Goal: Task Accomplishment & Management: Manage account settings

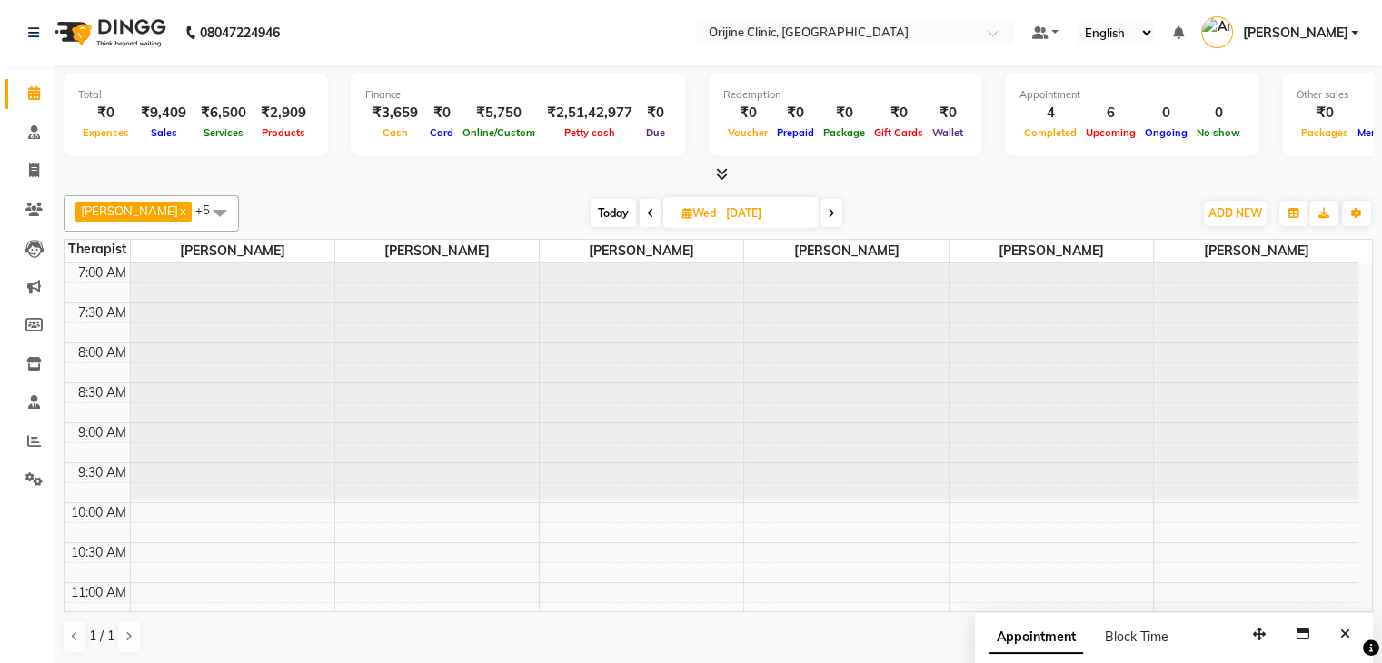
scroll to position [556, 0]
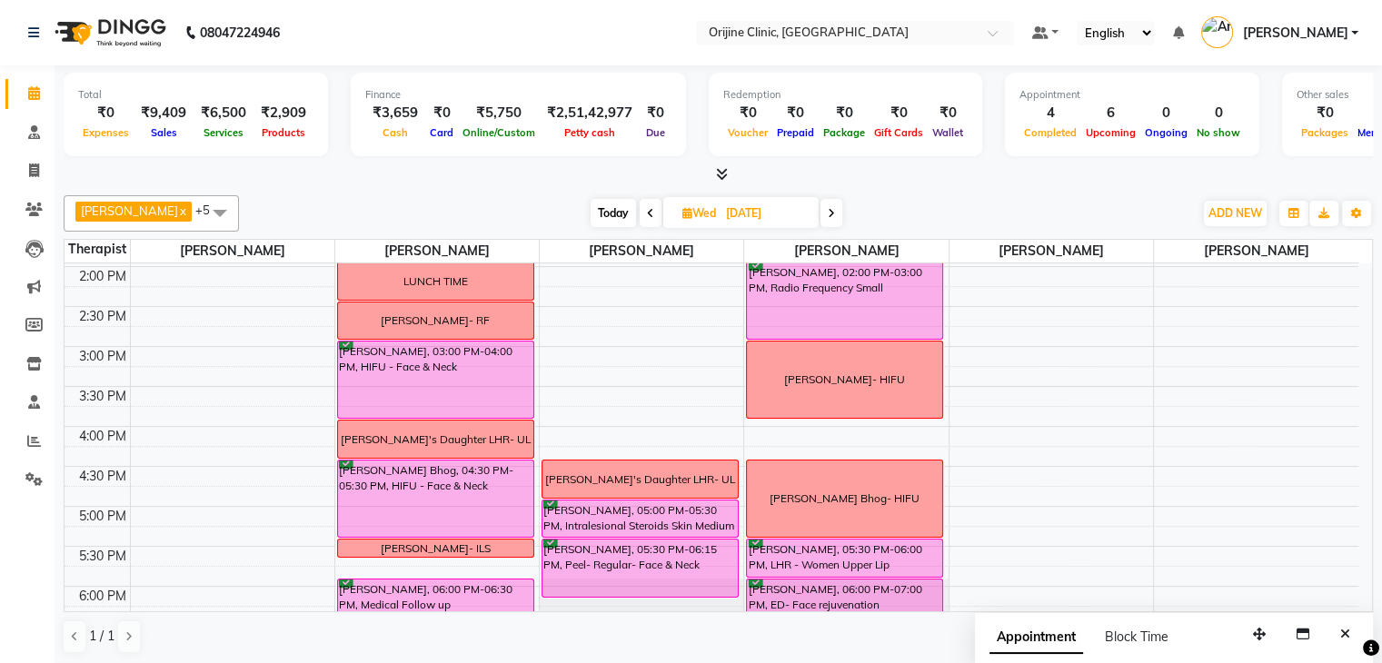
click at [613, 204] on span "Today" at bounding box center [613, 213] width 45 height 28
type input "04-09-2025"
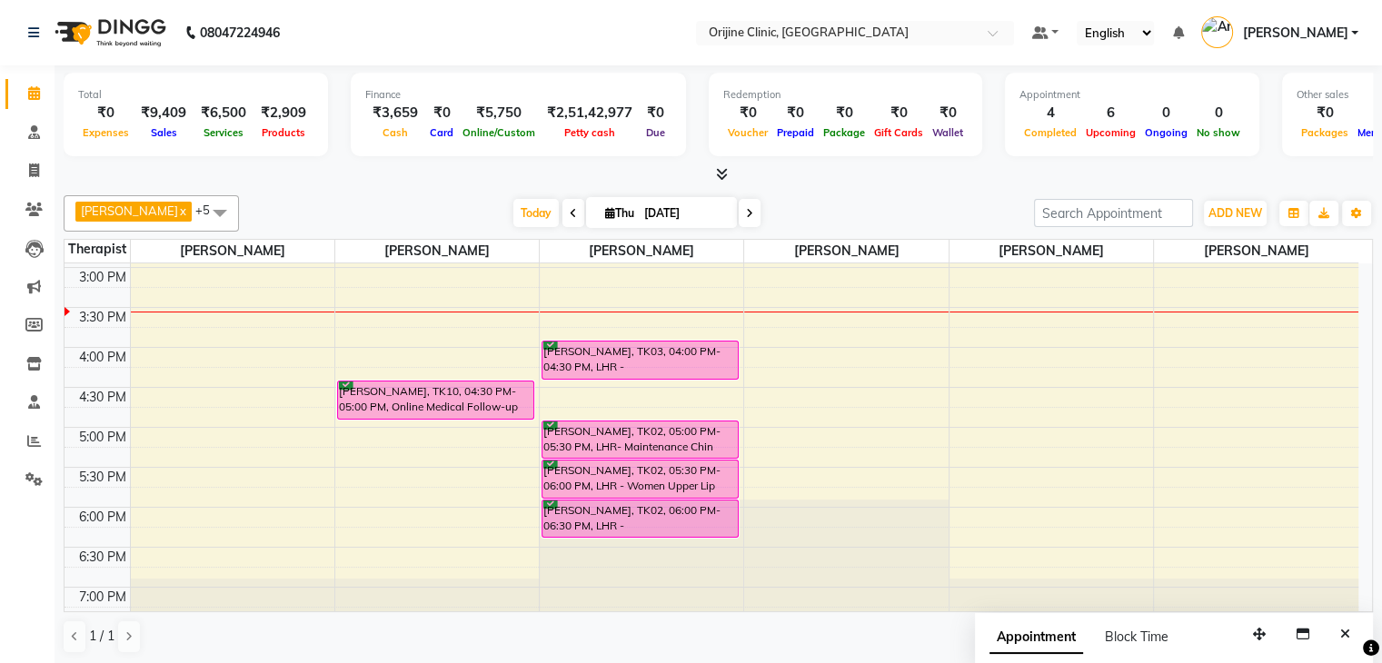
scroll to position [331, 0]
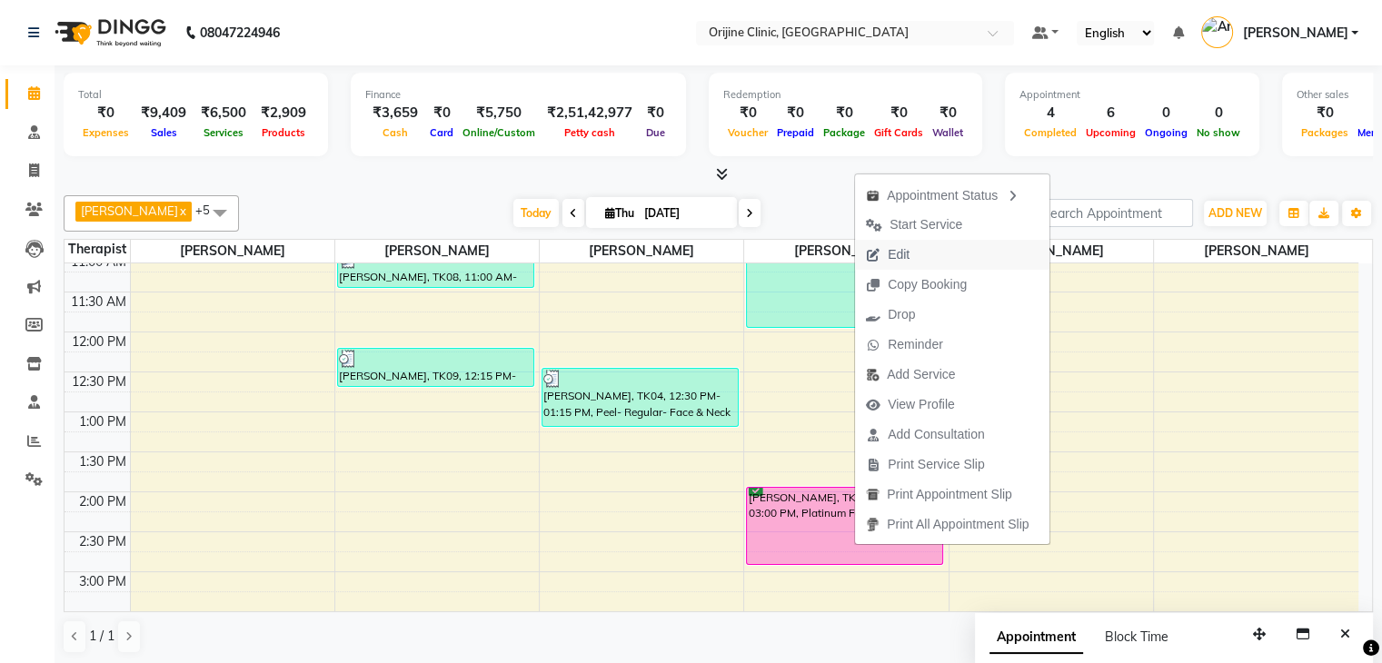
click at [916, 254] on span "Edit" at bounding box center [887, 255] width 65 height 30
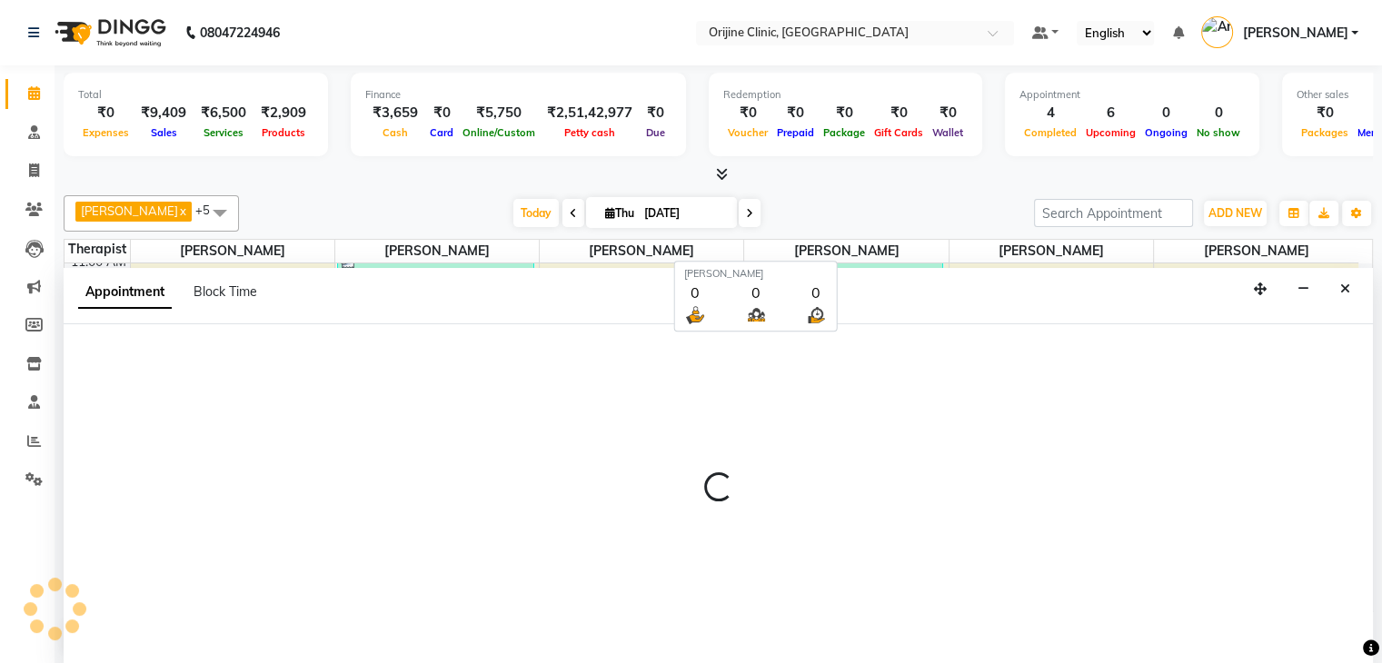
scroll to position [1, 0]
select select "tentative"
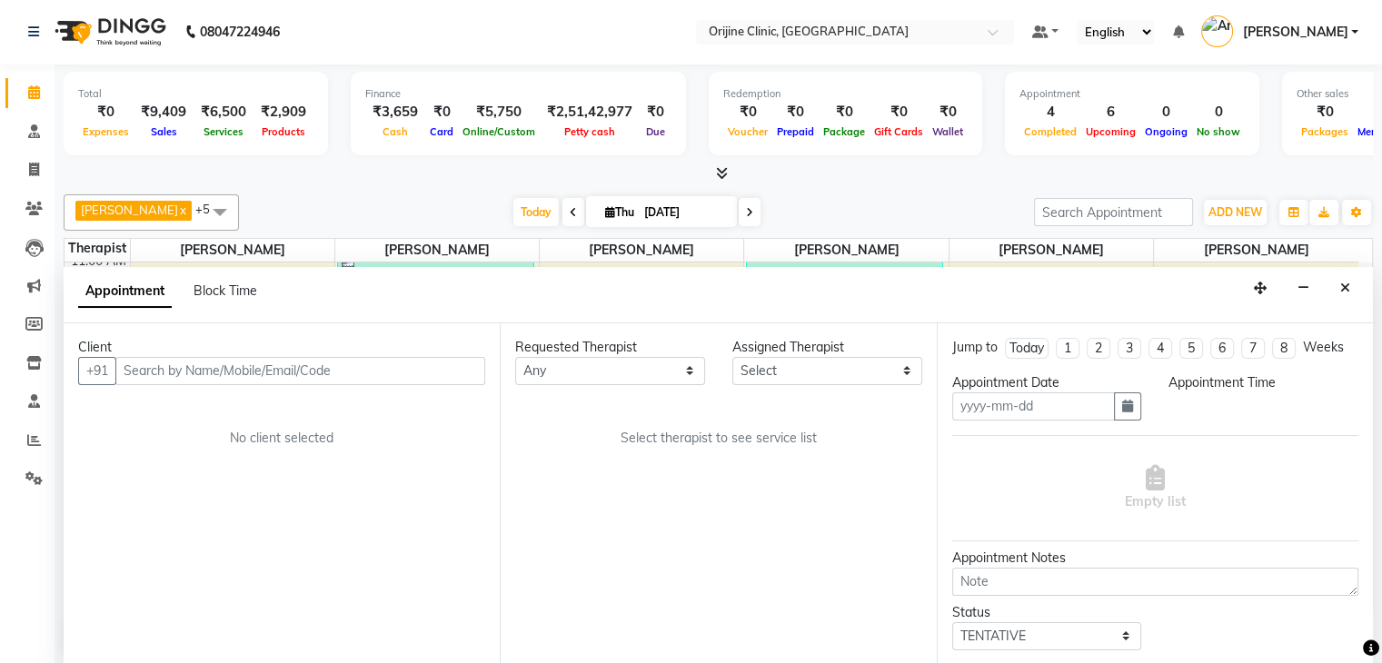
type input "[DATE]"
select select "confirm booking"
select select "840"
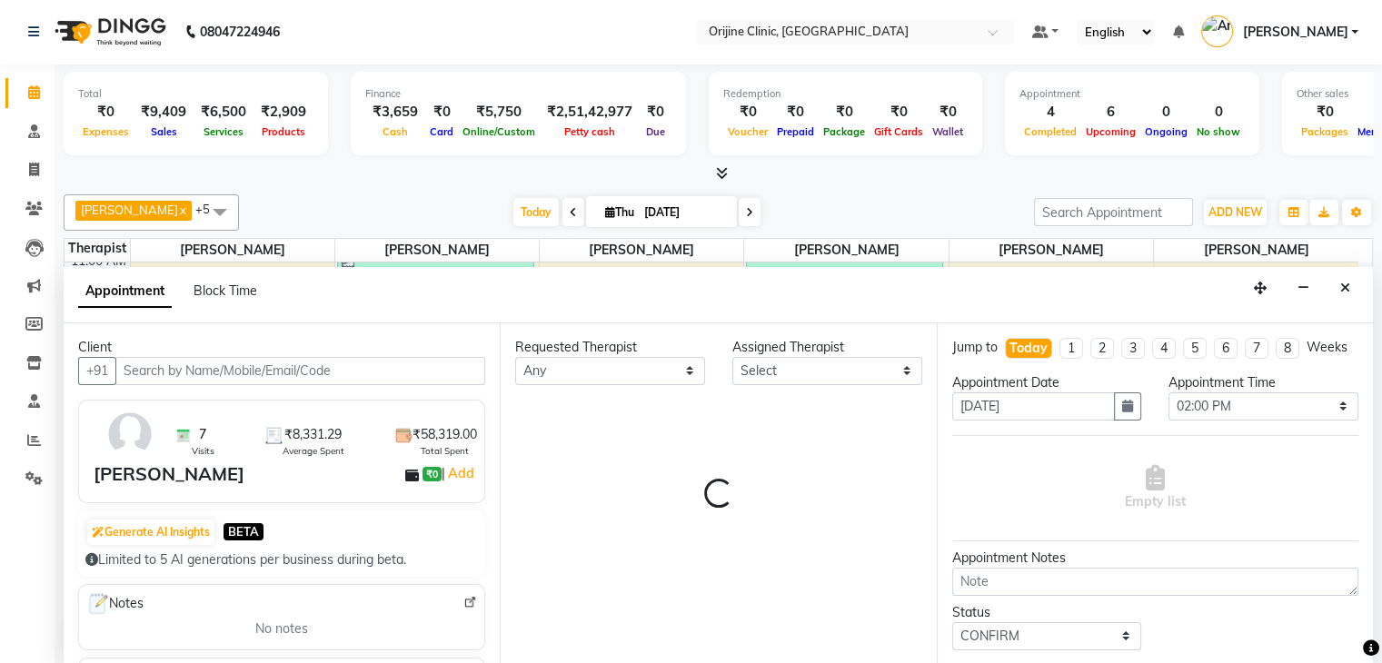
select select "10777"
select select "1132"
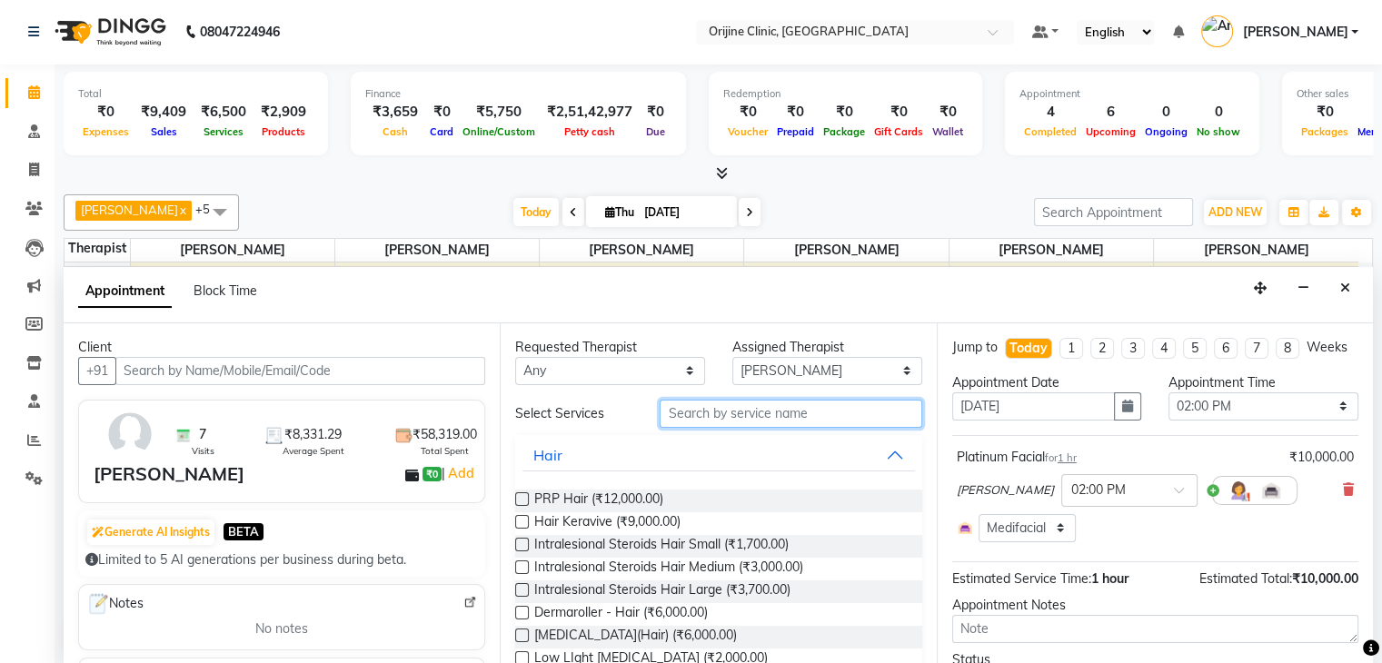
click at [723, 408] on input "text" at bounding box center [791, 414] width 262 height 28
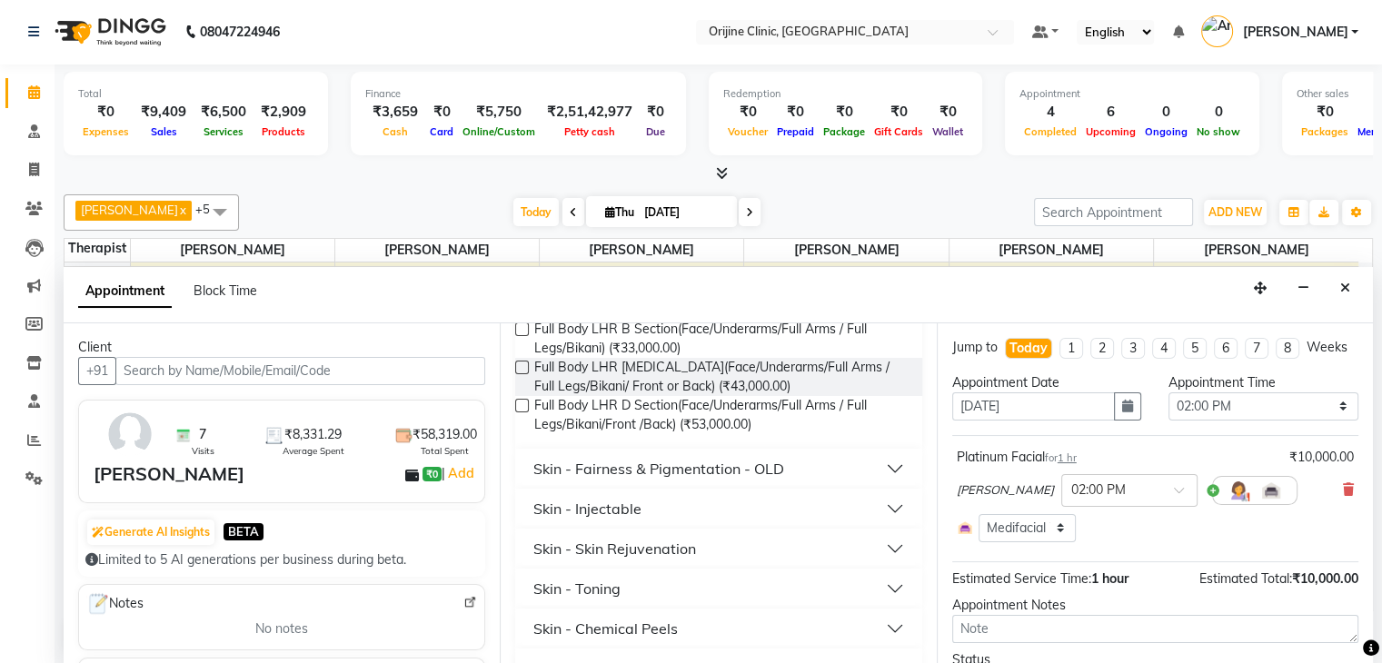
scroll to position [327, 0]
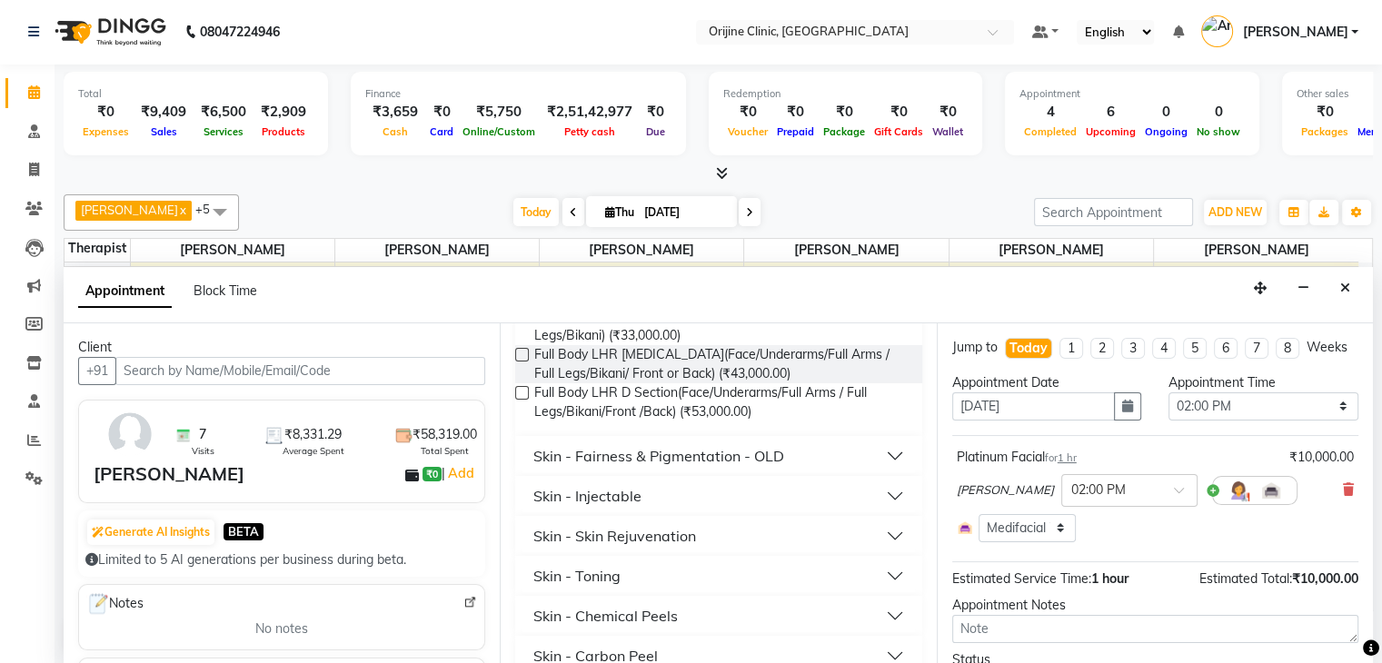
type input "under arm"
click at [882, 600] on button "Skin - Chemical Peels" at bounding box center [719, 616] width 392 height 33
click at [730, 651] on span "Peel-Regular-Underarms (₹5,000.00)" at bounding box center [641, 662] width 214 height 23
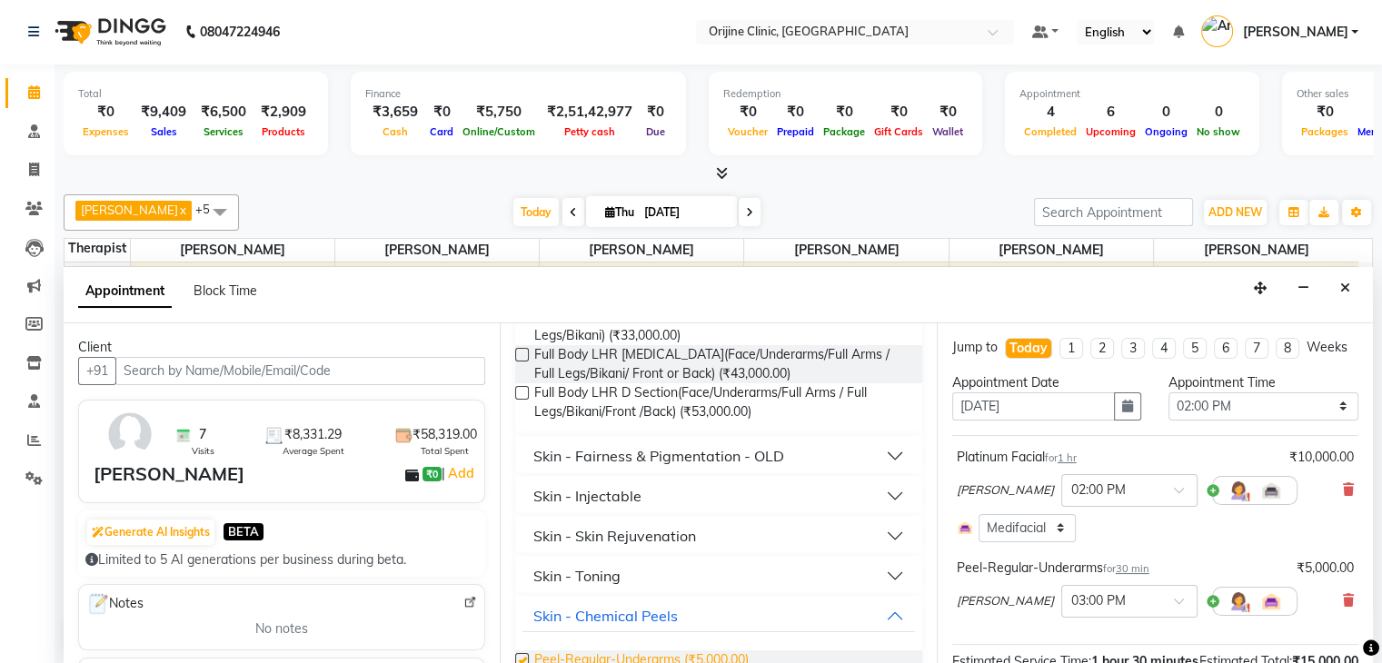
checkbox input "false"
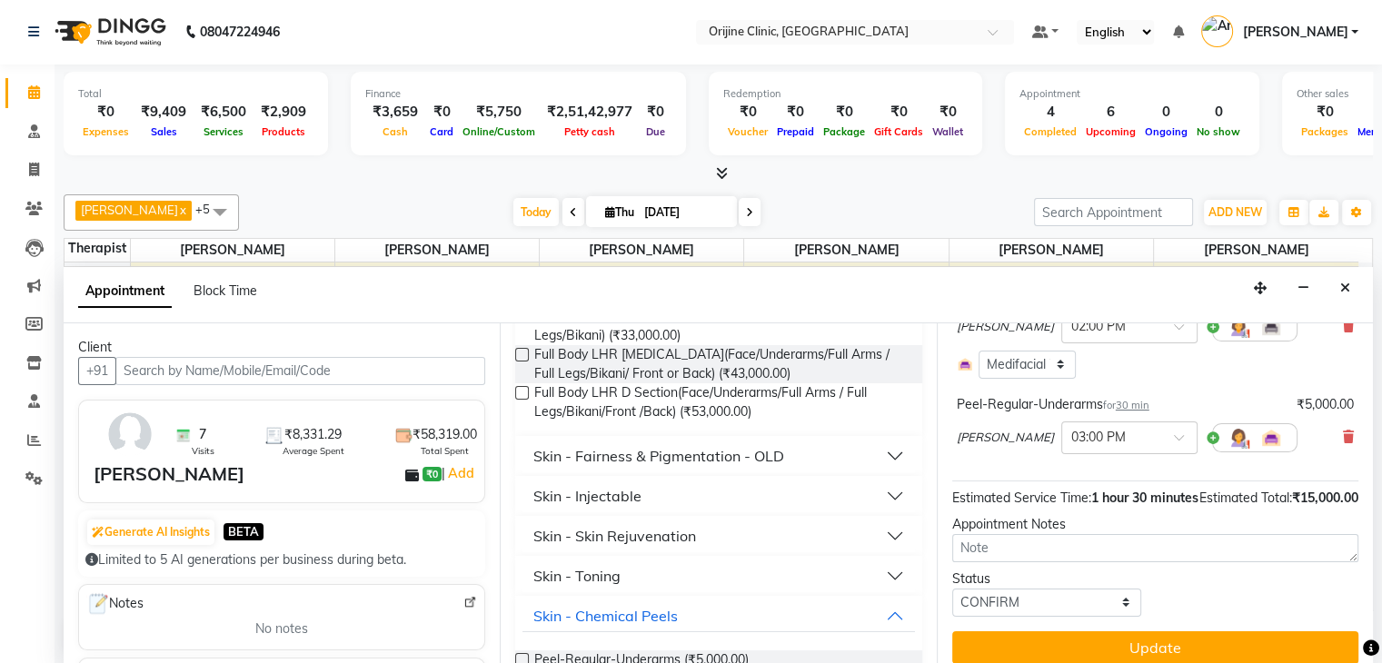
scroll to position [213, 0]
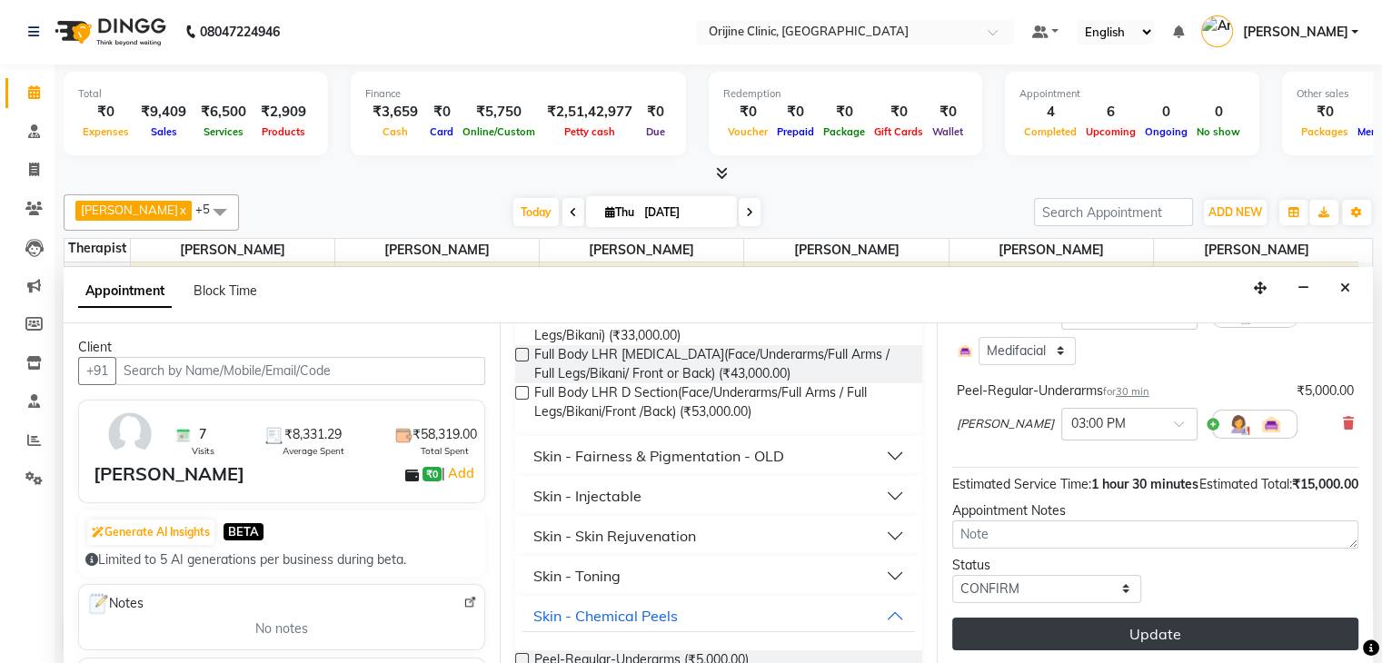
click at [1235, 635] on button "Update" at bounding box center [1155, 634] width 406 height 33
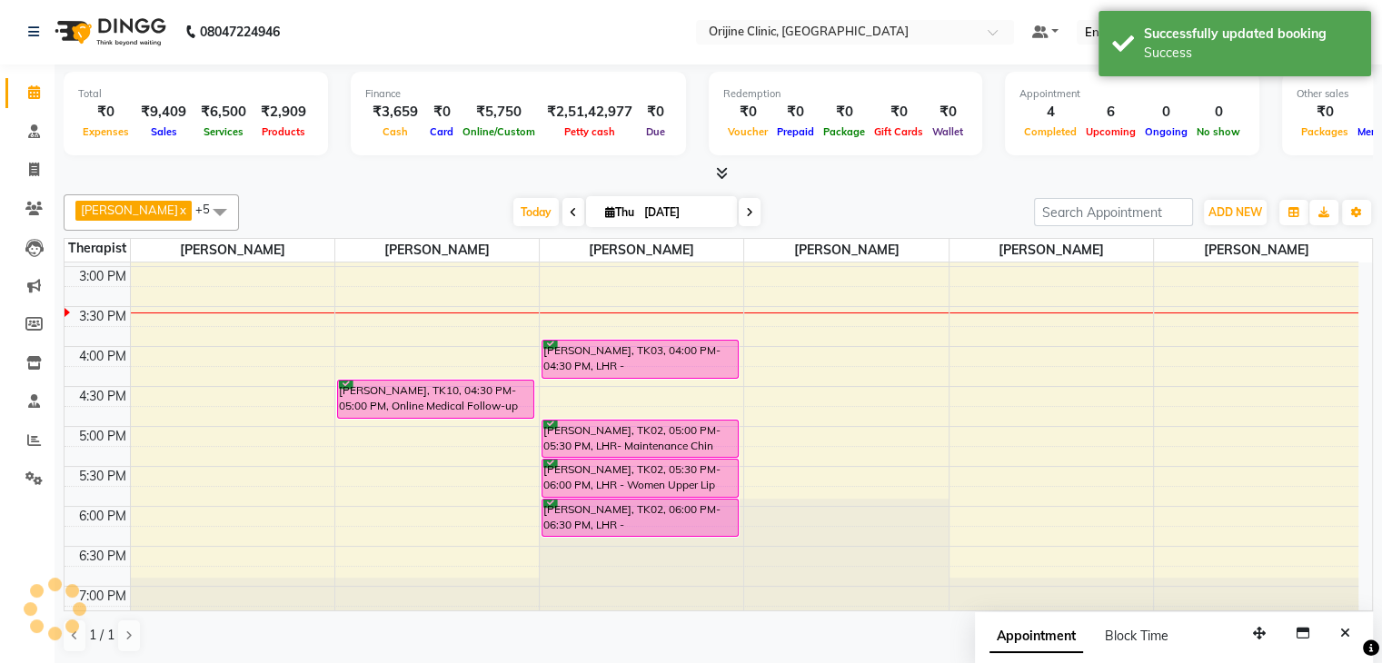
scroll to position [0, 0]
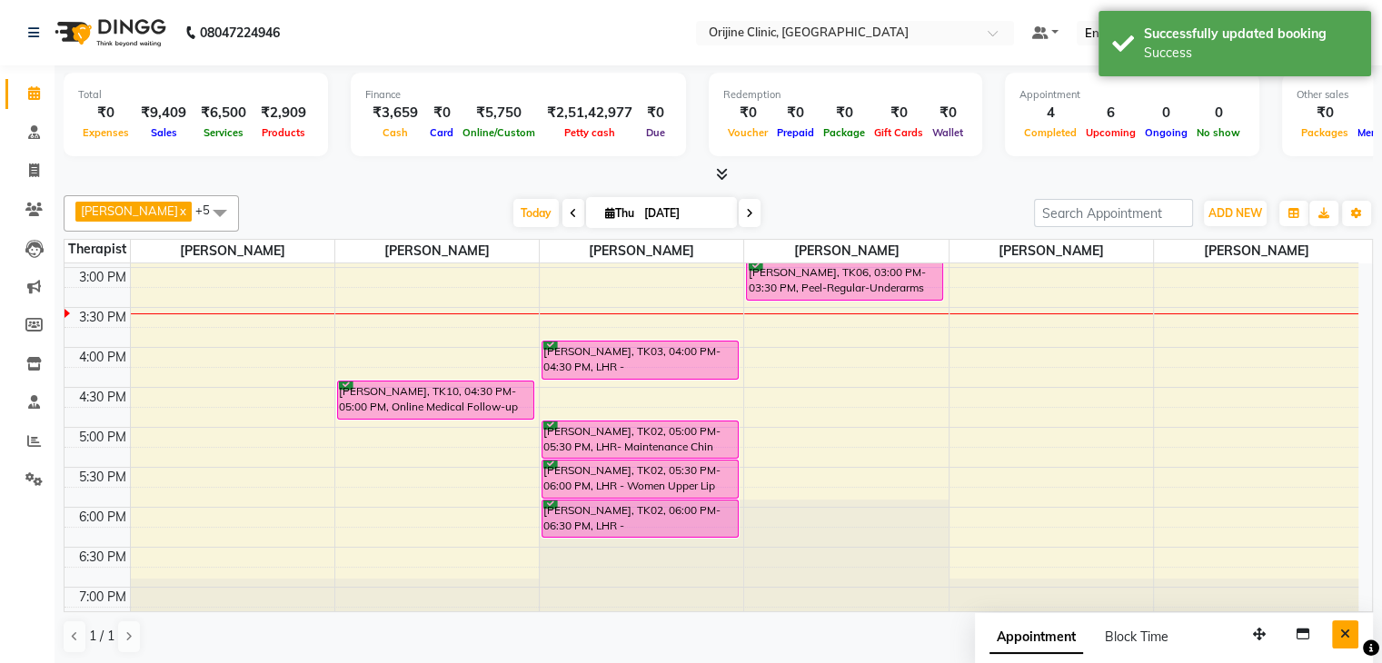
click at [1341, 632] on icon "Close" at bounding box center [1345, 634] width 10 height 13
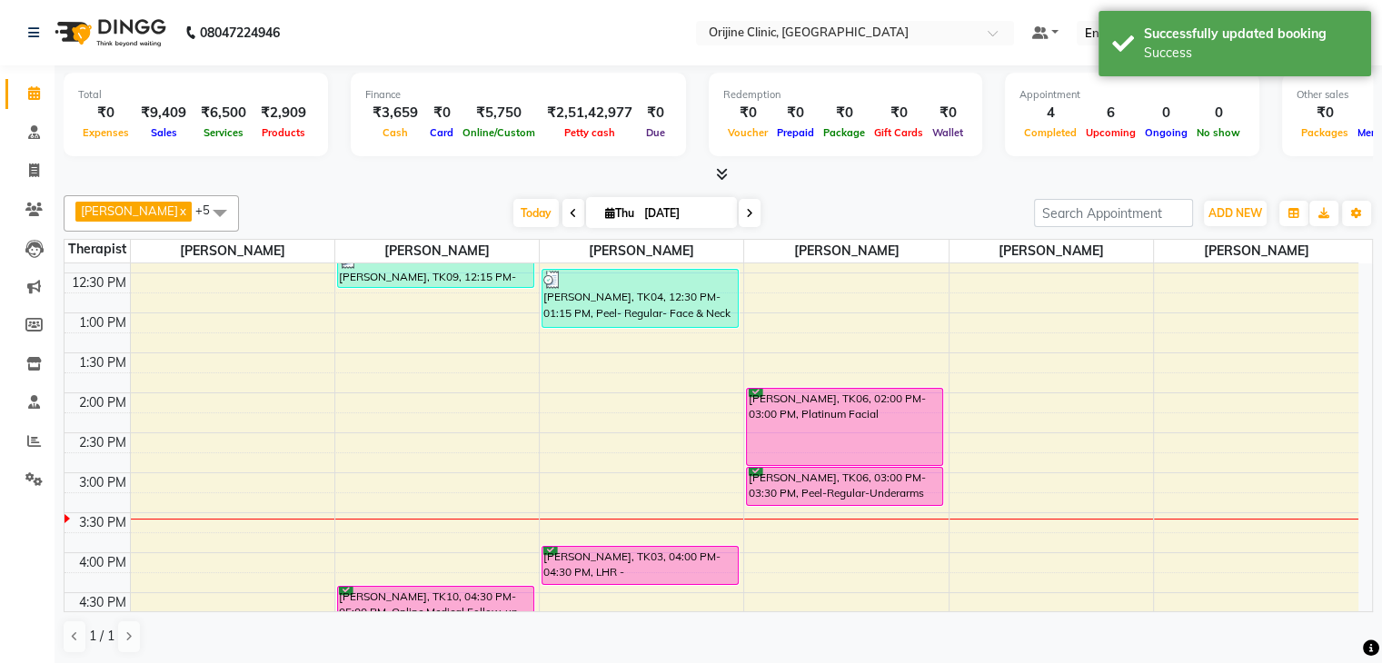
scroll to position [425, 0]
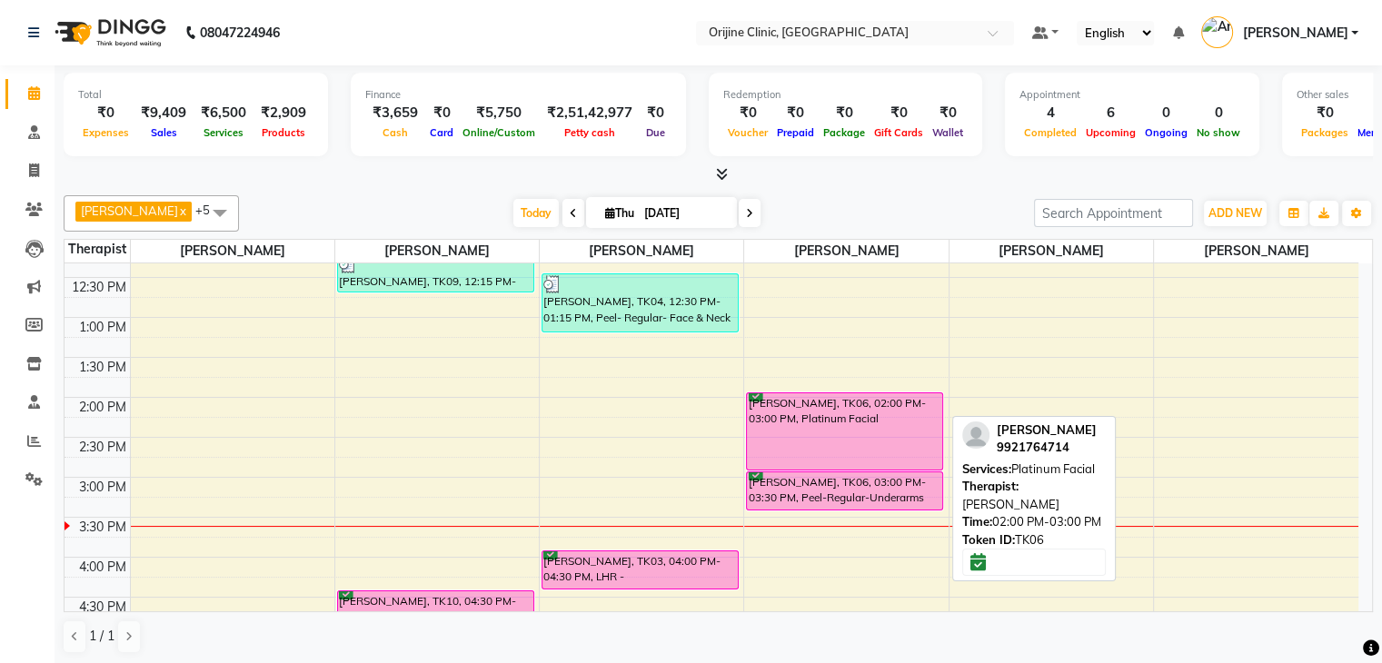
click at [912, 415] on div "Shalaka Venkatraman, TK06, 02:00 PM-03:00 PM, Platinum Facial" at bounding box center [844, 431] width 195 height 76
click at [819, 440] on div "Shalaka Venkatraman, TK06, 02:00 PM-03:00 PM, Platinum Facial" at bounding box center [844, 431] width 195 height 76
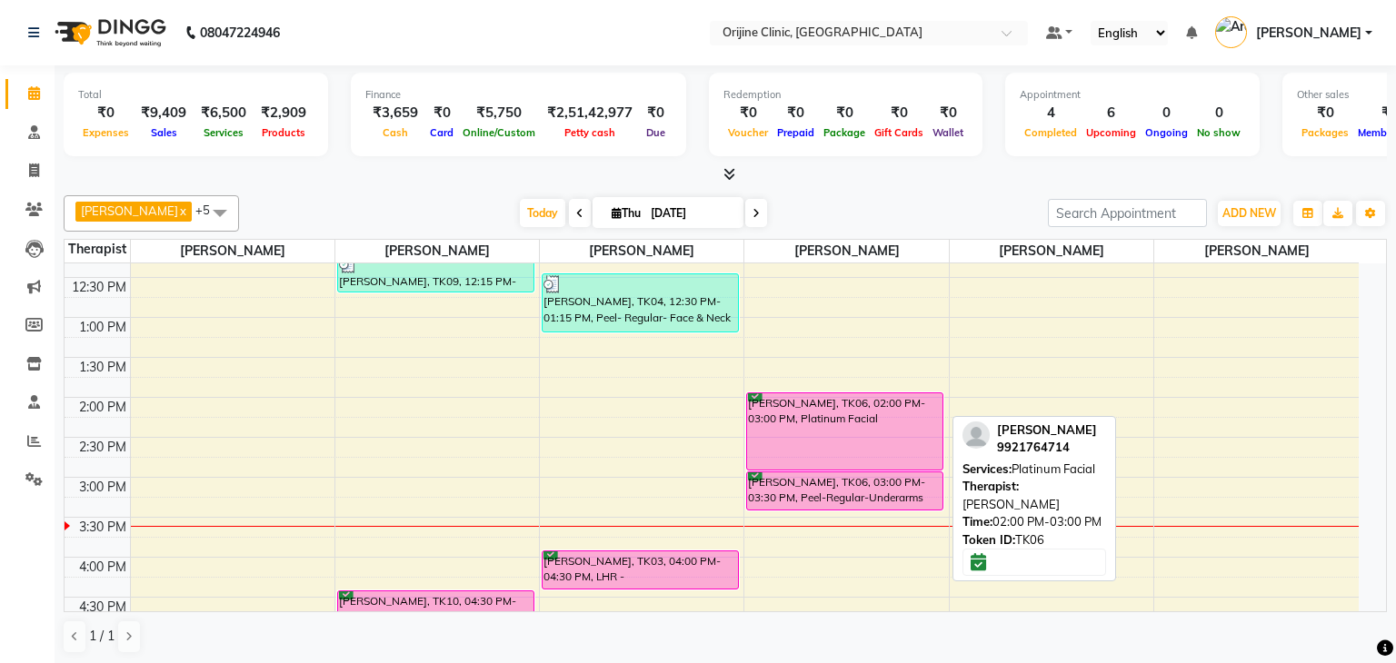
select select "6"
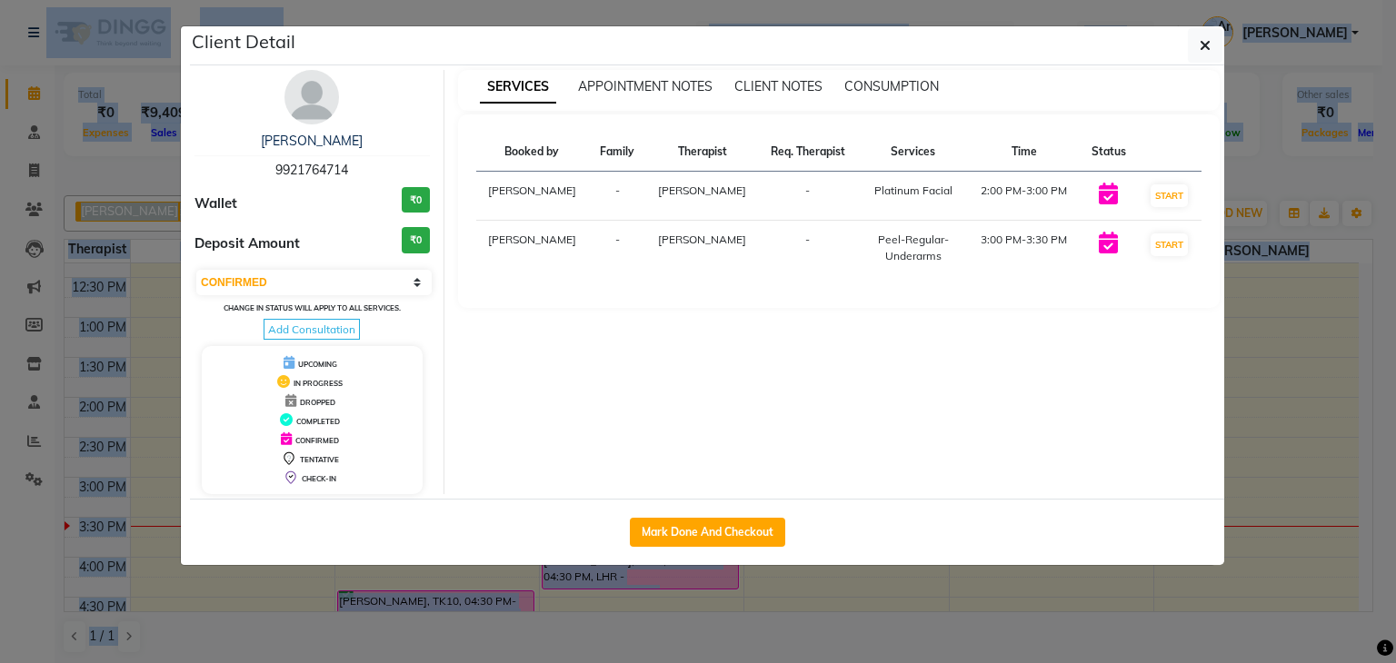
click at [819, 440] on div "Client Detail Shalaka Venkatraman 9921764714 Wallet ₹0 Deposit Amount ₹0 Select…" at bounding box center [707, 295] width 1034 height 539
click at [702, 535] on button "Mark Done And Checkout" at bounding box center [707, 532] width 155 height 29
select select "service"
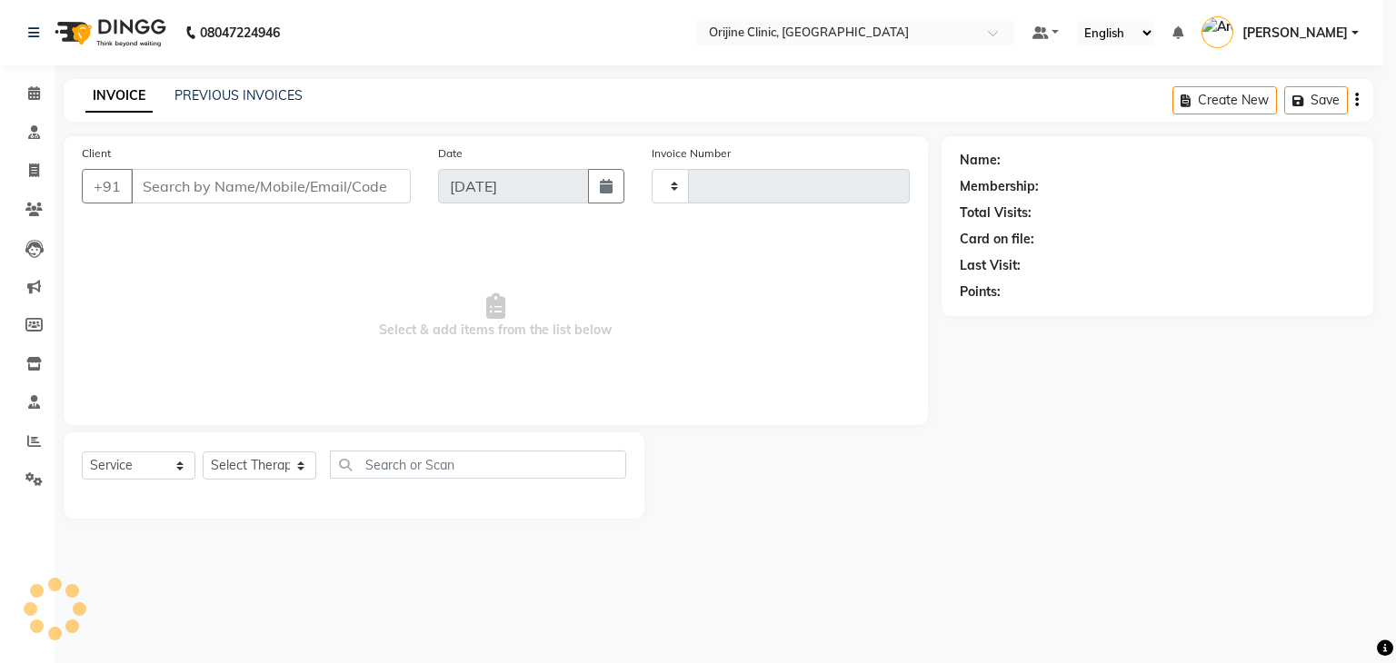
type input "0979"
select select "702"
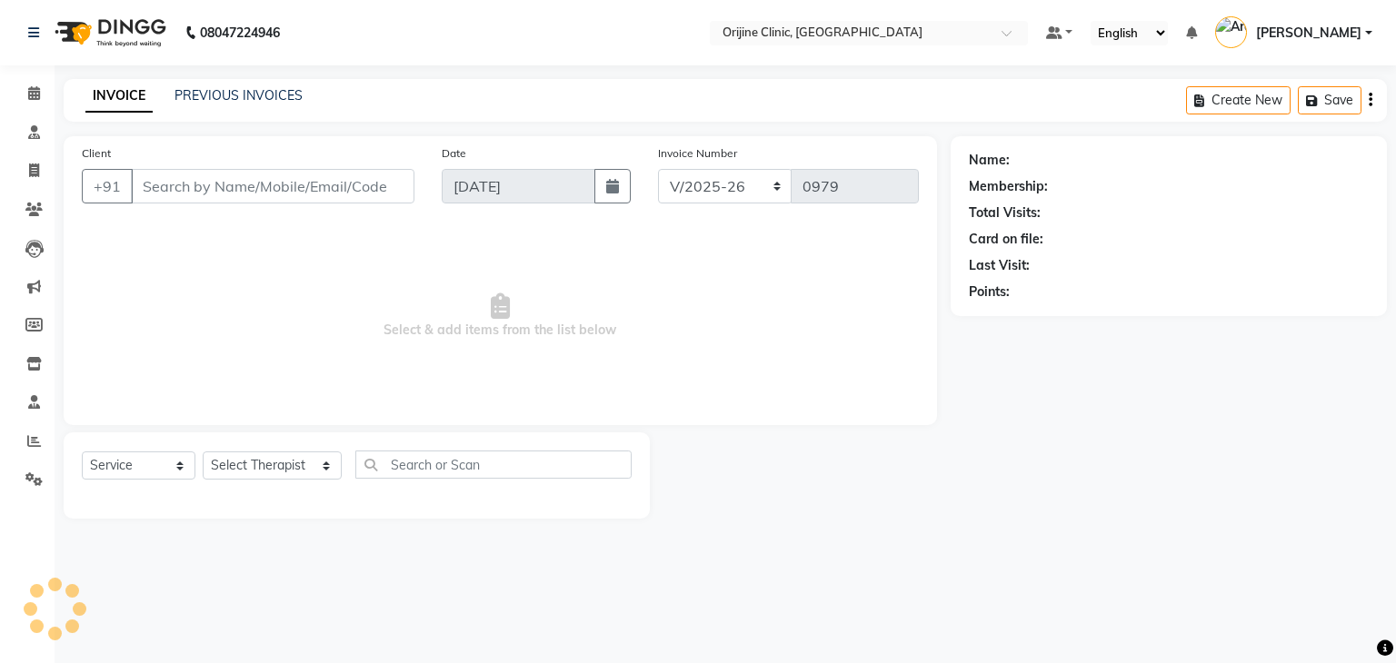
type input "99******14"
select select "10777"
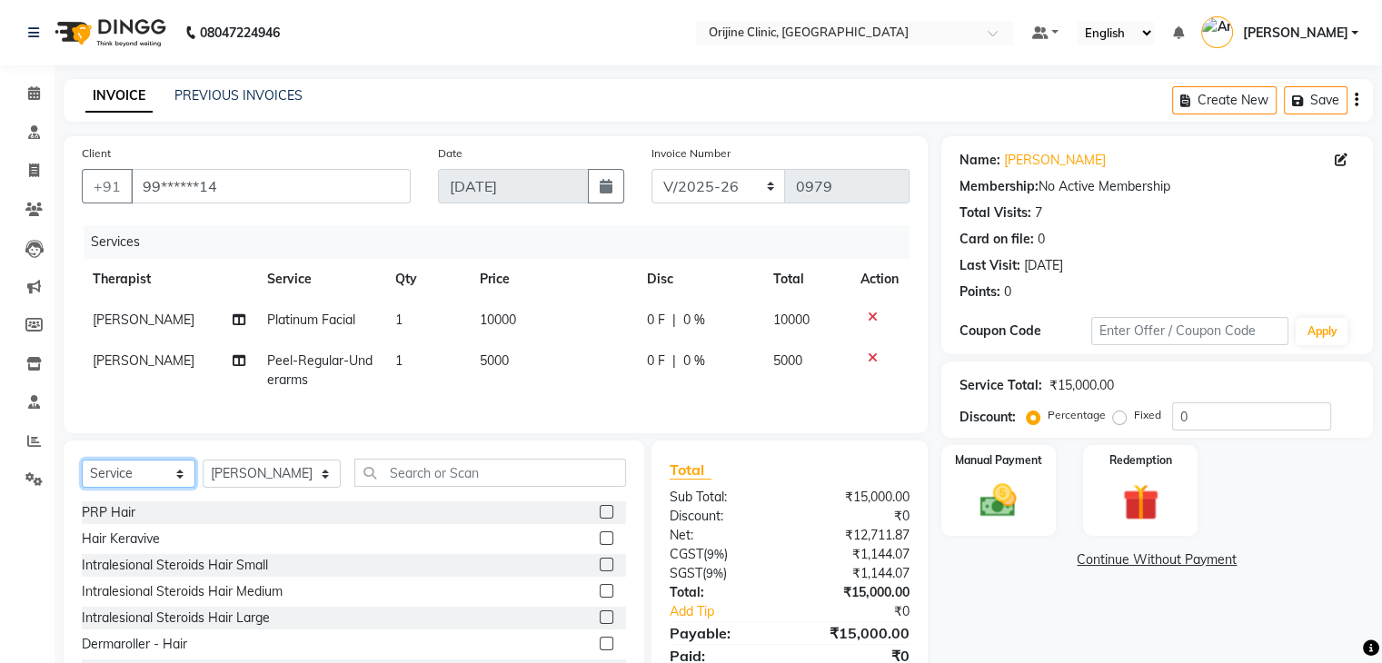
click at [119, 488] on select "Select Service Product Membership Package Voucher Prepaid Gift Card" at bounding box center [139, 474] width 114 height 28
click at [82, 475] on select "Select Service Product Membership Package Voucher Prepaid Gift Card" at bounding box center [139, 474] width 114 height 28
click at [391, 484] on input "text" at bounding box center [490, 473] width 272 height 28
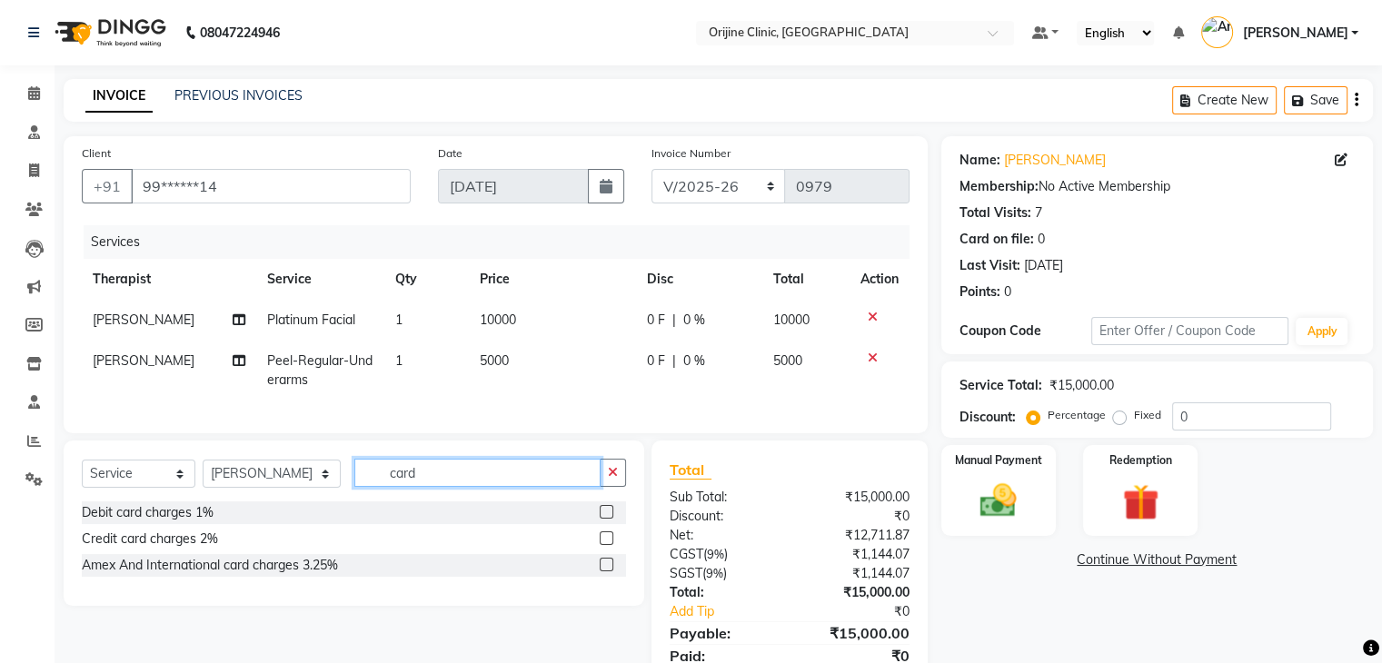
type input "card"
click at [610, 545] on label at bounding box center [607, 539] width 14 height 14
click at [610, 545] on input "checkbox" at bounding box center [606, 539] width 12 height 12
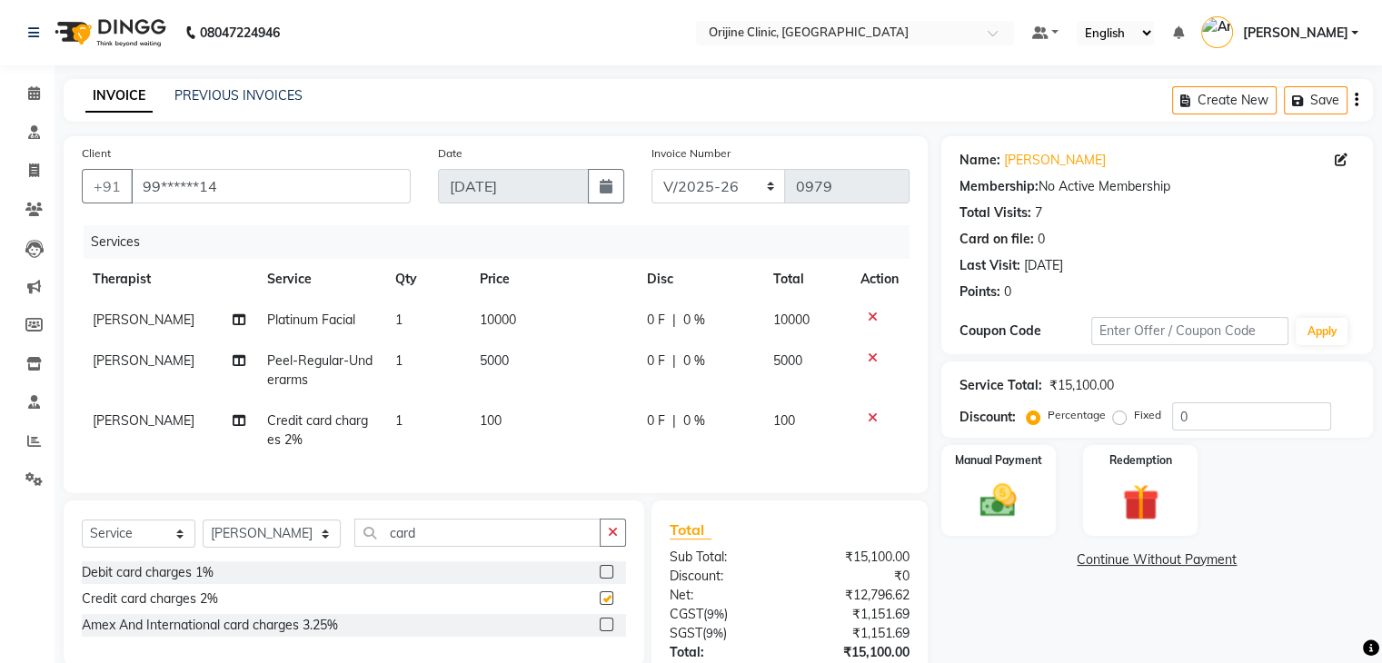
checkbox input "false"
click at [486, 426] on span "100" at bounding box center [491, 421] width 22 height 16
select select "10777"
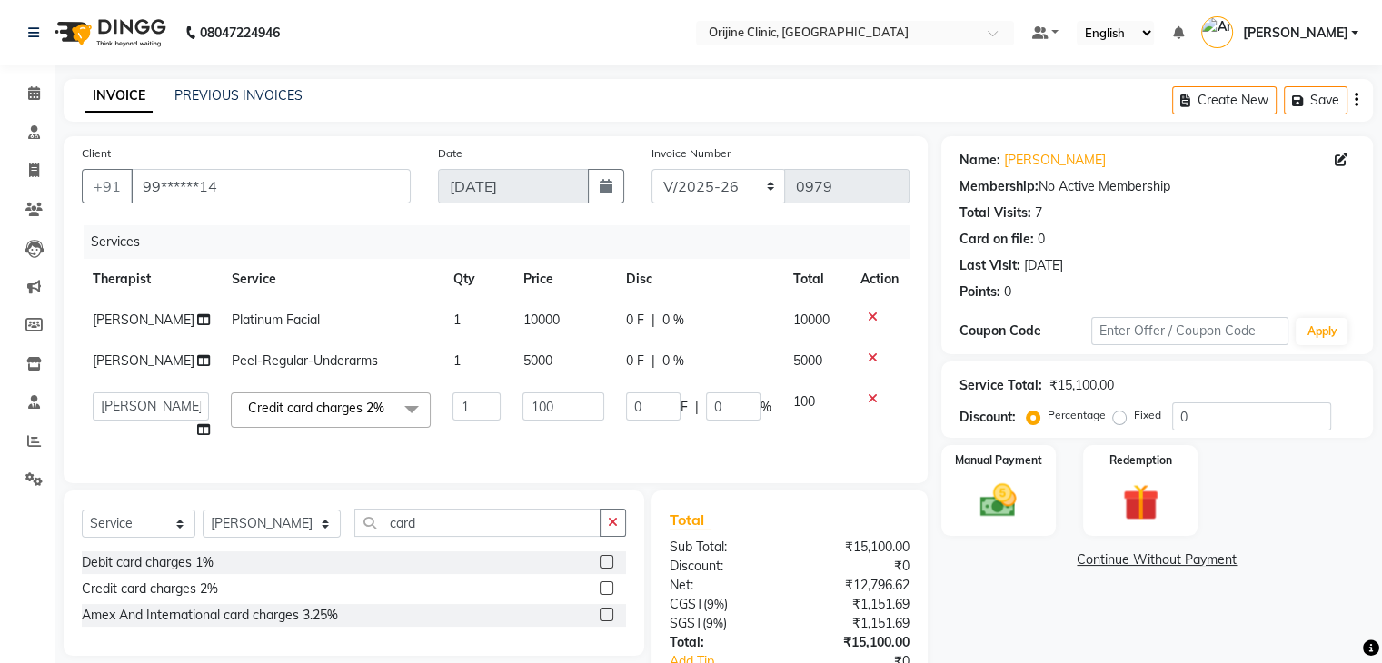
click at [486, 426] on td "1" at bounding box center [477, 416] width 70 height 69
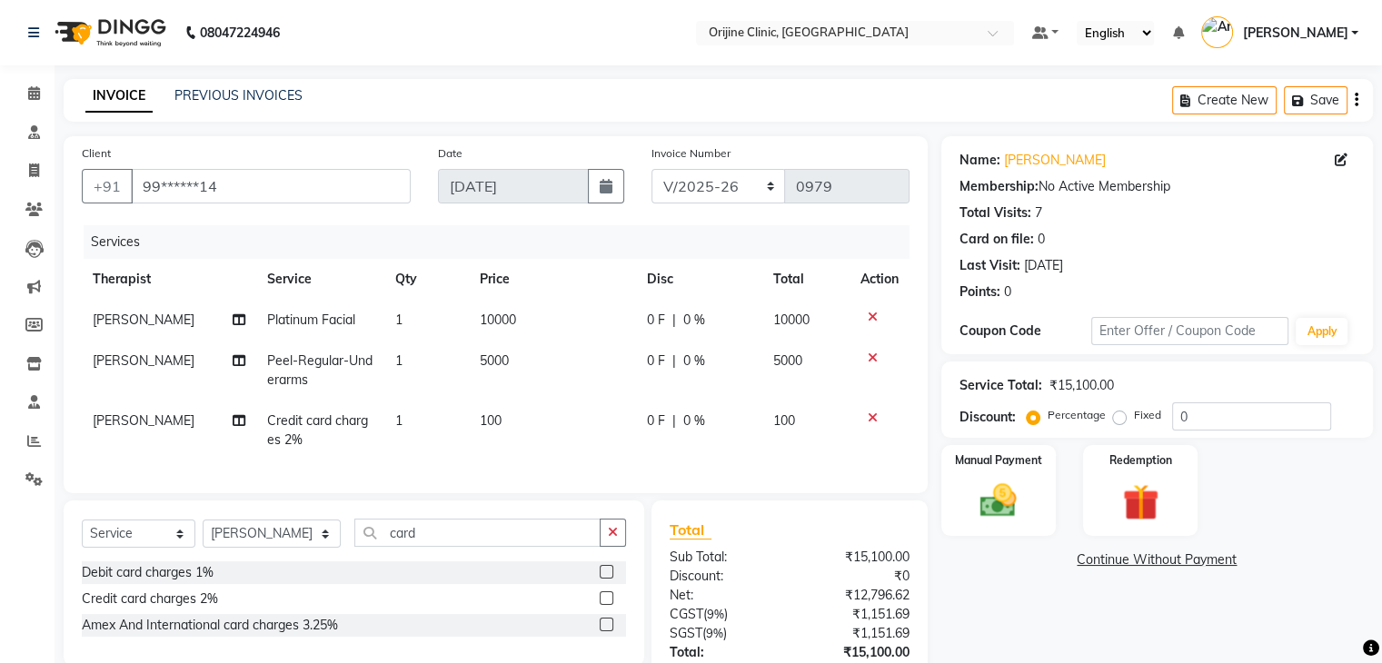
click at [523, 400] on td "5000" at bounding box center [552, 371] width 166 height 60
select select "10777"
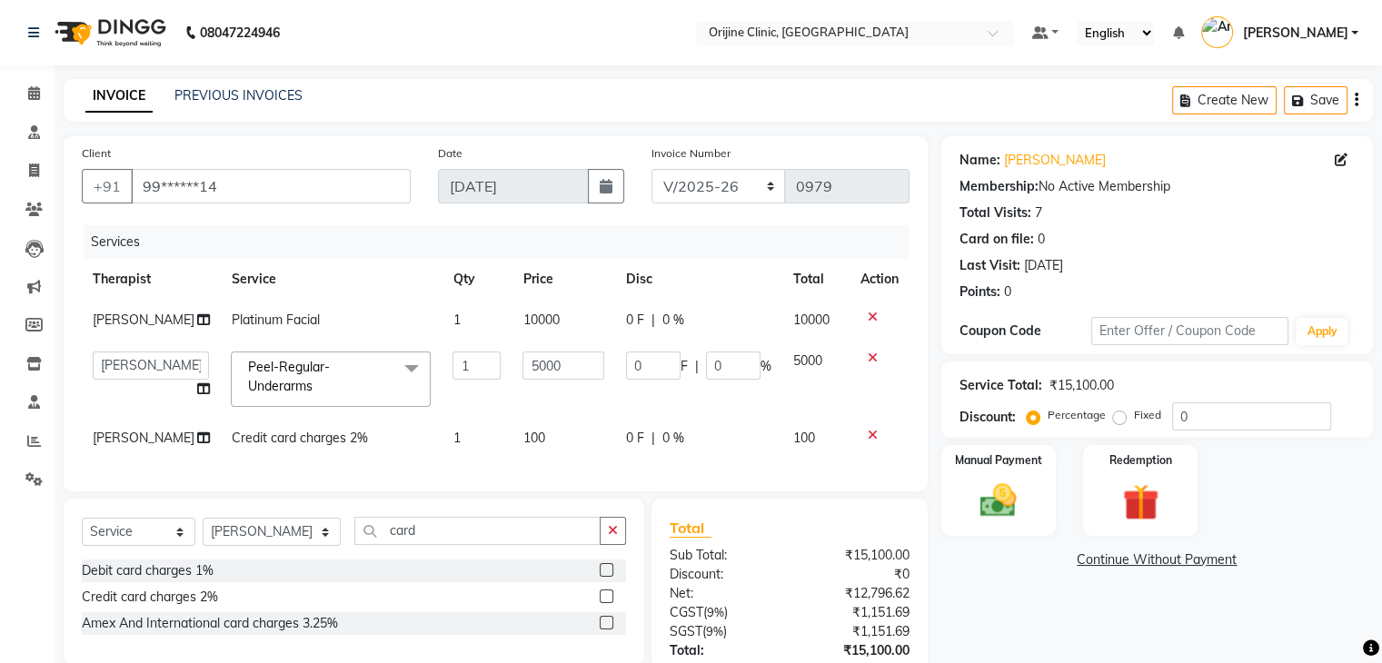
click at [523, 436] on span "100" at bounding box center [534, 438] width 22 height 16
select select "10777"
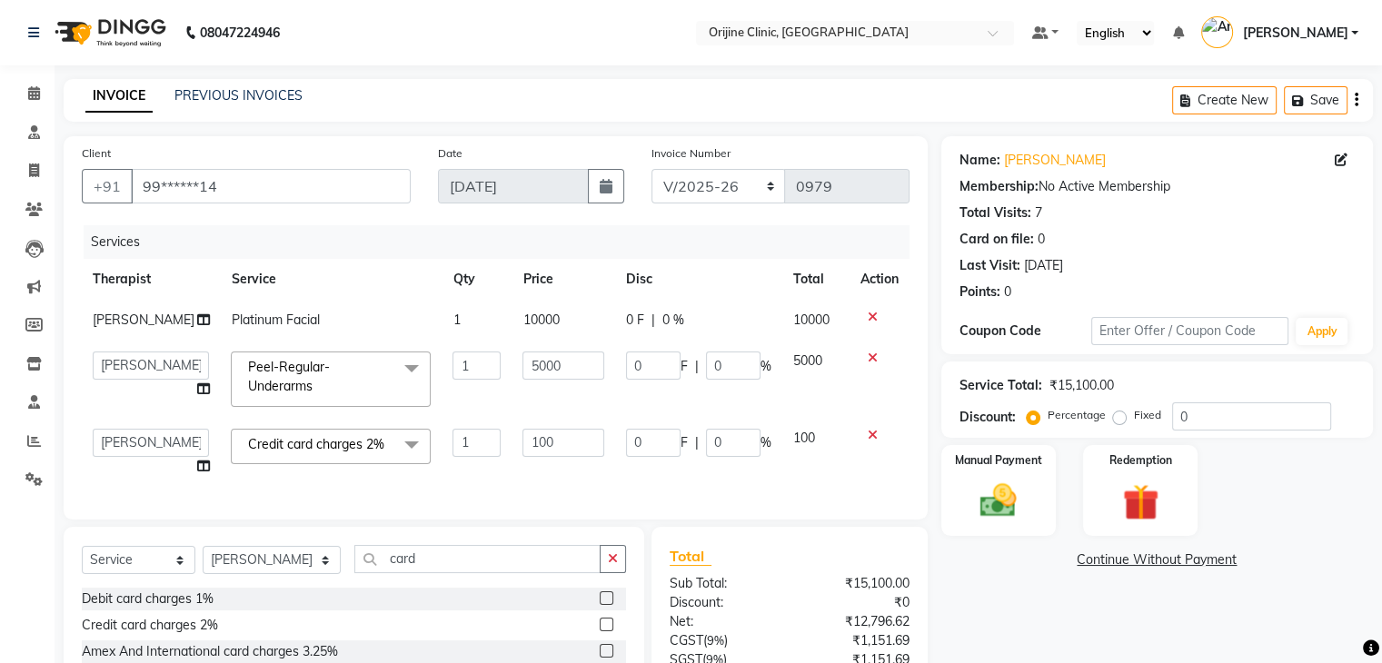
click at [523, 436] on input "100" at bounding box center [564, 443] width 82 height 28
type input "300"
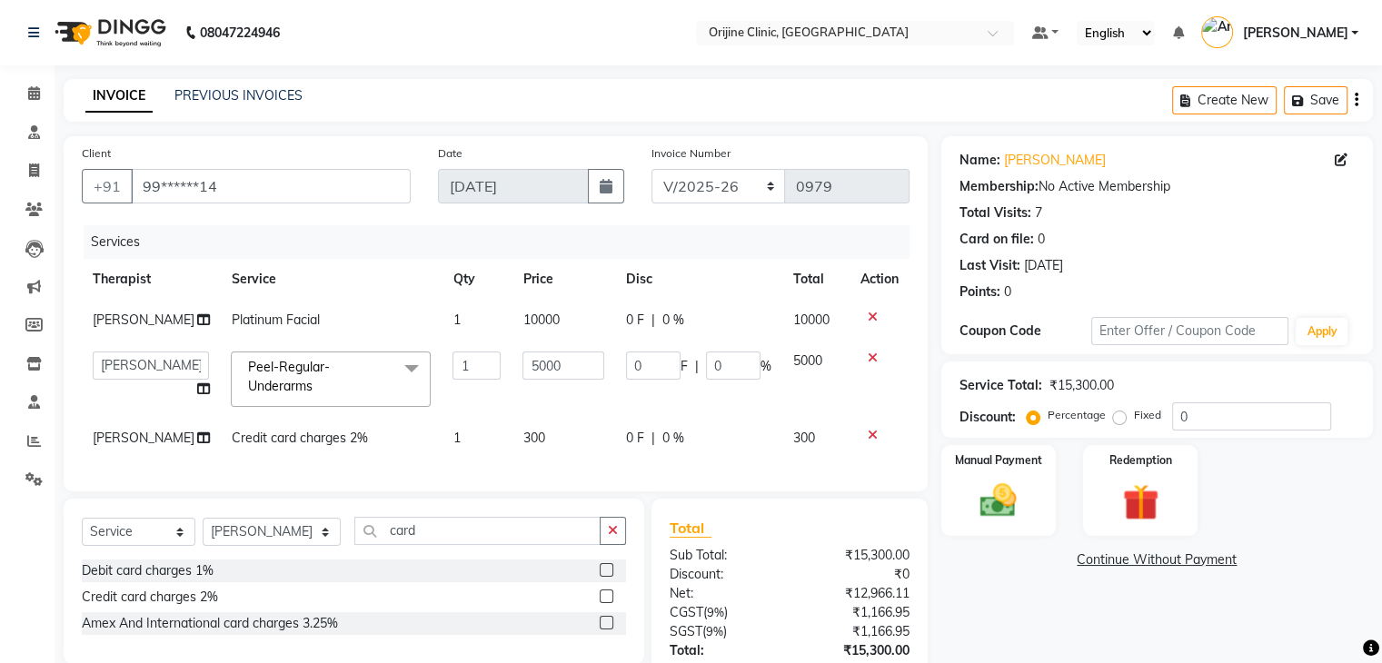
click at [847, 589] on div "Total Sub Total: ₹15,300.00 Discount: ₹0 Net: ₹12,966.11 CGST ( 9% ) ₹1,166.95 …" at bounding box center [790, 632] width 240 height 231
click at [1003, 492] on img at bounding box center [998, 502] width 61 height 44
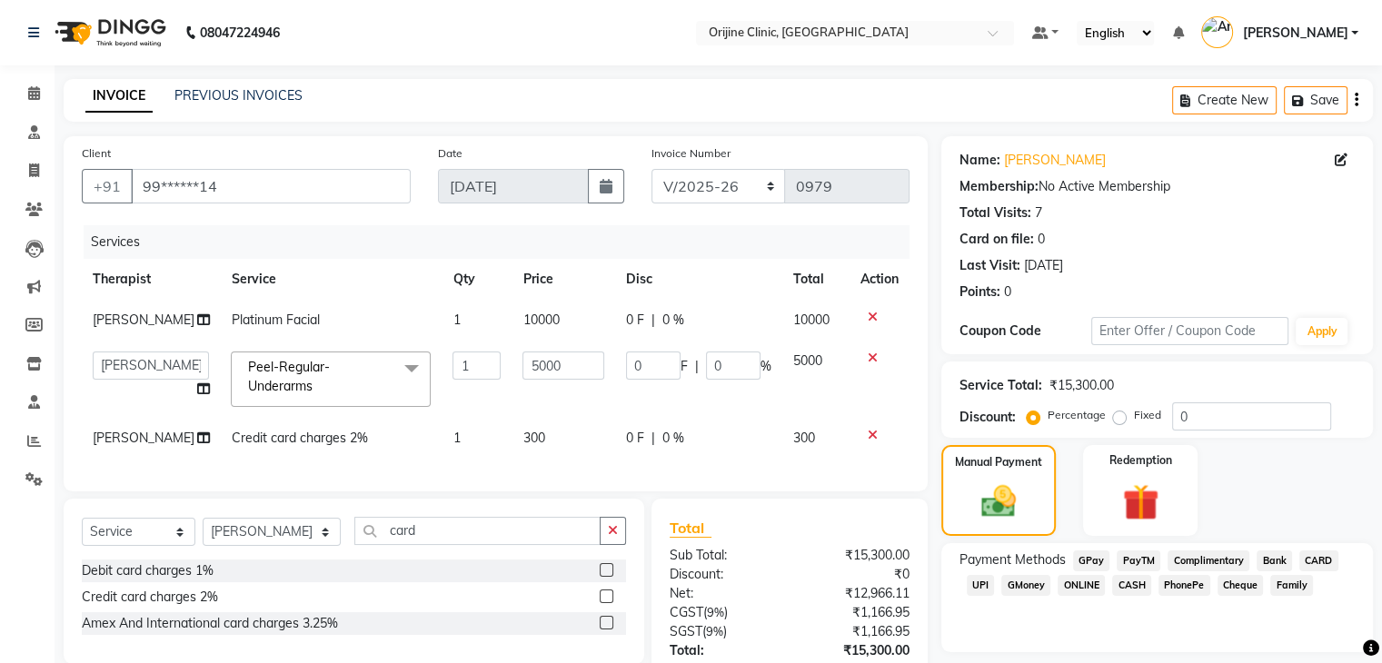
click at [1315, 557] on span "CARD" at bounding box center [1318, 561] width 39 height 21
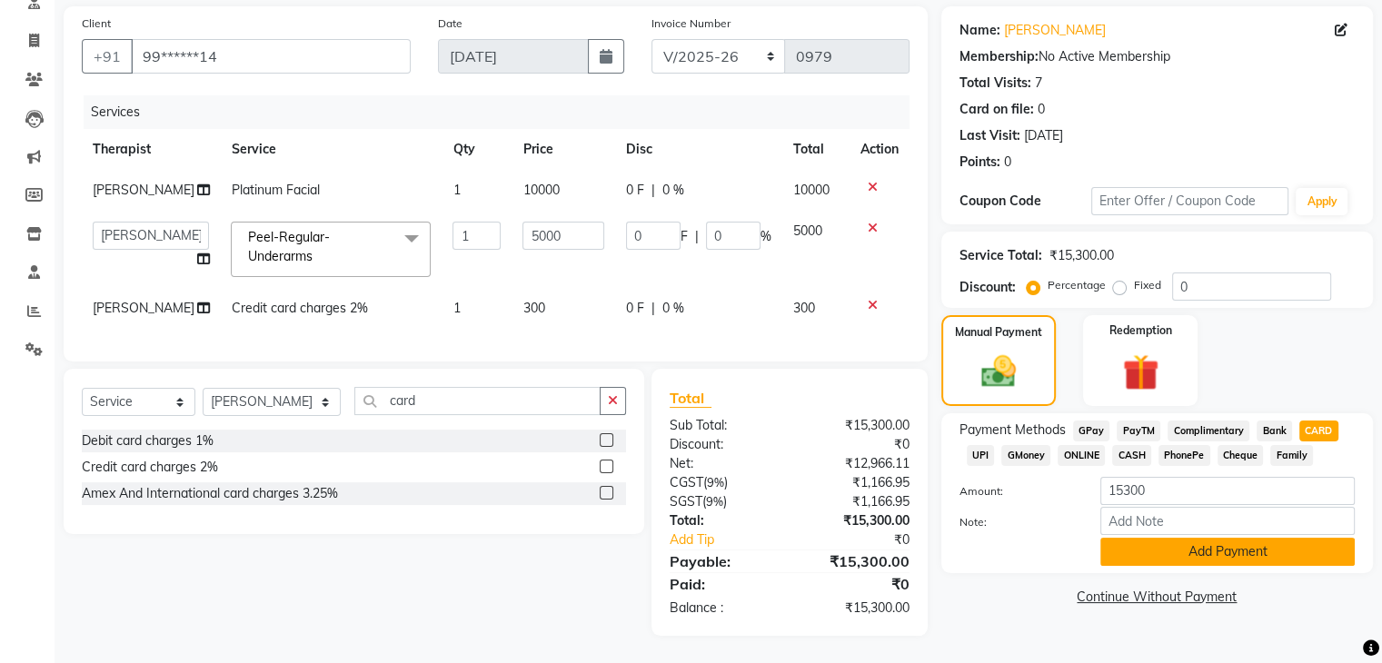
click at [1225, 538] on button "Add Payment" at bounding box center [1227, 552] width 254 height 28
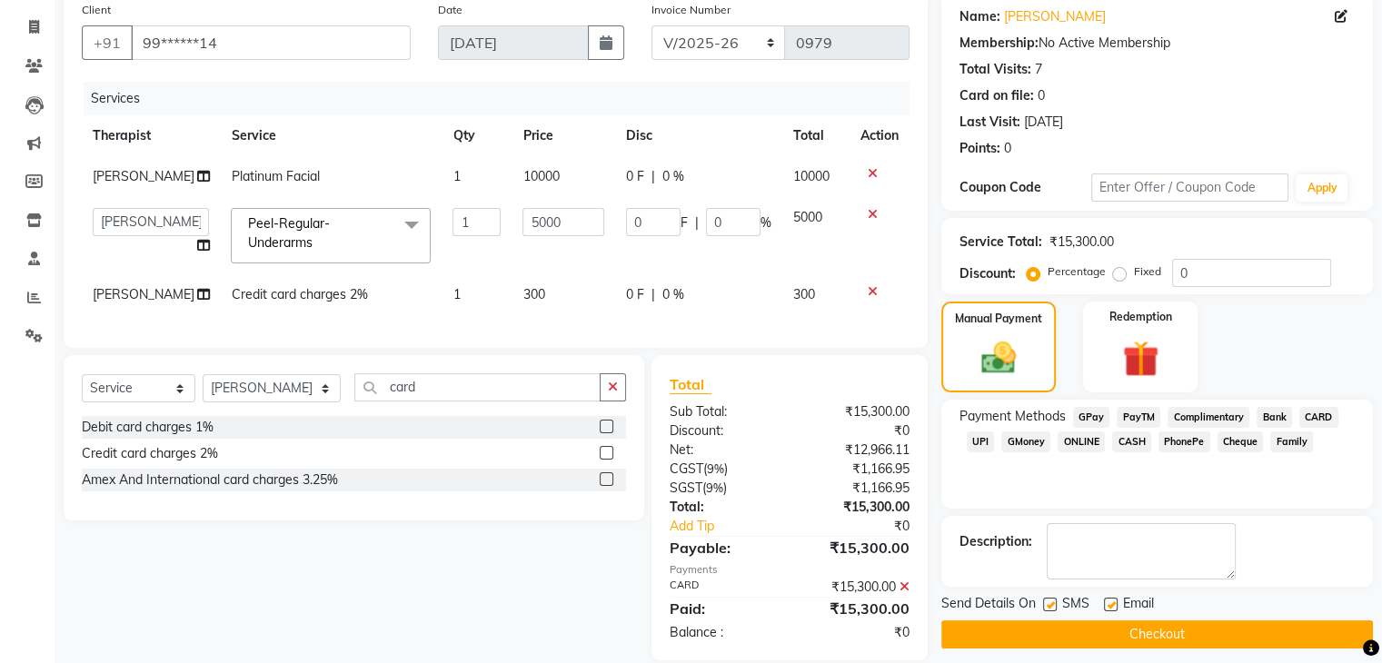
click at [1109, 604] on label at bounding box center [1111, 605] width 14 height 14
click at [1109, 604] on input "checkbox" at bounding box center [1110, 606] width 12 height 12
checkbox input "false"
click at [1050, 601] on label at bounding box center [1050, 605] width 14 height 14
click at [1050, 601] on input "checkbox" at bounding box center [1049, 606] width 12 height 12
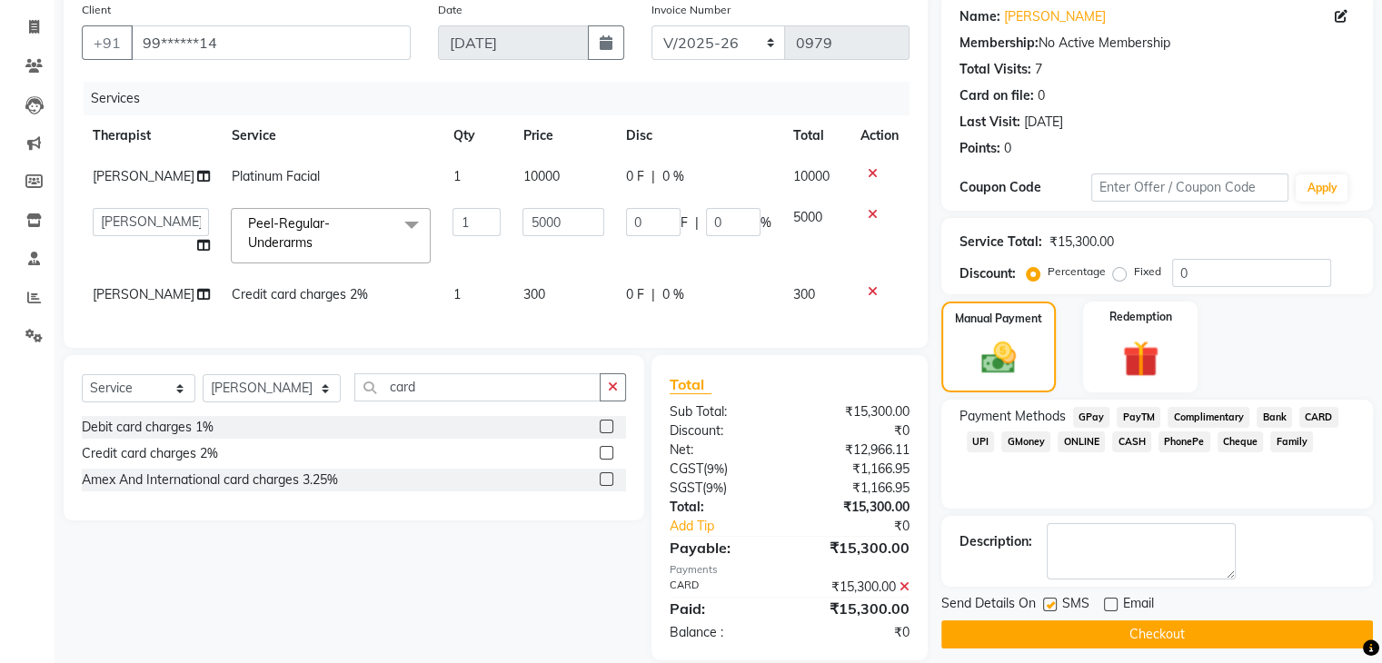
checkbox input "false"
click at [1072, 622] on button "Checkout" at bounding box center [1157, 635] width 432 height 28
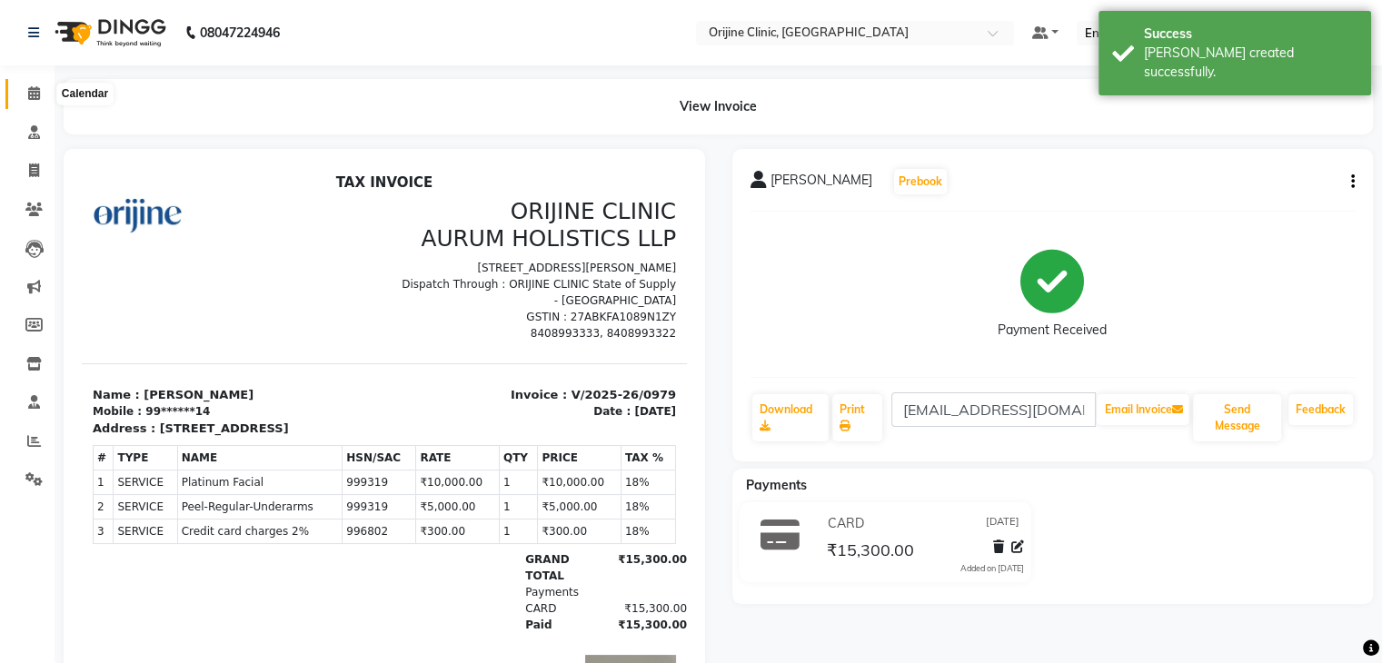
click at [35, 94] on icon at bounding box center [34, 93] width 12 height 14
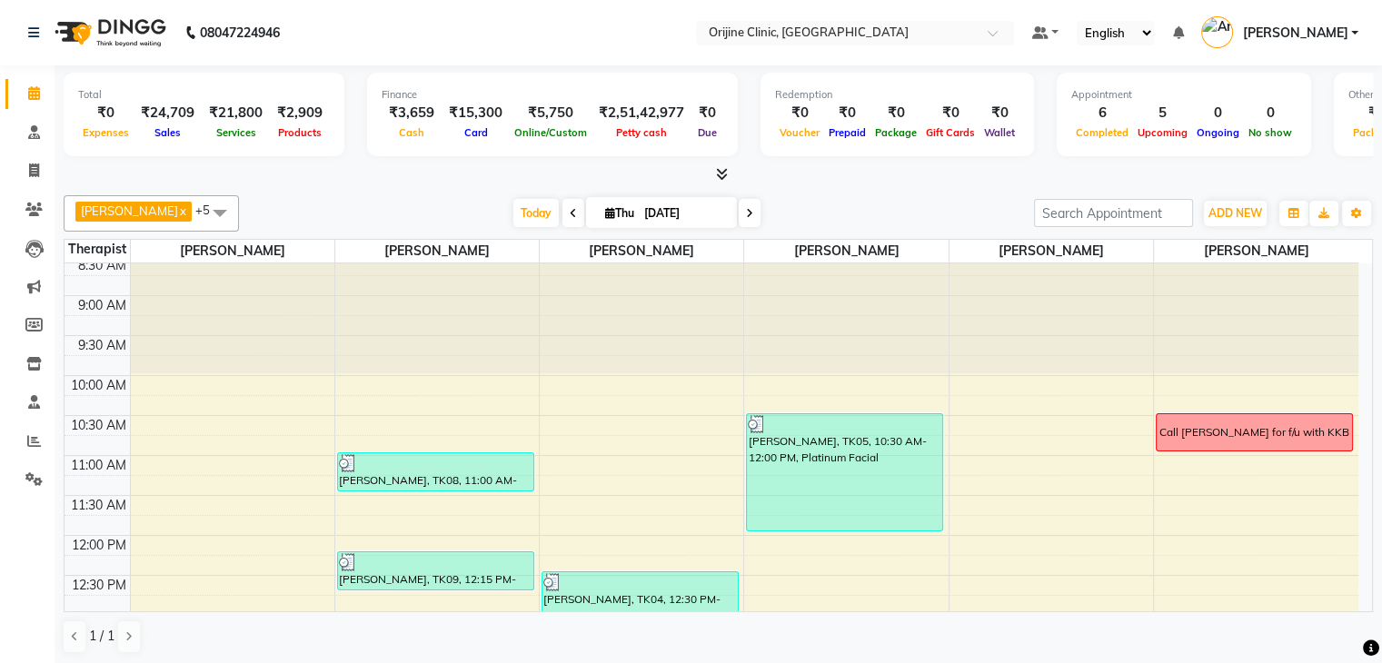
scroll to position [130, 0]
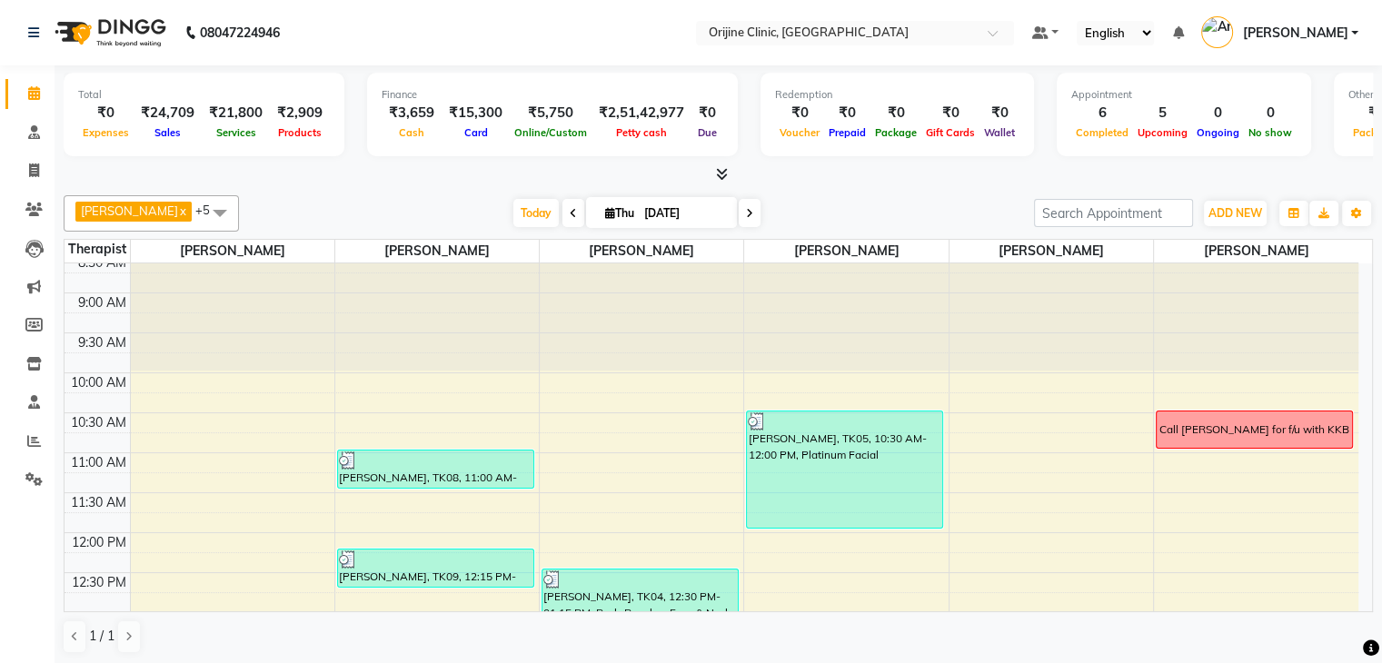
click at [605, 215] on icon at bounding box center [610, 213] width 10 height 12
select select "9"
select select "2025"
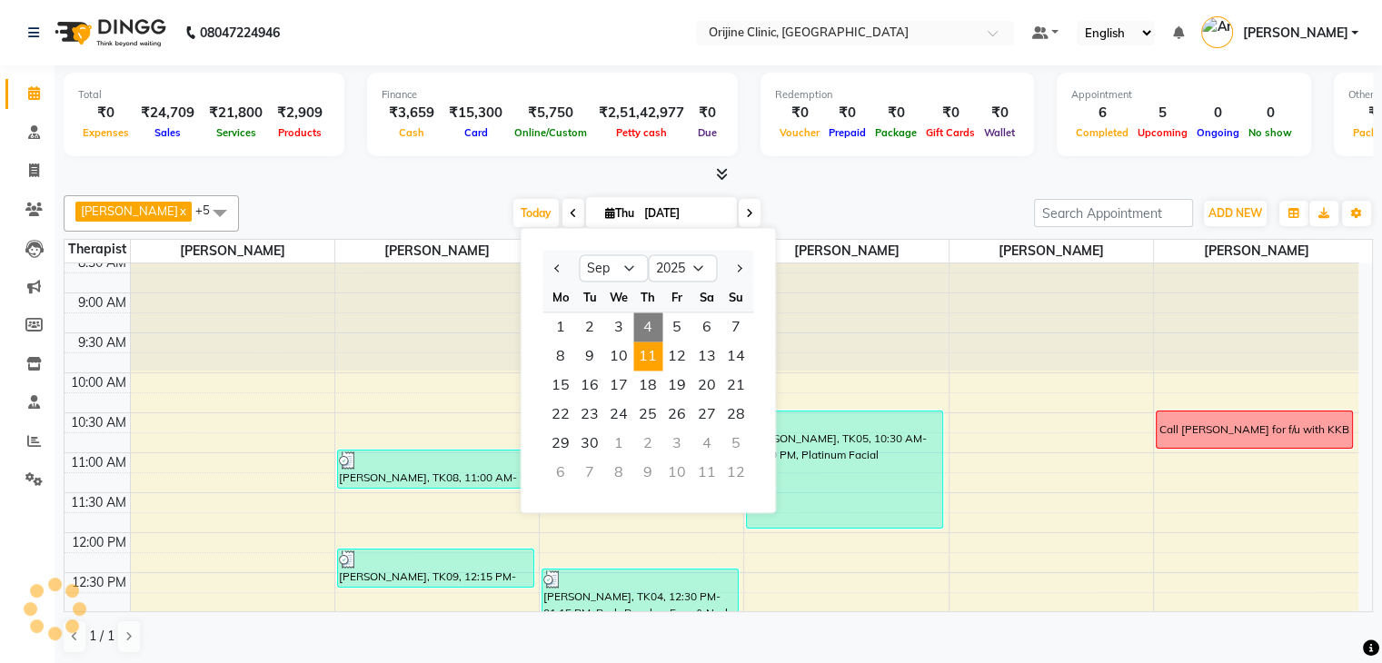
click at [649, 353] on span "11" at bounding box center [647, 356] width 29 height 29
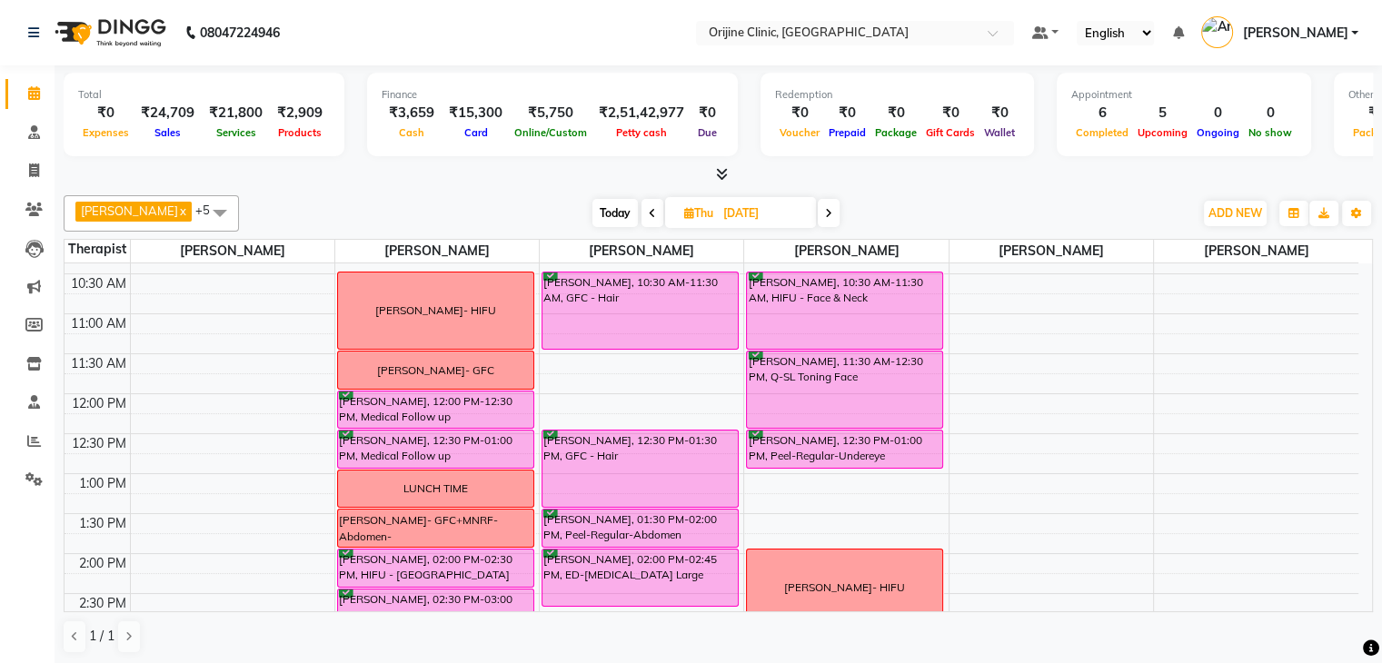
scroll to position [291, 0]
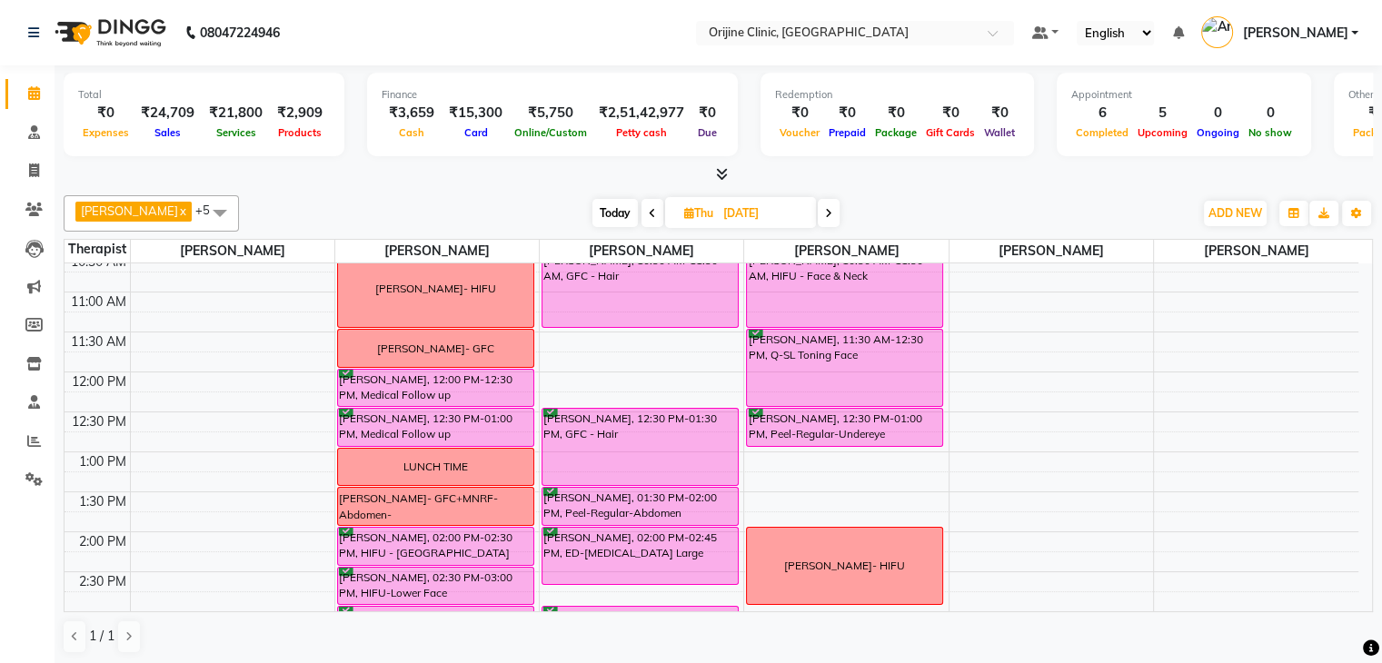
click at [649, 212] on icon at bounding box center [652, 213] width 7 height 11
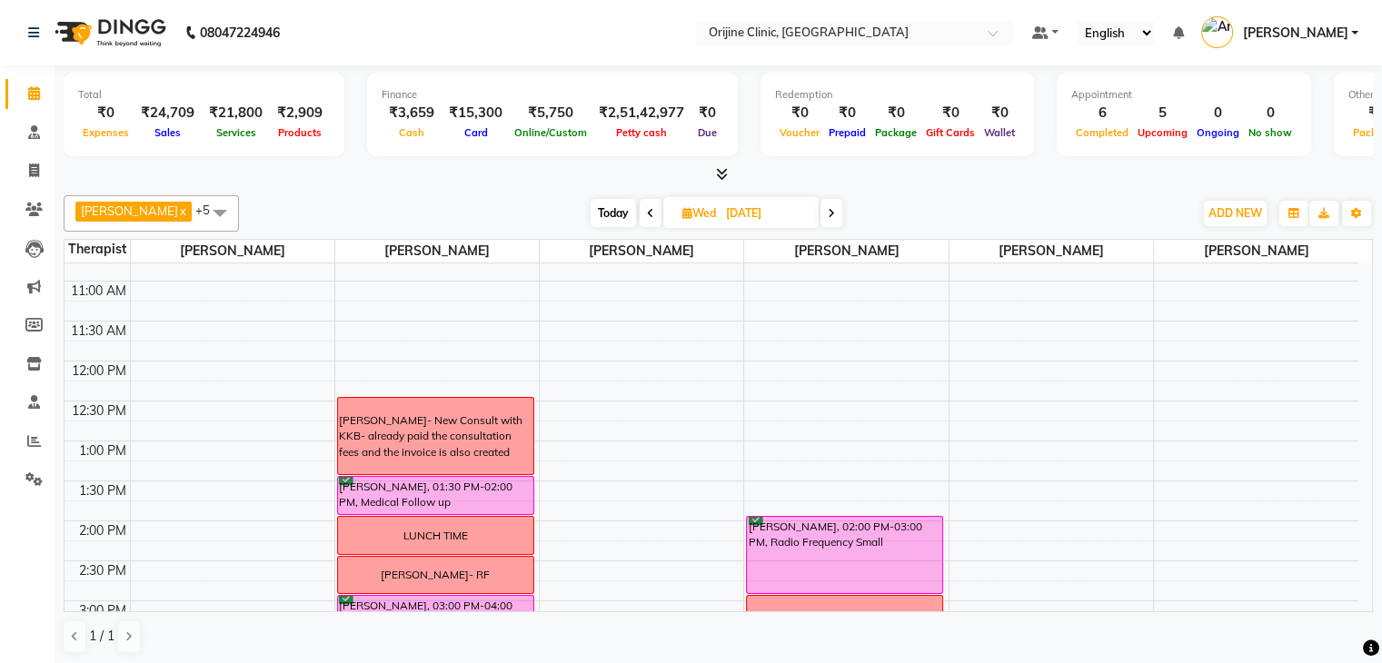
scroll to position [304, 0]
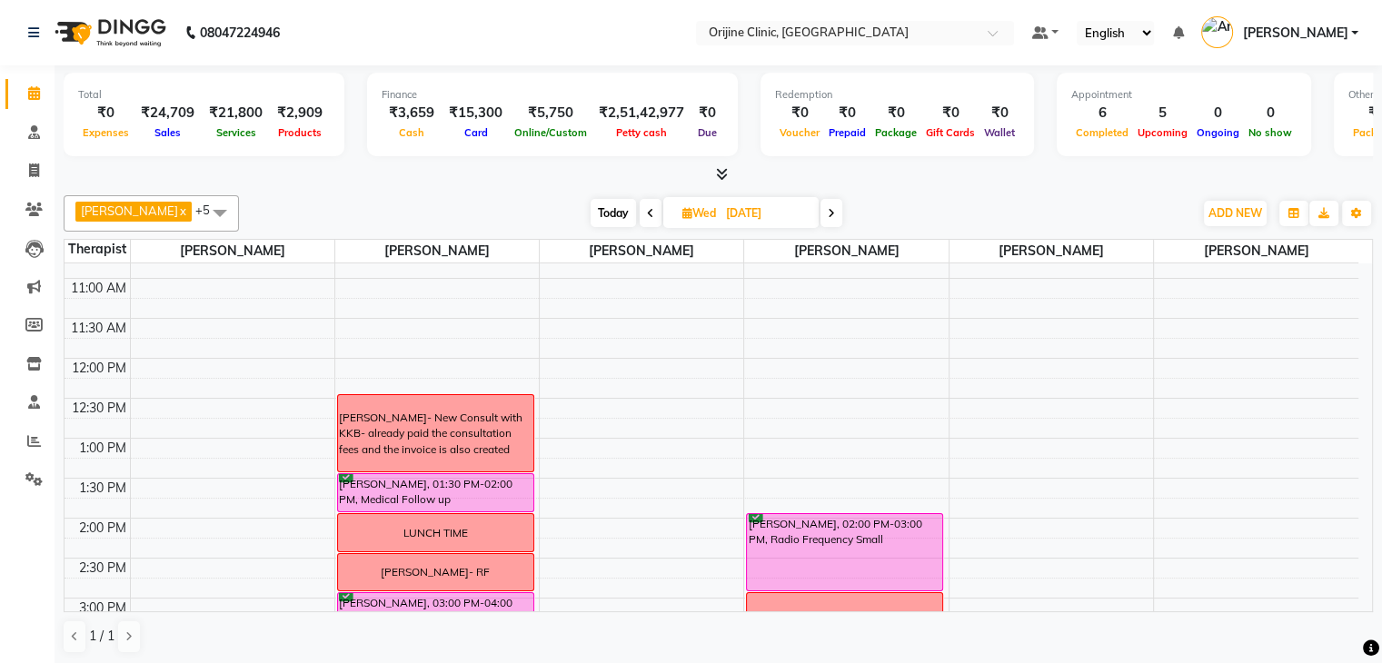
click at [621, 208] on span "Today" at bounding box center [613, 213] width 45 height 28
type input "[DATE]"
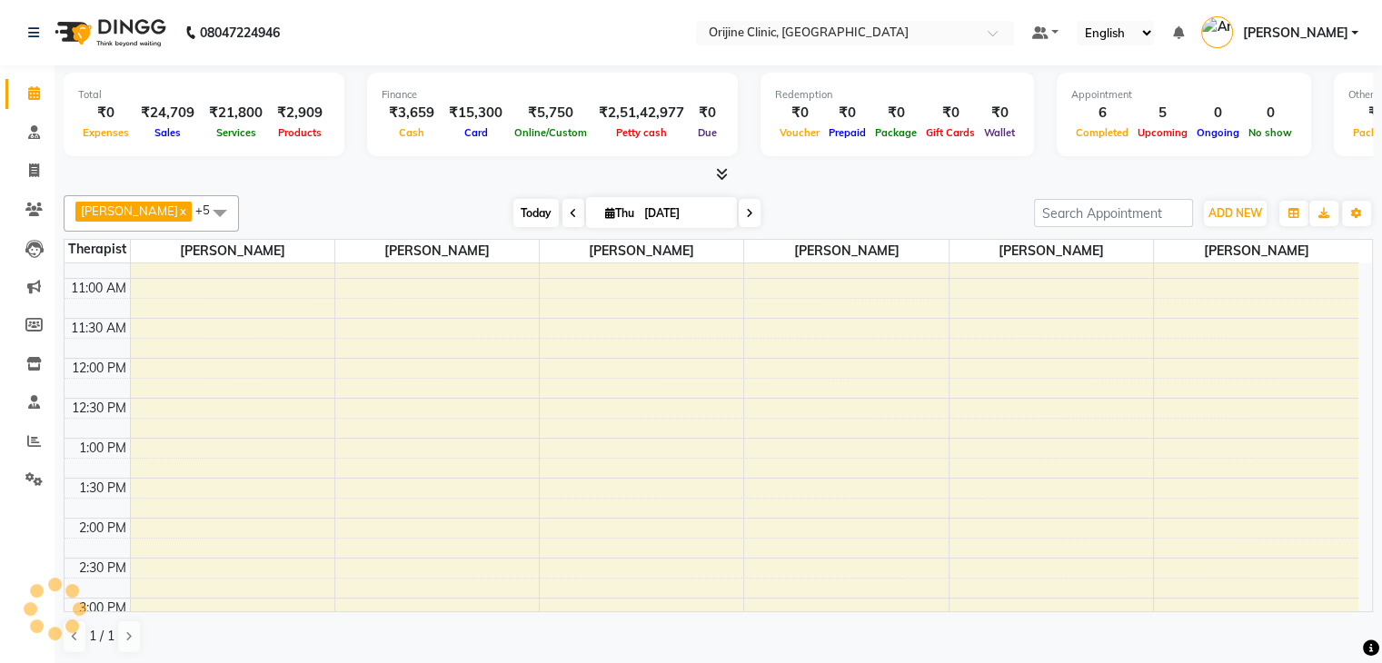
scroll to position [681, 0]
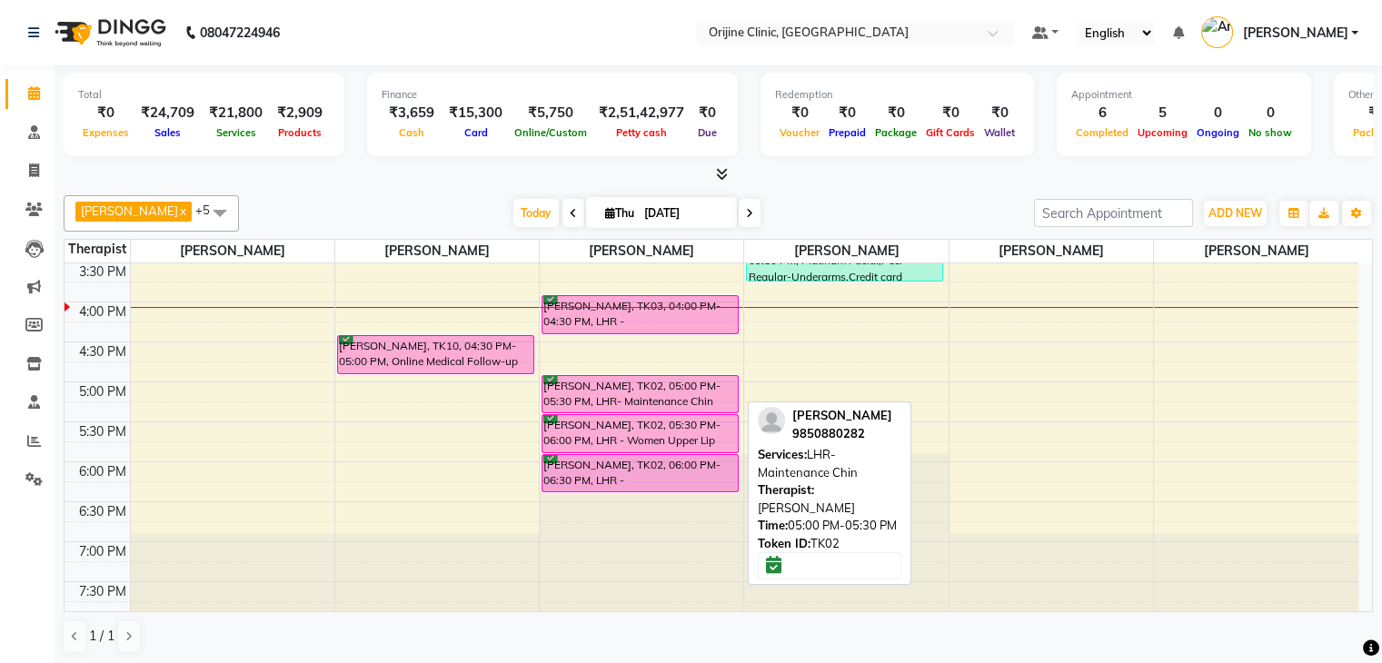
click at [631, 388] on div "Lianne Poonawalla, TK02, 05:00 PM-05:30 PM, LHR- Maintenance Chin" at bounding box center [640, 394] width 195 height 36
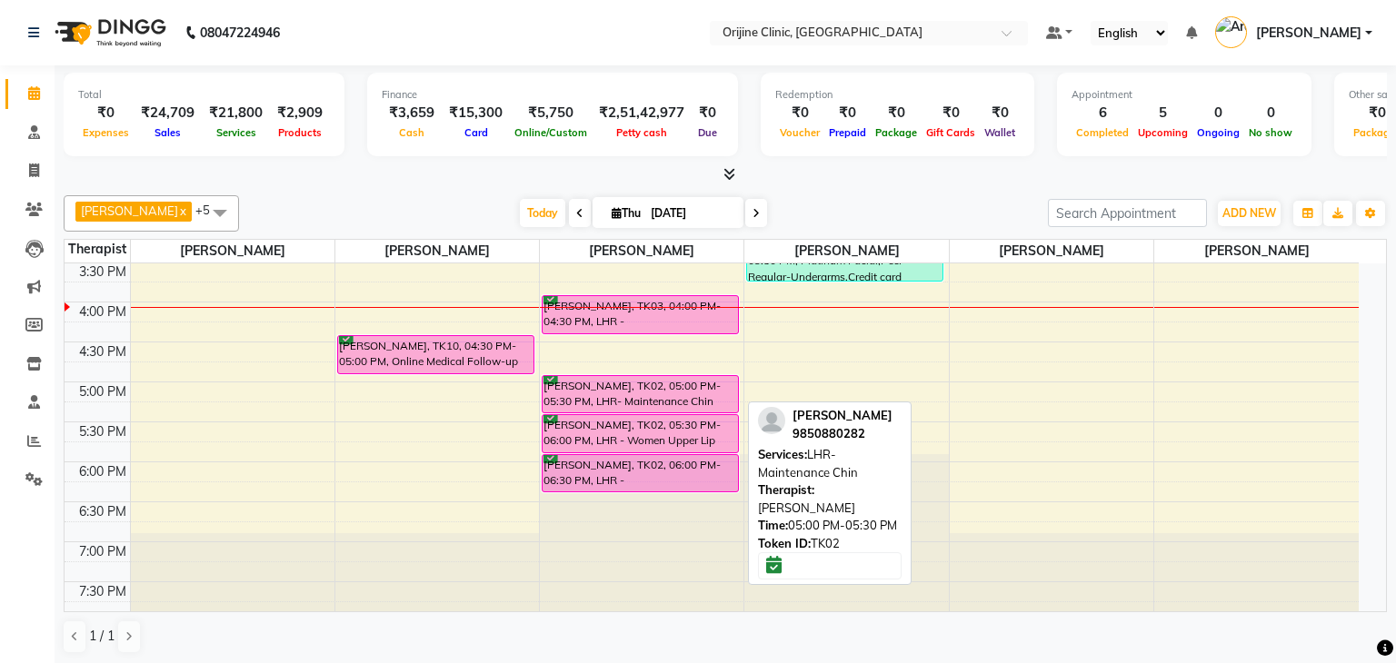
select select "6"
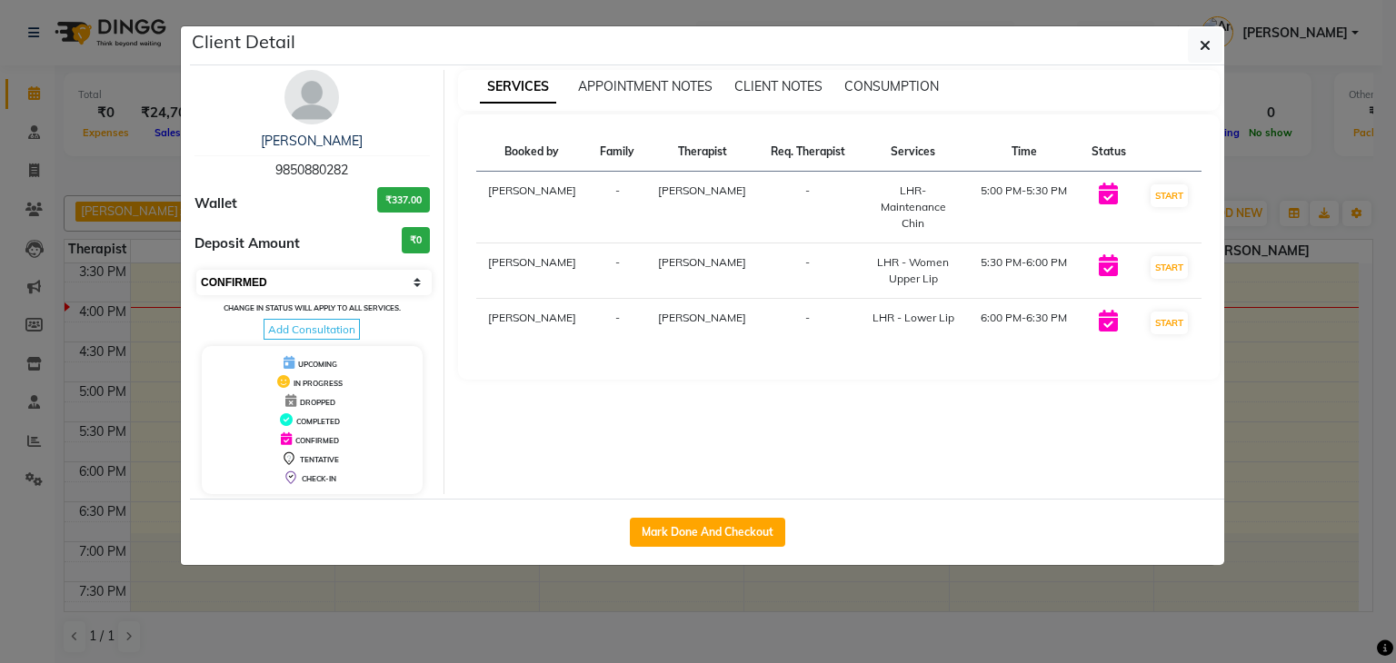
click at [414, 284] on select "Select IN SERVICE CONFIRMED TENTATIVE CHECK IN MARK DONE DROPPED UPCOMING" at bounding box center [313, 282] width 235 height 25
click at [462, 2] on ngb-modal-window "Client Detail Lianne Poonawalla 9850880282 Wallet ₹337.00 Deposit Amount ₹0 Sel…" at bounding box center [698, 331] width 1396 height 663
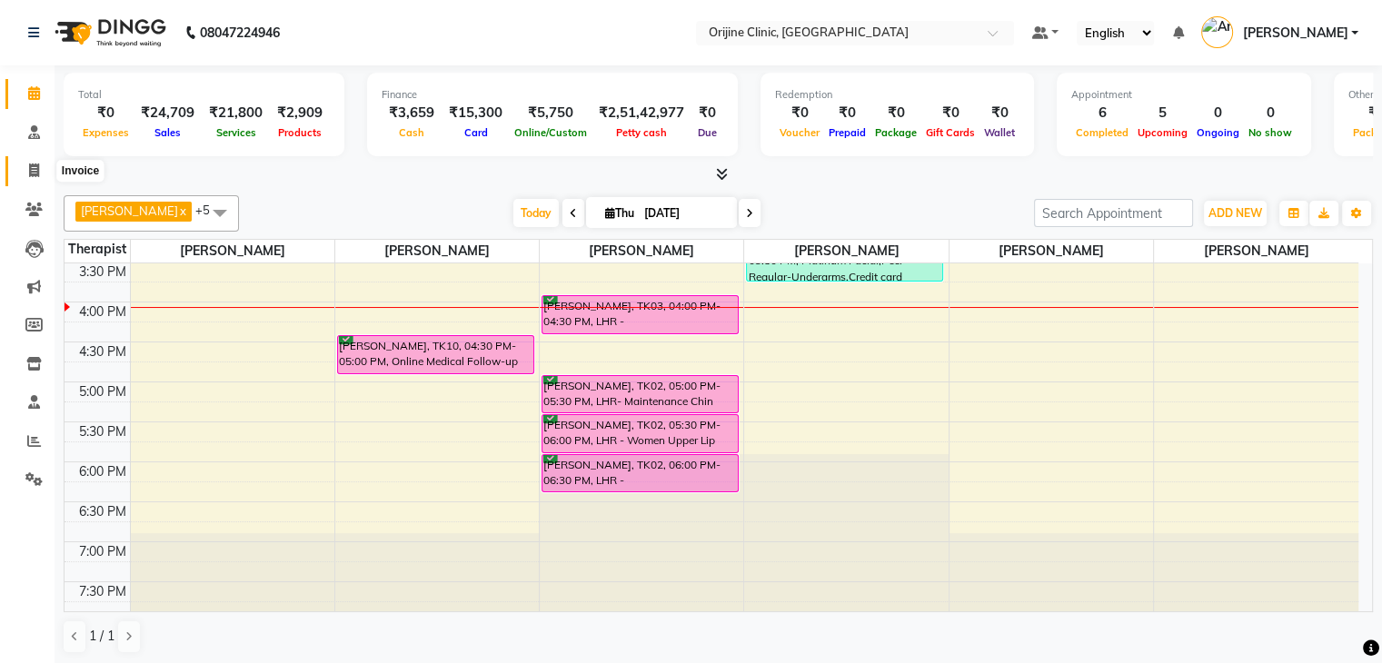
click at [33, 169] on icon at bounding box center [34, 171] width 10 height 14
select select "service"
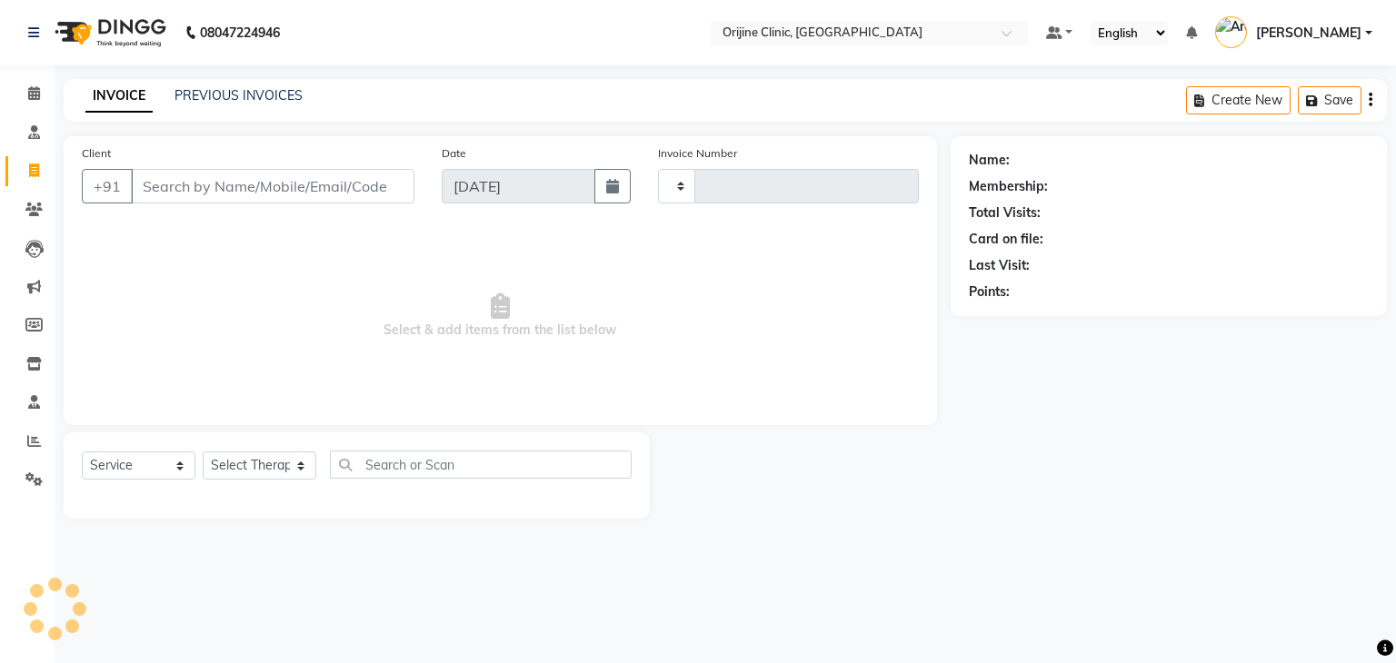
type input "0980"
select select "702"
click at [40, 96] on span at bounding box center [34, 94] width 32 height 21
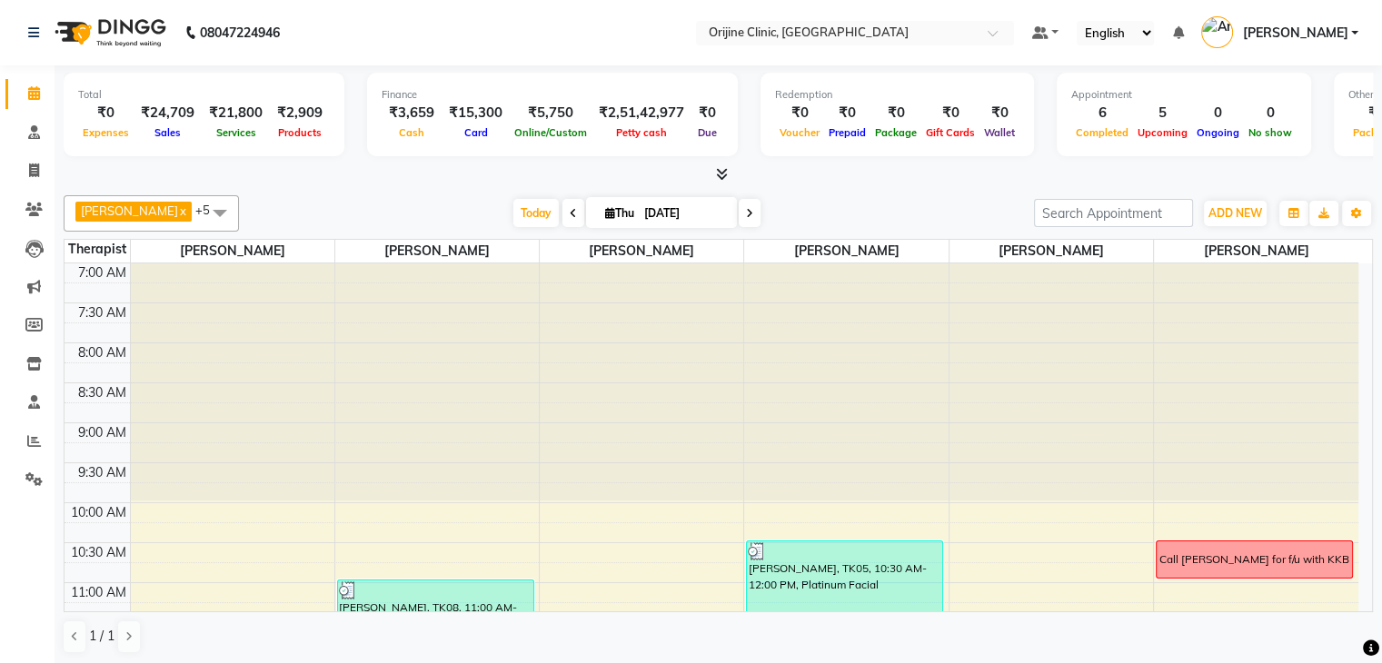
click at [612, 208] on span "Thu" at bounding box center [620, 213] width 38 height 14
select select "9"
select select "2025"
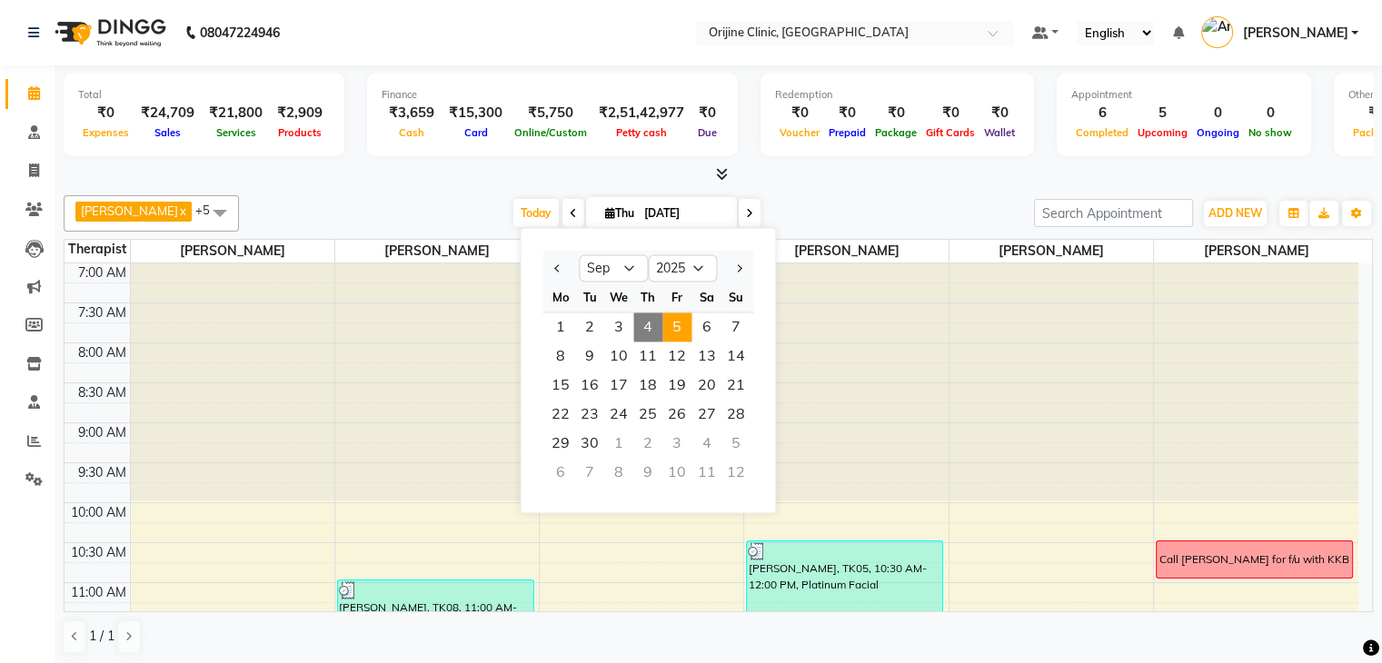
click at [681, 317] on span "5" at bounding box center [676, 327] width 29 height 29
type input "[DATE]"
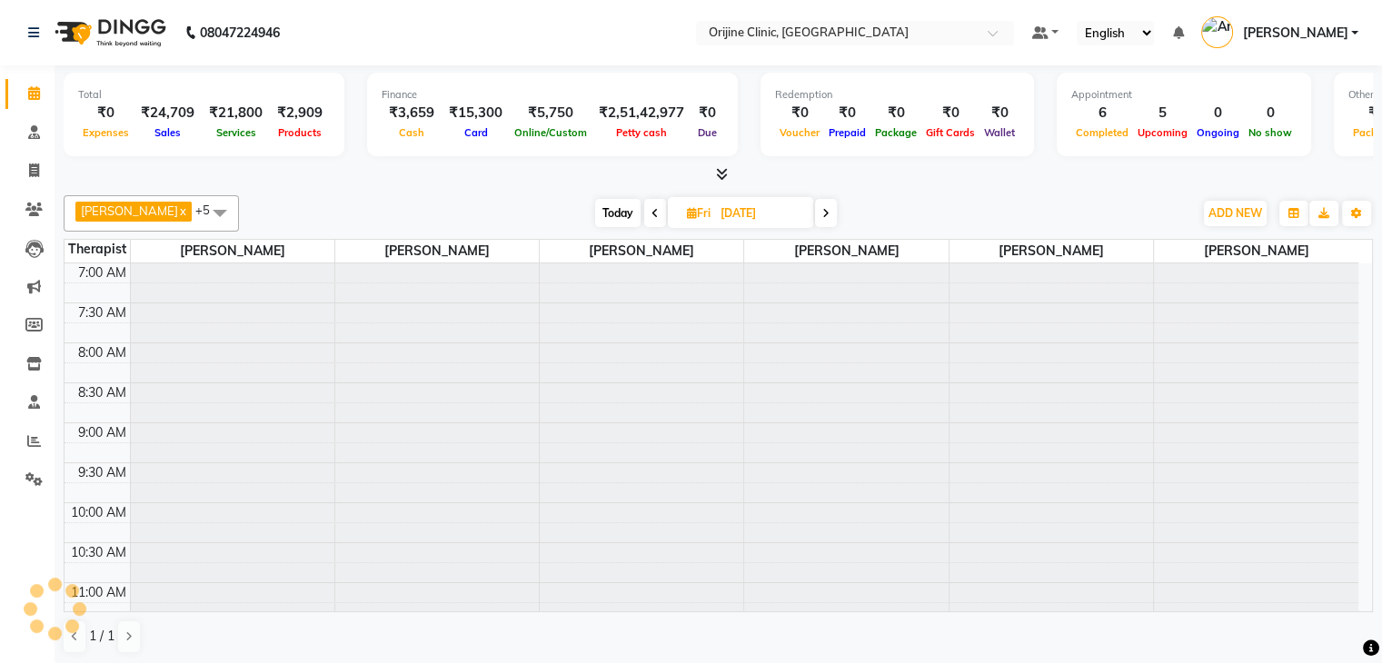
scroll to position [681, 0]
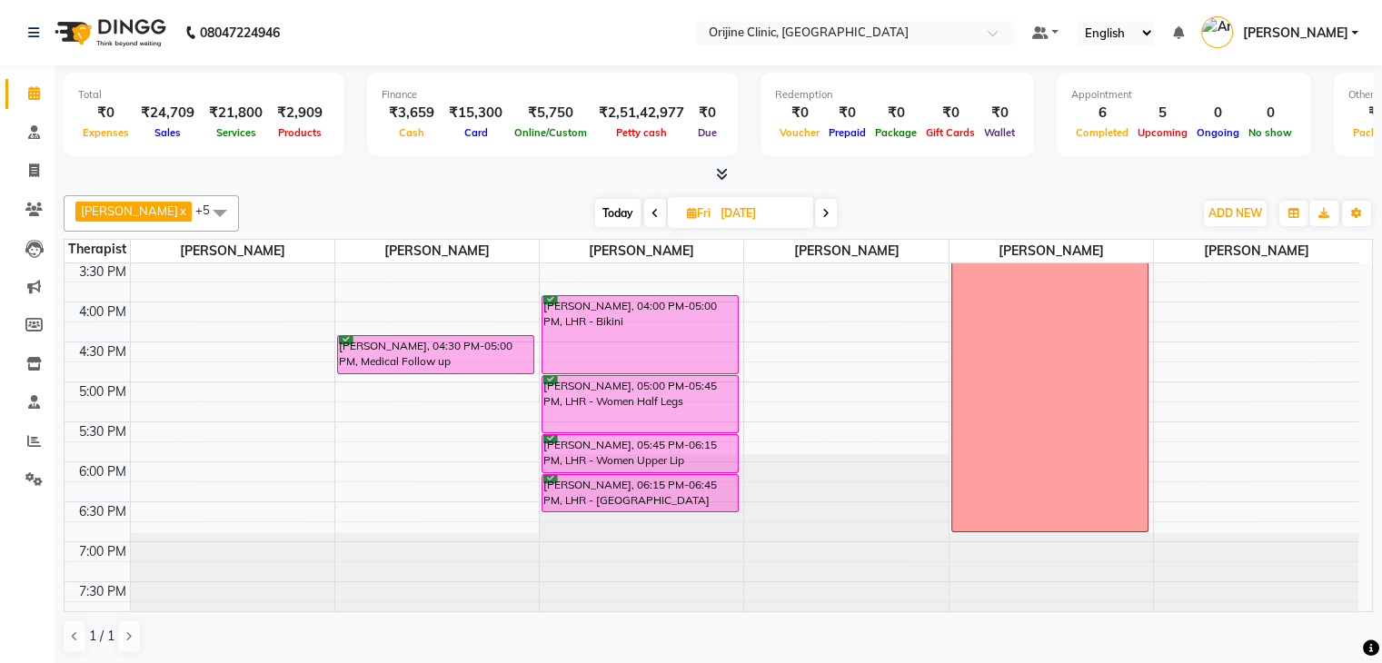
click at [696, 214] on span "Fri" at bounding box center [698, 213] width 33 height 14
select select "9"
select select "2025"
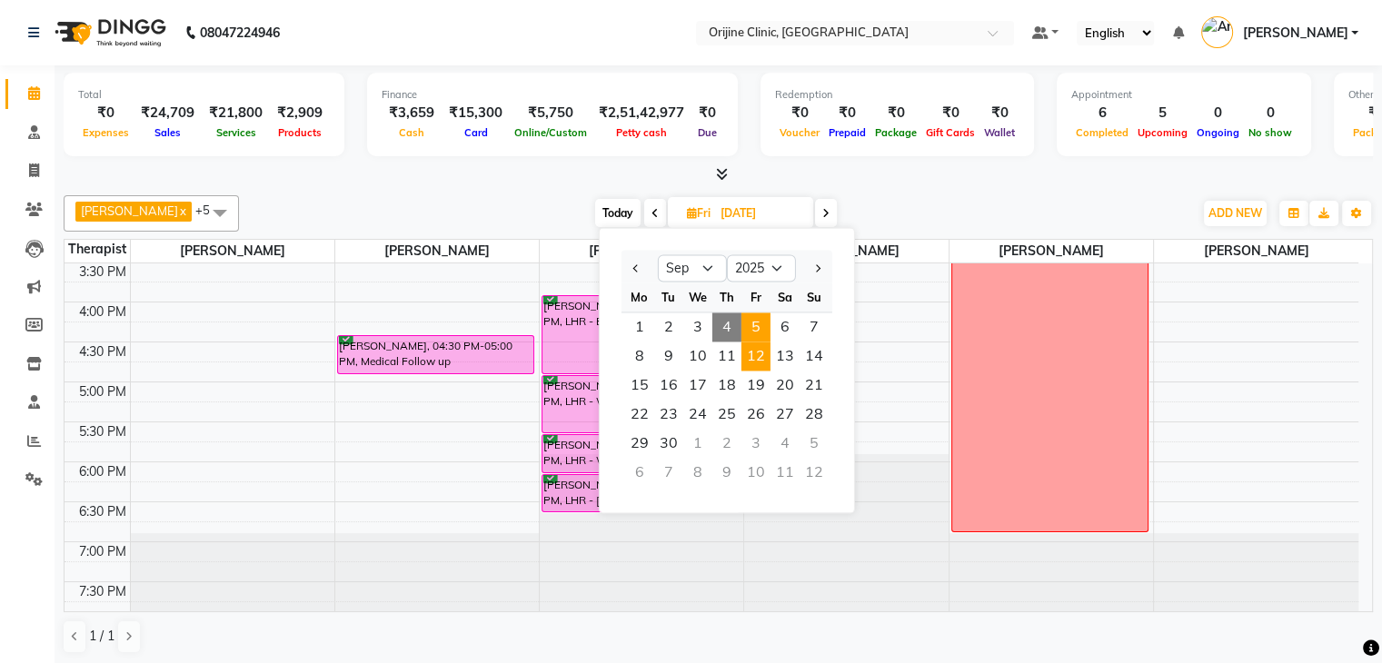
click at [756, 350] on span "12" at bounding box center [756, 356] width 29 height 29
type input "12-09-2025"
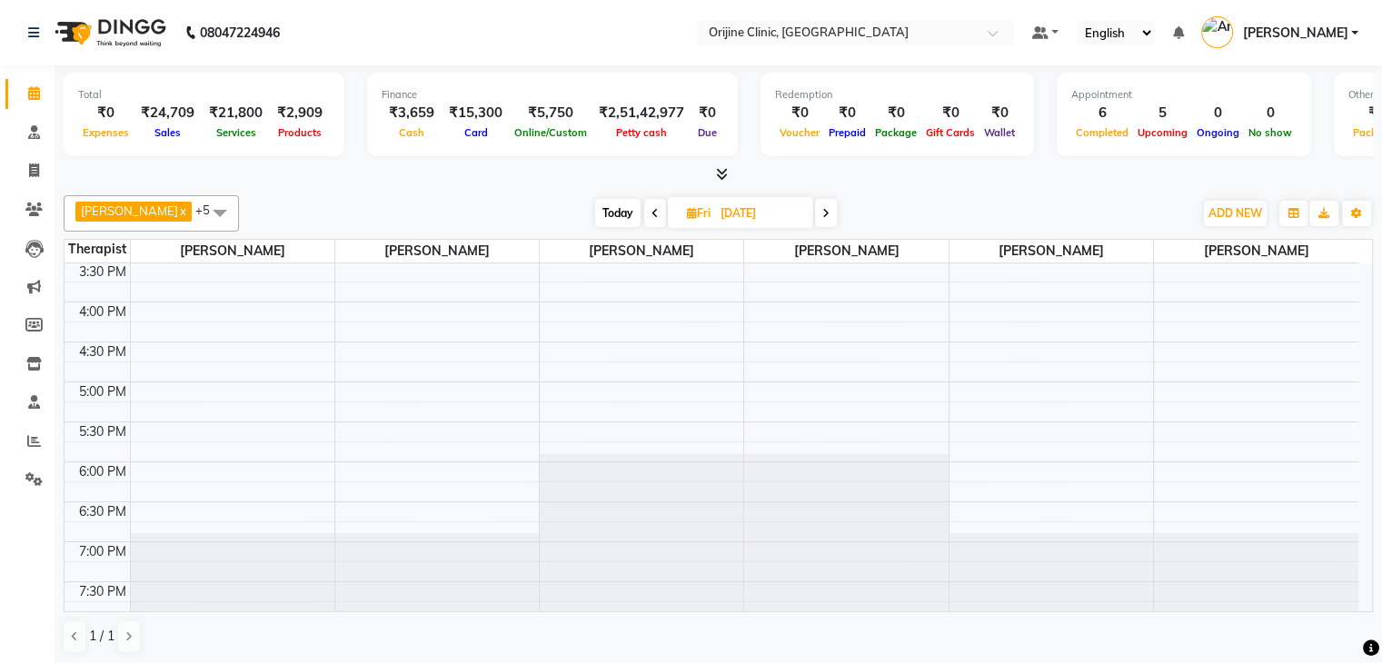
click at [787, 217] on input "12-09-2025" at bounding box center [760, 213] width 91 height 27
select select "9"
select select "2025"
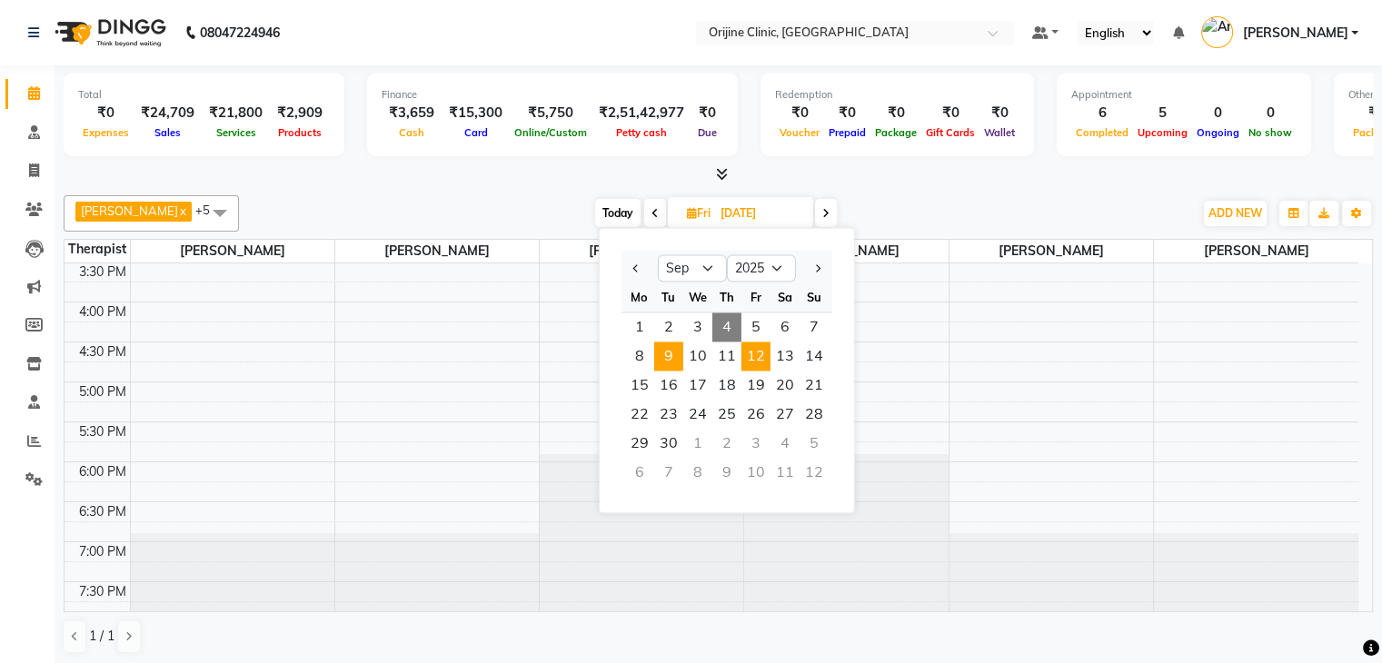
click at [671, 356] on span "9" at bounding box center [668, 356] width 29 height 29
type input "09-09-2025"
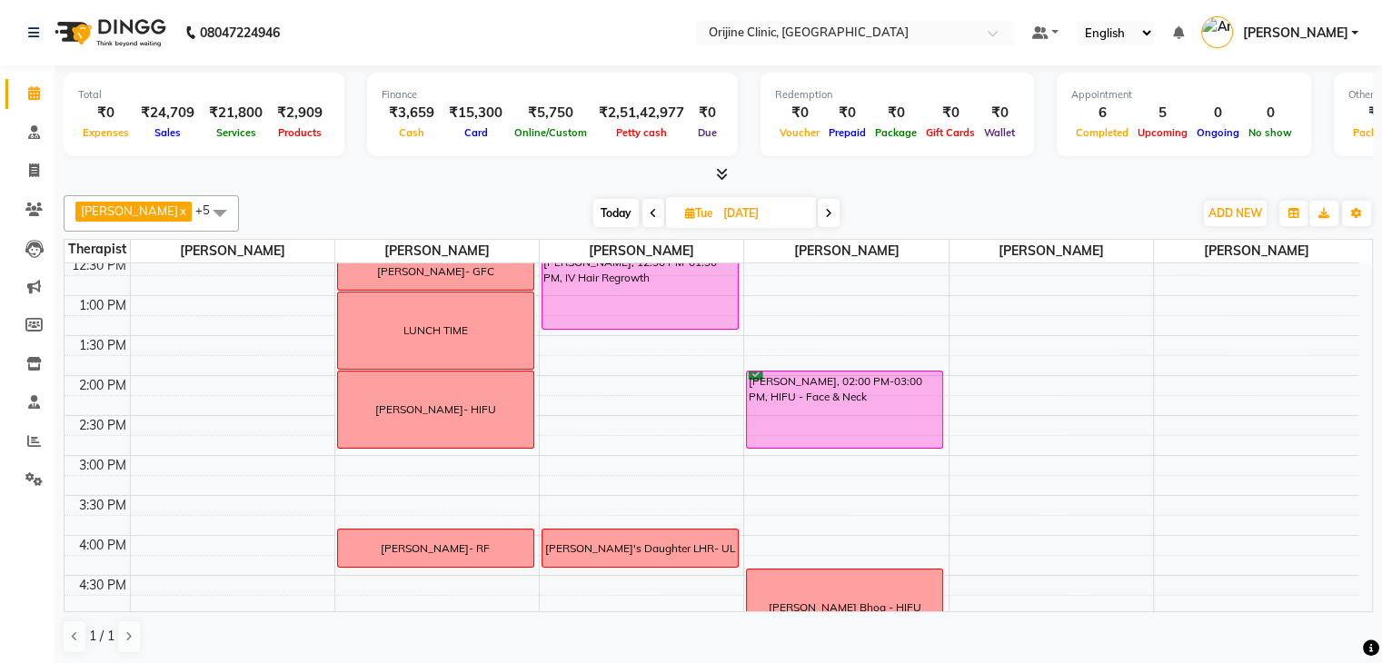
scroll to position [464, 0]
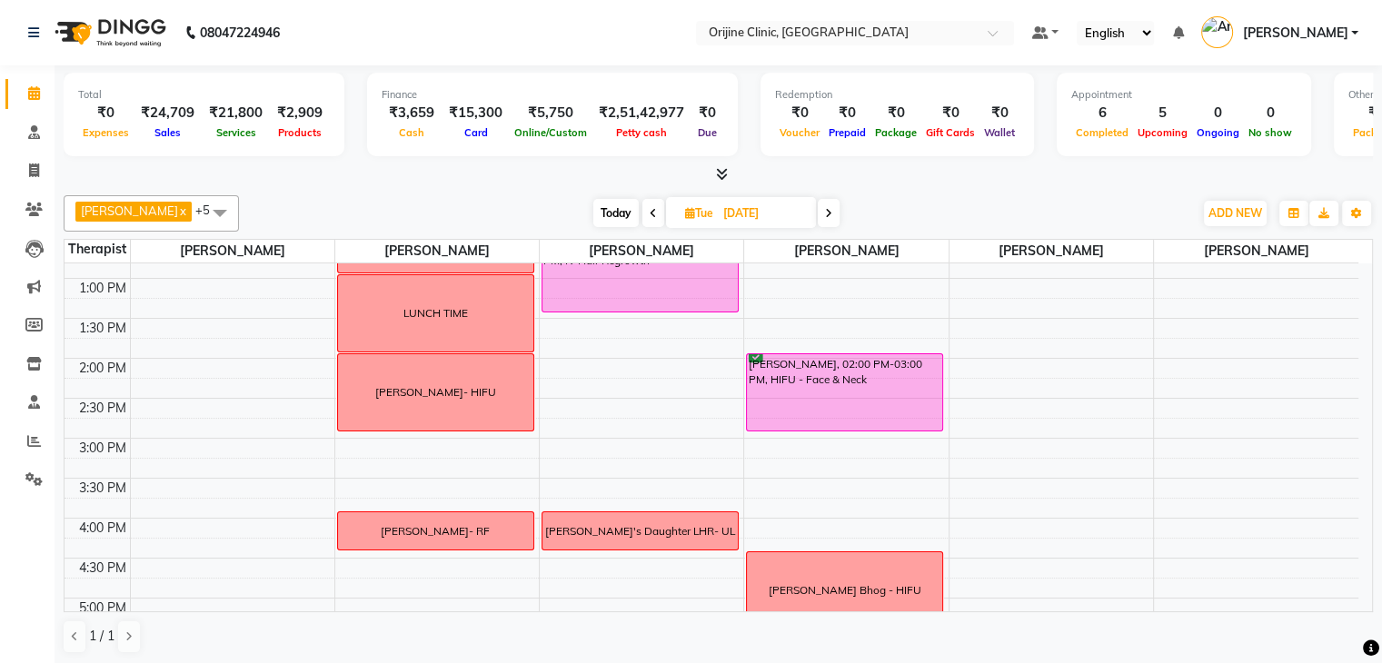
click at [691, 208] on icon at bounding box center [690, 213] width 10 height 12
select select "9"
select select "2025"
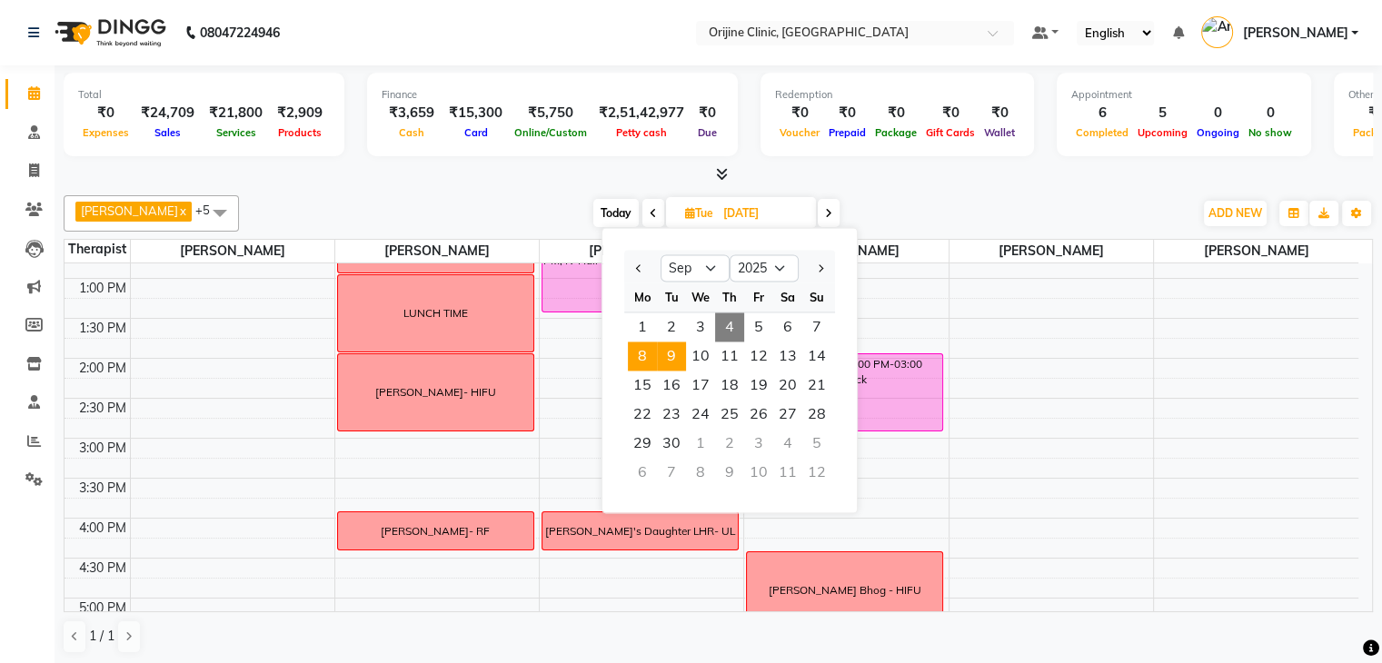
click at [643, 345] on span "8" at bounding box center [642, 356] width 29 height 29
type input "08-09-2025"
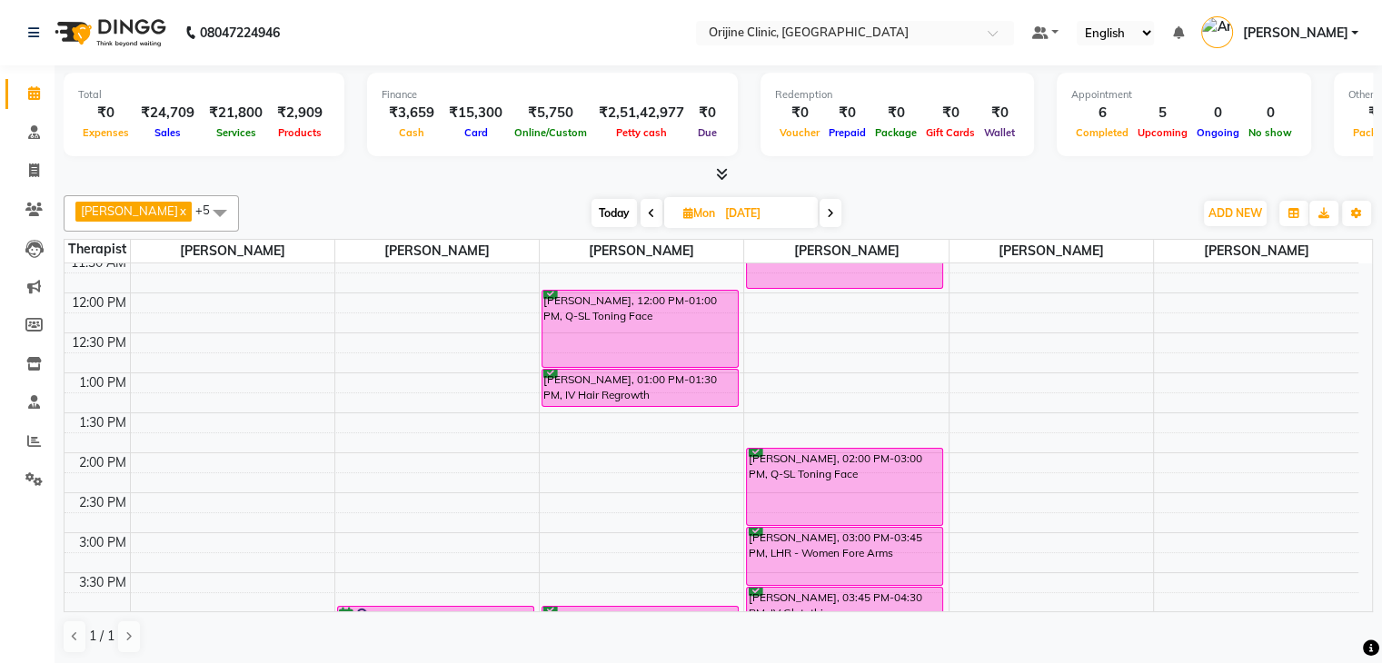
scroll to position [363, 0]
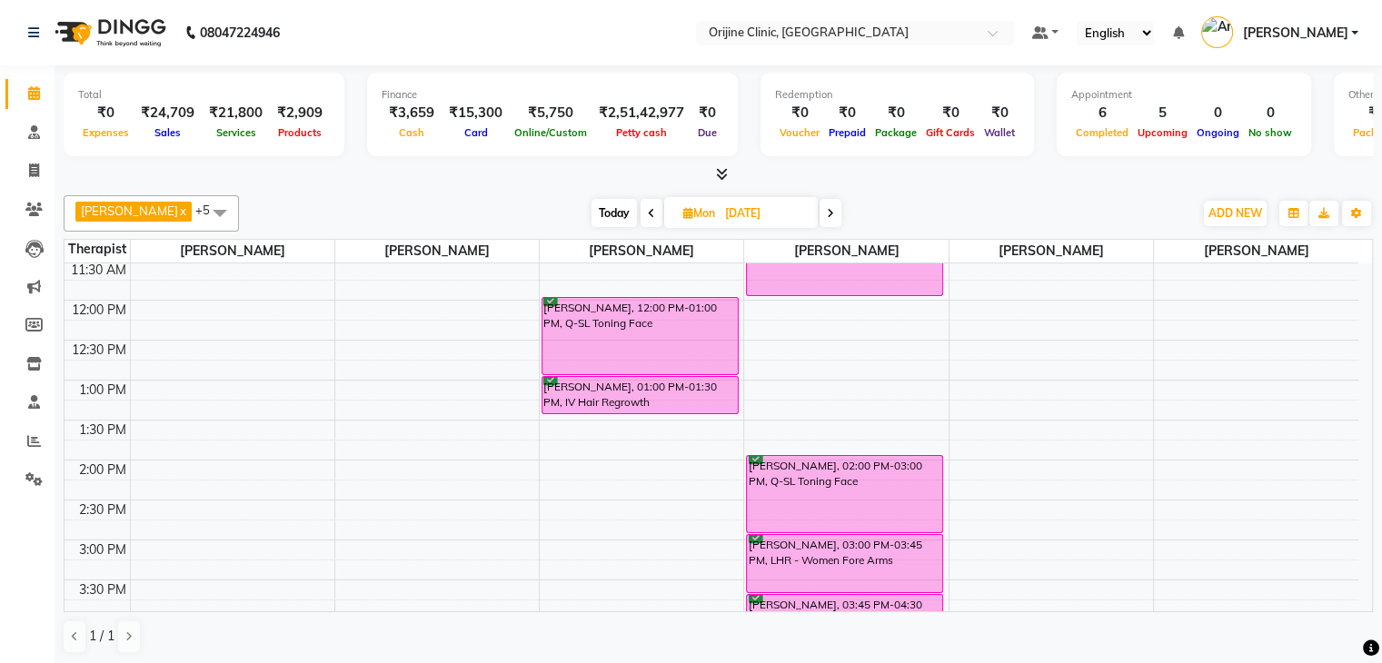
click at [698, 215] on span "Mon" at bounding box center [699, 213] width 41 height 14
select select "9"
select select "2025"
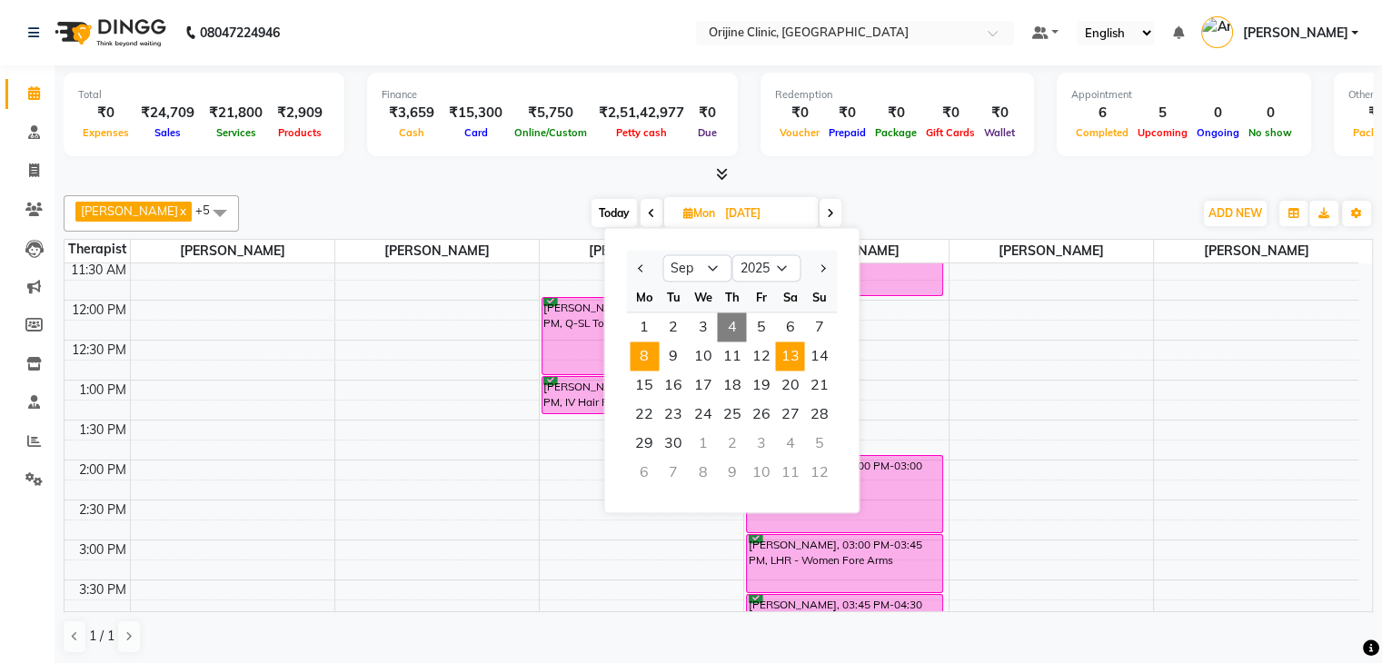
click at [780, 350] on span "13" at bounding box center [789, 356] width 29 height 29
type input "[DATE]"
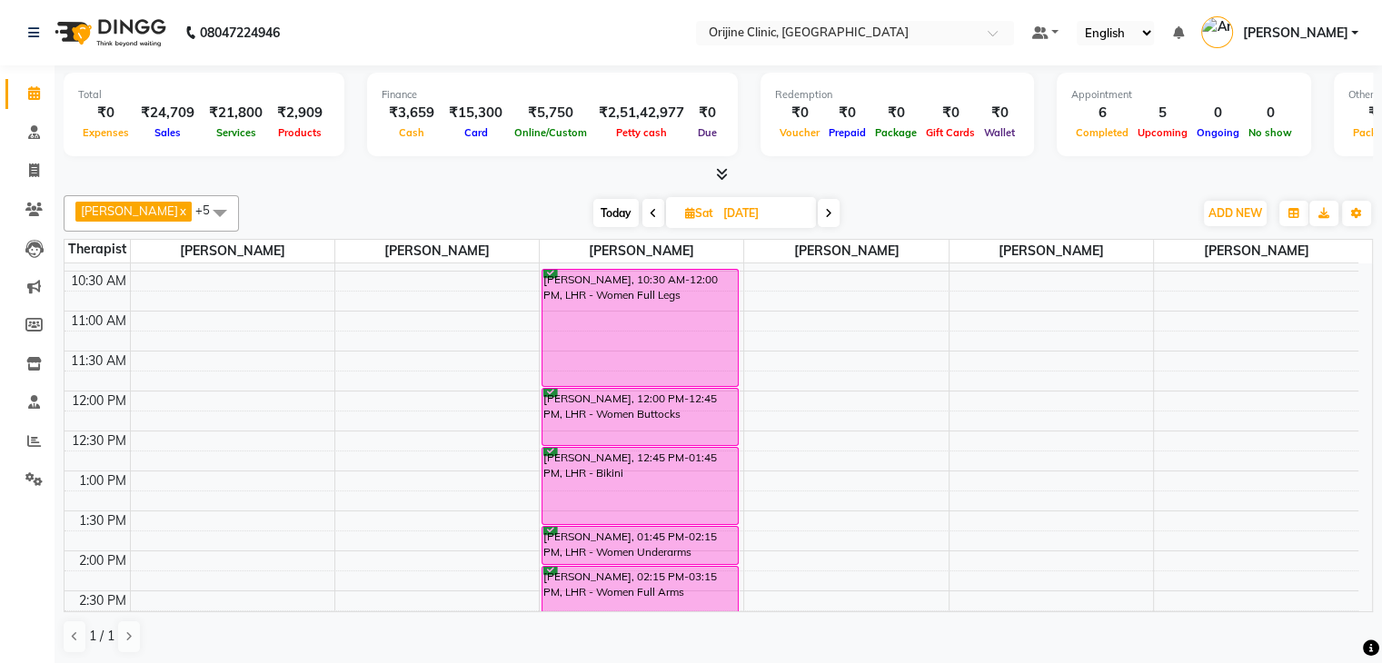
scroll to position [262, 0]
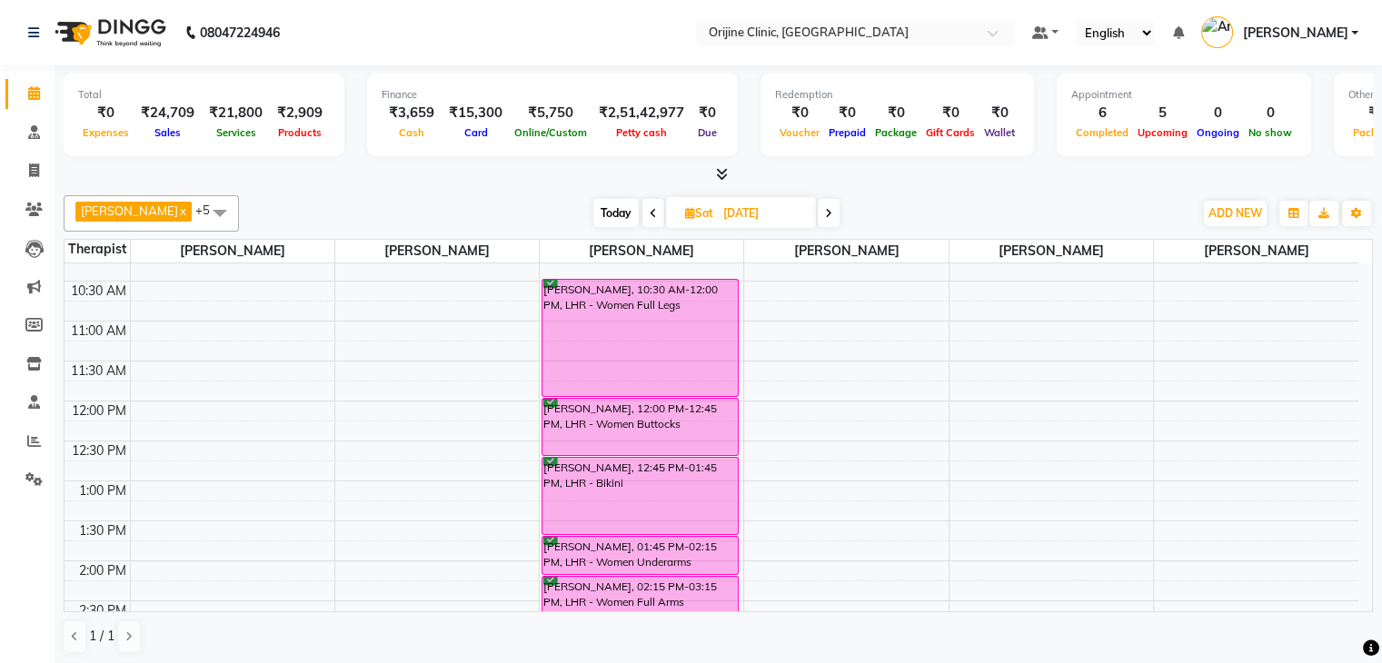
drag, startPoint x: 1379, startPoint y: 438, endPoint x: 1382, endPoint y: 471, distance: 32.9
click at [1381, 471] on html "08047224946 Select Location × Orijine Clinic, Kalyani Nagar Default Panel My Pa…" at bounding box center [691, 331] width 1382 height 663
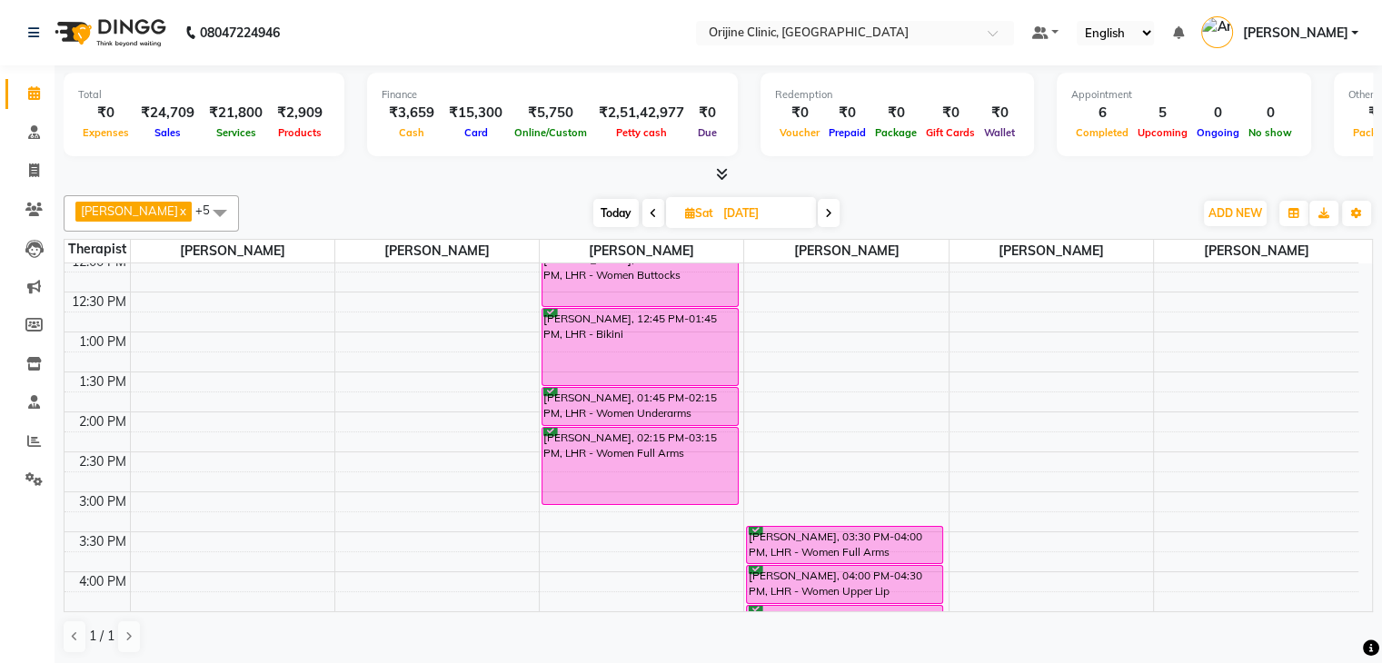
scroll to position [421, 0]
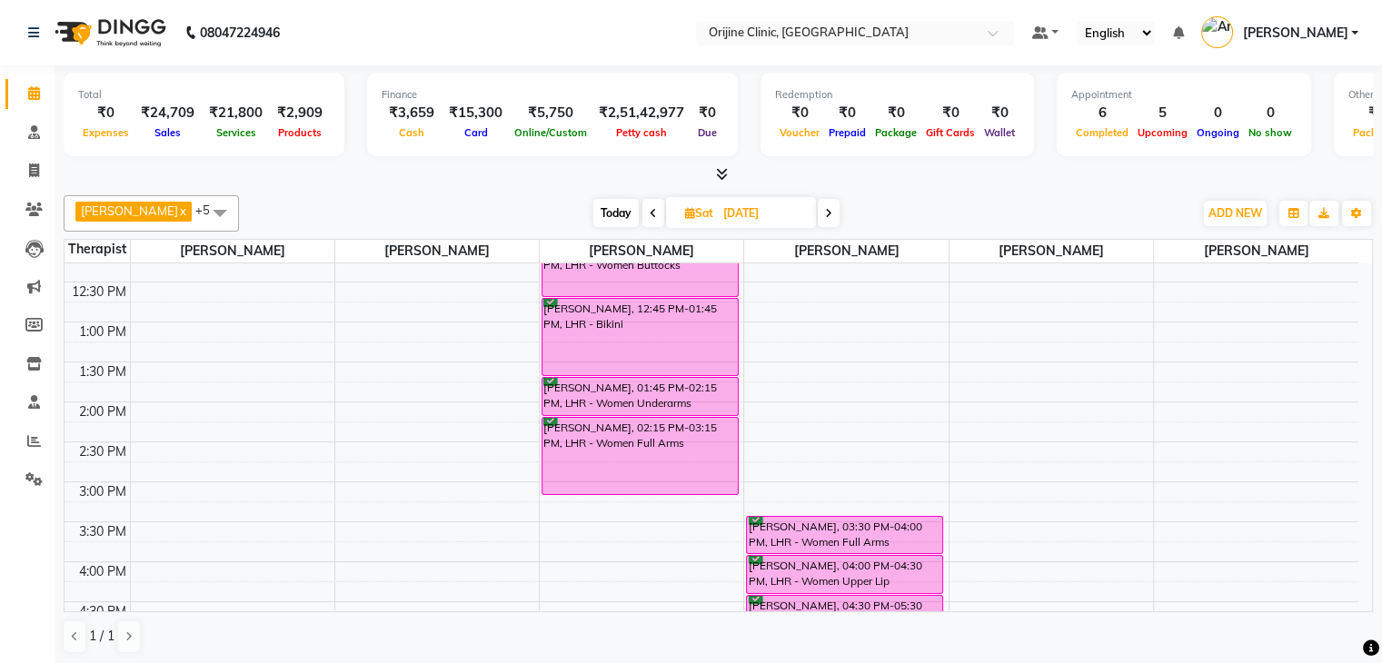
click at [691, 208] on icon at bounding box center [690, 213] width 10 height 12
select select "9"
select select "2025"
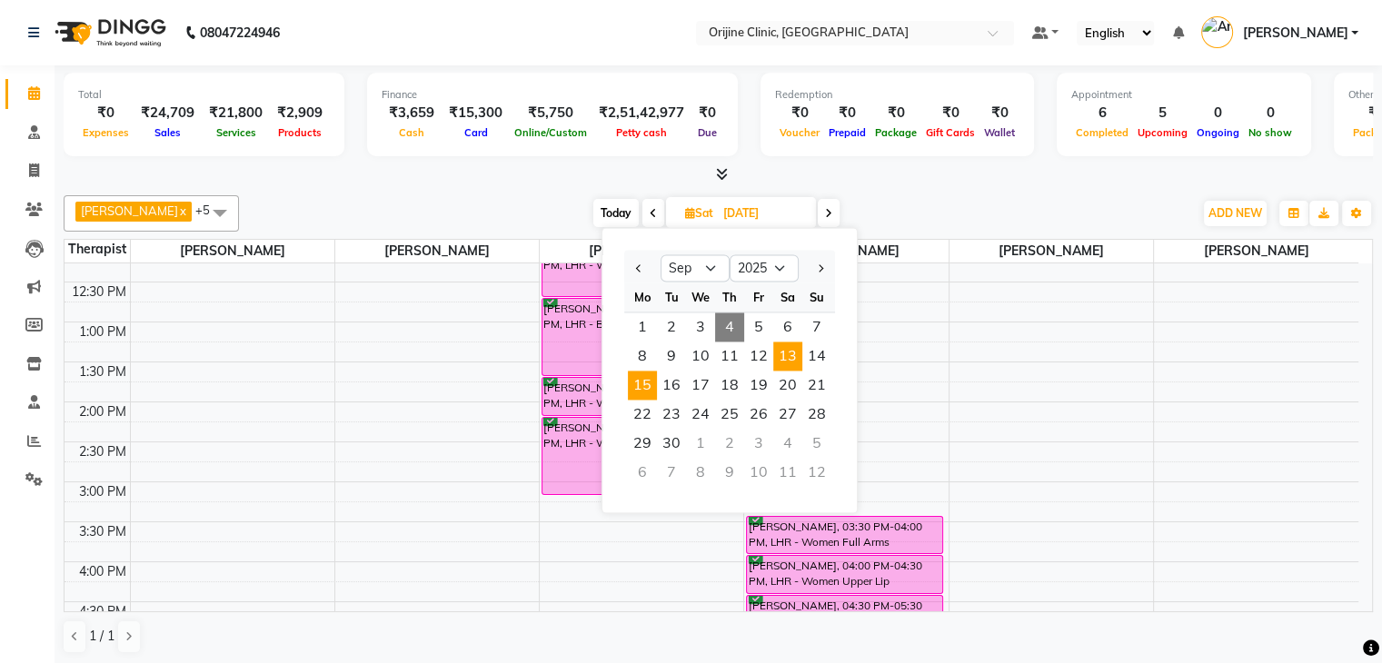
click at [650, 378] on span "15" at bounding box center [642, 385] width 29 height 29
type input "15-09-2025"
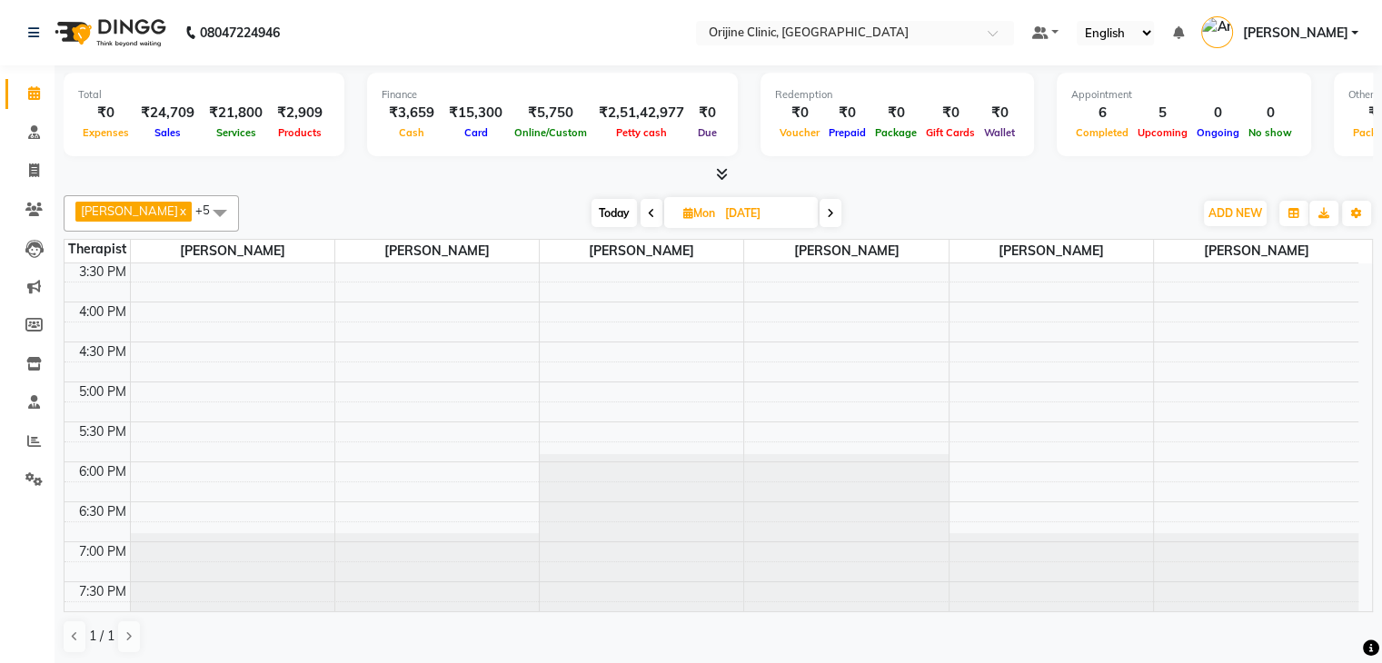
click at [687, 207] on icon at bounding box center [688, 213] width 10 height 12
select select "9"
select select "2025"
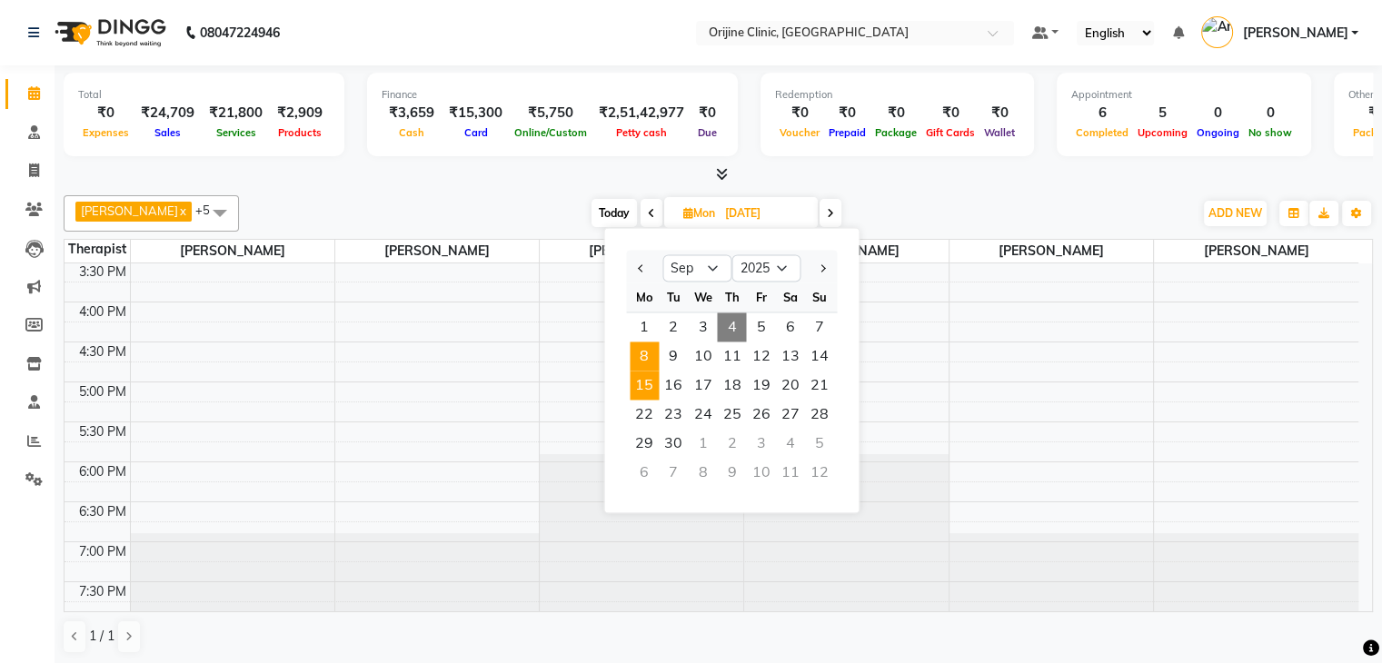
click at [632, 353] on span "8" at bounding box center [644, 356] width 29 height 29
type input "08-09-2025"
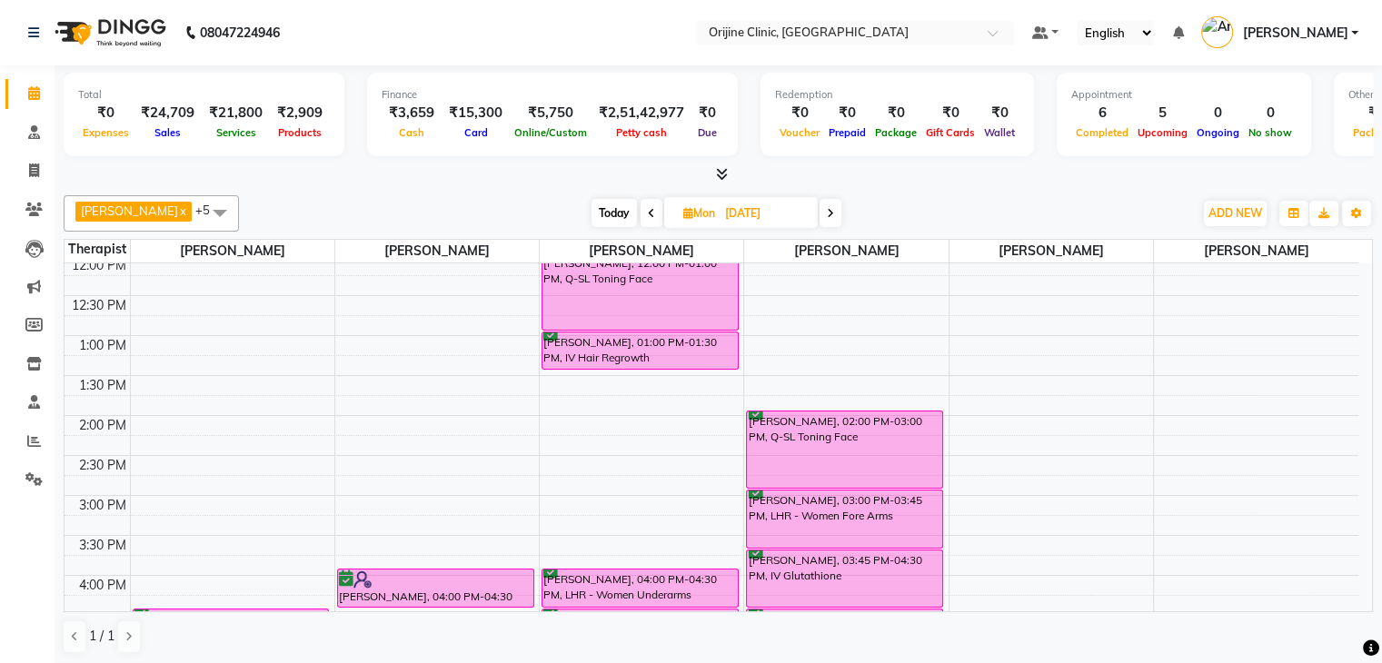
scroll to position [414, 0]
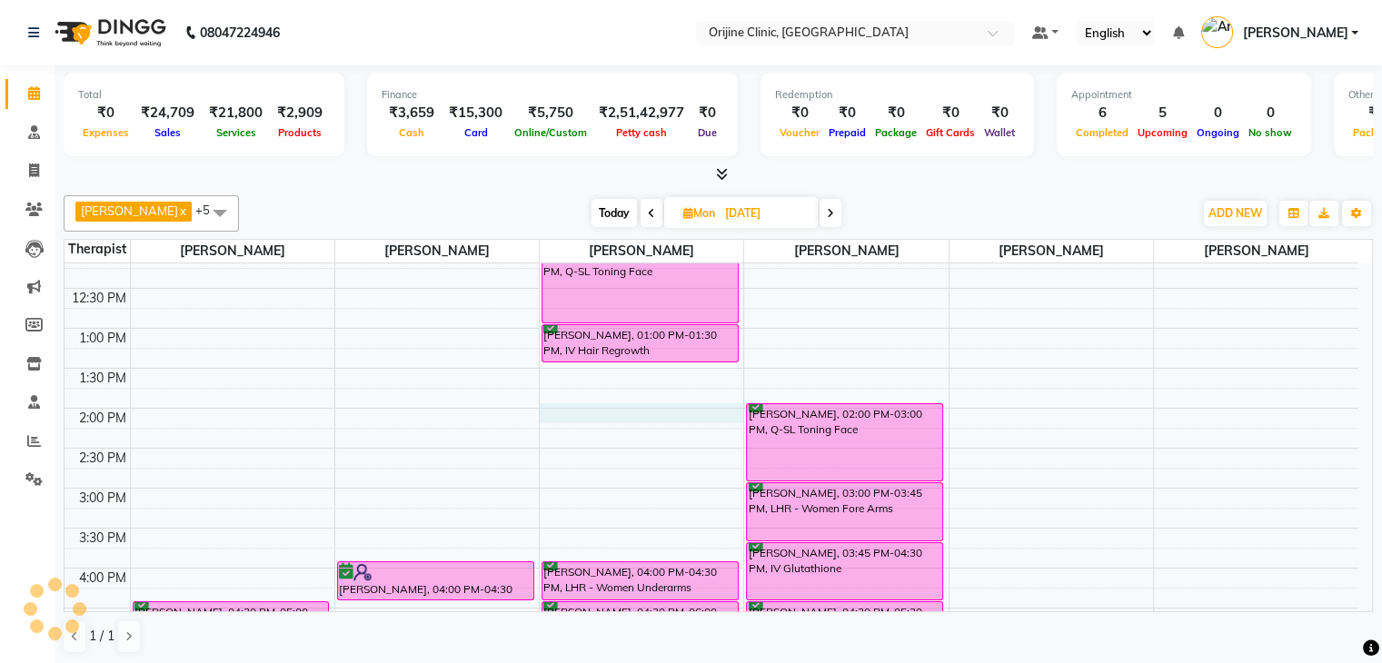
click at [556, 408] on div "7:00 AM 7:30 AM 8:00 AM 8:30 AM 9:00 AM 9:30 AM 10:00 AM 10:30 AM 11:00 AM 11:3…" at bounding box center [712, 368] width 1294 height 1039
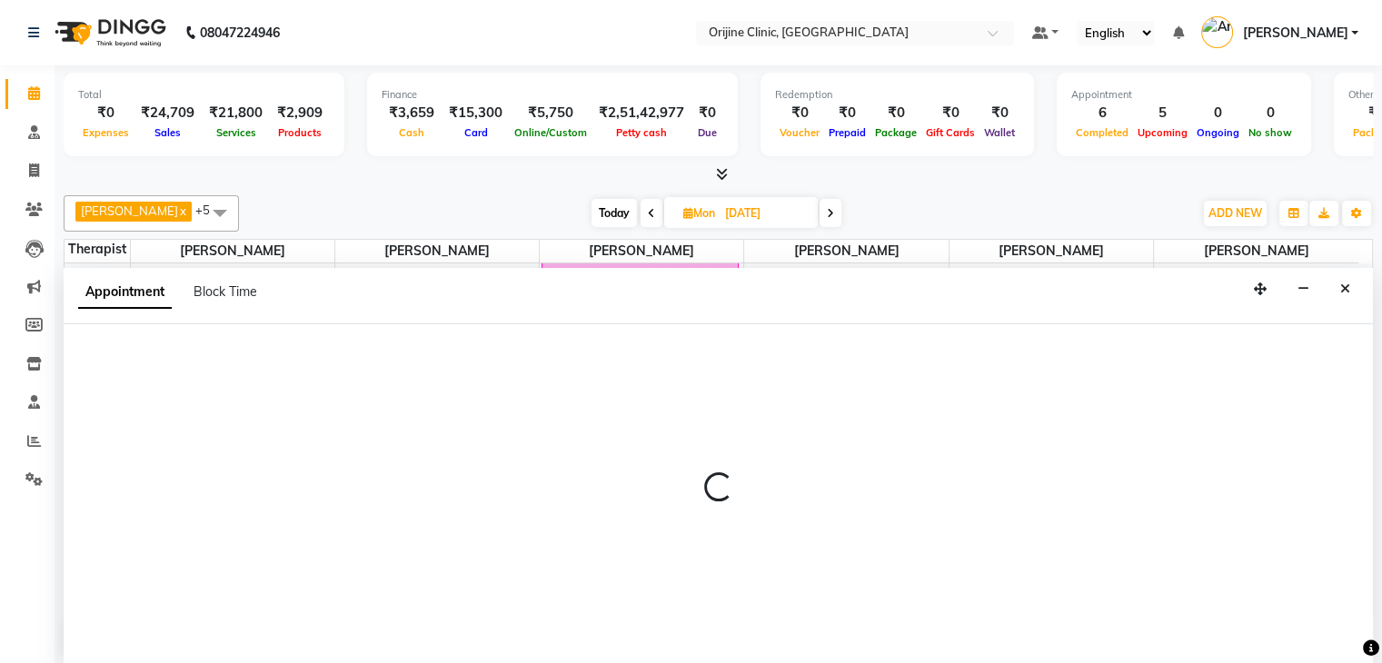
scroll to position [1, 0]
select select "10776"
select select "840"
select select "tentative"
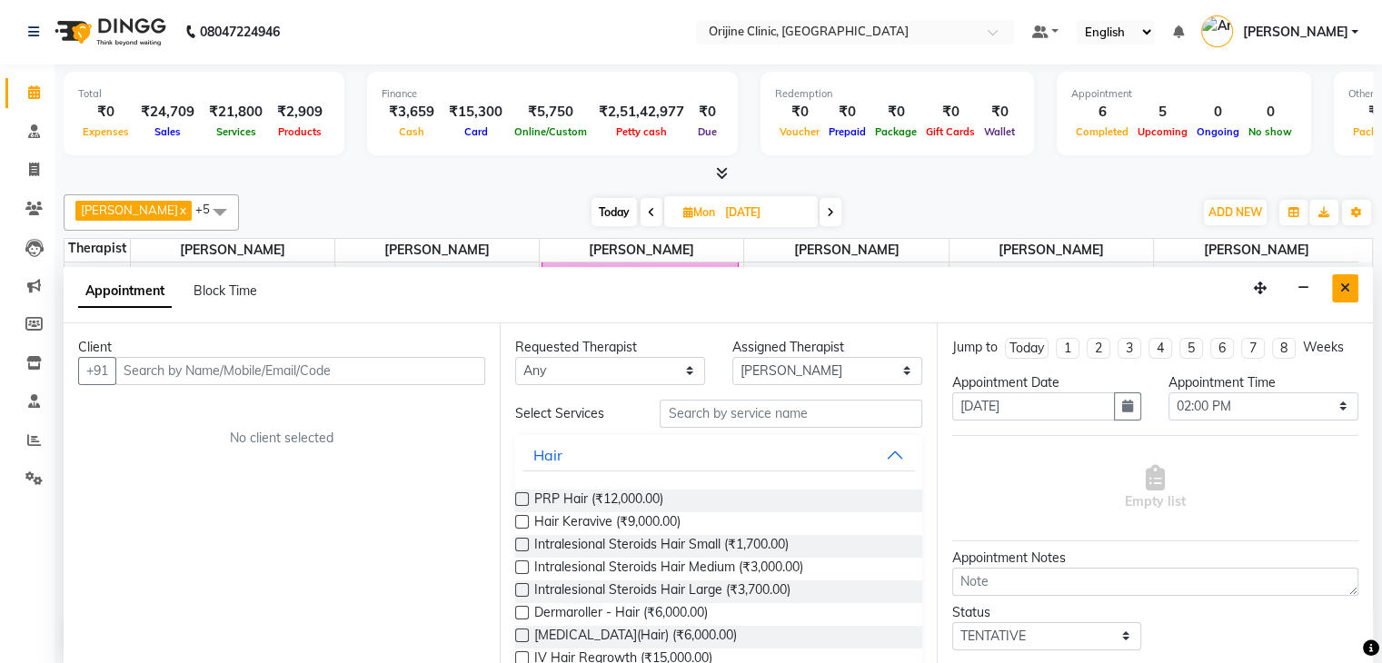
click at [1339, 286] on button "Close" at bounding box center [1345, 288] width 26 height 28
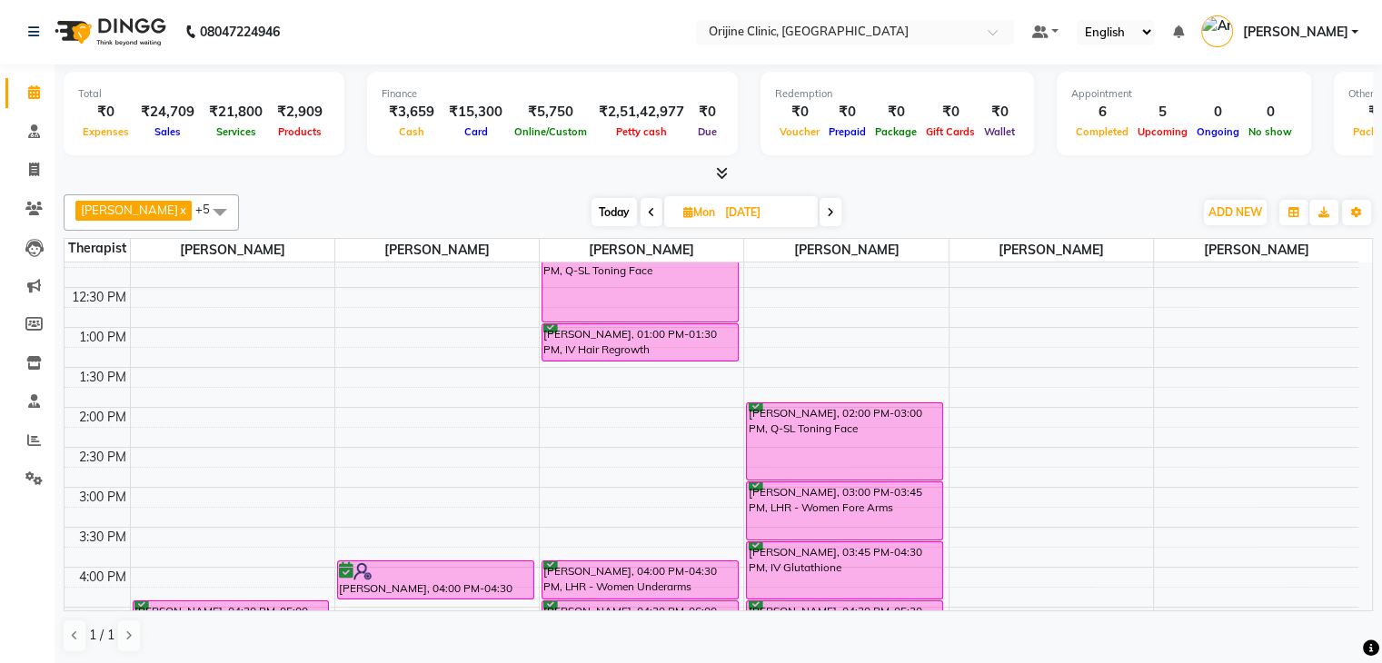
click at [683, 208] on icon at bounding box center [688, 212] width 10 height 12
select select "9"
select select "2025"
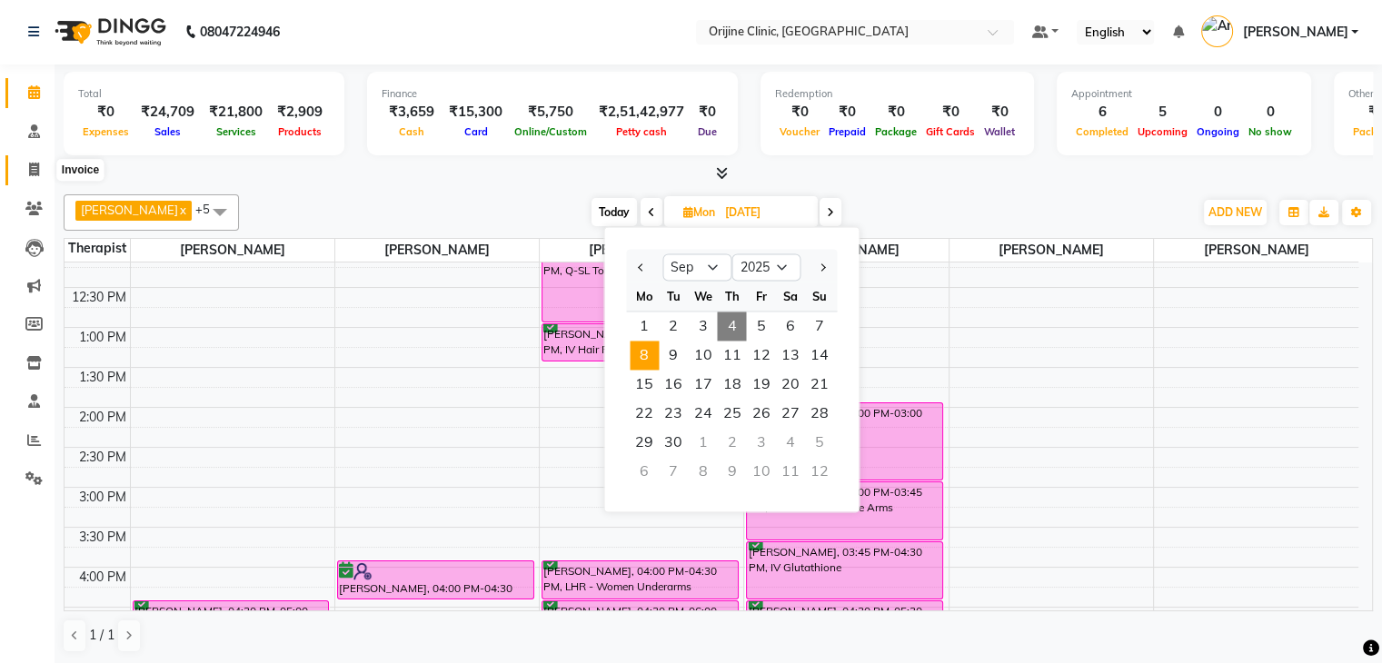
click at [29, 168] on icon at bounding box center [34, 170] width 10 height 14
select select "702"
select select "service"
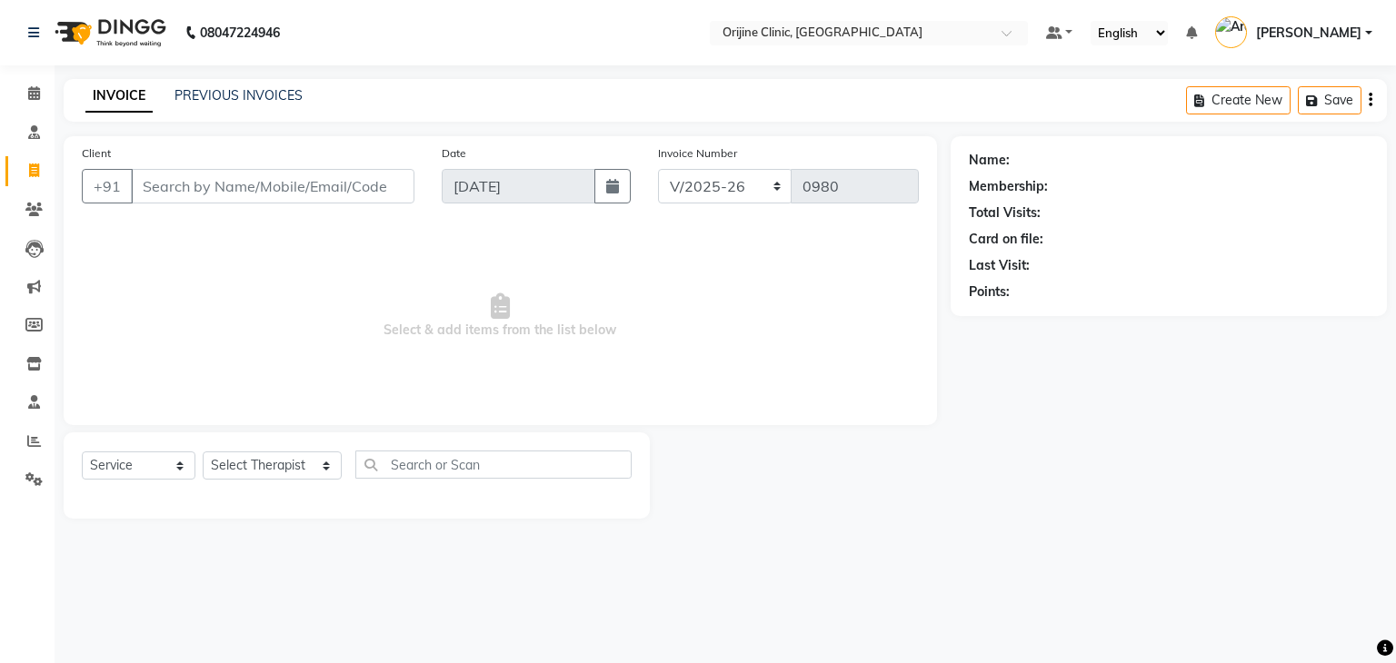
click at [264, 179] on input "Client" at bounding box center [273, 186] width 284 height 35
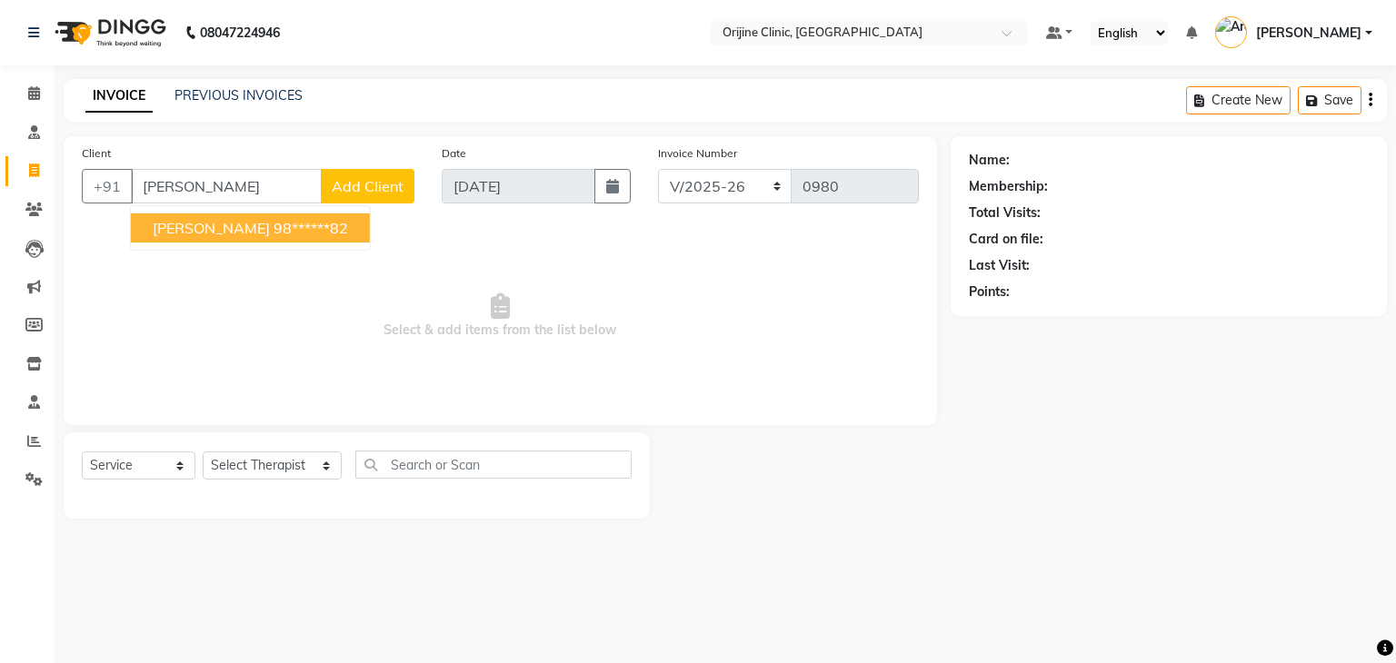
click at [270, 231] on span "Lianne Poonawalla" at bounding box center [211, 228] width 117 height 18
type input "98******82"
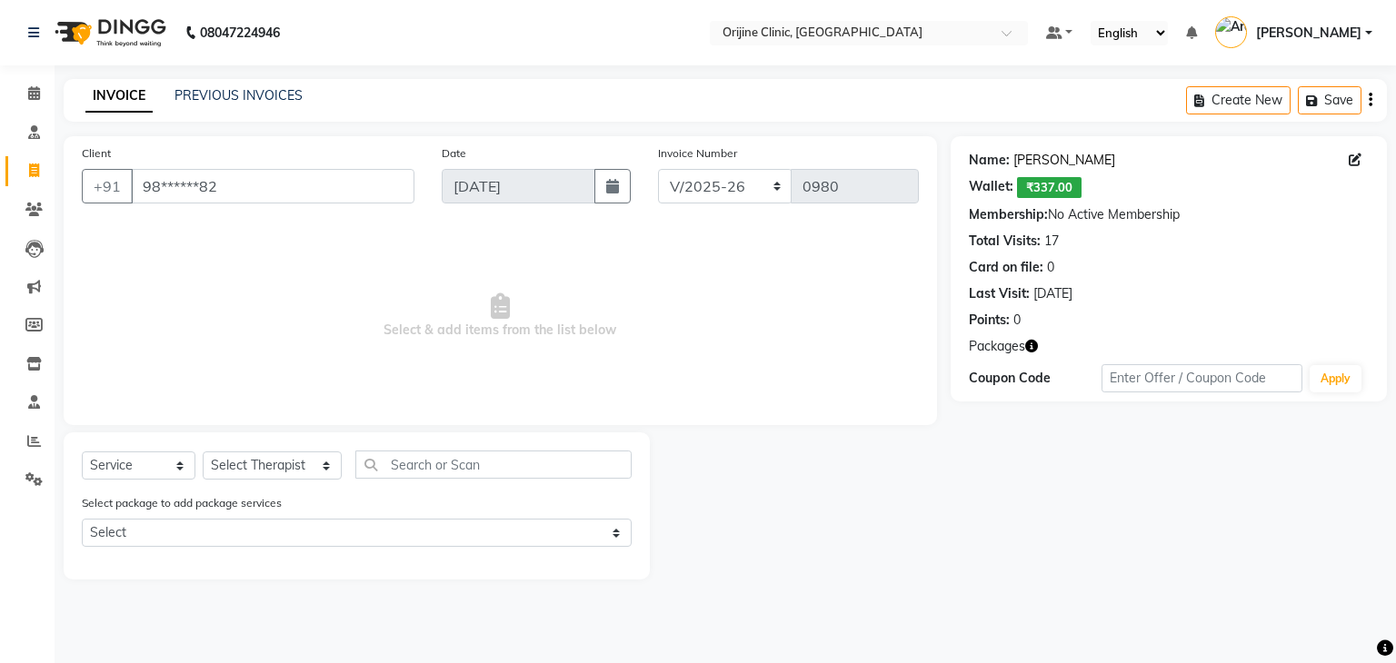
click at [1081, 160] on link "Lianne Poonawalla" at bounding box center [1064, 160] width 102 height 19
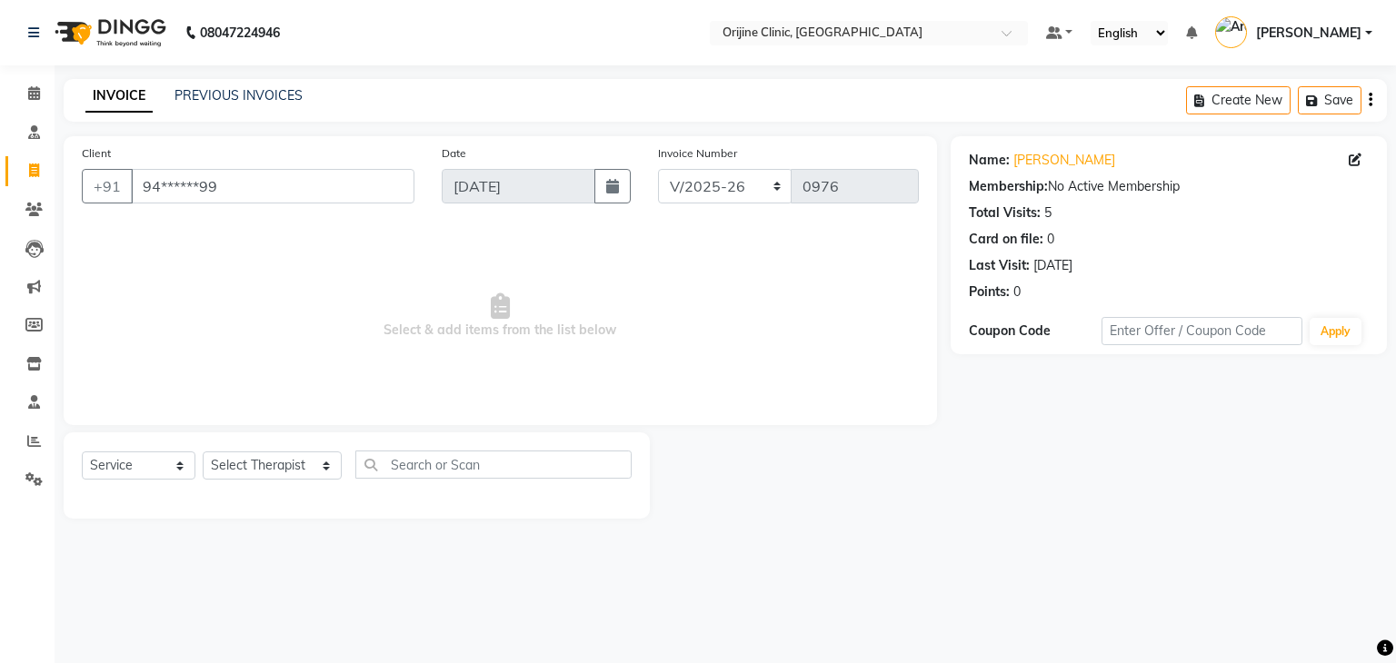
select select "702"
select select "service"
click at [214, 183] on input "94******99" at bounding box center [273, 186] width 284 height 35
type input "9"
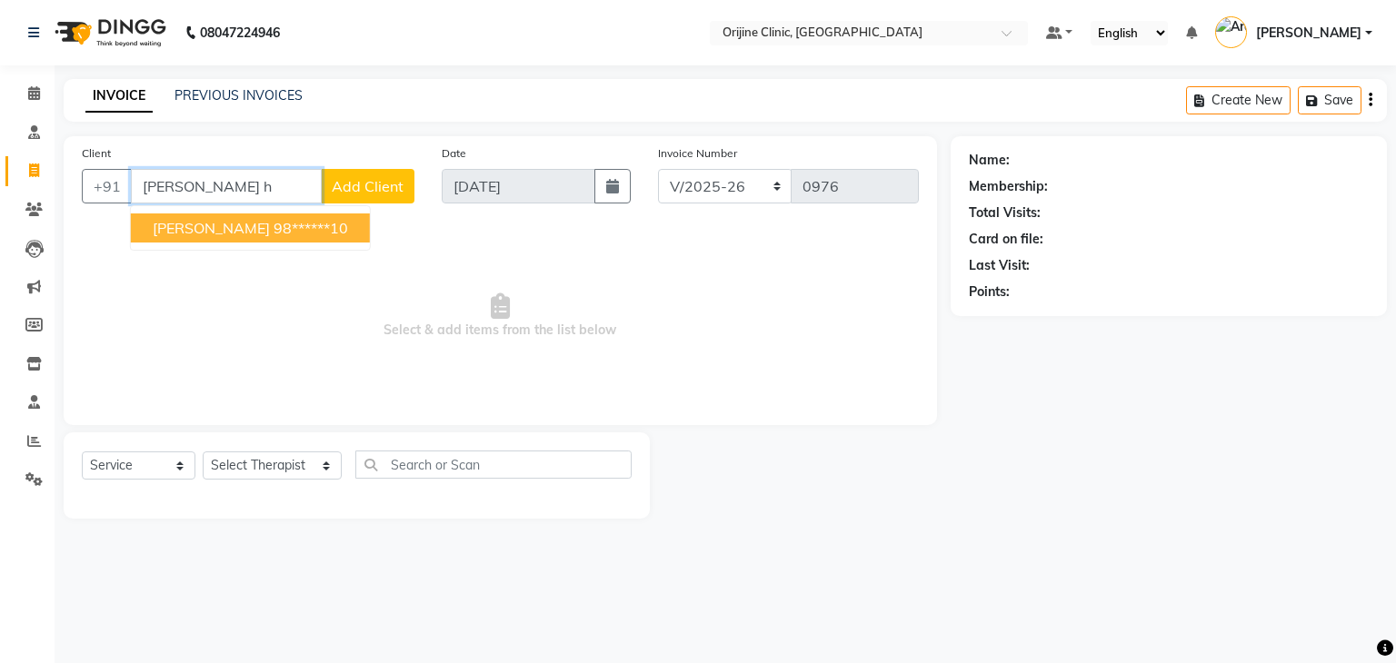
click at [229, 233] on span "[PERSON_NAME]" at bounding box center [211, 228] width 117 height 18
type input "98******10"
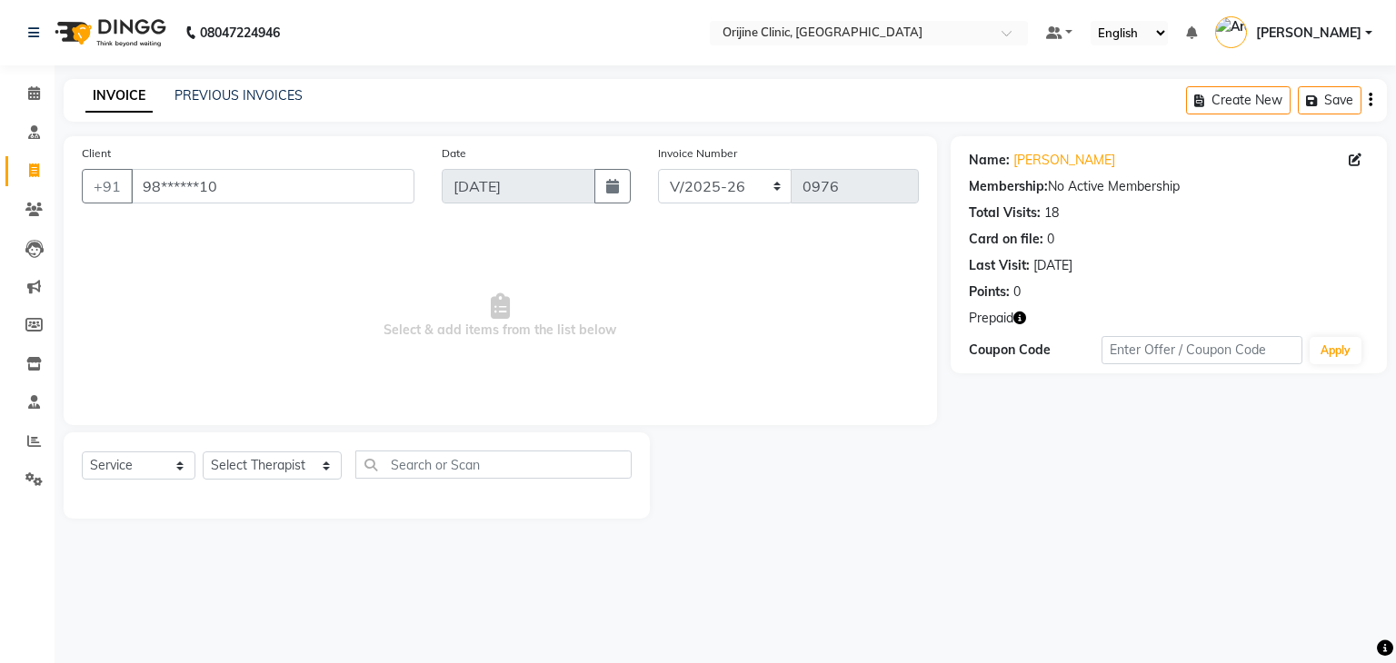
click at [1023, 324] on icon "button" at bounding box center [1019, 318] width 13 height 13
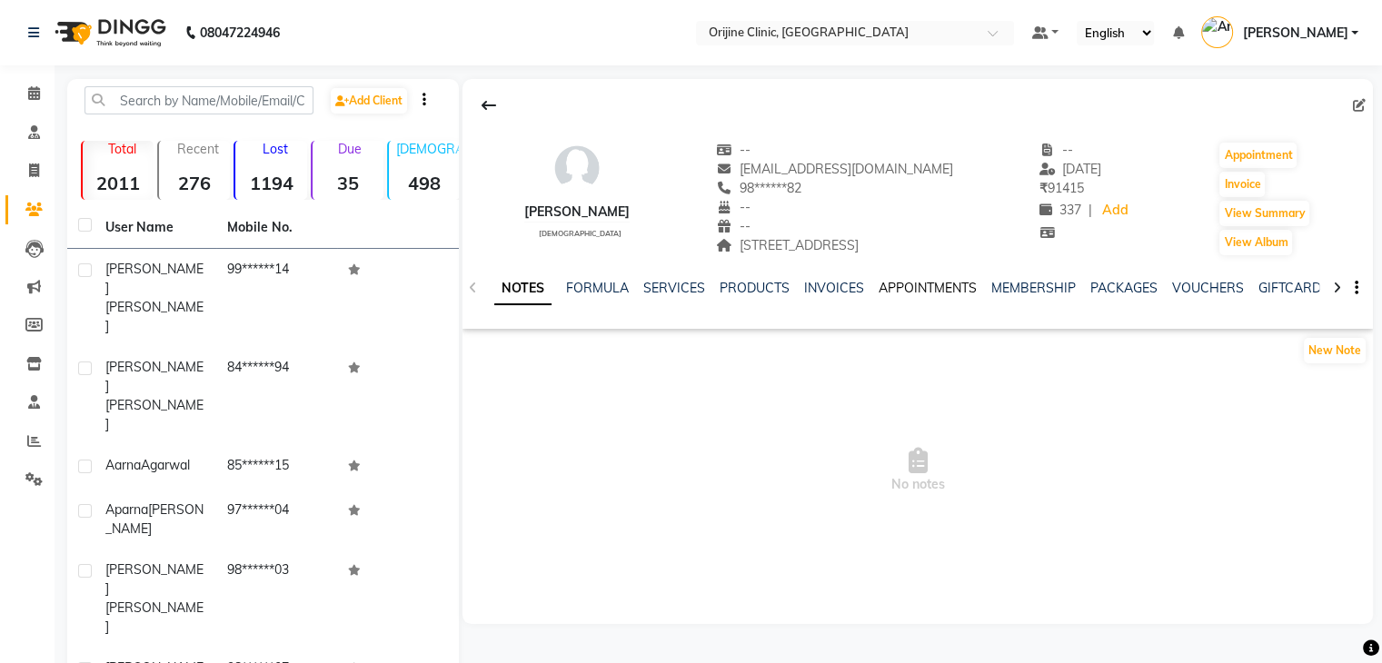
click at [952, 294] on link "APPOINTMENTS" at bounding box center [928, 288] width 98 height 16
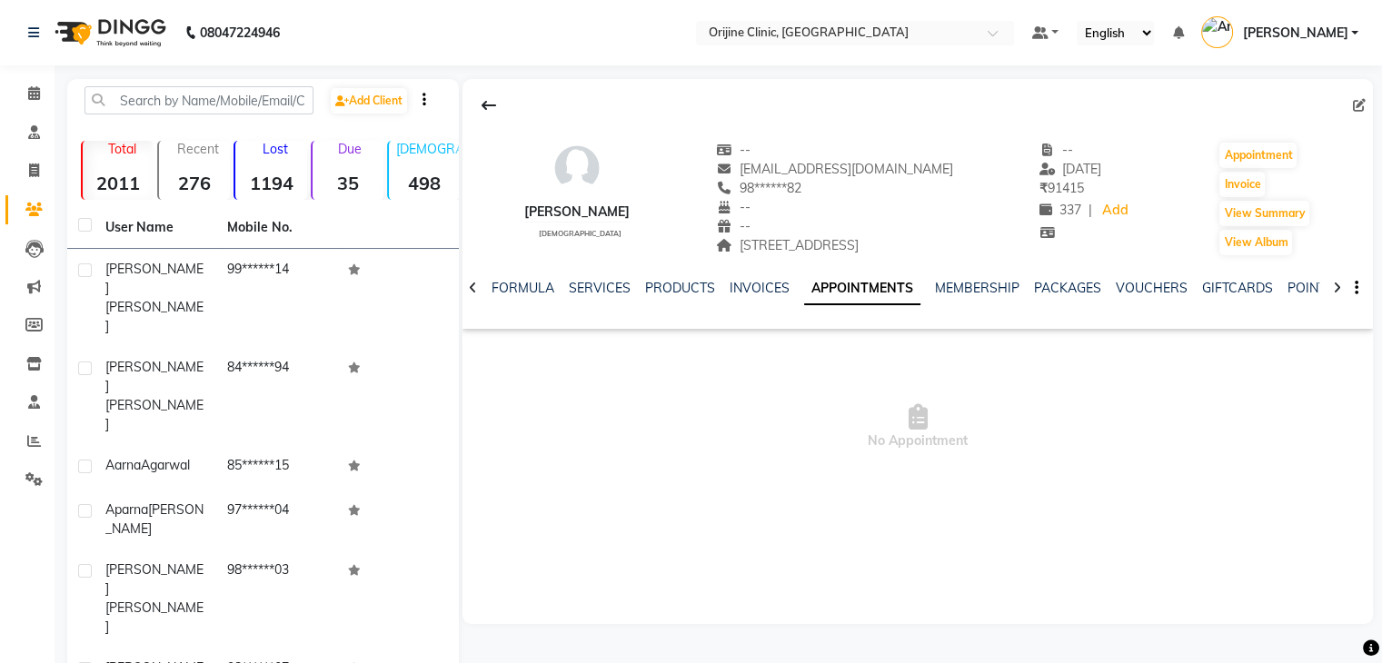
click at [867, 295] on link "APPOINTMENTS" at bounding box center [862, 289] width 116 height 33
click at [746, 289] on link "INVOICES" at bounding box center [760, 288] width 60 height 16
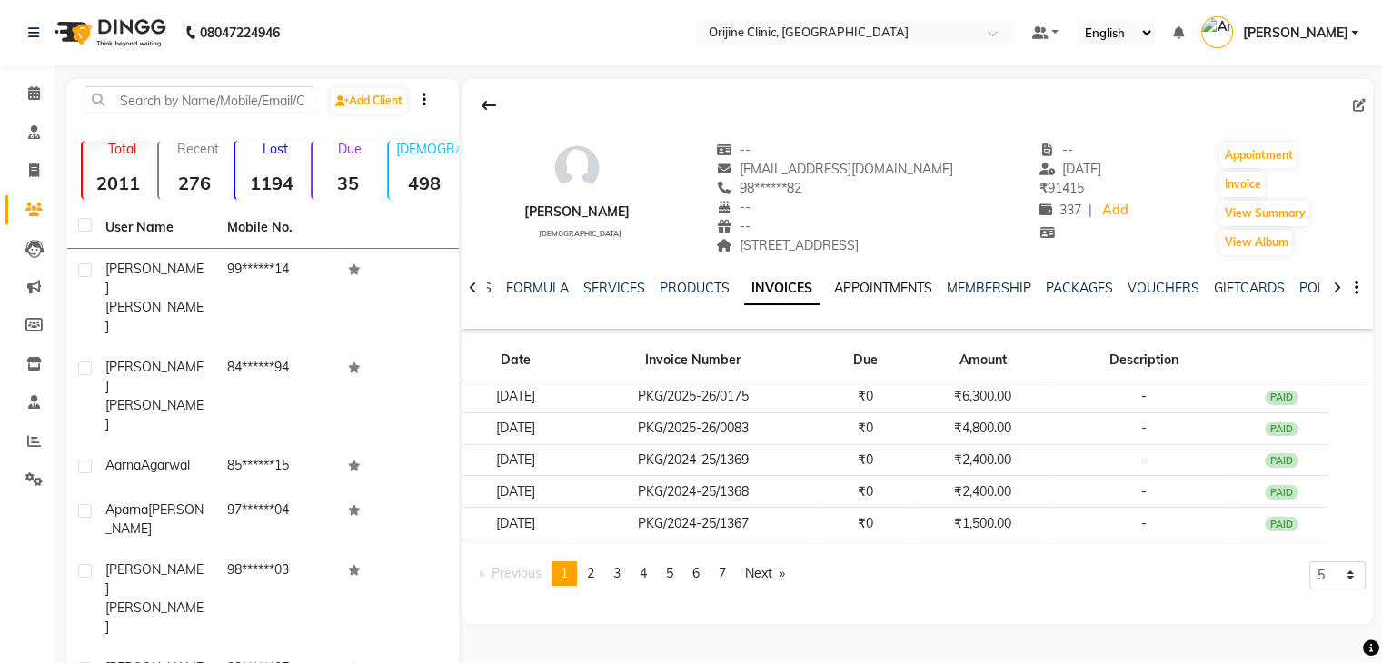
click at [840, 281] on link "APPOINTMENTS" at bounding box center [883, 288] width 98 height 16
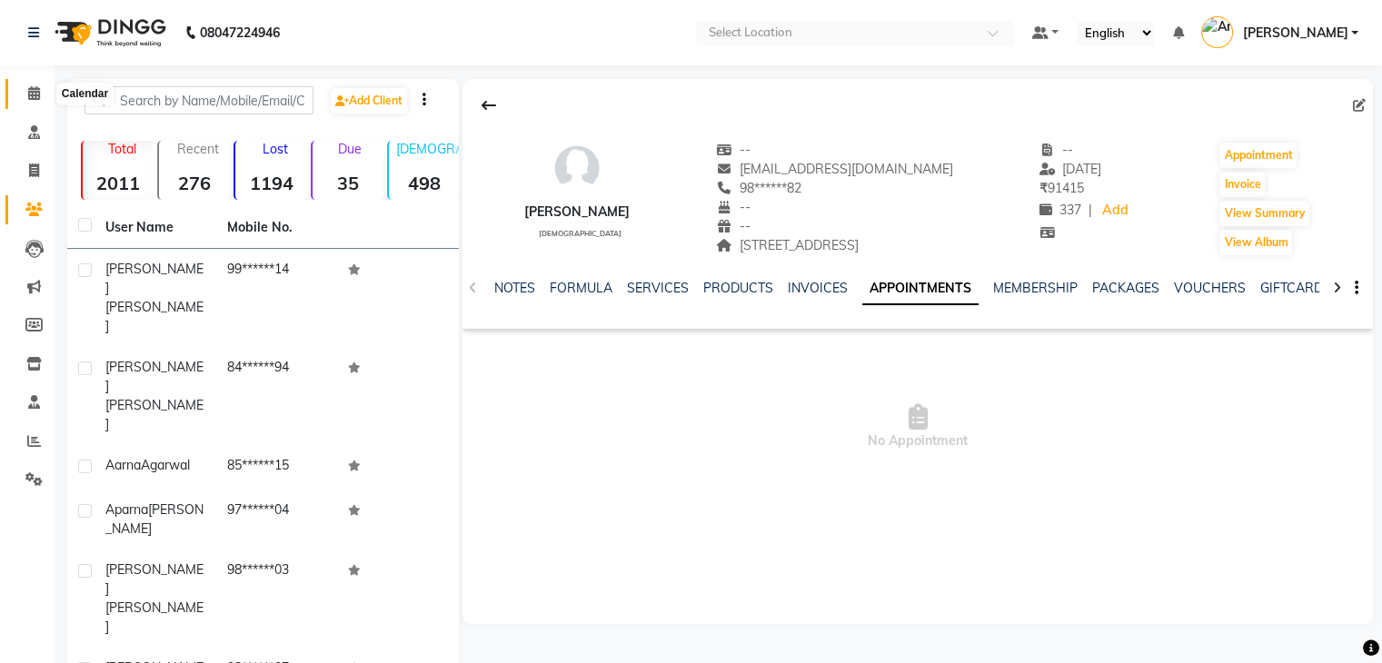
click at [32, 99] on icon at bounding box center [34, 93] width 12 height 14
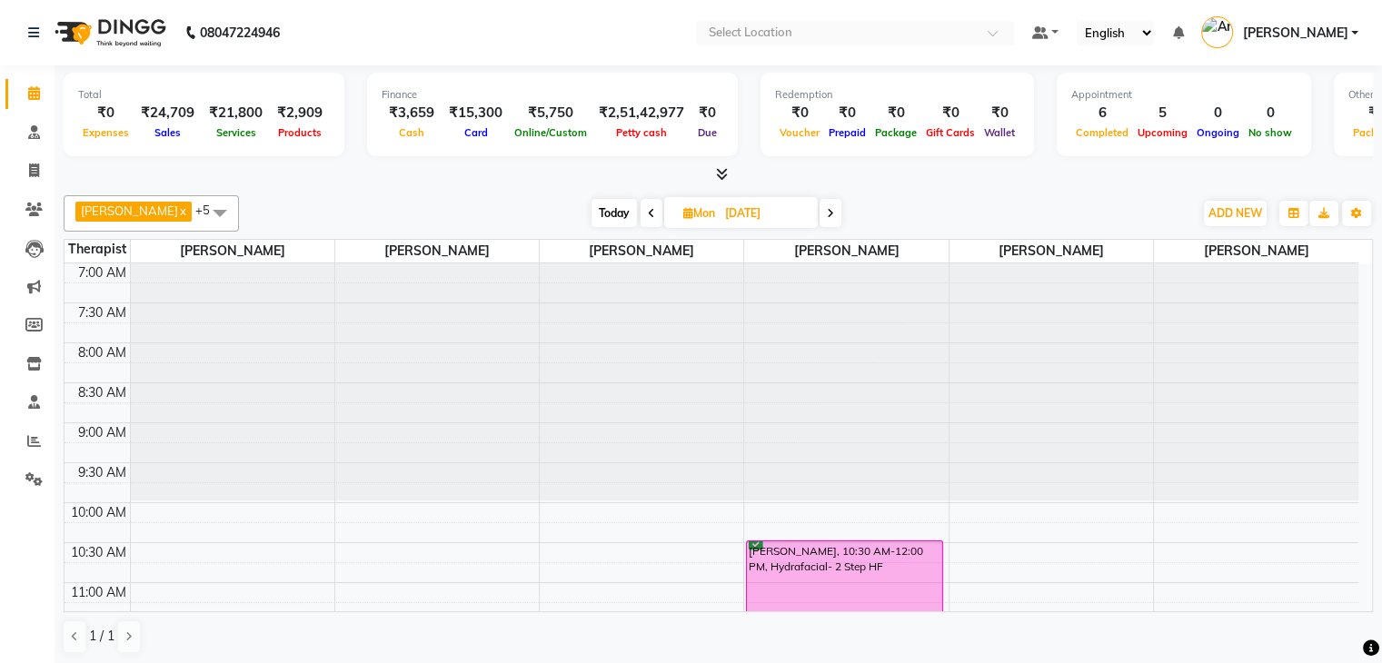
click at [623, 208] on span "Today" at bounding box center [614, 213] width 45 height 28
type input "[DATE]"
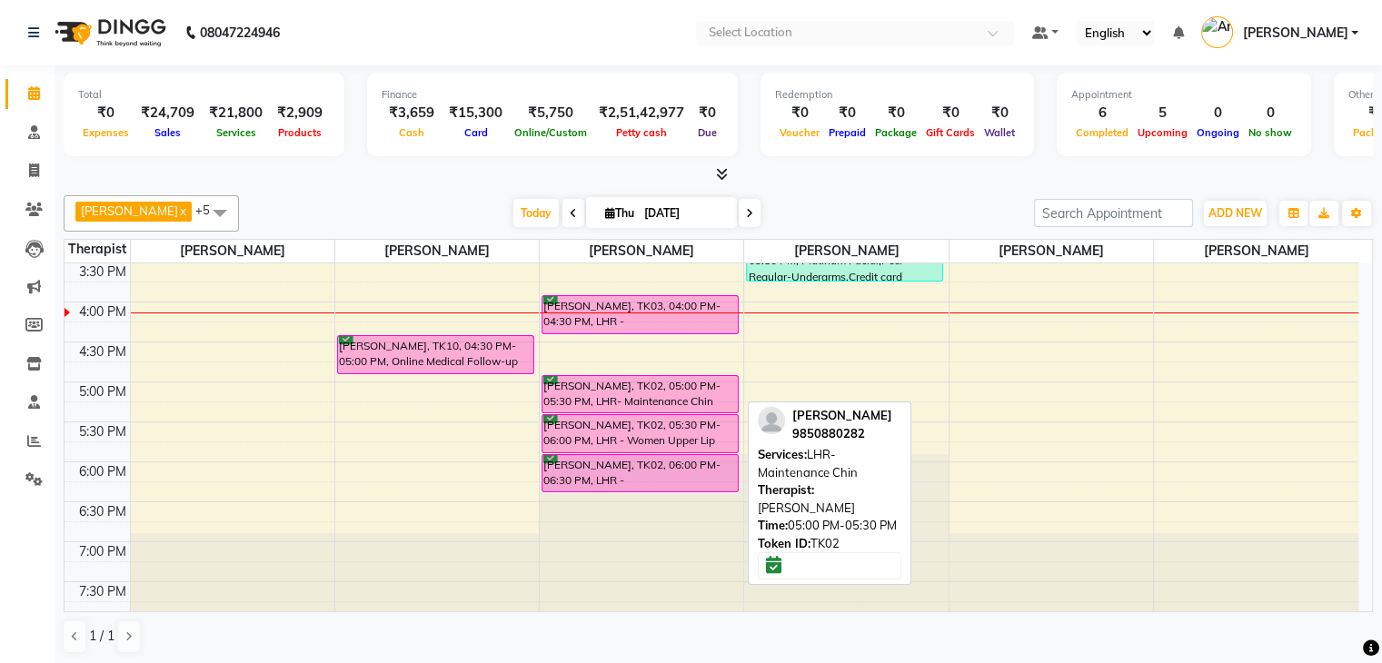
click at [733, 376] on div "Lianne Poonawalla, TK02, 05:00 PM-05:30 PM, LHR- Maintenance Chin" at bounding box center [640, 394] width 195 height 36
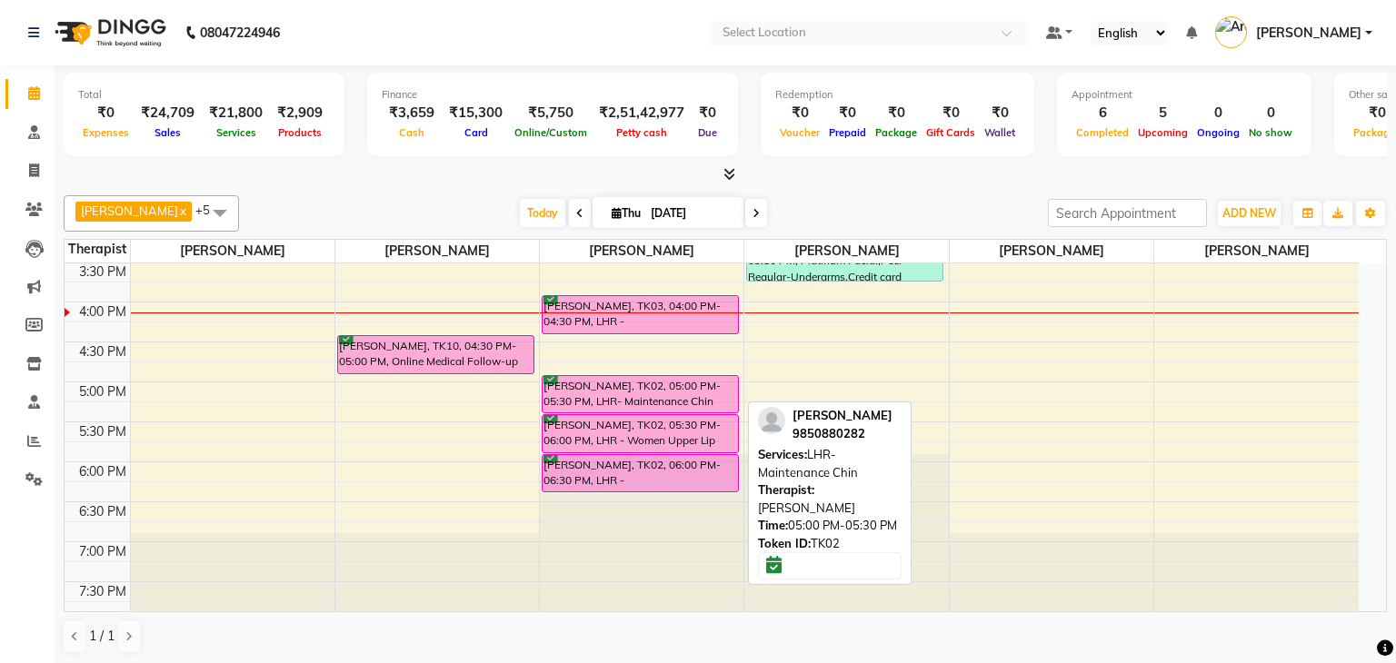
select select "6"
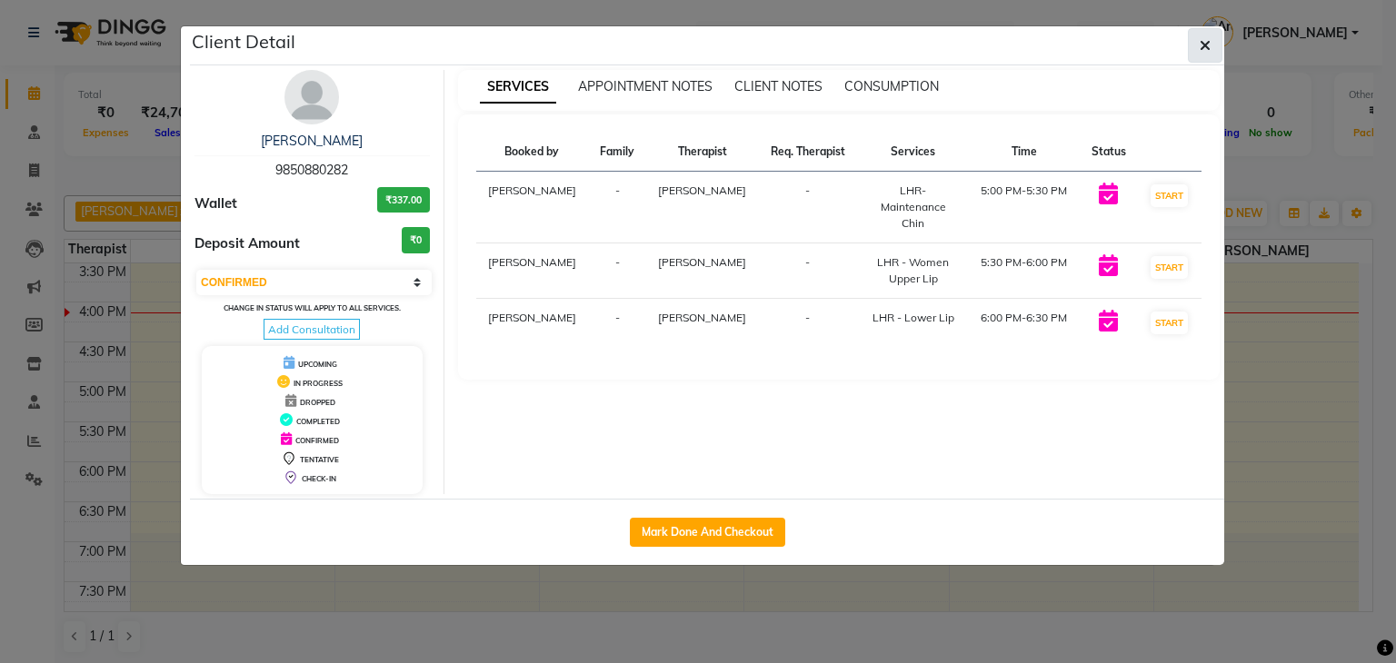
click at [1202, 43] on icon "button" at bounding box center [1205, 45] width 11 height 15
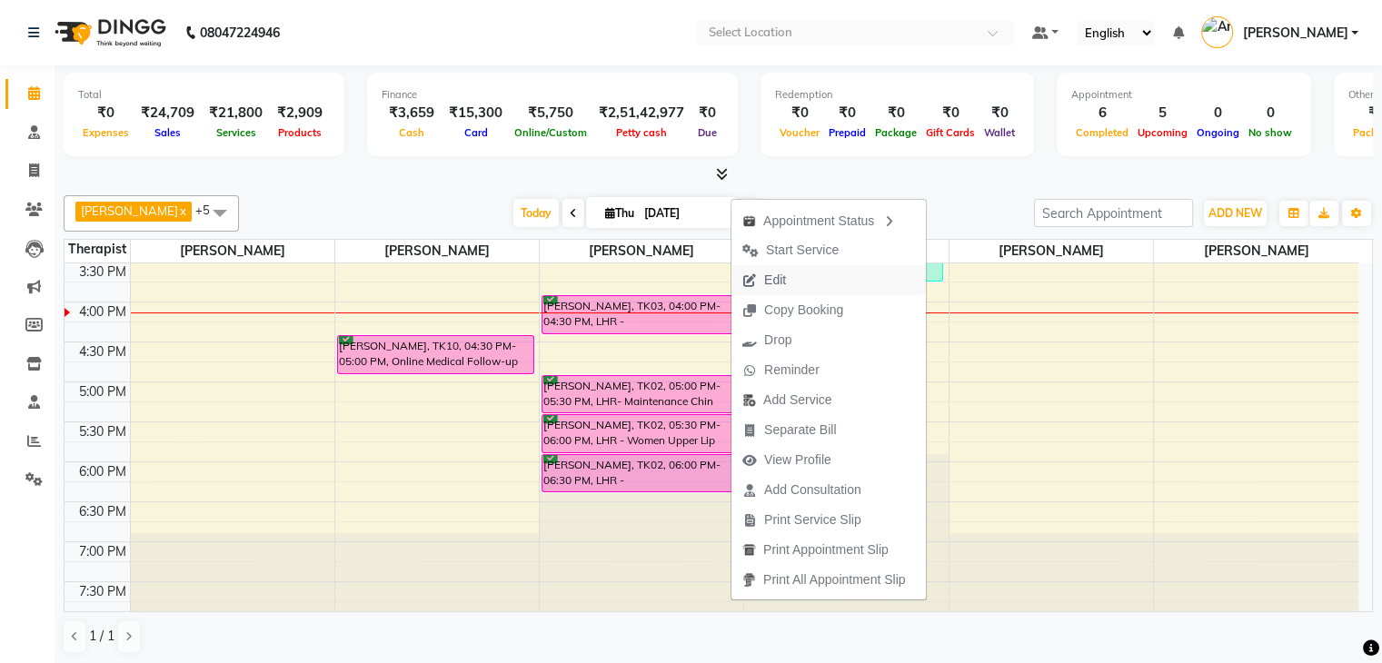
click at [800, 274] on button "Edit" at bounding box center [829, 280] width 194 height 30
select select "confirm booking"
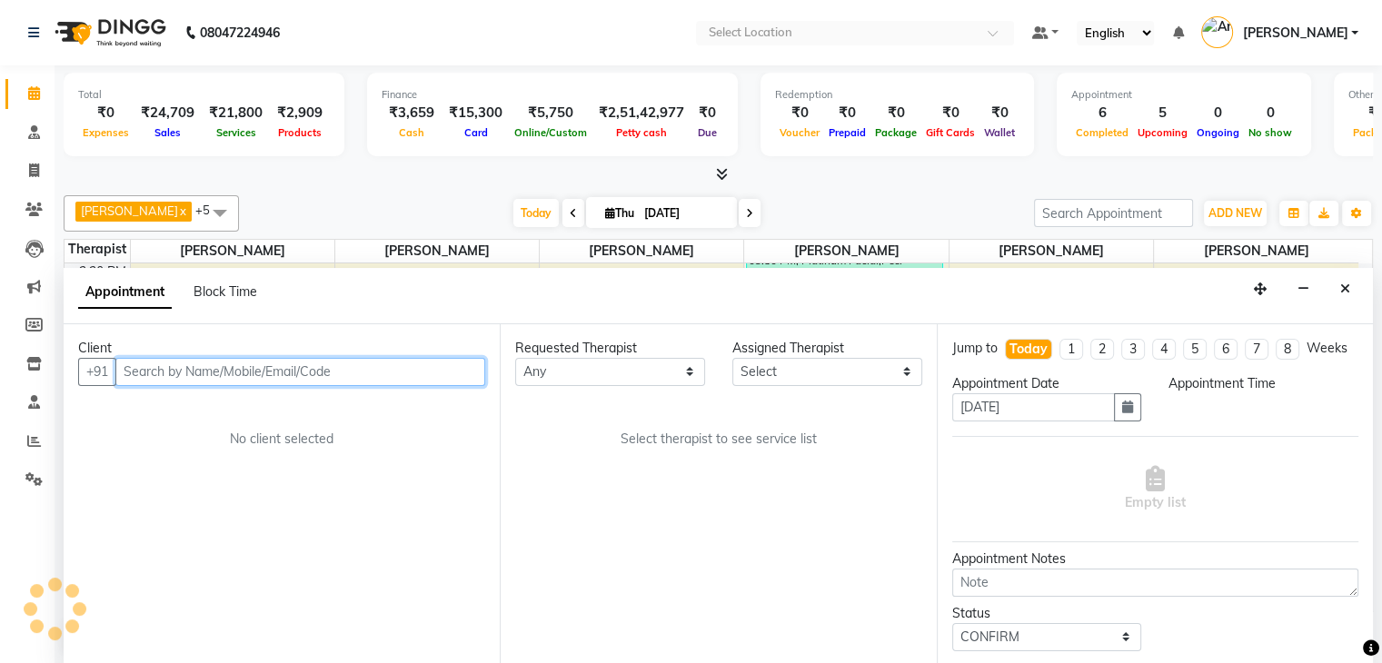
scroll to position [1, 0]
select select "10776"
select select "1020"
select select "1132"
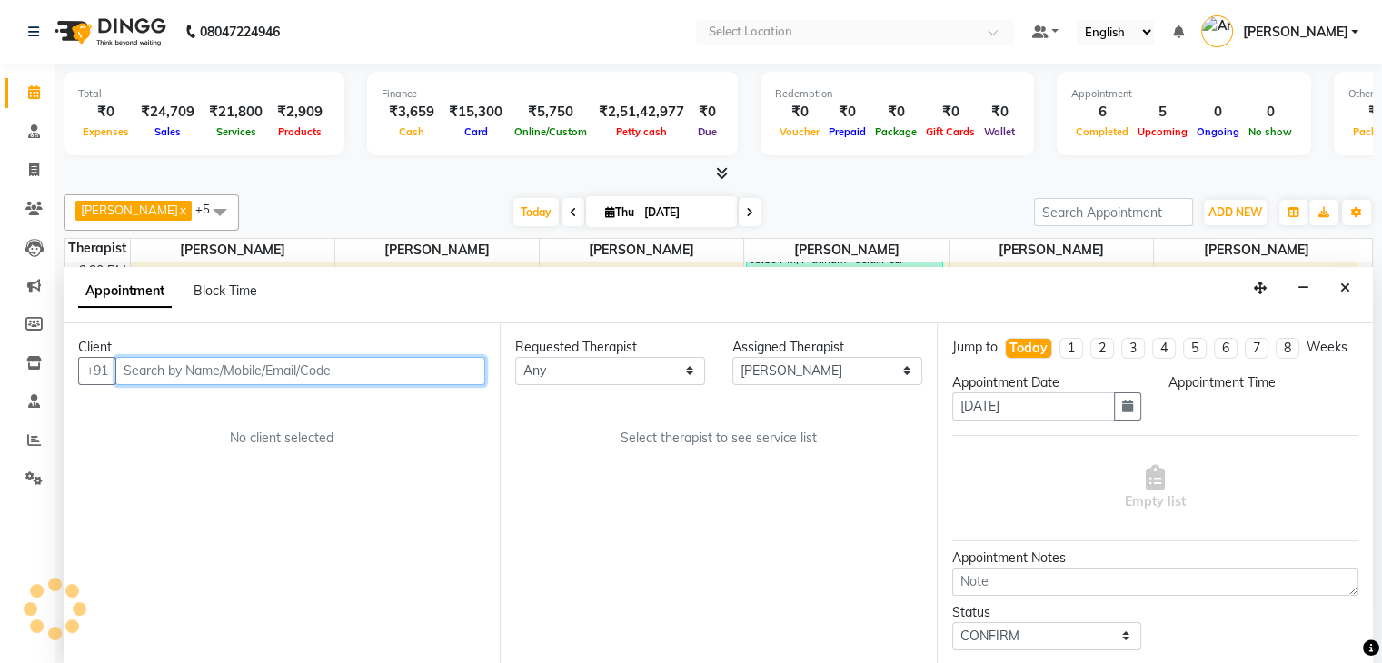
select select "1133"
select select "1132"
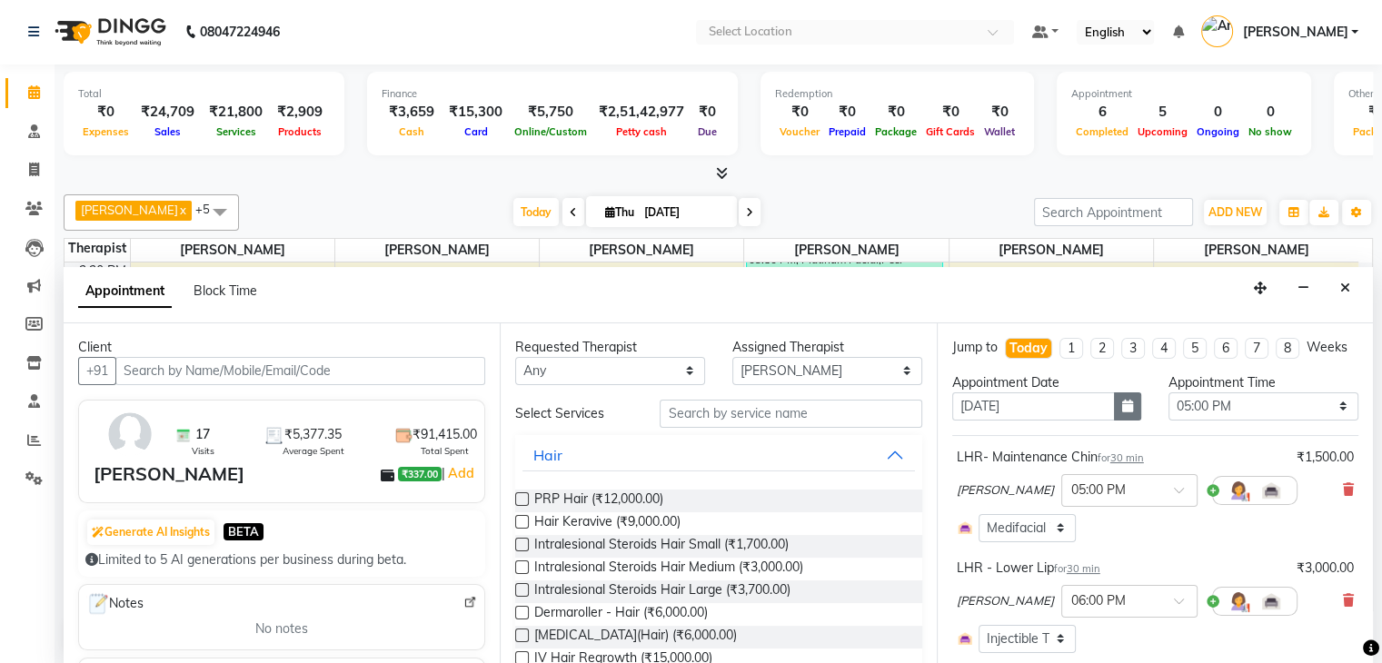
click at [1122, 413] on icon "button" at bounding box center [1127, 406] width 11 height 13
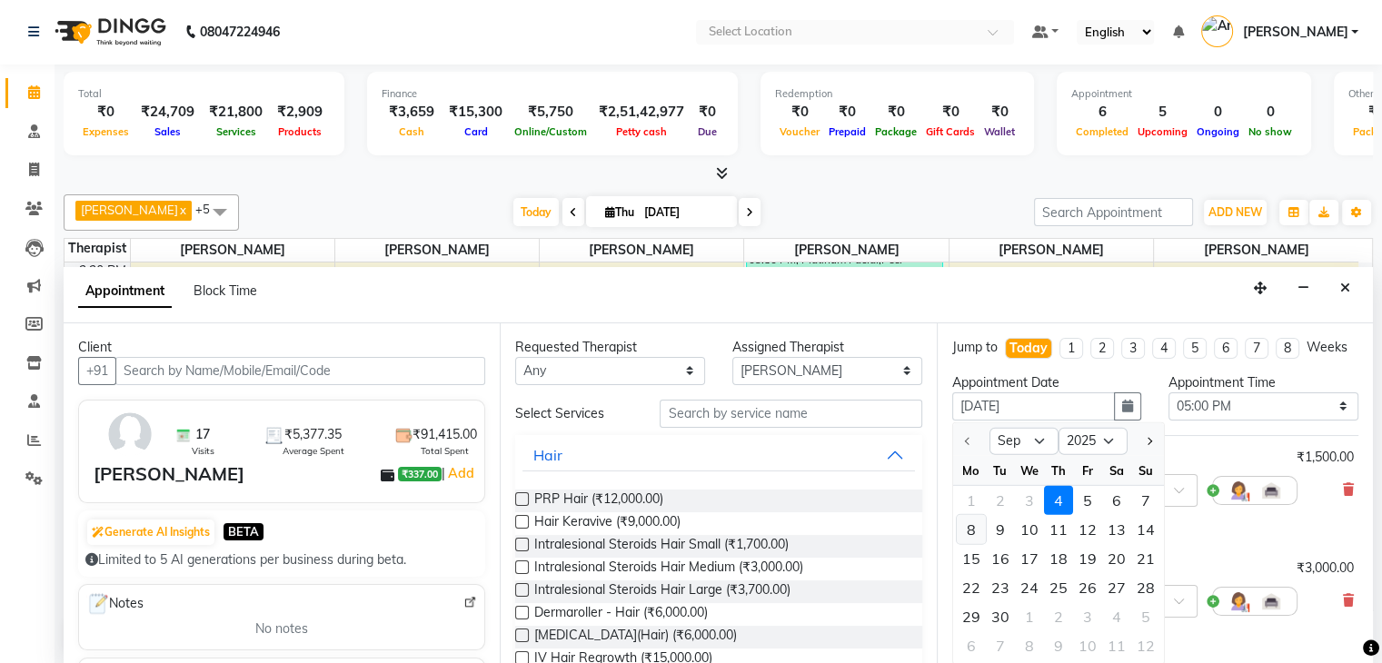
click at [969, 544] on div "8" at bounding box center [971, 529] width 29 height 29
type input "08-09-2025"
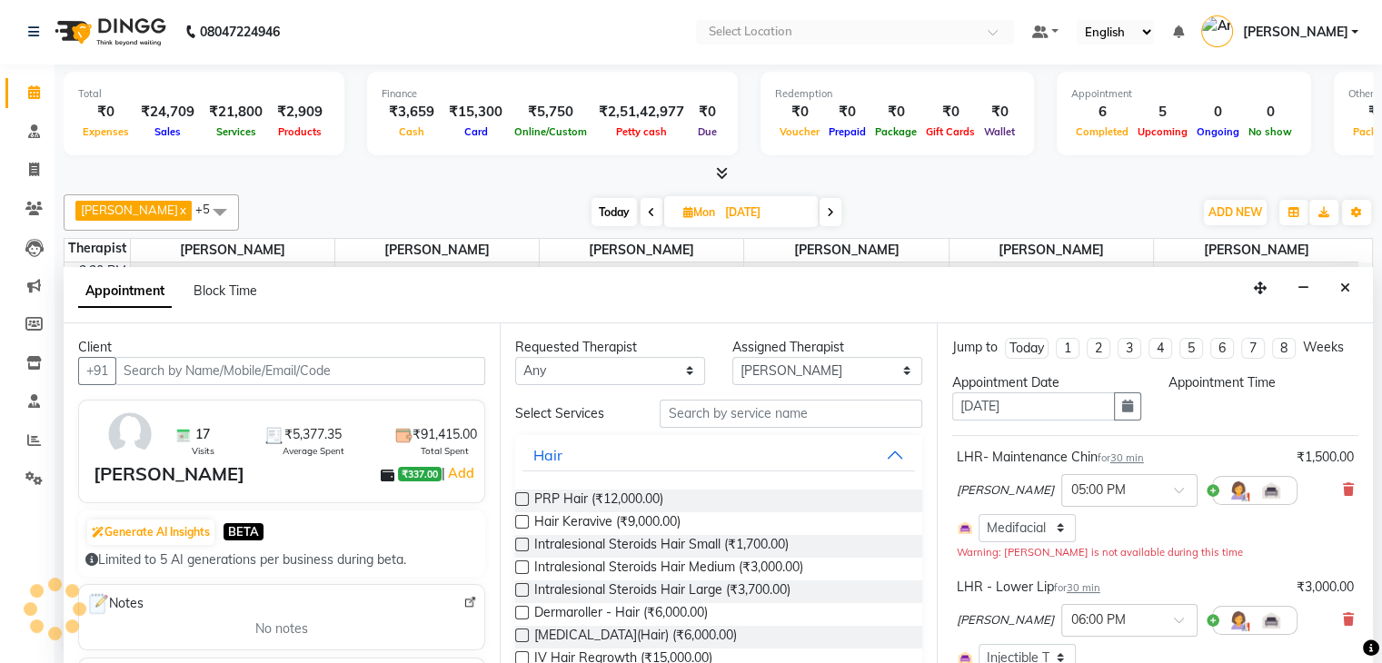
select select "1020"
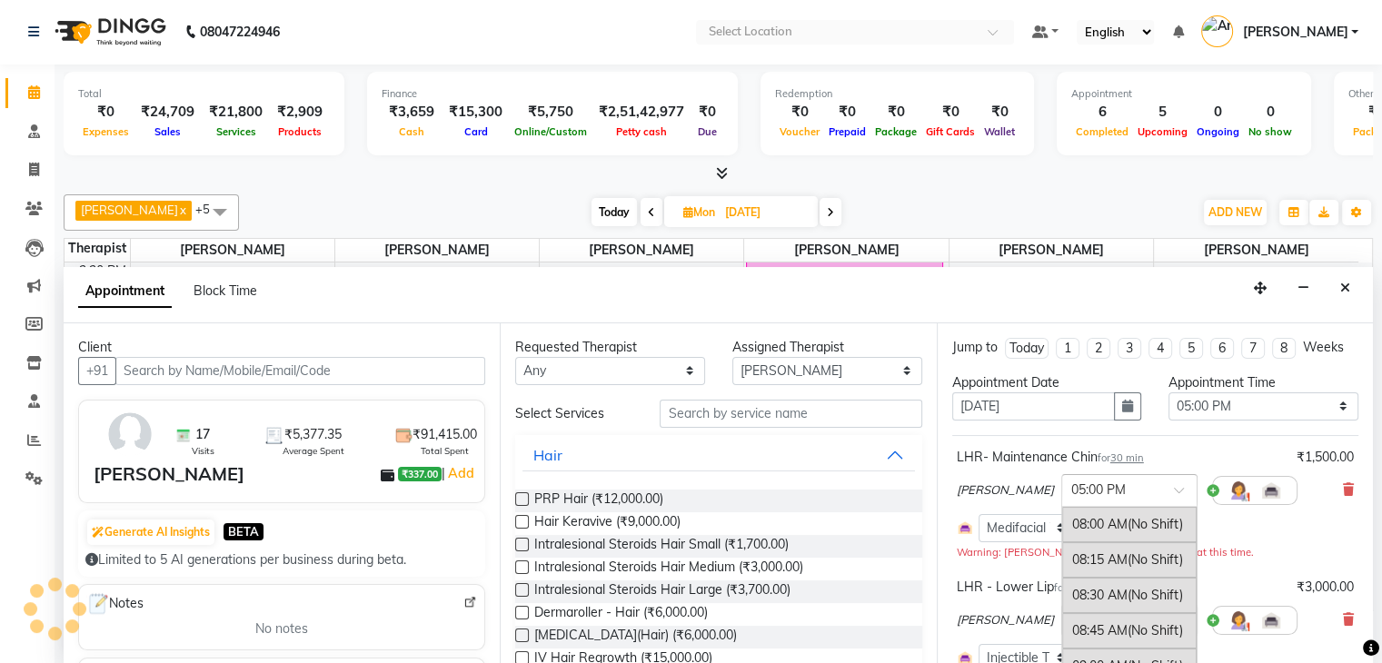
click at [1174, 488] on span at bounding box center [1185, 495] width 23 height 19
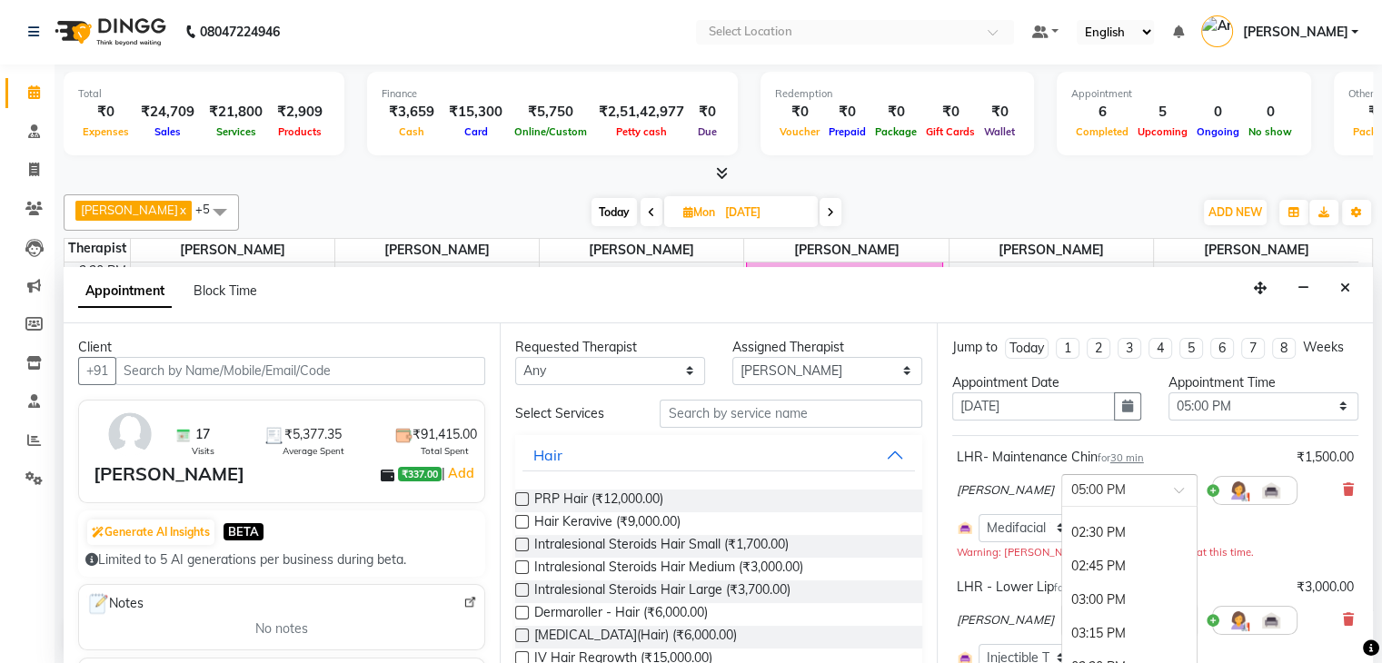
scroll to position [798, 0]
click at [1070, 553] on div "02:00 PM" at bounding box center [1129, 559] width 134 height 34
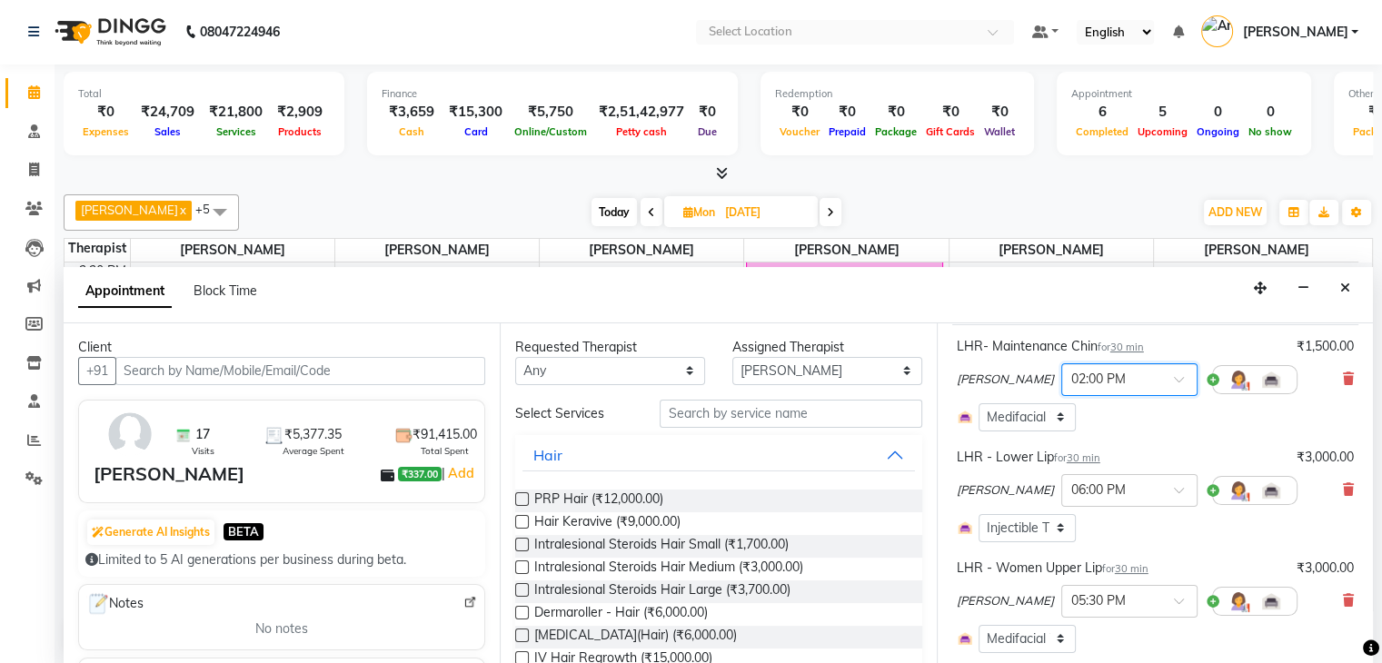
scroll to position [114, 0]
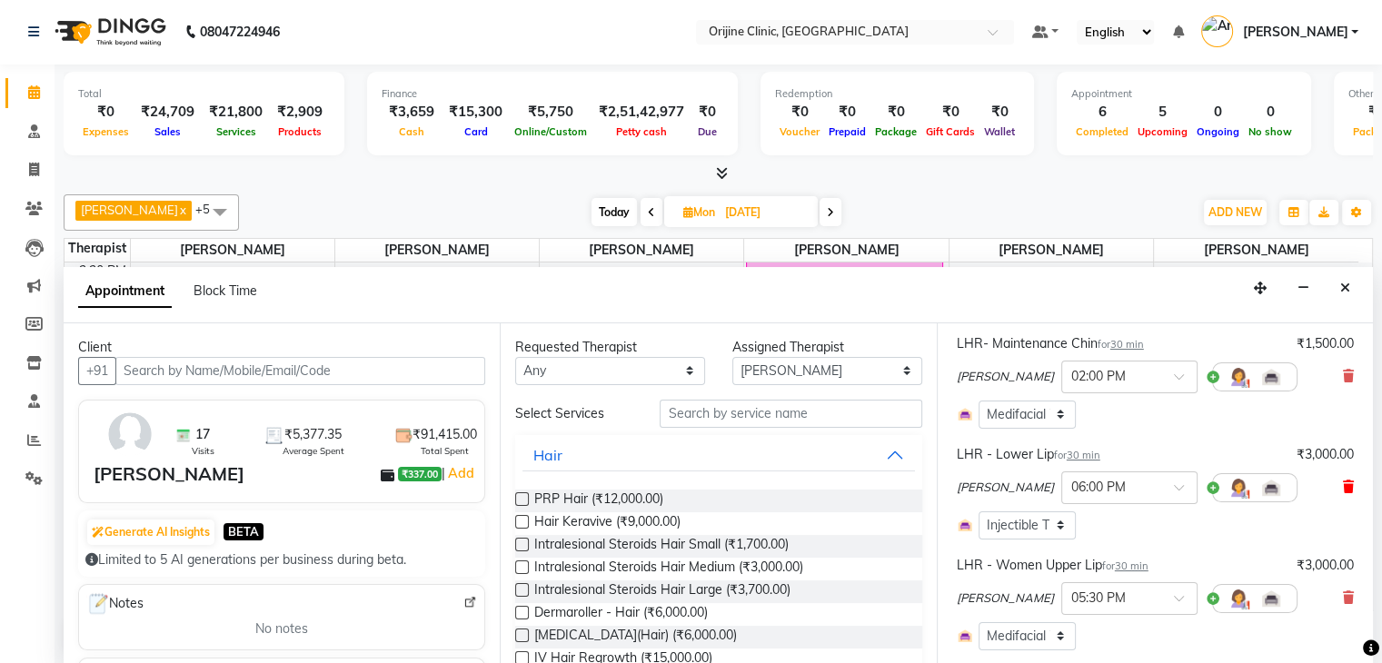
click at [1343, 483] on icon at bounding box center [1348, 487] width 11 height 13
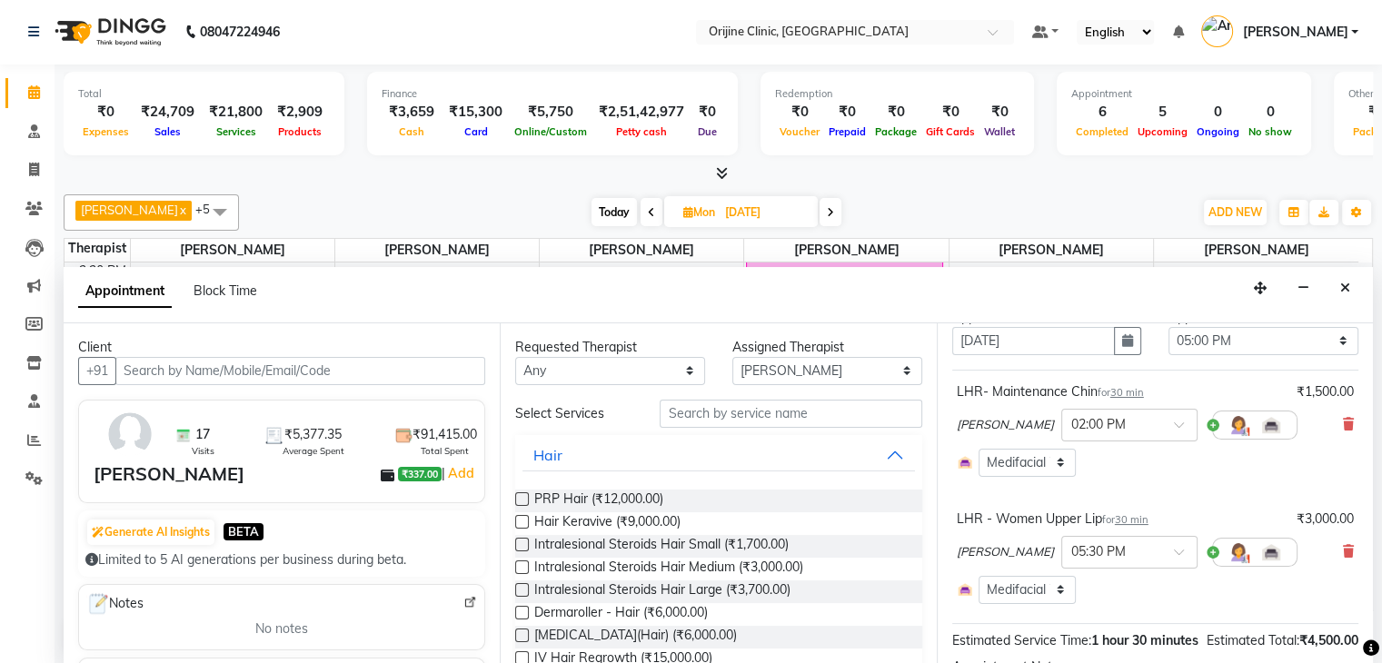
scroll to position [63, 0]
click at [1056, 463] on select "Select Room Floor Therapy room no.1 Laser Hair Reduction Therapy Room No.2 Medi…" at bounding box center [1027, 466] width 97 height 28
select select "1131"
click at [979, 452] on select "Select Room Floor Therapy room no.1 Laser Hair Reduction Therapy Room No.2 Medi…" at bounding box center [1027, 466] width 97 height 28
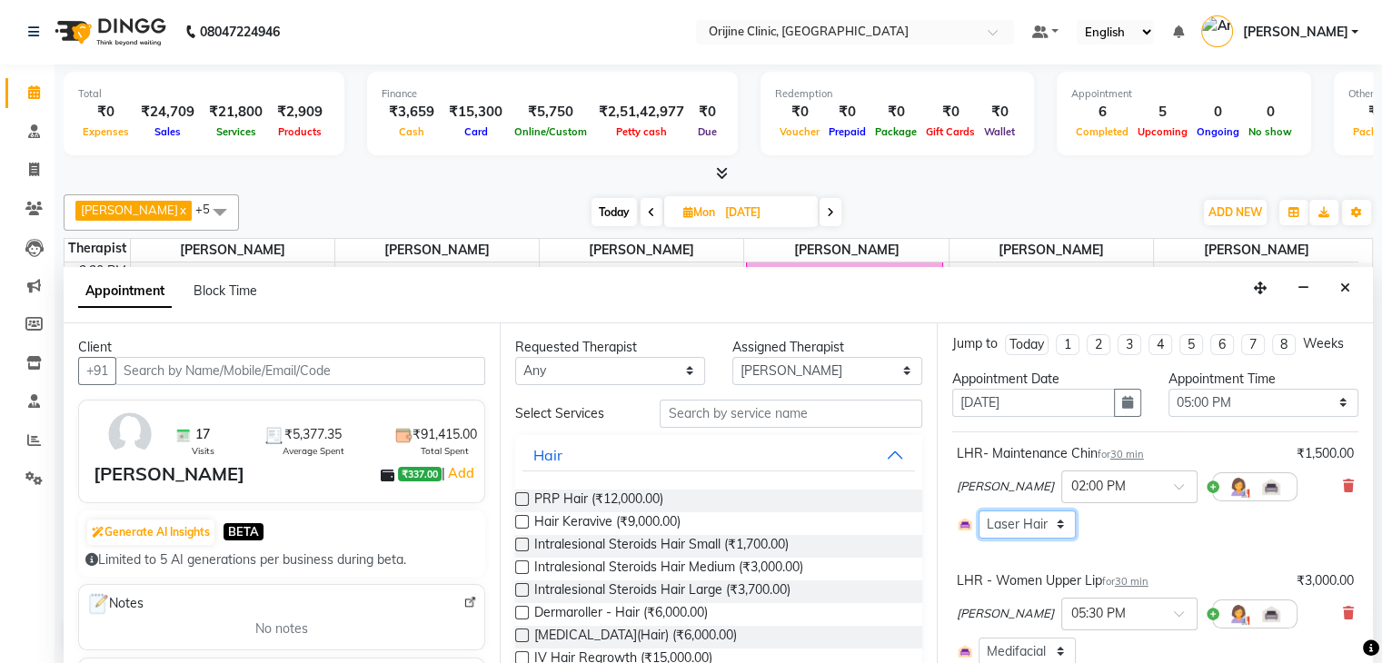
scroll to position [0, 0]
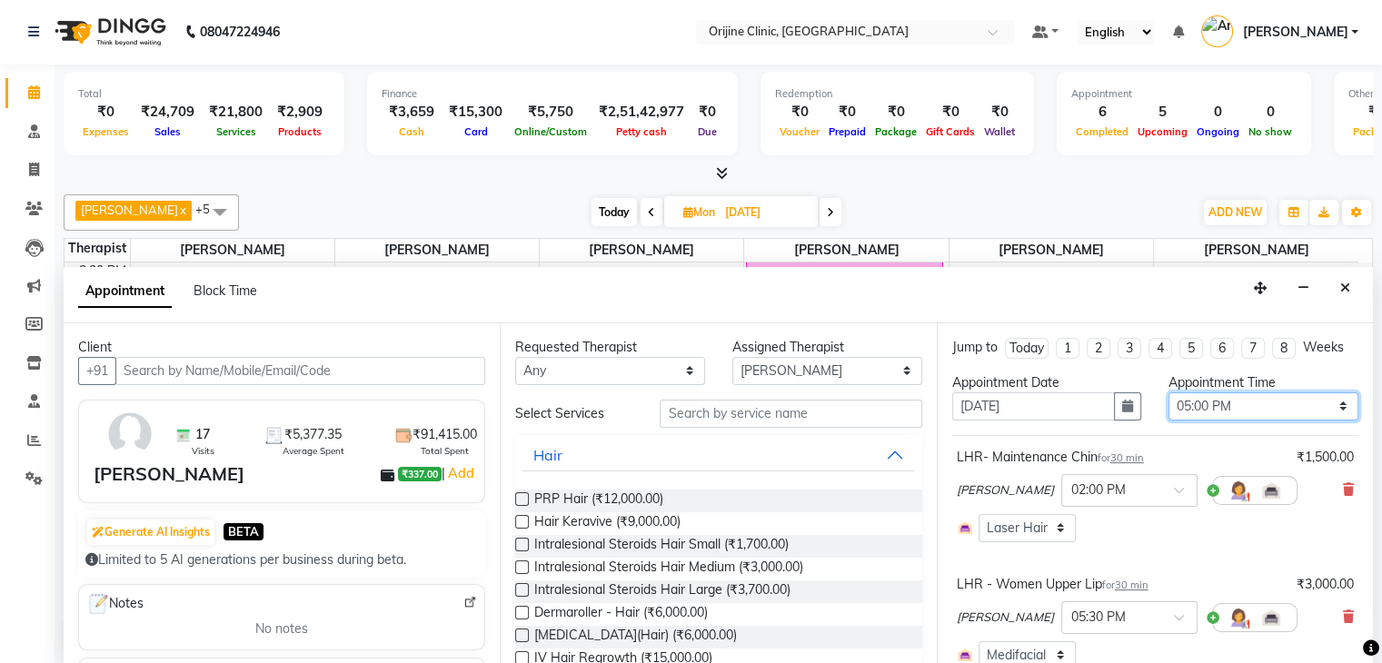
click at [1323, 401] on select "Select 08:00 AM 08:15 AM 08:30 AM 08:45 AM 09:00 AM 09:15 AM 09:30 AM 09:45 AM …" at bounding box center [1264, 407] width 190 height 28
select select "840"
click at [1169, 393] on select "Select 08:00 AM 08:15 AM 08:30 AM 08:45 AM 09:00 AM 09:15 AM 09:30 AM 09:45 AM …" at bounding box center [1264, 407] width 190 height 28
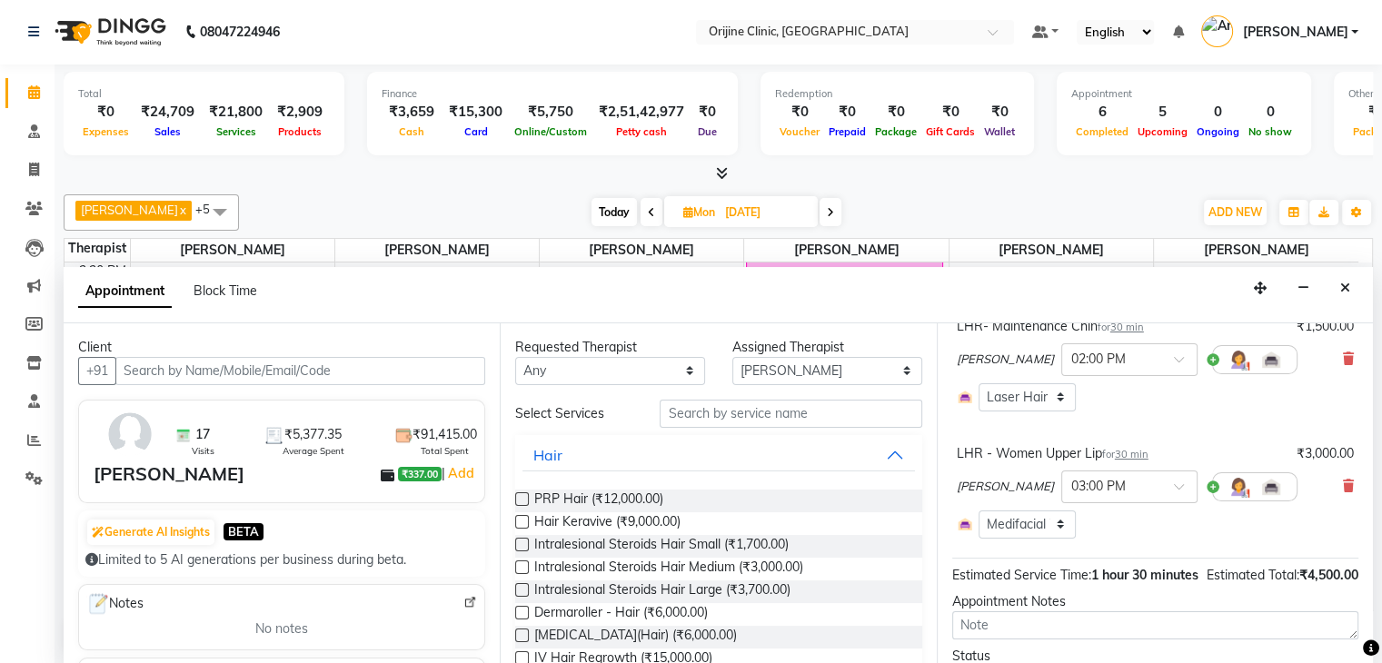
scroll to position [134, 0]
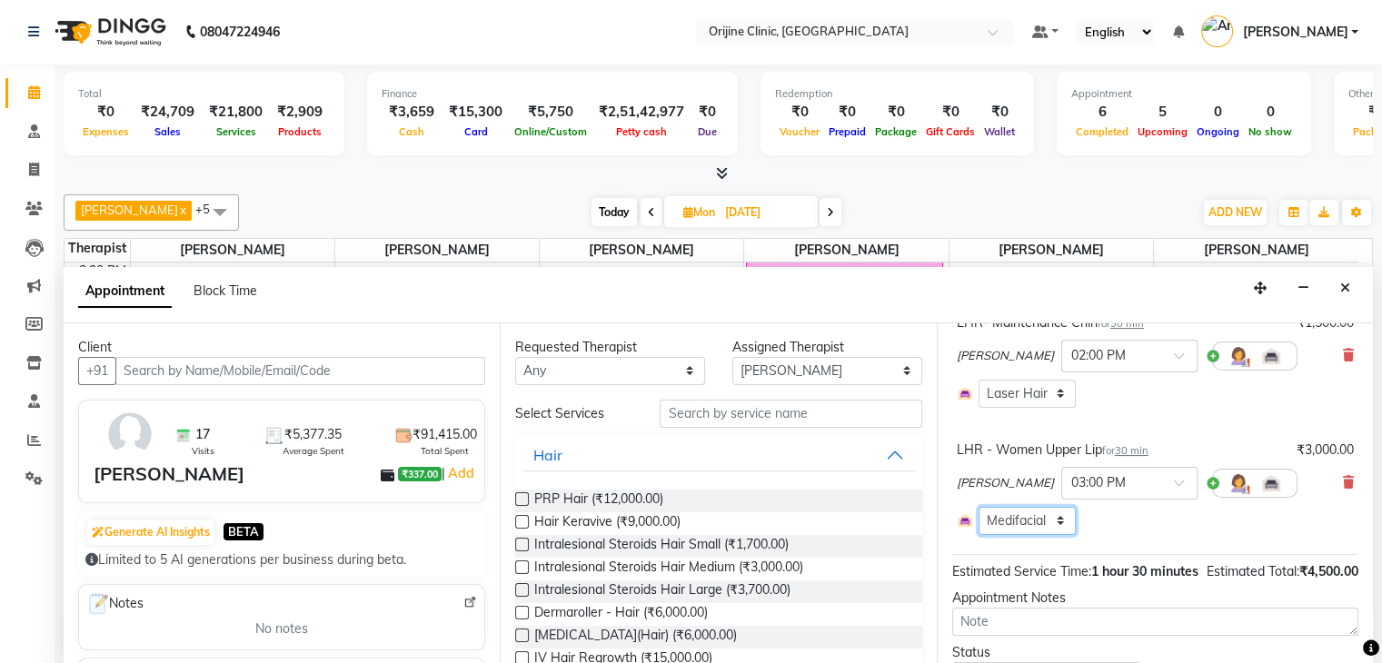
click at [1058, 512] on select "Select Room Floor Therapy room no.1 Laser Hair Reduction Therapy Room No.2 Medi…" at bounding box center [1027, 521] width 97 height 28
select select "1131"
click at [979, 507] on select "Select Room Floor Therapy room no.1 Laser Hair Reduction Therapy Room No.2 Medi…" at bounding box center [1027, 521] width 97 height 28
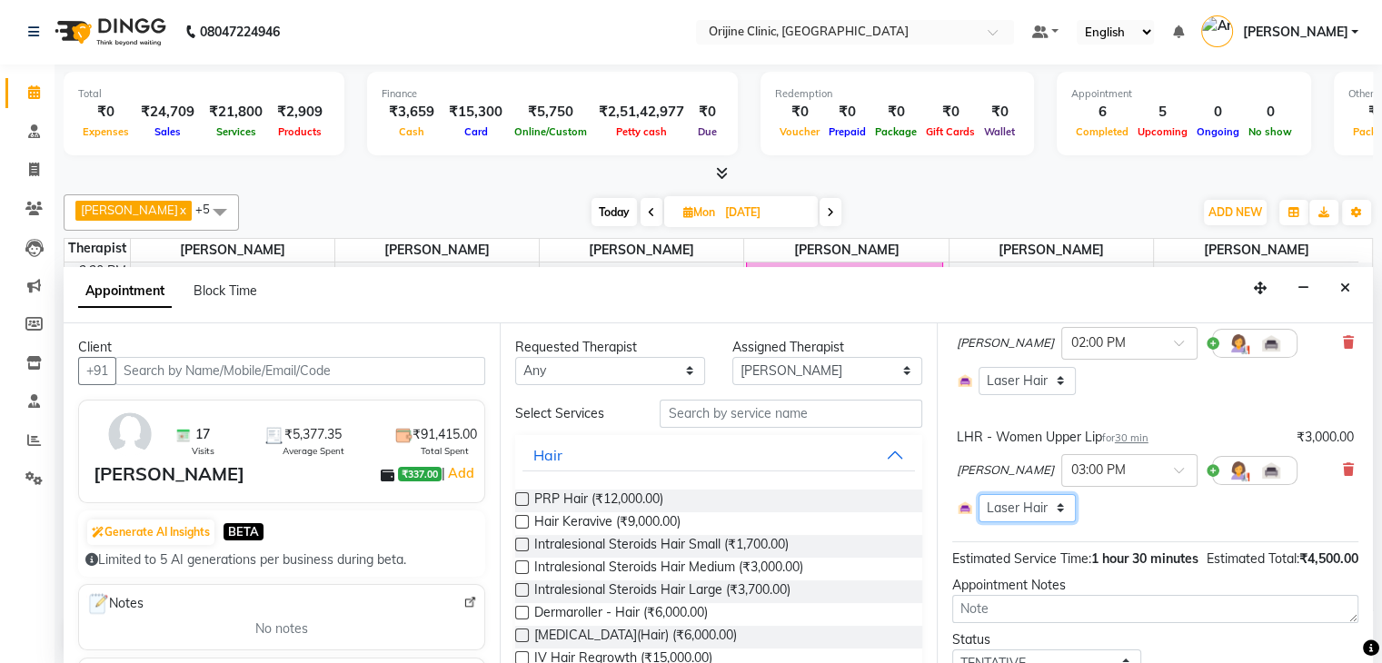
scroll to position [144, 0]
click at [1135, 464] on div at bounding box center [1129, 472] width 134 height 19
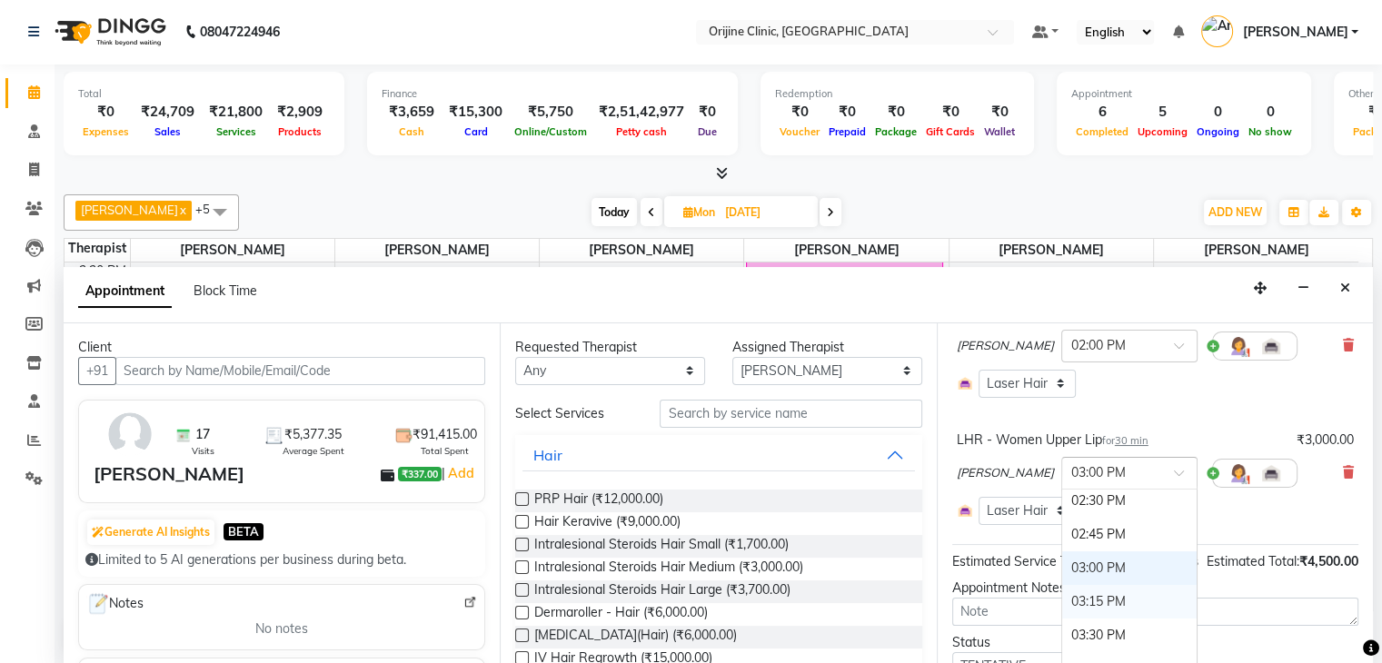
scroll to position [899, 0]
click at [1080, 502] on div "02:30 PM" at bounding box center [1129, 508] width 134 height 34
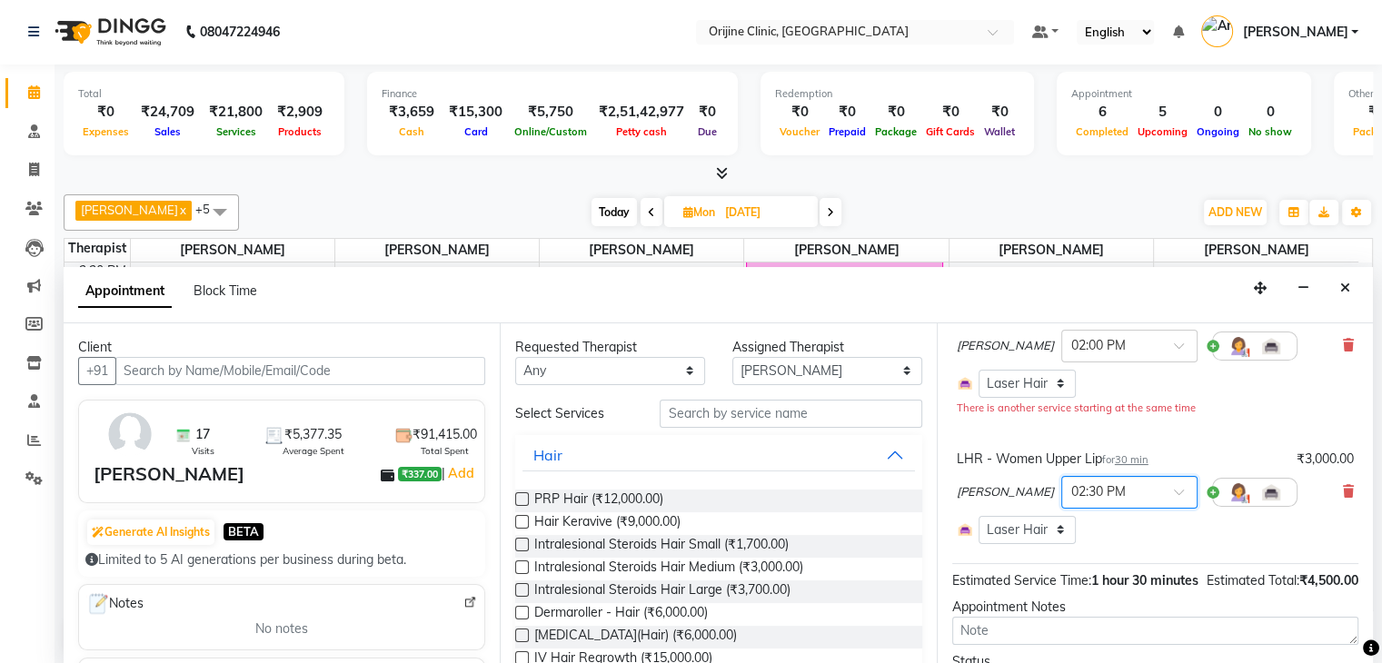
scroll to position [258, 0]
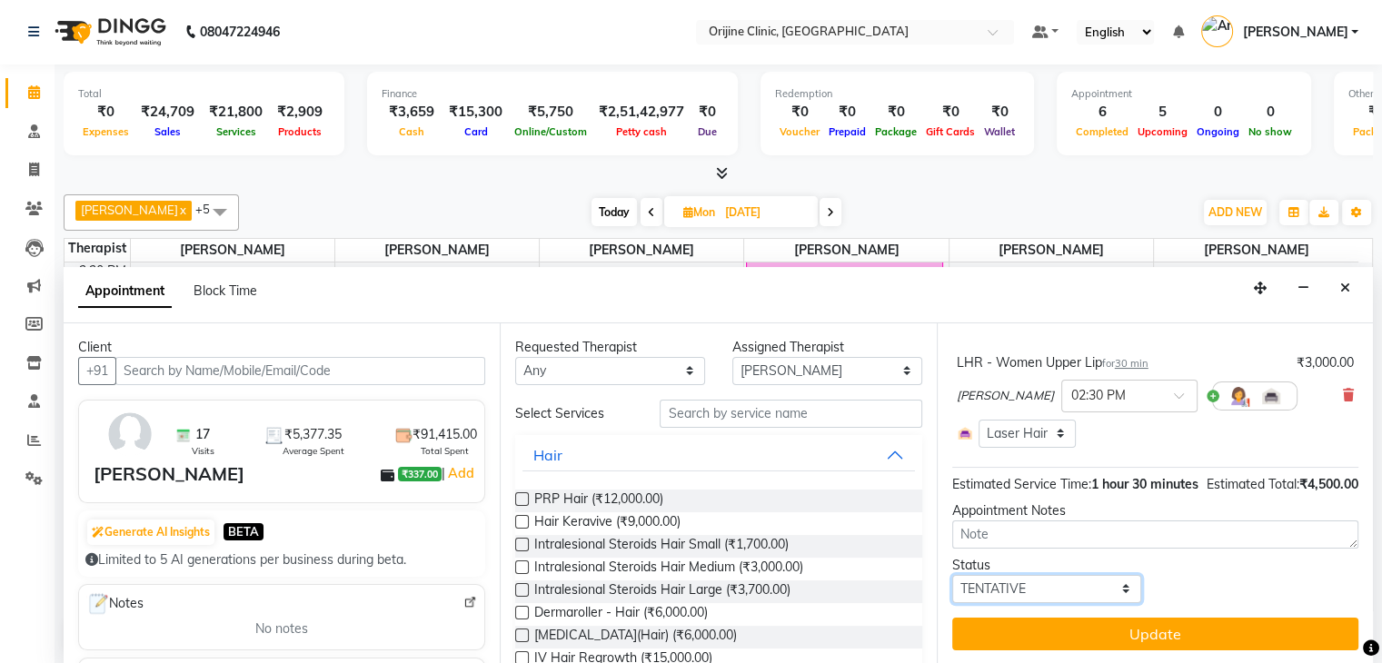
click at [1118, 584] on select "Select TENTATIVE CONFIRM UPCOMING" at bounding box center [1047, 589] width 190 height 28
select select "confirm booking"
click at [952, 575] on select "Select TENTATIVE CONFIRM UPCOMING" at bounding box center [1047, 589] width 190 height 28
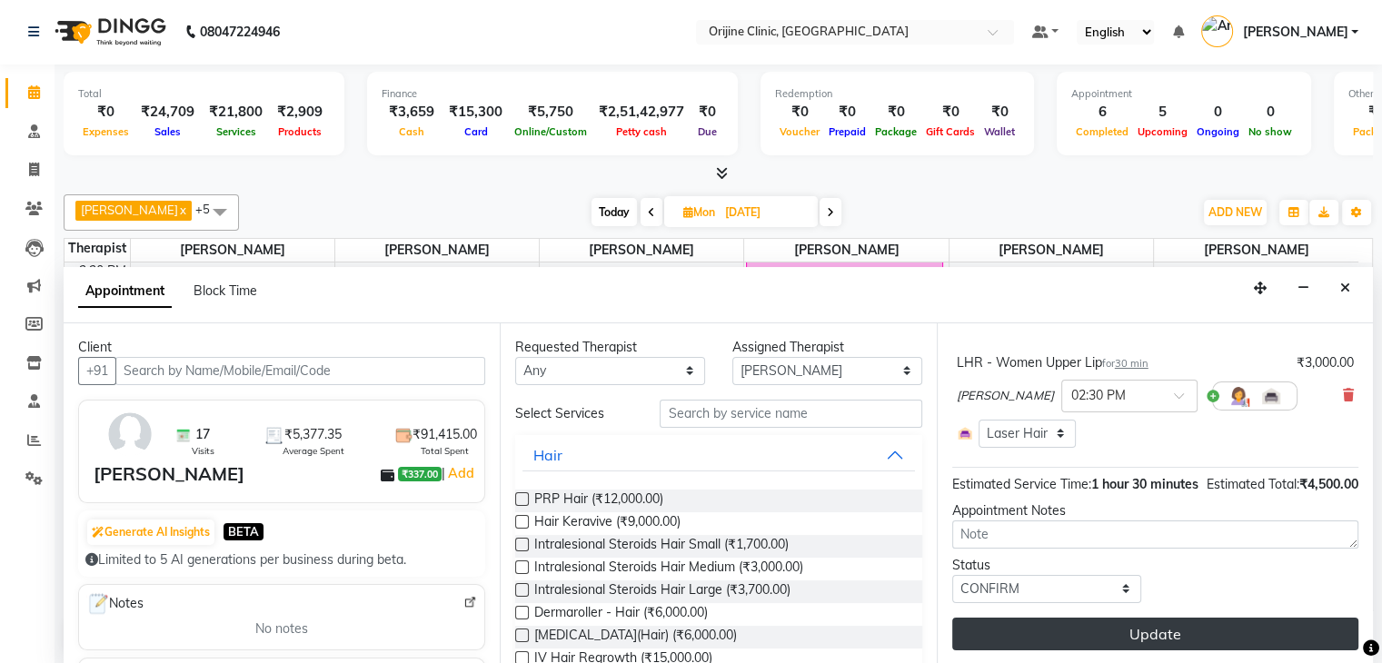
click at [1226, 632] on button "Update" at bounding box center [1155, 634] width 406 height 33
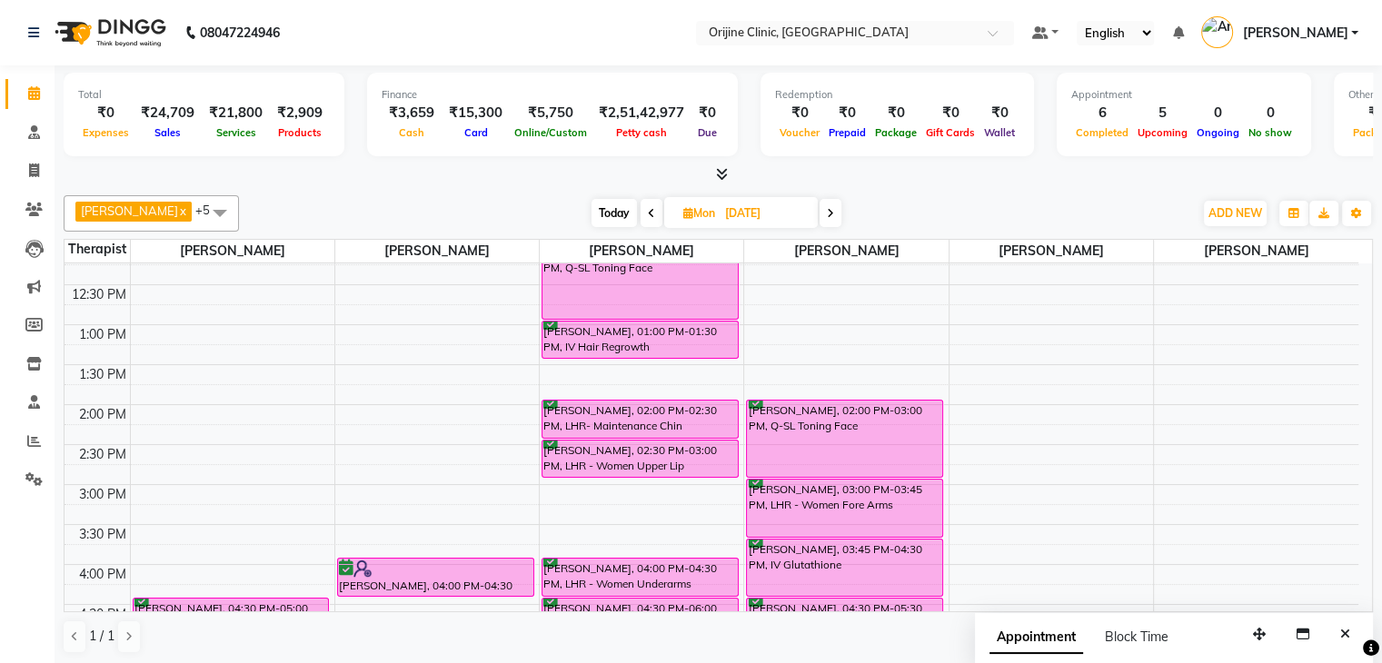
scroll to position [347, 0]
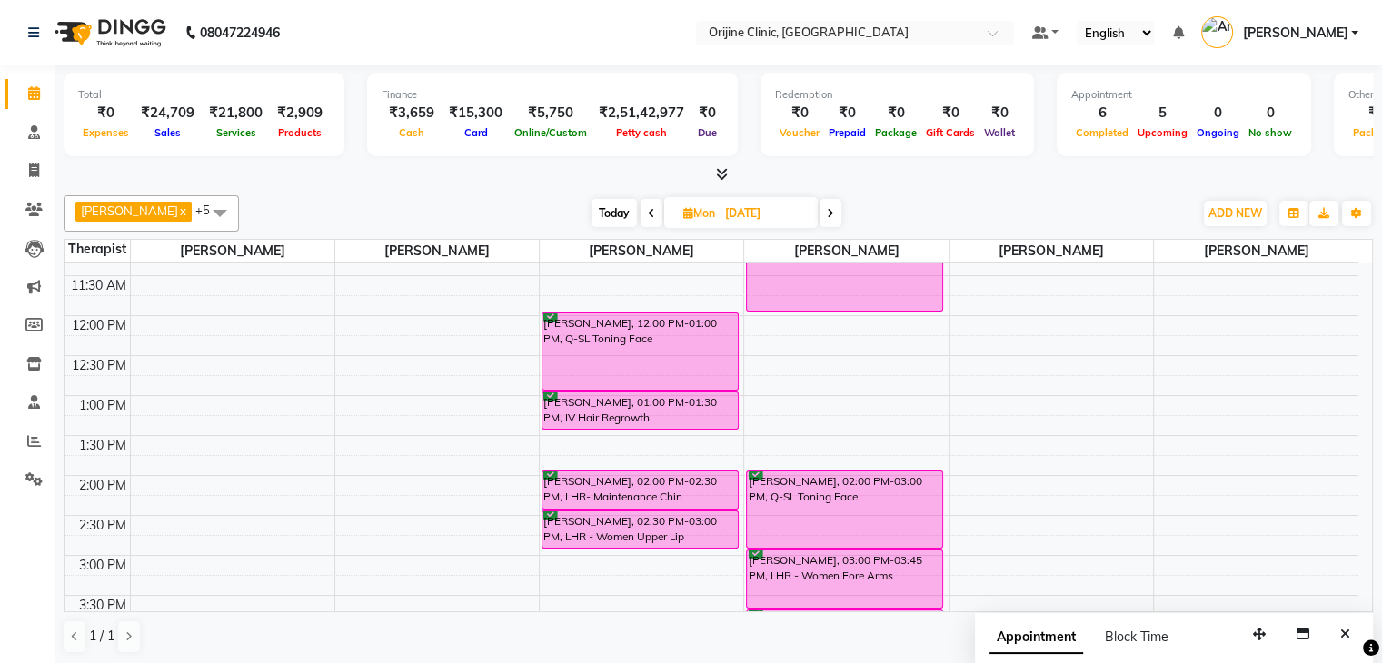
click at [611, 215] on span "Today" at bounding box center [614, 213] width 45 height 28
type input "[DATE]"
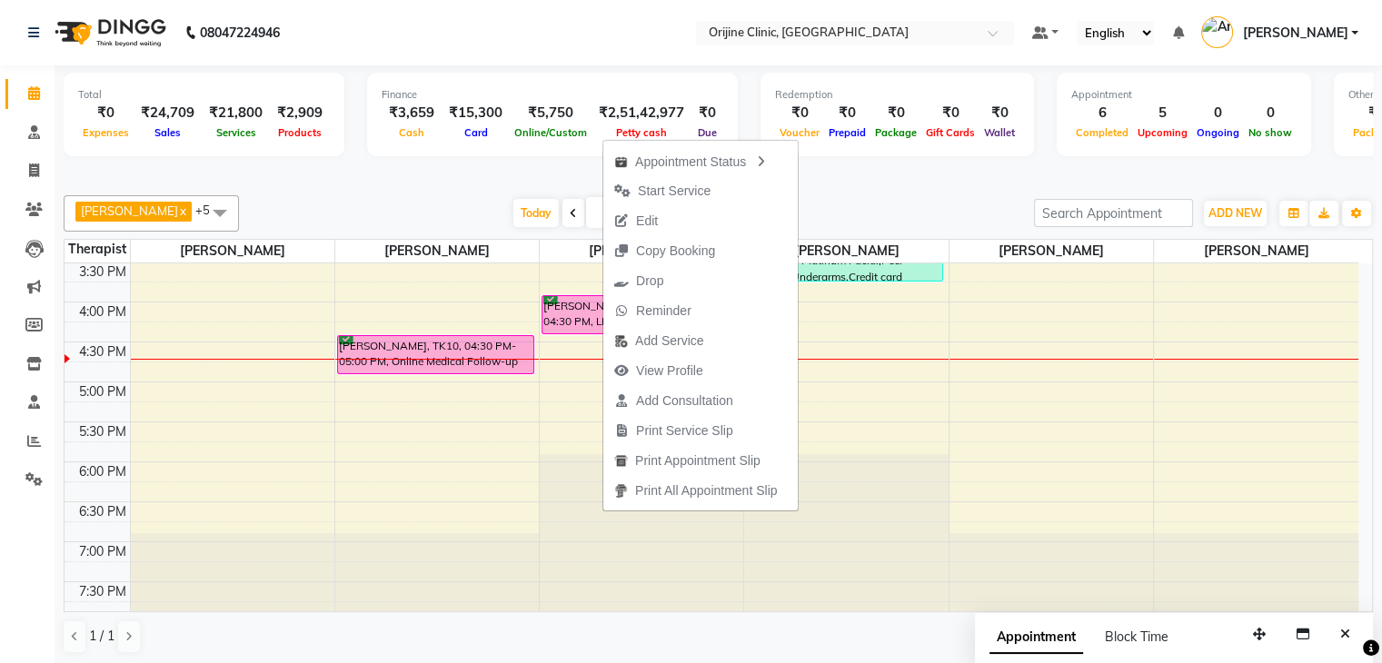
click at [876, 195] on div "Dr. Kritu Bhandari x Dr. Yojana Pokarna x Neha Das x Rajiv Kumar x Sarika Kadam…" at bounding box center [718, 213] width 1309 height 36
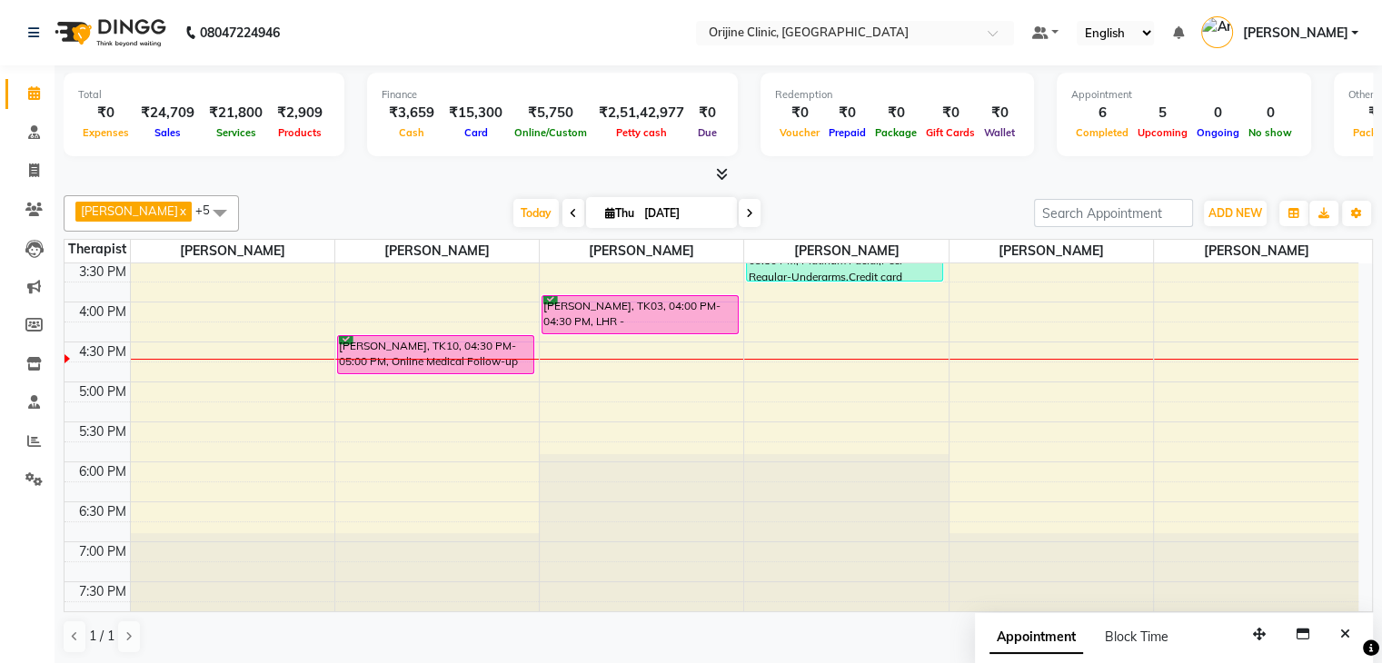
click at [602, 206] on span "Thu" at bounding box center [620, 213] width 38 height 14
select select "9"
select select "2025"
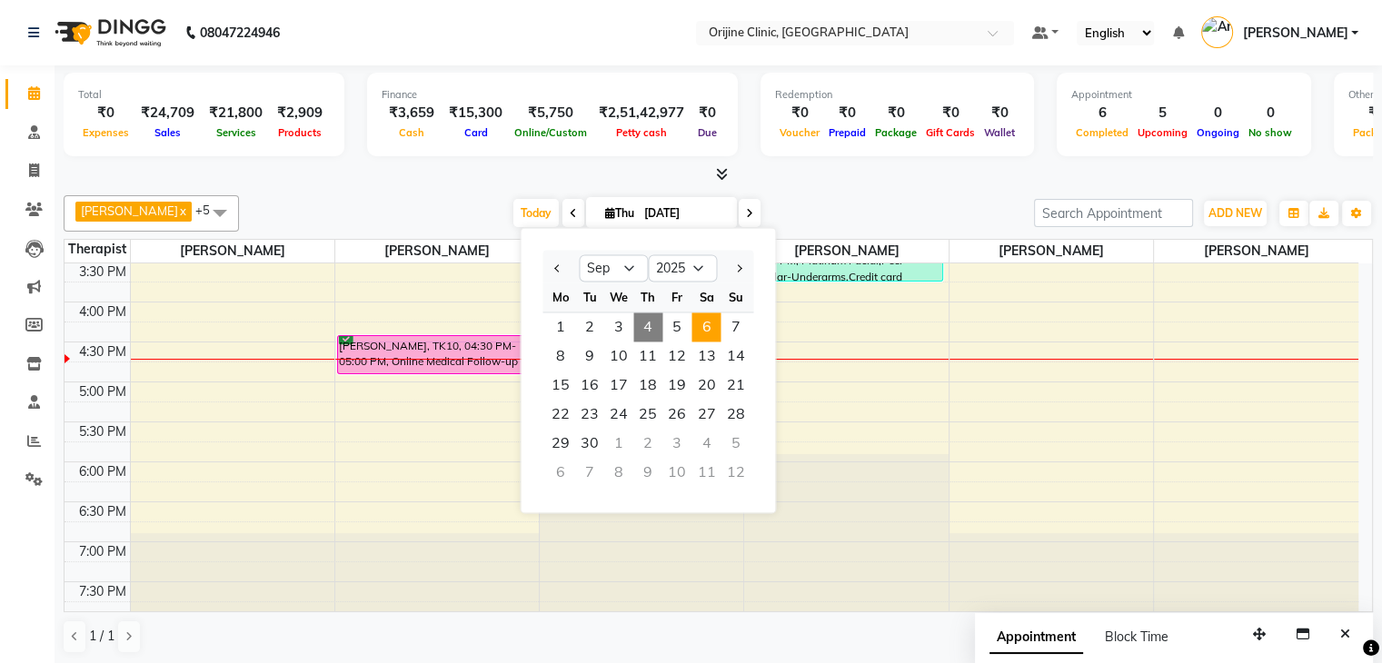
click at [712, 328] on span "6" at bounding box center [706, 327] width 29 height 29
type input "06-09-2025"
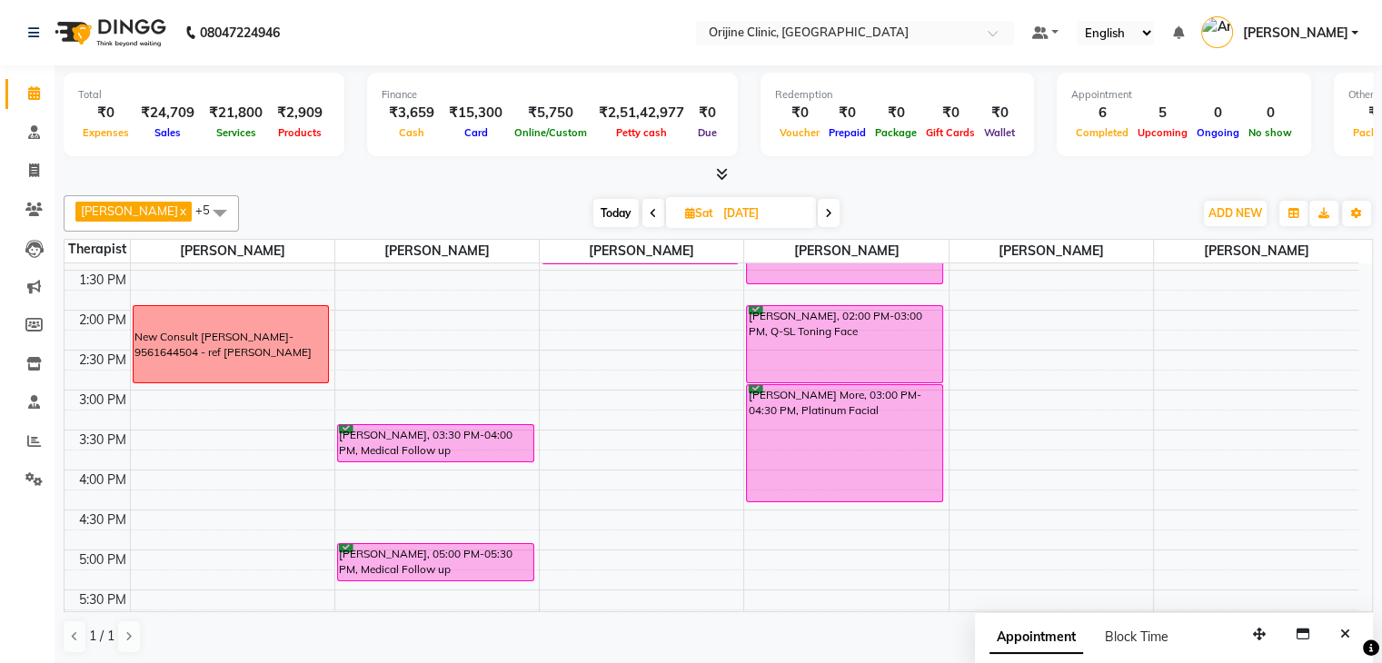
scroll to position [529, 0]
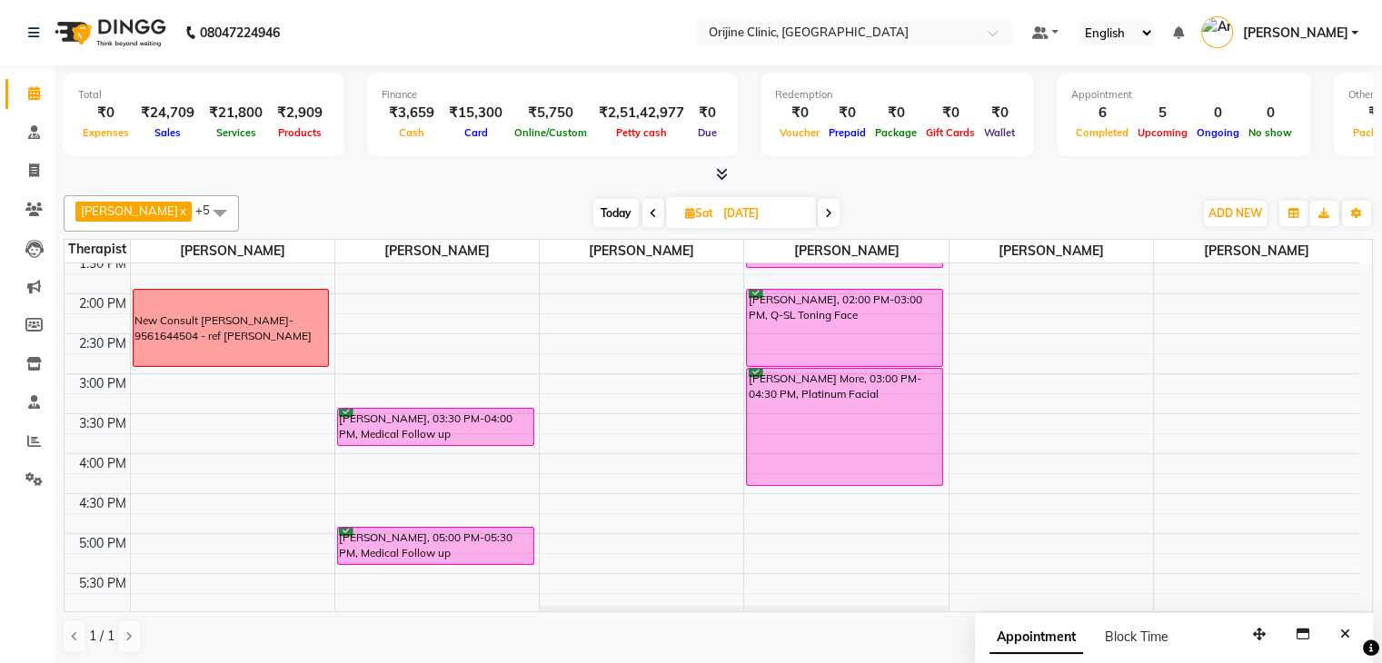
click at [682, 215] on span "Sat" at bounding box center [699, 213] width 37 height 14
select select "9"
select select "2025"
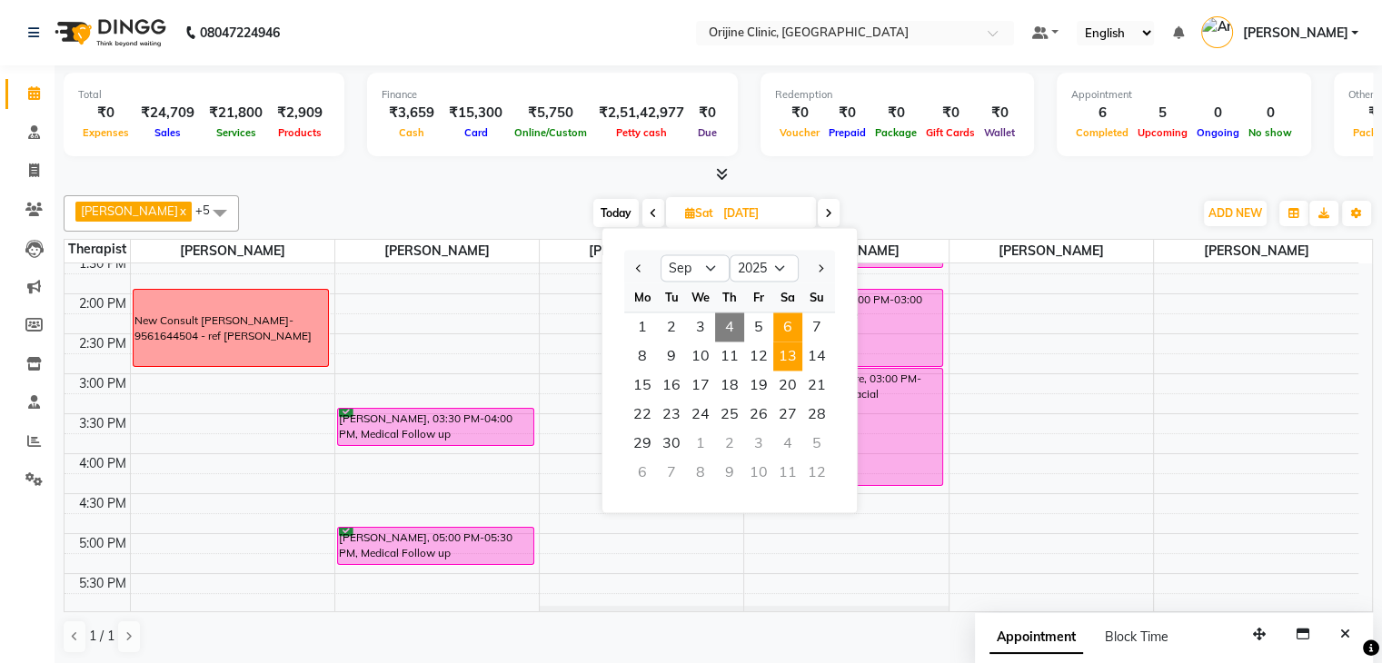
click at [789, 355] on span "13" at bounding box center [787, 356] width 29 height 29
type input "13-09-2025"
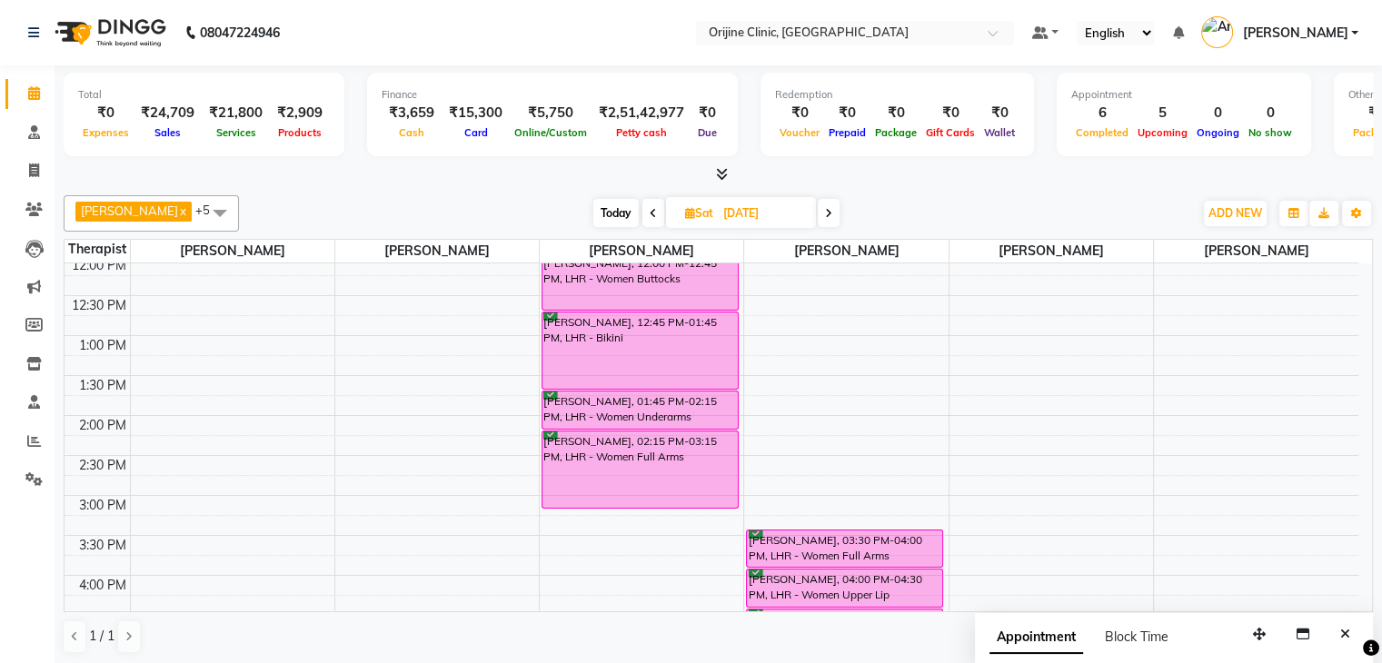
scroll to position [454, 0]
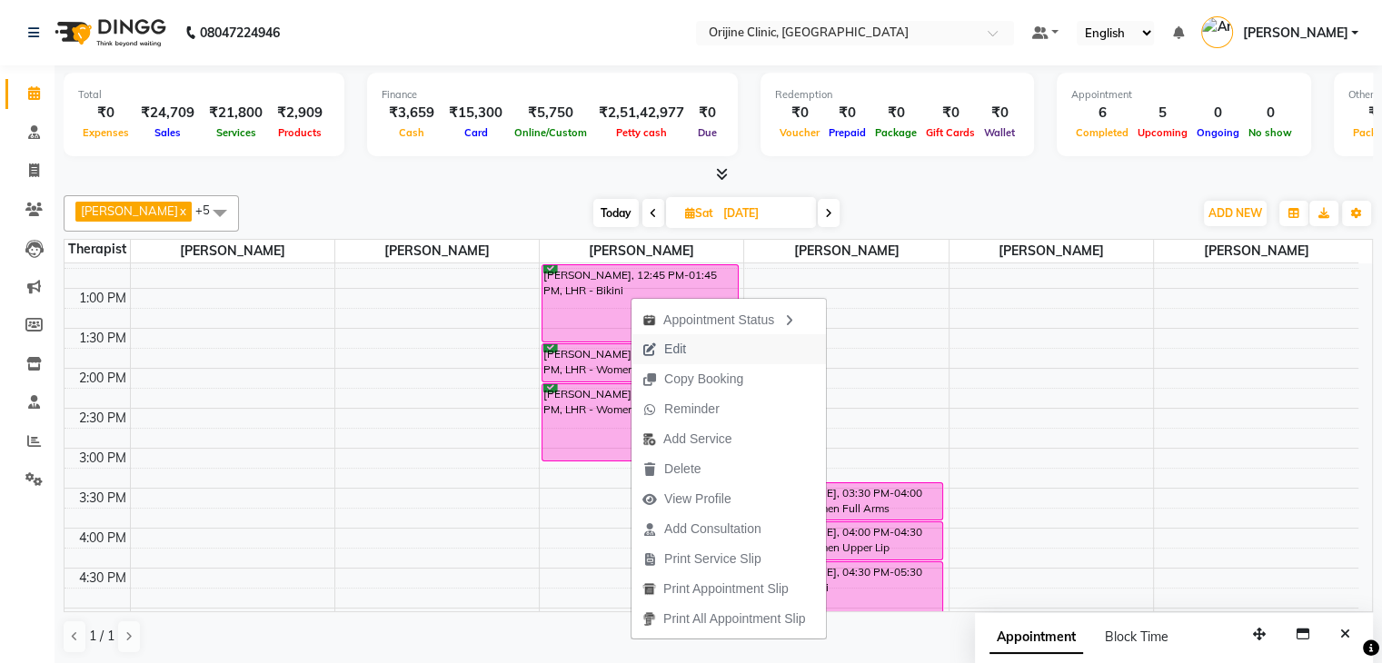
click at [699, 350] on button "Edit" at bounding box center [729, 349] width 194 height 30
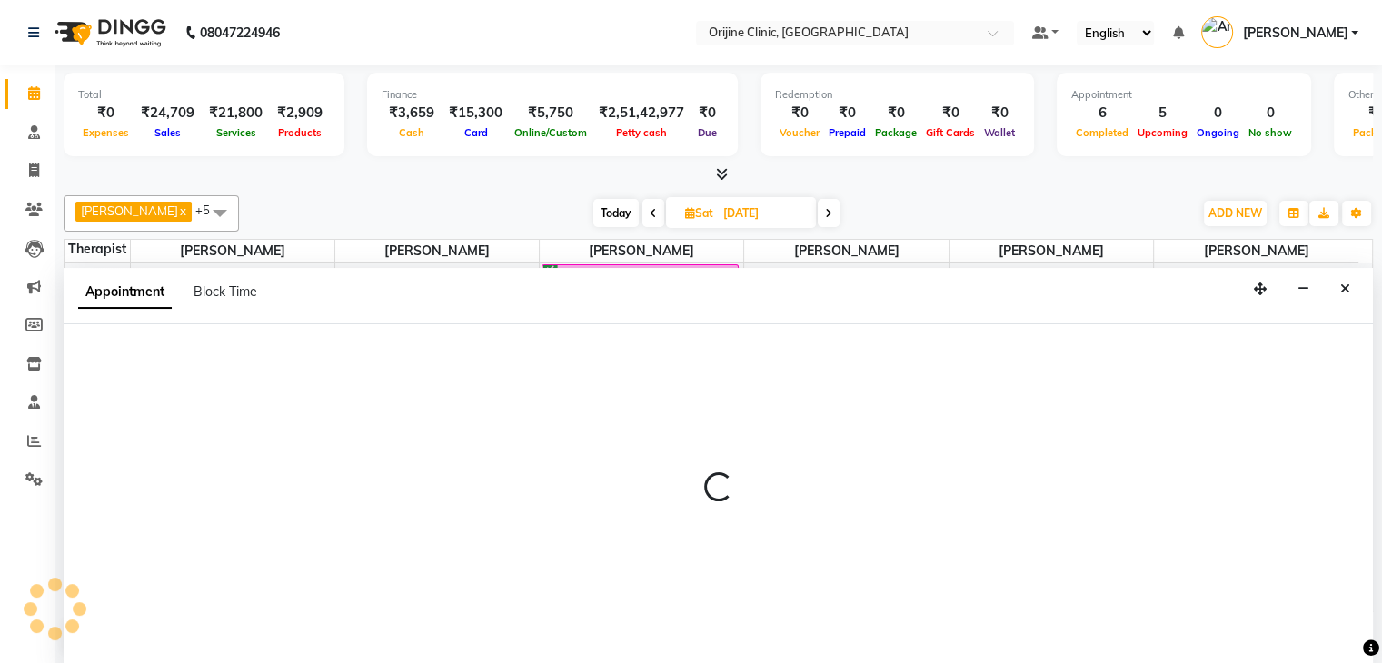
scroll to position [1, 0]
select select "tentative"
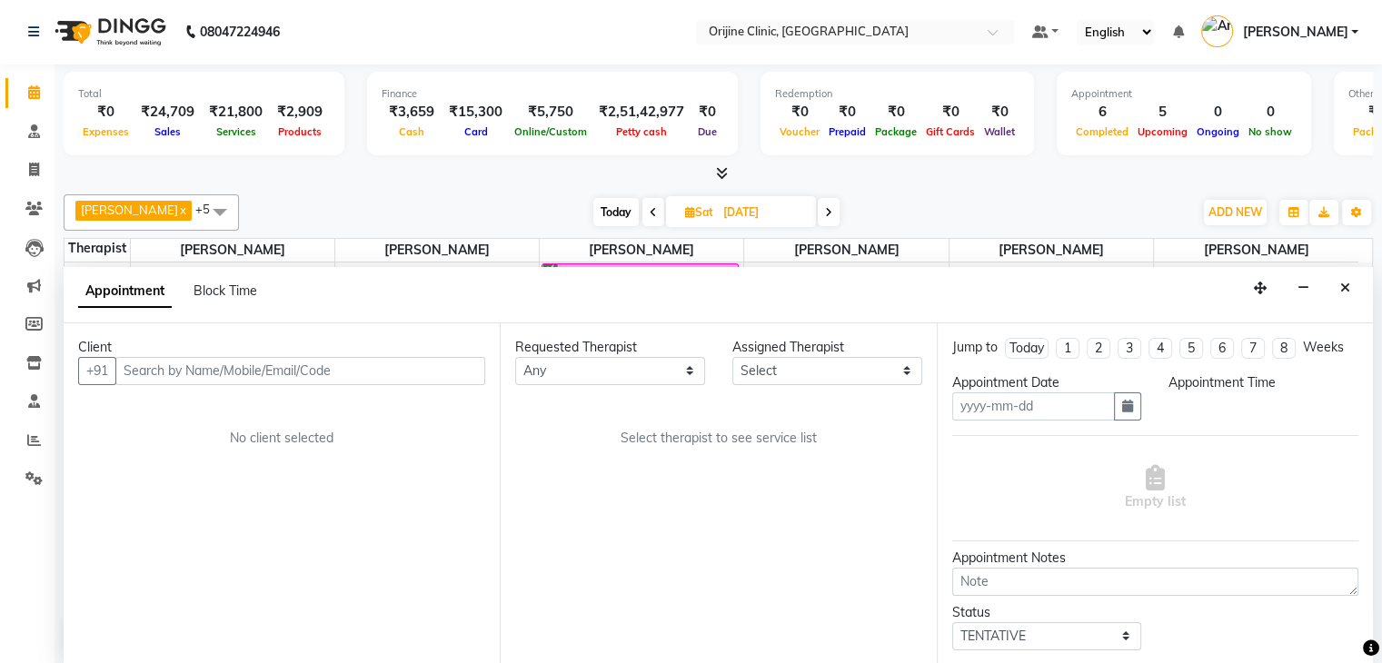
type input "13-09-2025"
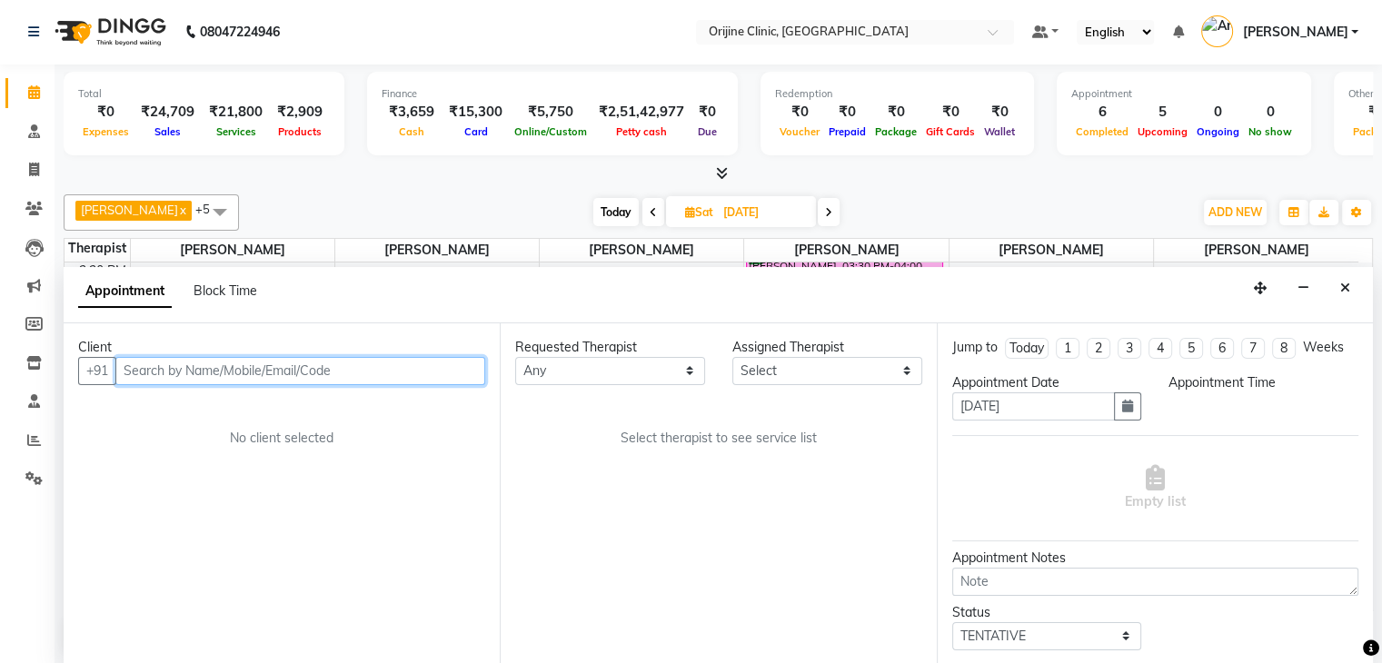
select select "10776"
select select "confirm booking"
select select "630"
select select "1130"
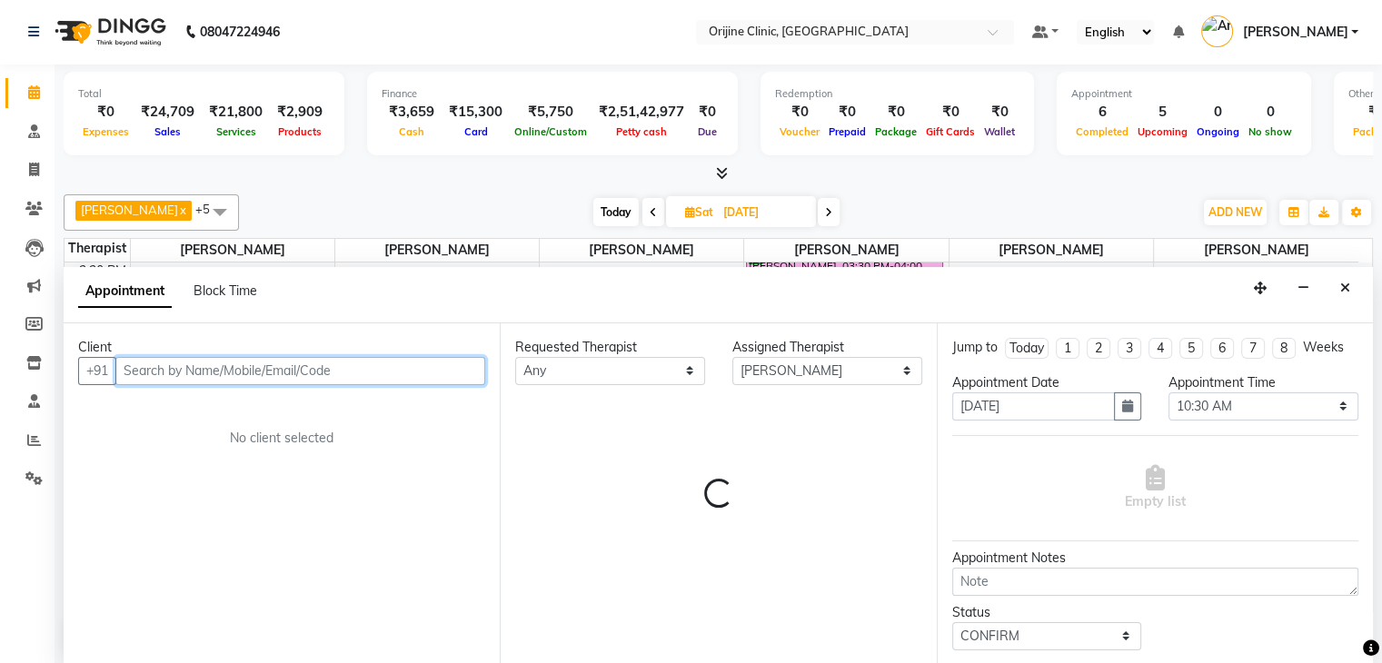
select select "1132"
select select "746"
select select "1132"
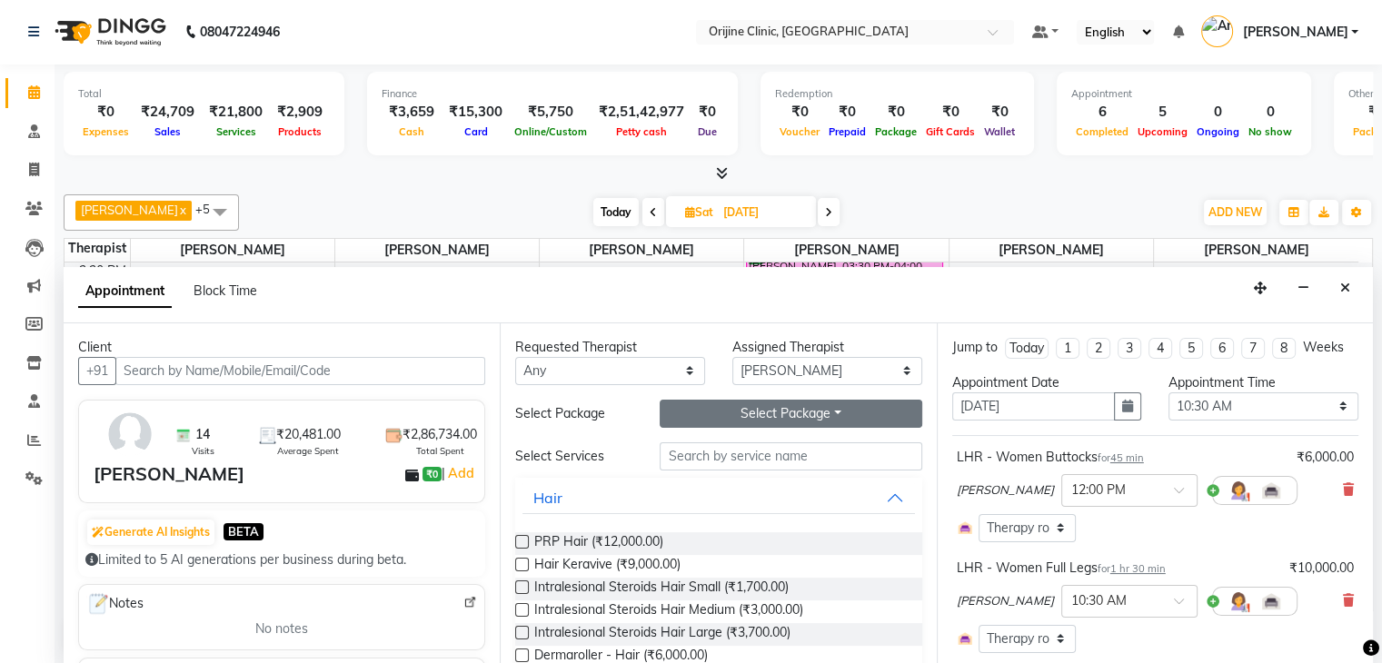
click at [763, 400] on button "Select Package Toggle Dropdown" at bounding box center [791, 414] width 262 height 28
click at [874, 455] on input "text" at bounding box center [791, 457] width 262 height 28
click at [836, 419] on button "Select Package Toggle Dropdown" at bounding box center [791, 414] width 262 height 28
click at [796, 444] on li "LHR - Chin 6 sessions" at bounding box center [751, 450] width 180 height 26
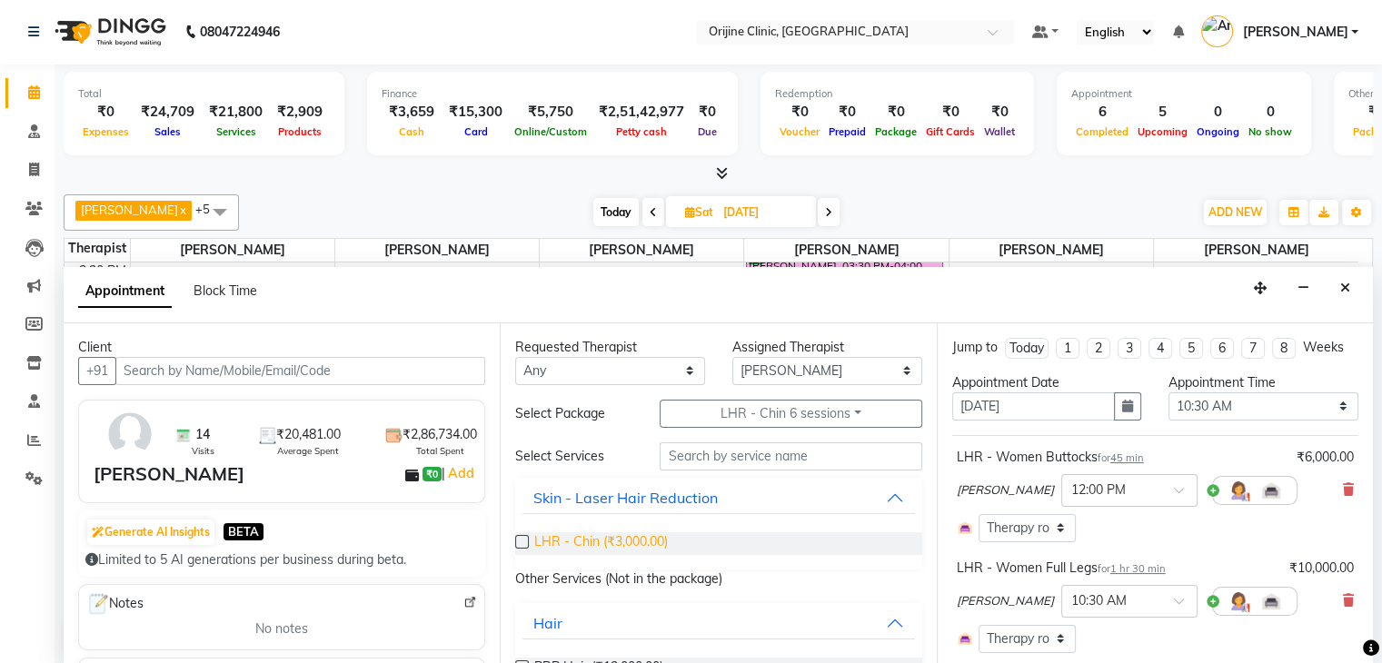
click at [640, 545] on span "LHR - Chin (₹3,000.00)" at bounding box center [601, 544] width 134 height 23
checkbox input "false"
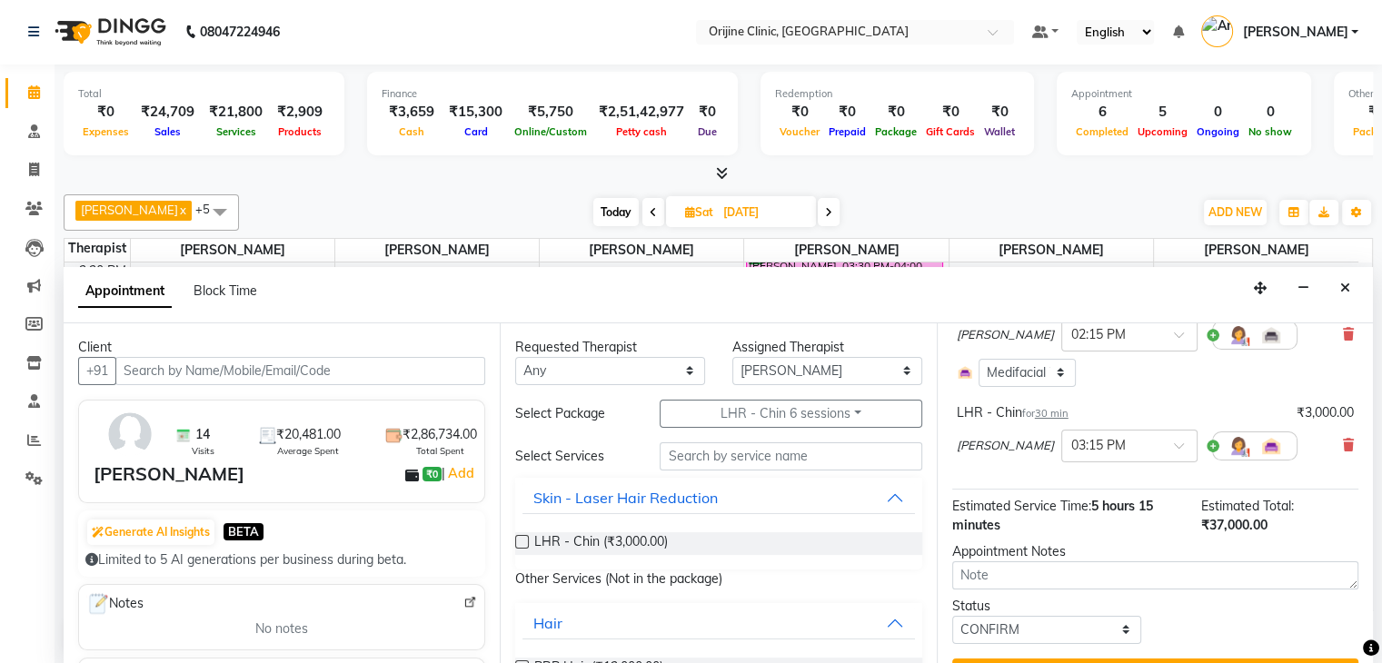
scroll to position [639, 0]
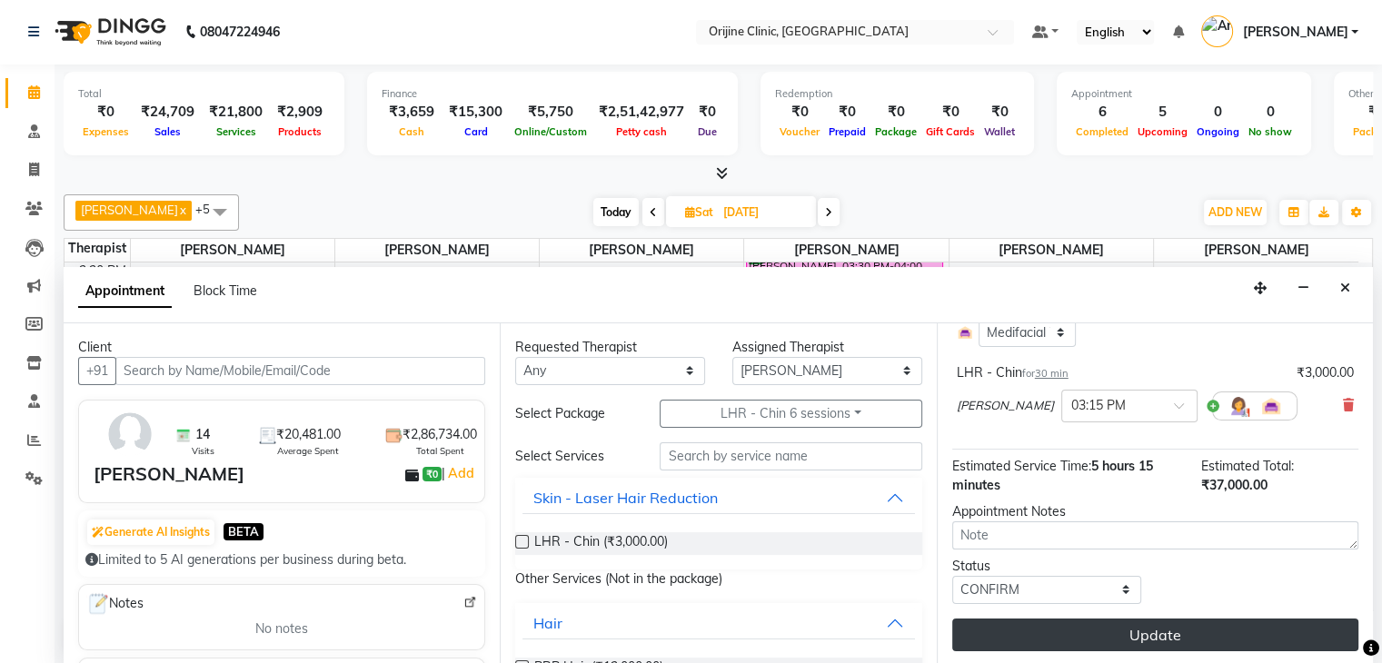
click at [1133, 631] on button "Update" at bounding box center [1155, 635] width 406 height 33
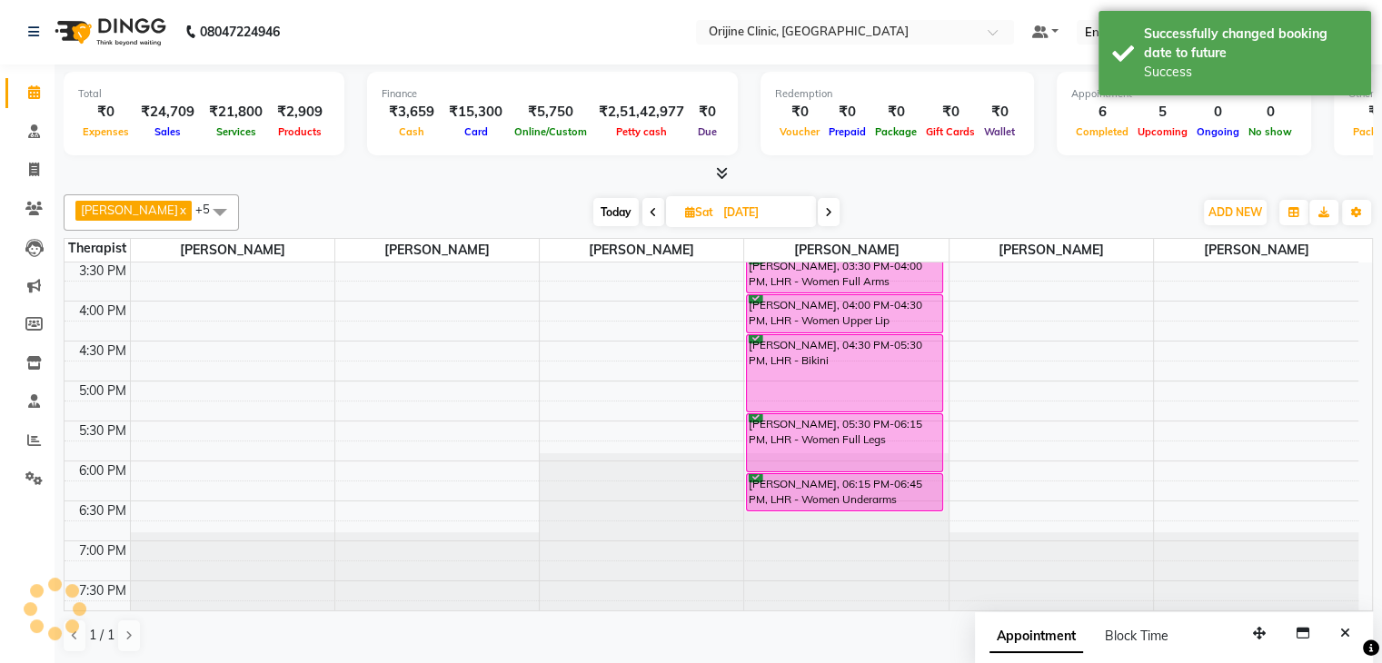
scroll to position [0, 0]
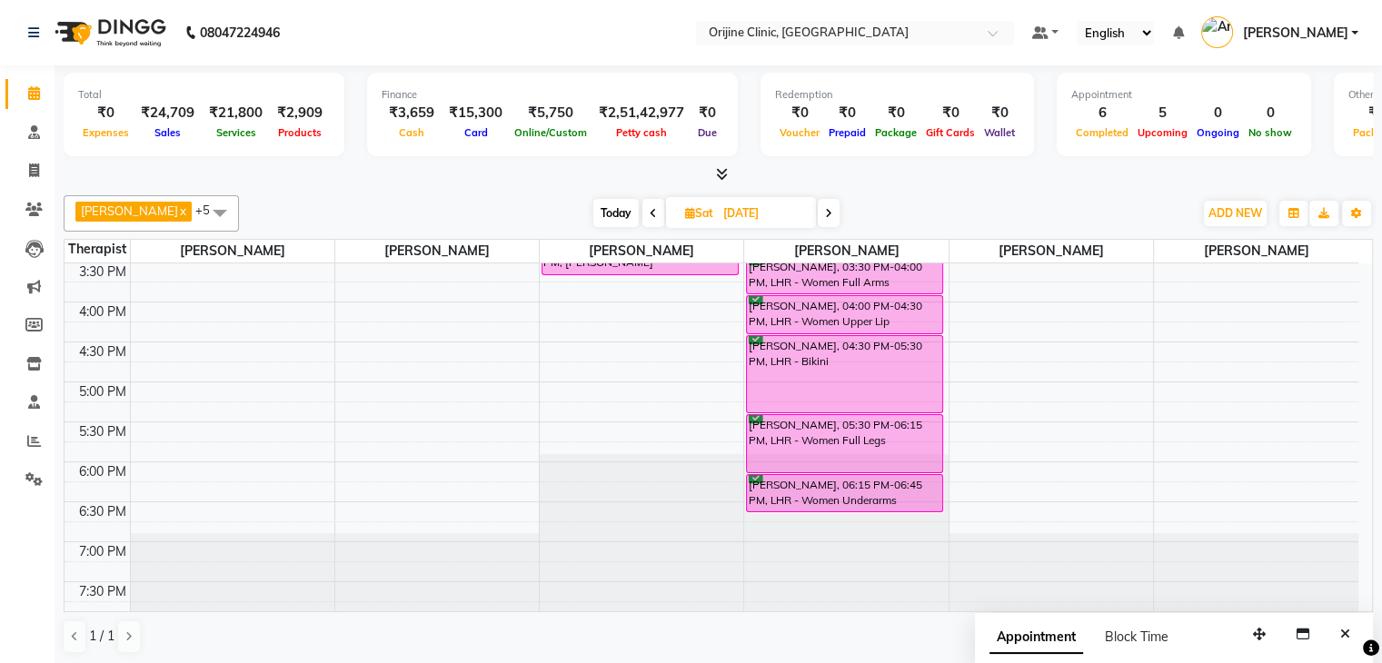
click at [686, 203] on span "Sat 13-09-2025" at bounding box center [741, 212] width 150 height 31
click at [685, 210] on icon at bounding box center [690, 213] width 10 height 12
select select "9"
select select "2025"
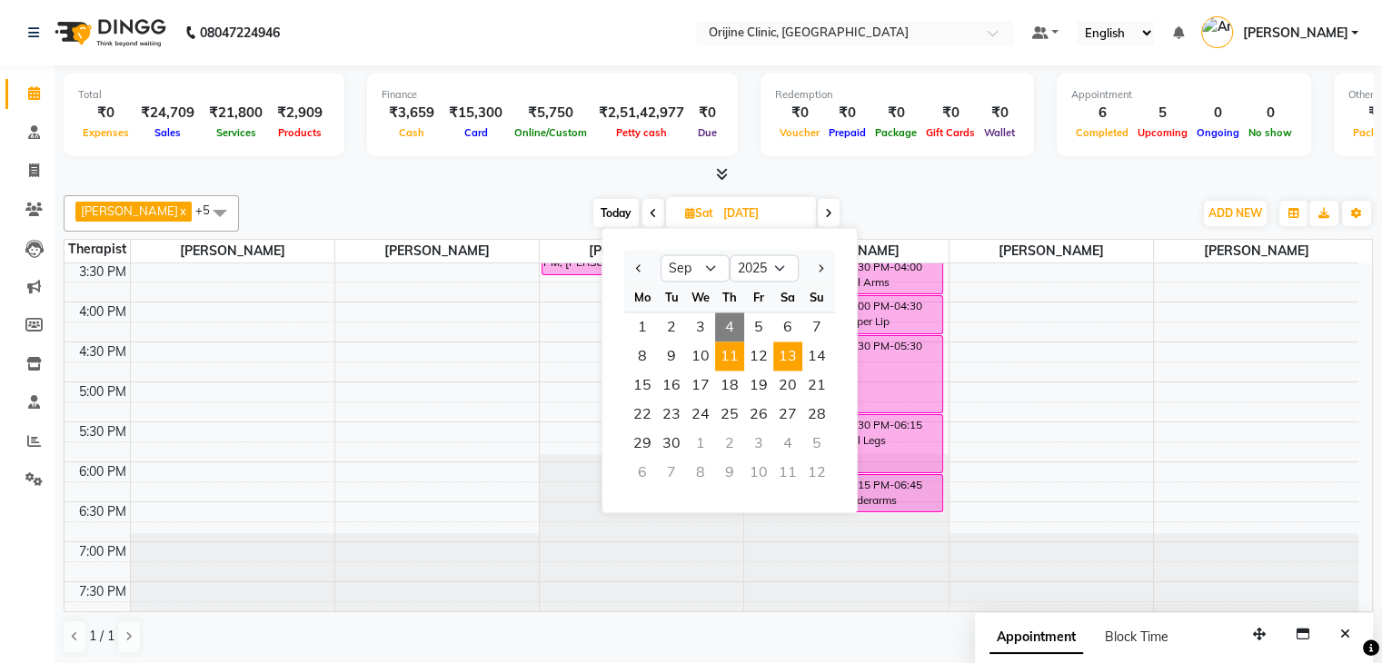
click at [734, 357] on span "11" at bounding box center [729, 356] width 29 height 29
type input "11-09-2025"
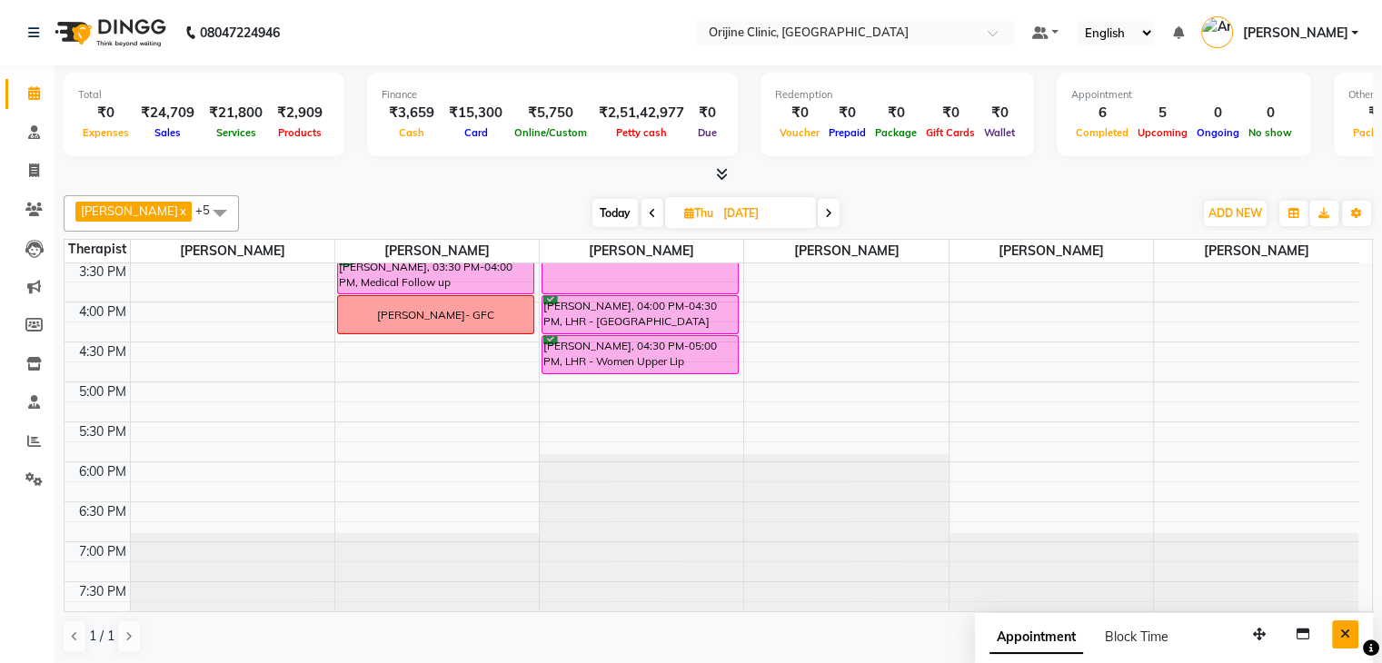
click at [1351, 631] on button "Close" at bounding box center [1345, 635] width 26 height 28
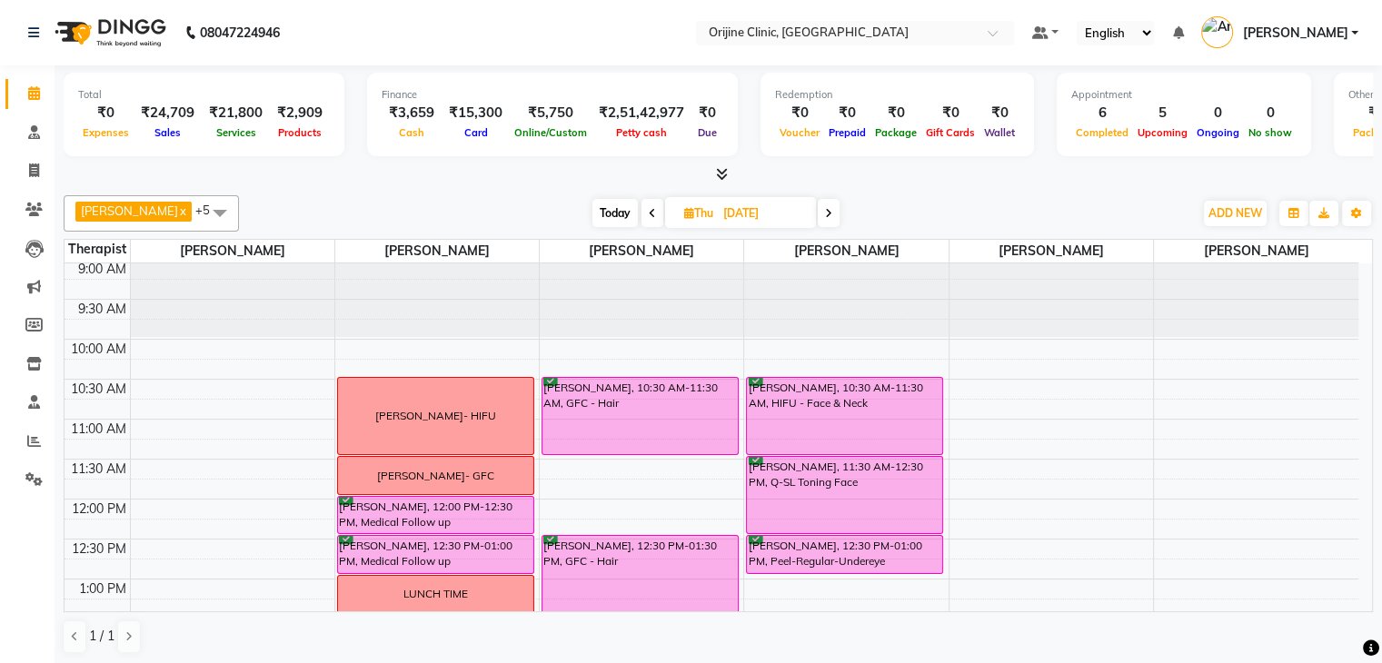
scroll to position [159, 0]
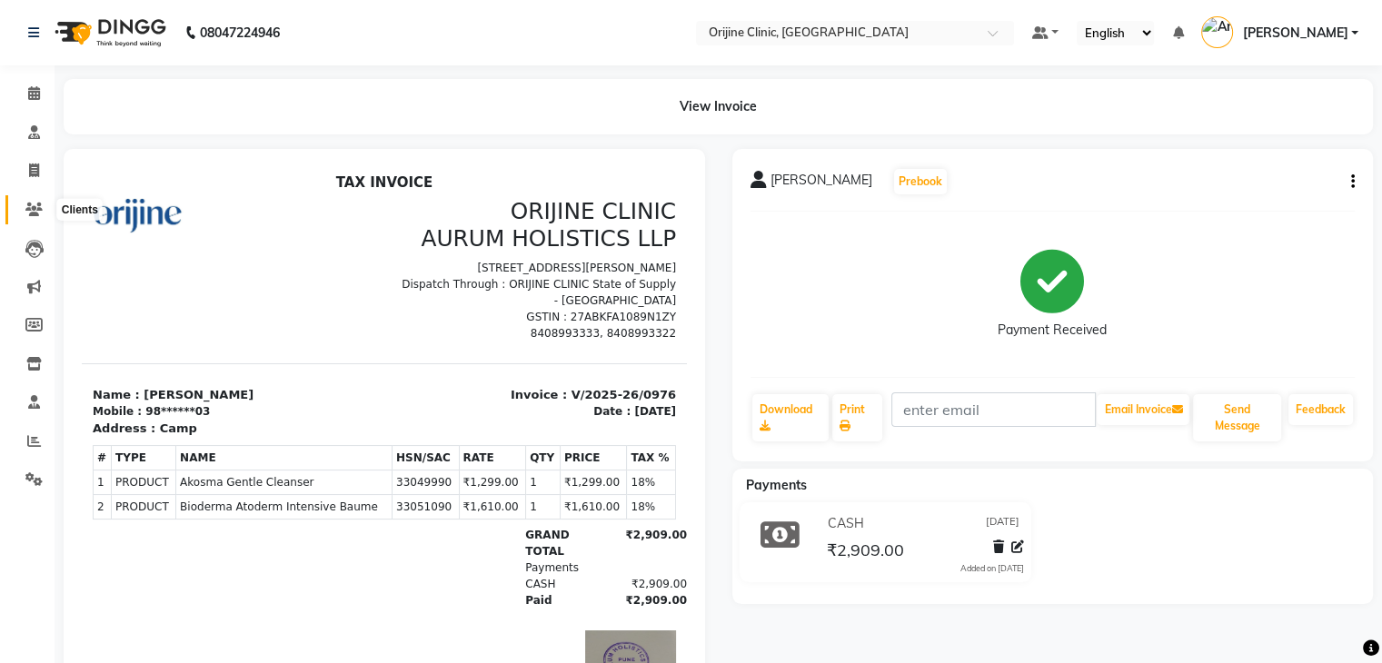
click at [35, 200] on span at bounding box center [34, 210] width 32 height 21
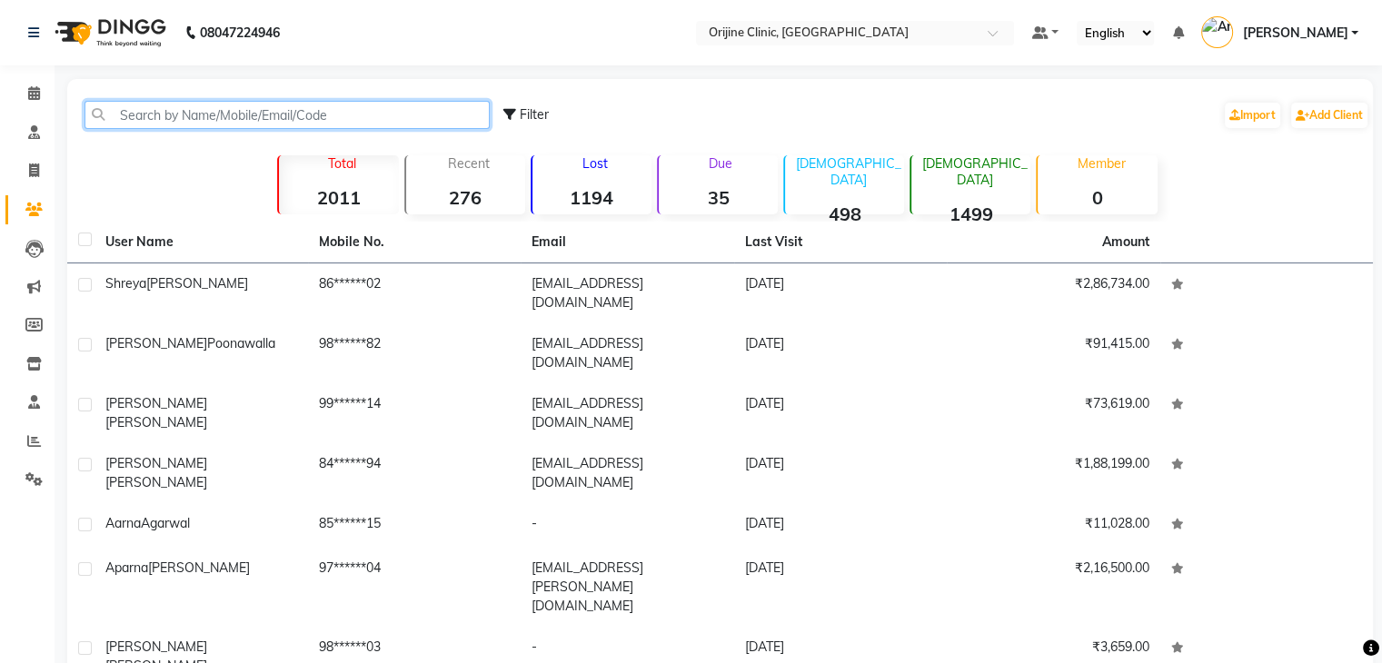
click at [207, 121] on input "text" at bounding box center [287, 115] width 405 height 28
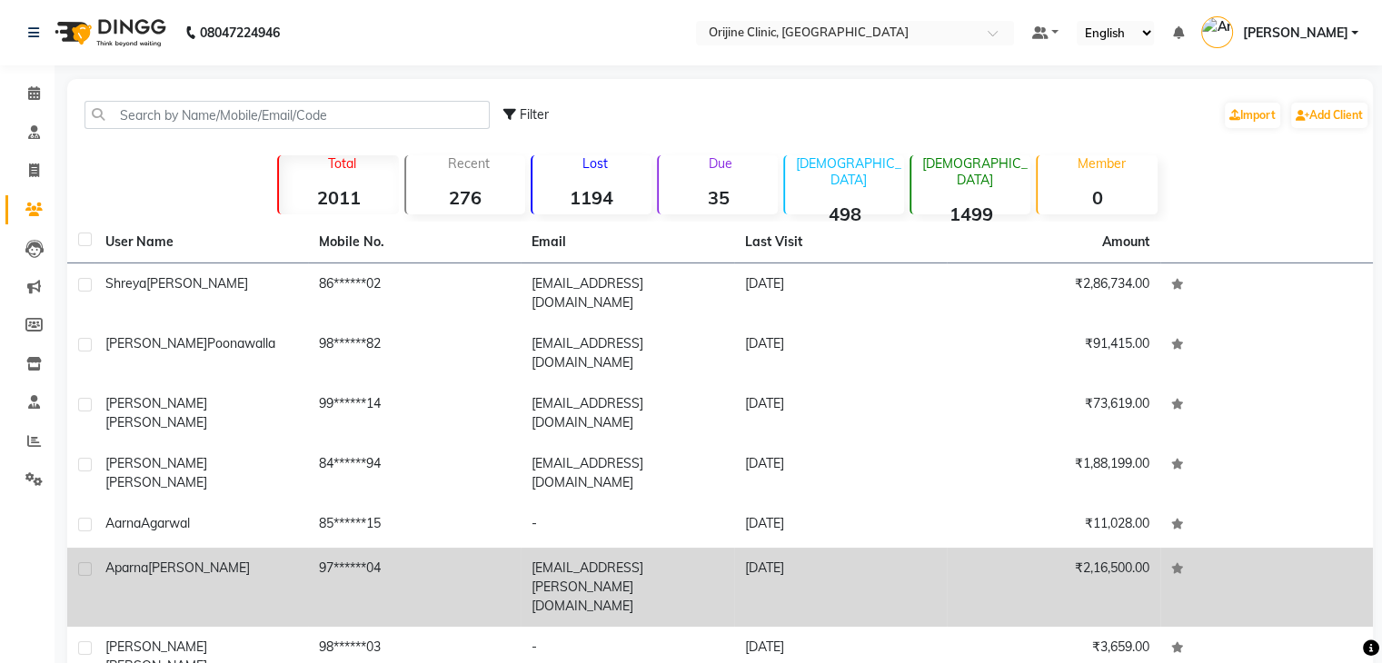
click at [184, 560] on span "Thadani" at bounding box center [199, 568] width 102 height 16
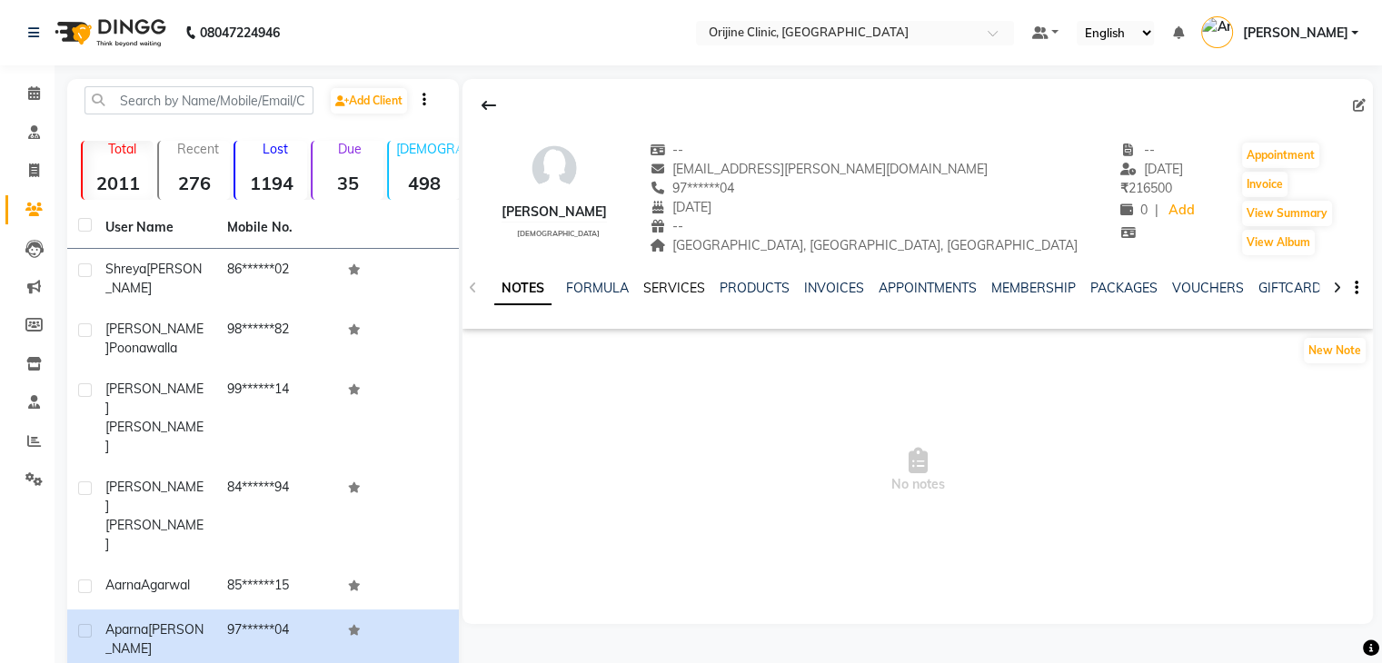
click at [694, 287] on link "SERVICES" at bounding box center [674, 288] width 62 height 16
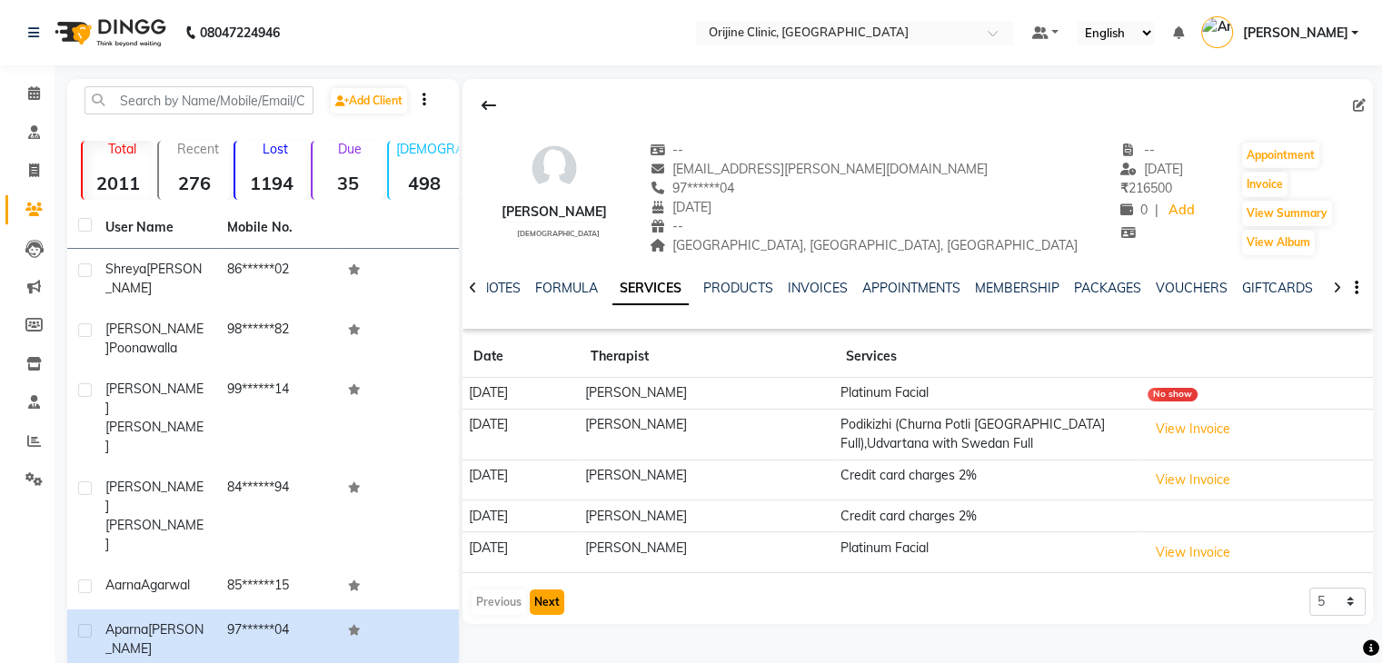
click at [551, 600] on button "Next" at bounding box center [547, 602] width 35 height 25
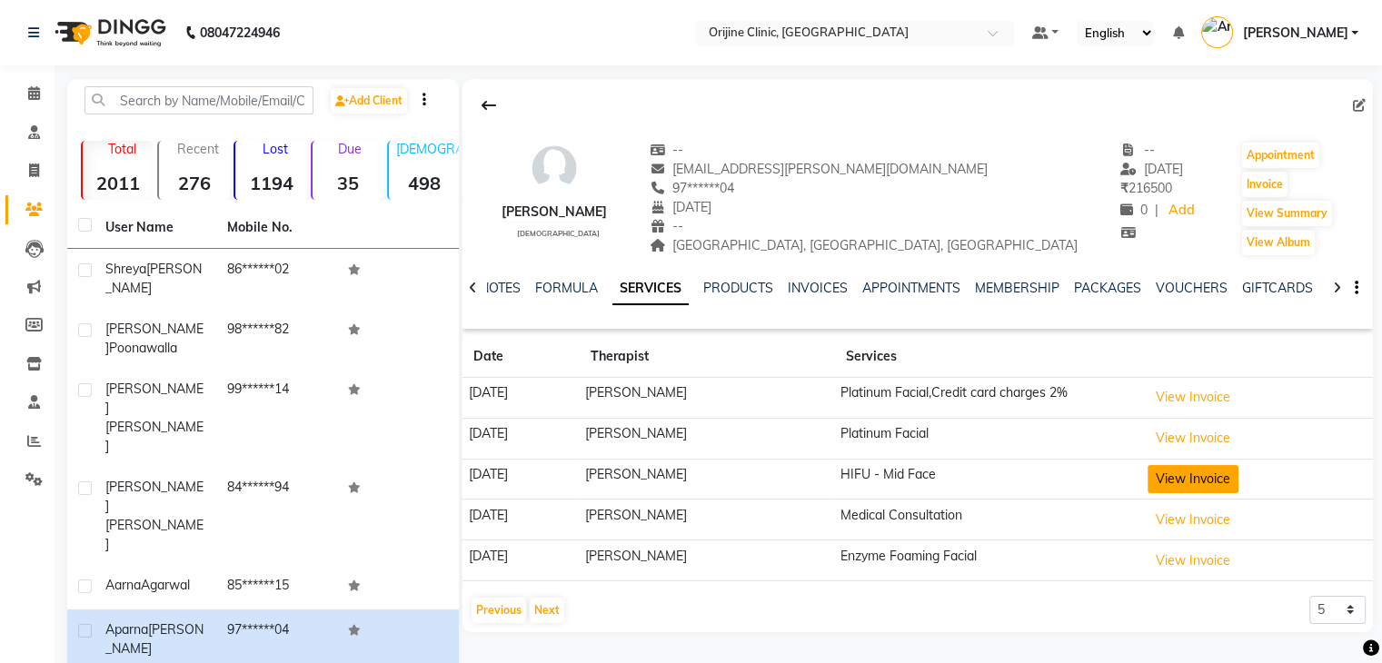
click at [1237, 470] on button "View Invoice" at bounding box center [1193, 479] width 91 height 28
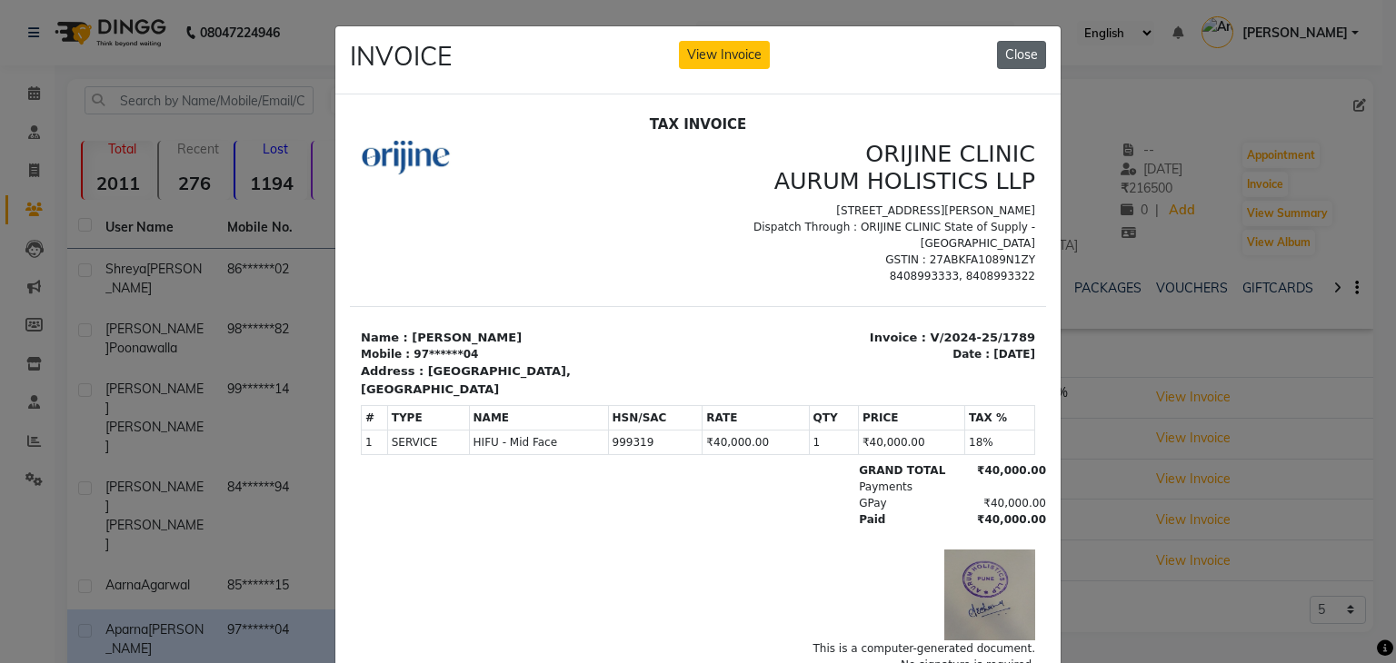
click at [1009, 55] on button "Close" at bounding box center [1021, 55] width 49 height 28
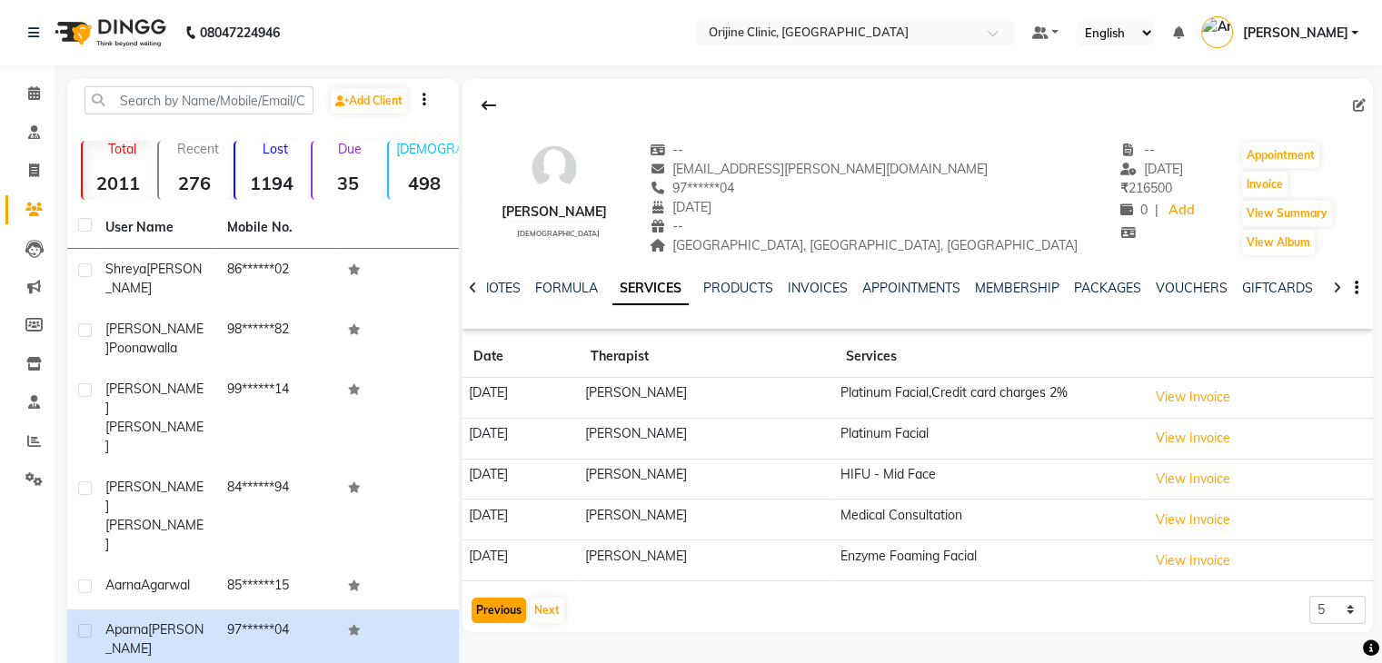
click at [495, 612] on button "Previous" at bounding box center [499, 610] width 55 height 25
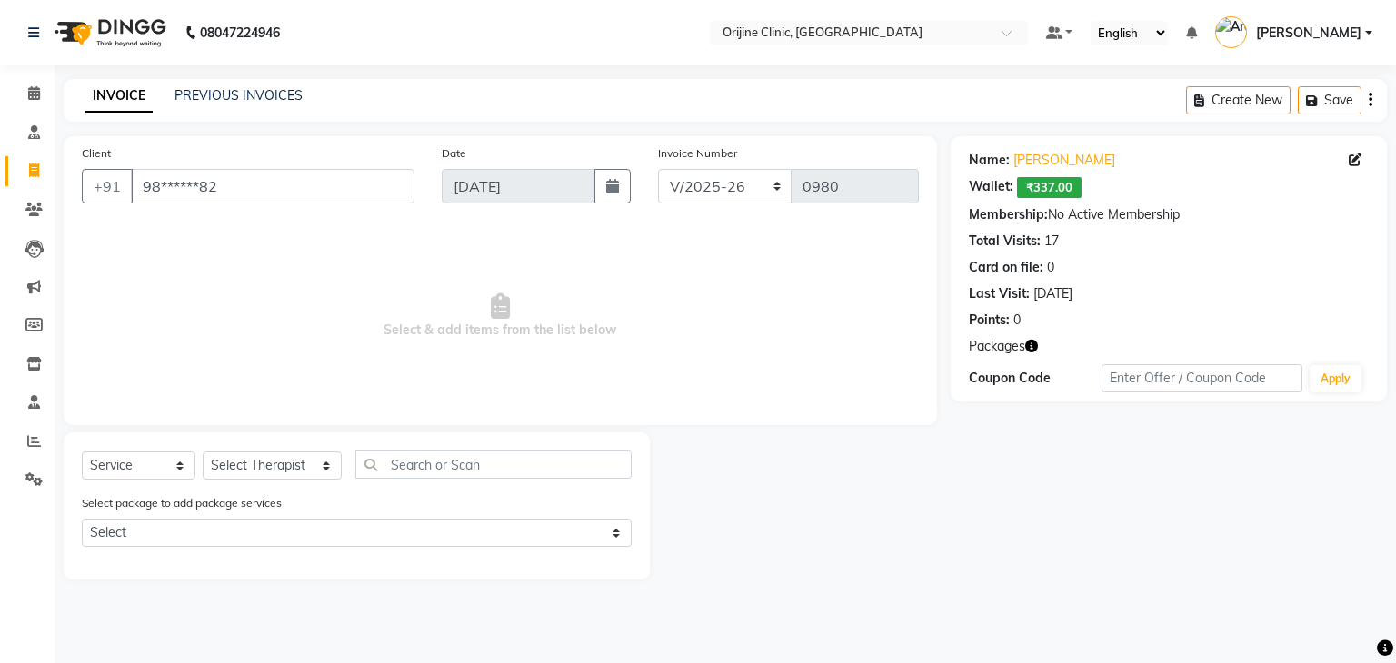
select select "702"
select select "service"
click at [40, 92] on span at bounding box center [34, 94] width 32 height 21
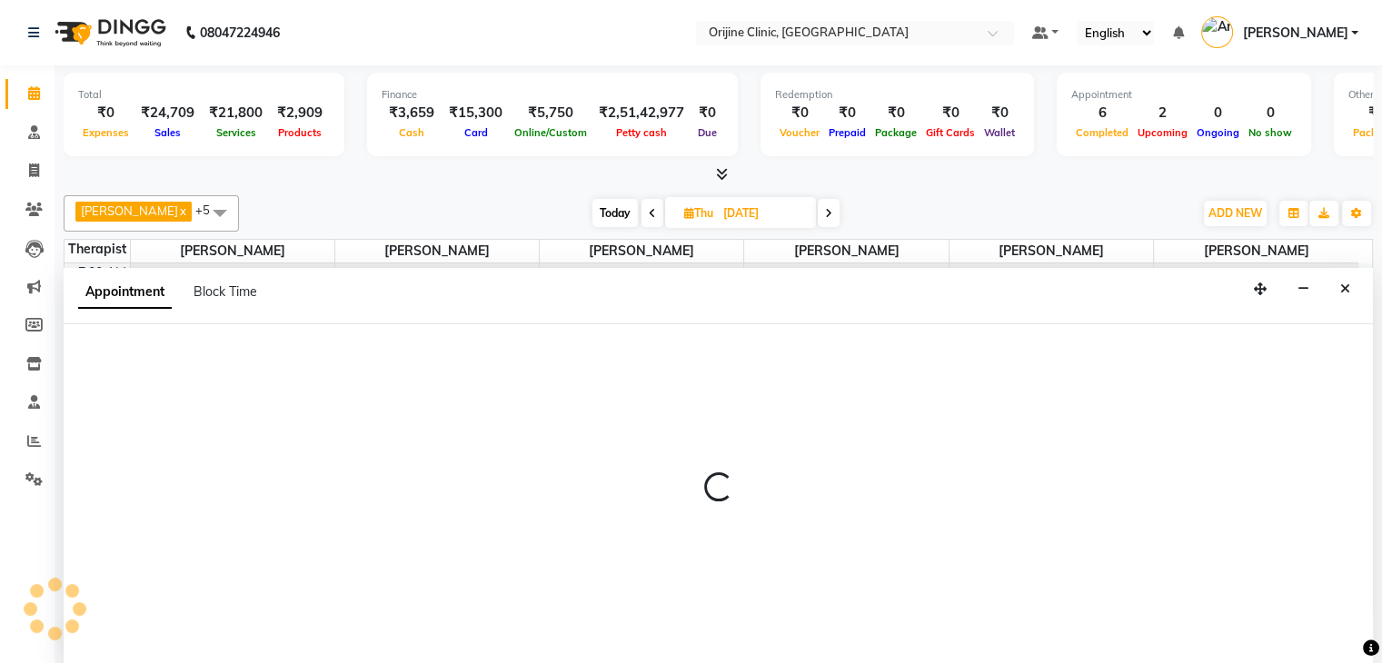
click at [851, 507] on div at bounding box center [718, 495] width 1309 height 342
select select "10777"
select select "tentative"
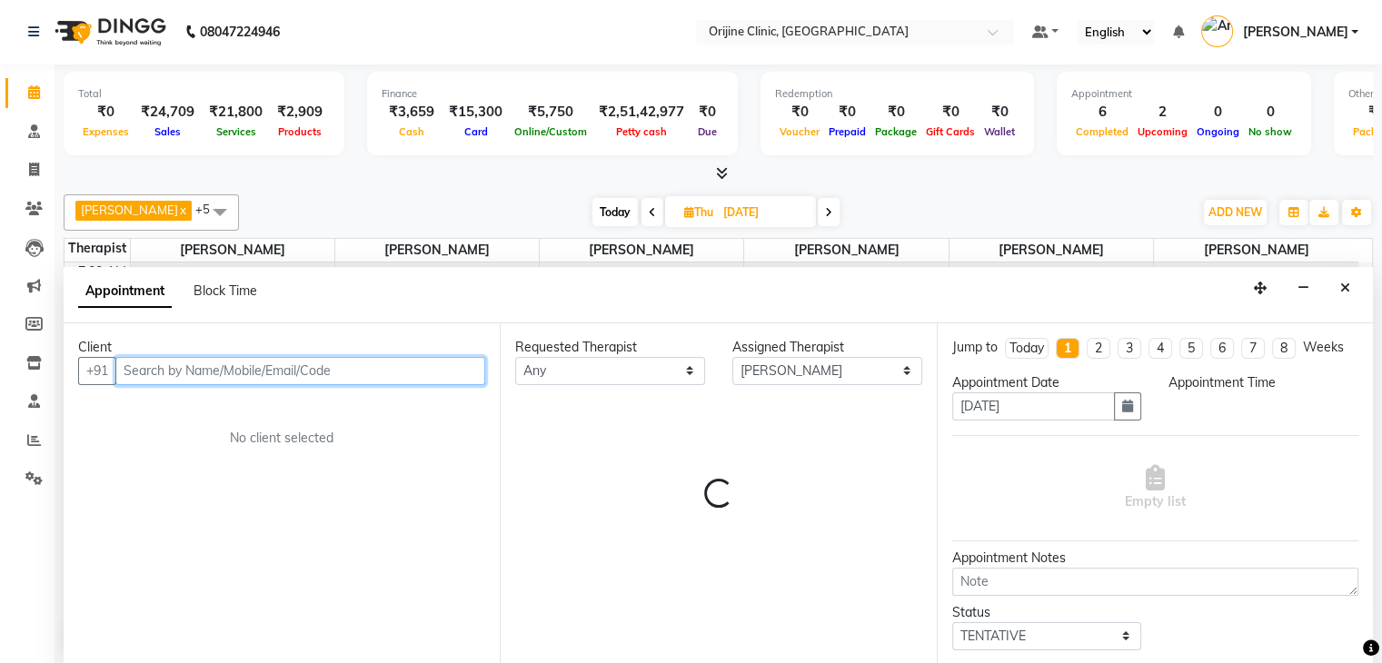
select select "600"
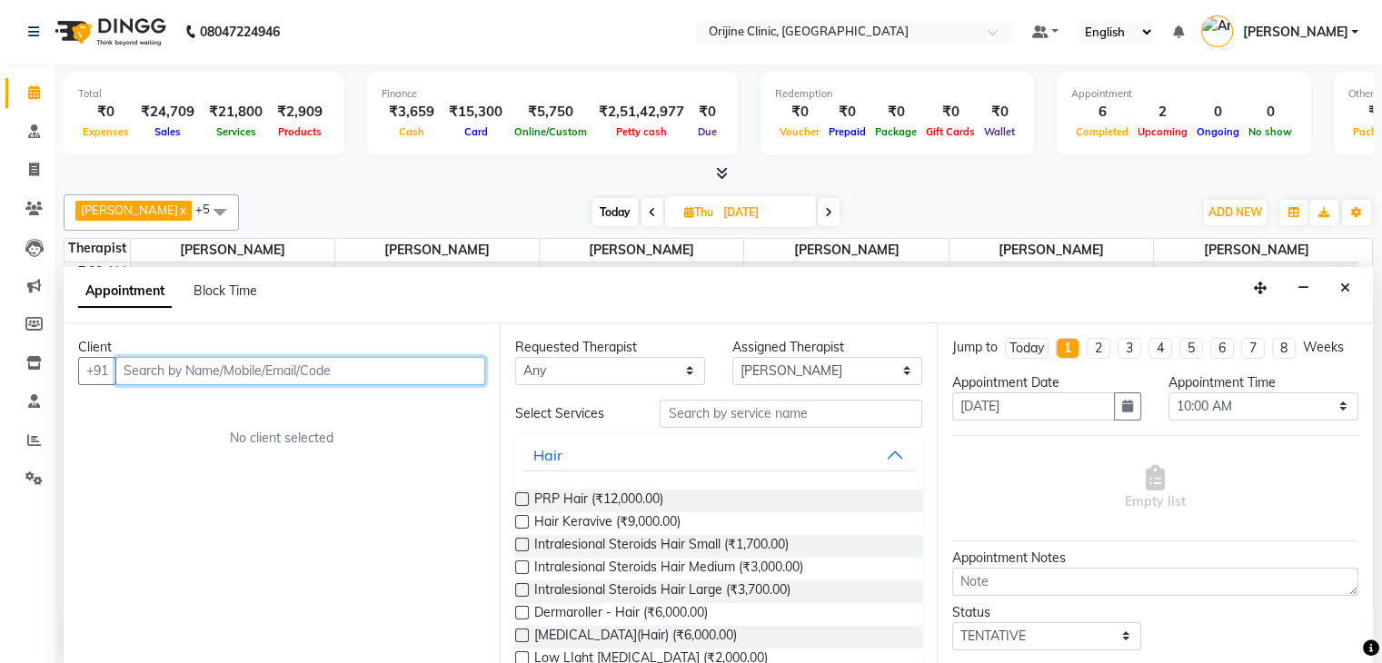
click at [379, 360] on input "text" at bounding box center [300, 371] width 370 height 28
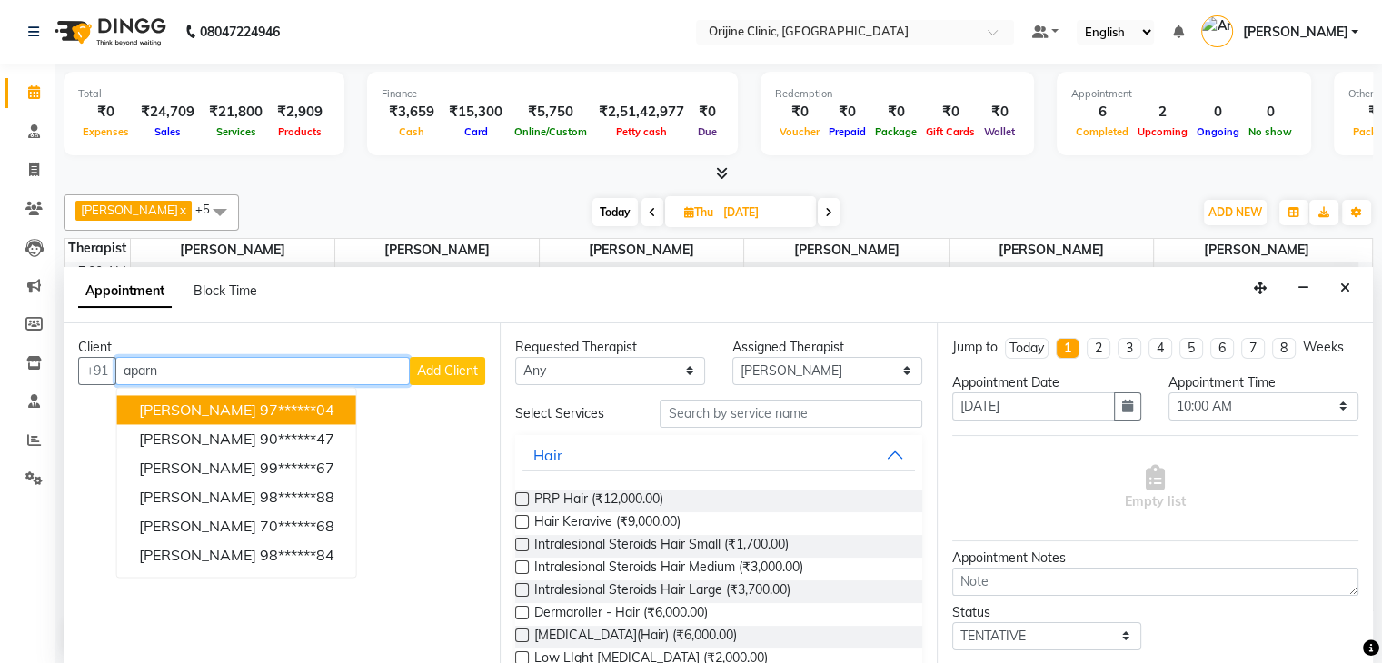
click at [240, 411] on span "[PERSON_NAME]" at bounding box center [197, 410] width 117 height 18
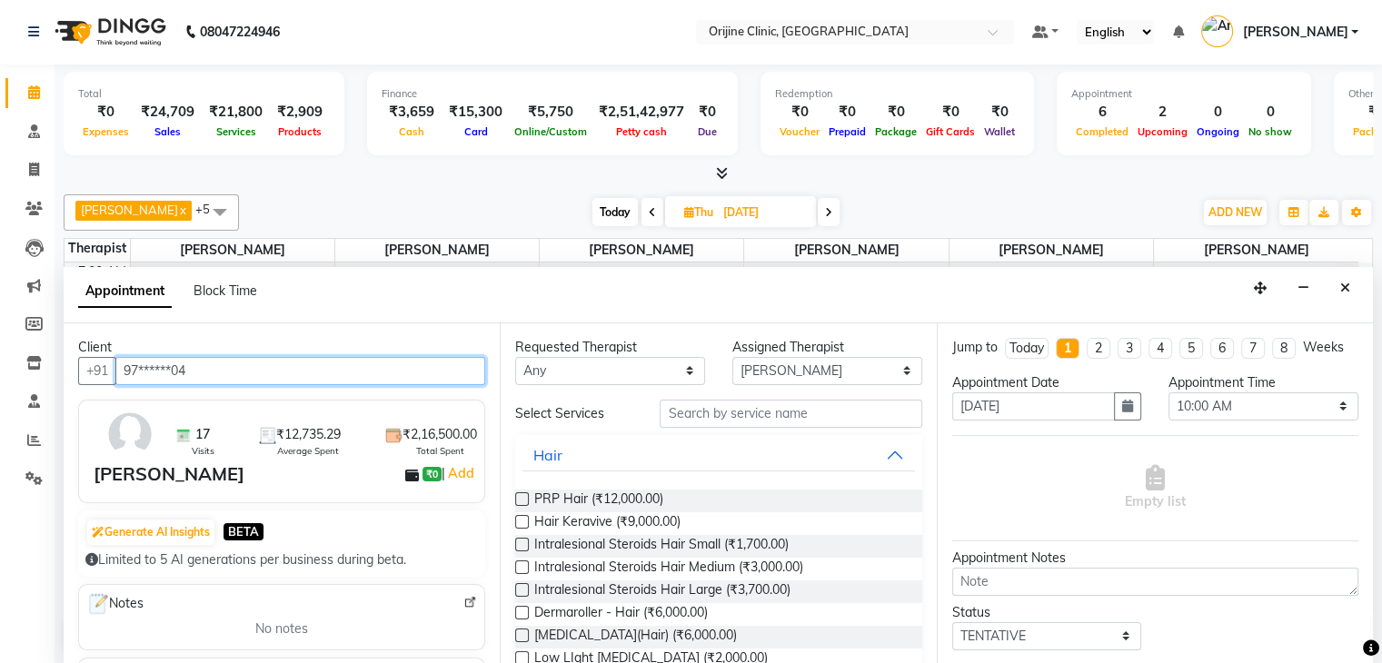
type input "97******04"
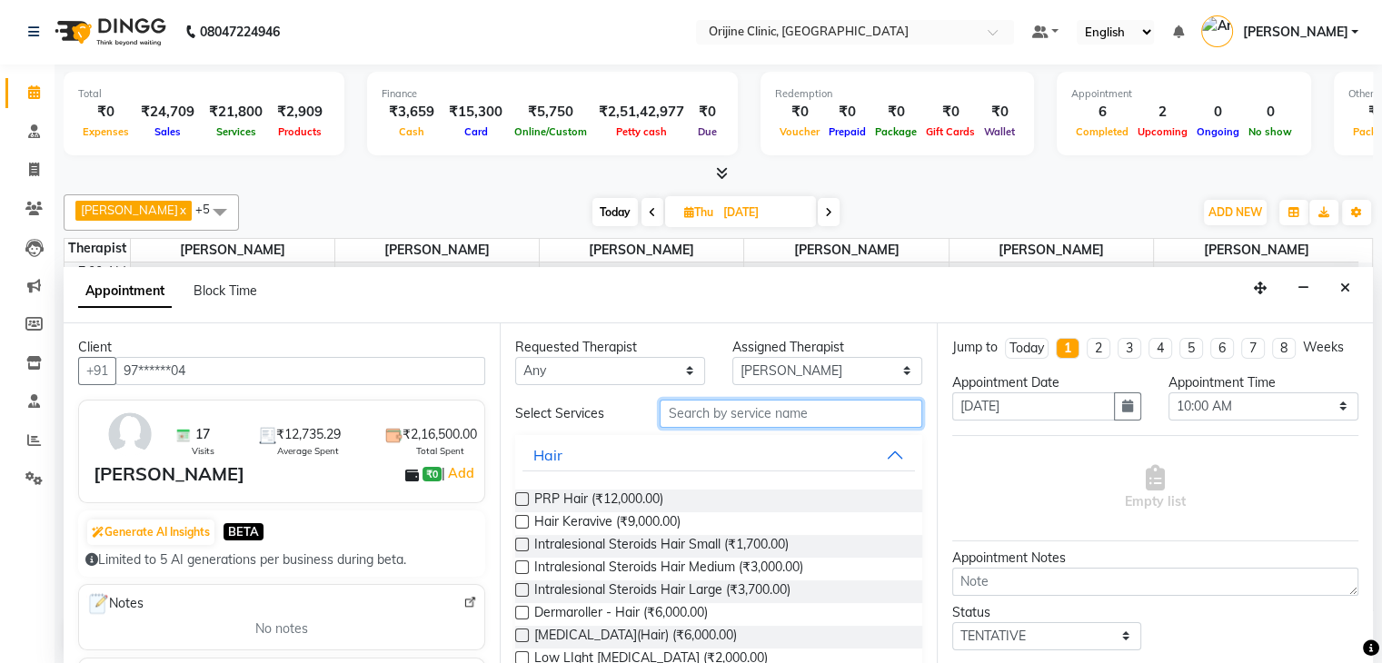
click at [782, 418] on input "text" at bounding box center [791, 414] width 262 height 28
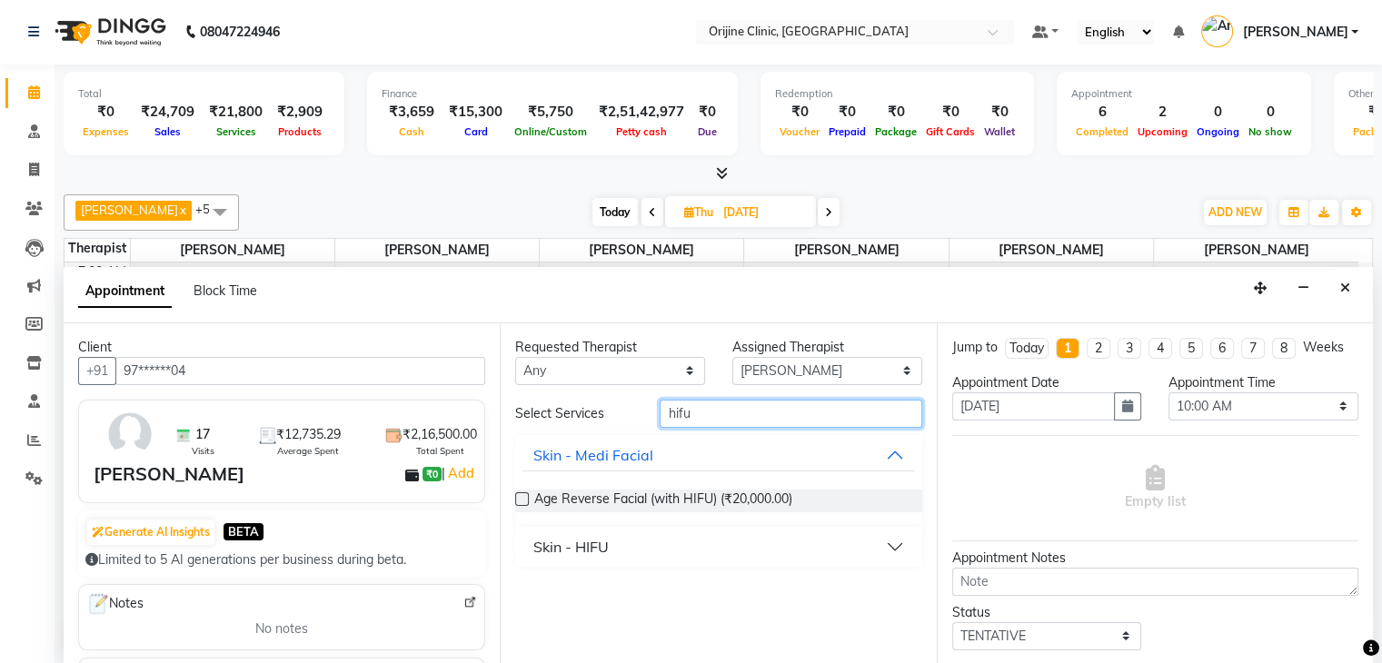
type input "hifu"
click at [894, 544] on button "Skin - HIFU" at bounding box center [719, 547] width 392 height 33
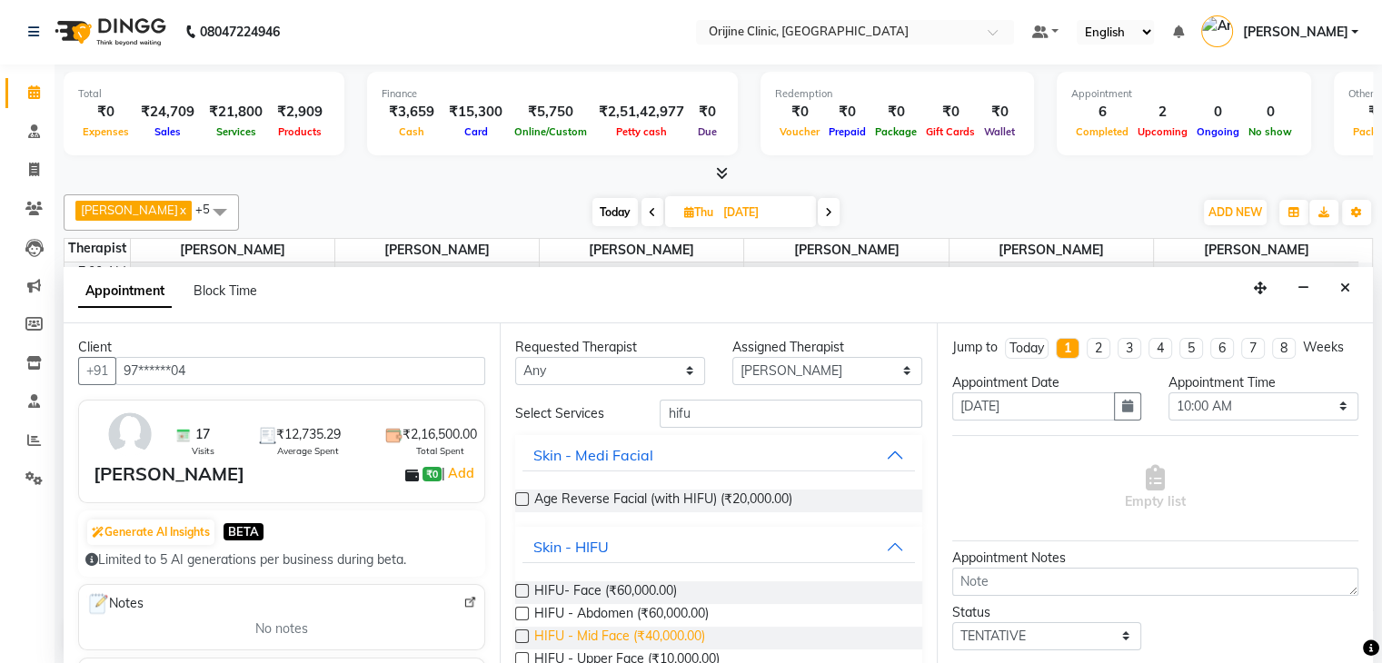
click at [692, 641] on span "HIFU - Mid Face (₹40,000.00)" at bounding box center [619, 638] width 171 height 23
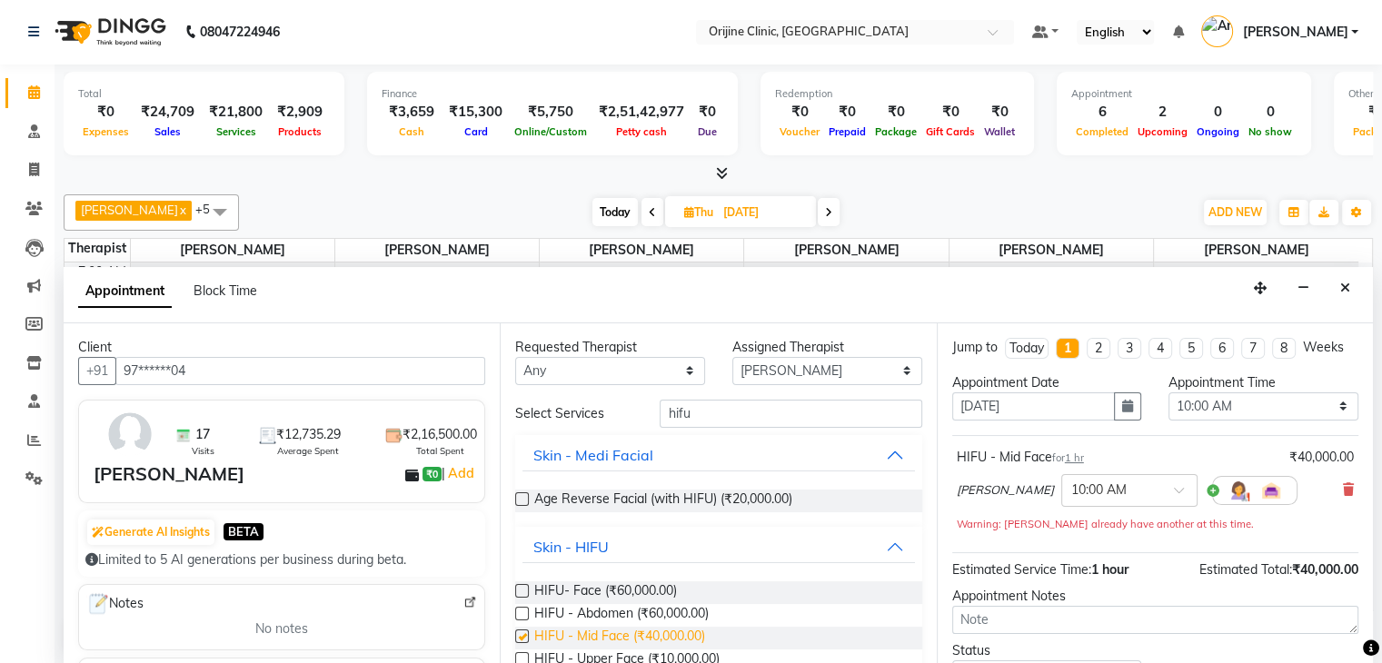
checkbox input "false"
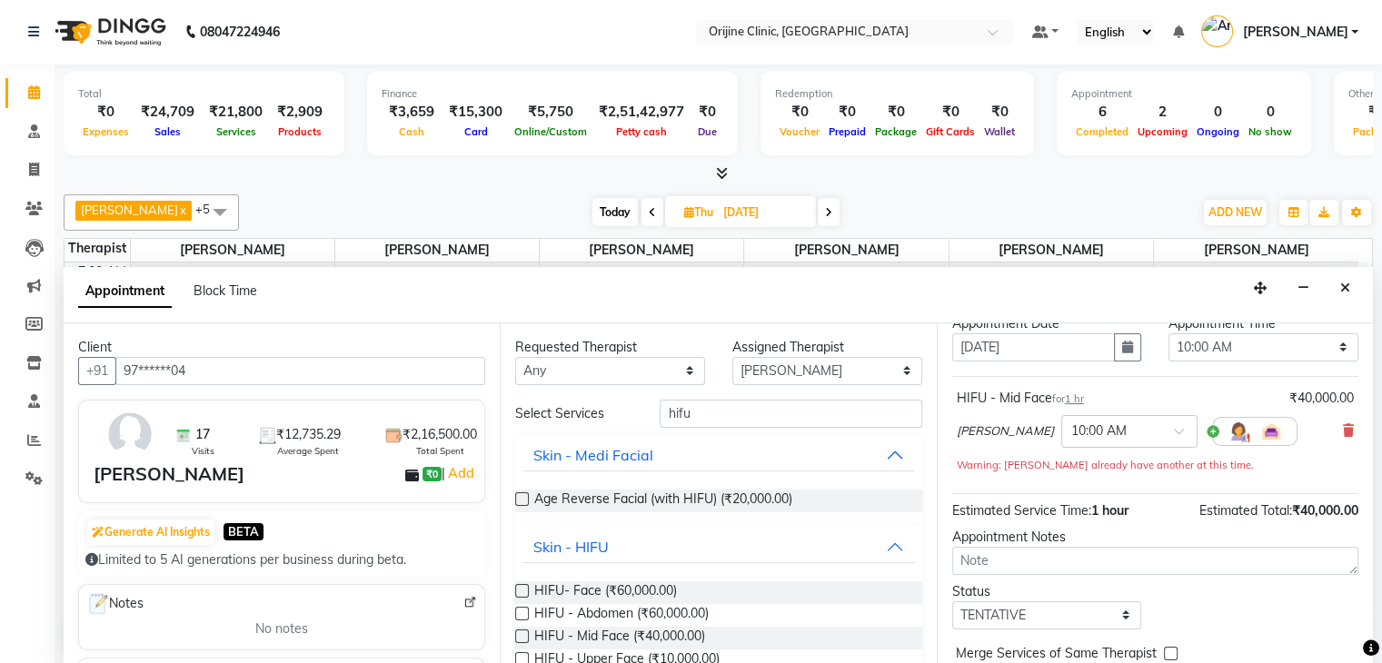
scroll to position [137, 0]
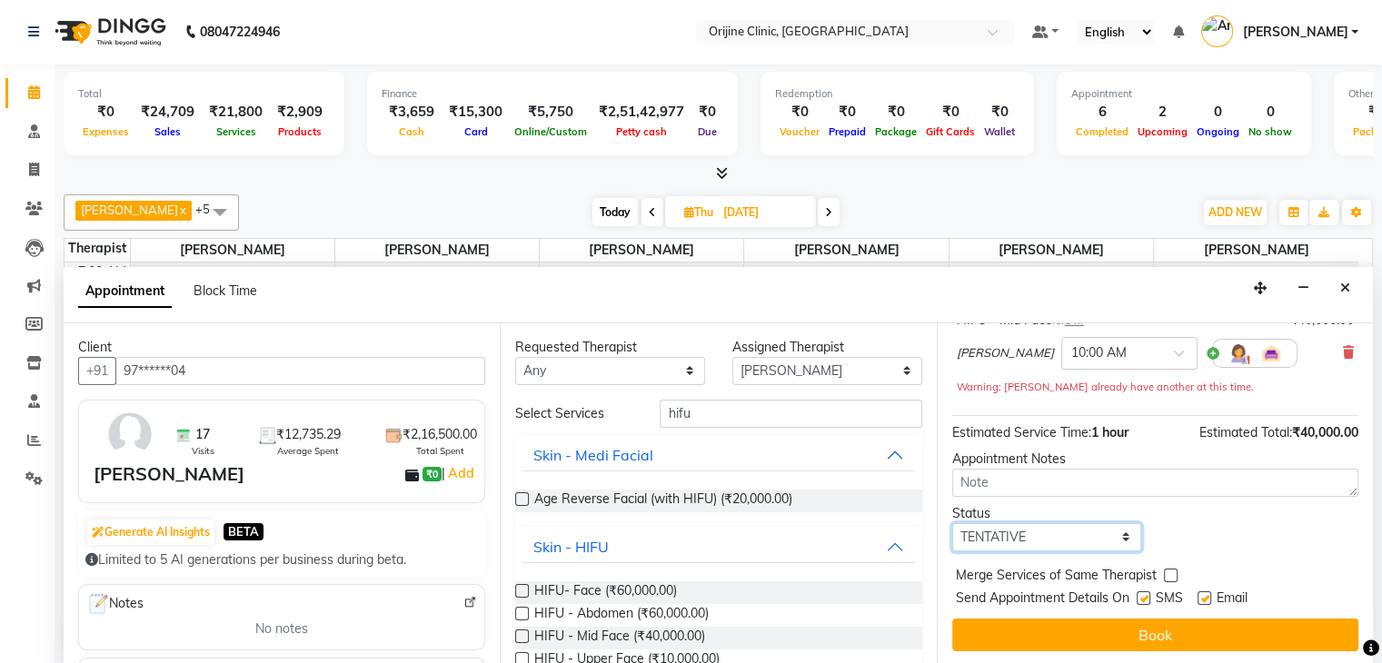
click at [1116, 542] on select "Select TENTATIVE CONFIRM UPCOMING" at bounding box center [1047, 537] width 190 height 28
select select "confirm booking"
click at [952, 523] on select "Select TENTATIVE CONFIRM UPCOMING" at bounding box center [1047, 537] width 190 height 28
click at [1144, 597] on label at bounding box center [1144, 599] width 14 height 14
click at [1144, 597] on input "checkbox" at bounding box center [1143, 600] width 12 height 12
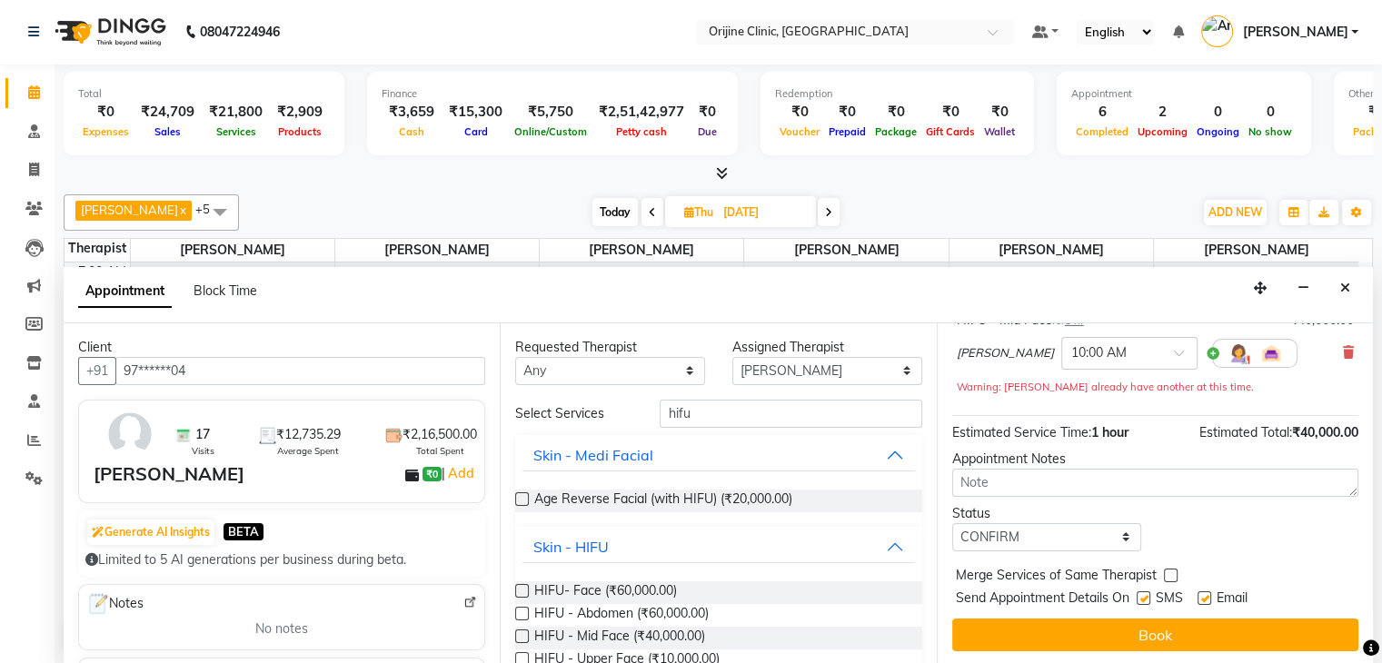
checkbox input "false"
click at [1206, 592] on label at bounding box center [1205, 599] width 14 height 14
click at [1206, 594] on input "checkbox" at bounding box center [1204, 600] width 12 height 12
checkbox input "false"
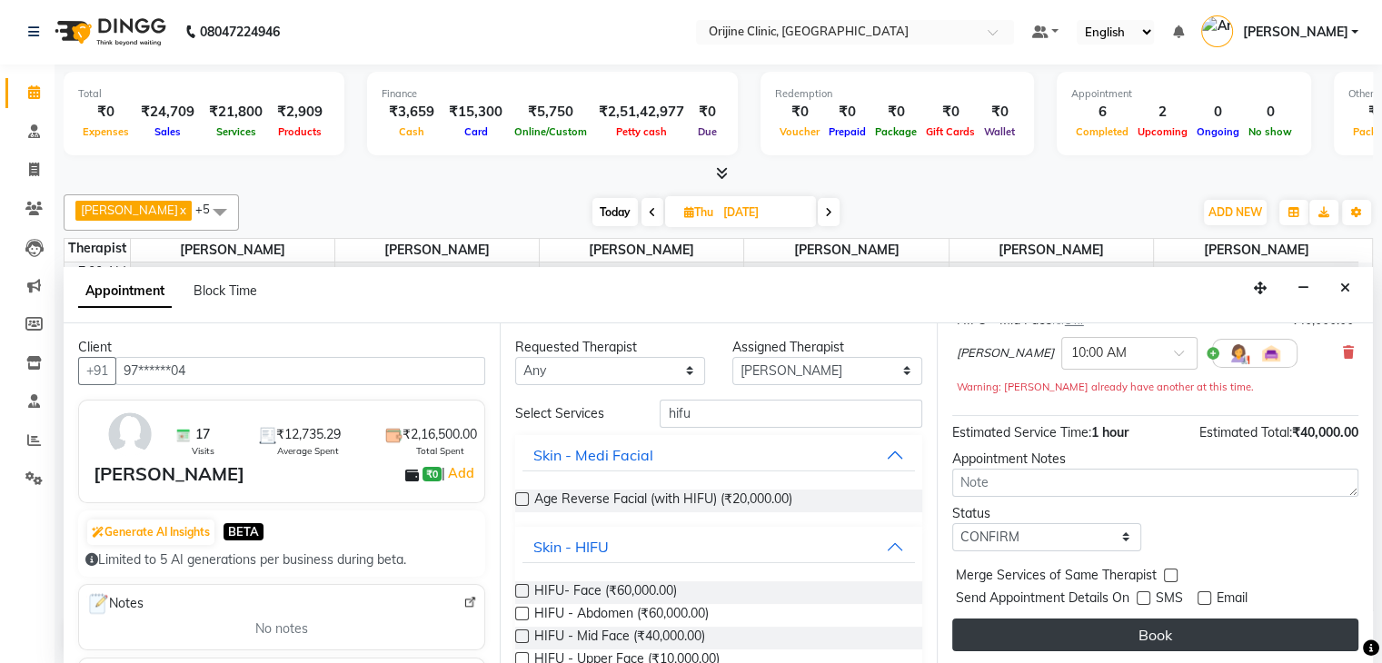
click at [1185, 639] on button "Book" at bounding box center [1155, 635] width 406 height 33
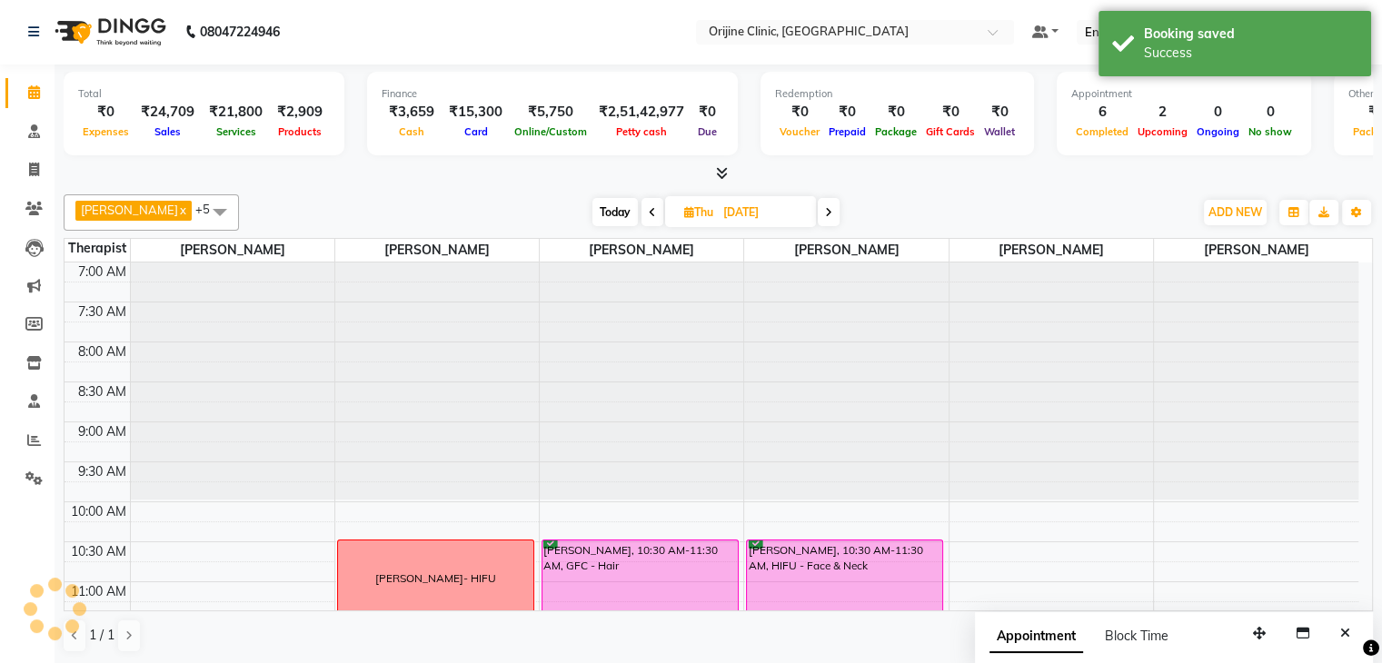
scroll to position [0, 0]
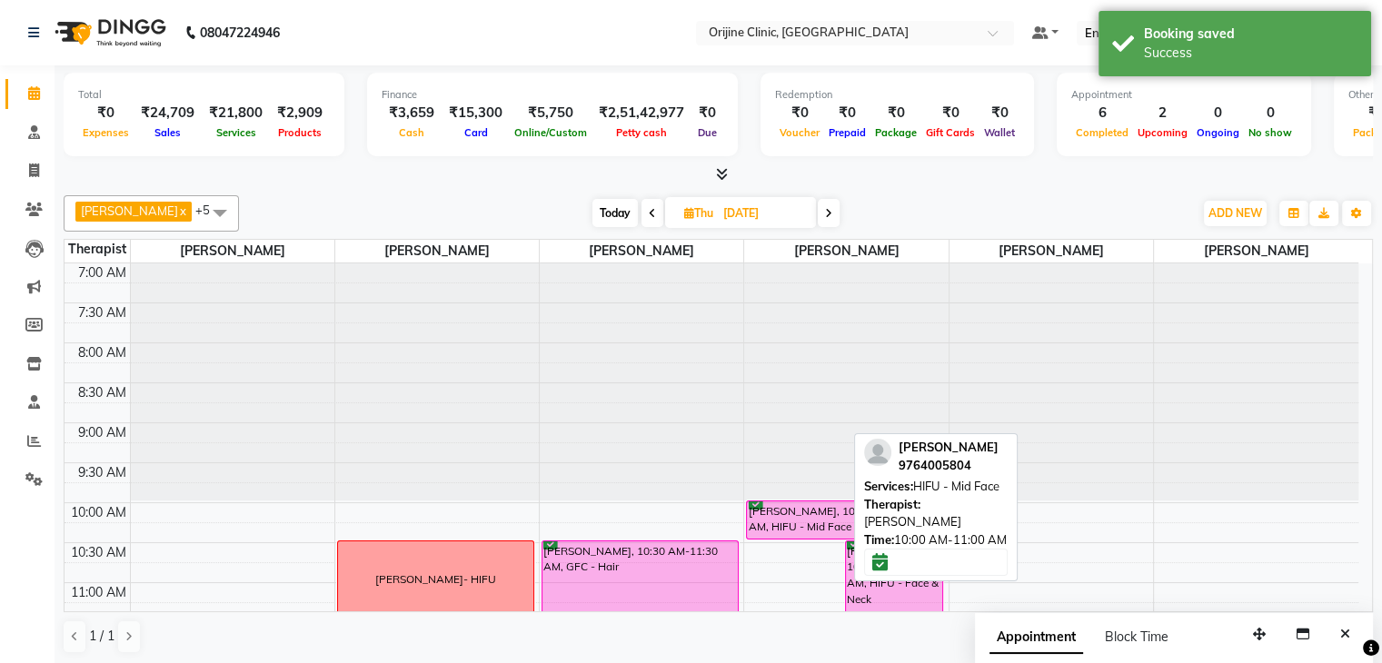
drag, startPoint x: 791, startPoint y: 575, endPoint x: 806, endPoint y: 533, distance: 44.6
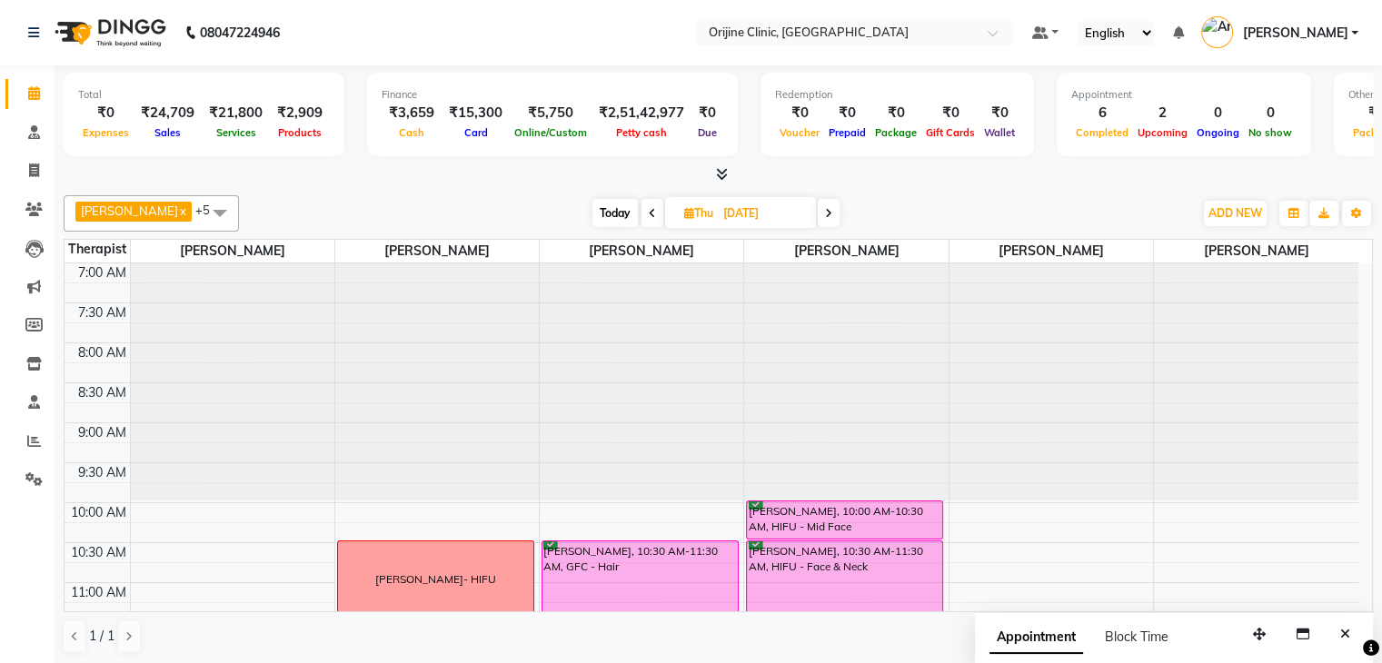
click at [684, 212] on icon at bounding box center [689, 213] width 10 height 12
select select "9"
select select "2025"
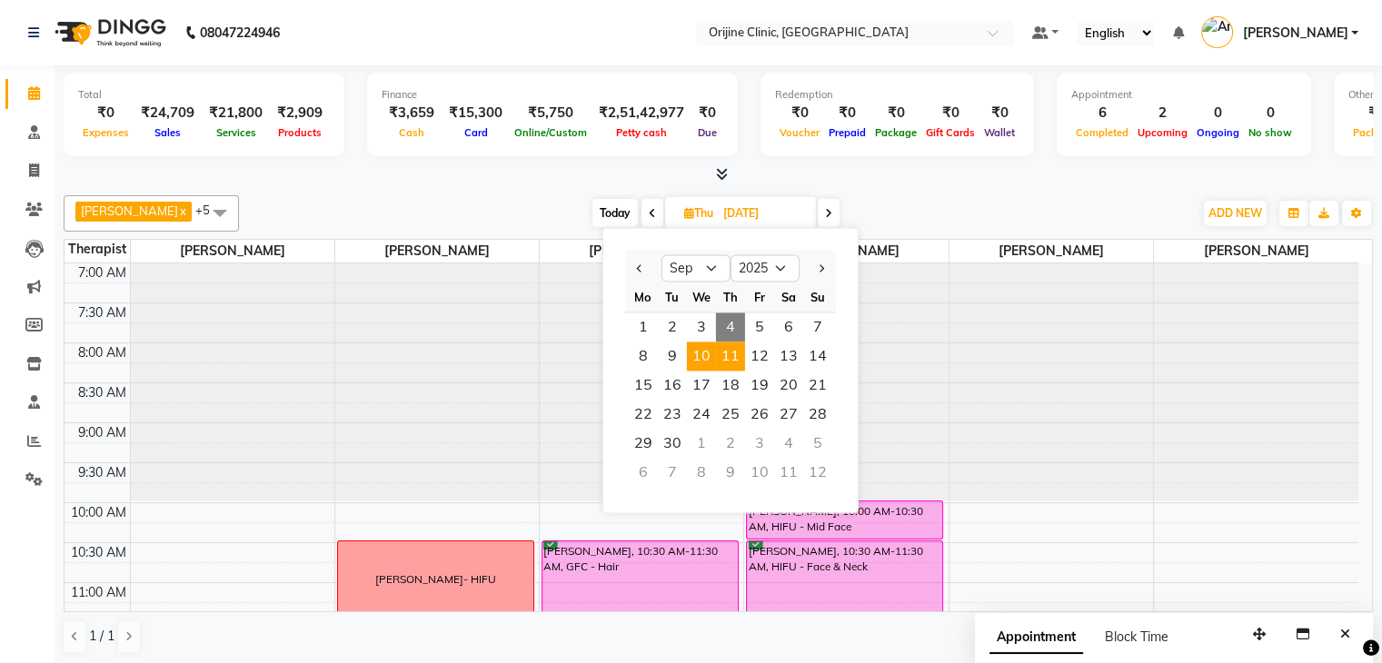
click at [698, 358] on span "10" at bounding box center [701, 356] width 29 height 29
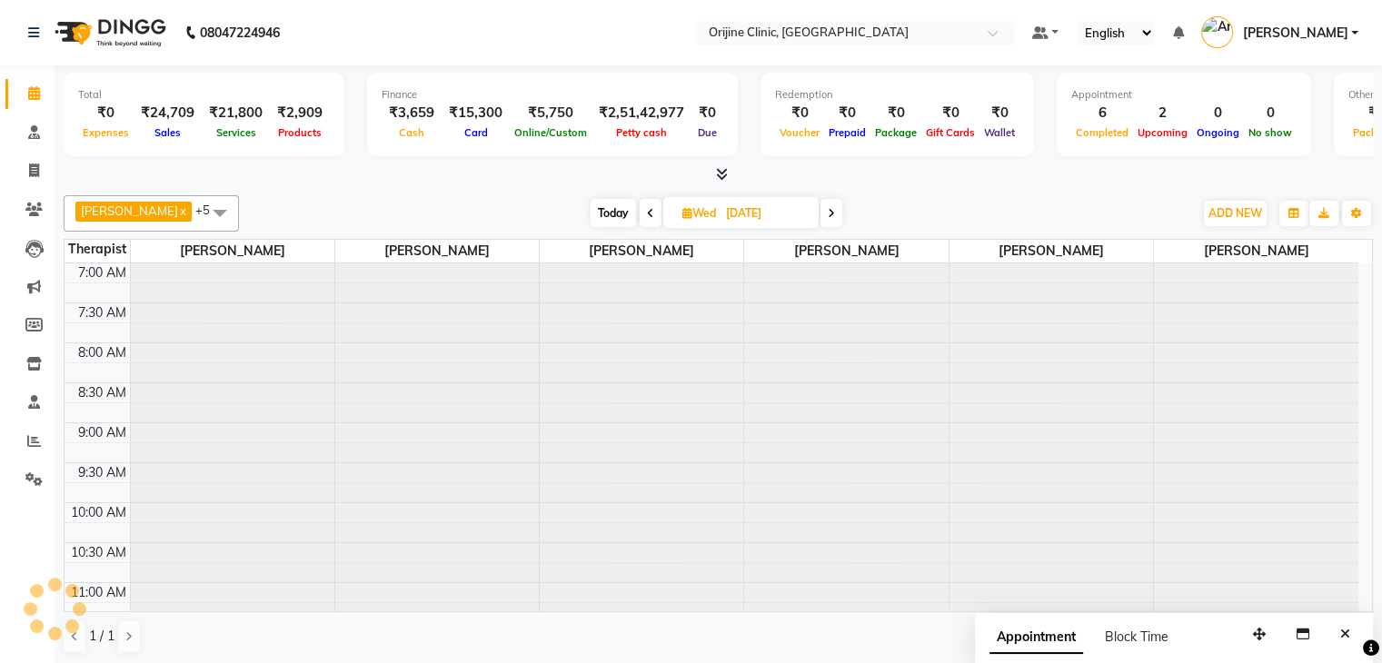
scroll to position [681, 0]
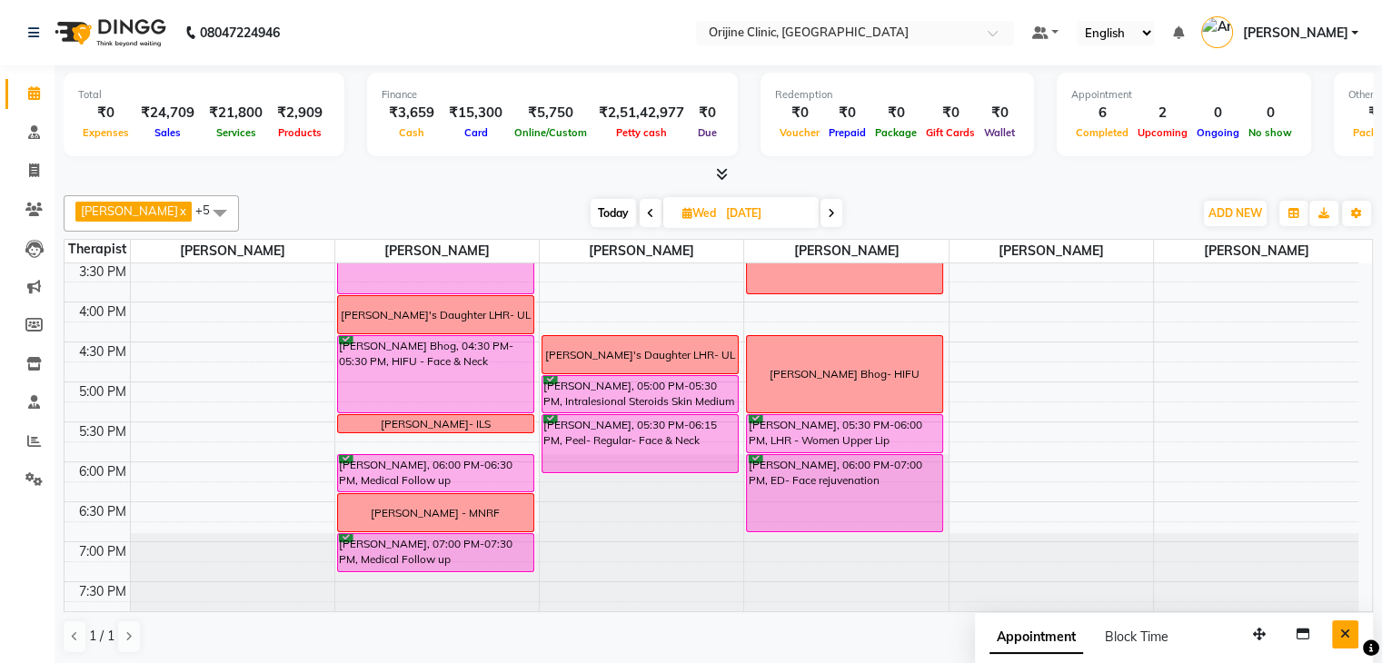
click at [1351, 628] on button "Close" at bounding box center [1345, 635] width 26 height 28
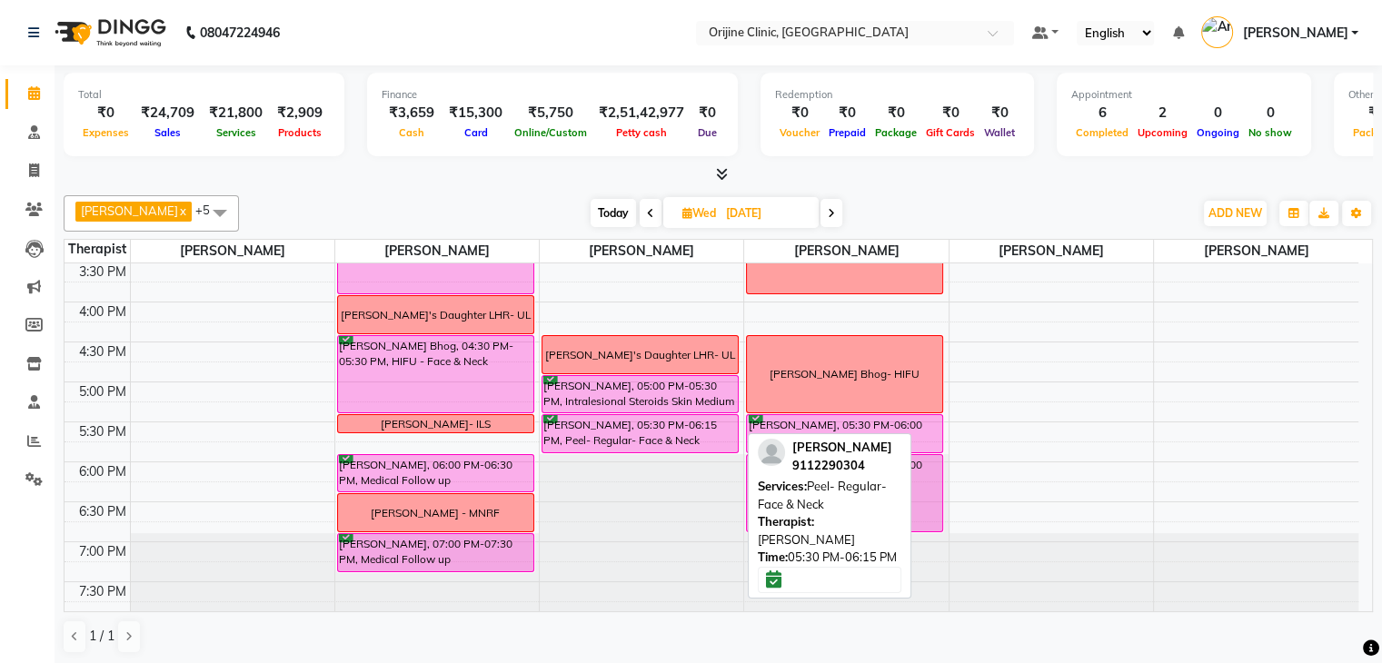
drag, startPoint x: 643, startPoint y: 468, endPoint x: 642, endPoint y: 437, distance: 30.9
click at [642, 437] on div "Sunita Pasrischa's Daughter LHR- UL Karan Malpani, 05:00 PM-05:30 PM, Intralesi…" at bounding box center [642, 102] width 204 height 1039
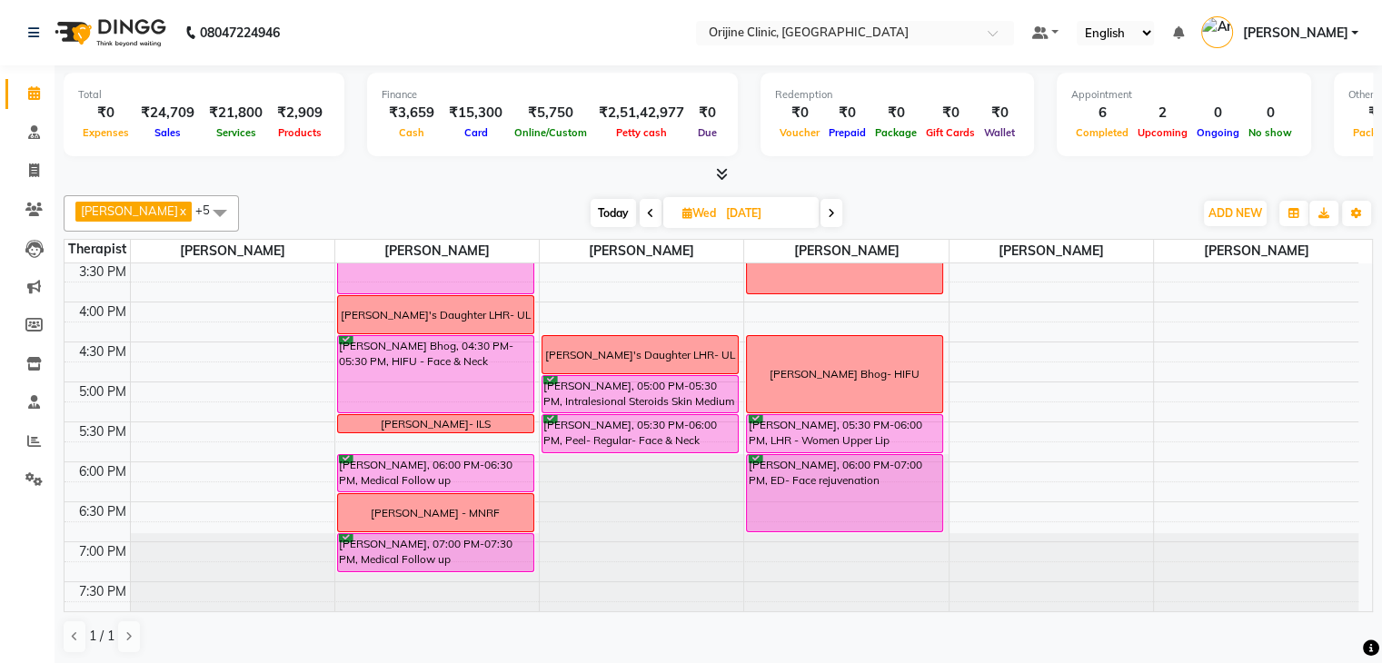
click at [1349, 533] on div at bounding box center [1256, 572] width 204 height 79
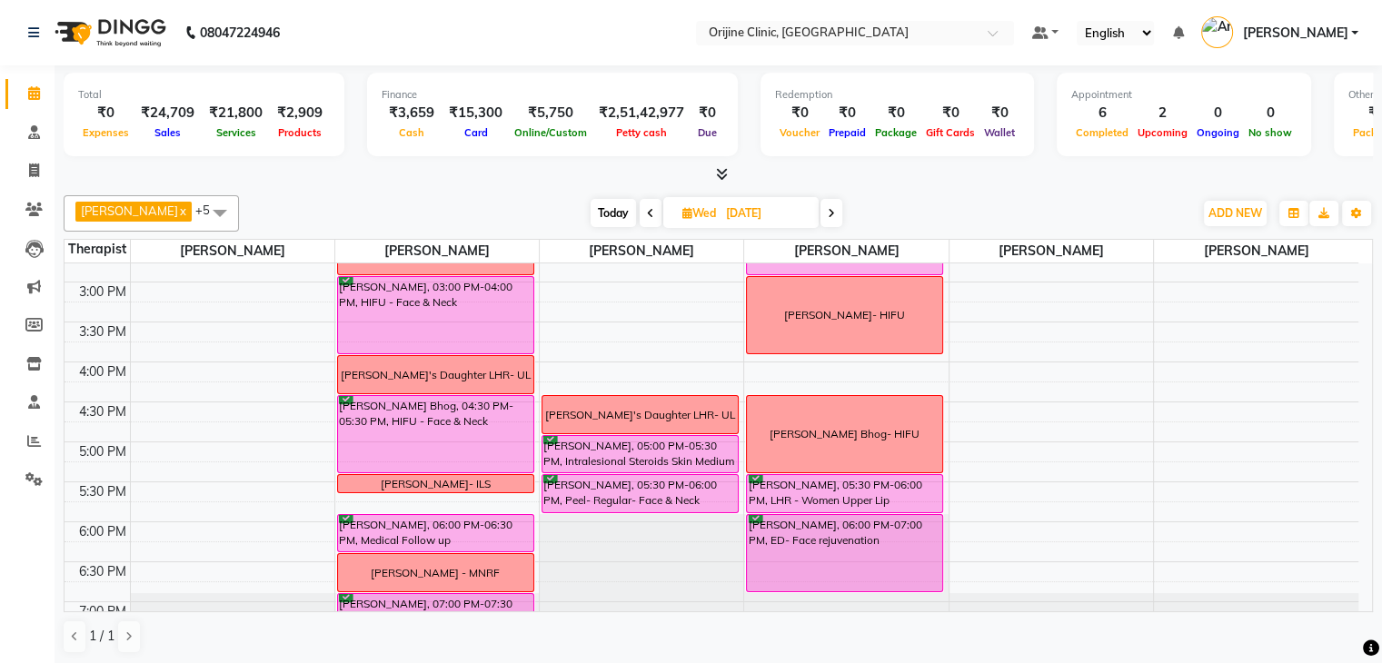
scroll to position [642, 0]
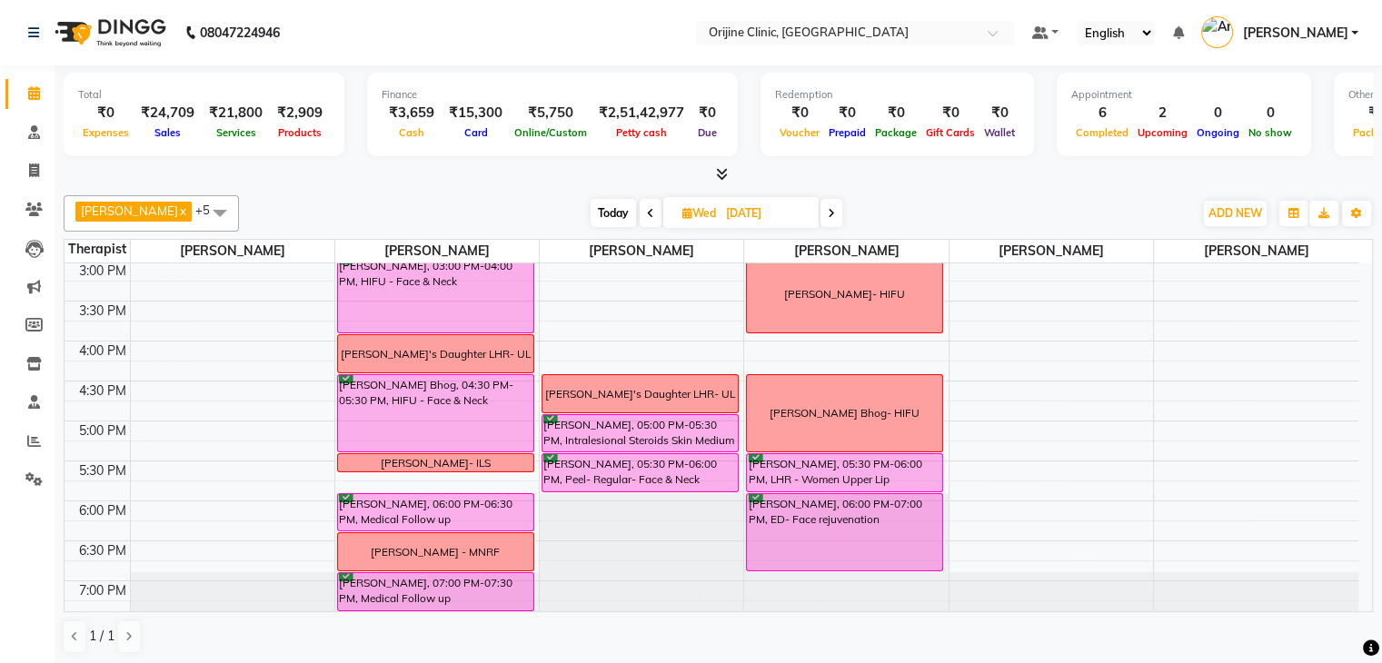
click at [836, 214] on span at bounding box center [832, 213] width 22 height 28
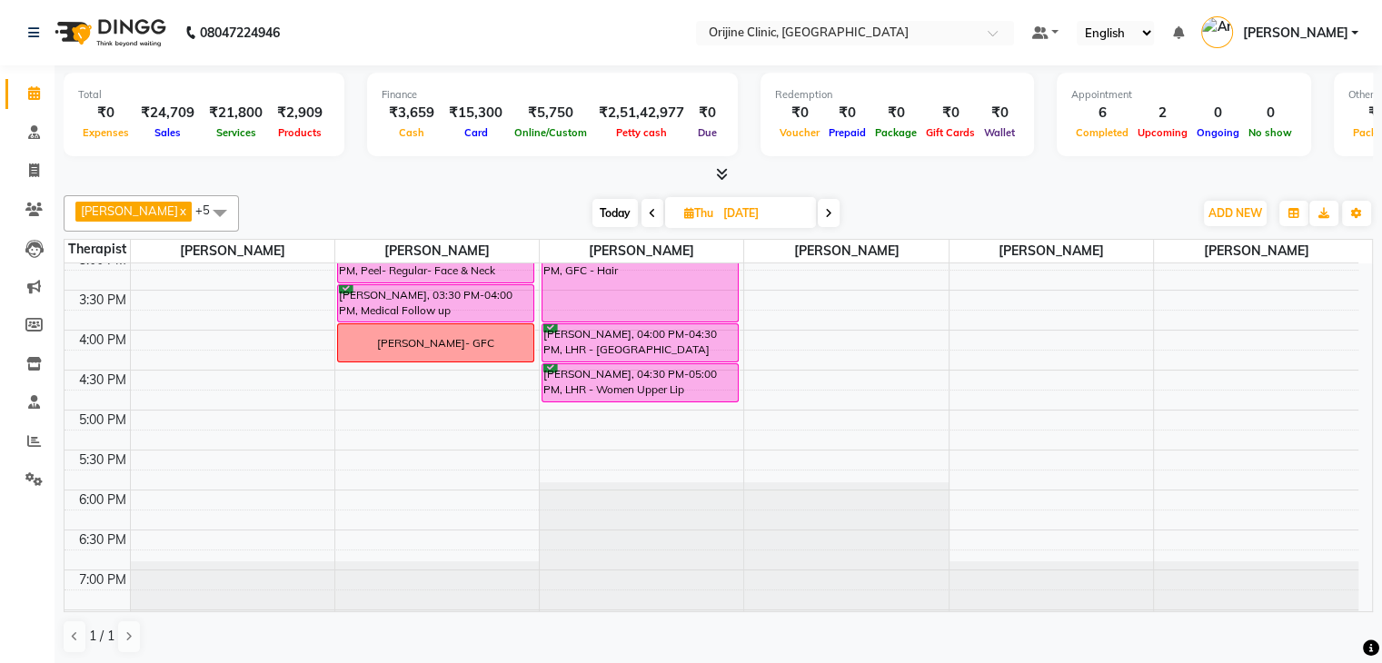
scroll to position [681, 0]
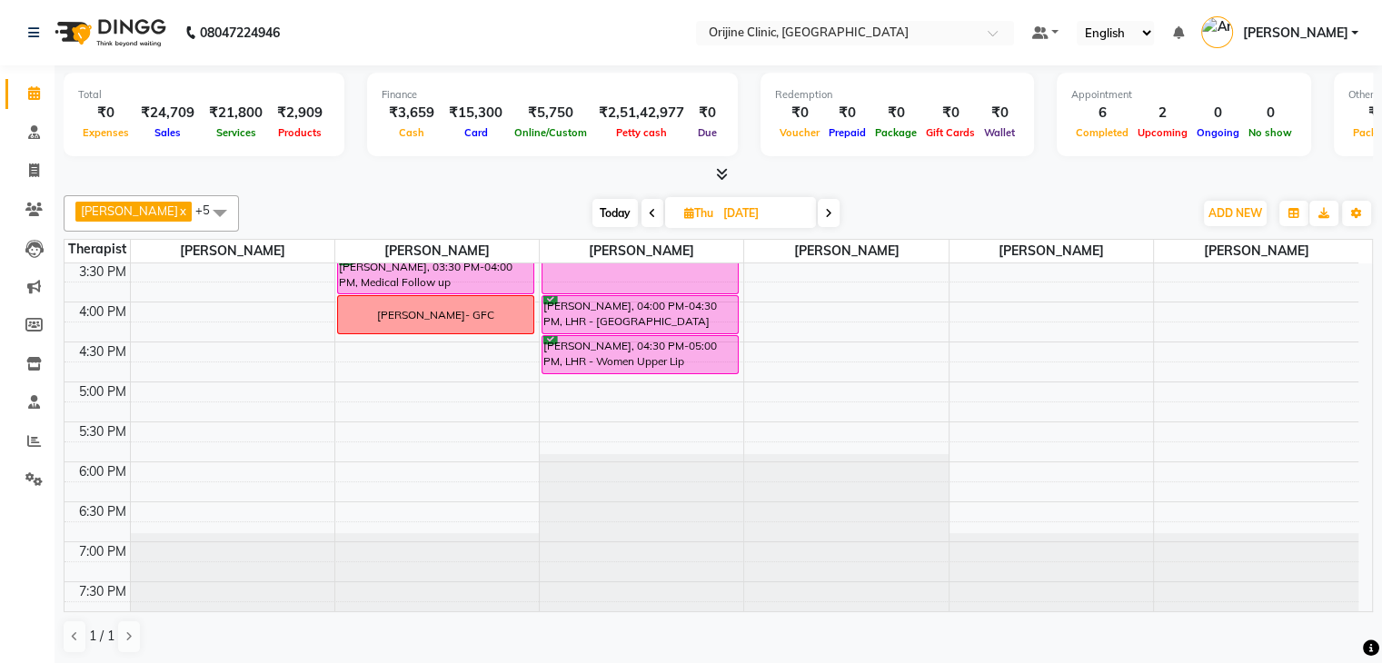
click at [656, 204] on span at bounding box center [653, 213] width 22 height 28
type input "10-09-2025"
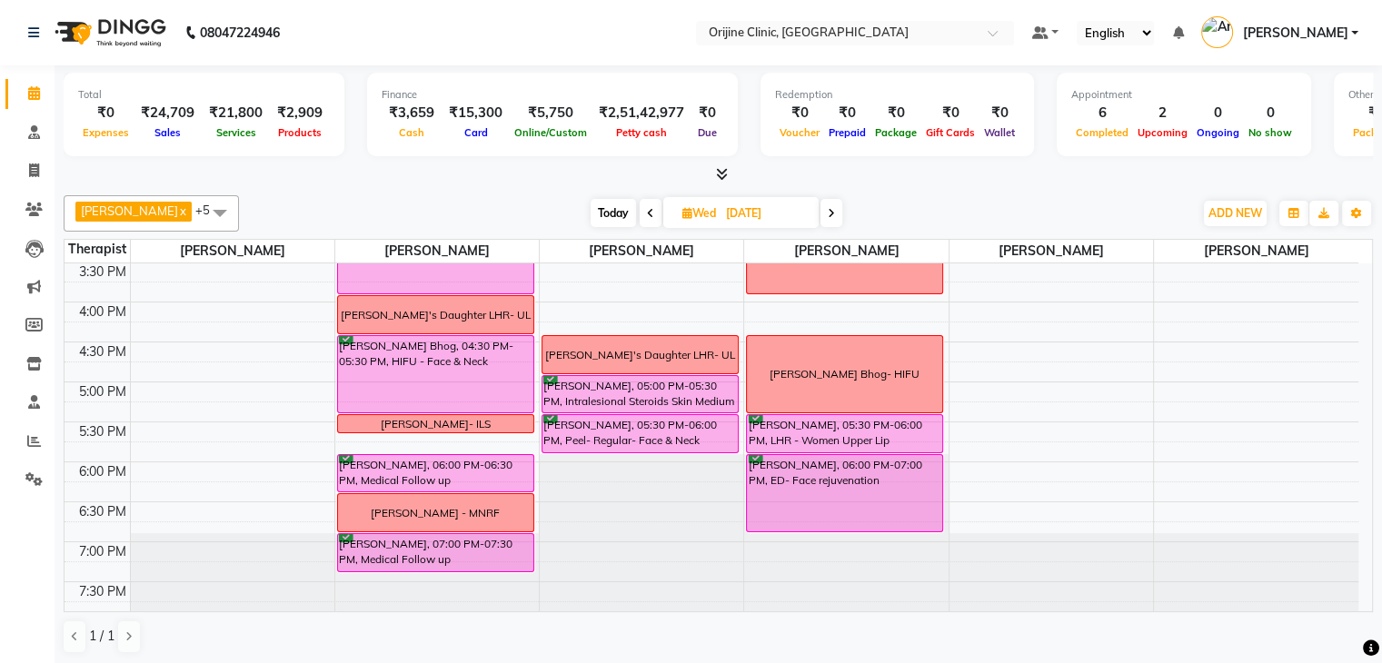
click at [684, 212] on icon at bounding box center [687, 213] width 10 height 12
select select "9"
select select "2025"
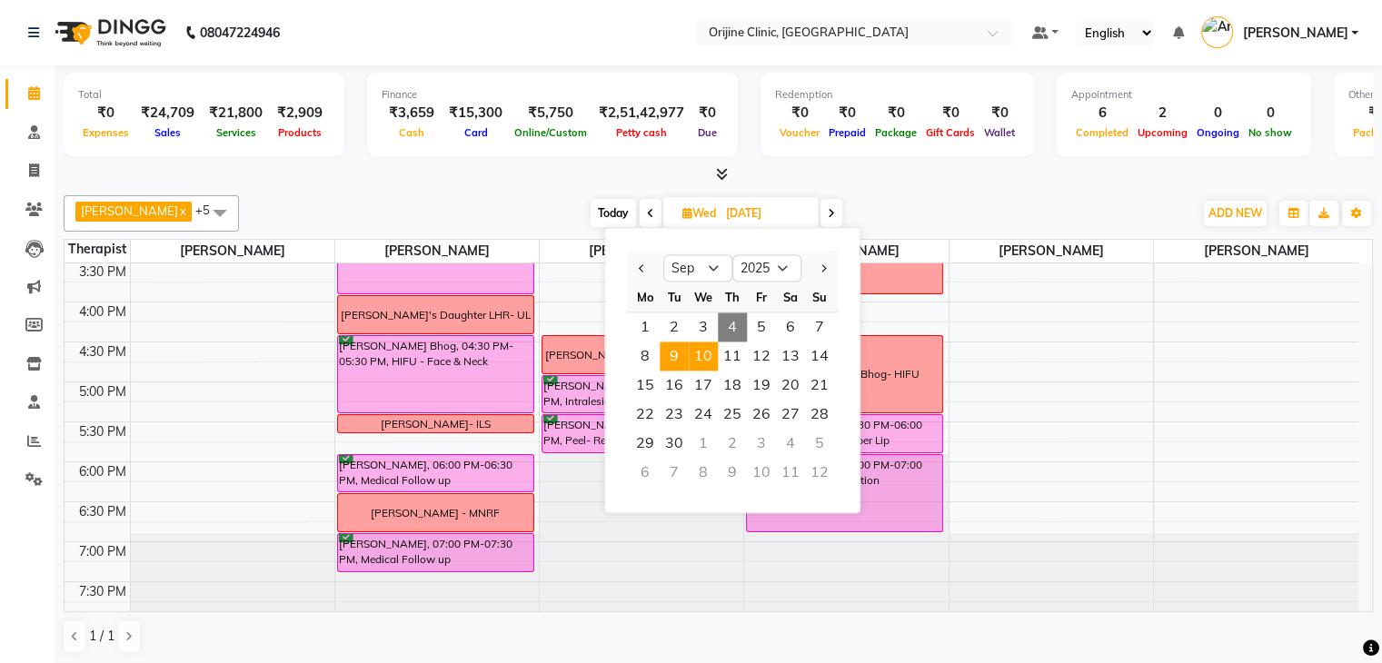
click at [669, 361] on span "9" at bounding box center [674, 356] width 29 height 29
type input "09-09-2025"
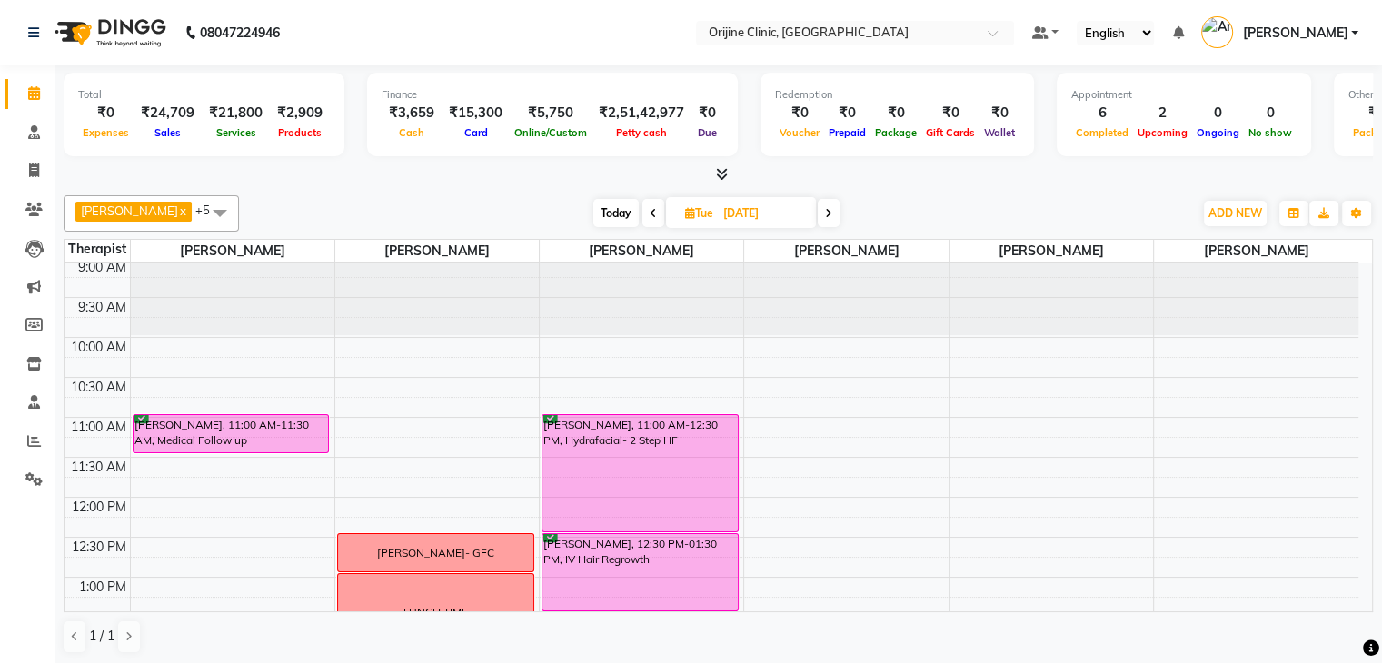
scroll to position [160, 0]
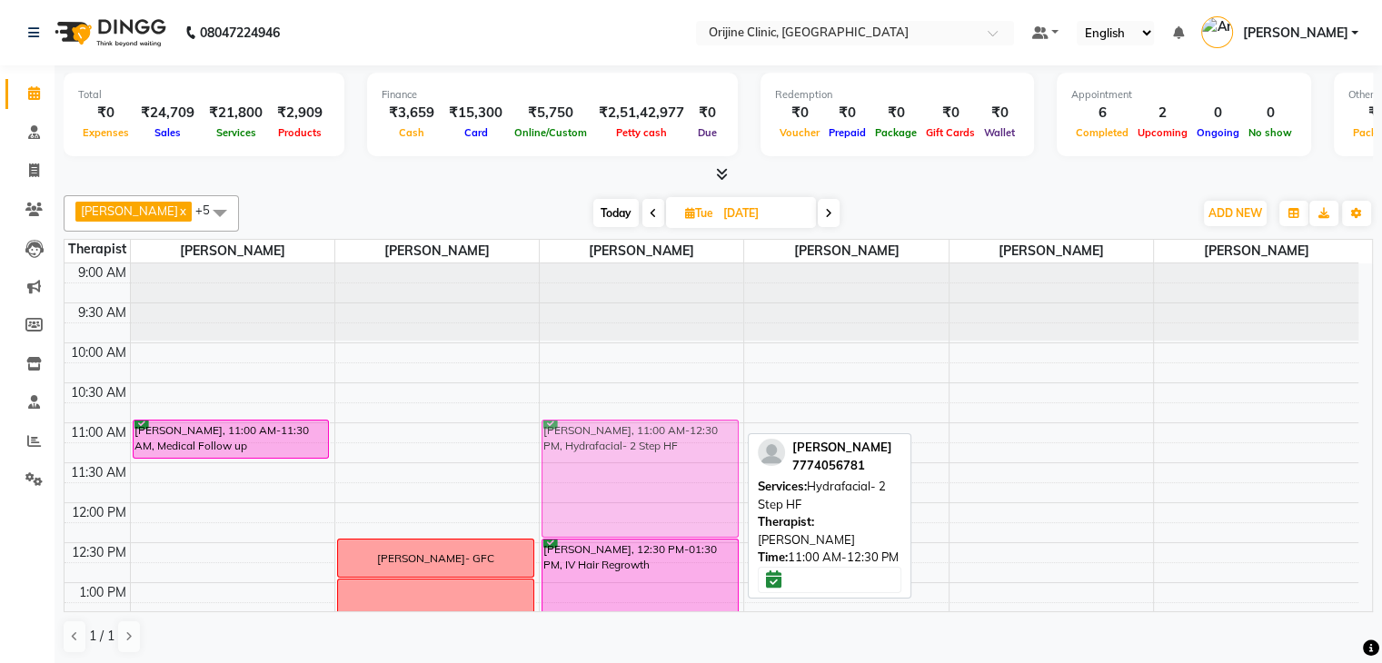
click at [661, 441] on div "Arzoo Lakhani, 11:00 AM-12:30 PM, Hydrafacial- 2 Step HF Arzoo Lakhani, 12:30 P…" at bounding box center [642, 623] width 204 height 1039
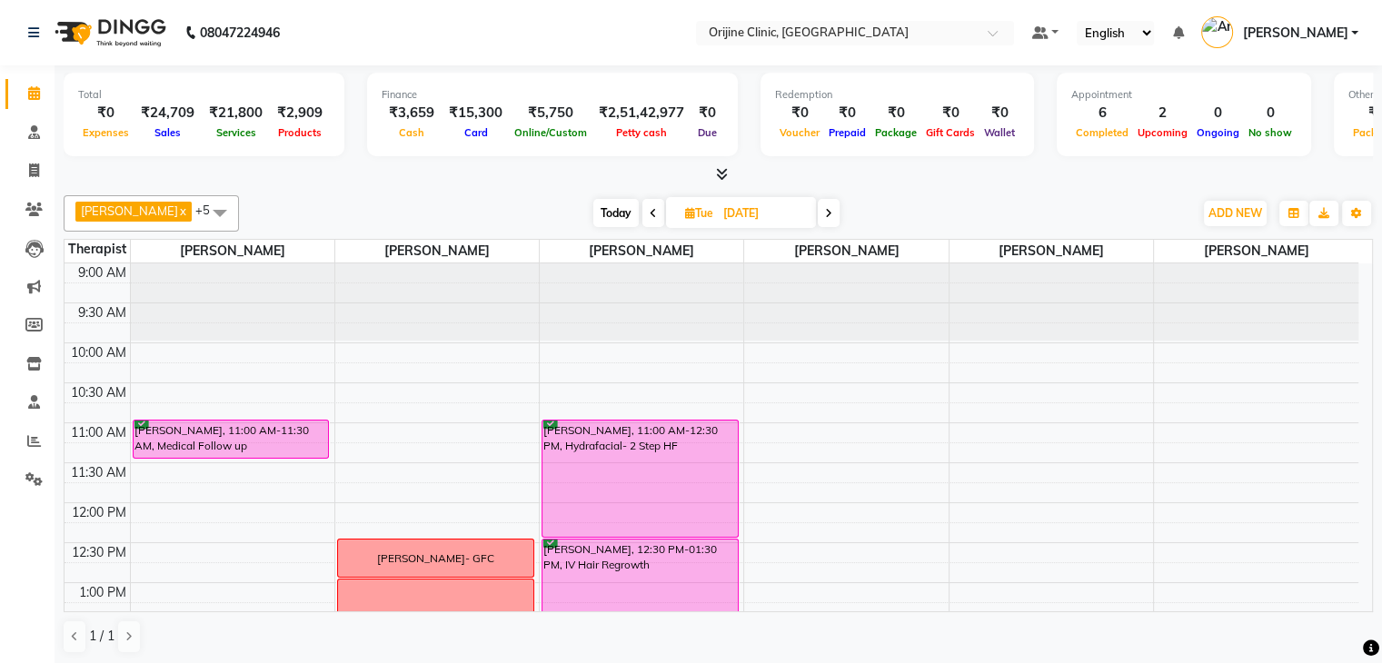
click at [687, 207] on icon at bounding box center [690, 213] width 10 height 12
select select "9"
select select "2025"
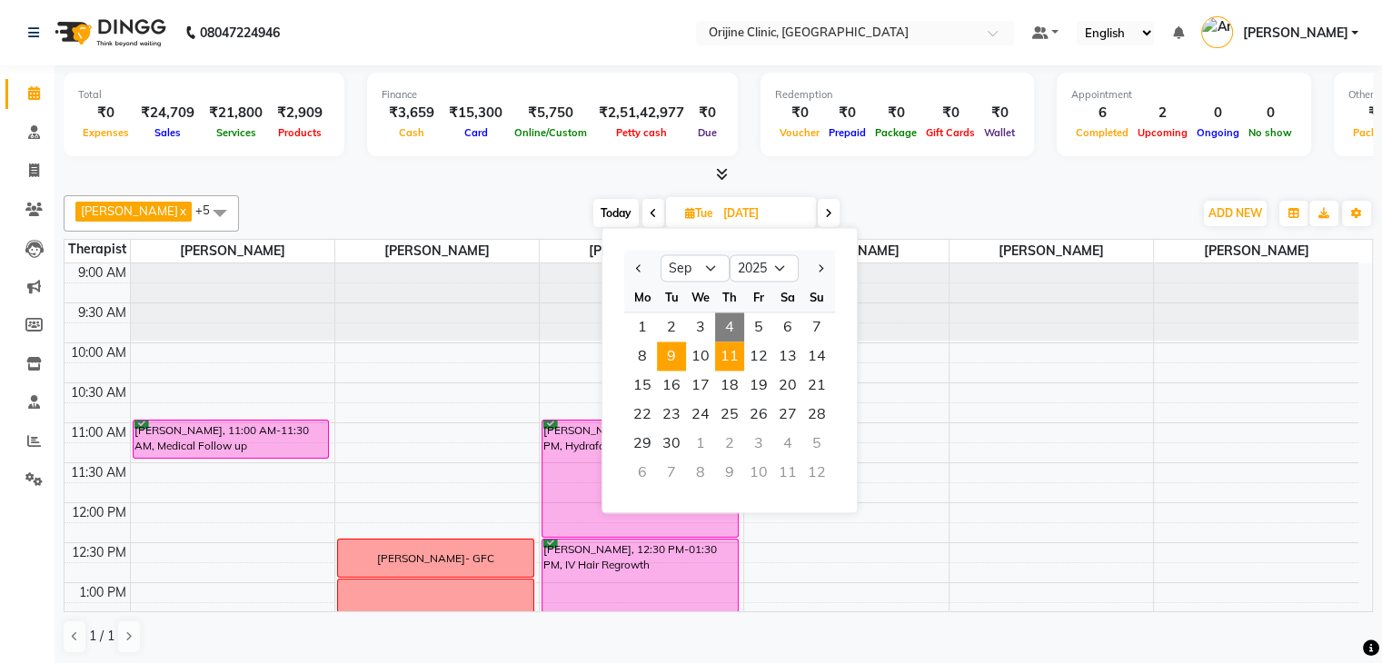
click at [731, 353] on span "11" at bounding box center [729, 356] width 29 height 29
type input "[DATE]"
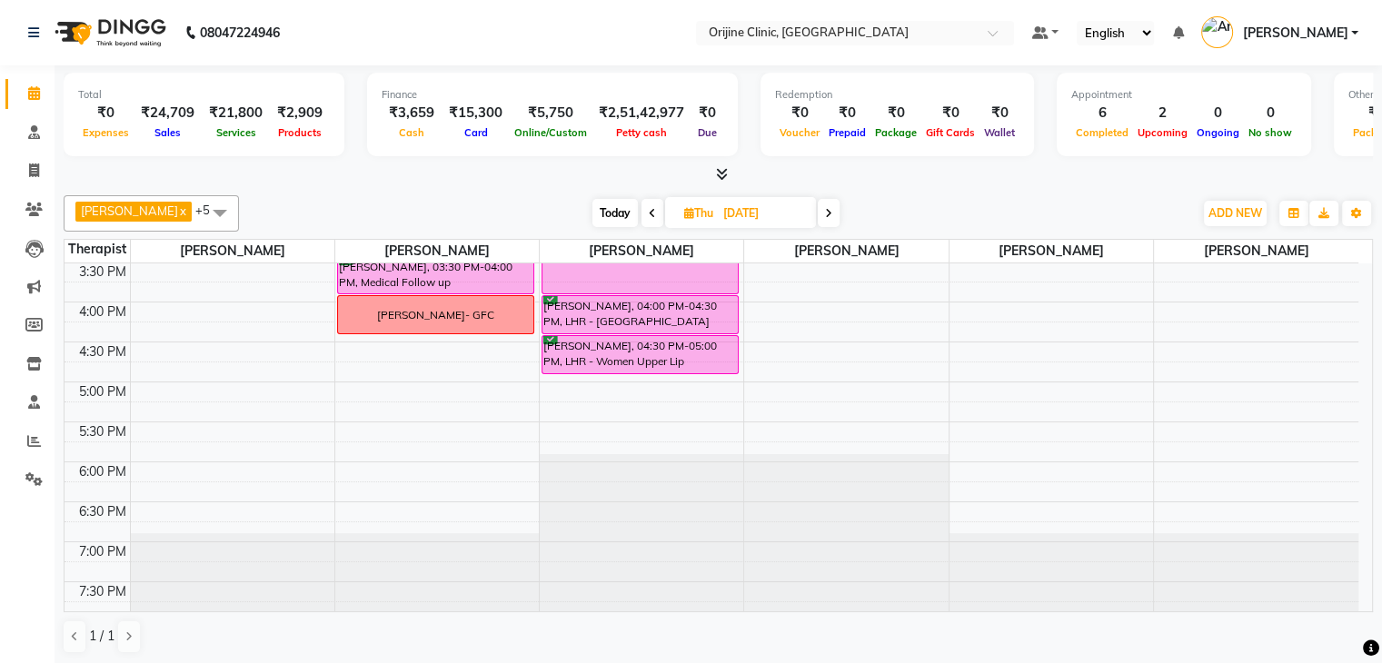
click at [682, 214] on span "Thu" at bounding box center [699, 213] width 38 height 14
select select "9"
select select "2025"
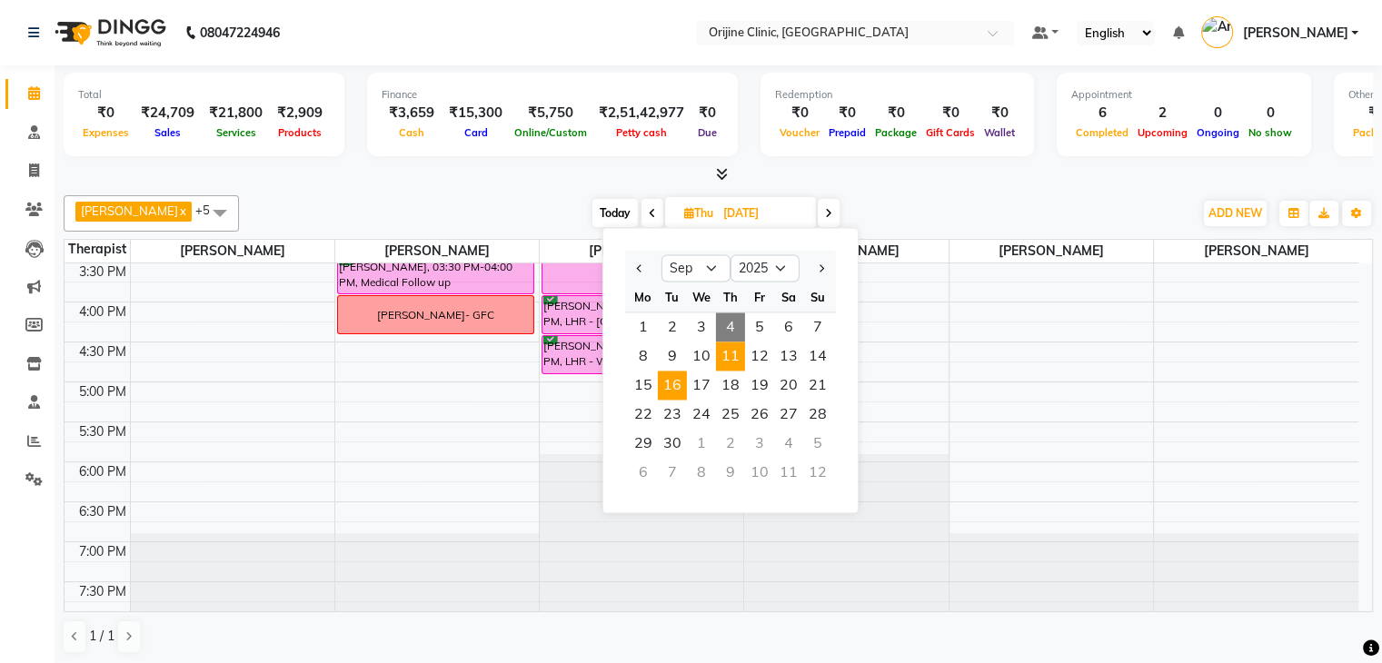
click at [678, 386] on span "16" at bounding box center [672, 385] width 29 height 29
type input "16-09-2025"
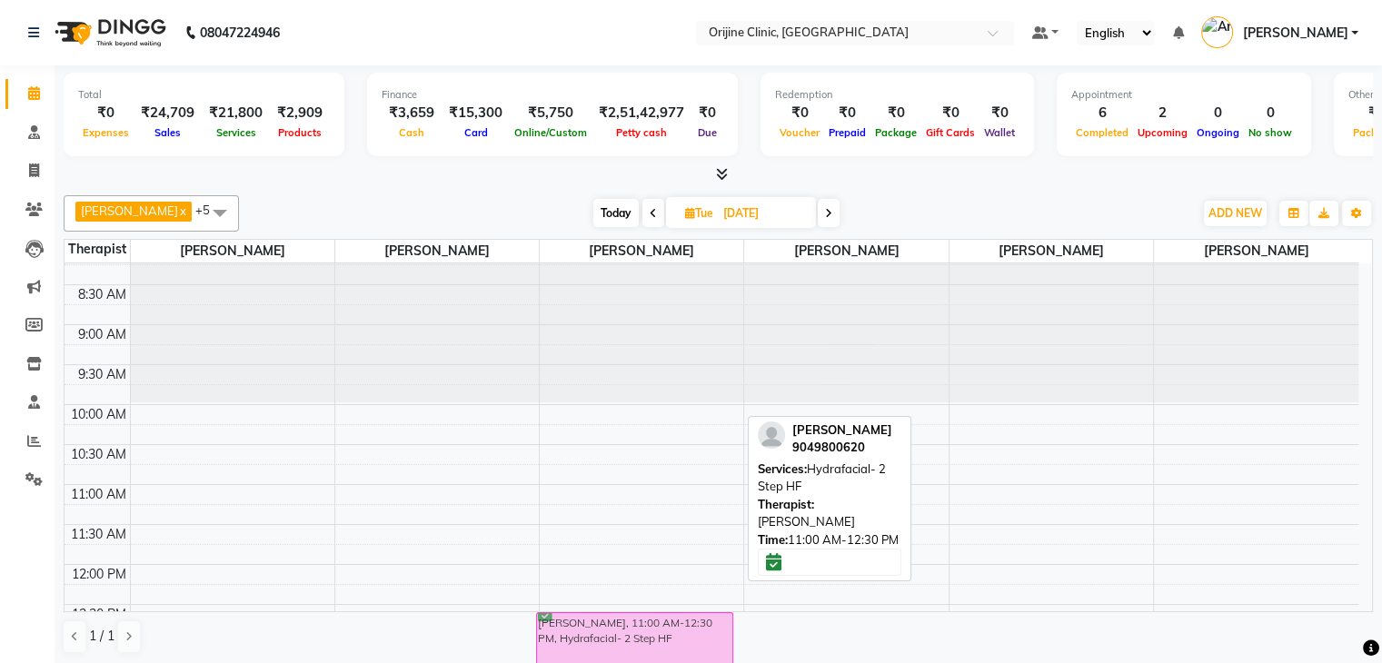
scroll to position [1, 0]
drag, startPoint x: 665, startPoint y: 535, endPoint x: 658, endPoint y: 638, distance: 102.9
click at [658, 612] on full-calendar "Therapist Dr. Yojana Pokarna Dr. Kritu Bhandari Neha Das Sarika Kadam Rajiv Kum…" at bounding box center [718, 424] width 1309 height 373
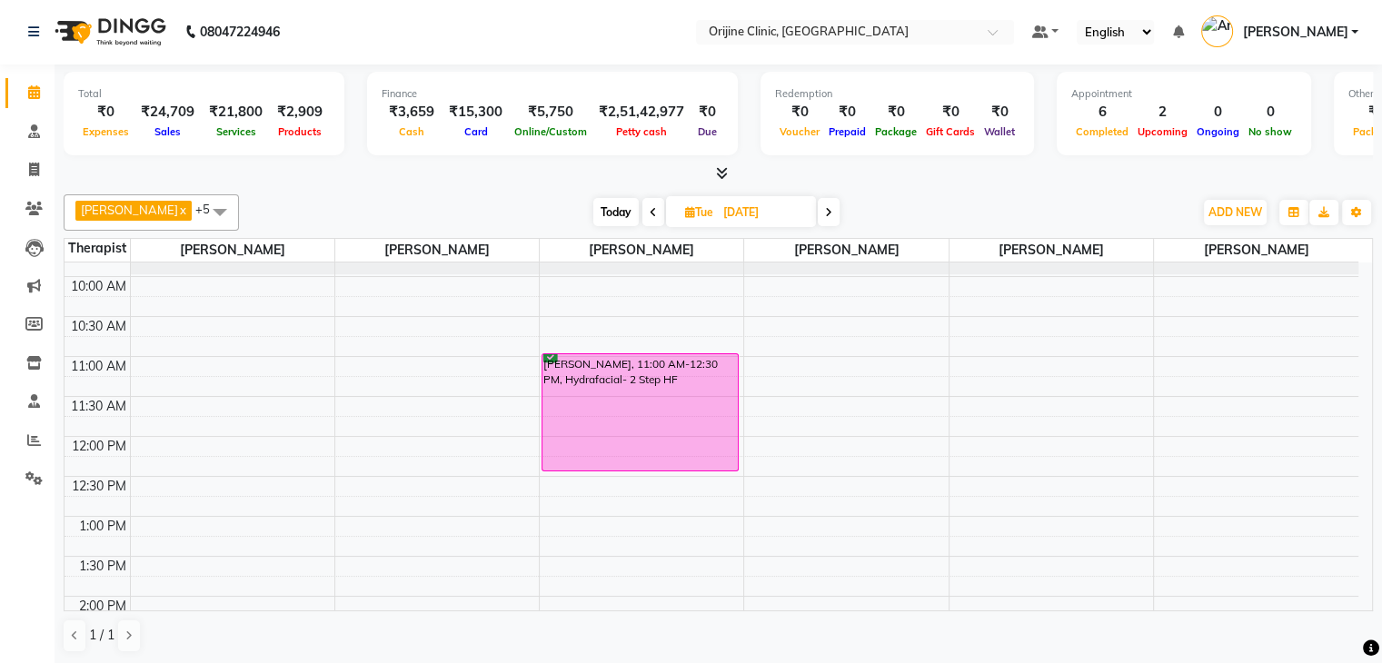
scroll to position [230, 0]
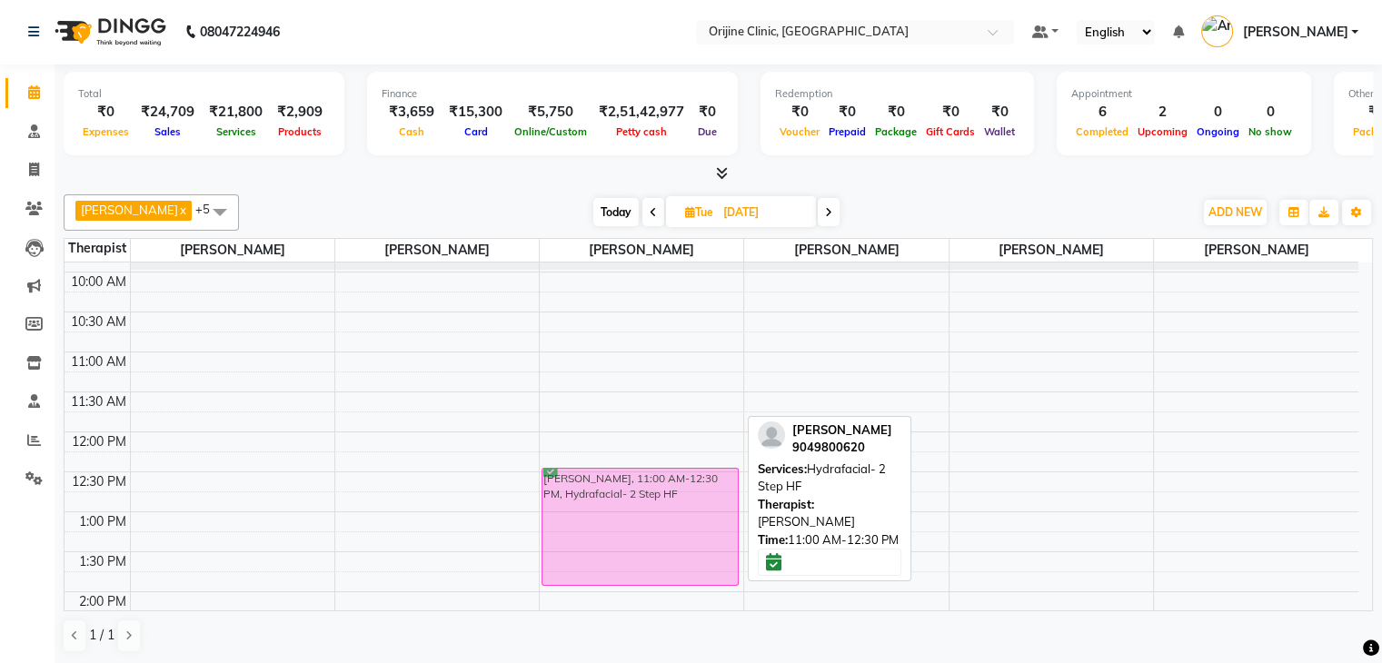
drag, startPoint x: 635, startPoint y: 369, endPoint x: 631, endPoint y: 481, distance: 111.9
click at [631, 481] on div "Nanda Juriasinghani, 11:00 AM-12:30 PM, Hydrafacial- 2 Step HF Nanda Juriasingh…" at bounding box center [642, 552] width 204 height 1039
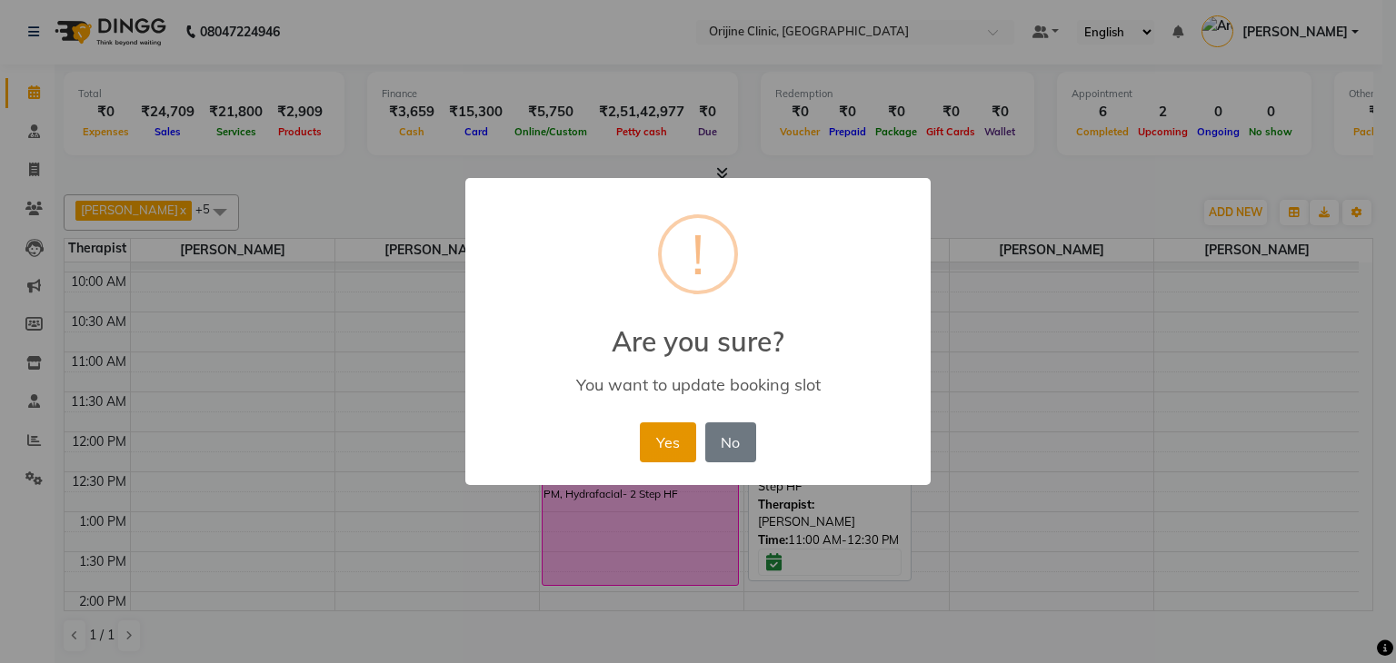
click at [672, 448] on button "Yes" at bounding box center [667, 443] width 55 height 40
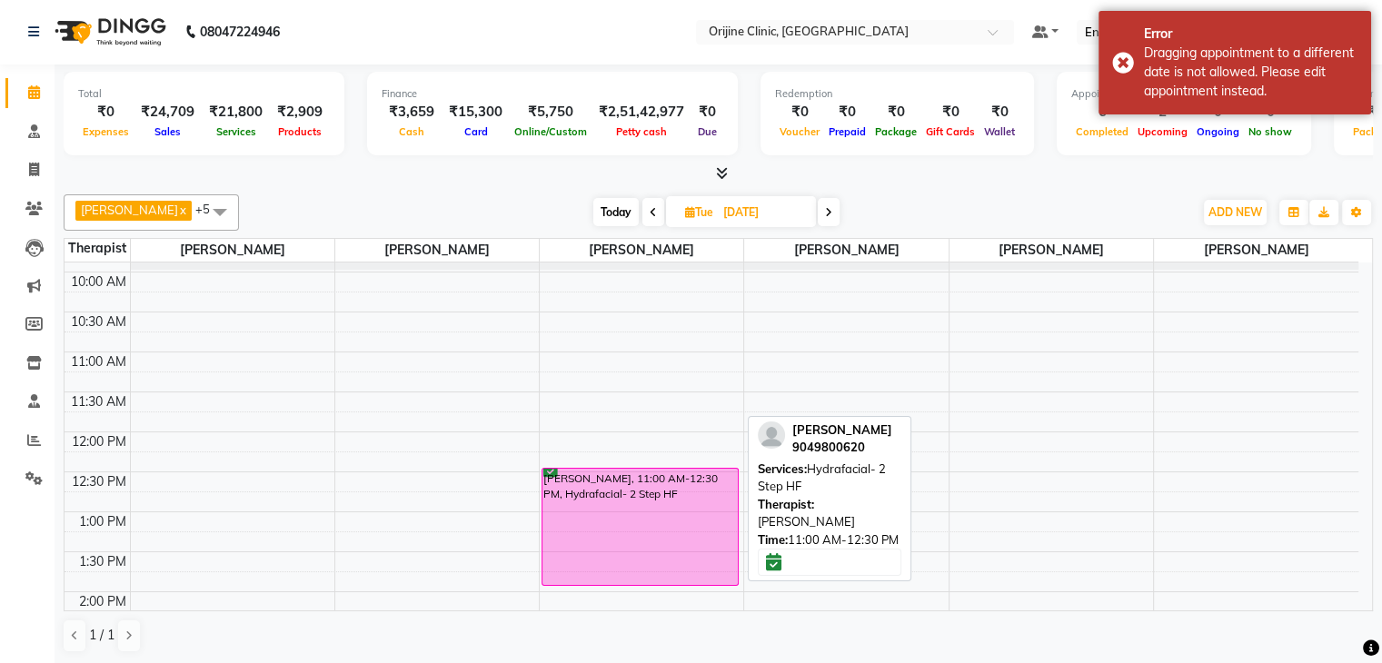
click at [658, 493] on div "Nanda Juriasinghani, 11:00 AM-12:30 PM, Hydrafacial- 2 Step HF" at bounding box center [640, 527] width 195 height 116
click at [662, 483] on div "Nanda Juriasinghani, 11:00 AM-12:30 PM, Hydrafacial- 2 Step HF" at bounding box center [640, 527] width 195 height 116
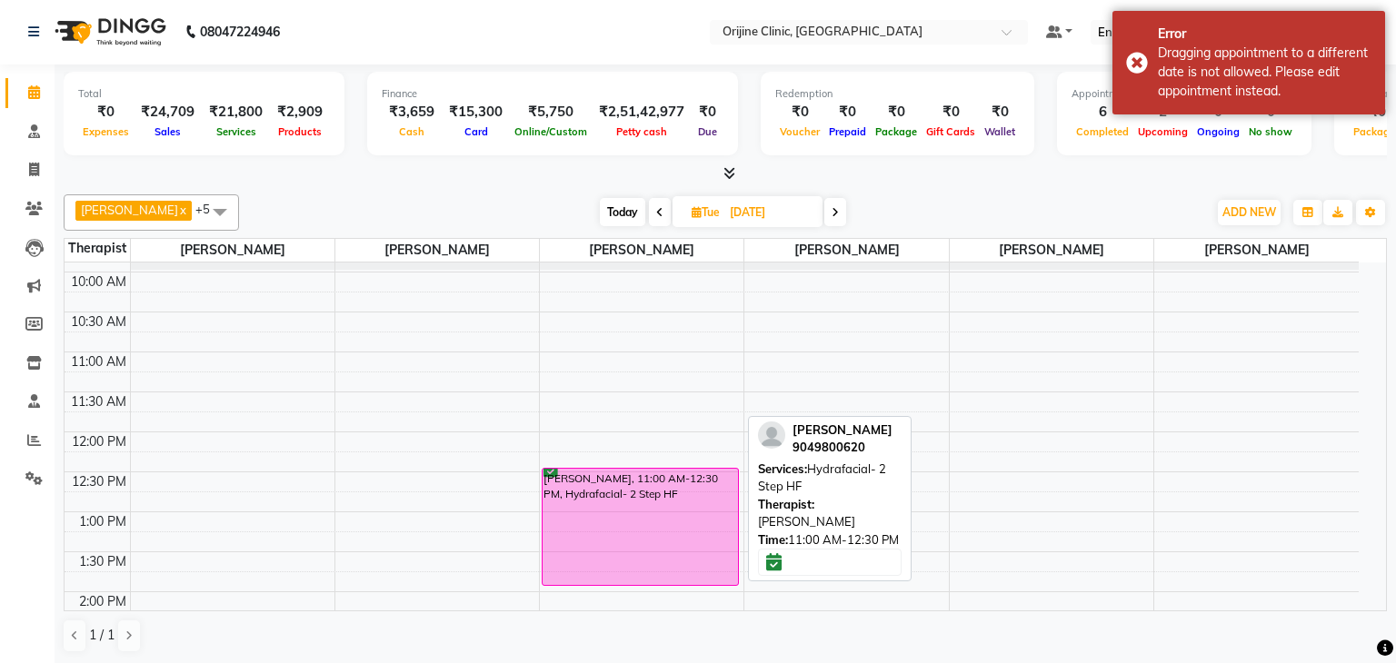
select select "6"
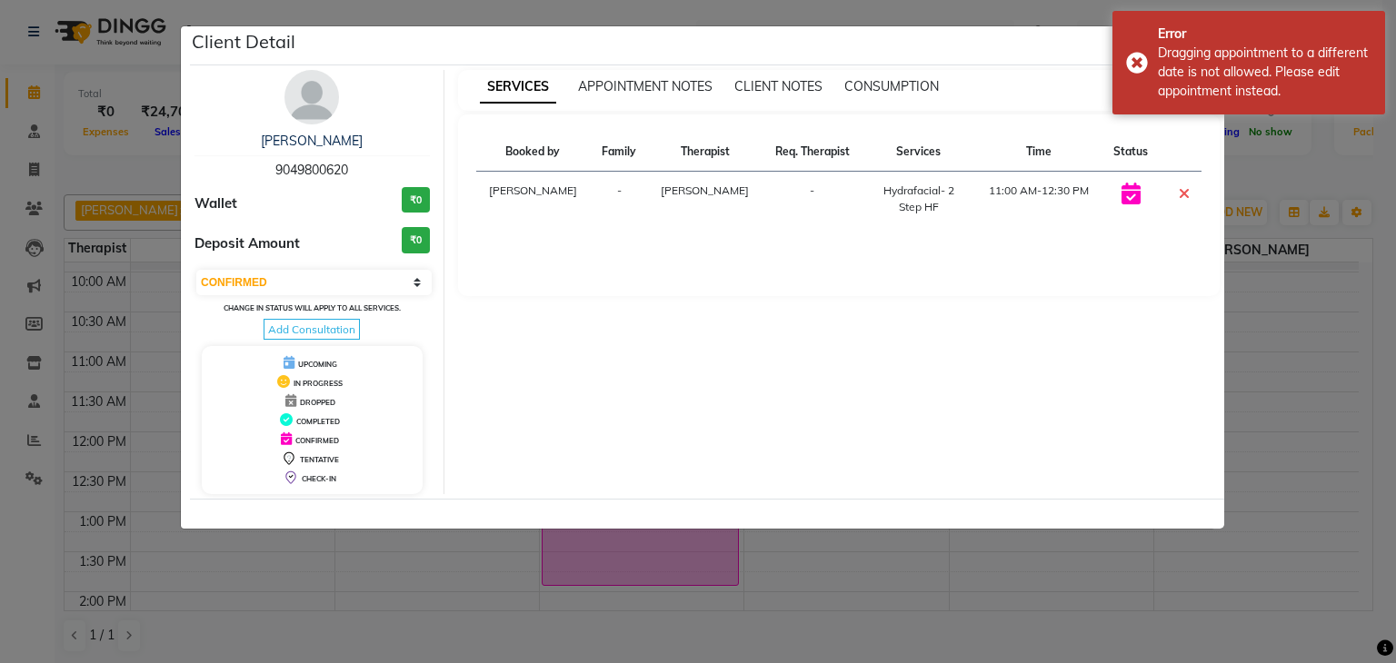
click at [767, 38] on div "Client Detail" at bounding box center [707, 45] width 1034 height 39
click at [1180, 188] on icon at bounding box center [1184, 193] width 11 height 15
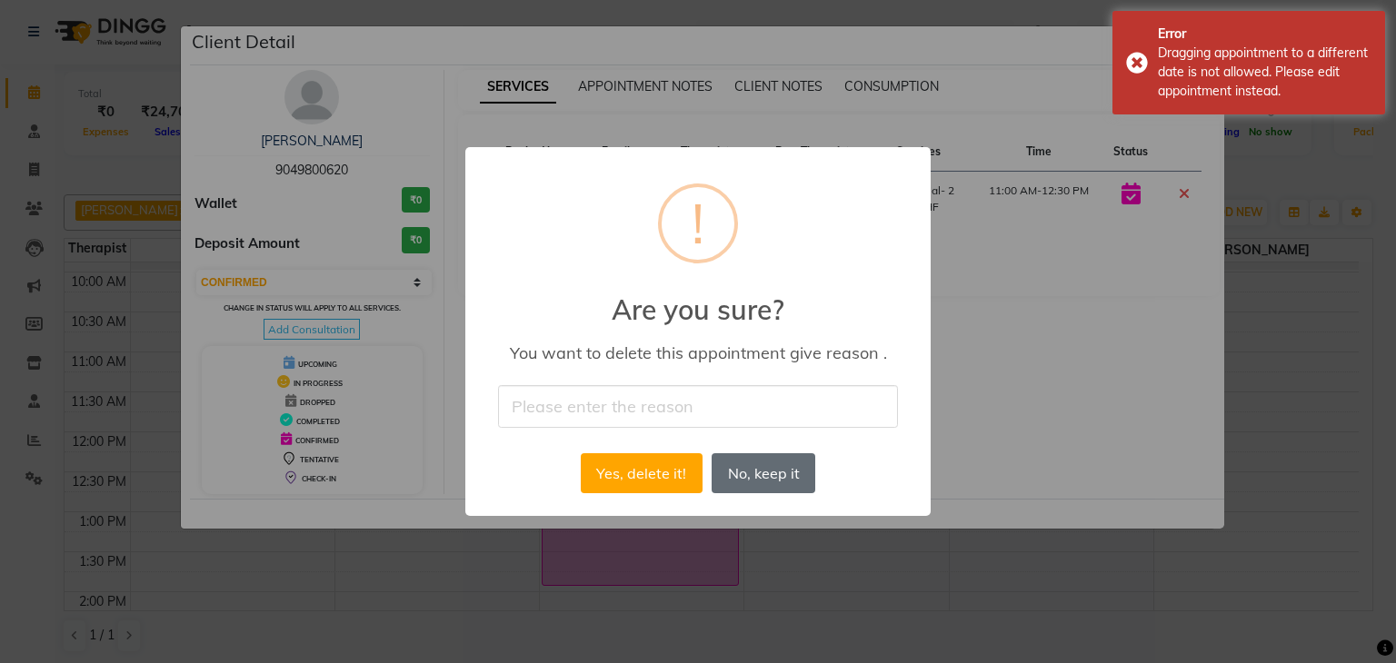
click at [742, 467] on button "No, keep it" at bounding box center [764, 473] width 104 height 40
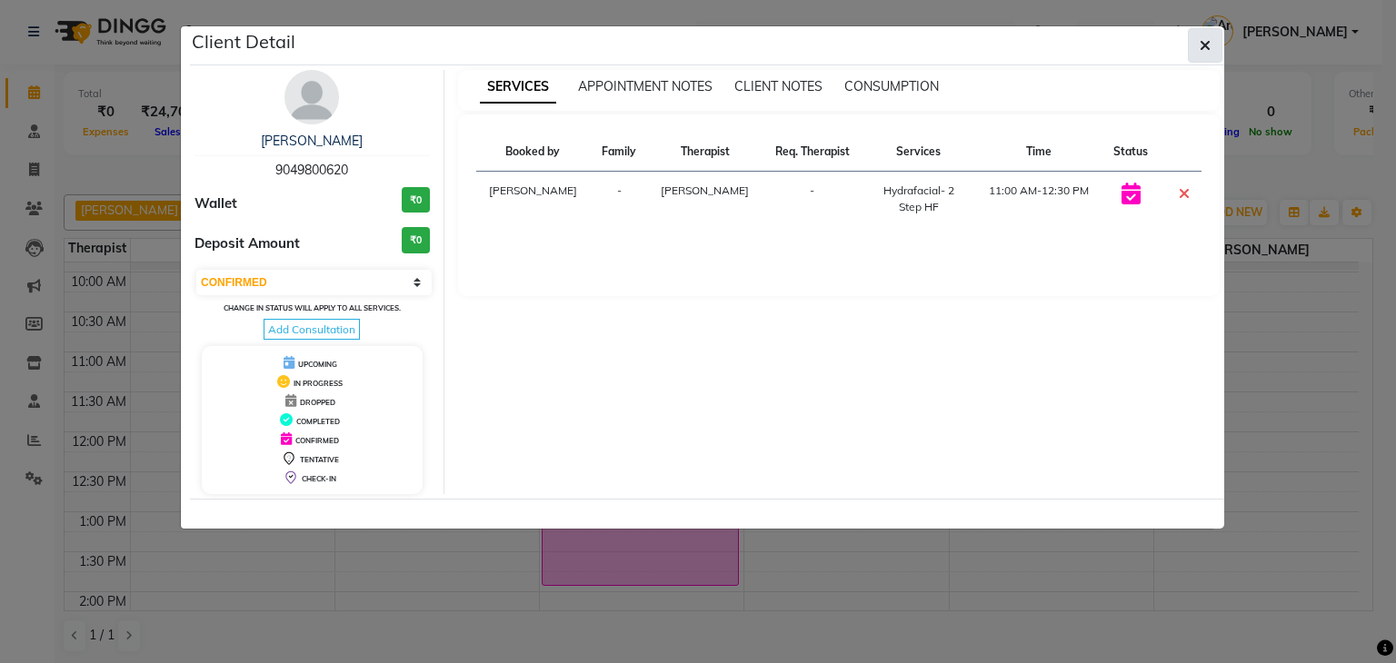
click at [1203, 46] on icon "button" at bounding box center [1205, 45] width 11 height 15
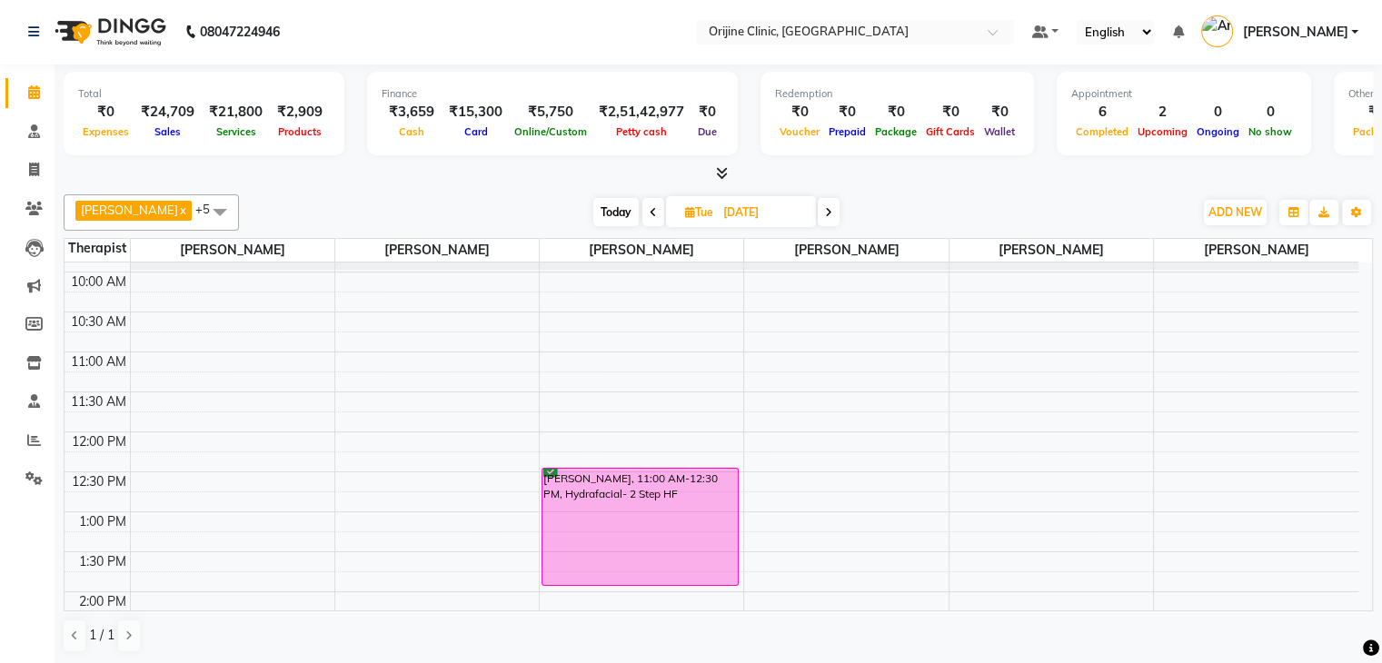
click at [685, 208] on icon at bounding box center [690, 212] width 10 height 12
select select "9"
select select "2025"
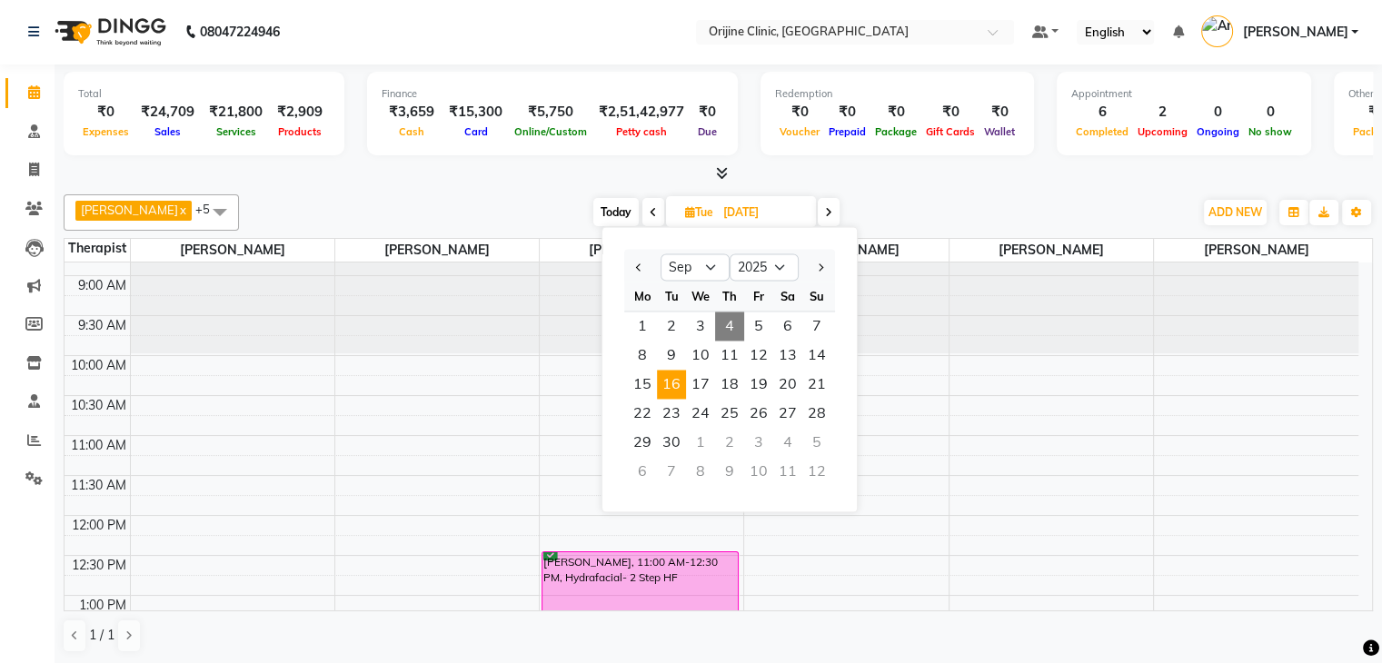
scroll to position [144, 0]
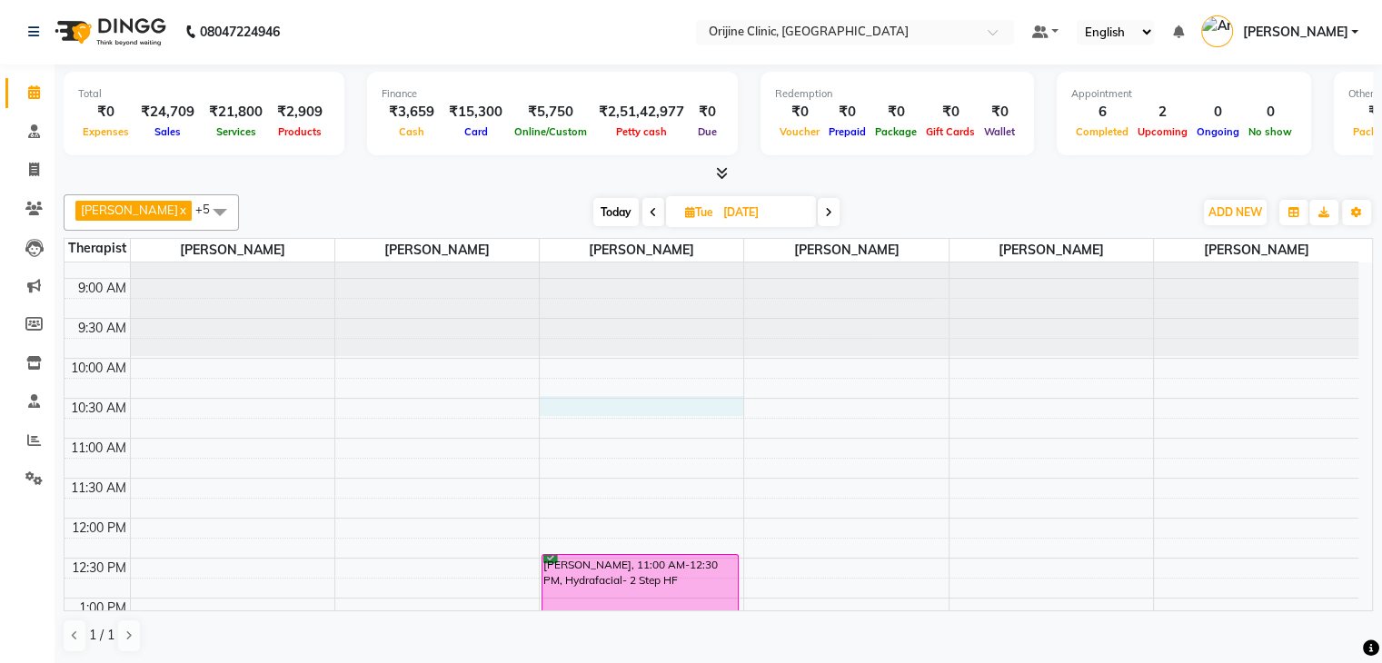
click at [659, 401] on div "7:00 AM 7:30 AM 8:00 AM 8:30 AM 9:00 AM 9:30 AM 10:00 AM 10:30 AM 11:00 AM 11:3…" at bounding box center [712, 638] width 1294 height 1039
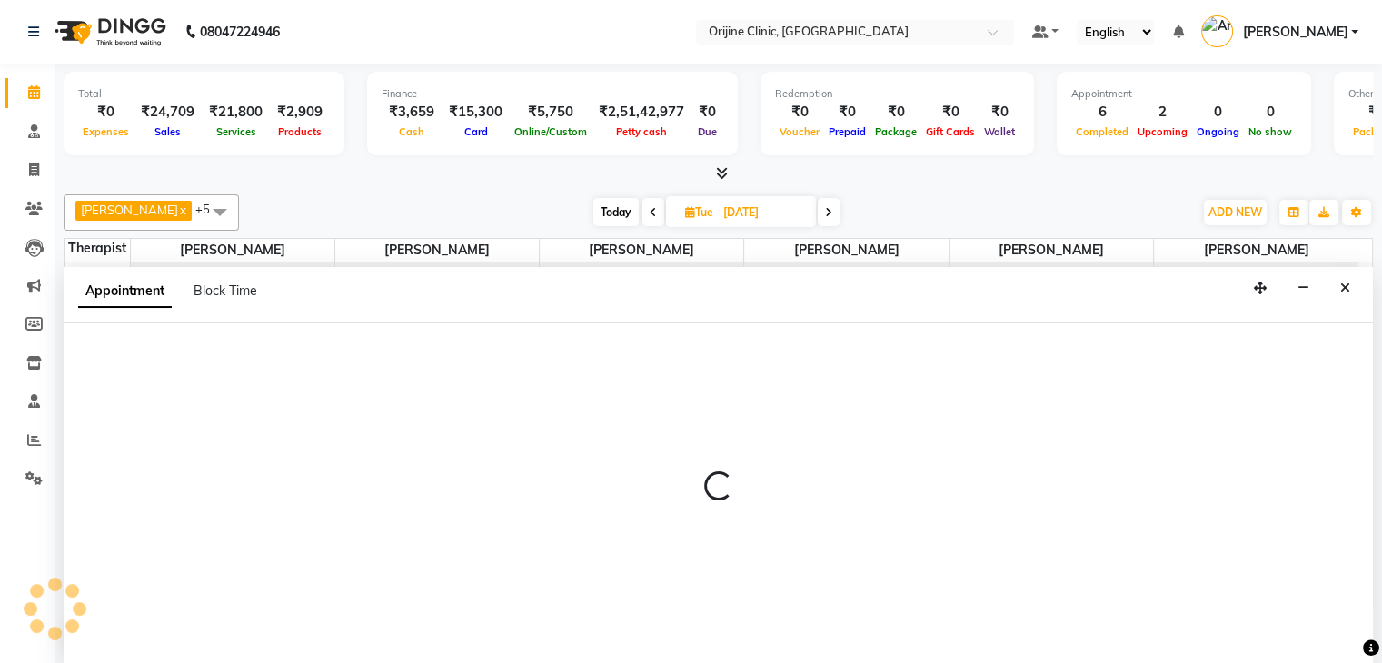
select select "10776"
select select "tentative"
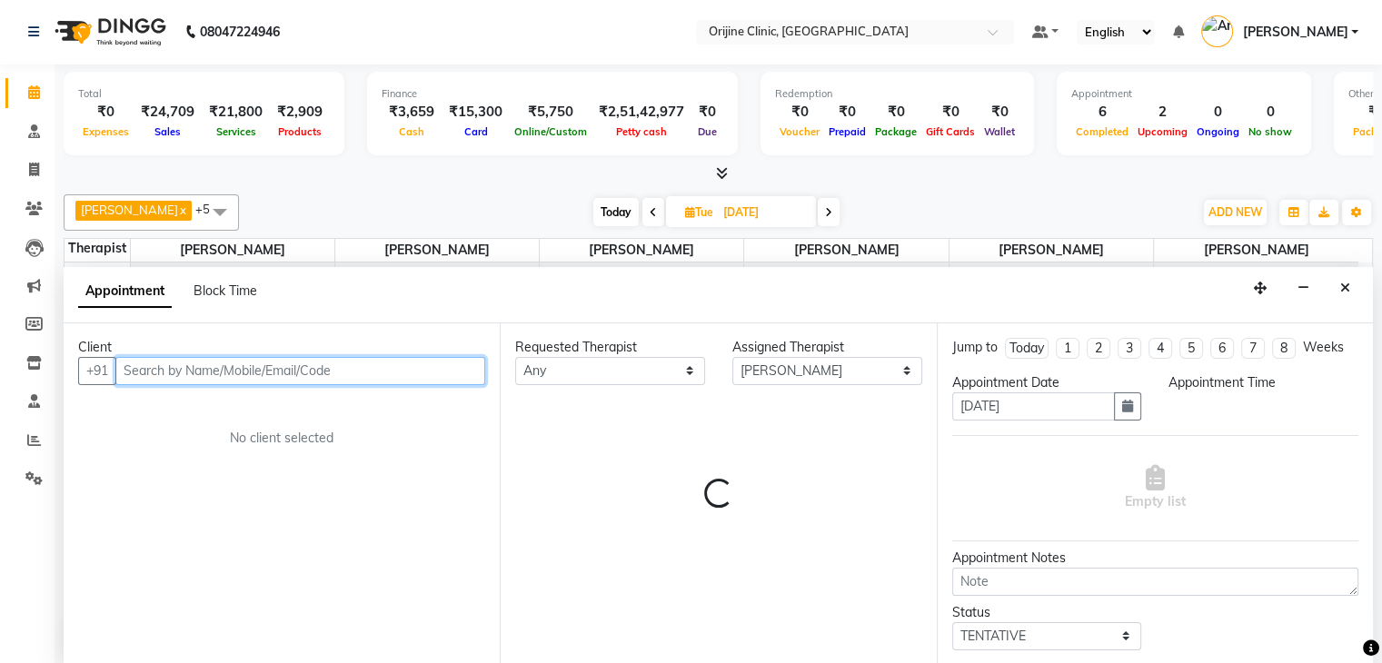
select select "630"
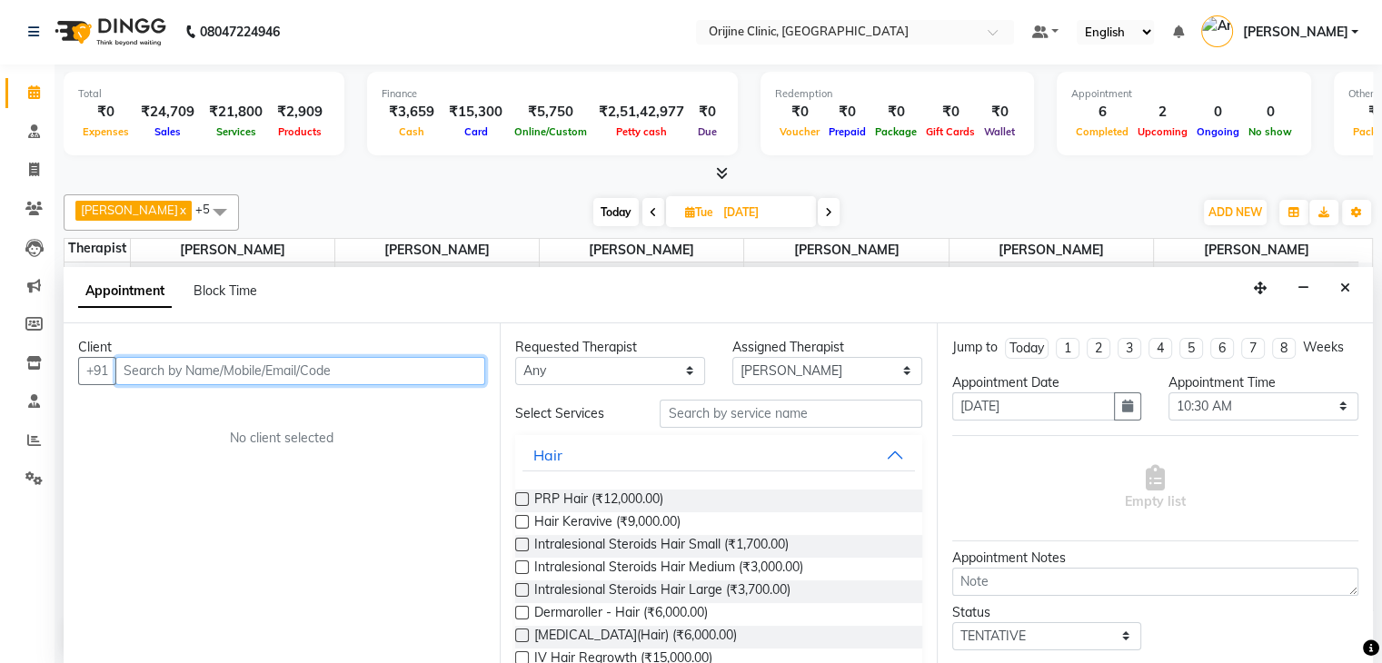
click at [394, 375] on input "text" at bounding box center [300, 371] width 370 height 28
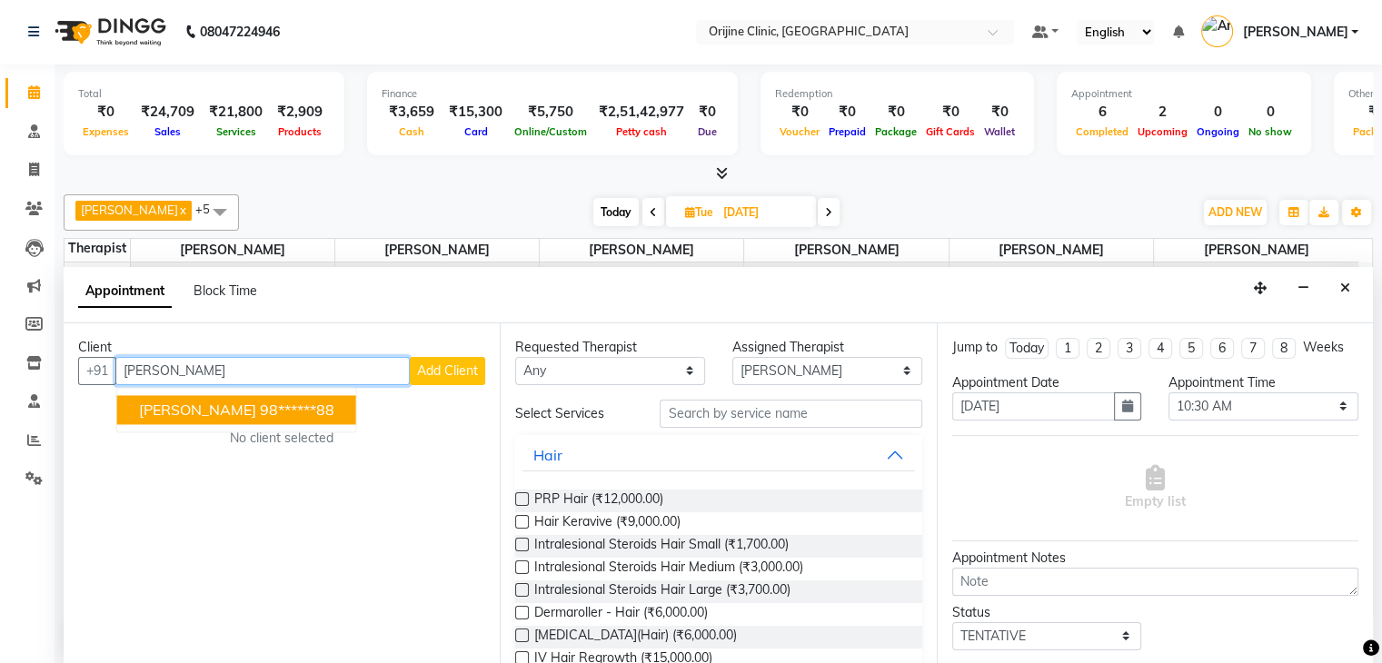
click at [276, 401] on ngb-highlight "98******88" at bounding box center [297, 410] width 75 height 18
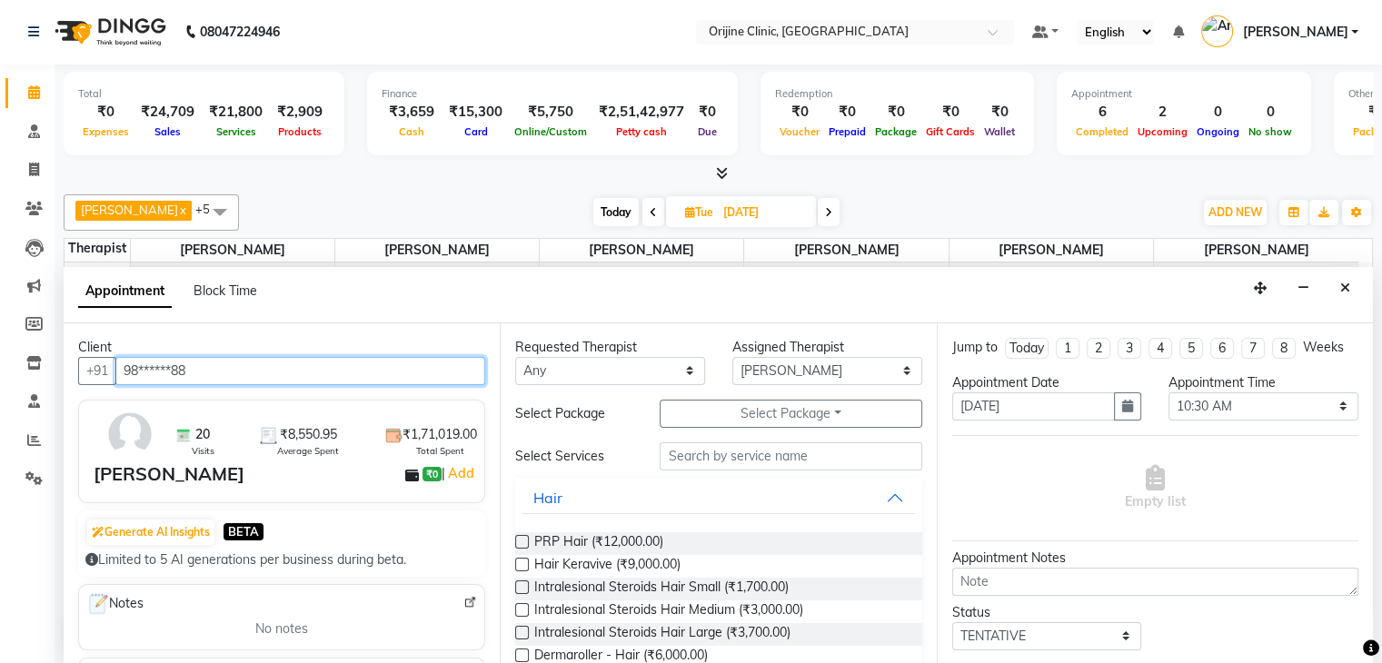
type input "98******88"
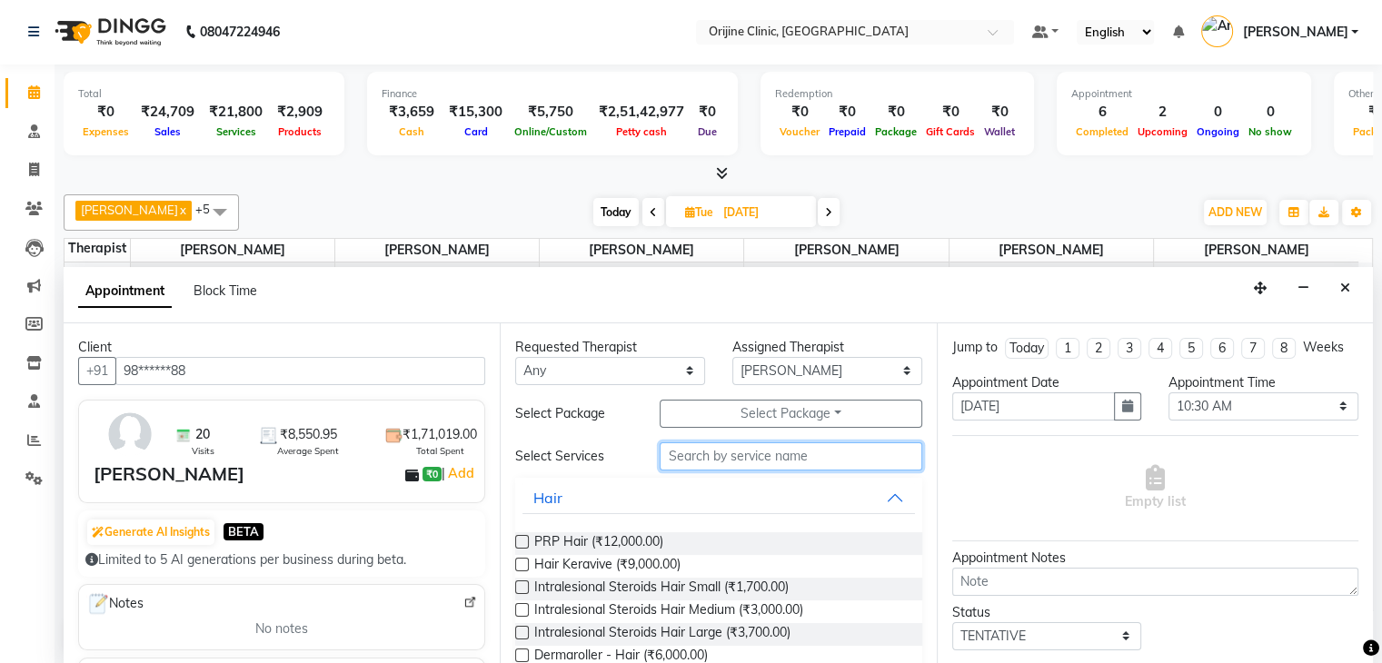
click at [694, 459] on input "text" at bounding box center [791, 457] width 262 height 28
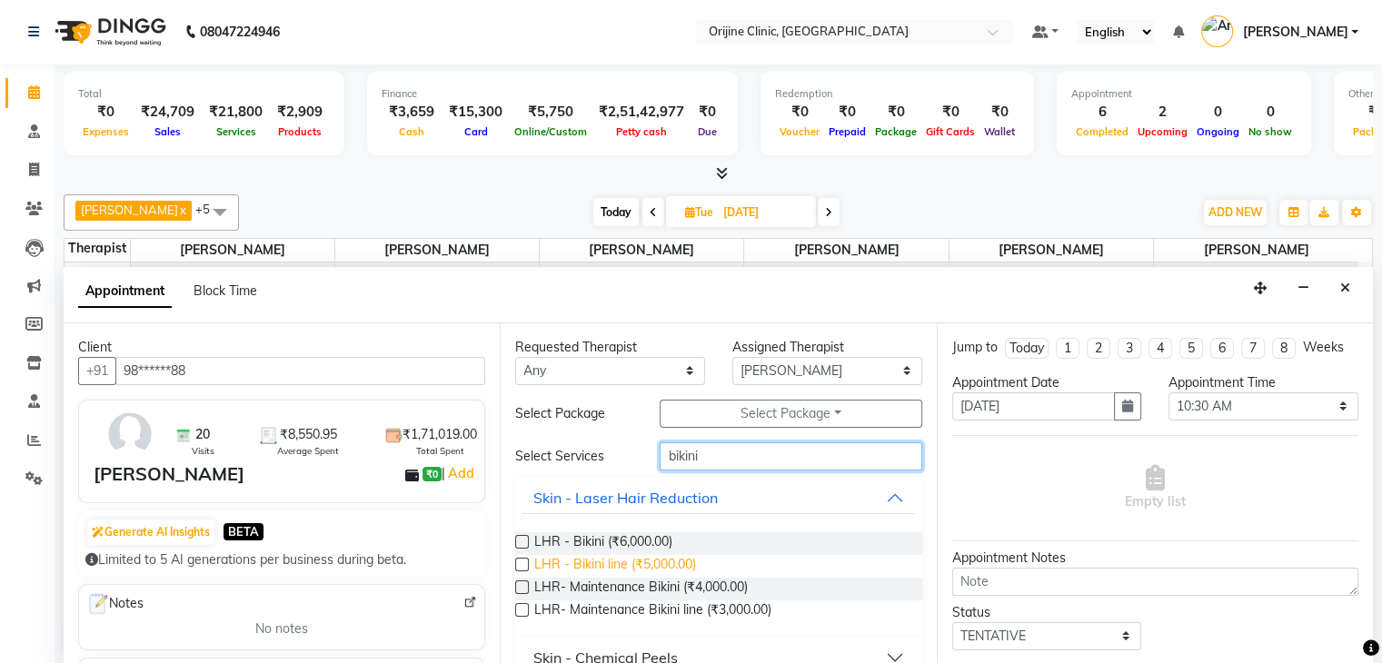
type input "bikini"
click at [654, 562] on span "LHR - Bikini line (₹5,000.00)" at bounding box center [615, 566] width 162 height 23
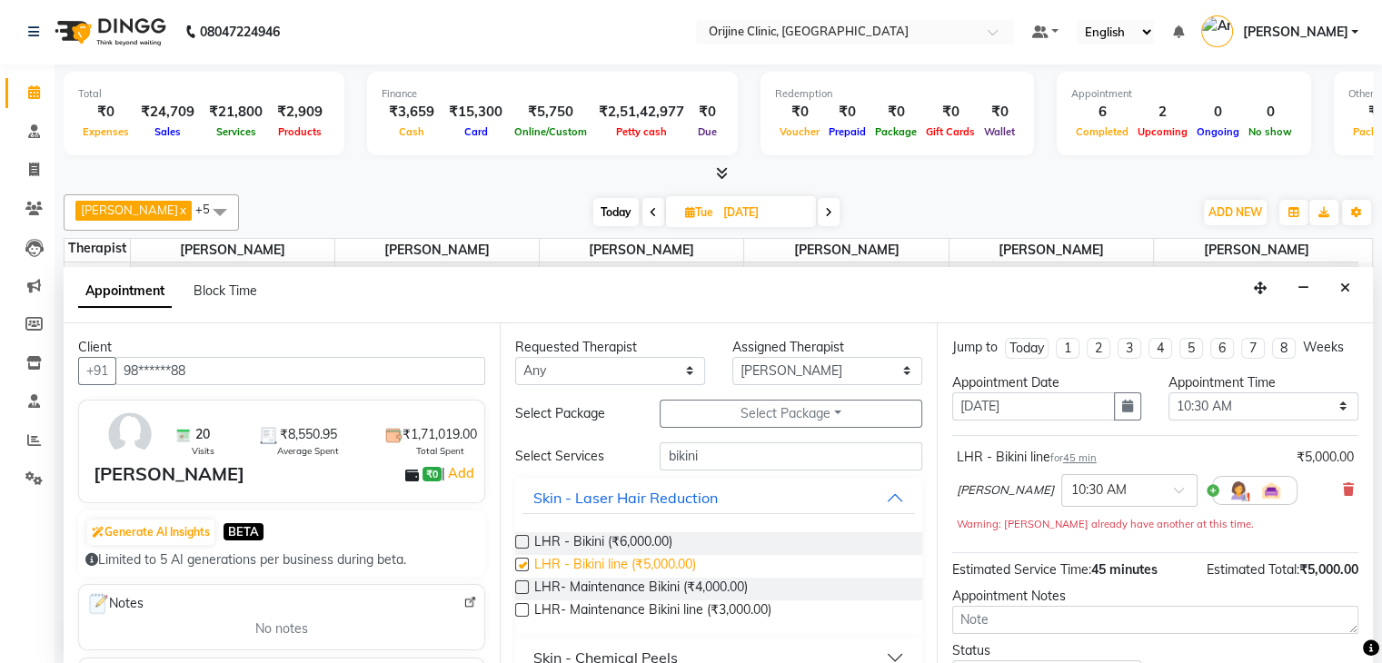
checkbox input "false"
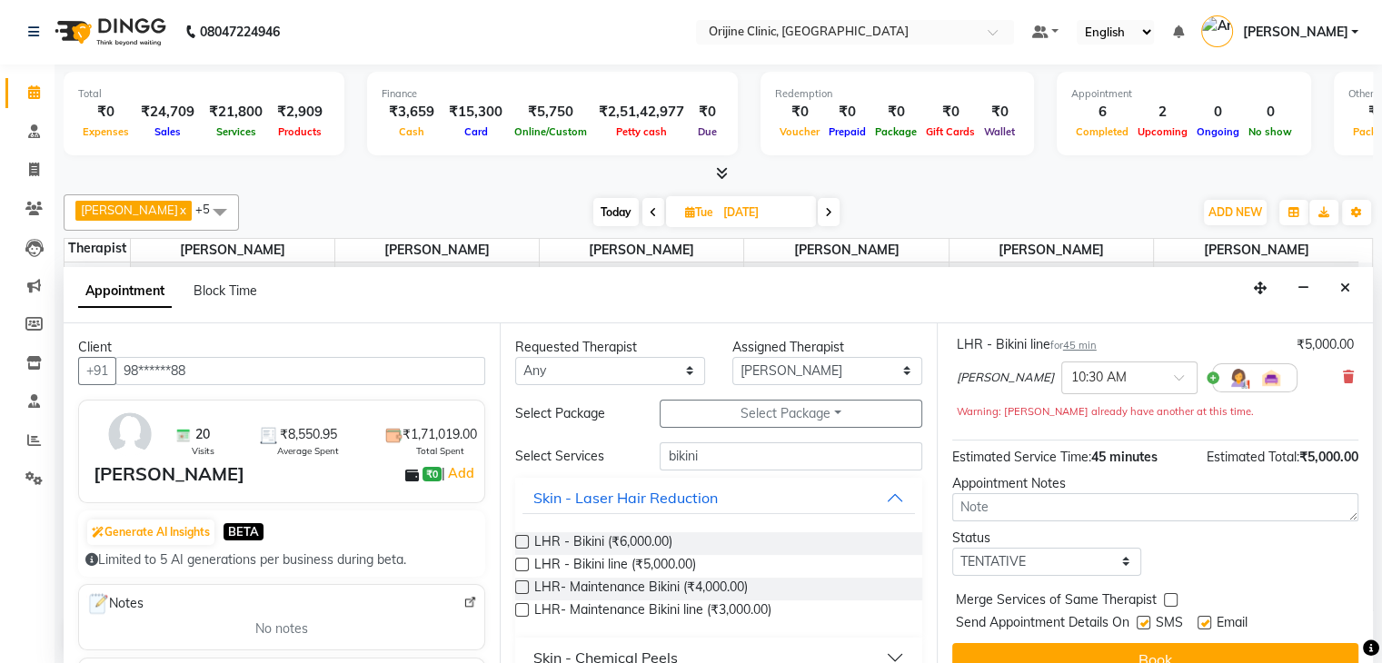
scroll to position [137, 0]
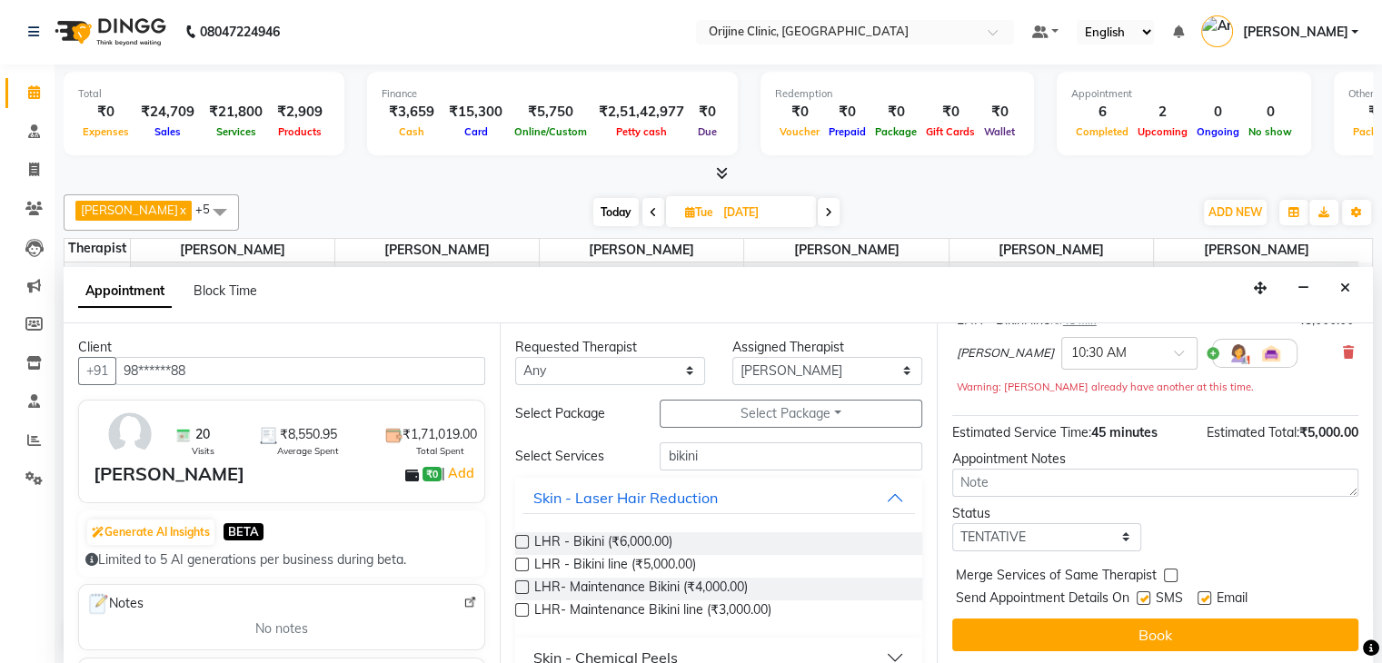
click at [1140, 595] on label at bounding box center [1144, 599] width 14 height 14
click at [1140, 595] on input "checkbox" at bounding box center [1143, 600] width 12 height 12
checkbox input "false"
click at [1205, 592] on label at bounding box center [1205, 599] width 14 height 14
click at [1205, 594] on input "checkbox" at bounding box center [1204, 600] width 12 height 12
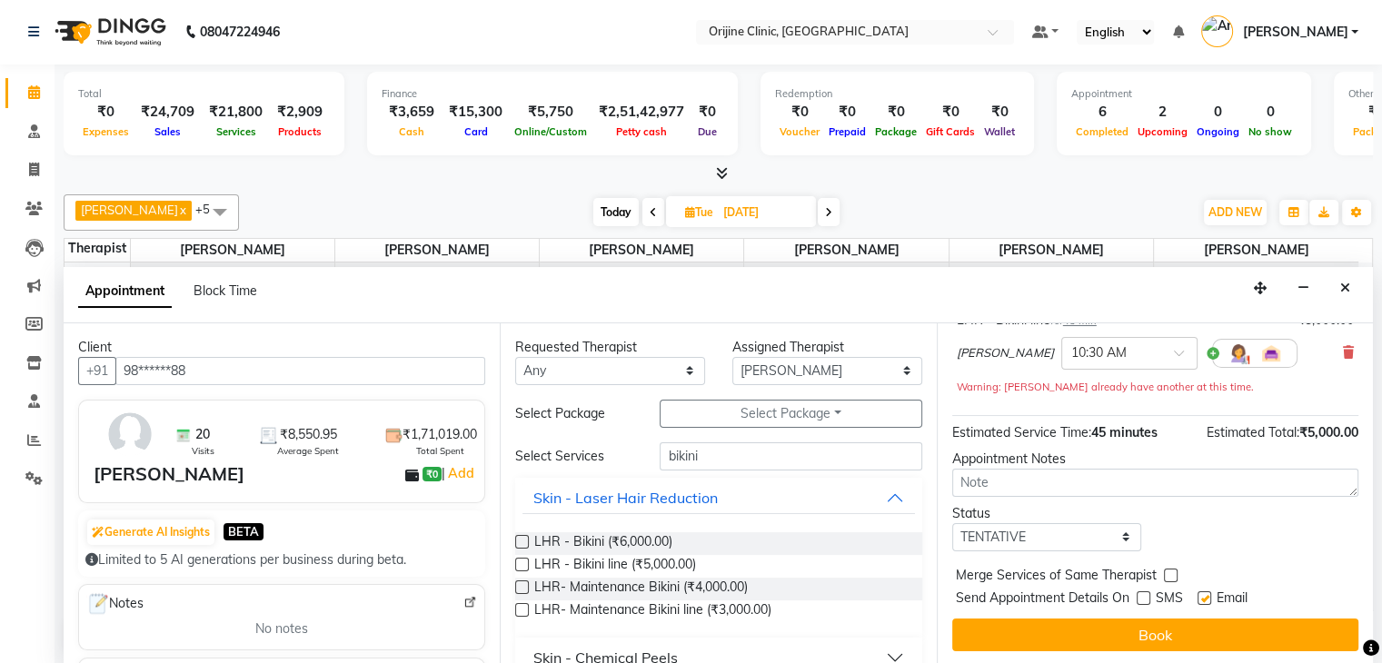
checkbox input "false"
click at [1114, 533] on select "Select TENTATIVE CONFIRM UPCOMING" at bounding box center [1047, 537] width 190 height 28
select select "confirm booking"
click at [952, 523] on select "Select TENTATIVE CONFIRM UPCOMING" at bounding box center [1047, 537] width 190 height 28
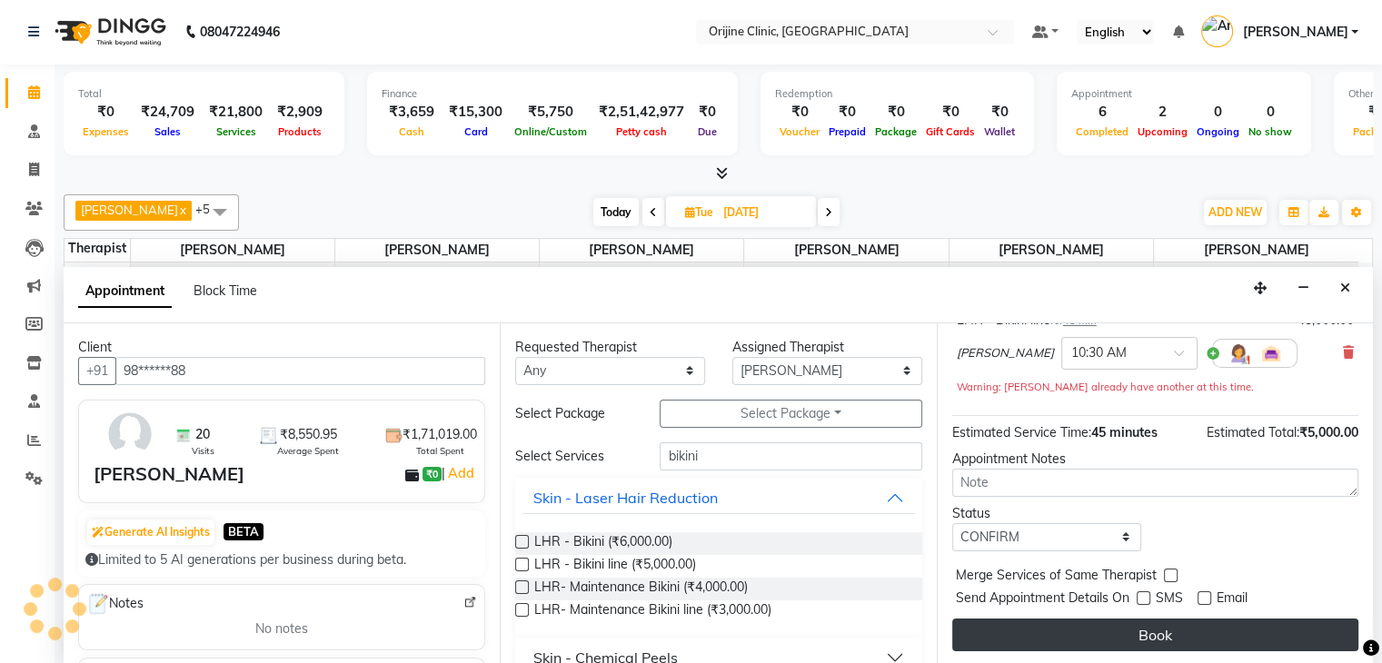
click at [1106, 629] on button "Book" at bounding box center [1155, 635] width 406 height 33
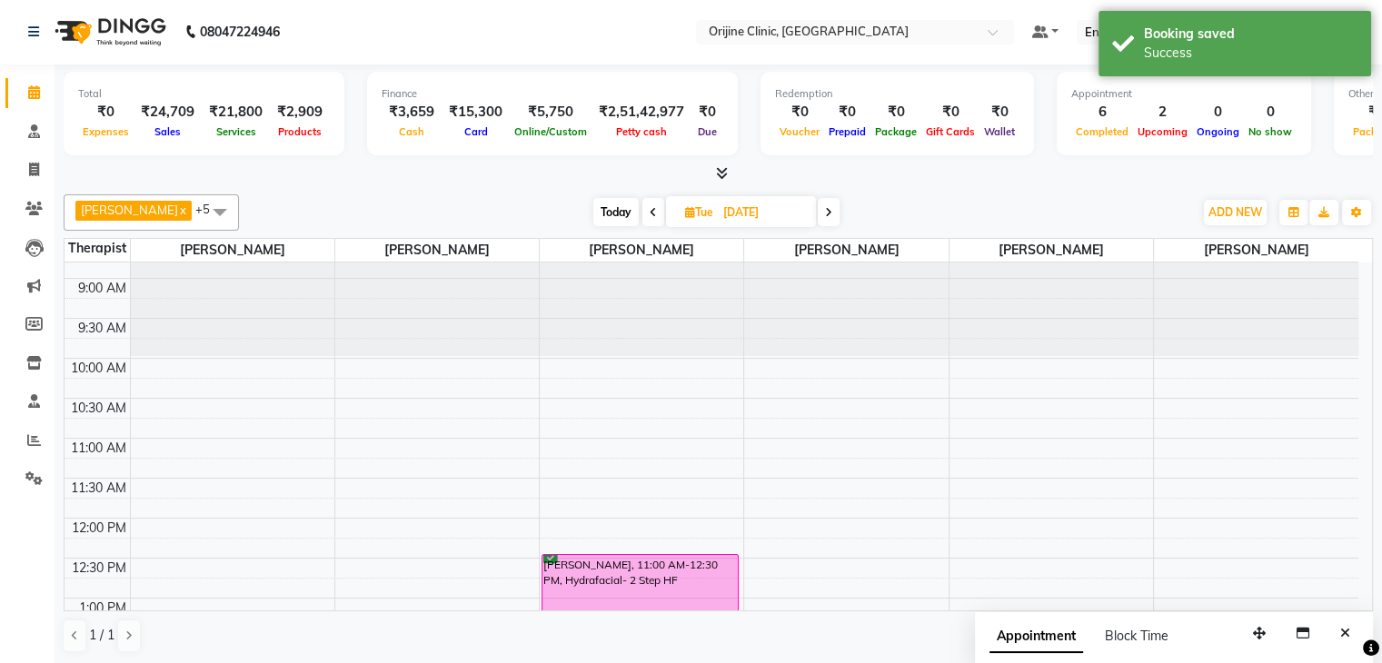
scroll to position [0, 0]
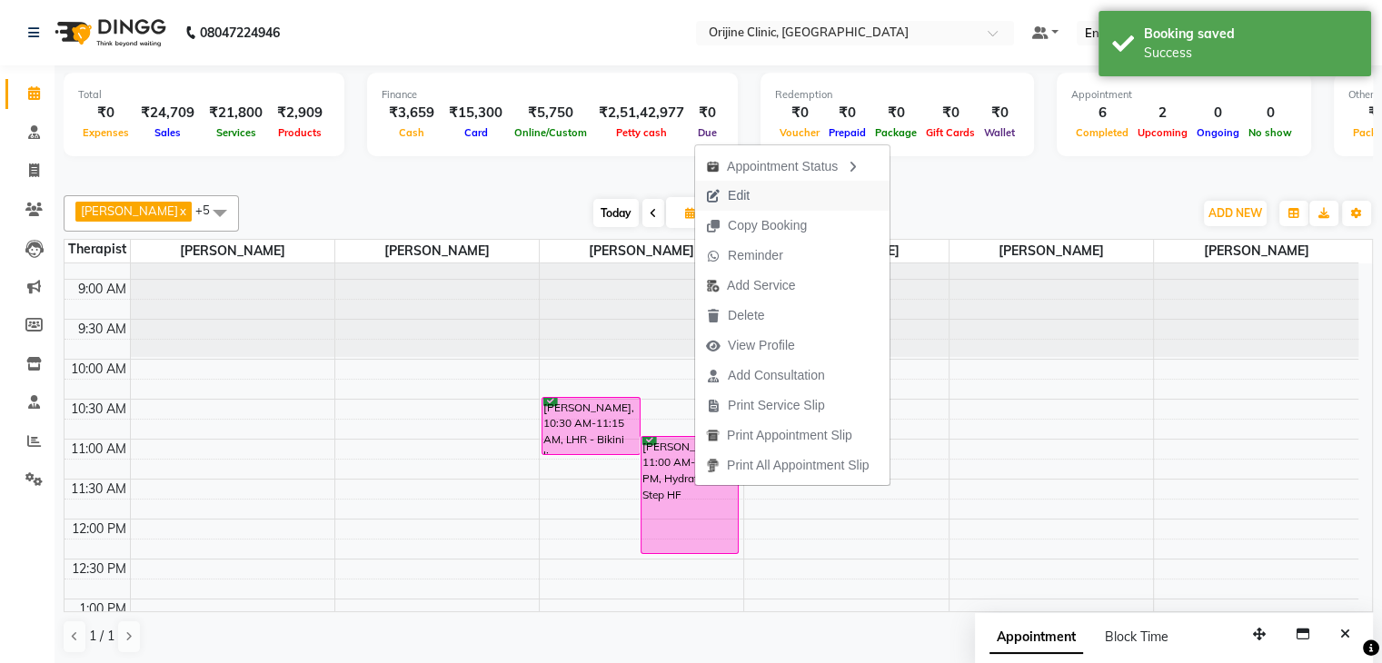
click at [755, 195] on span "Edit" at bounding box center [727, 196] width 65 height 30
select select "tentative"
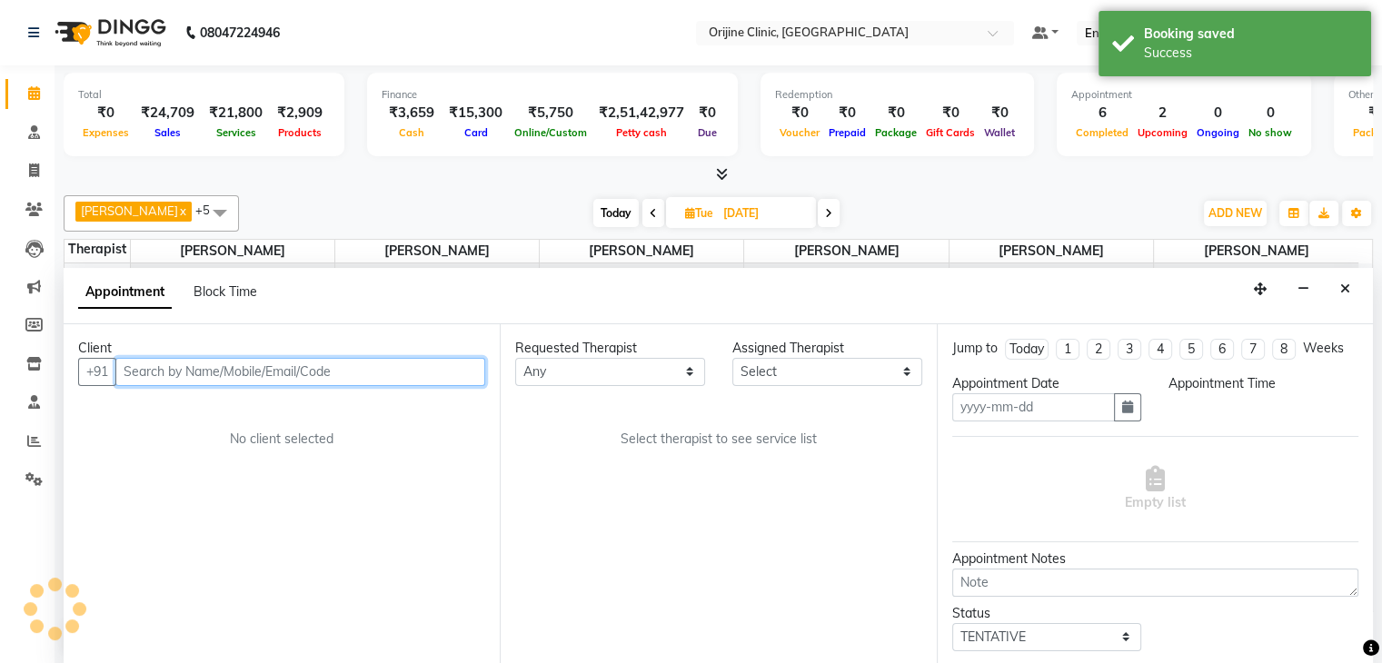
type input "16-09-2025"
select select "confirm booking"
select select "10776"
select select "660"
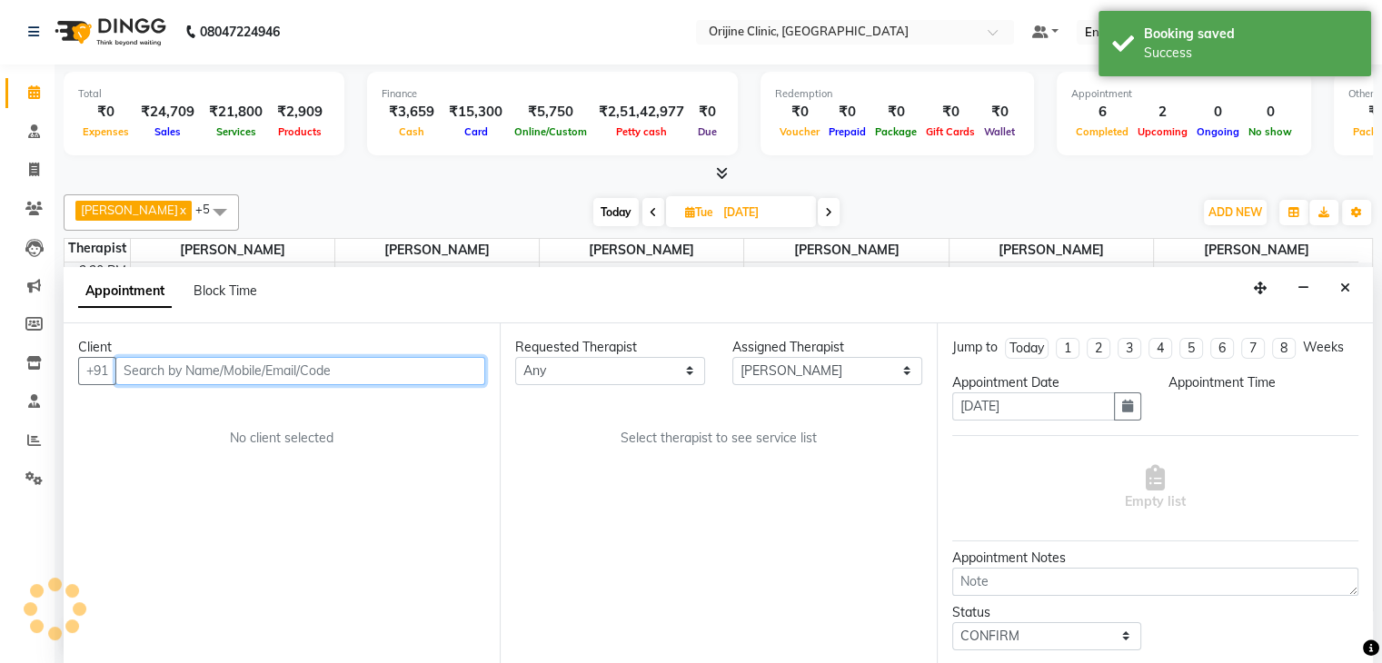
select select "1133"
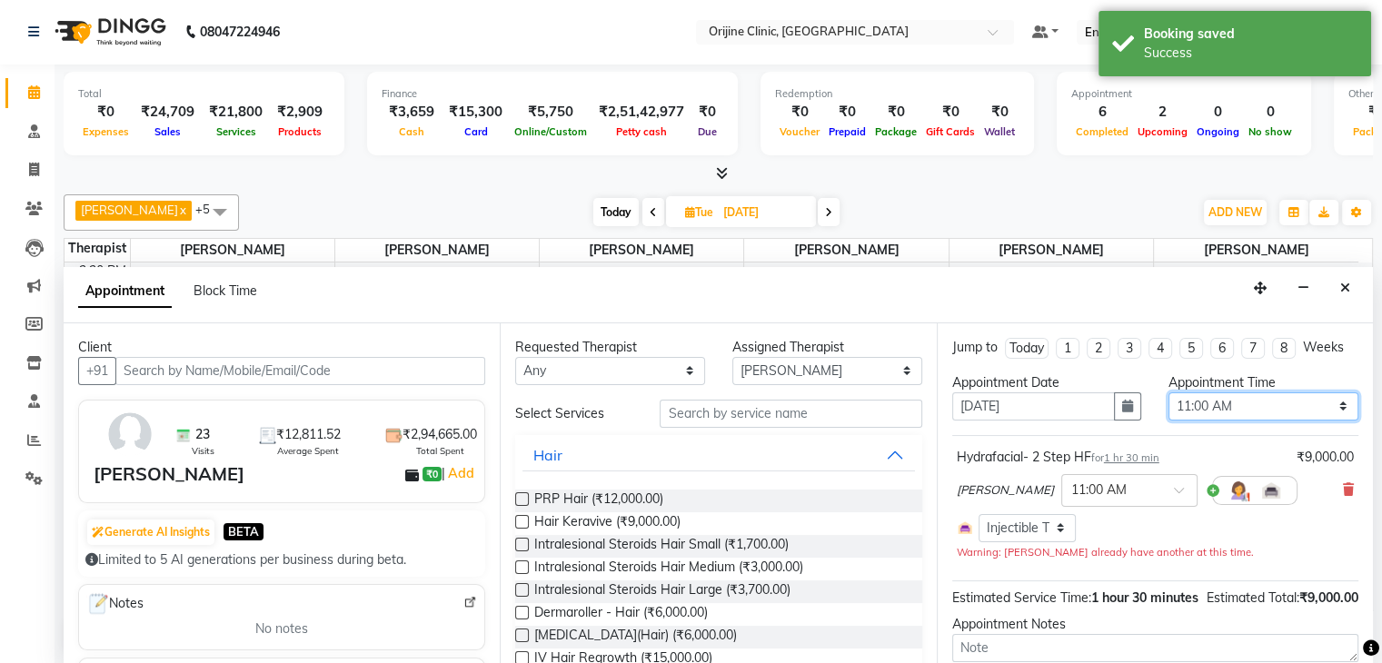
click at [1223, 413] on select "Select 08:00 AM 08:15 AM 08:30 AM 08:45 AM 09:00 AM 09:15 AM 09:30 AM 09:45 AM …" at bounding box center [1264, 407] width 190 height 28
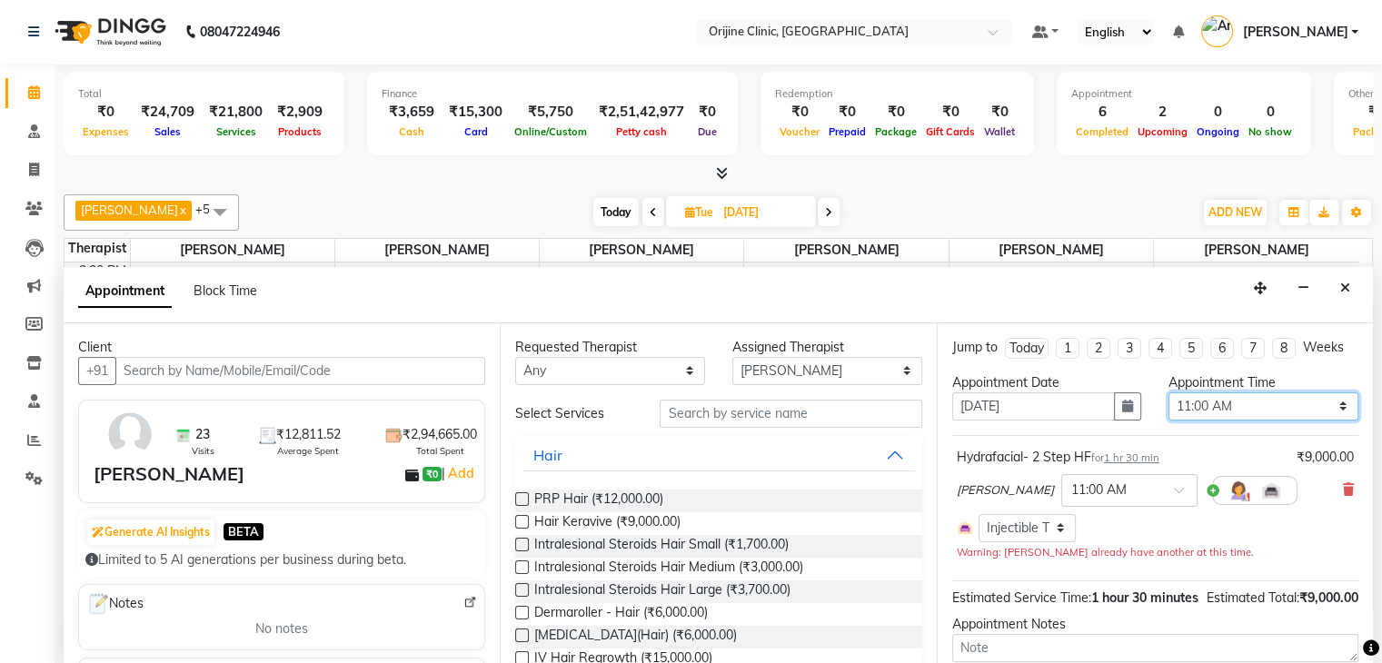
select select "750"
click at [1169, 393] on select "Select 08:00 AM 08:15 AM 08:30 AM 08:45 AM 09:00 AM 09:15 AM 09:30 AM 09:45 AM …" at bounding box center [1264, 407] width 190 height 28
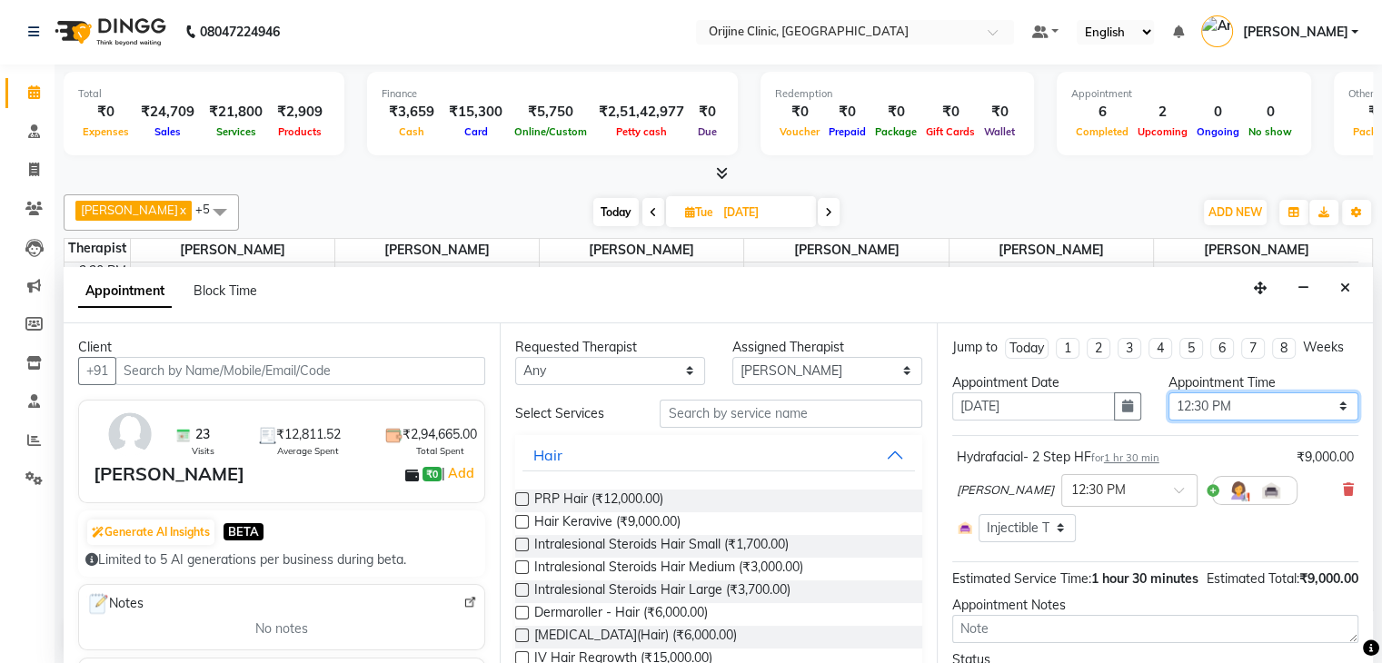
scroll to position [113, 0]
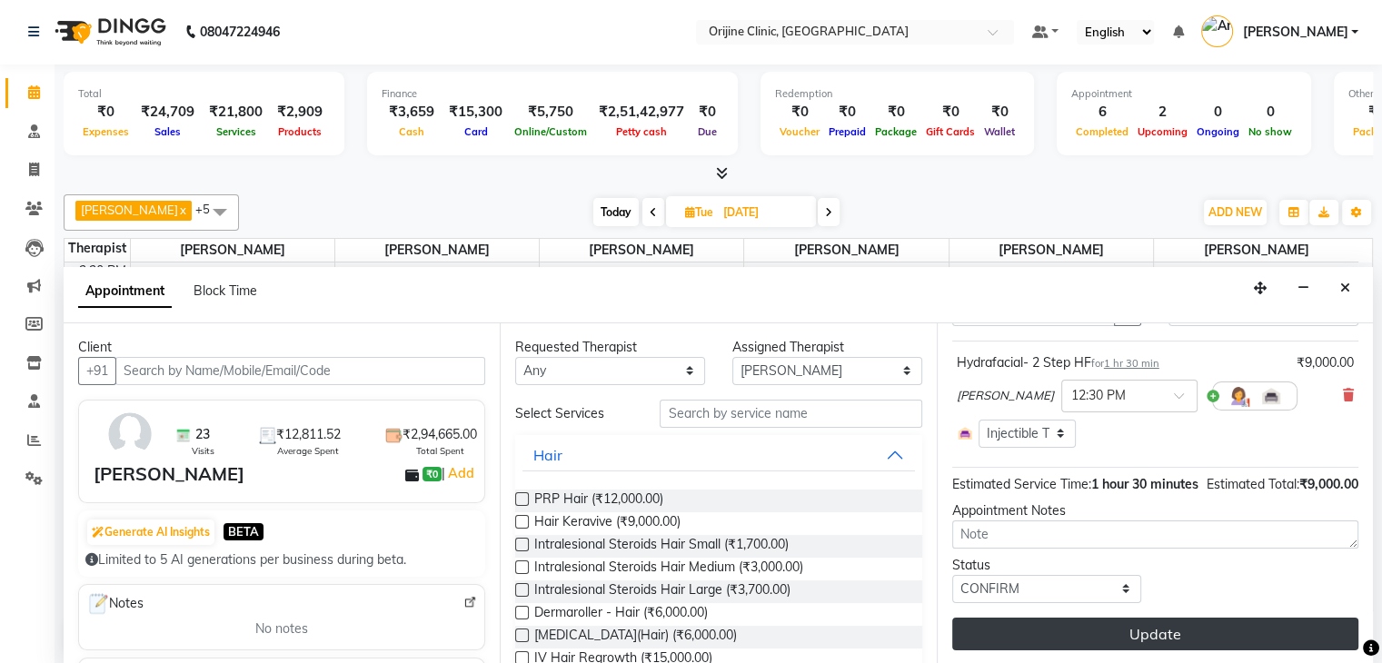
click at [1189, 627] on button "Update" at bounding box center [1155, 634] width 406 height 33
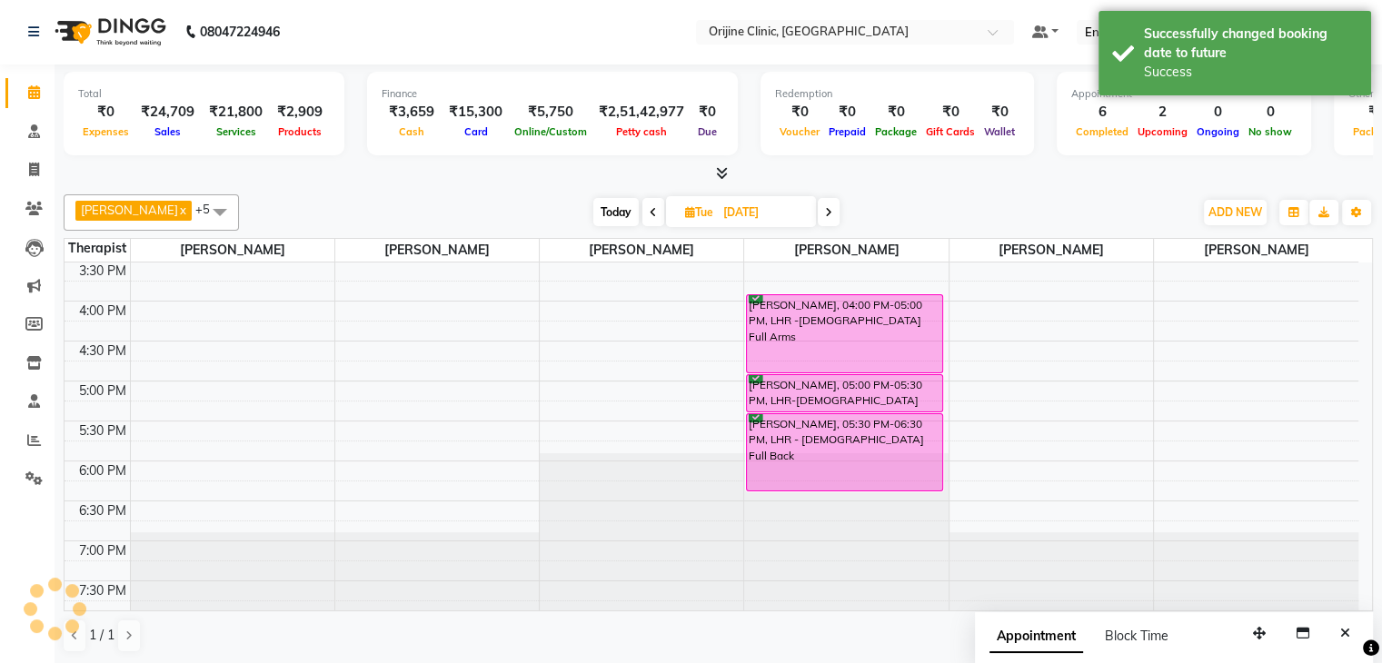
scroll to position [0, 0]
click at [1344, 633] on icon "Close" at bounding box center [1345, 634] width 10 height 13
click at [615, 214] on span "Today" at bounding box center [615, 213] width 45 height 28
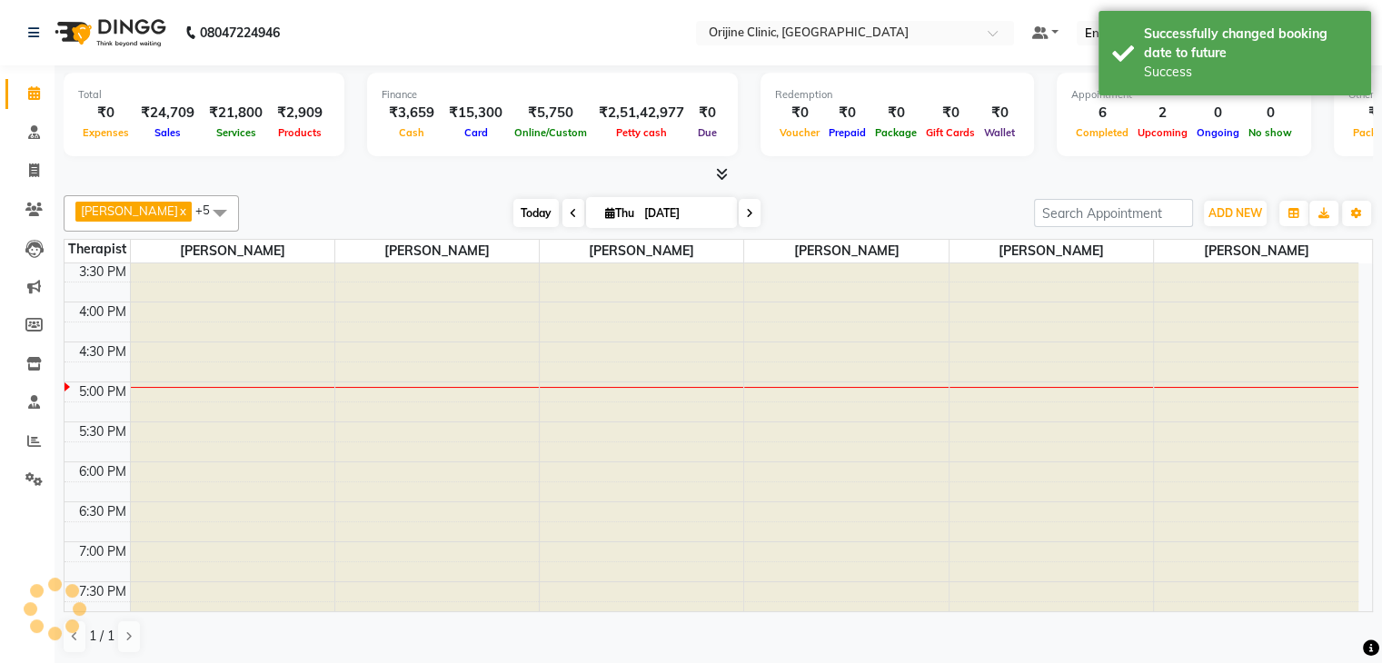
scroll to position [681, 0]
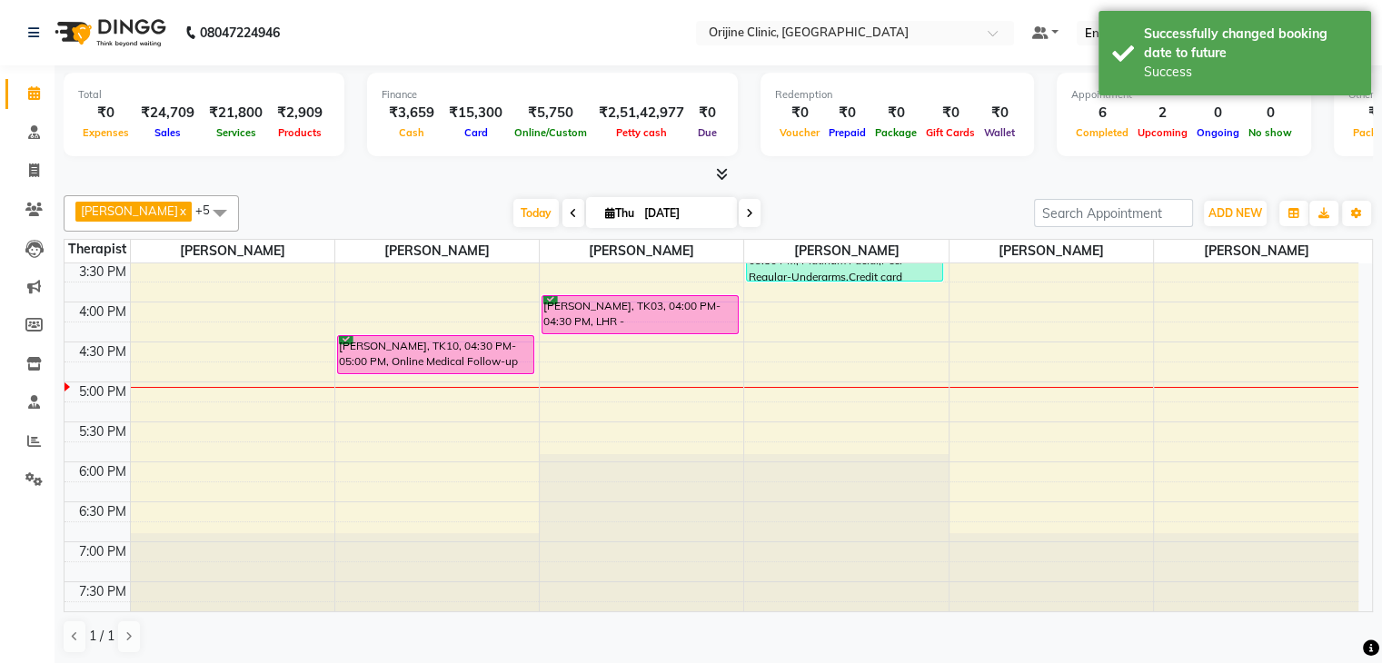
click at [746, 208] on icon at bounding box center [749, 213] width 7 height 11
type input "05-09-2025"
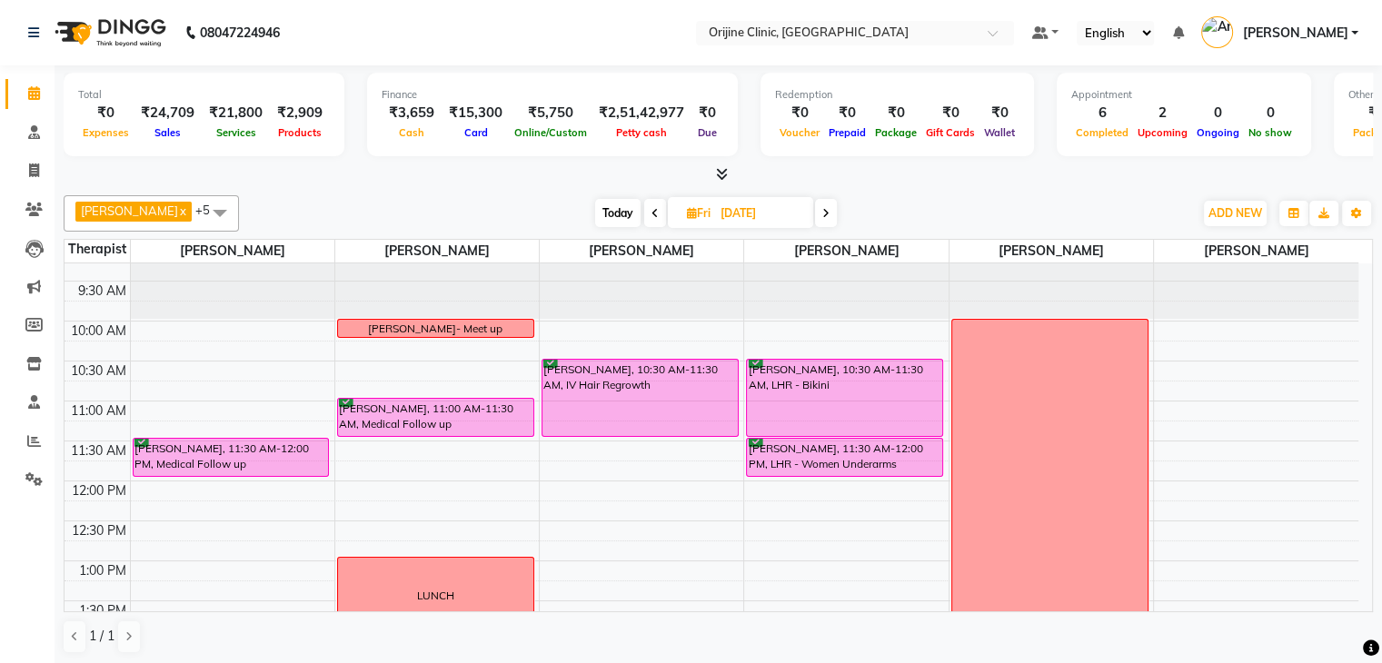
scroll to position [187, 0]
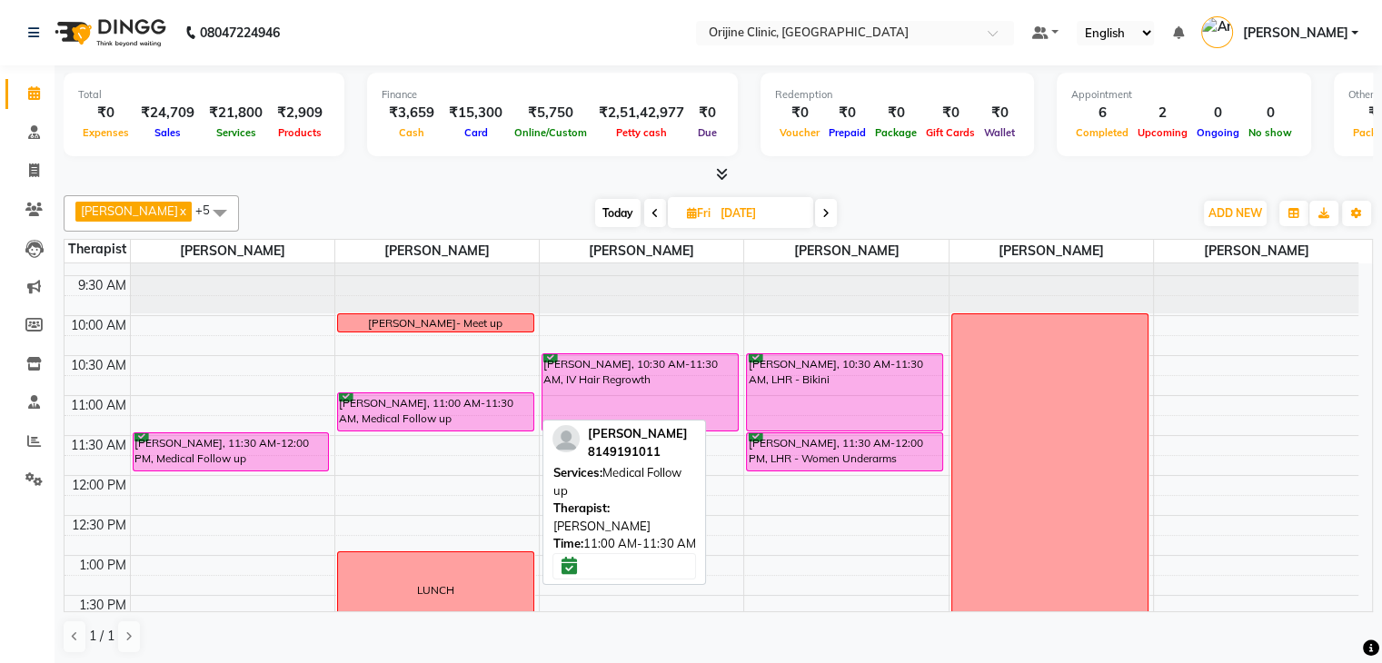
click at [451, 394] on div at bounding box center [436, 394] width 194 height 1
select select "6"
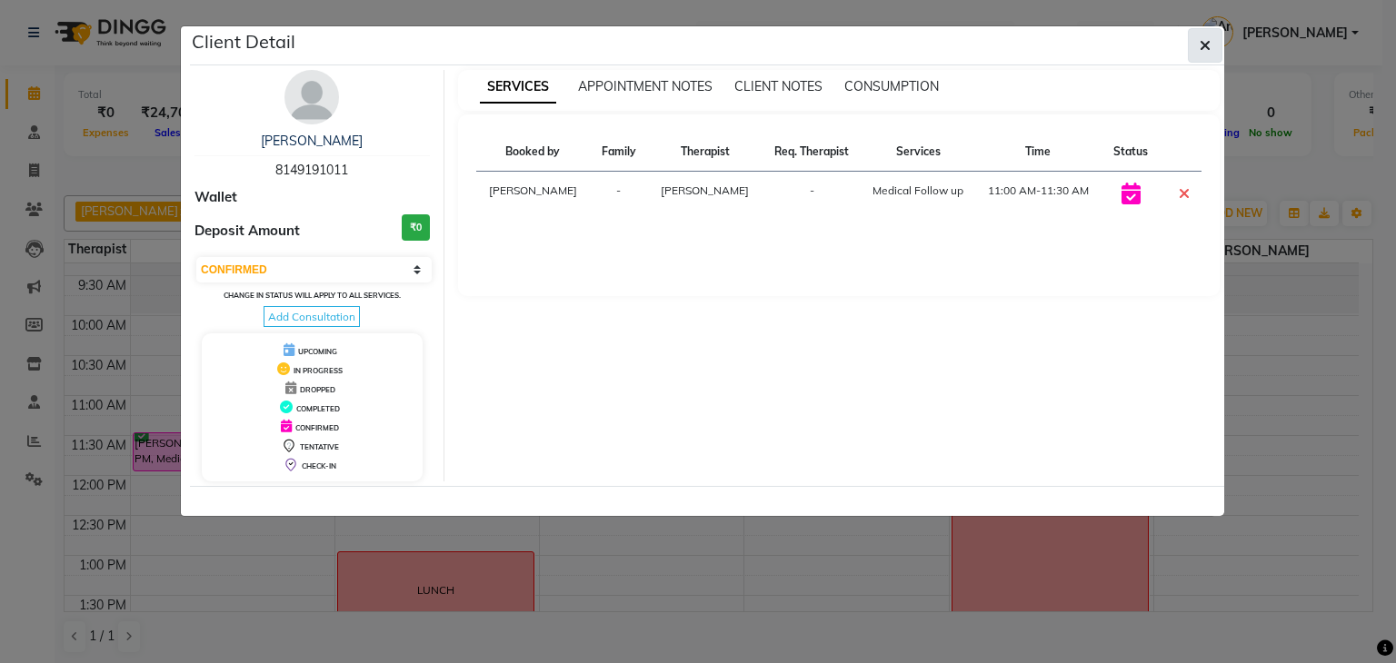
click at [1210, 40] on icon "button" at bounding box center [1205, 45] width 11 height 15
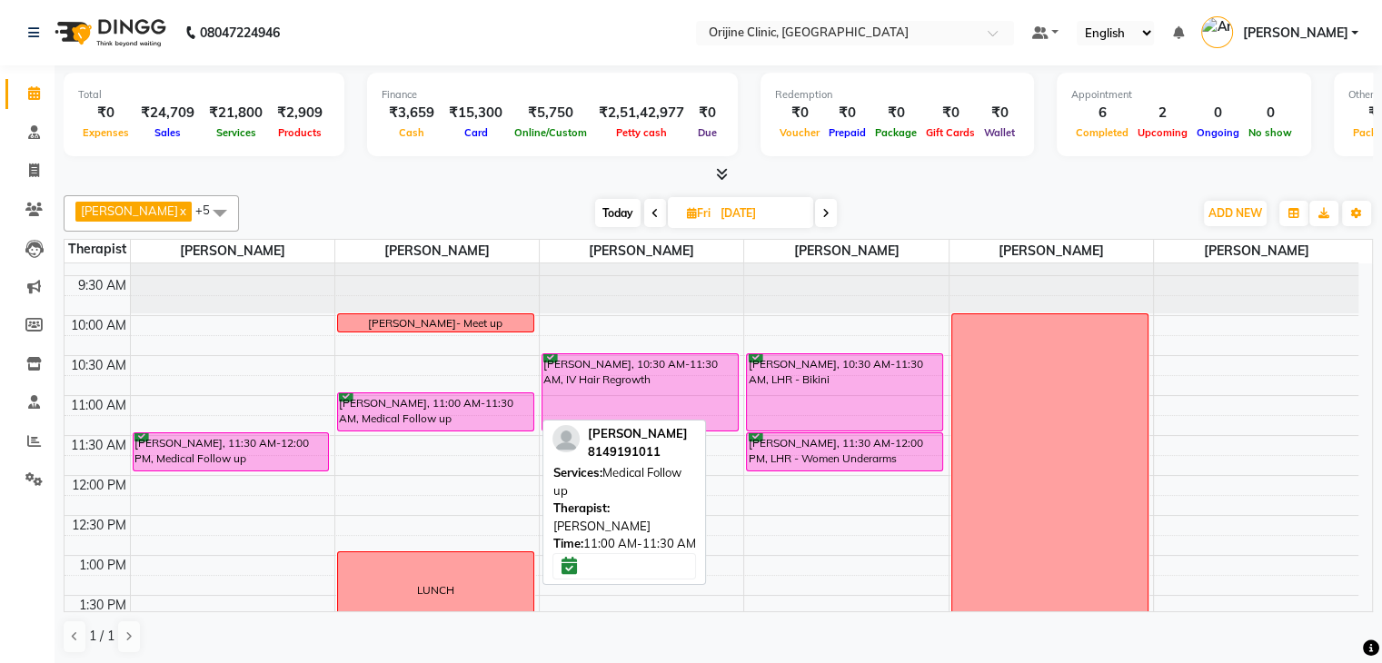
click at [379, 421] on div "Aastha Dhamne, 11:00 AM-11:30 AM, Medical Follow up" at bounding box center [435, 411] width 195 height 37
select select "6"
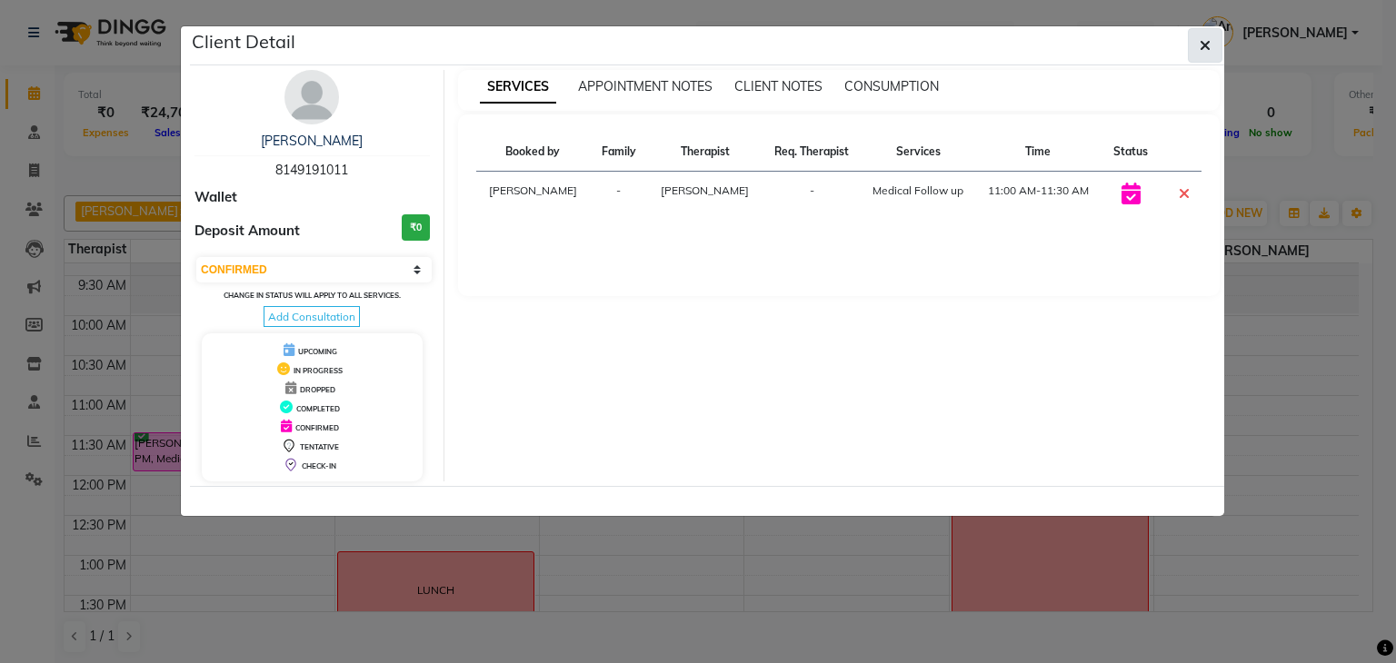
click at [1200, 46] on icon "button" at bounding box center [1205, 45] width 11 height 15
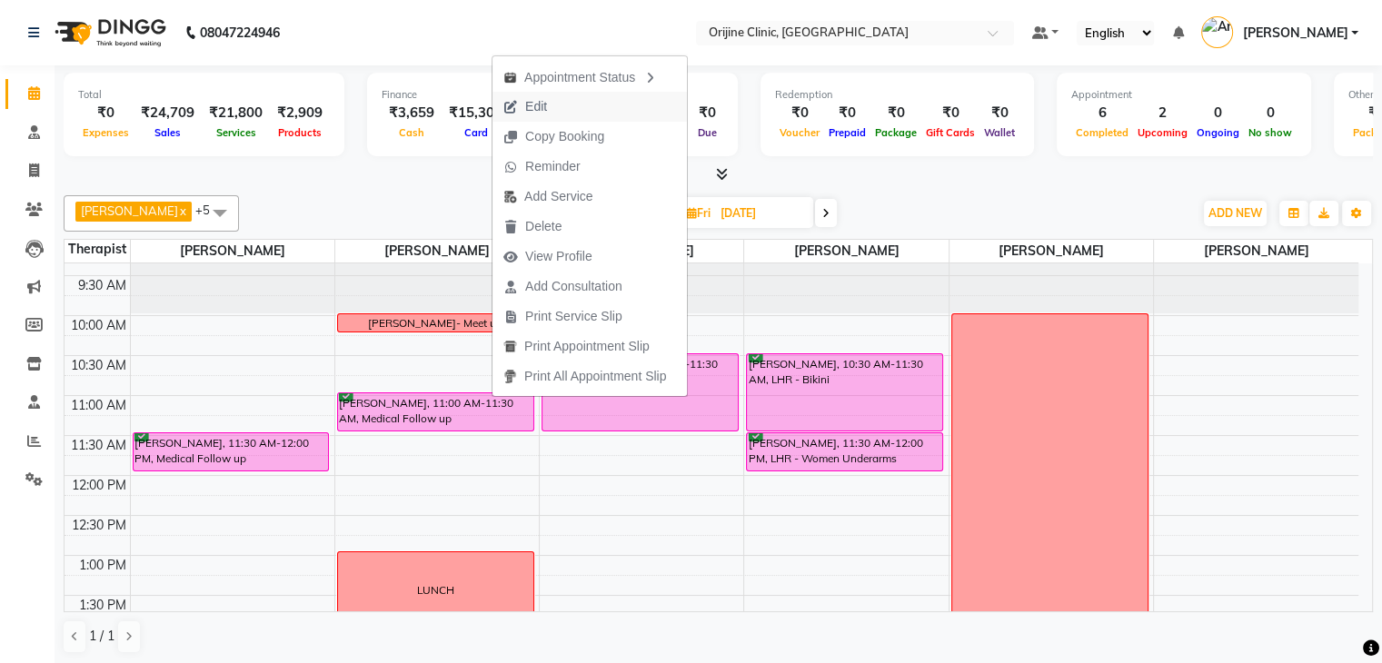
click at [546, 105] on span "Edit" at bounding box center [536, 106] width 22 height 19
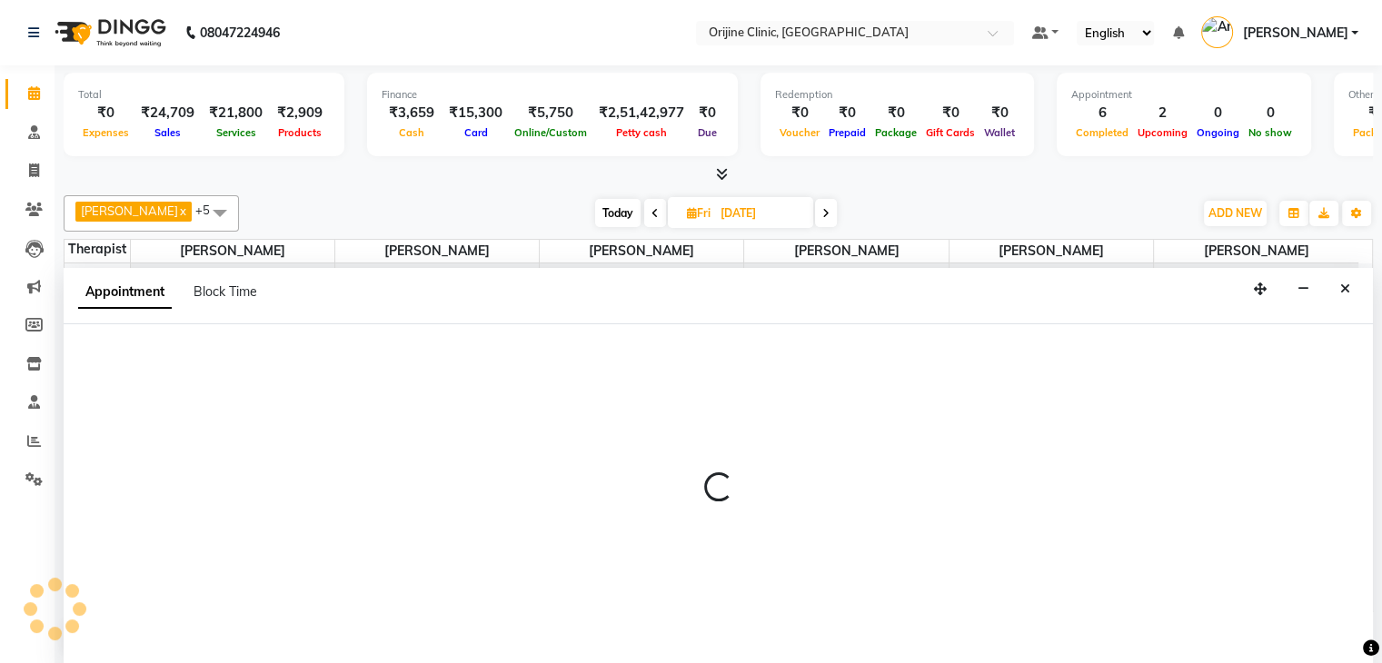
select select "tentative"
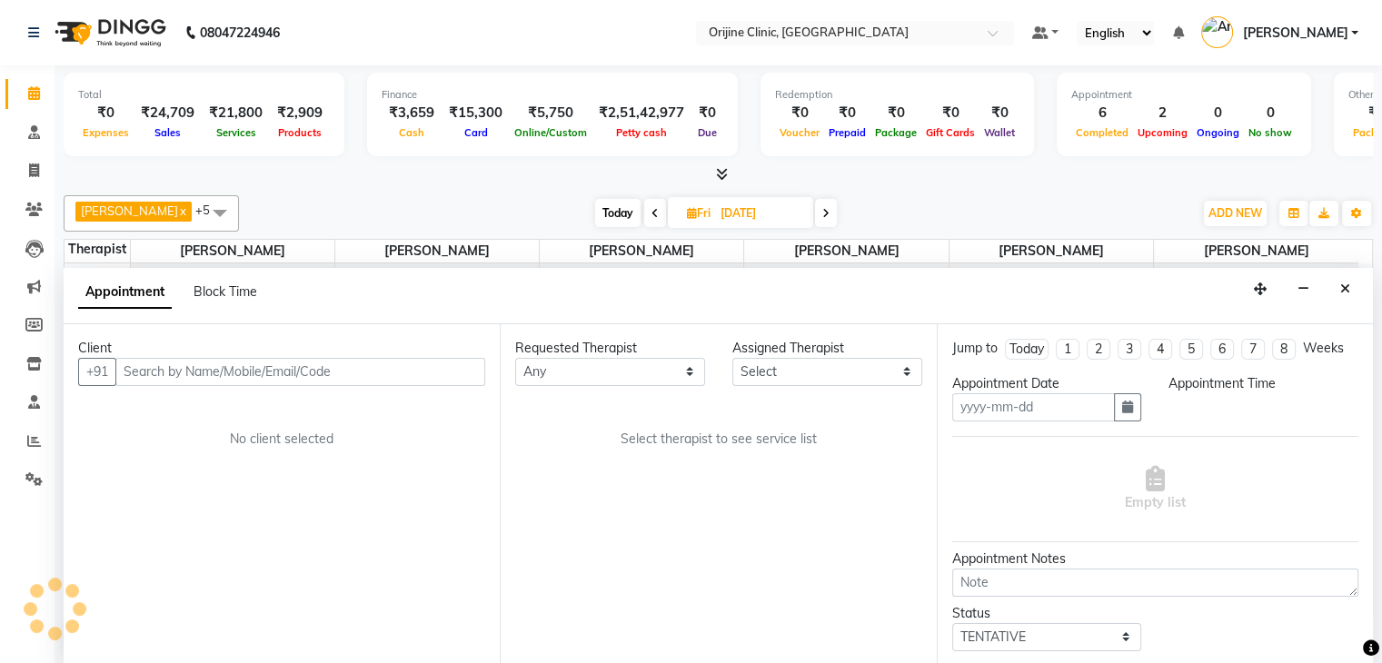
scroll to position [1, 0]
type input "05-09-2025"
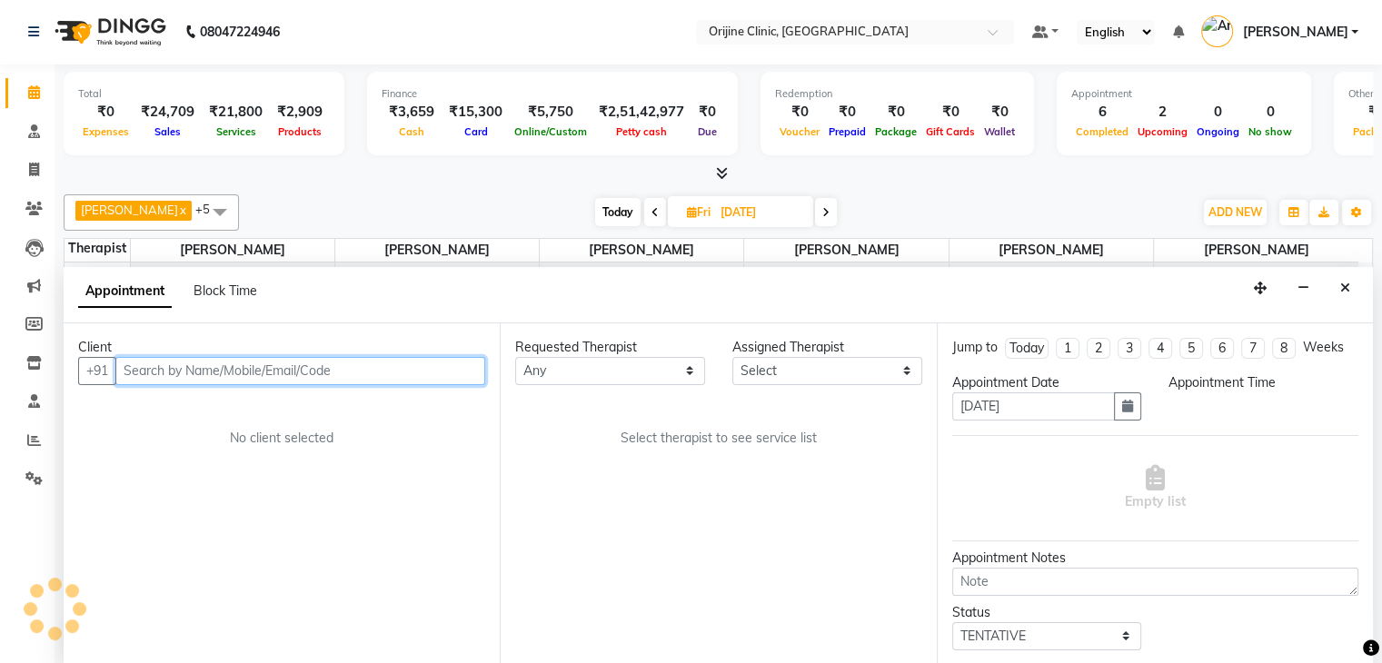
scroll to position [681, 0]
select select "confirm booking"
select select "660"
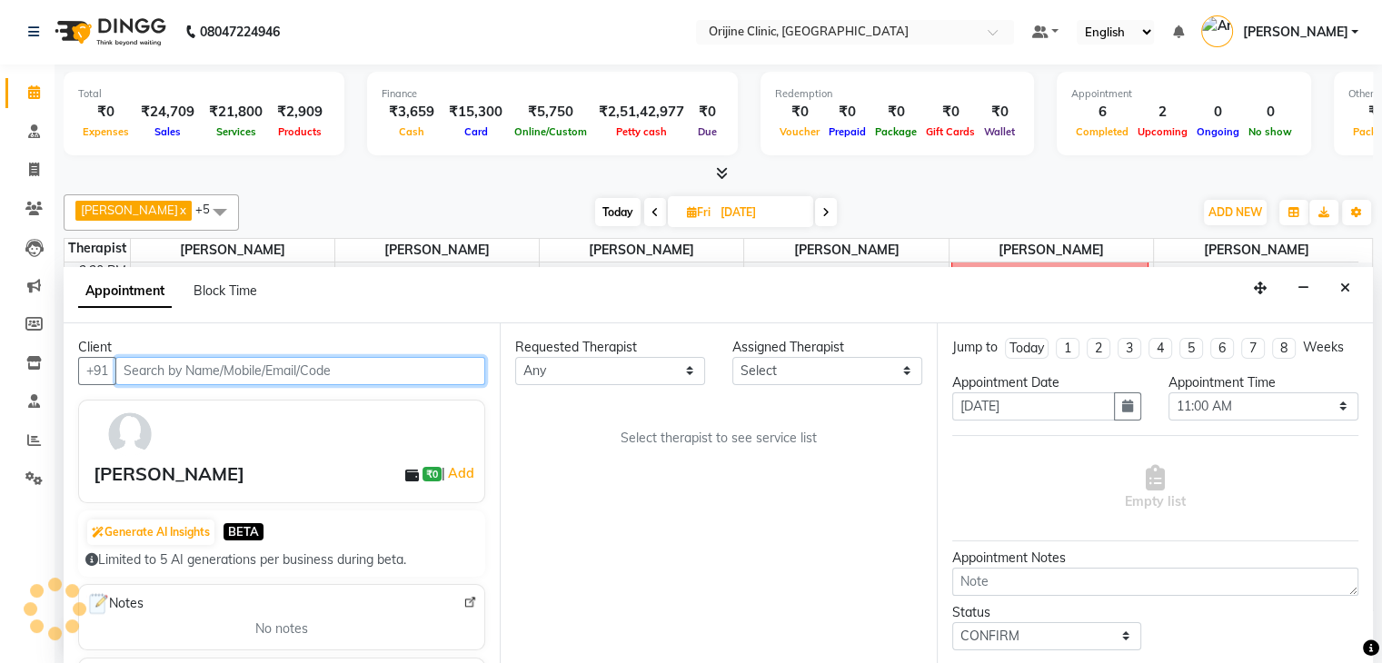
select select "10775"
select select "1132"
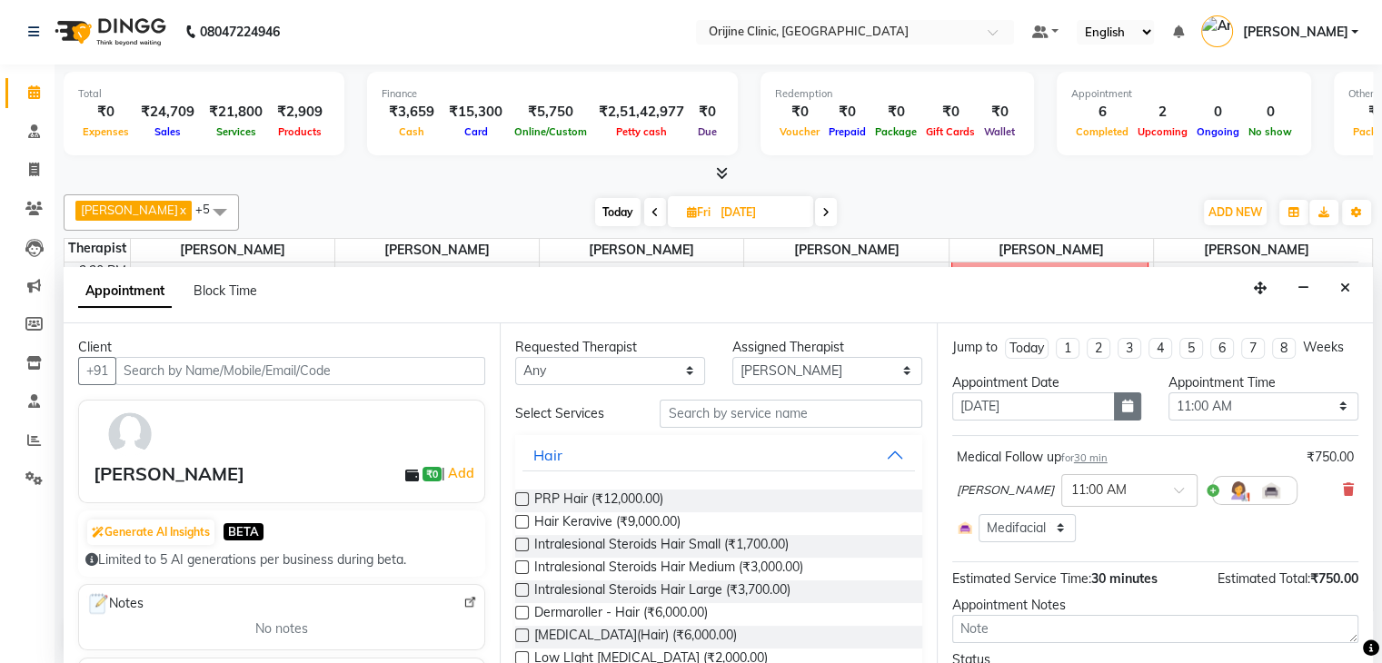
click at [1122, 411] on icon "button" at bounding box center [1127, 406] width 11 height 13
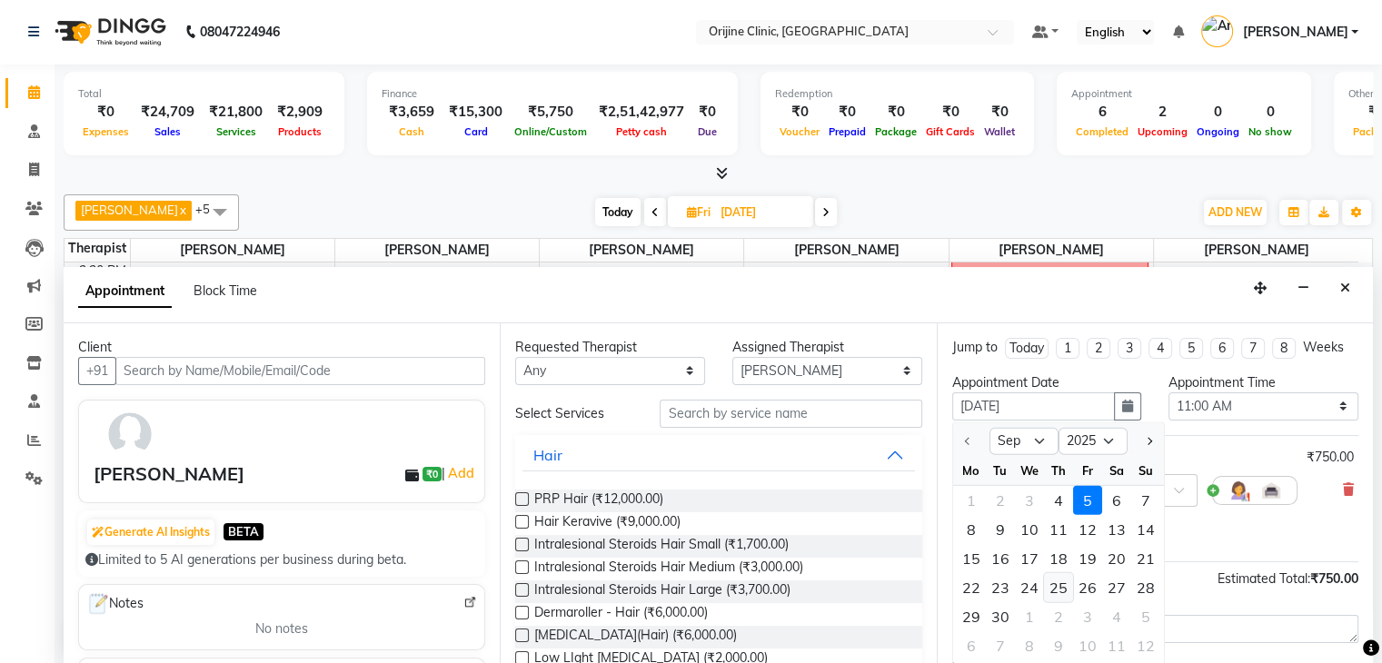
click at [1051, 590] on div "25" at bounding box center [1058, 587] width 29 height 29
type input "25-09-2025"
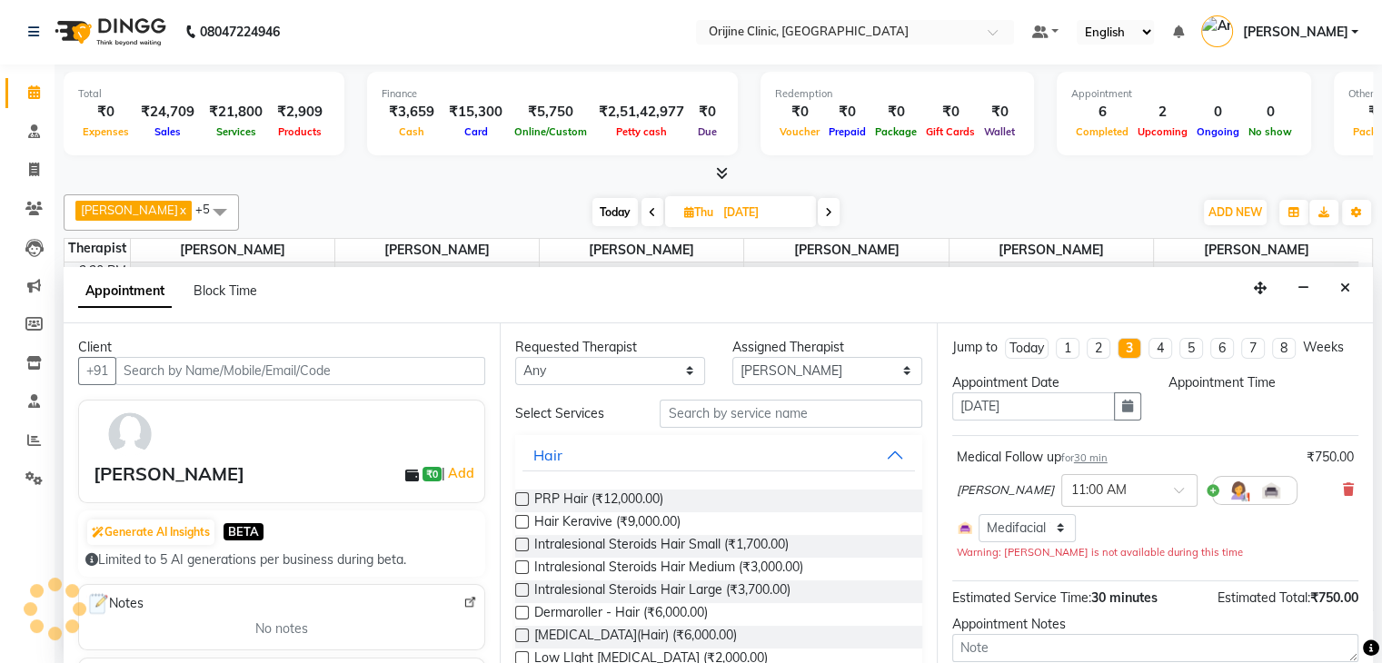
select select "660"
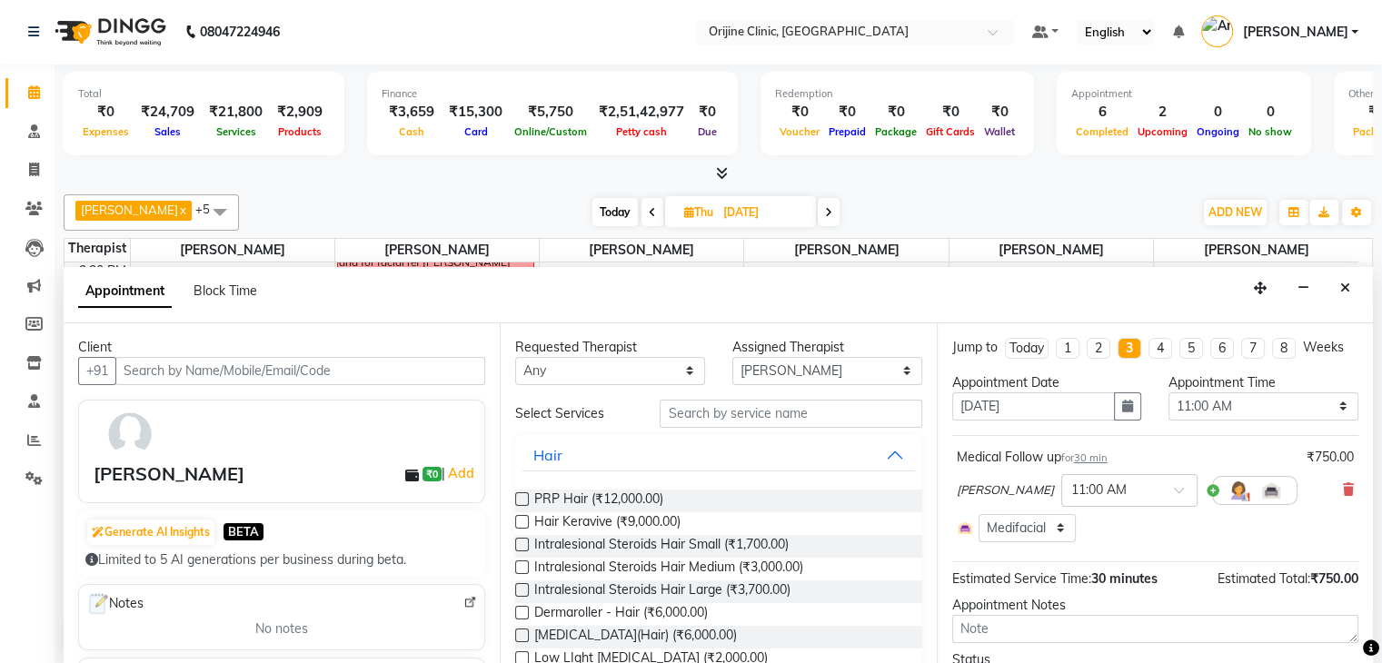
scroll to position [94, 0]
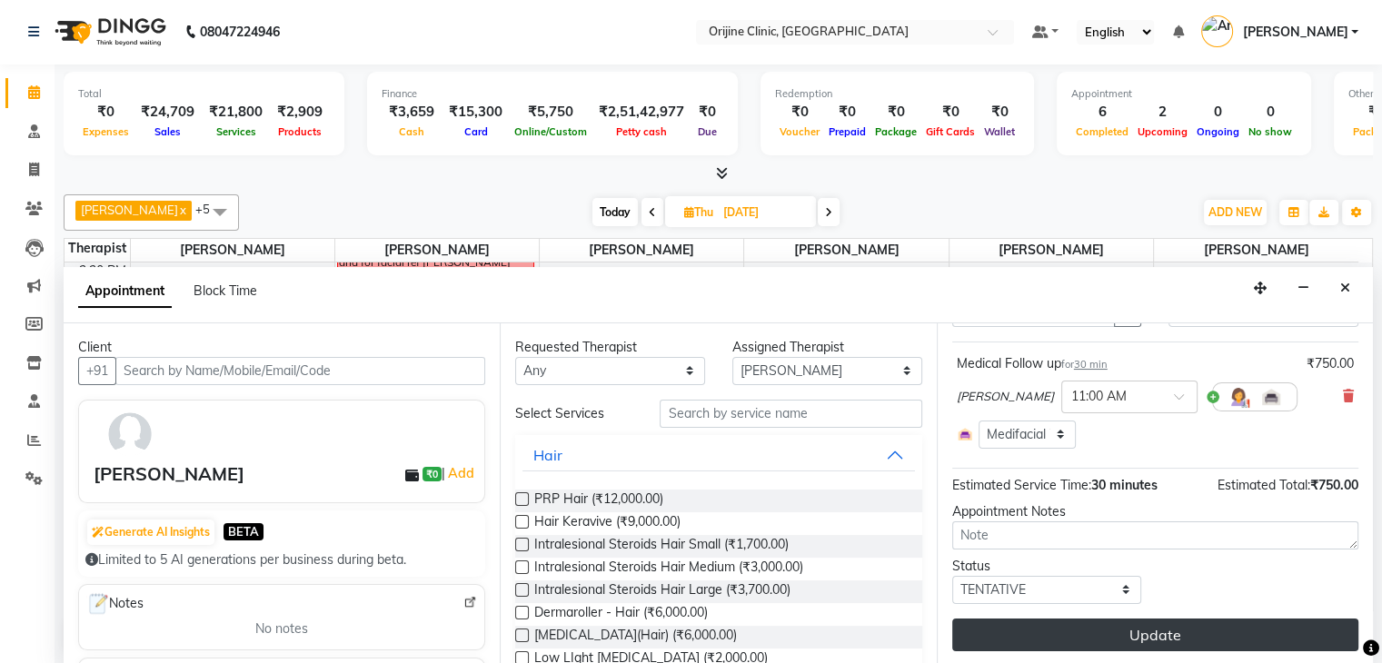
click at [1237, 621] on button "Update" at bounding box center [1155, 635] width 406 height 33
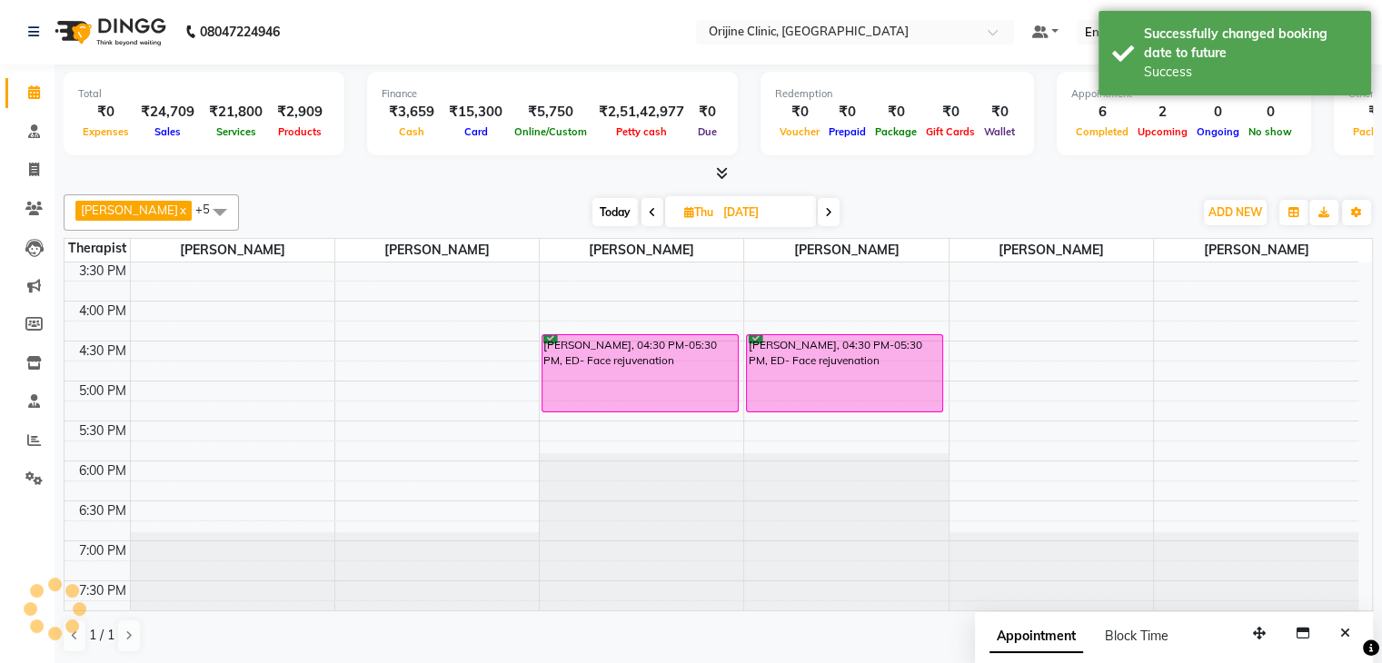
scroll to position [0, 0]
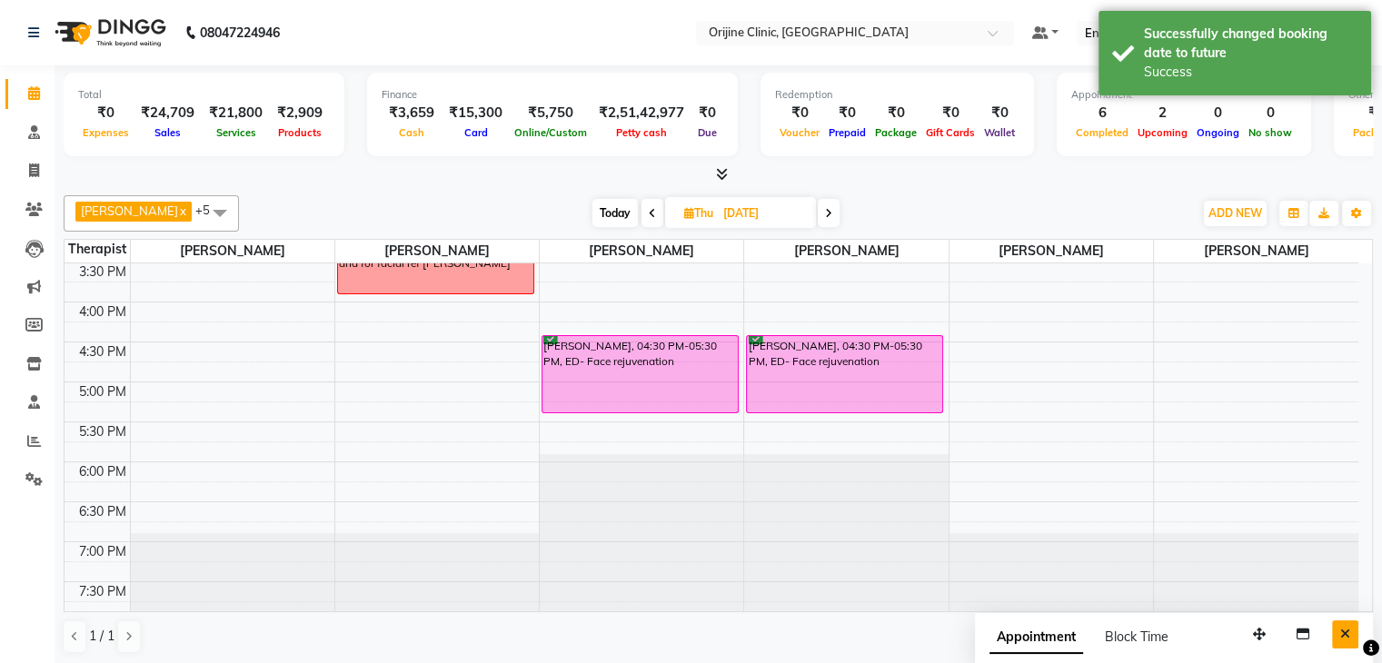
click at [1346, 634] on icon "Close" at bounding box center [1345, 634] width 10 height 13
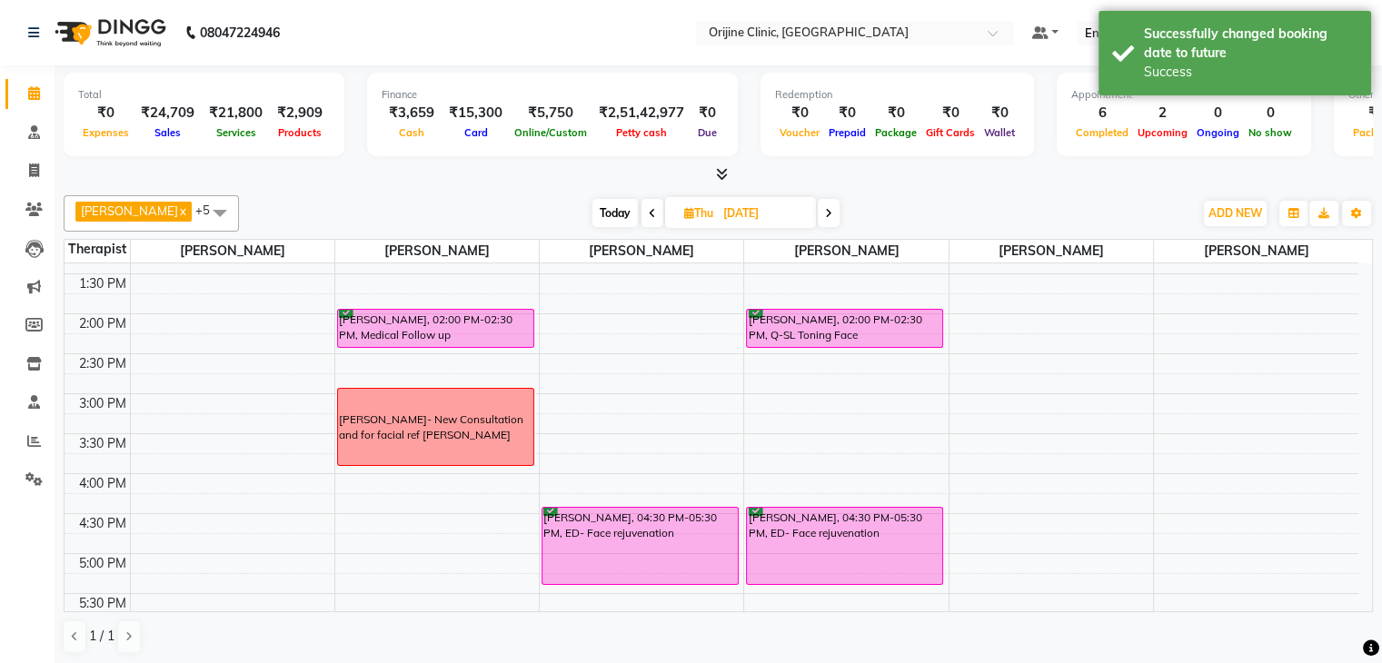
scroll to position [506, 0]
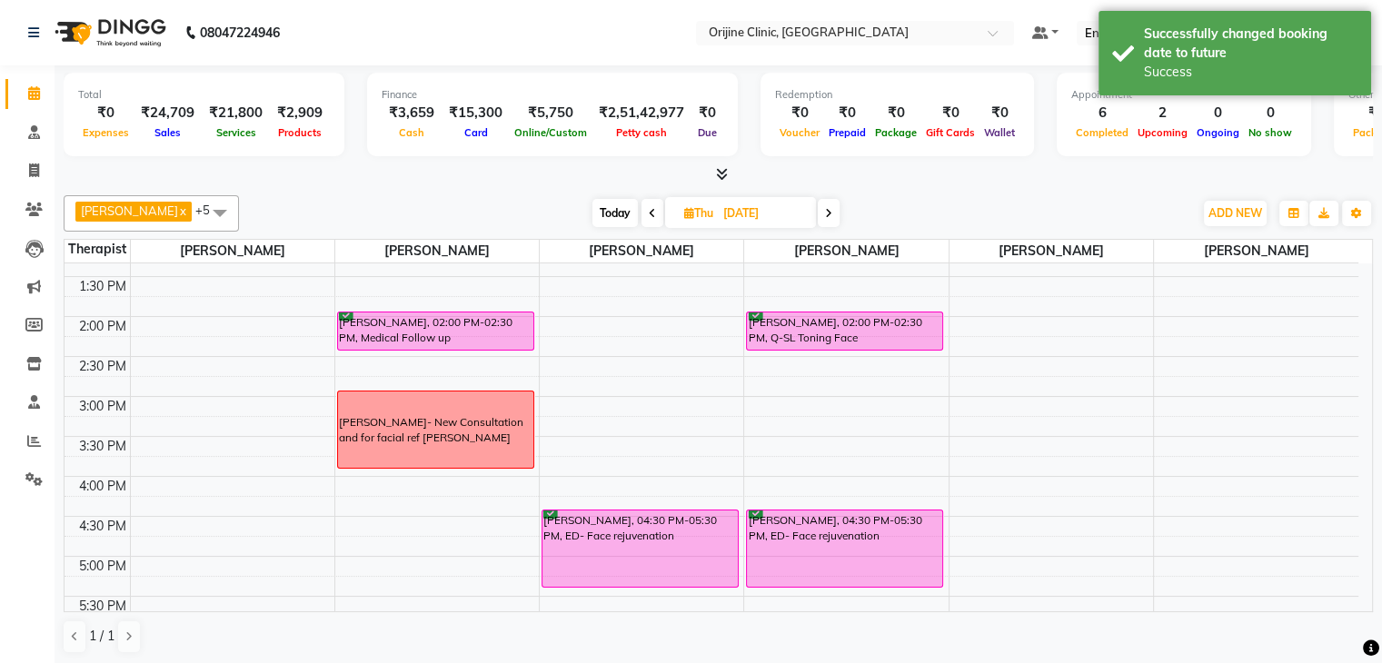
click at [607, 211] on span "Today" at bounding box center [614, 213] width 45 height 28
type input "[DATE]"
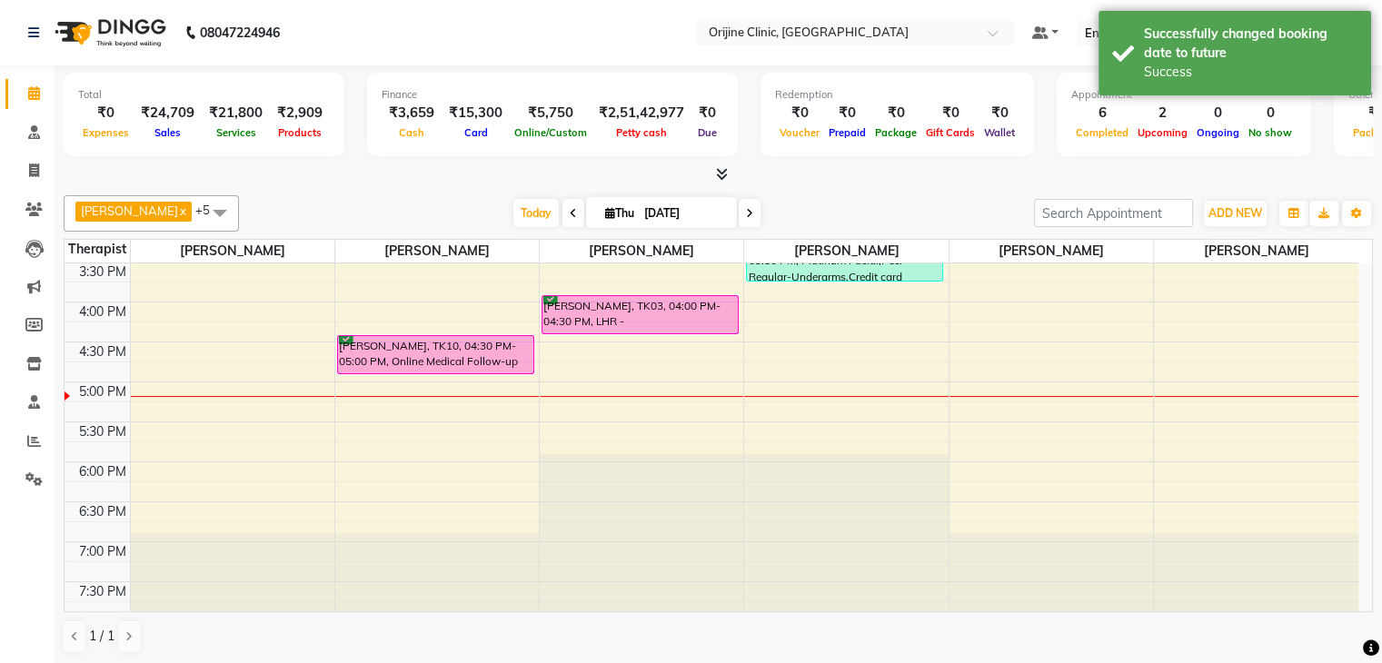
click at [601, 210] on span "Thu" at bounding box center [620, 213] width 38 height 14
select select "9"
select select "2025"
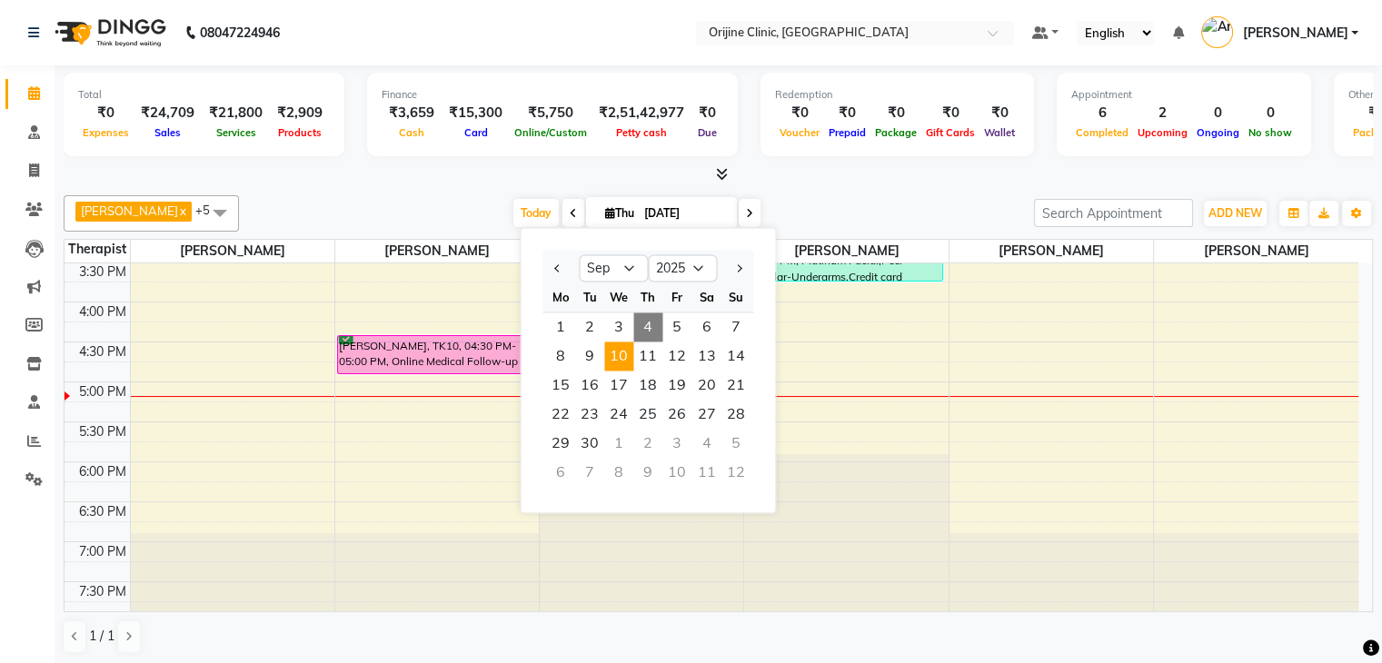
click at [618, 360] on span "10" at bounding box center [618, 356] width 29 height 29
type input "10-09-2025"
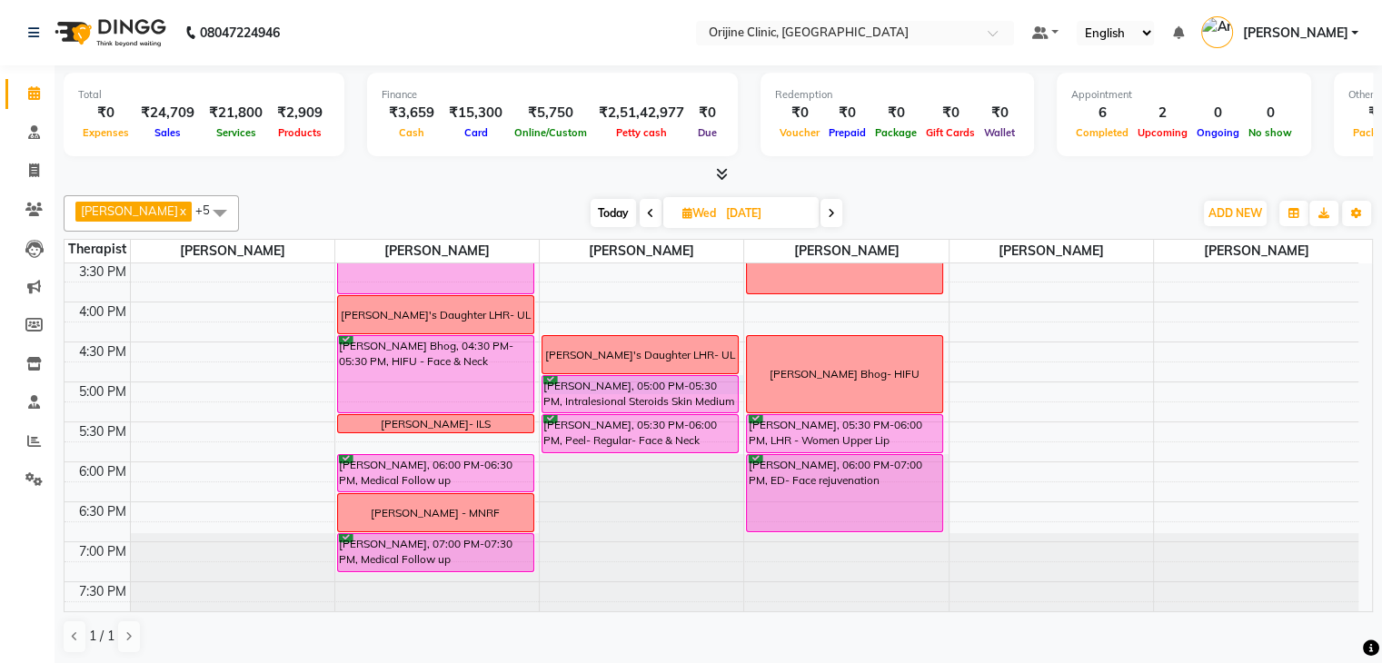
click at [742, 375] on div "7:00 AM 7:30 AM 8:00 AM 8:30 AM 9:00 AM 9:30 AM 10:00 AM 10:30 AM 11:00 AM 11:3…" at bounding box center [712, 102] width 1294 height 1039
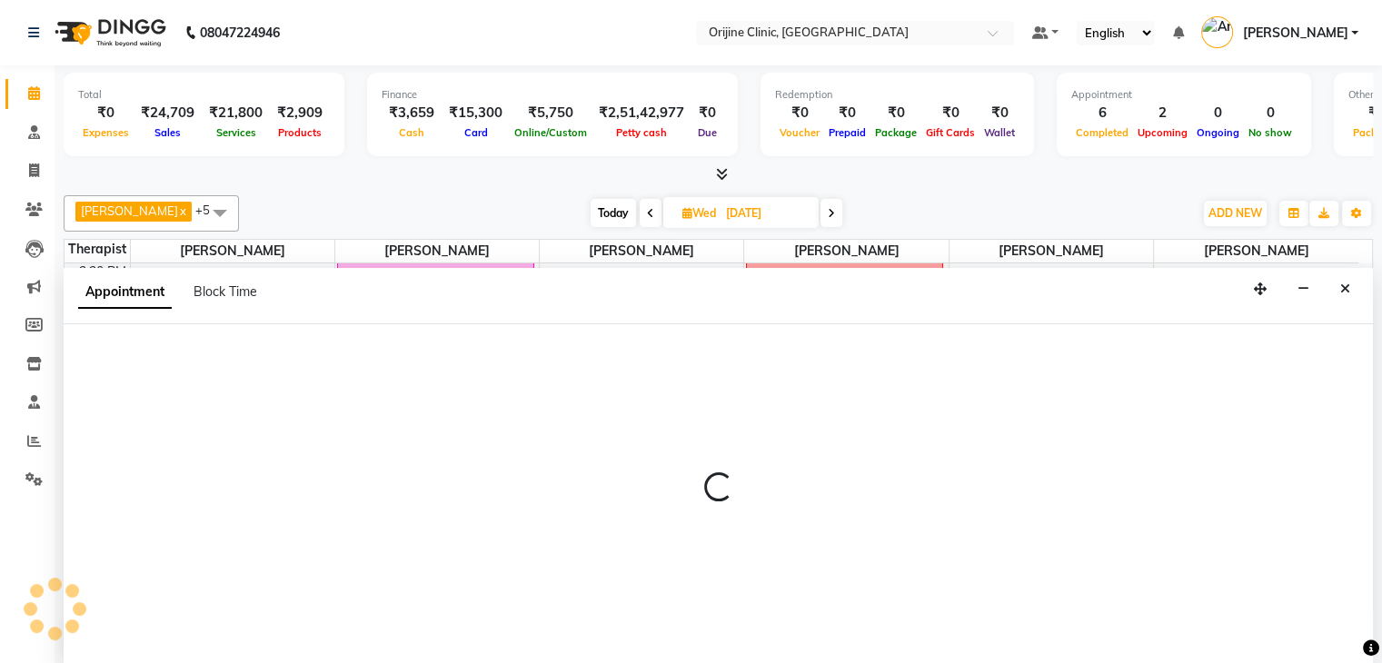
scroll to position [1, 0]
select select "10776"
select select "1020"
select select "tentative"
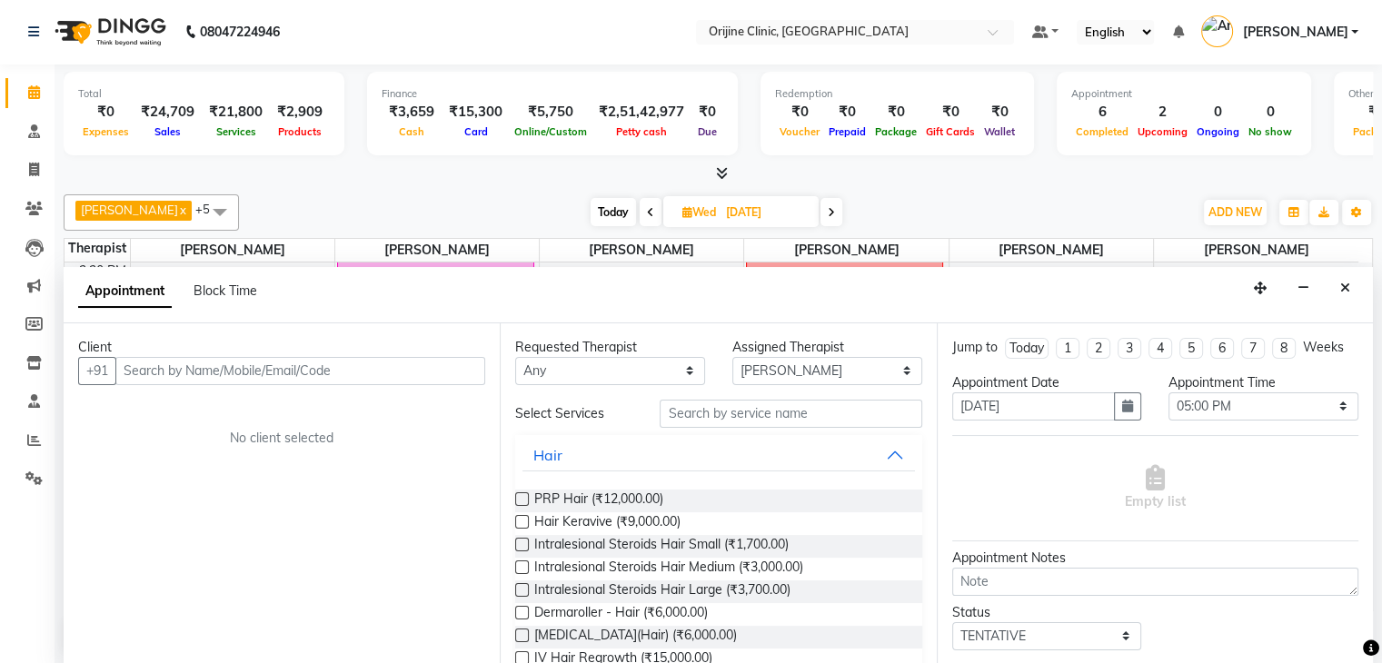
click at [331, 357] on input "text" at bounding box center [300, 371] width 370 height 28
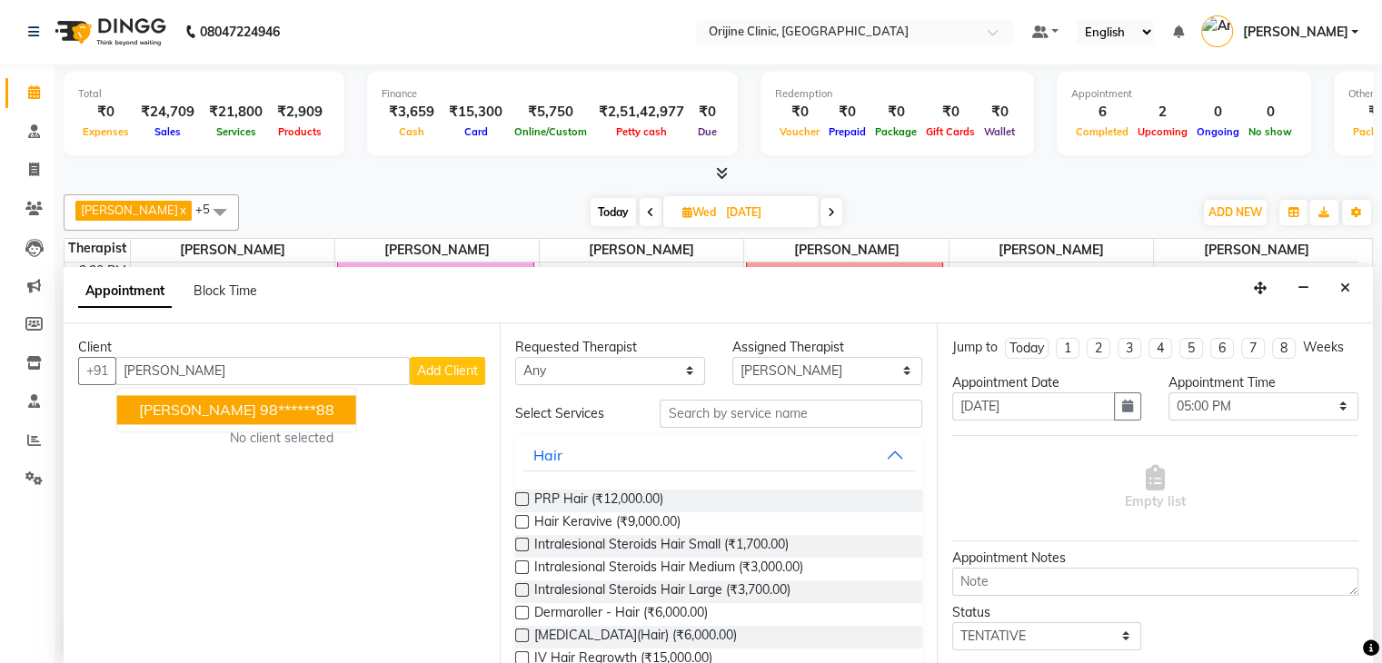
click at [260, 411] on ngb-highlight "98******88" at bounding box center [297, 410] width 75 height 18
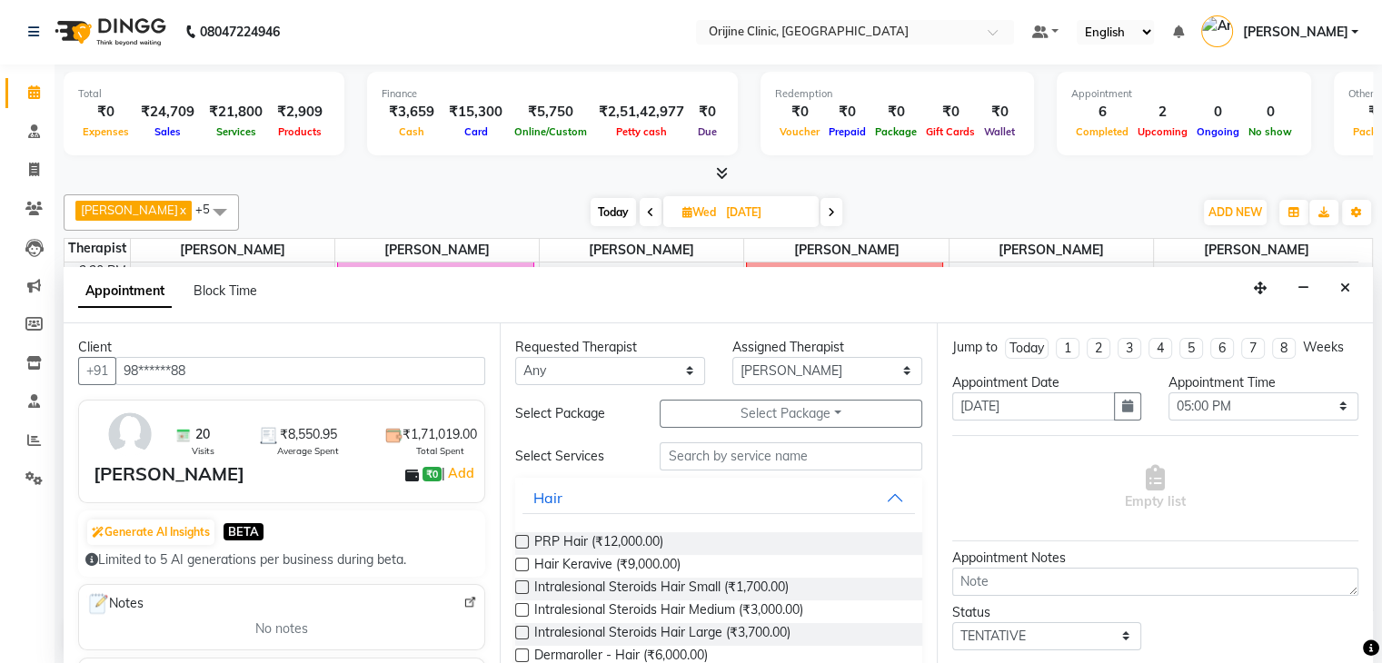
type input "98******88"
click at [723, 459] on input "text" at bounding box center [791, 457] width 262 height 28
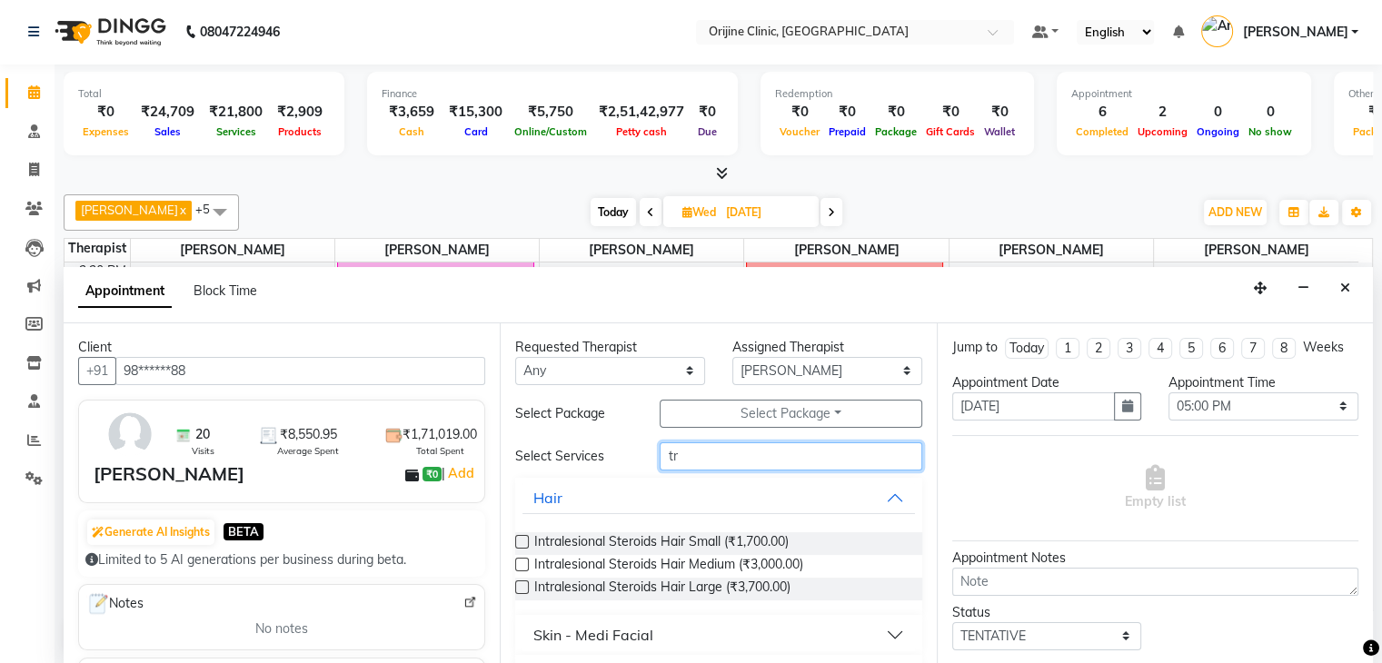
type input "t"
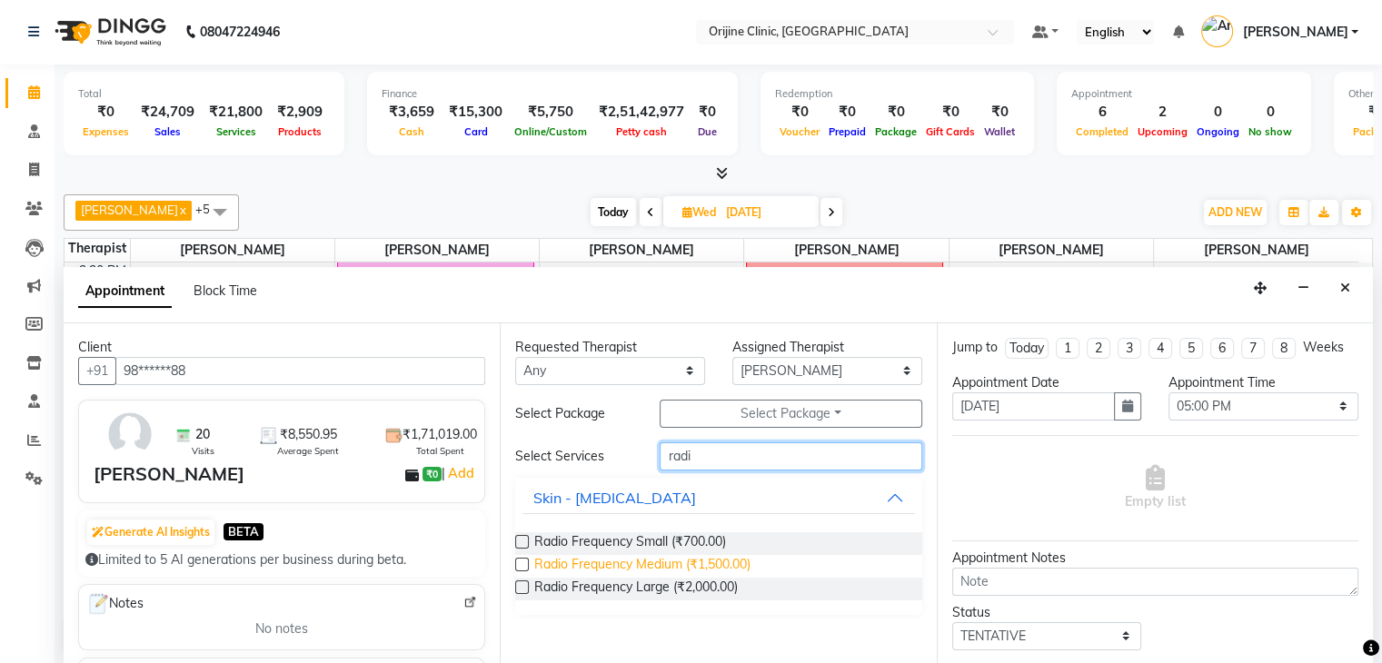
type input "radi"
click at [717, 559] on span "Radio Frequency Medium (₹1,500.00)" at bounding box center [642, 566] width 216 height 23
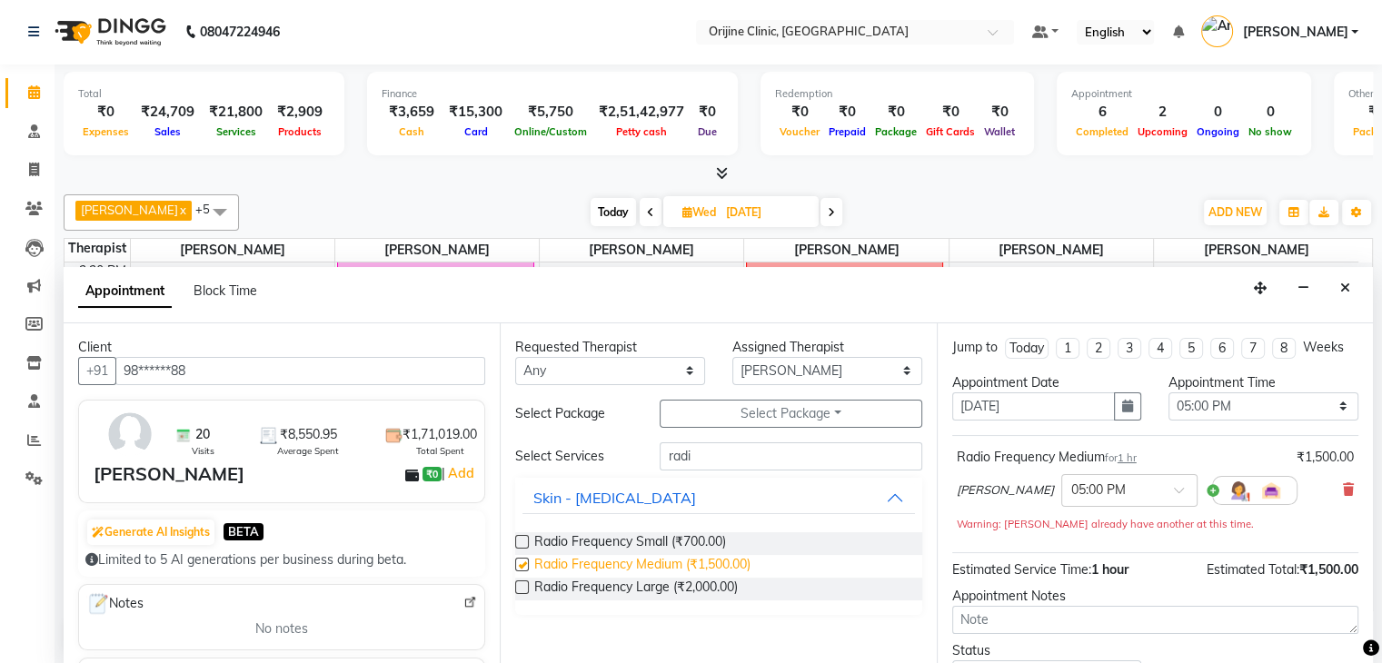
checkbox input "false"
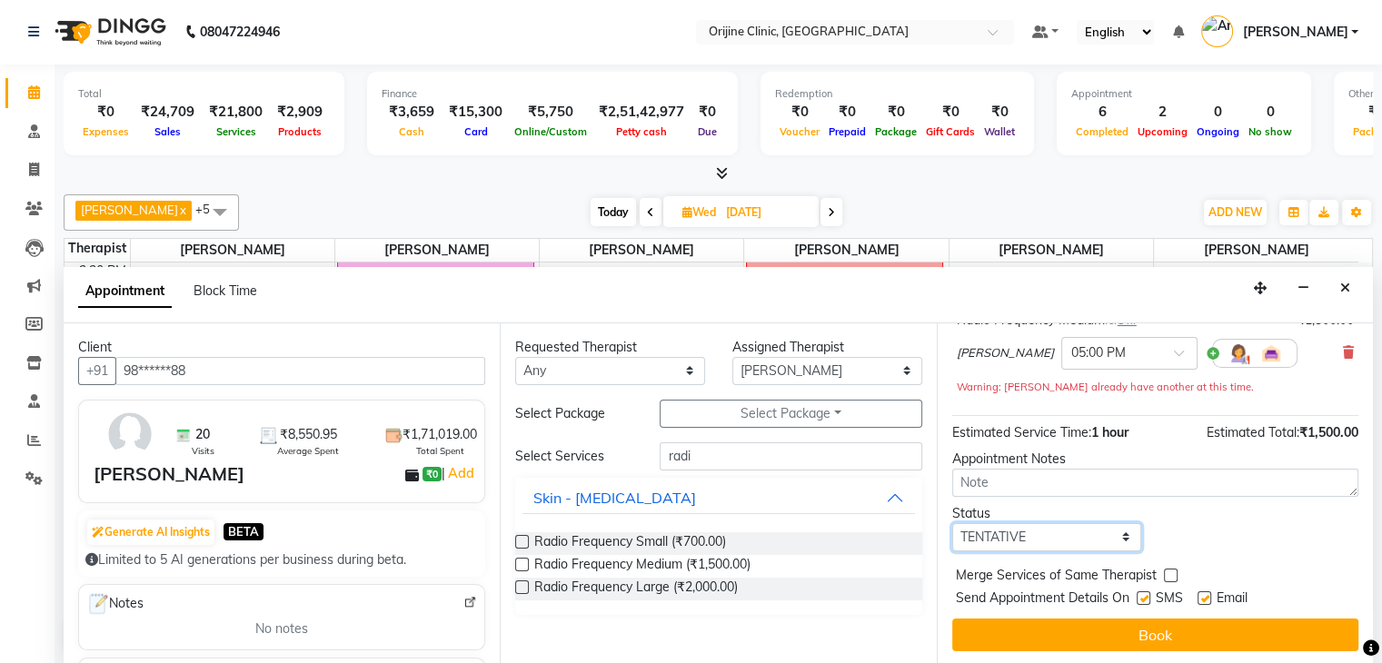
click at [1113, 535] on select "Select TENTATIVE CONFIRM UPCOMING" at bounding box center [1047, 537] width 190 height 28
select select "confirm booking"
click at [952, 523] on select "Select TENTATIVE CONFIRM UPCOMING" at bounding box center [1047, 537] width 190 height 28
drag, startPoint x: 1144, startPoint y: 596, endPoint x: 1207, endPoint y: 599, distance: 62.8
click at [1207, 599] on div "Send Appointment Details On SMS Email" at bounding box center [1157, 600] width 403 height 23
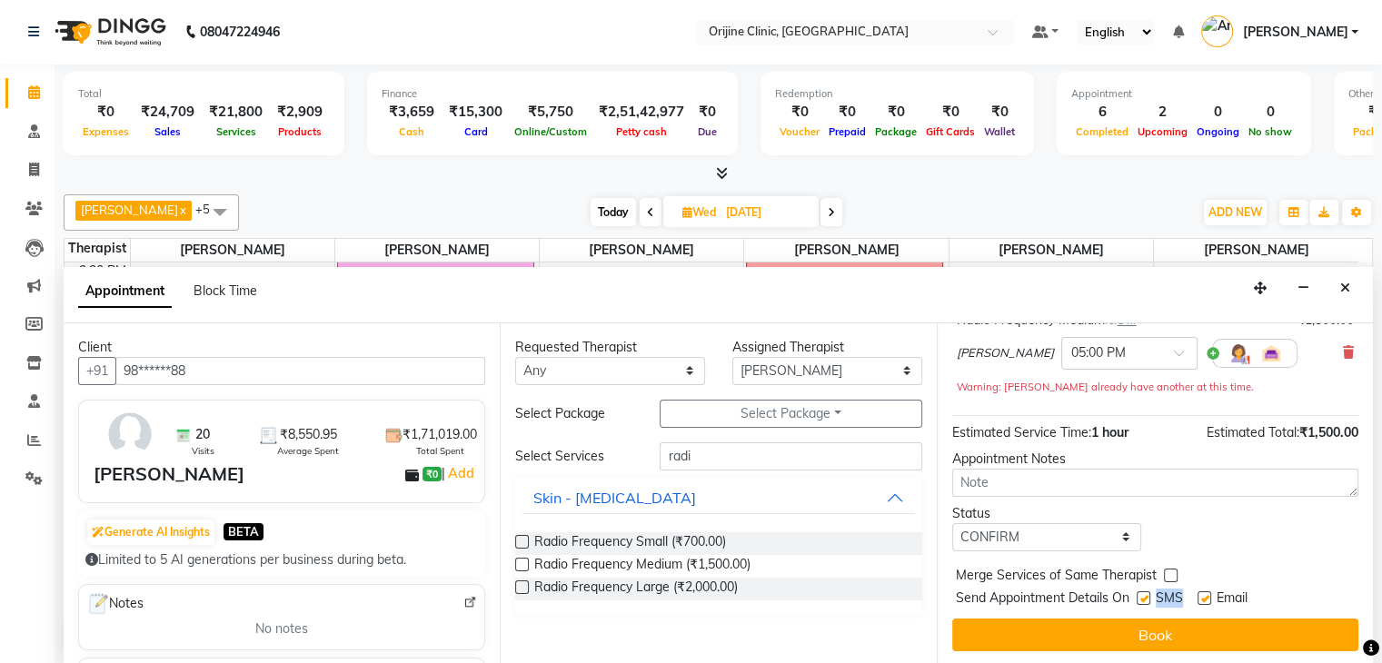
click at [1207, 599] on label at bounding box center [1205, 599] width 14 height 14
click at [1207, 599] on input "checkbox" at bounding box center [1204, 600] width 12 height 12
checkbox input "false"
click at [1146, 592] on label at bounding box center [1144, 599] width 14 height 14
click at [1146, 594] on input "checkbox" at bounding box center [1143, 600] width 12 height 12
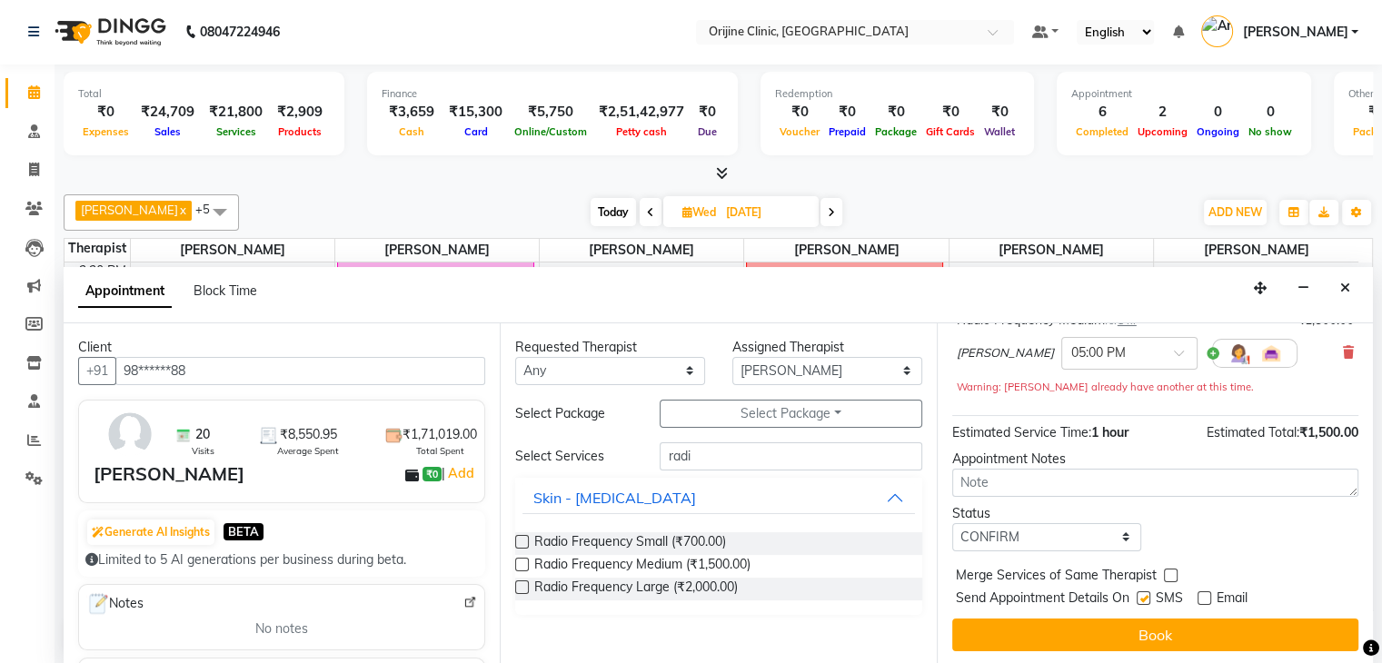
checkbox input "false"
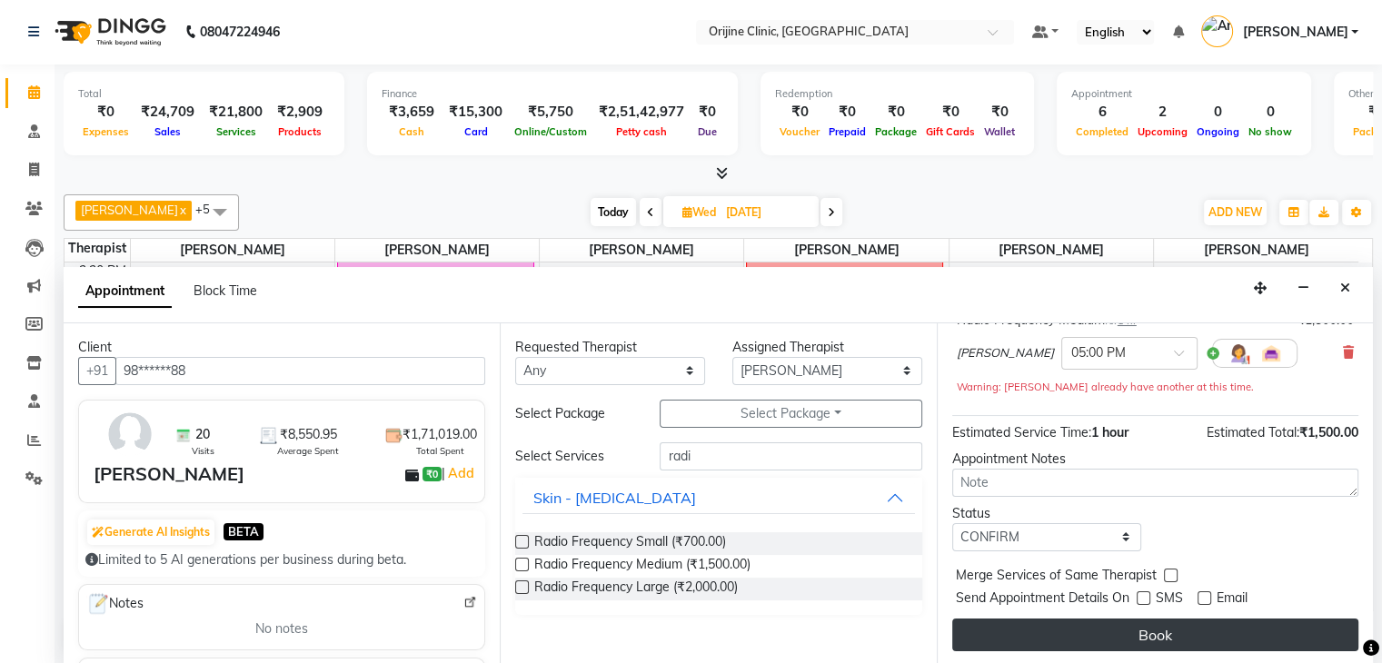
click at [1153, 626] on button "Book" at bounding box center [1155, 635] width 406 height 33
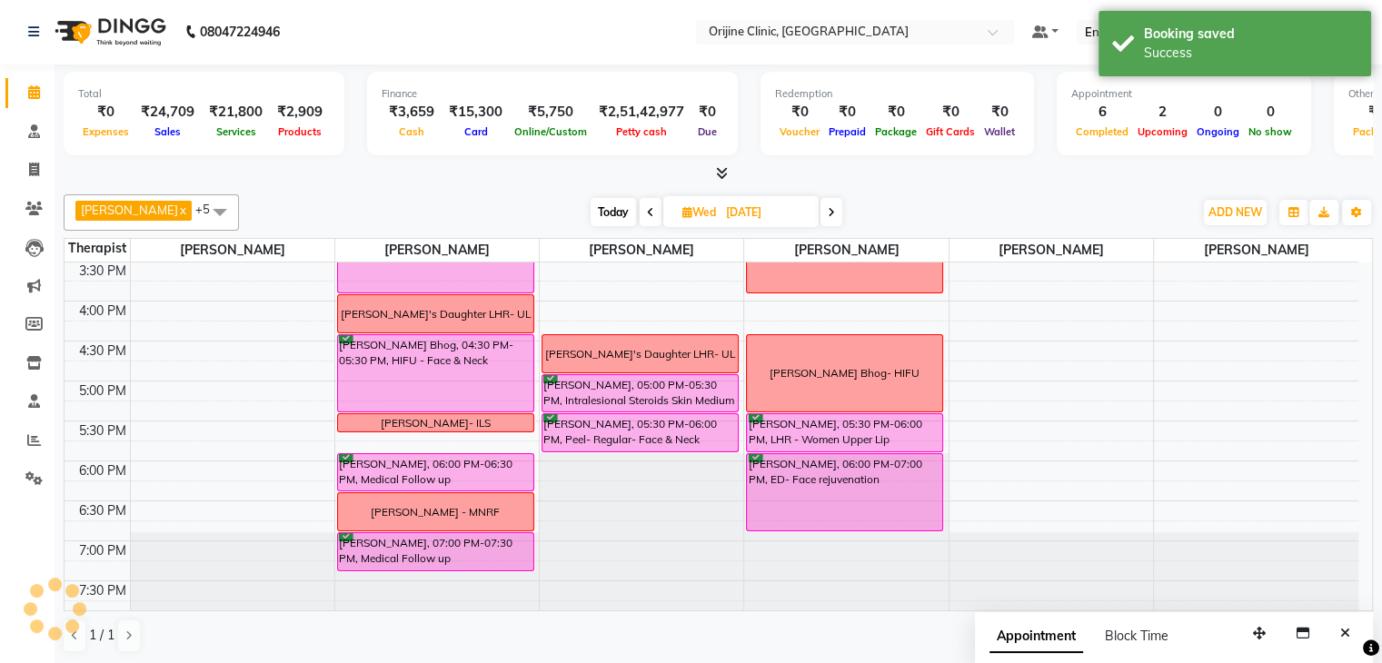
scroll to position [0, 0]
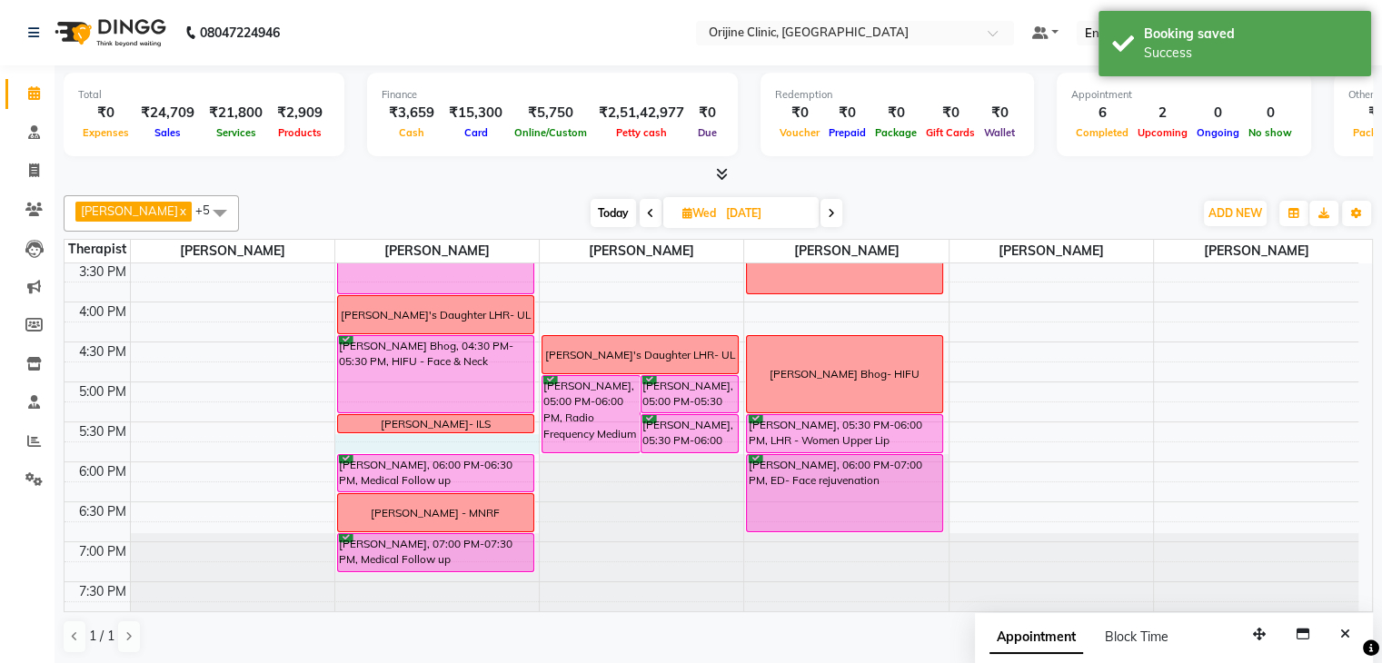
click at [514, 436] on div "7:00 AM 7:30 AM 8:00 AM 8:30 AM 9:00 AM 9:30 AM 10:00 AM 10:30 AM 11:00 AM 11:3…" at bounding box center [712, 102] width 1294 height 1039
select select "10775"
select select "1065"
select select "tentative"
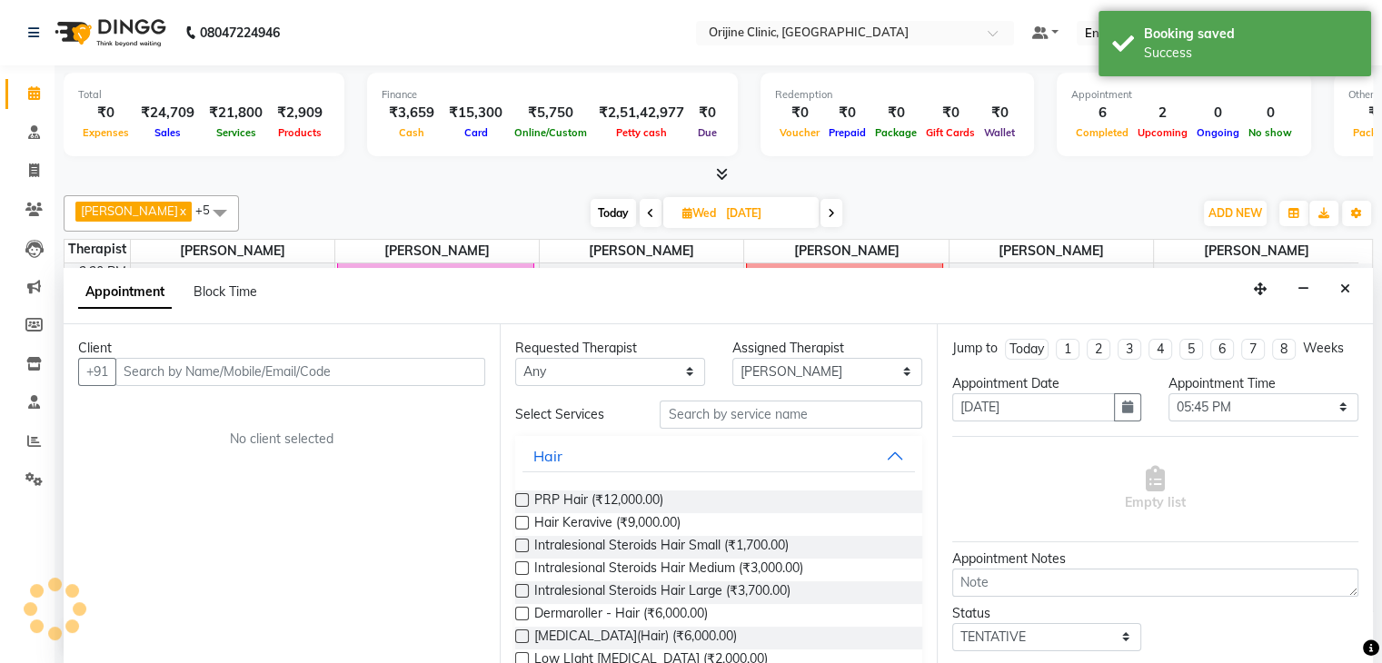
scroll to position [1, 0]
click at [236, 284] on span "Block Time" at bounding box center [226, 291] width 64 height 16
select select "10775"
select select "1065"
select select "1080"
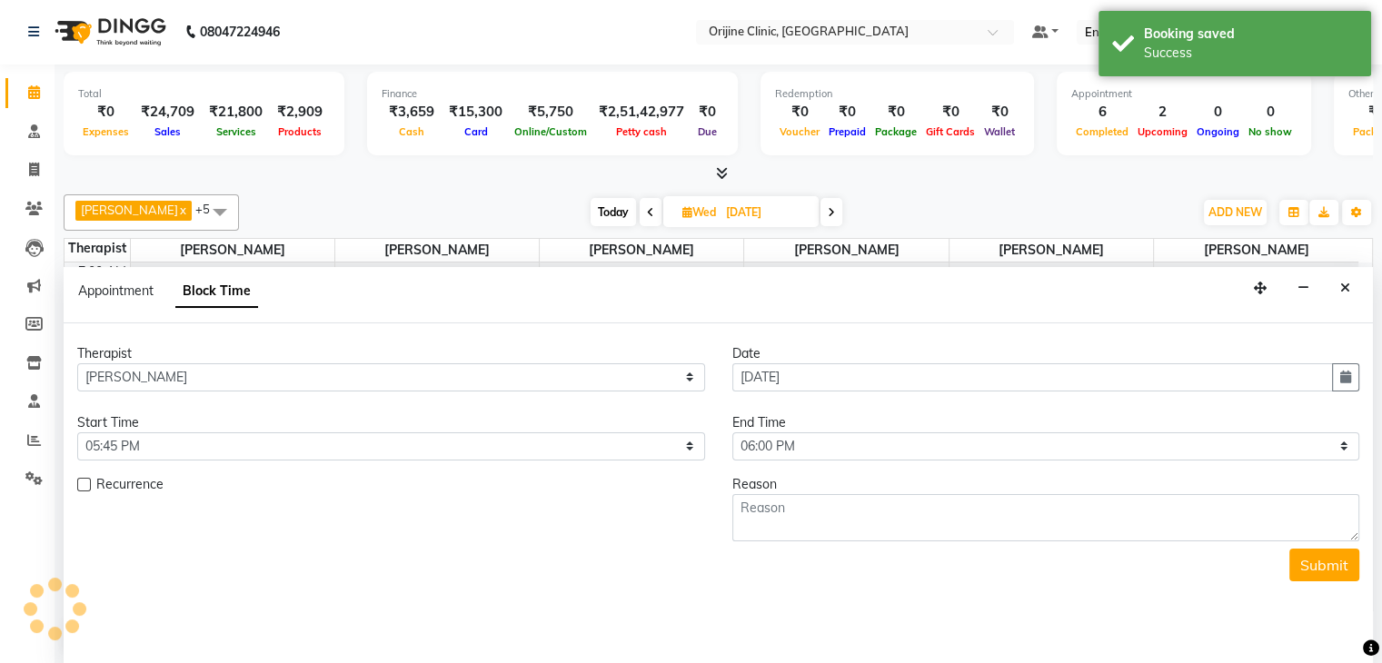
scroll to position [681, 0]
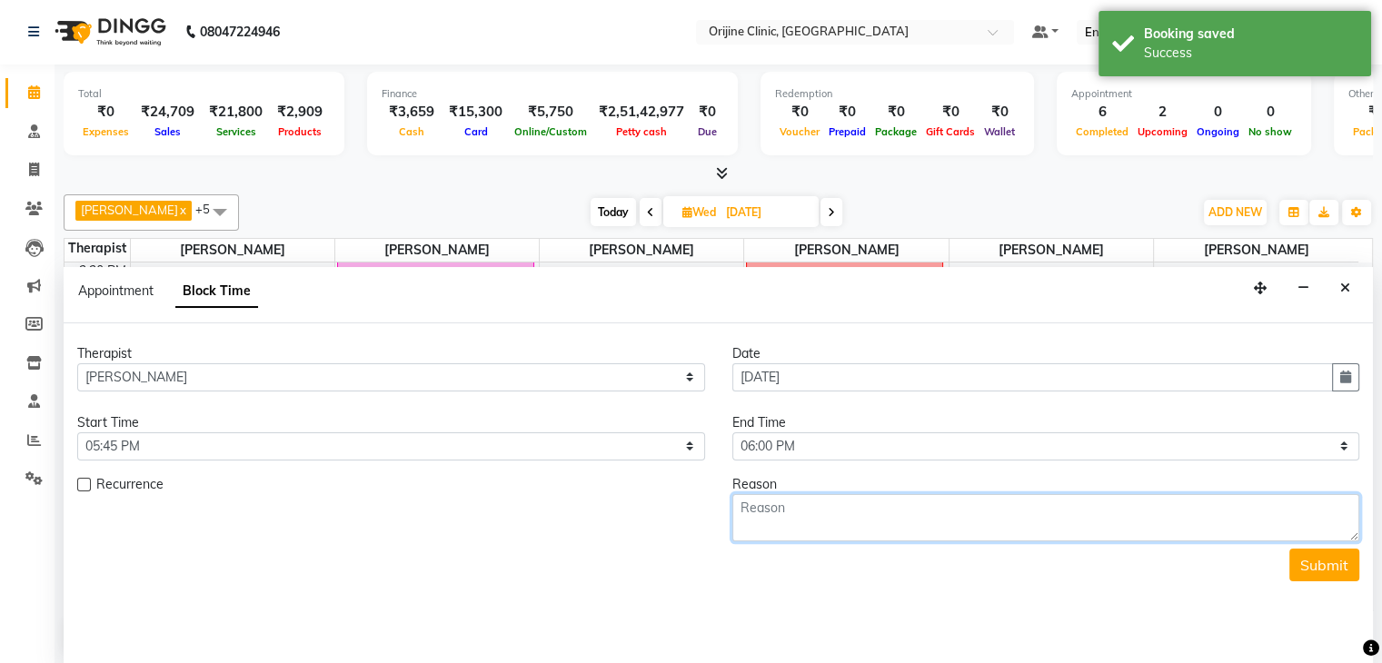
click at [832, 505] on textarea at bounding box center [1046, 517] width 628 height 47
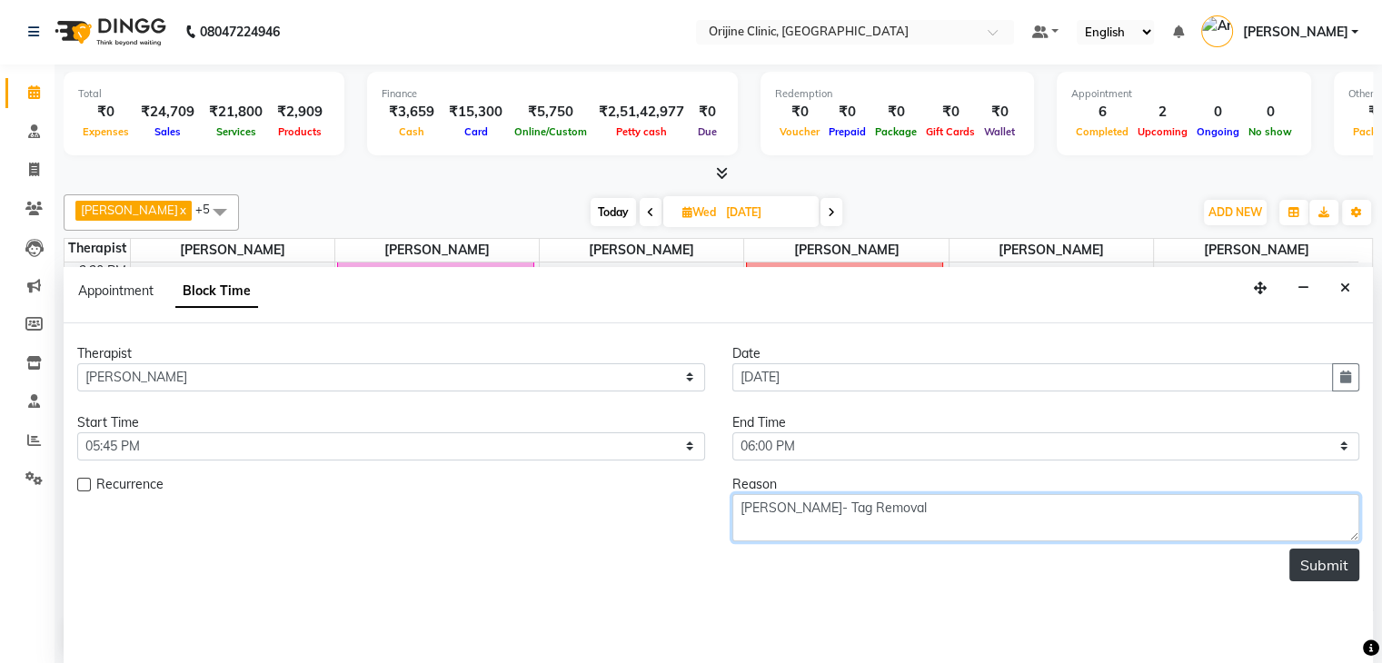
type textarea "Tina Chinoy- Tag Removal"
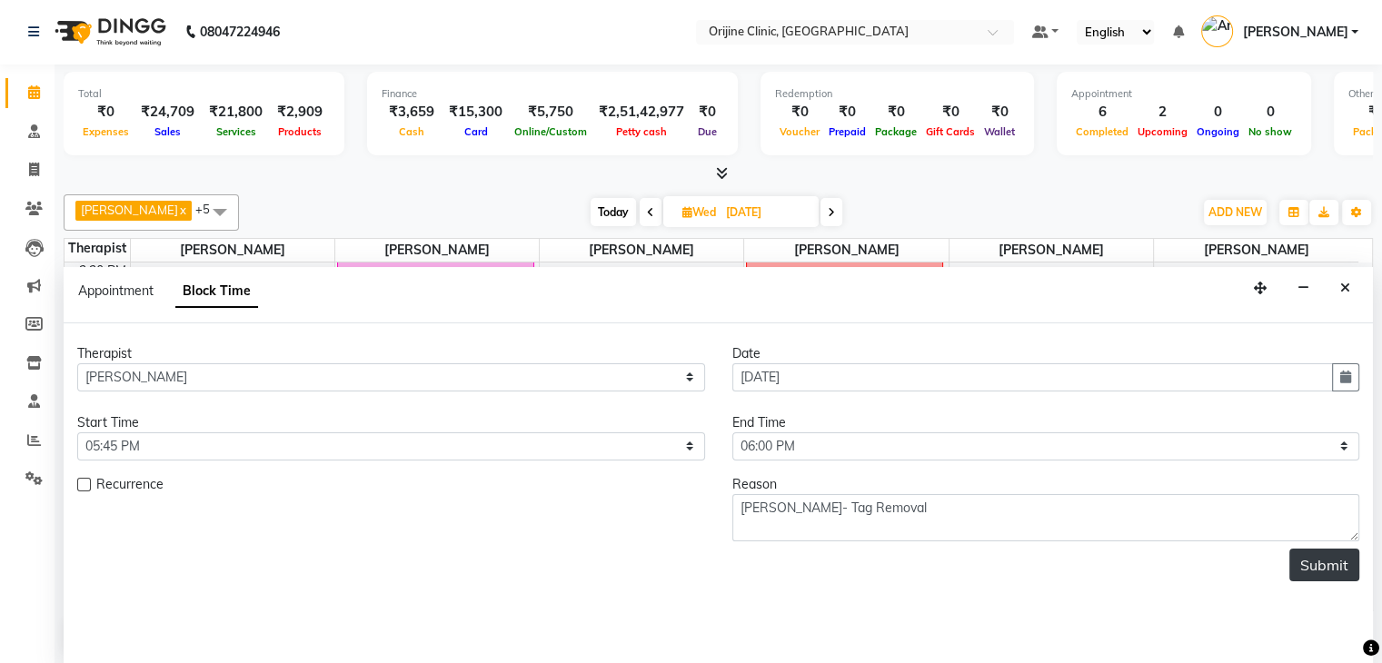
click at [1341, 553] on button "Submit" at bounding box center [1325, 565] width 70 height 33
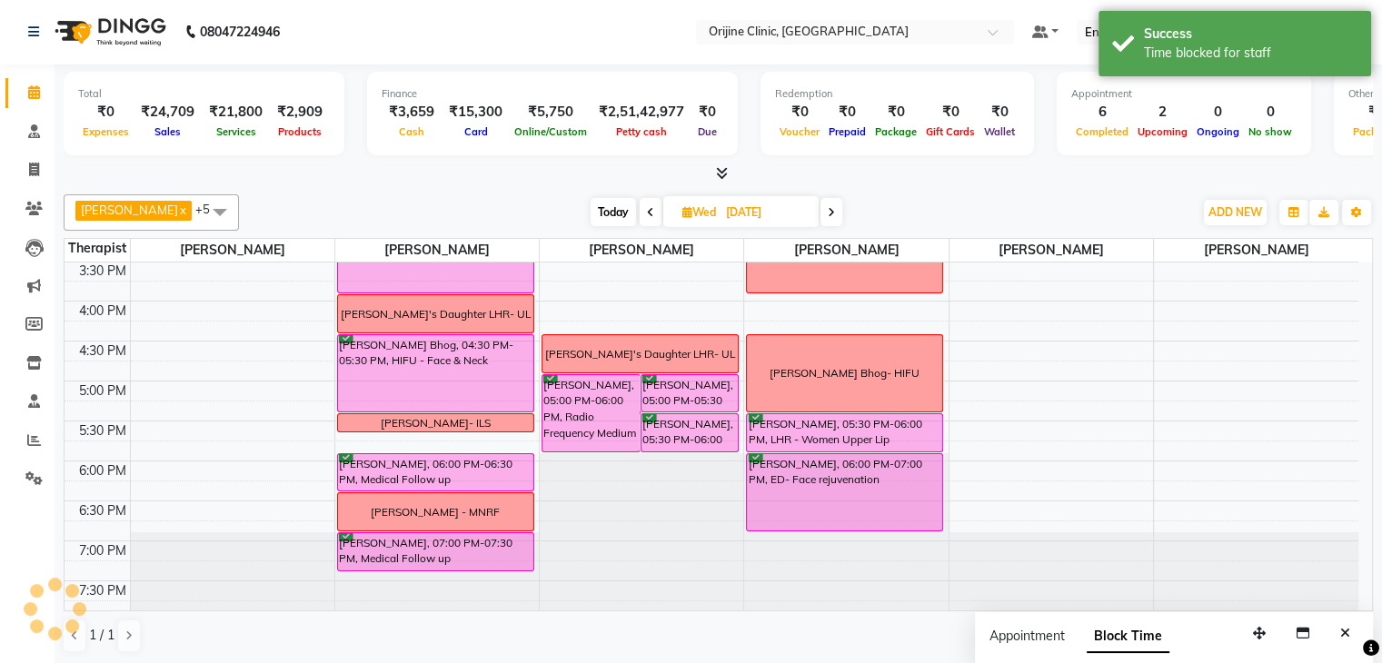
scroll to position [0, 0]
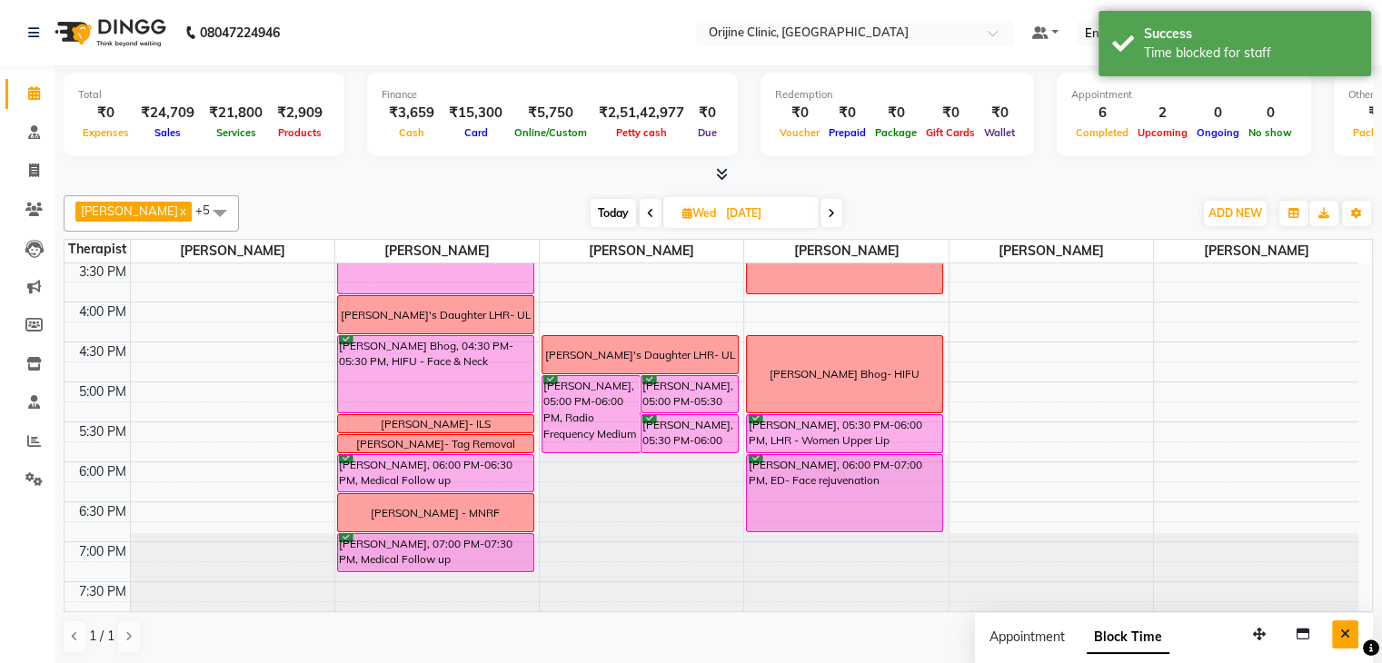
click at [1354, 628] on button "Close" at bounding box center [1345, 635] width 26 height 28
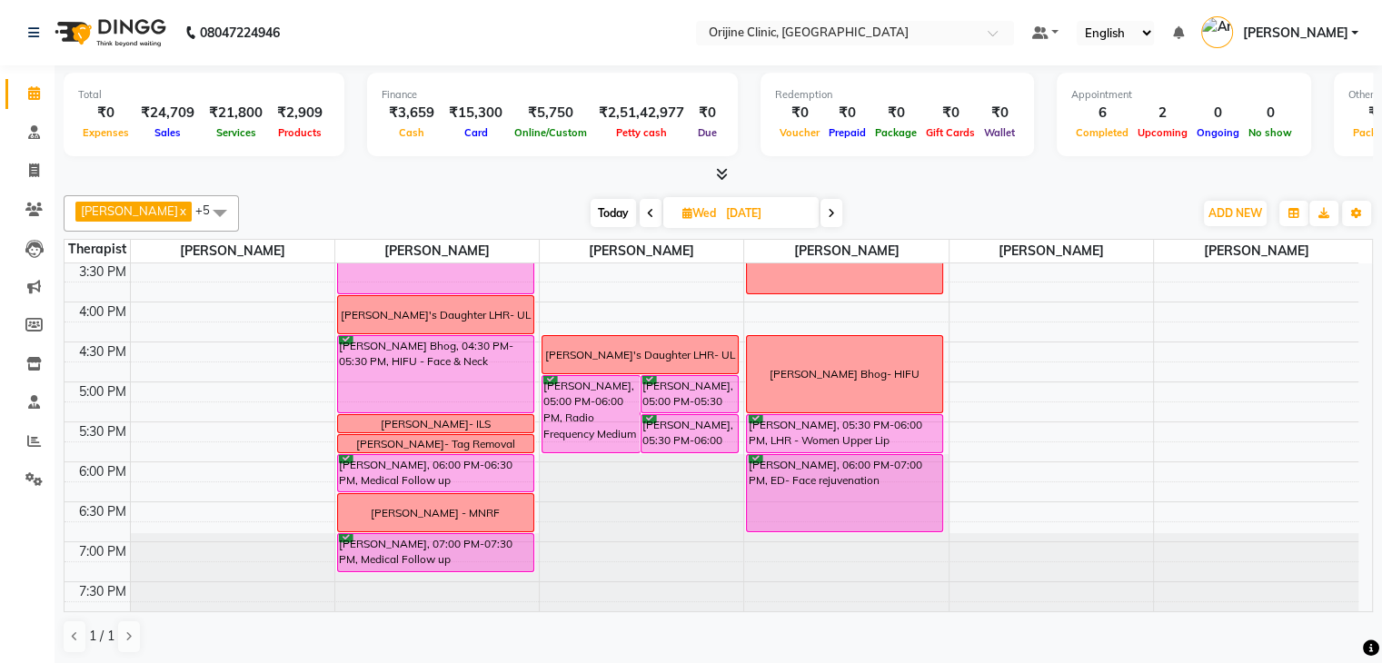
scroll to position [376, 0]
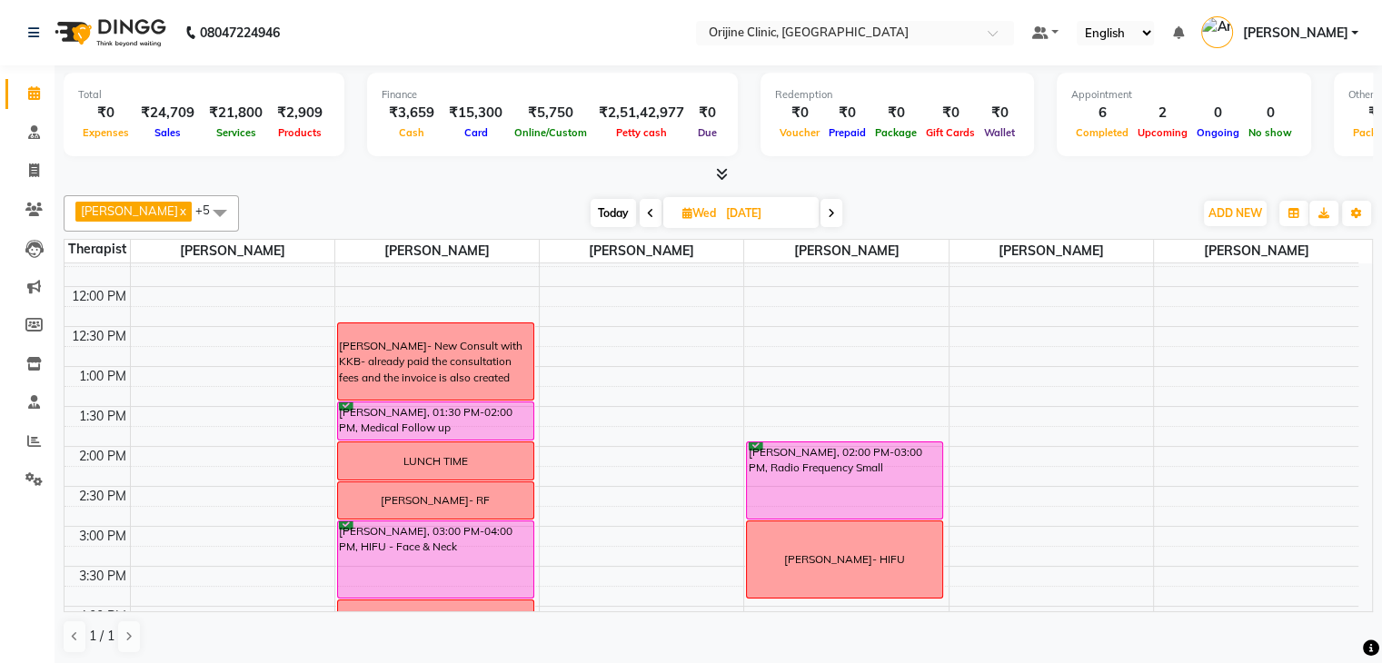
click at [830, 208] on icon at bounding box center [831, 213] width 7 height 11
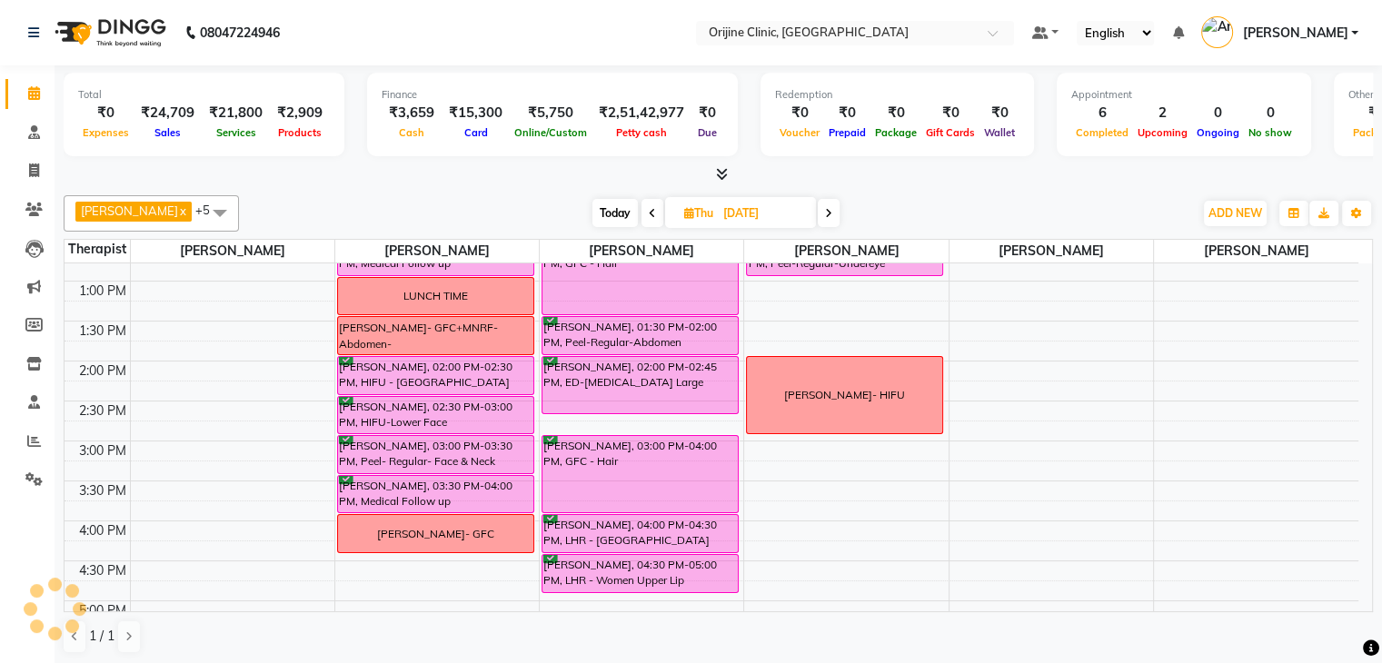
scroll to position [470, 0]
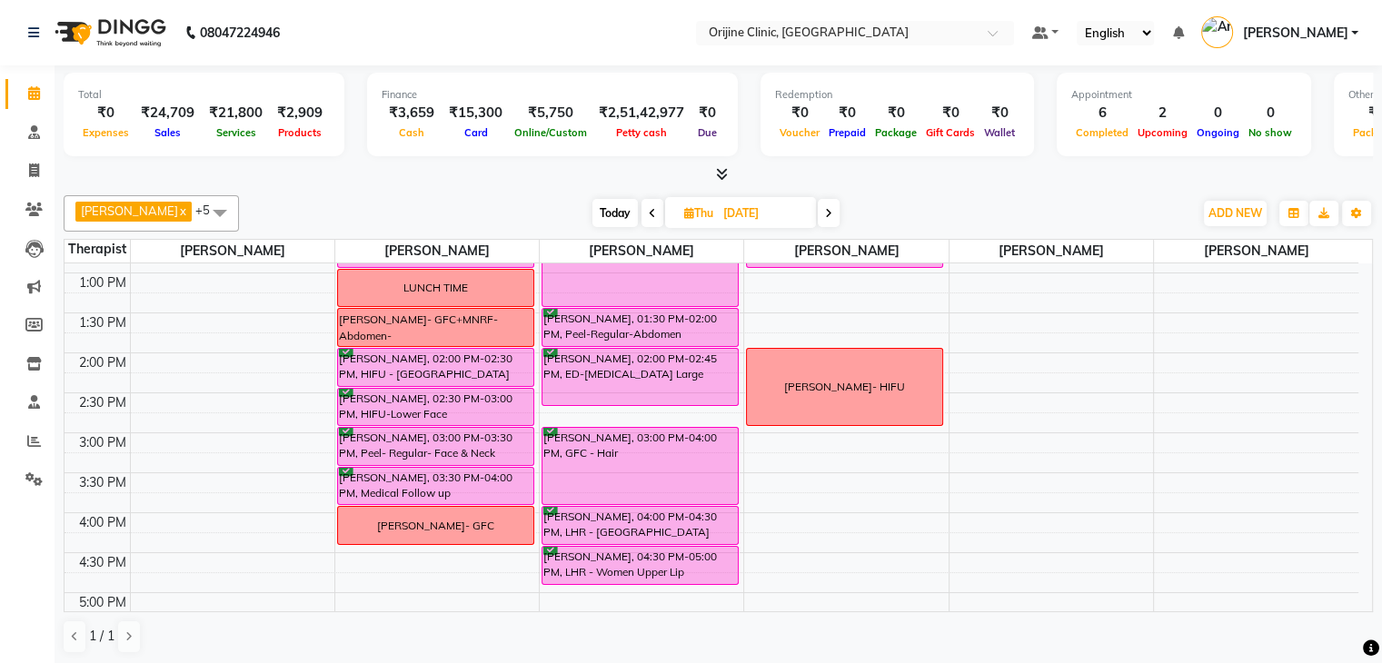
drag, startPoint x: 1362, startPoint y: 437, endPoint x: 1359, endPoint y: 390, distance: 47.3
click at [1359, 390] on div "7:00 AM 7:30 AM 8:00 AM 8:30 AM 9:00 AM 9:30 AM 10:00 AM 10:30 AM 11:00 AM 11:3…" at bounding box center [719, 438] width 1308 height 348
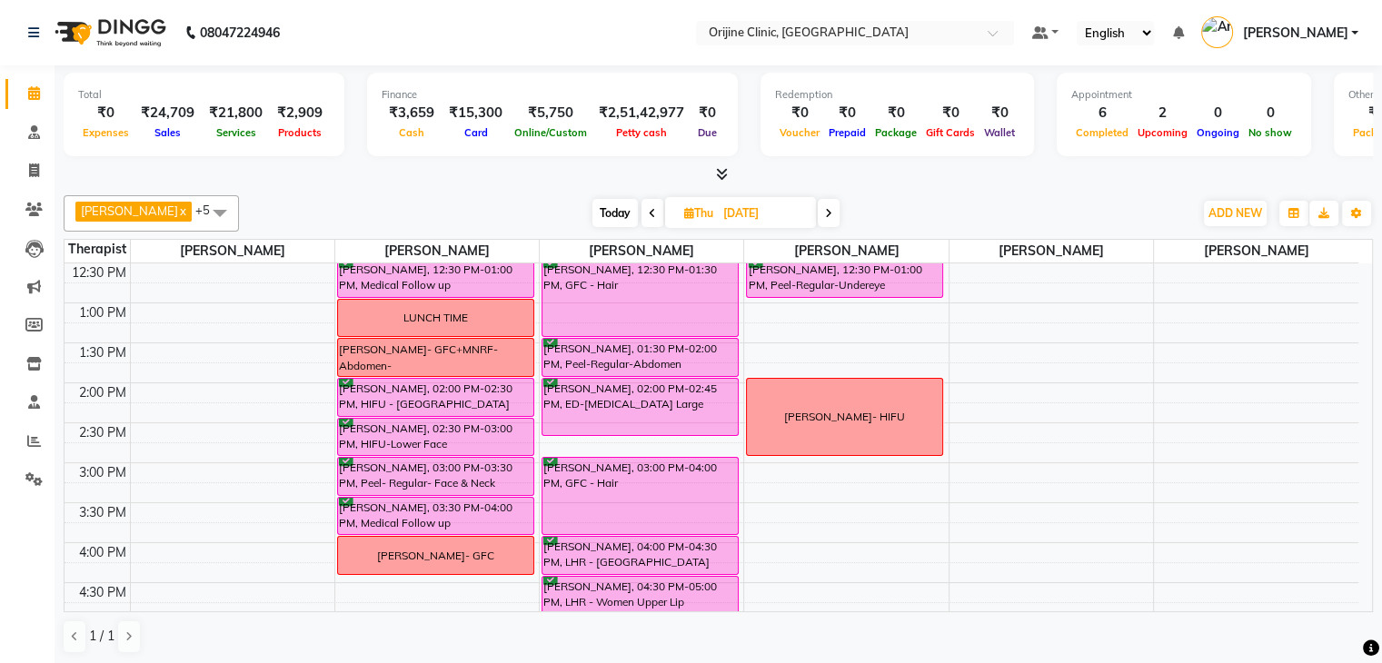
scroll to position [443, 0]
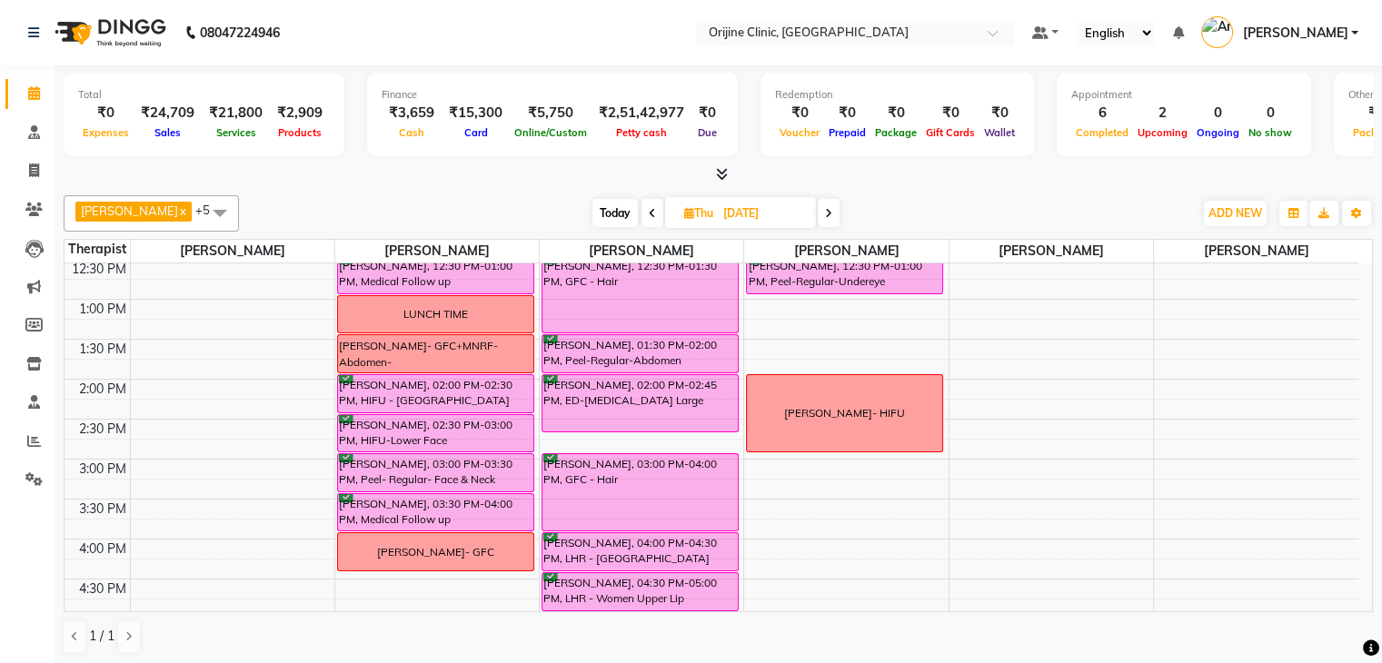
click at [649, 212] on icon at bounding box center [652, 213] width 7 height 11
type input "10-09-2025"
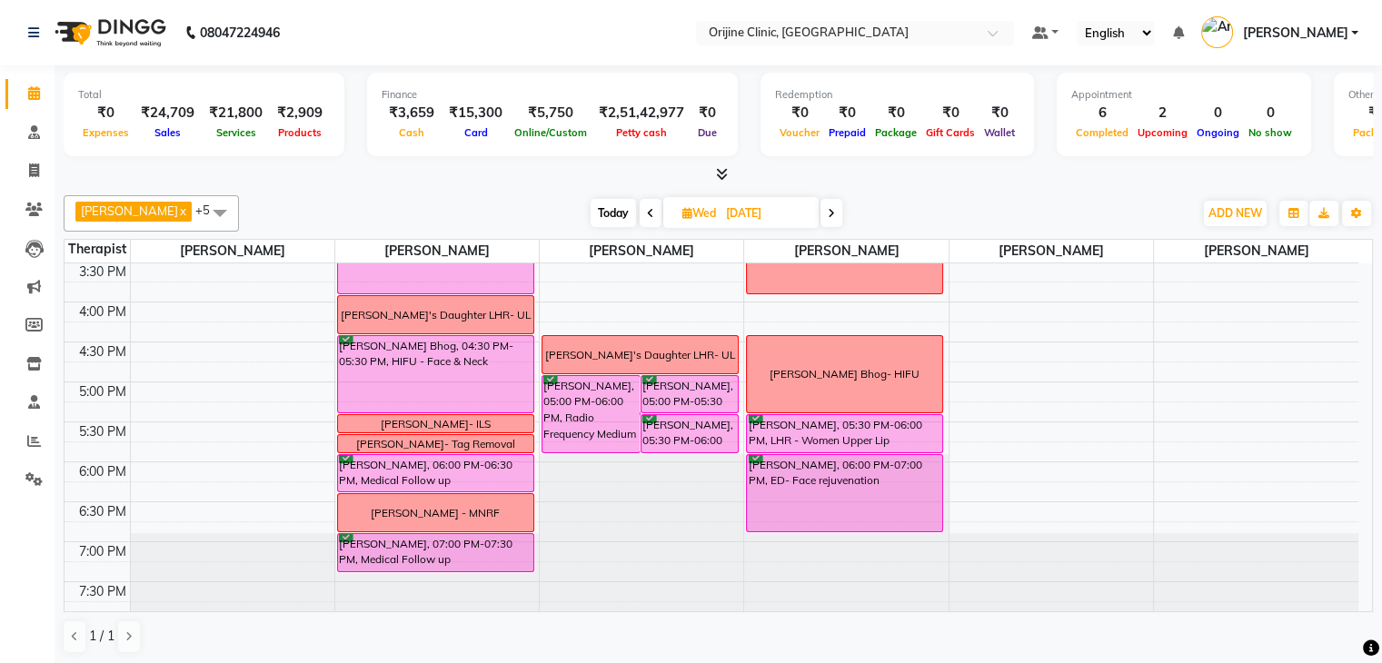
drag, startPoint x: 1367, startPoint y: 266, endPoint x: 1089, endPoint y: 190, distance: 288.4
click at [1089, 190] on div "Dr. Kritu Bhandari x Dr. Yojana Pokarna x Neha Das x Rajiv Kumar x Sarika Kadam…" at bounding box center [718, 424] width 1309 height 473
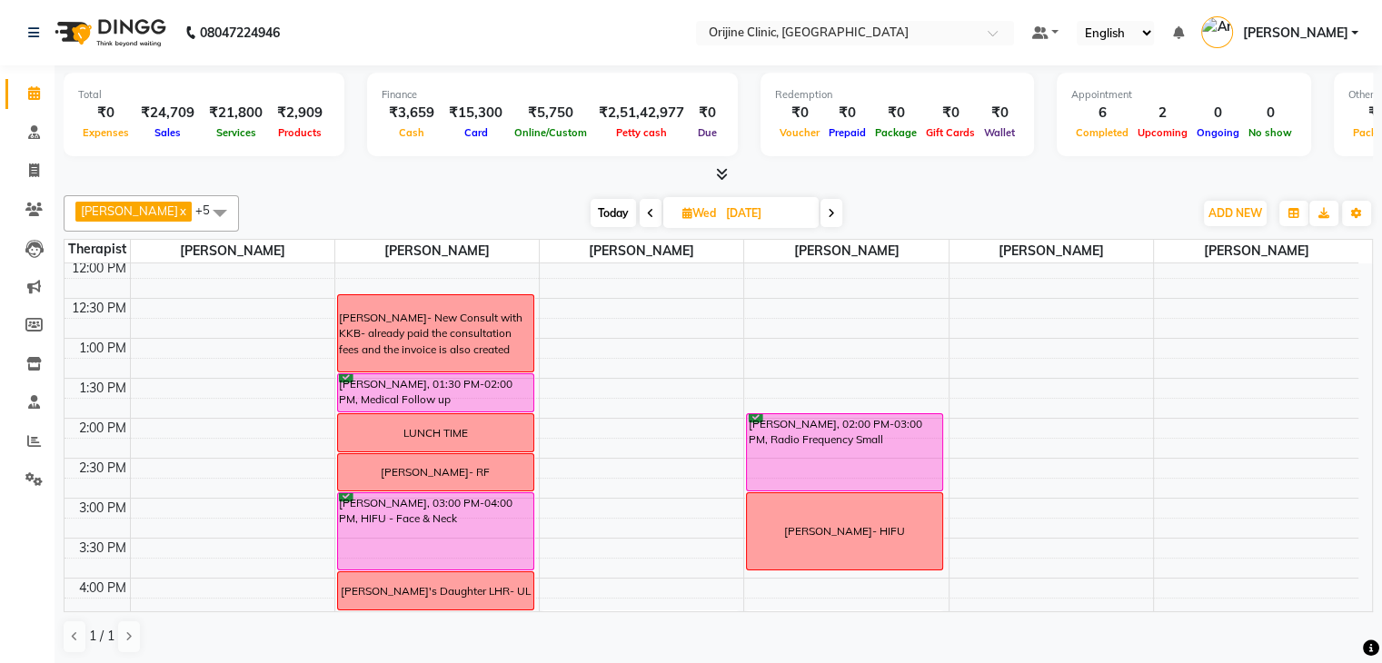
scroll to position [403, 0]
click at [787, 300] on div "7:00 AM 7:30 AM 8:00 AM 8:30 AM 9:00 AM 9:30 AM 10:00 AM 10:30 AM 11:00 AM 11:3…" at bounding box center [712, 380] width 1294 height 1039
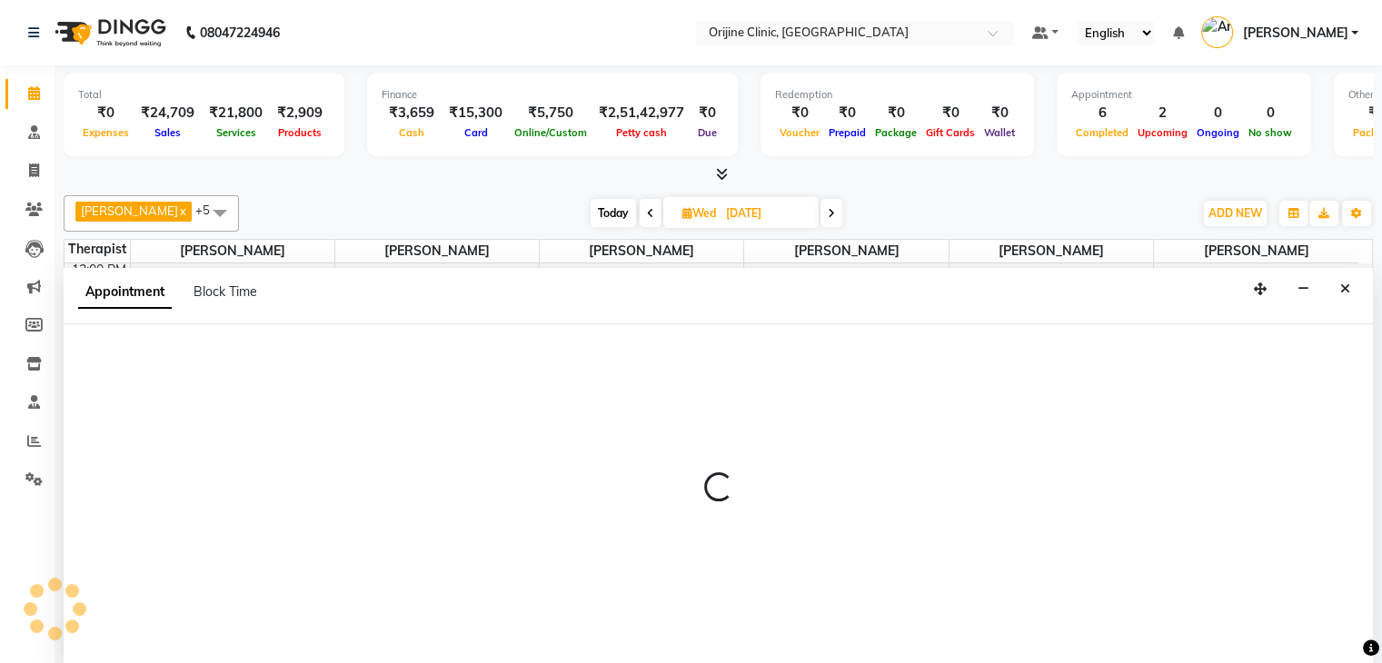
scroll to position [1, 0]
select select "10777"
select select "750"
select select "tentative"
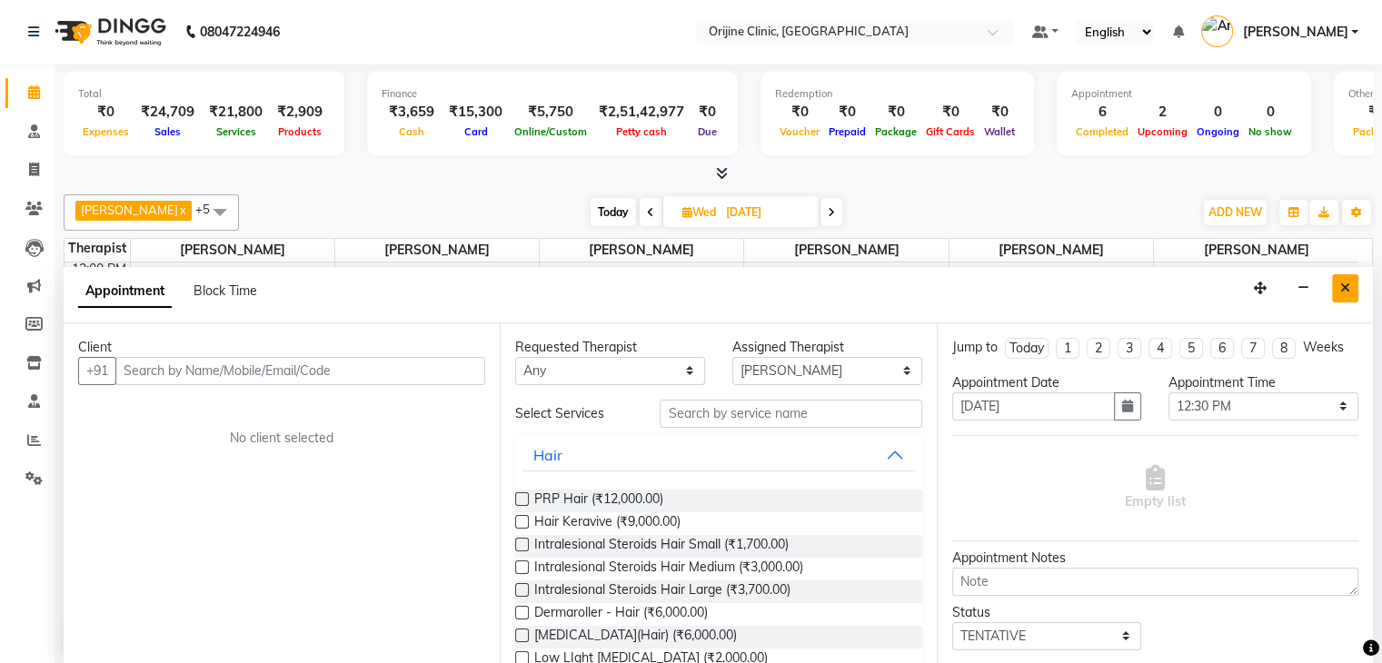
click at [1347, 282] on icon "Close" at bounding box center [1345, 288] width 10 height 13
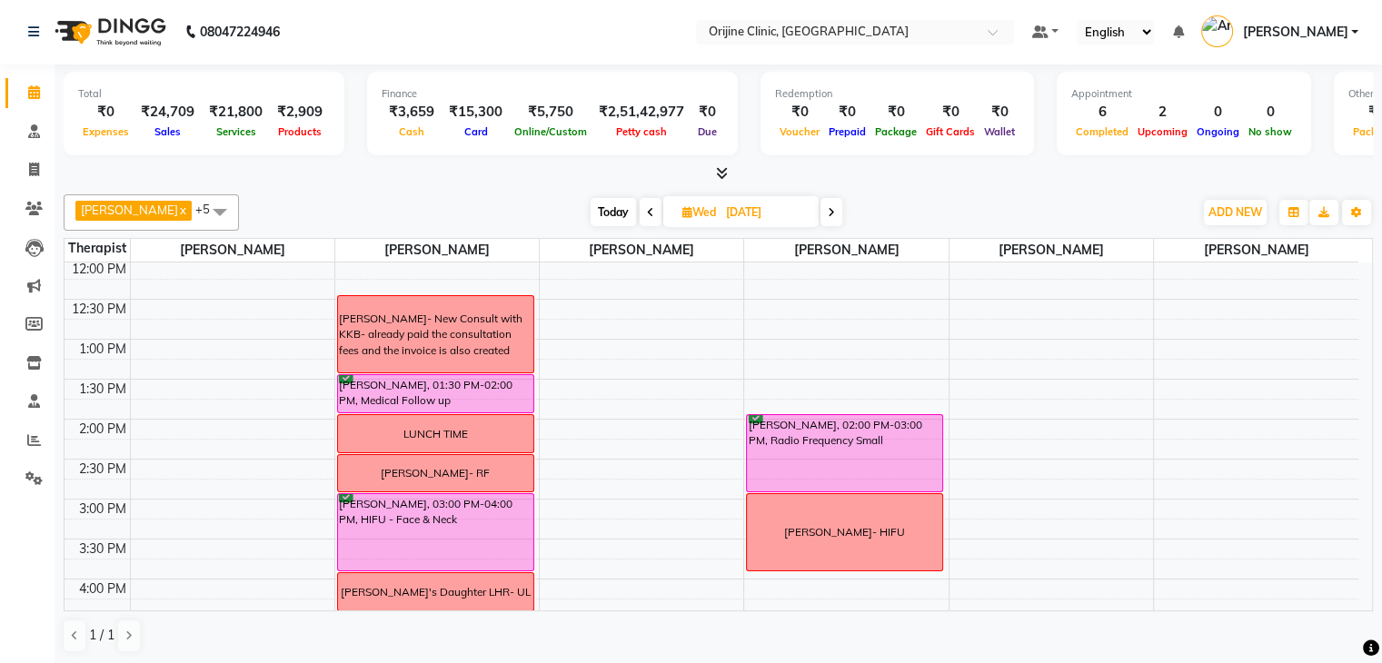
click at [834, 203] on span at bounding box center [832, 212] width 22 height 28
type input "11-09-2025"
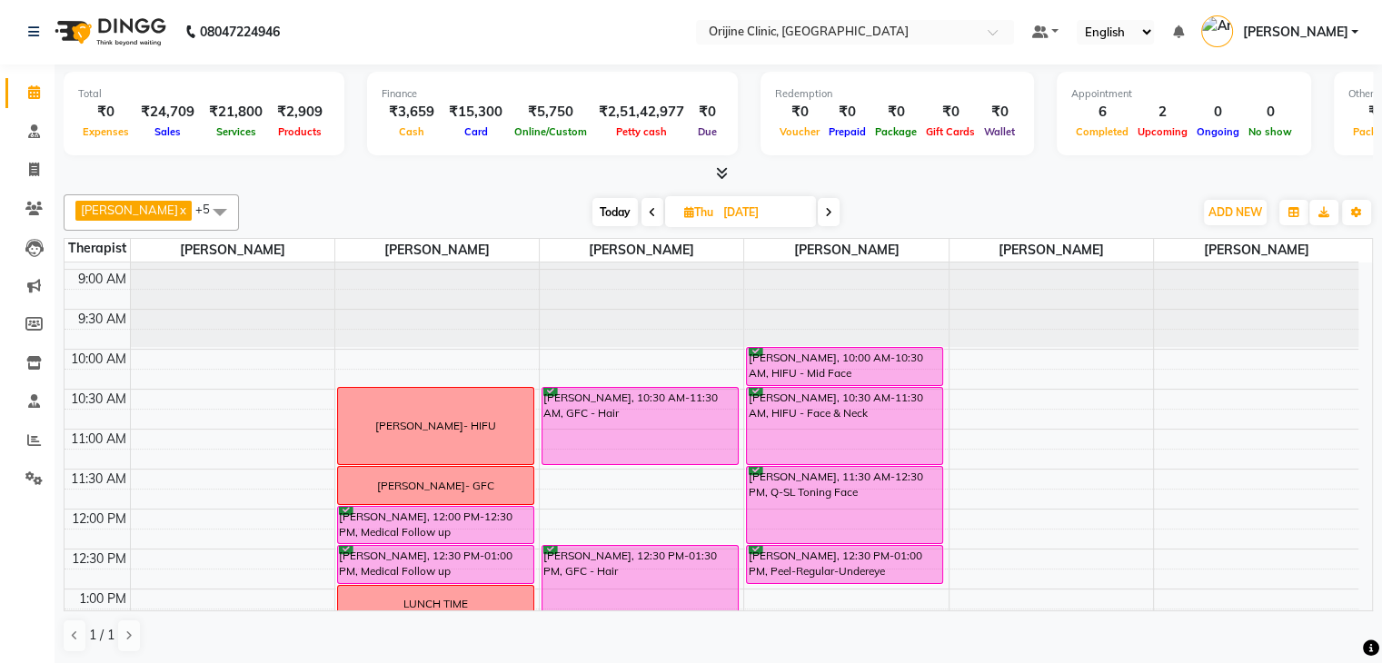
scroll to position [144, 0]
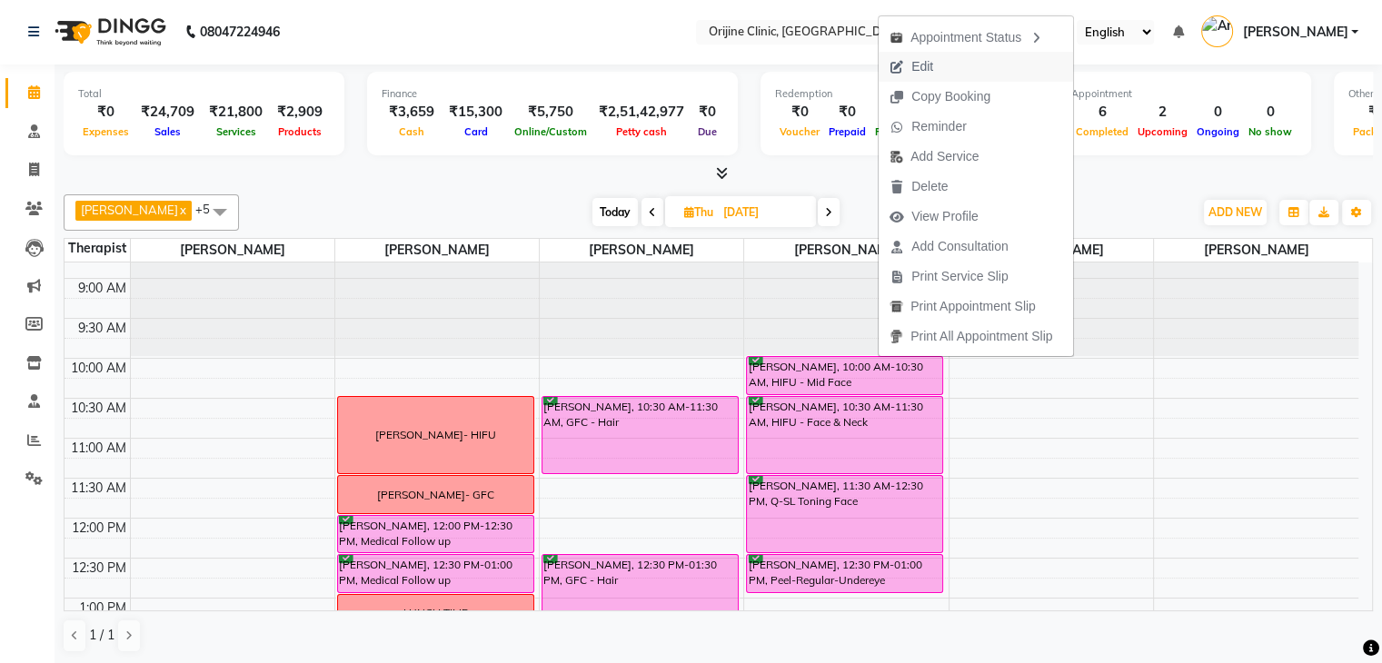
click at [953, 59] on button "Edit" at bounding box center [976, 67] width 194 height 30
select select "confirm booking"
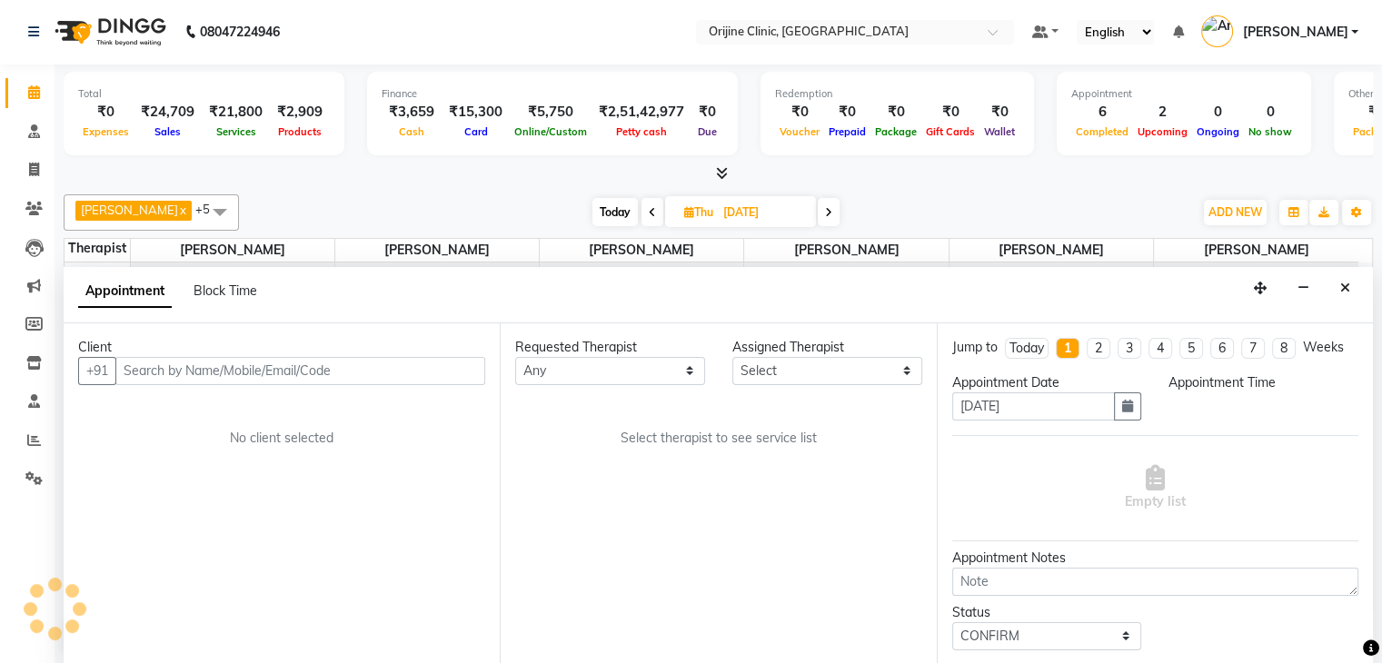
scroll to position [681, 0]
select select "10777"
select select "600"
select select "1130"
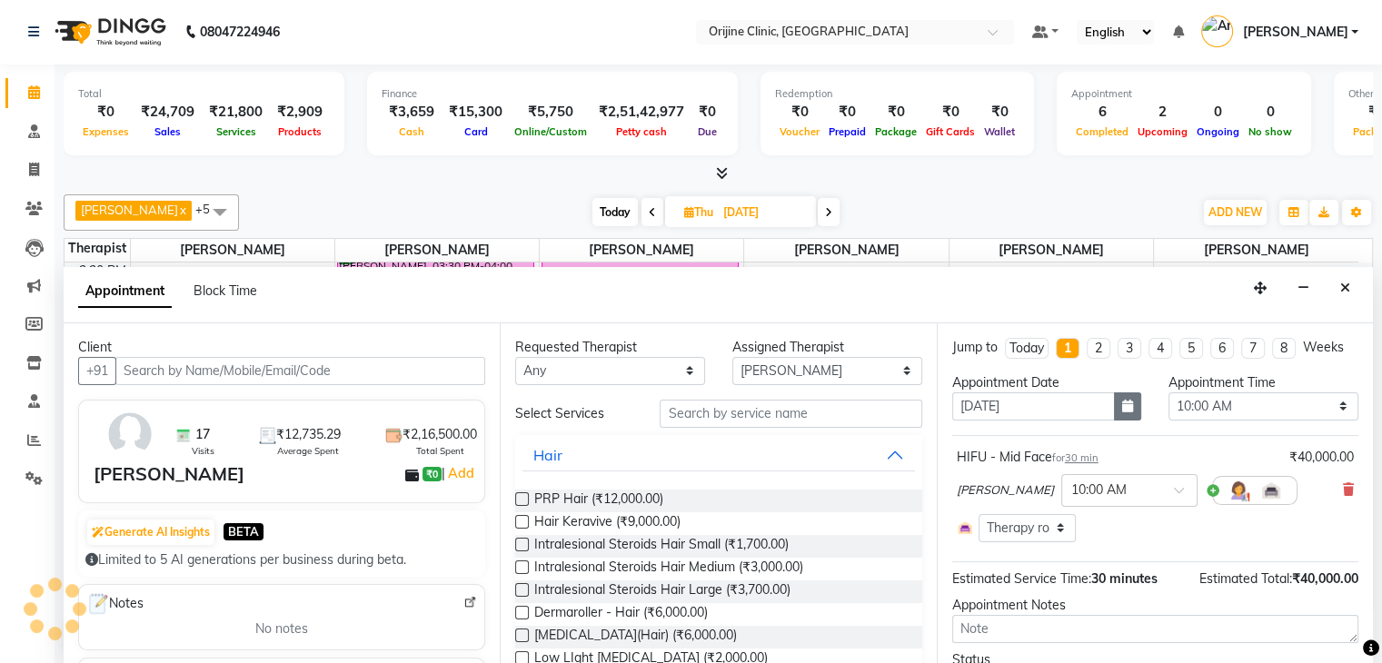
click at [1123, 403] on icon "button" at bounding box center [1127, 406] width 11 height 13
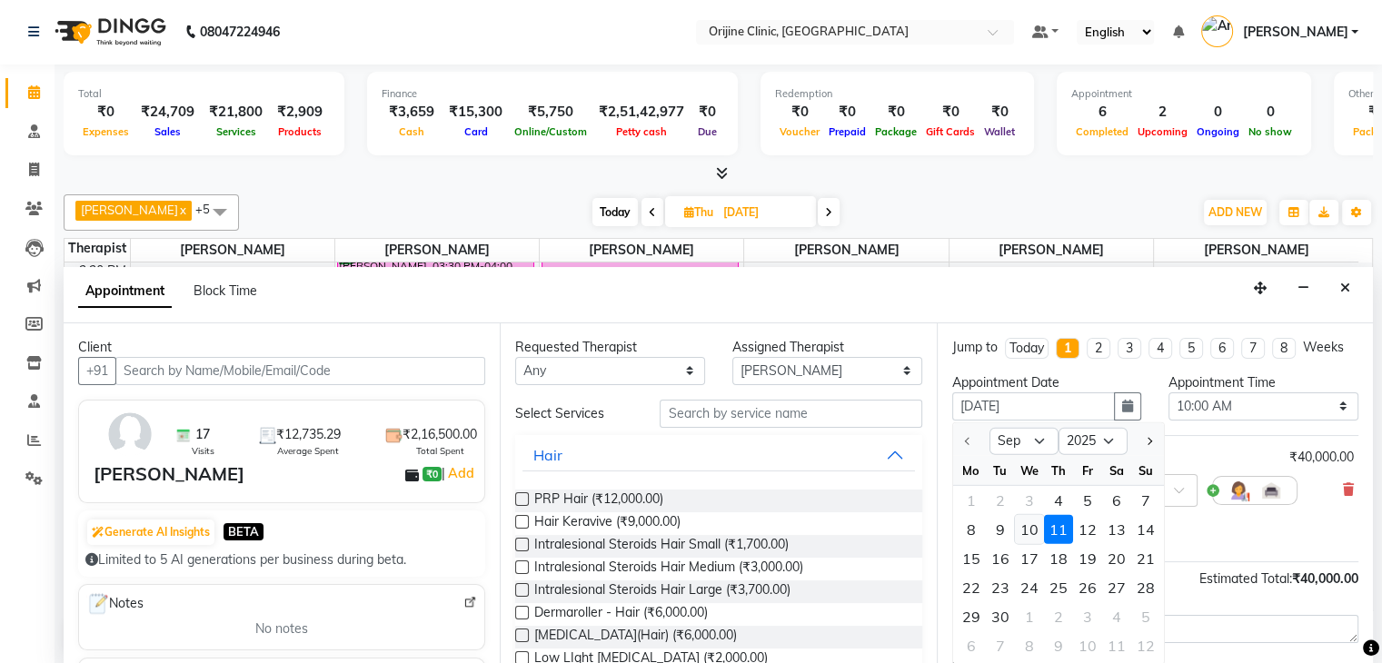
click at [1029, 527] on div "10" at bounding box center [1029, 529] width 29 height 29
type input "10-09-2025"
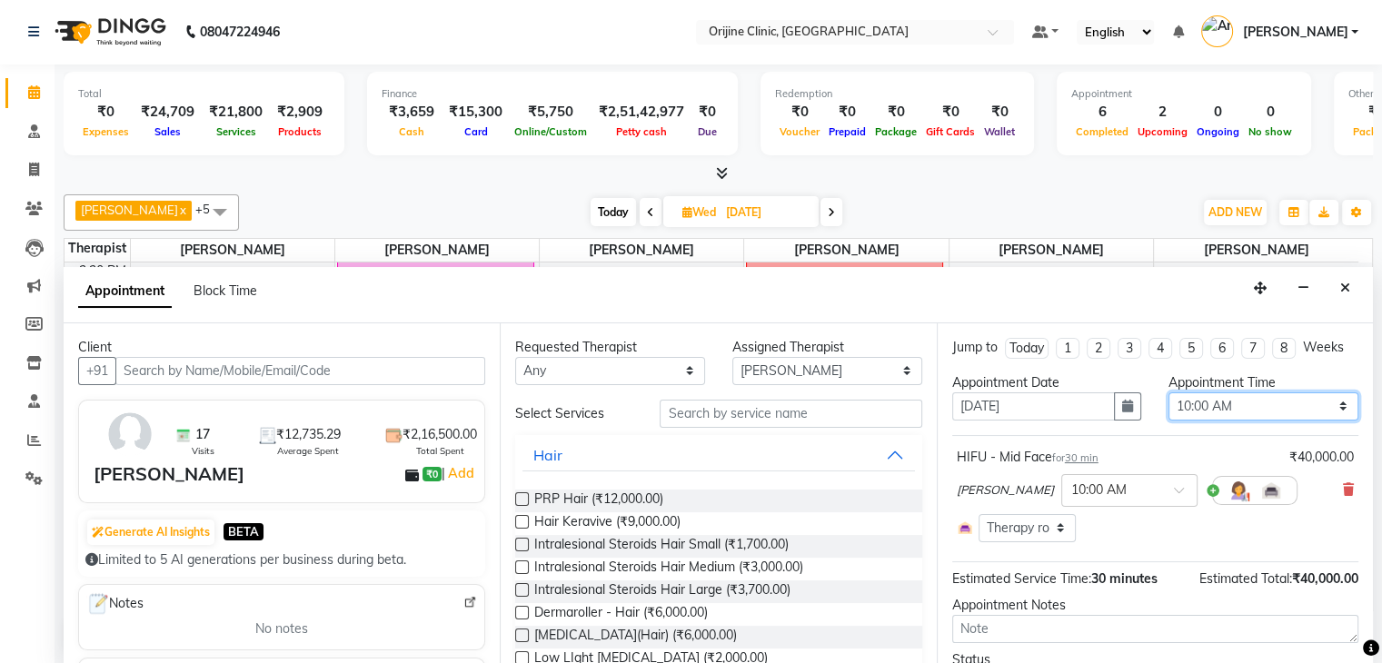
click at [1318, 404] on select "Select 08:00 AM 08:15 AM 08:30 AM 08:45 AM 09:00 AM 09:15 AM 09:30 AM 09:45 AM …" at bounding box center [1264, 407] width 190 height 28
select select "750"
click at [1169, 393] on select "Select 08:00 AM 08:15 AM 08:30 AM 08:45 AM 09:00 AM 09:15 AM 09:30 AM 09:45 AM …" at bounding box center [1264, 407] width 190 height 28
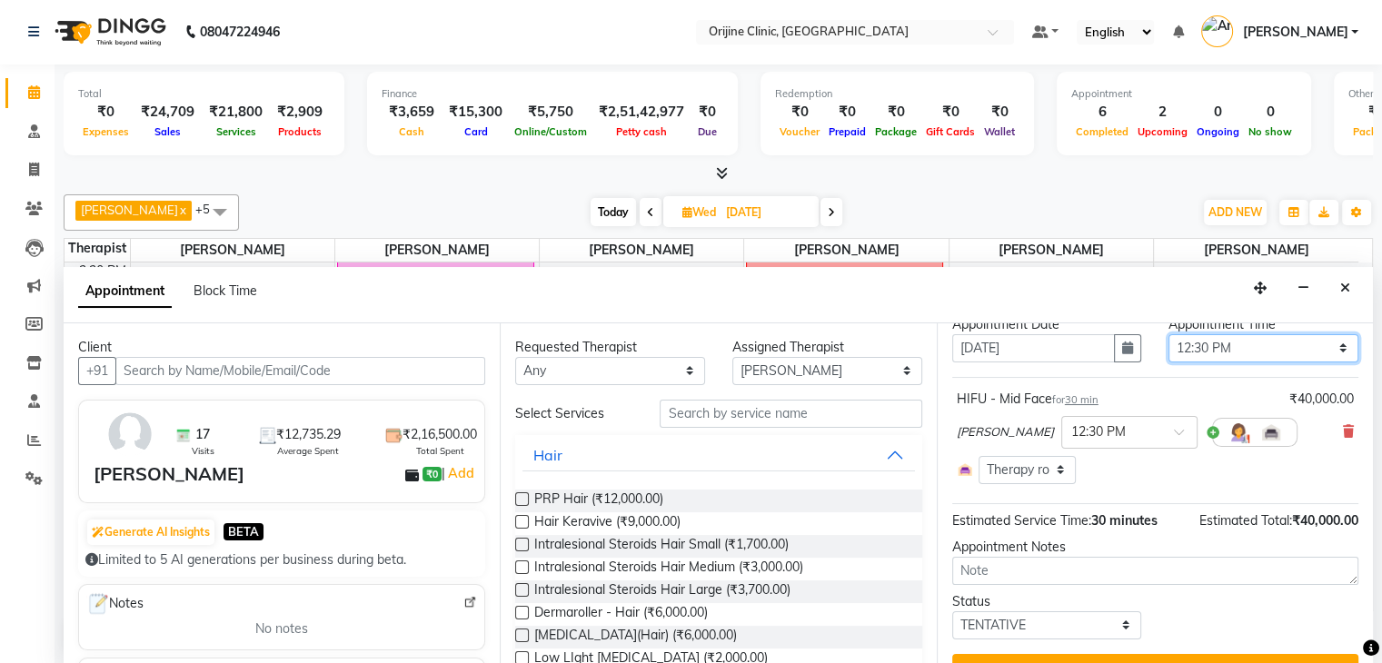
scroll to position [94, 0]
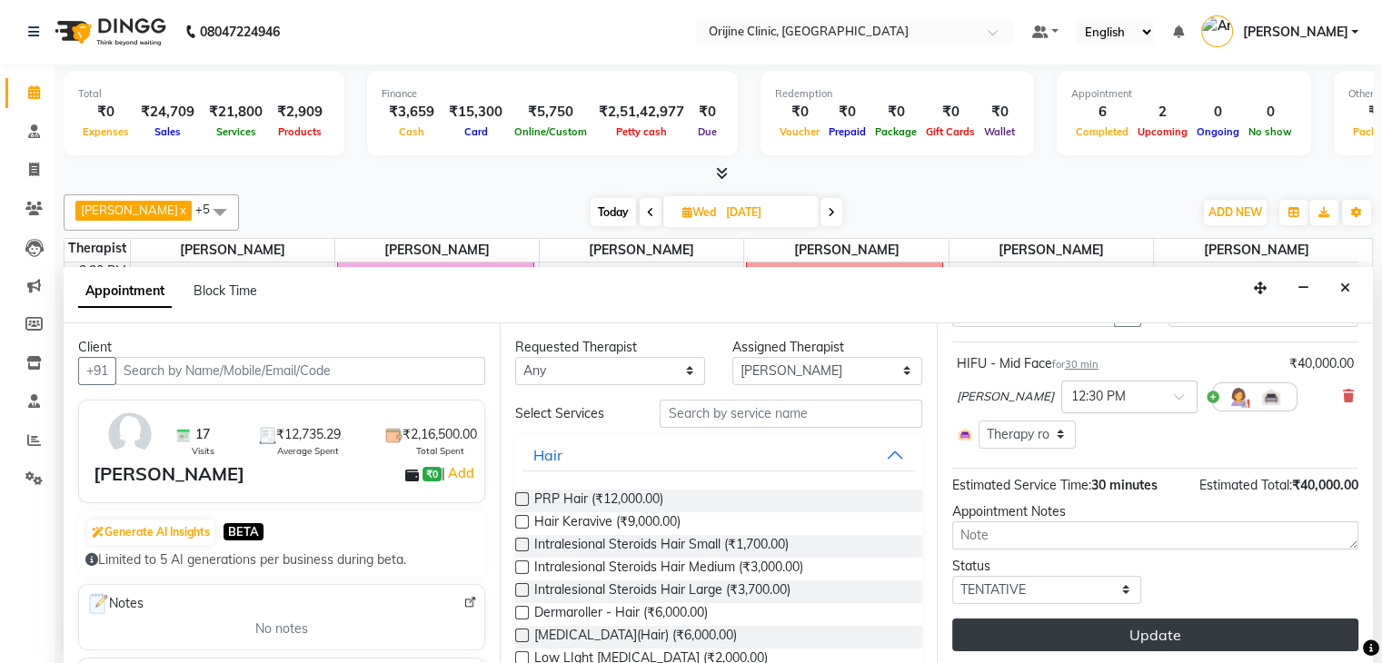
click at [1177, 630] on button "Update" at bounding box center [1155, 635] width 406 height 33
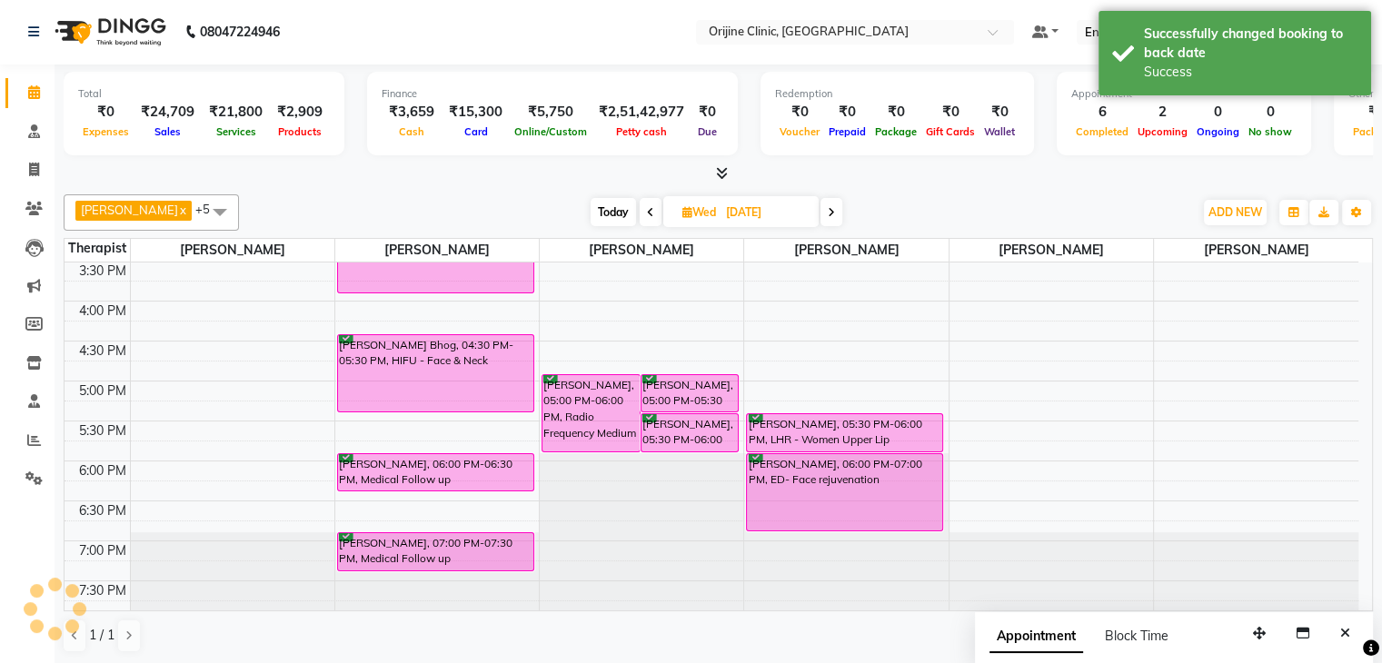
scroll to position [0, 0]
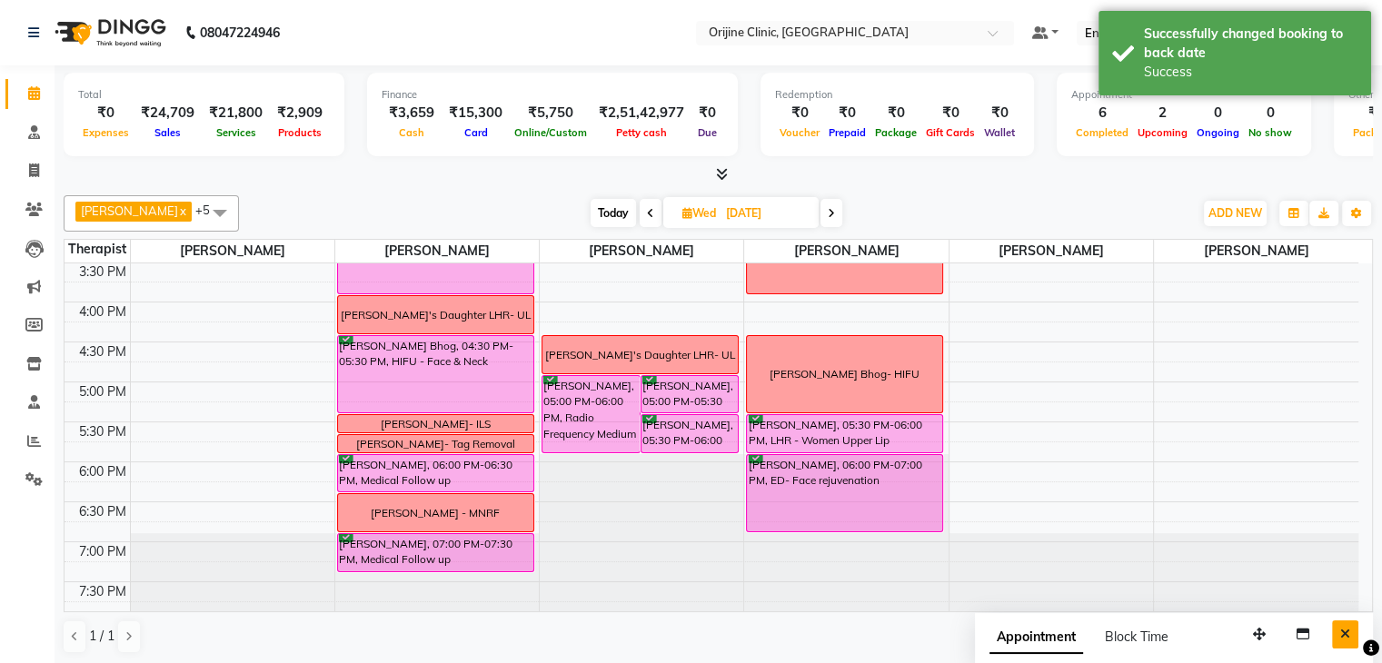
click at [1349, 639] on icon "Close" at bounding box center [1345, 634] width 10 height 13
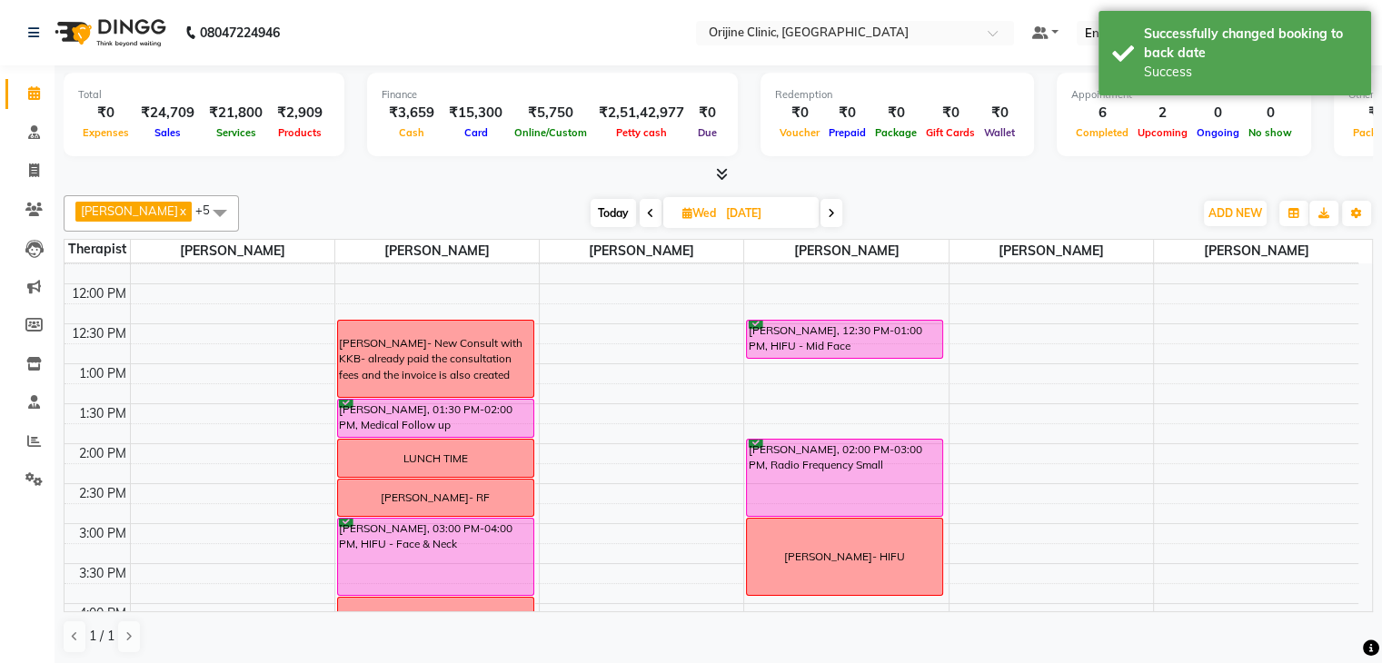
scroll to position [341, 0]
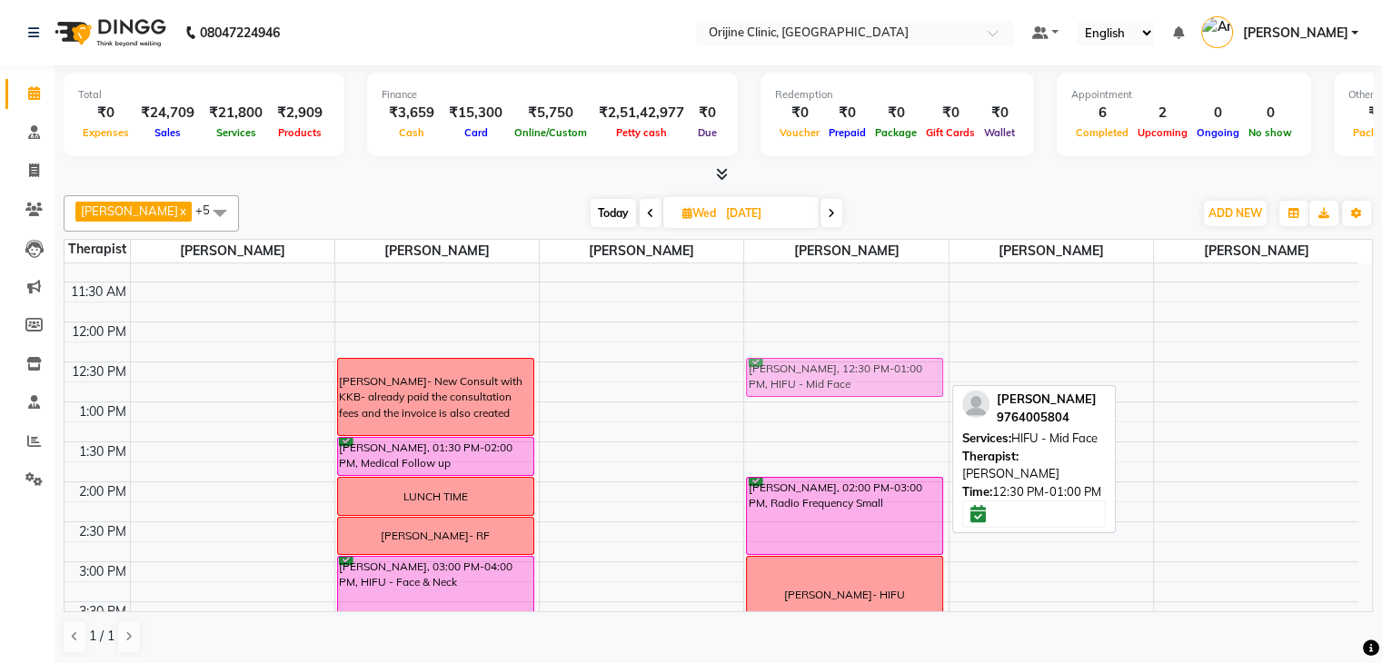
click at [871, 374] on div "Aparna Thadani, 12:30 PM-01:00 PM, HIFU - Mid Face Punam Nanwani, 02:00 PM-03:0…" at bounding box center [846, 442] width 204 height 1039
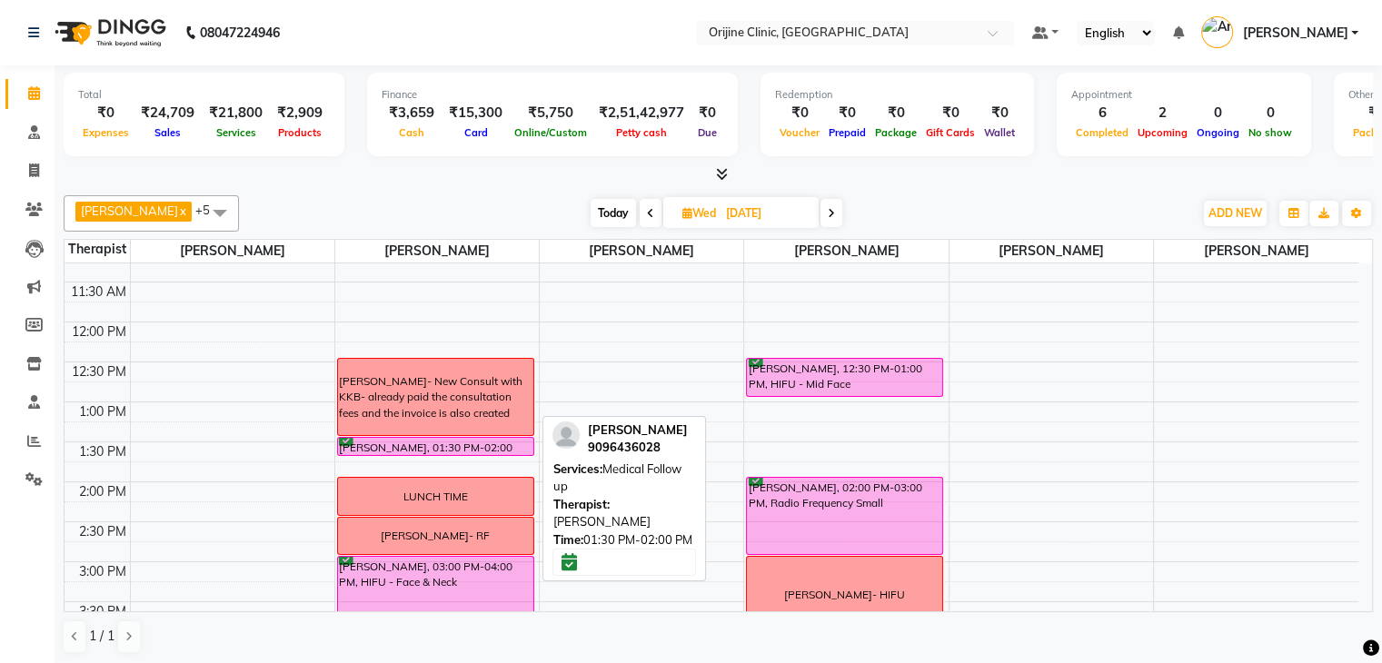
drag, startPoint x: 492, startPoint y: 471, endPoint x: 492, endPoint y: 449, distance: 21.8
click at [492, 449] on div "Dr. Surbhi Bhatia- New Consult with KKB- already paid the consultation fees and…" at bounding box center [437, 442] width 204 height 1039
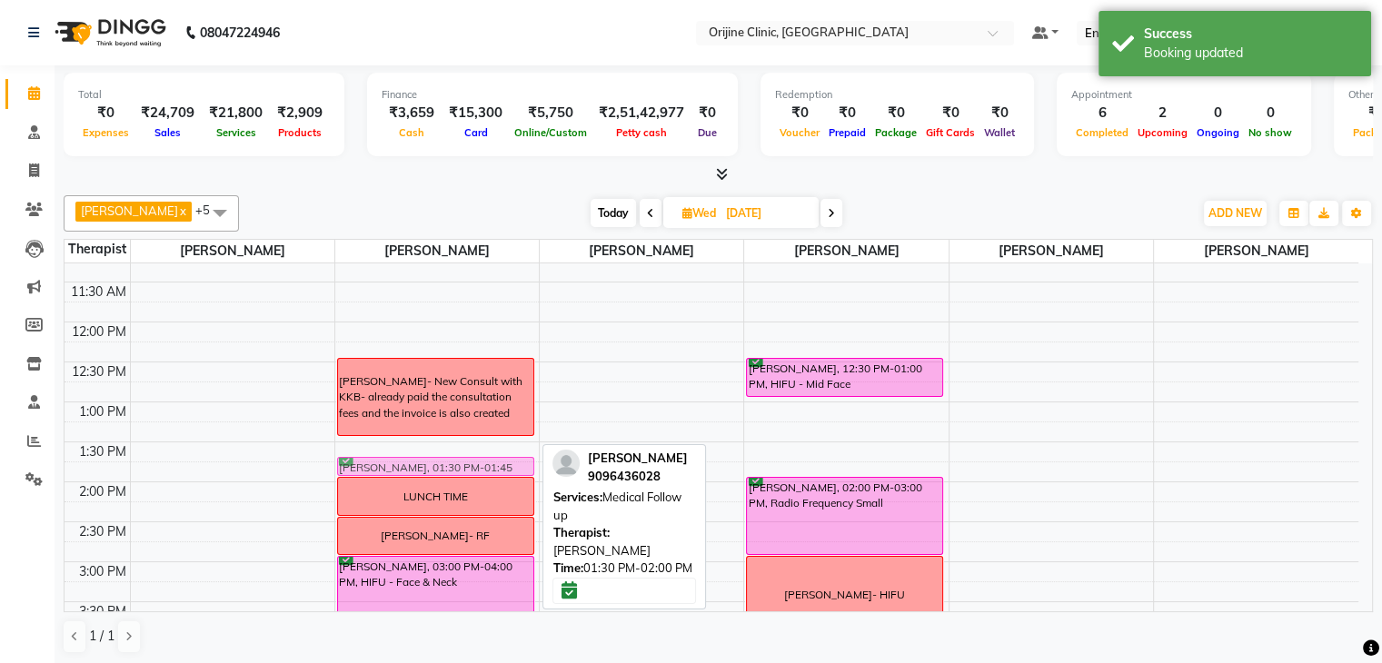
drag, startPoint x: 500, startPoint y: 444, endPoint x: 497, endPoint y: 470, distance: 25.6
click at [497, 470] on div "Dr. Surbhi Bhatia- New Consult with KKB- already paid the consultation fees and…" at bounding box center [437, 442] width 204 height 1039
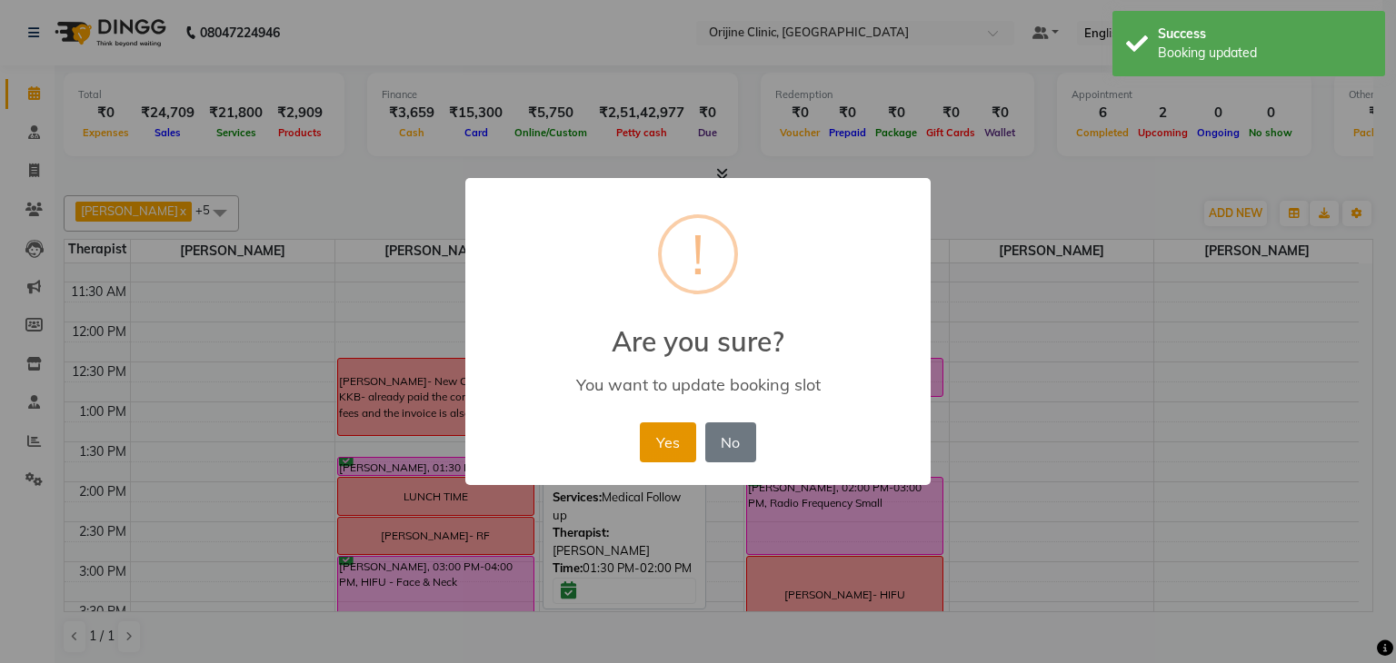
click at [678, 434] on button "Yes" at bounding box center [667, 443] width 55 height 40
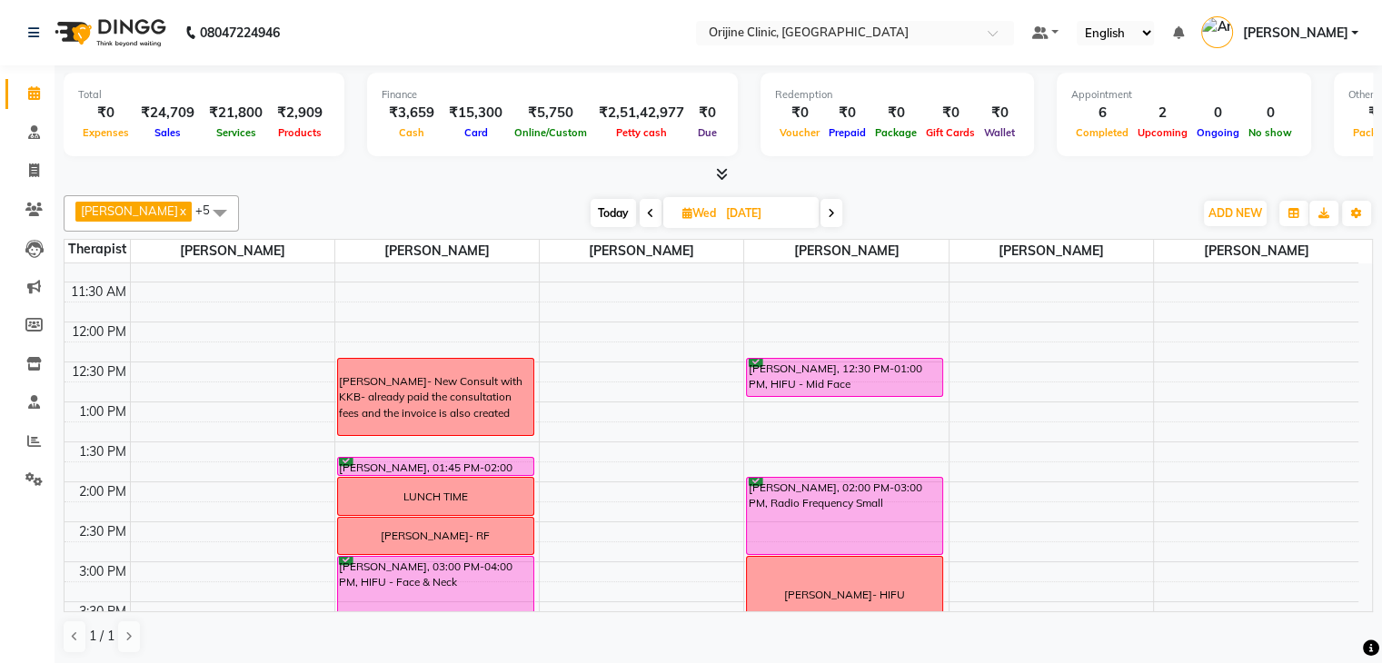
click at [680, 209] on span "Wed" at bounding box center [699, 213] width 43 height 14
select select "9"
select select "2025"
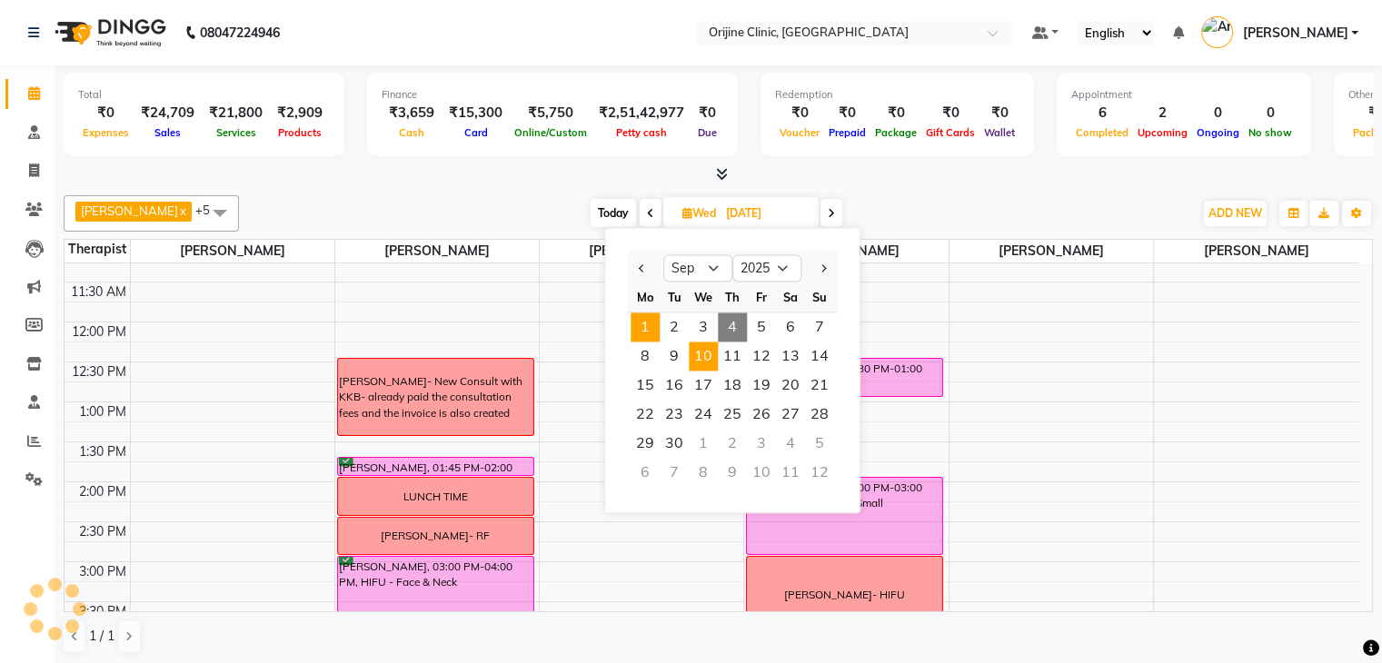
click at [654, 328] on span "1" at bounding box center [645, 327] width 29 height 29
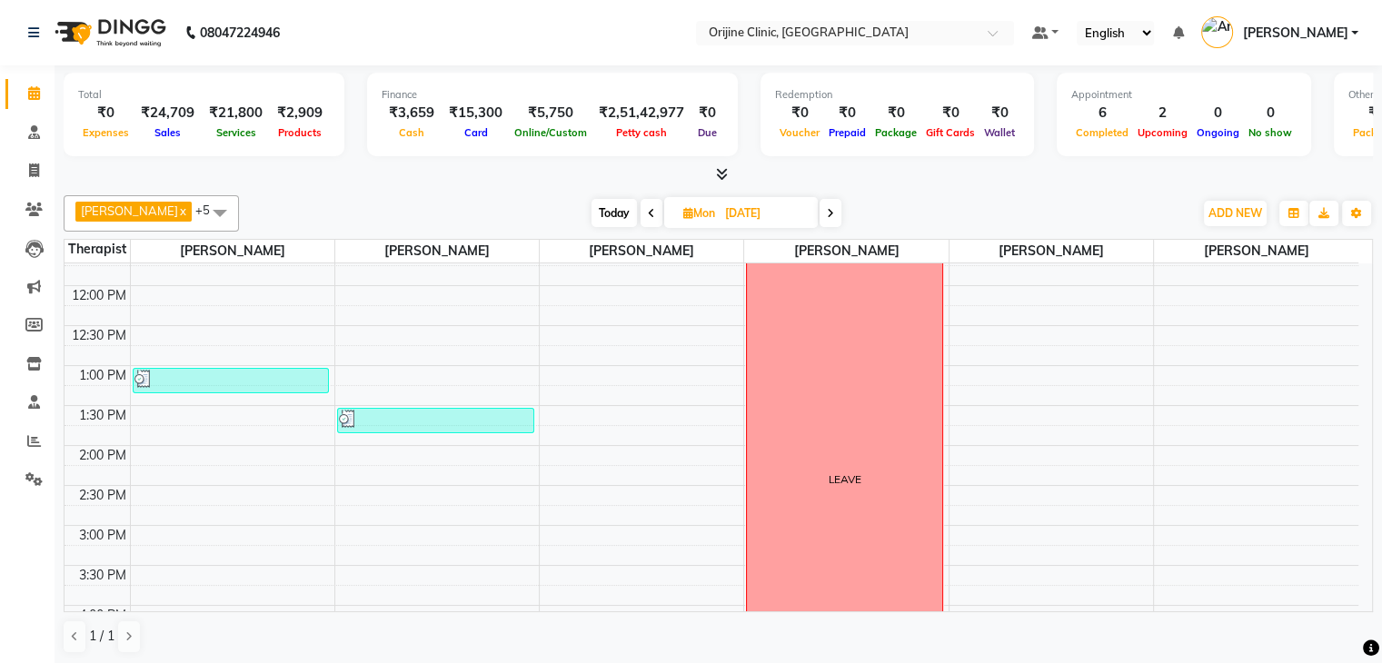
scroll to position [382, 0]
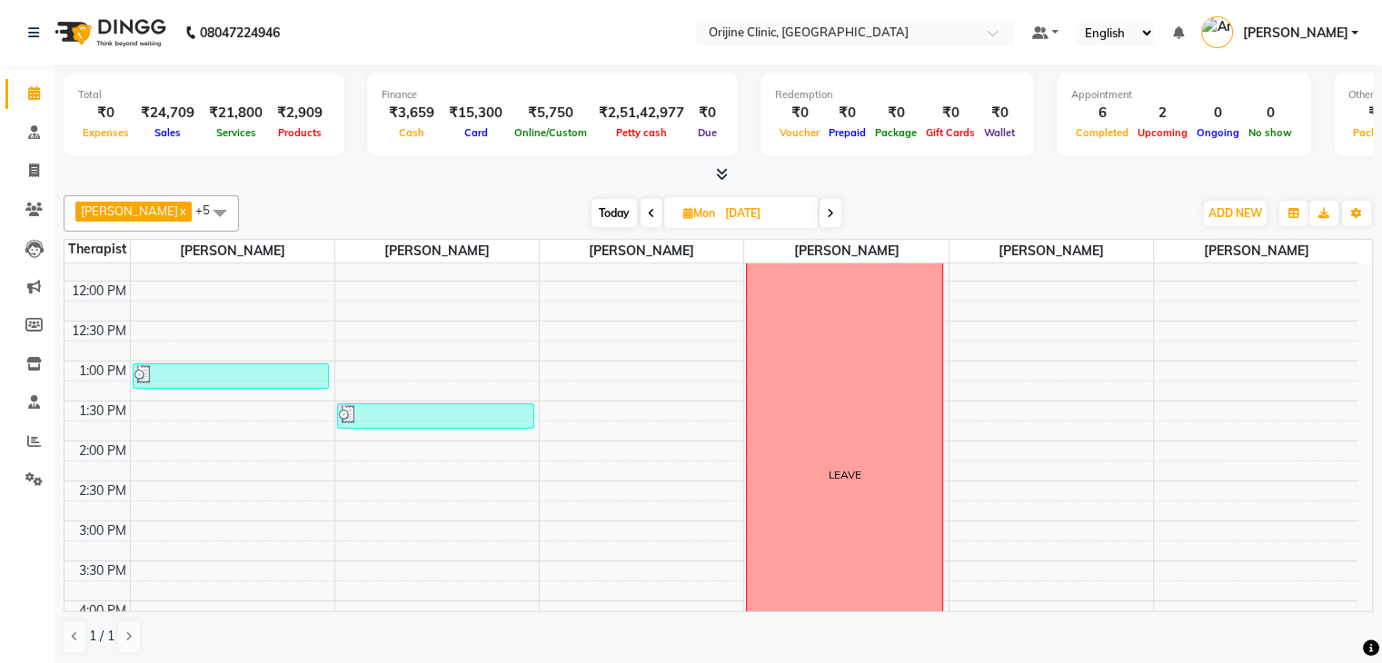
click at [832, 204] on span at bounding box center [831, 213] width 22 height 28
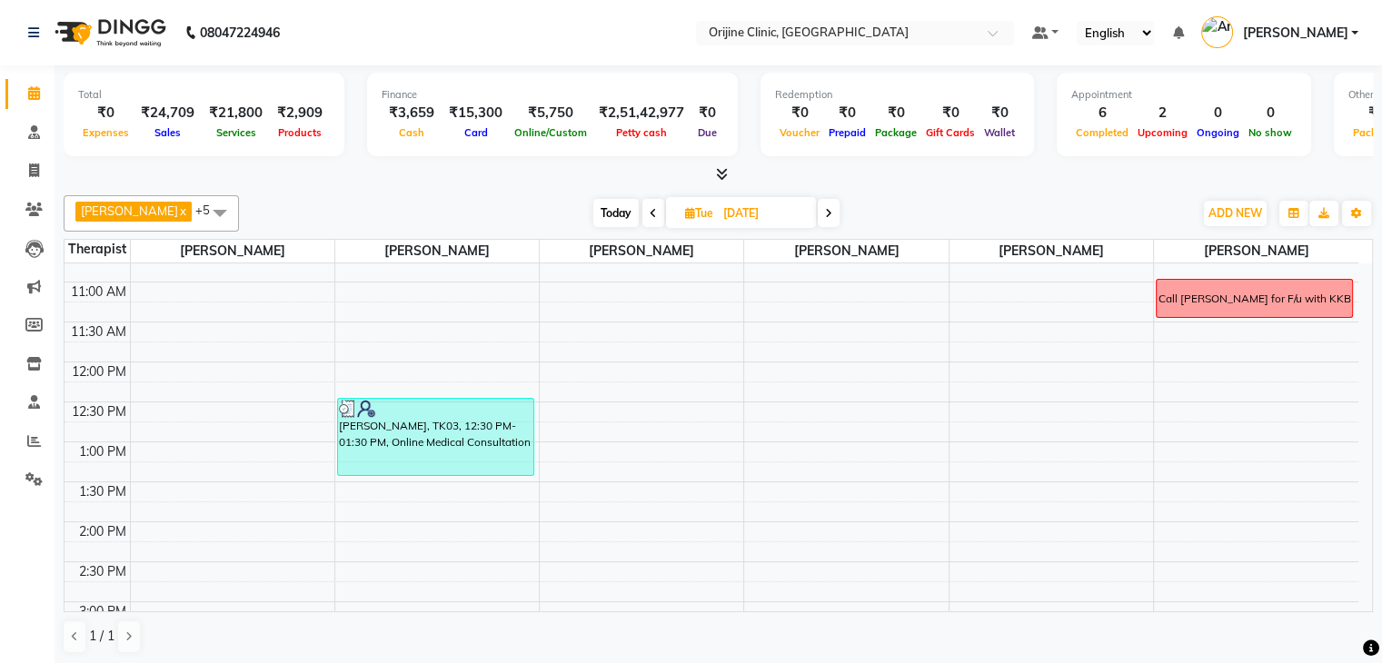
scroll to position [294, 0]
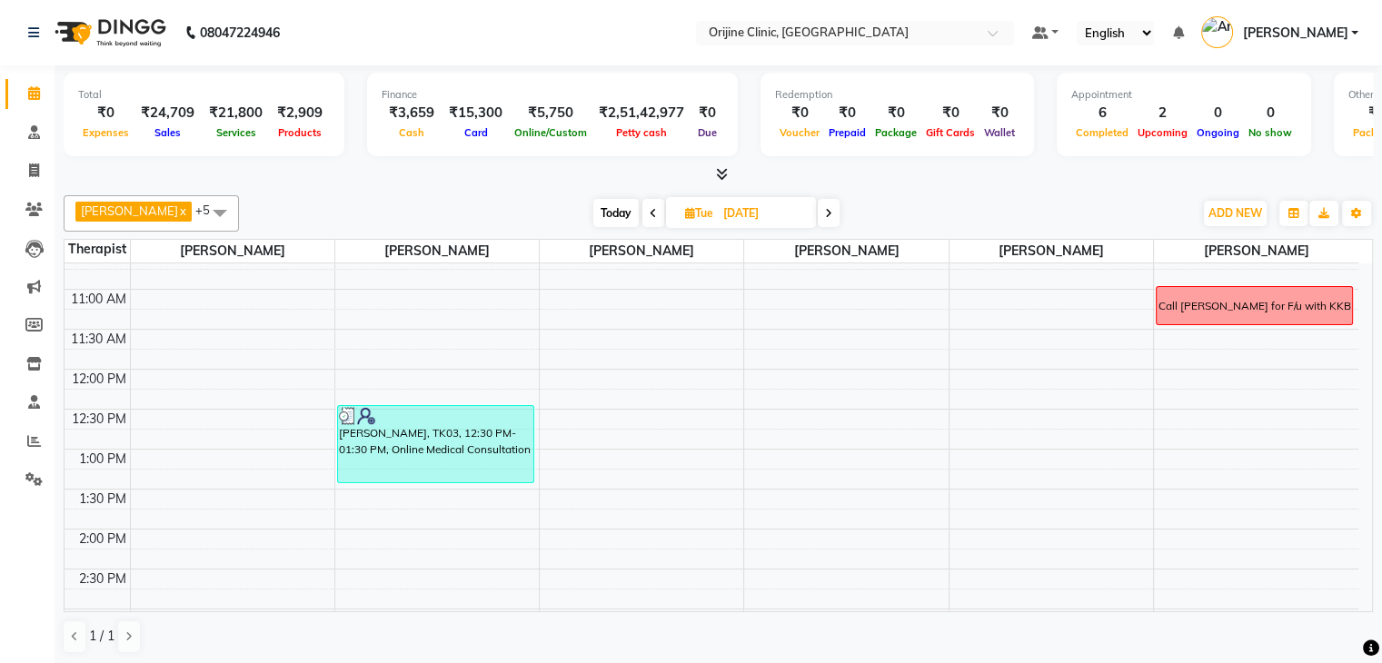
click at [831, 212] on icon at bounding box center [828, 213] width 7 height 11
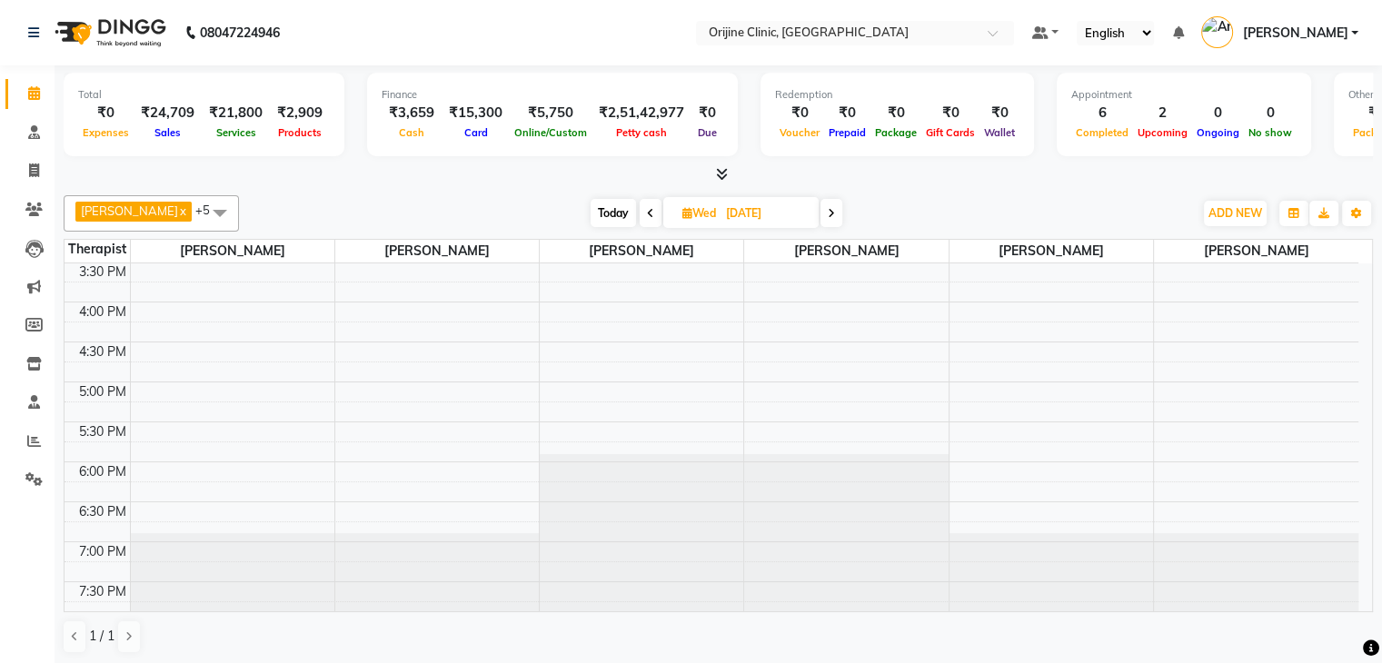
click at [611, 216] on span "Today" at bounding box center [613, 213] width 45 height 28
type input "[DATE]"
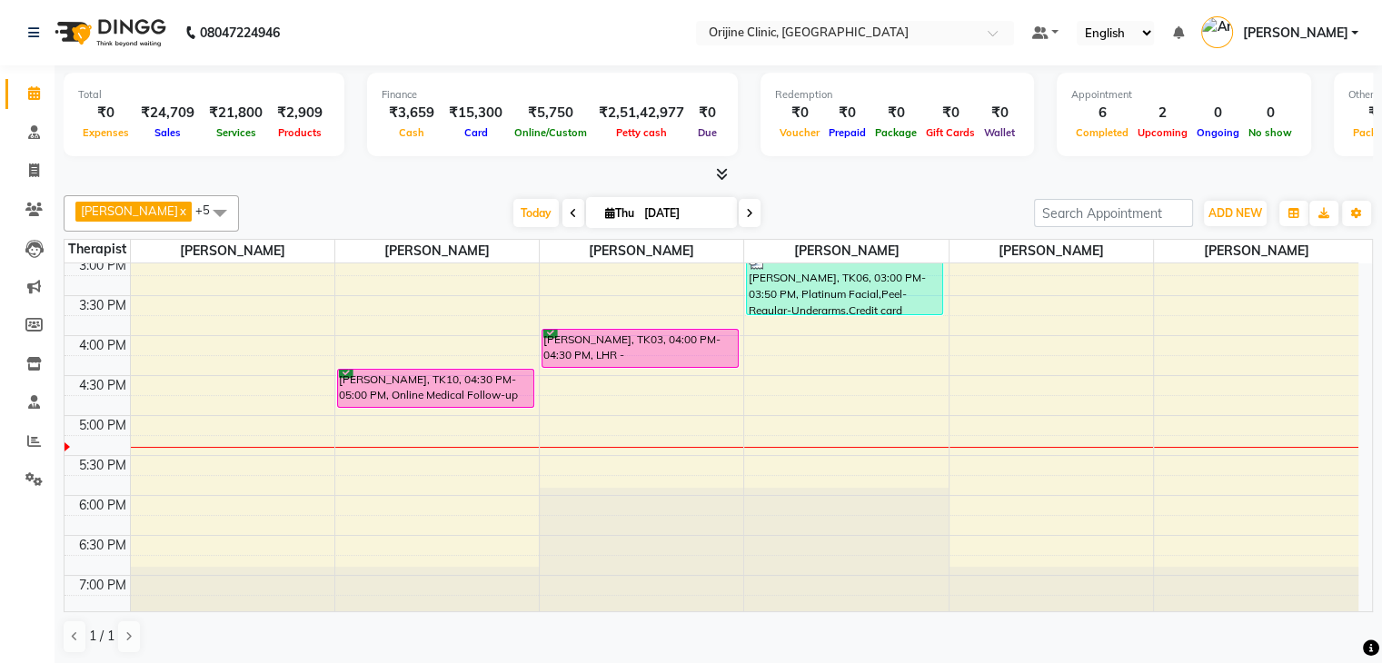
scroll to position [649, 0]
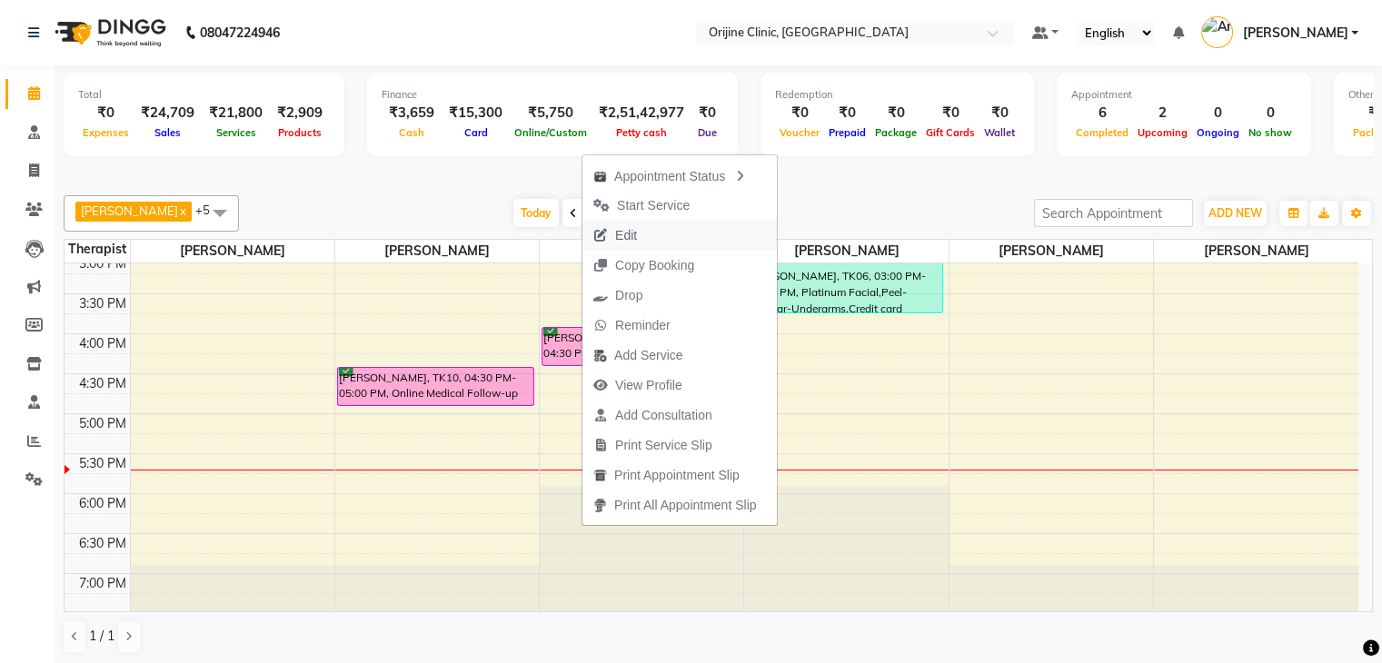
click at [625, 236] on span "Edit" at bounding box center [626, 235] width 22 height 19
select select "tentative"
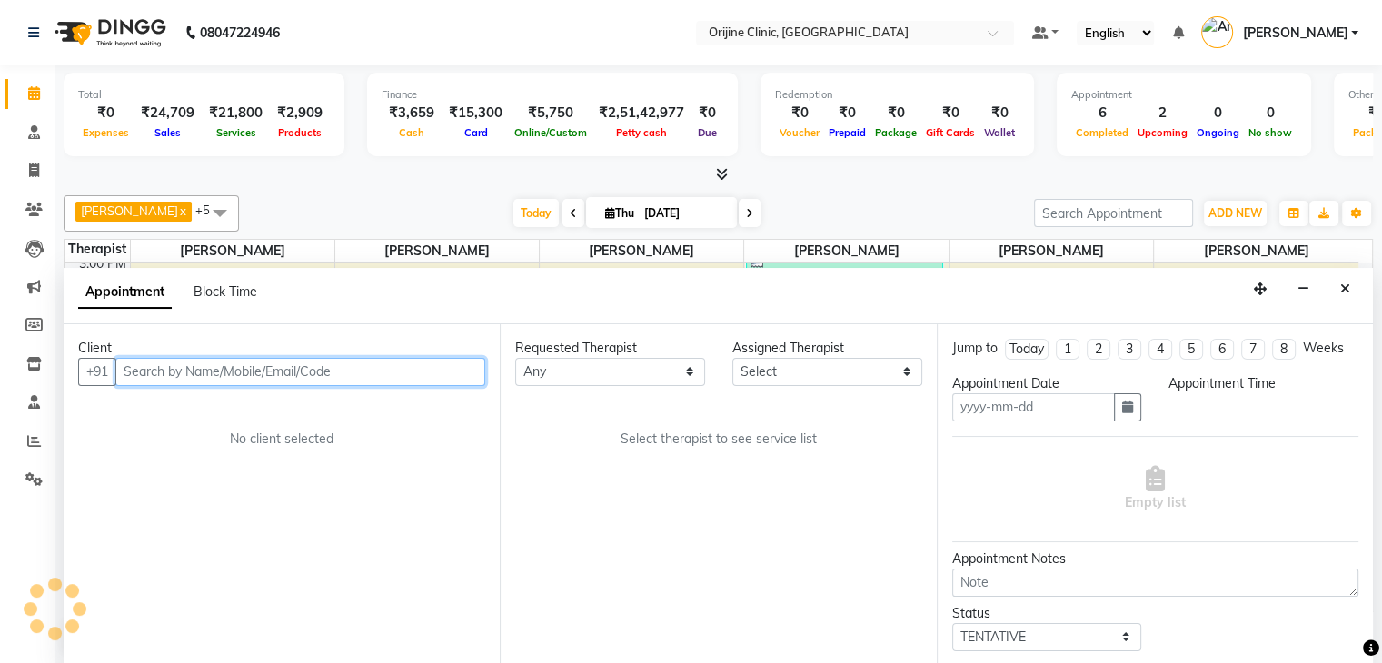
type input "[DATE]"
select select
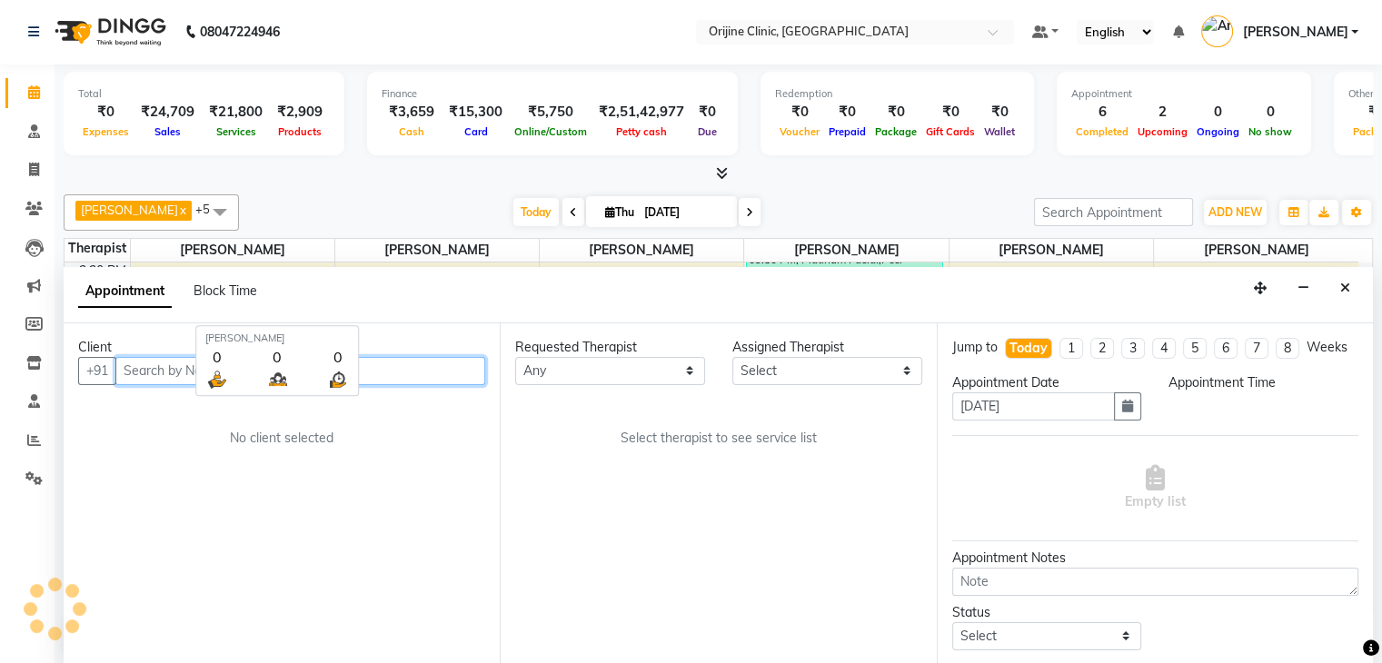
select select "480"
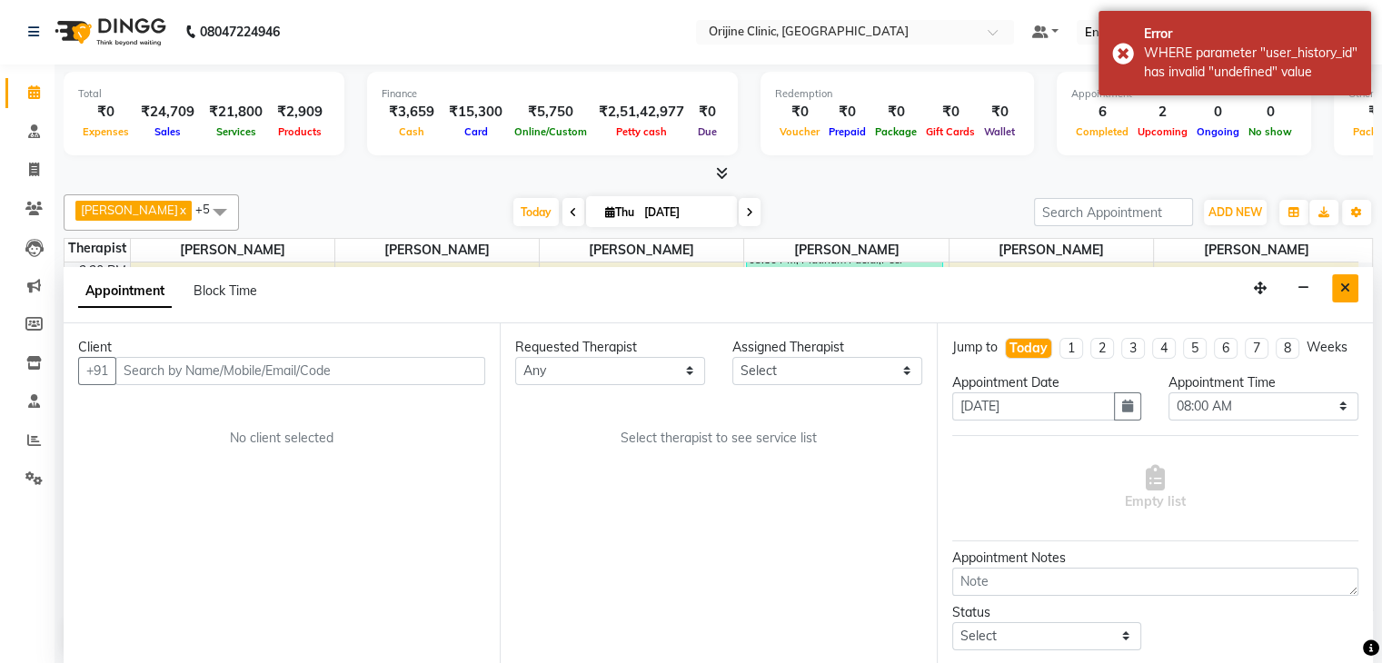
click at [1341, 292] on icon "Close" at bounding box center [1345, 288] width 10 height 13
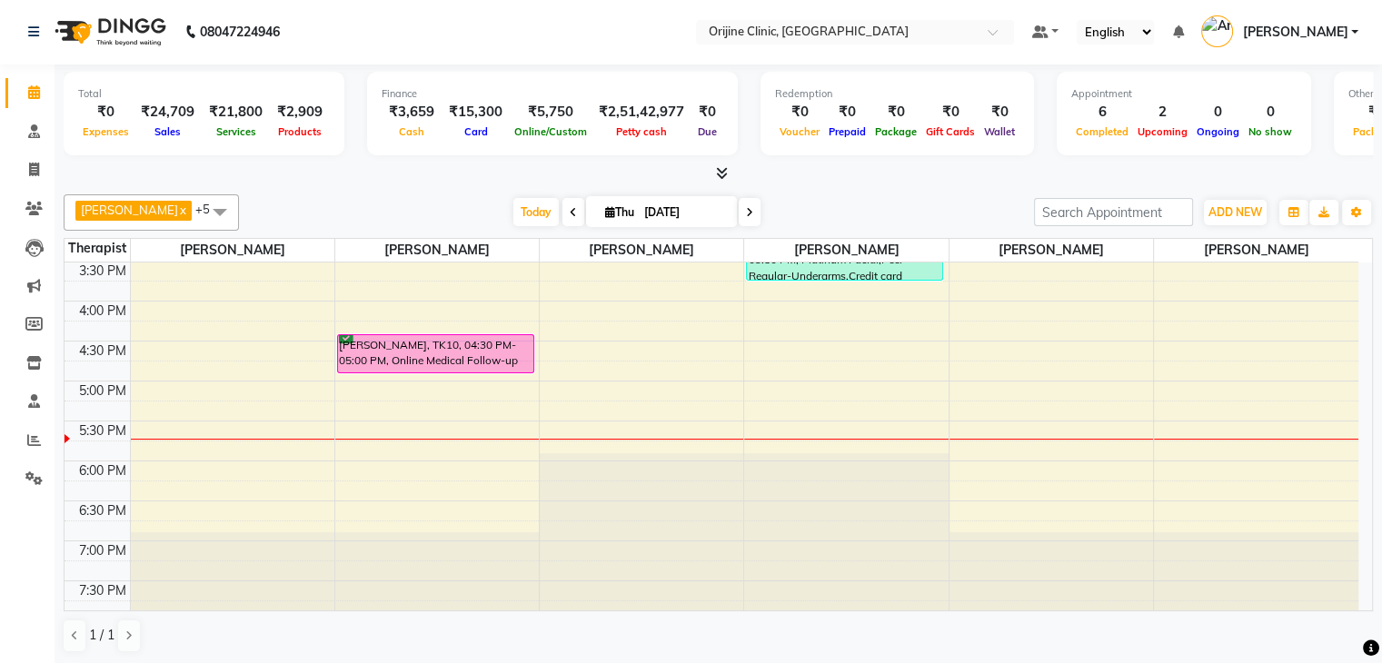
click at [611, 206] on span "Thu" at bounding box center [620, 212] width 38 height 14
select select "9"
select select "2025"
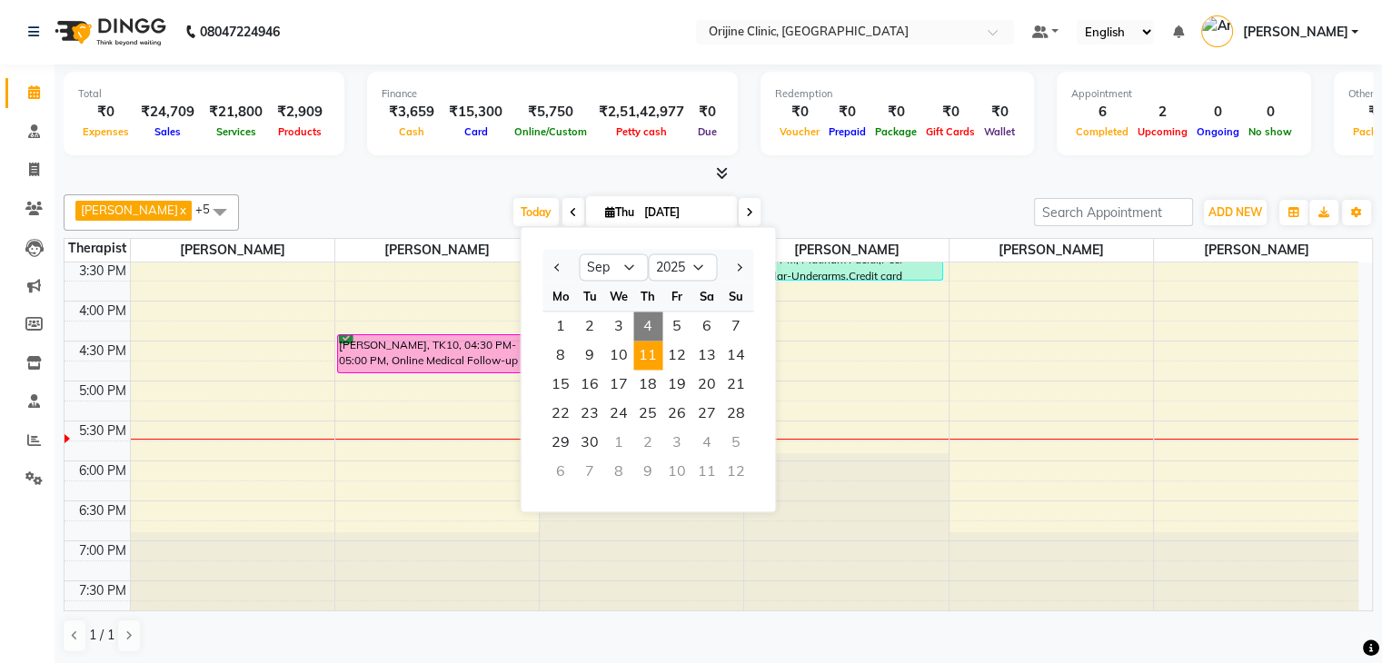
click at [645, 354] on span "11" at bounding box center [647, 355] width 29 height 29
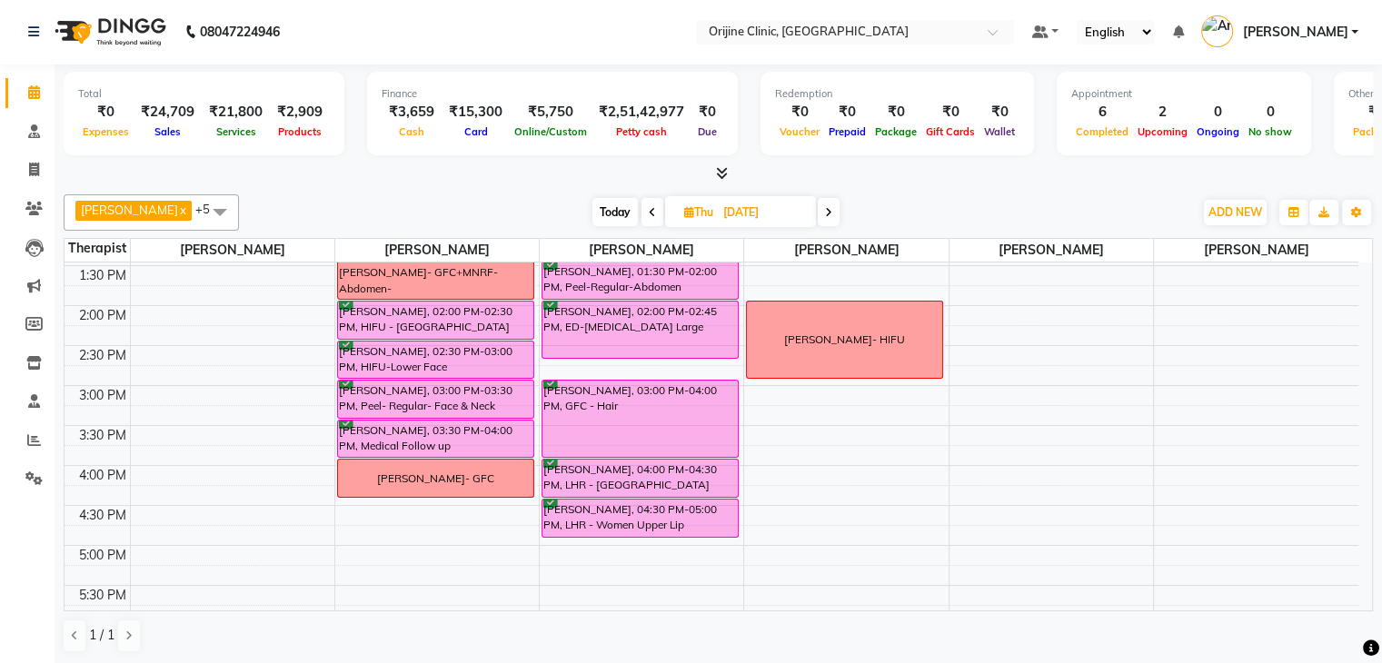
scroll to position [509, 0]
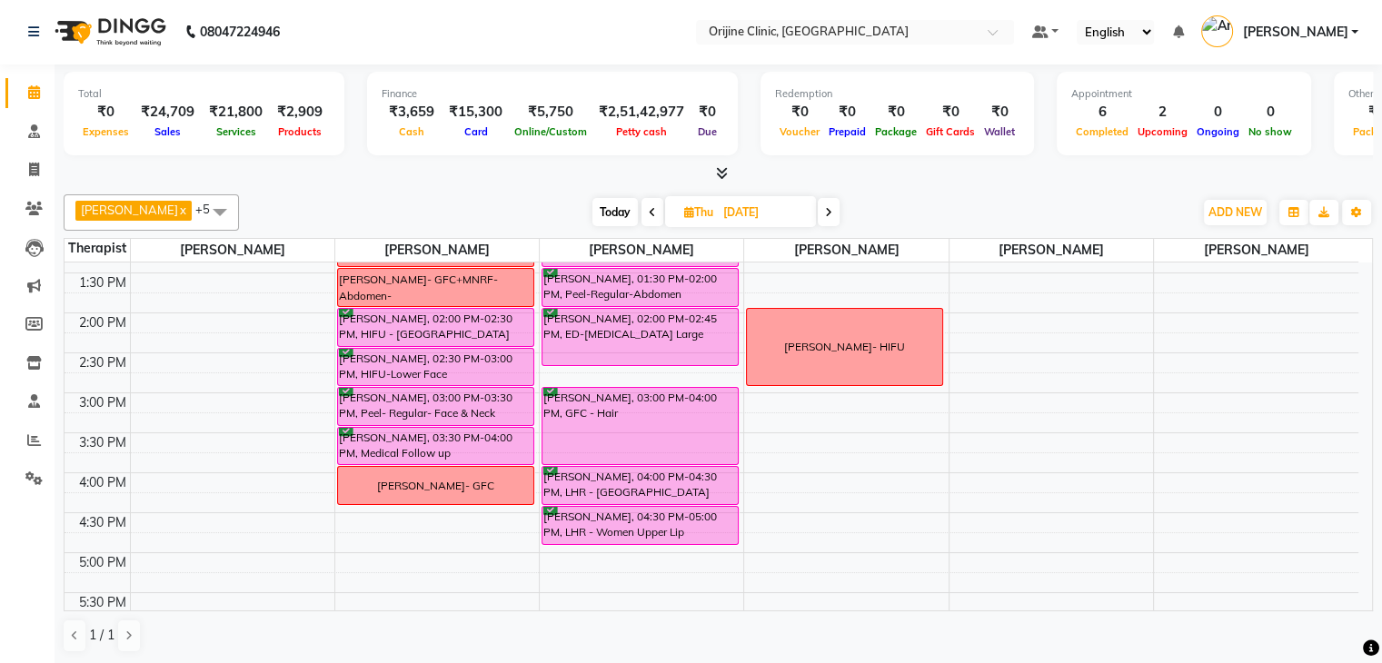
click at [658, 208] on span at bounding box center [653, 212] width 22 height 28
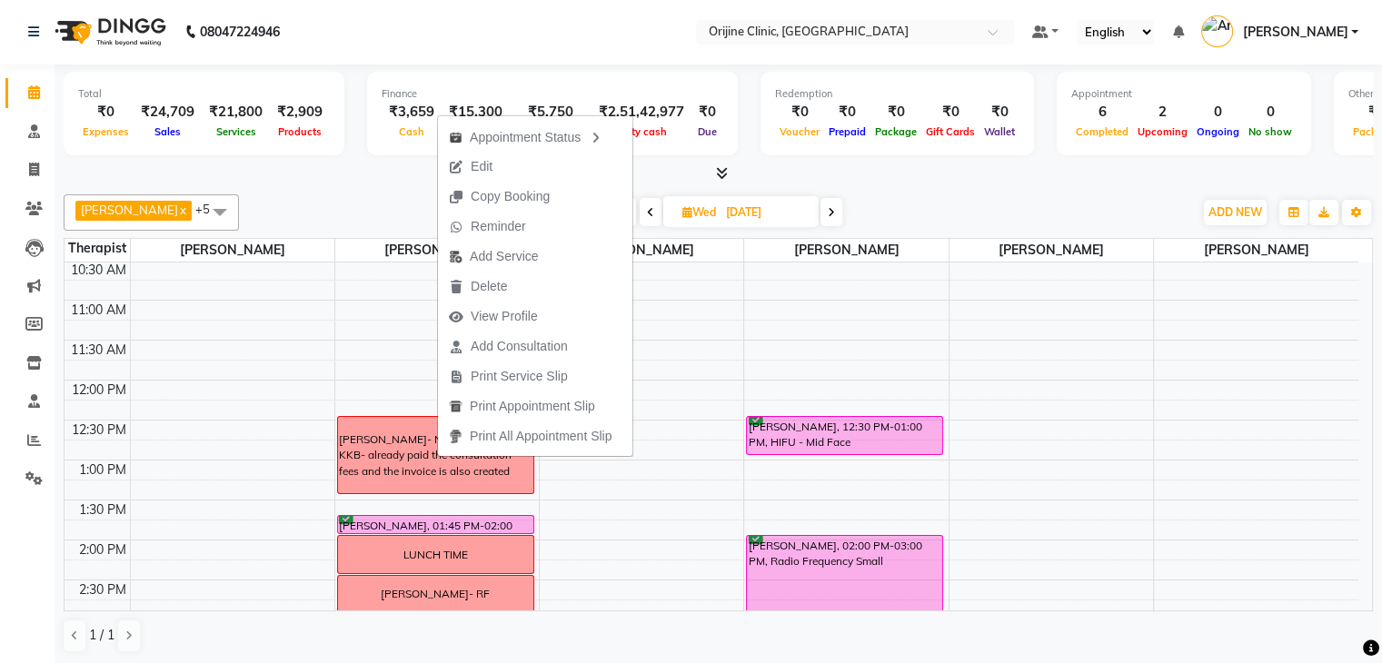
scroll to position [270, 0]
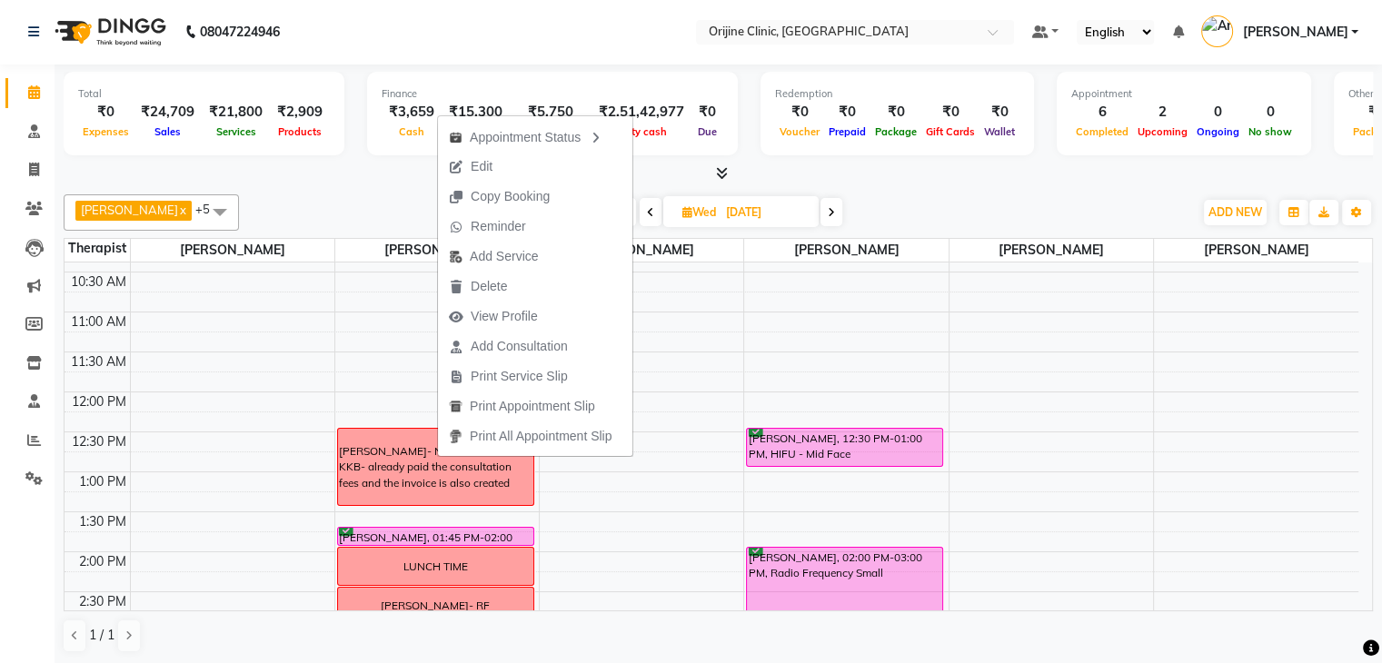
click at [834, 215] on icon at bounding box center [831, 212] width 7 height 11
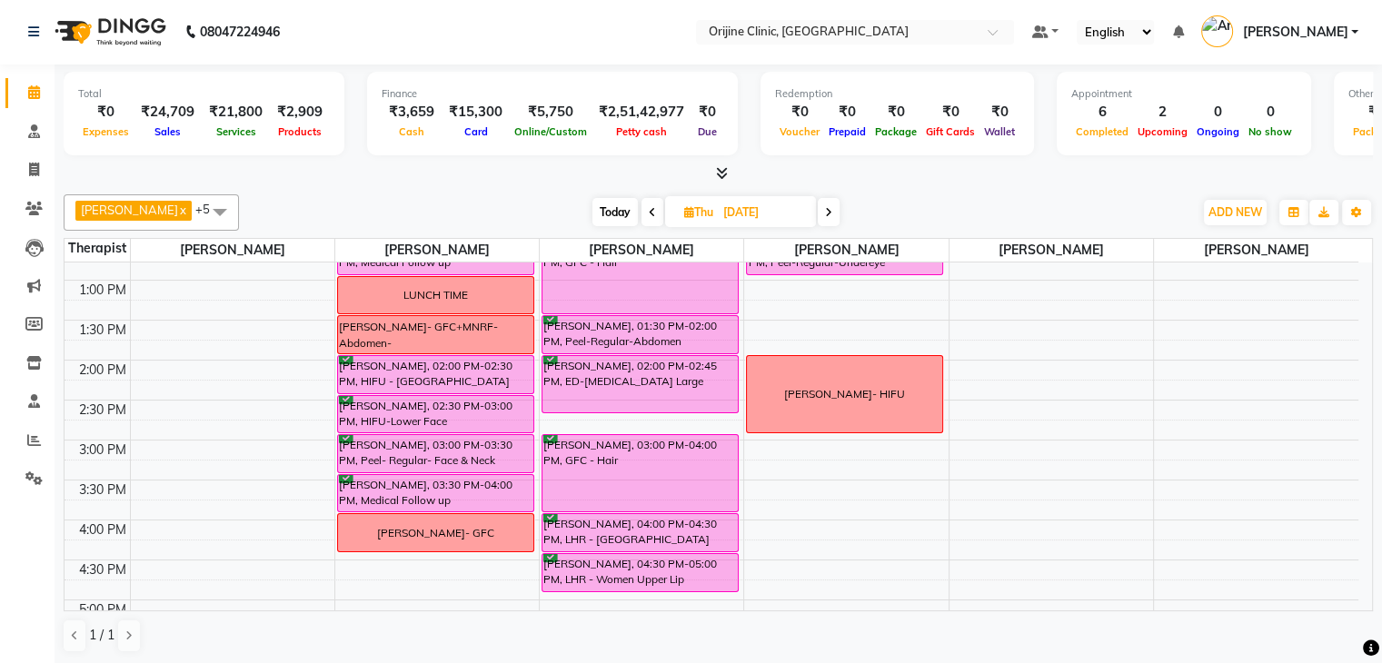
scroll to position [465, 0]
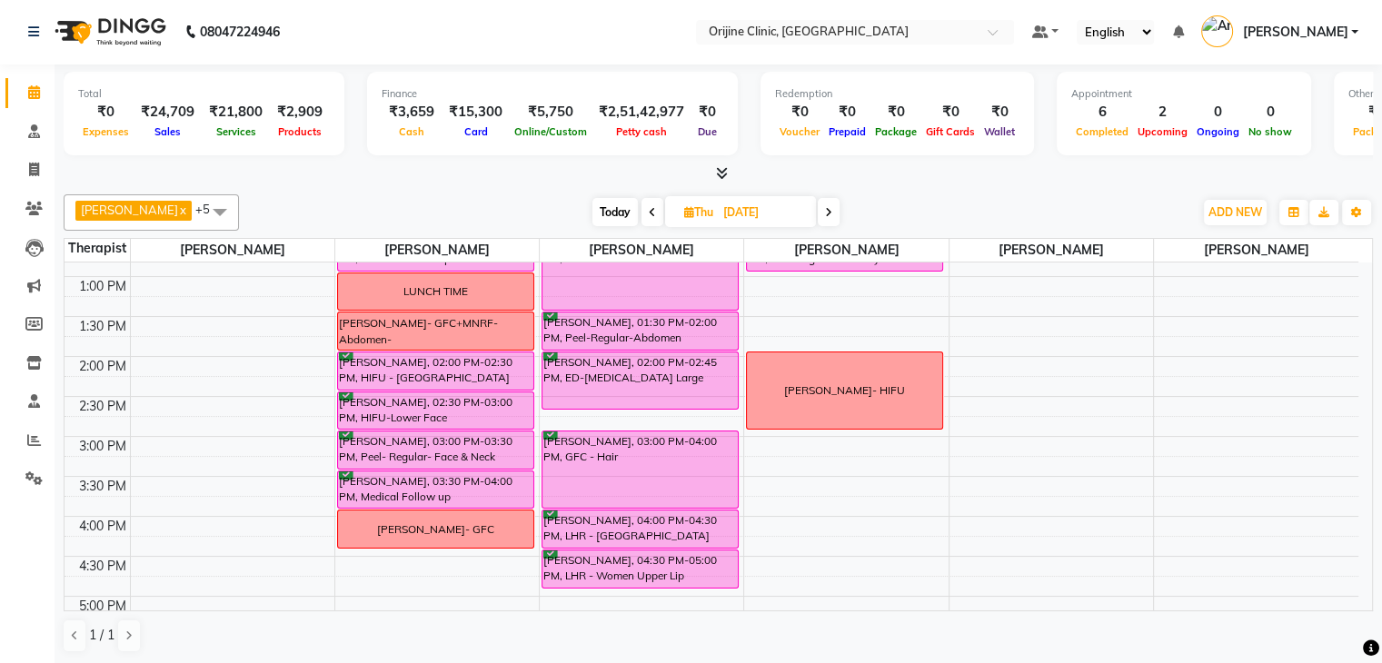
click at [654, 213] on icon at bounding box center [652, 212] width 7 height 11
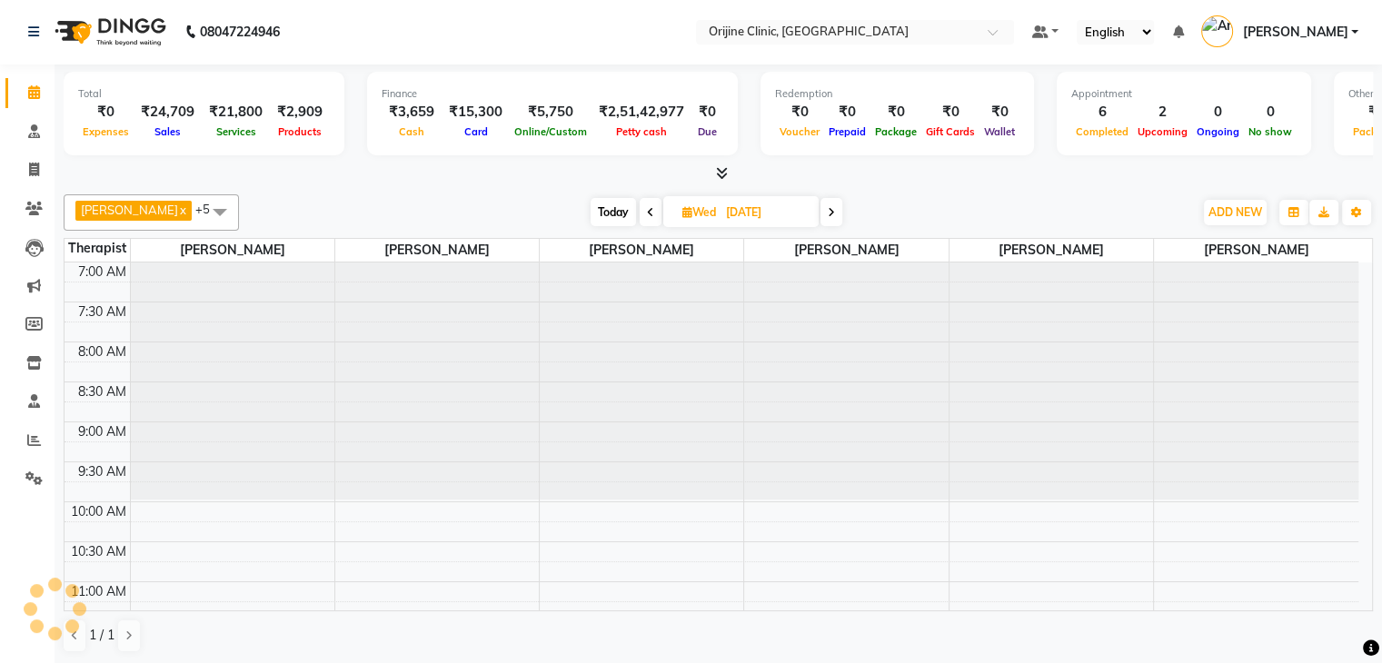
scroll to position [681, 0]
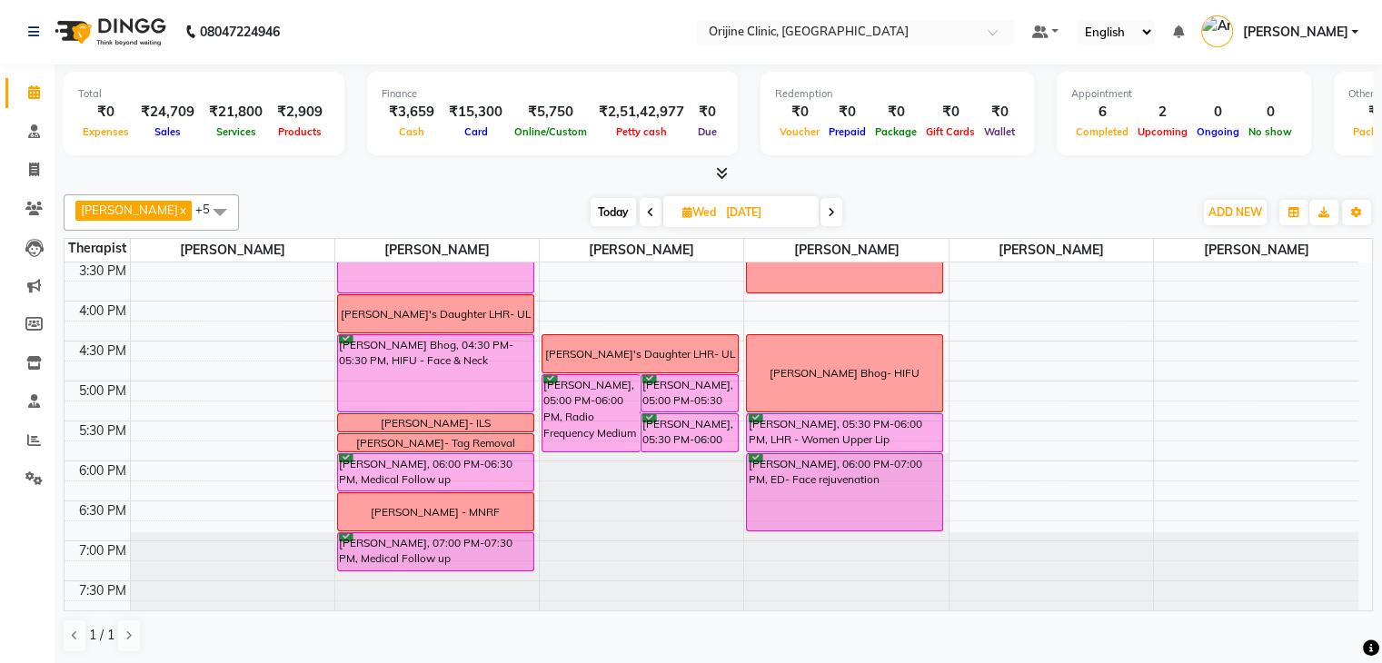
click at [840, 212] on span at bounding box center [832, 212] width 22 height 28
type input "11-09-2025"
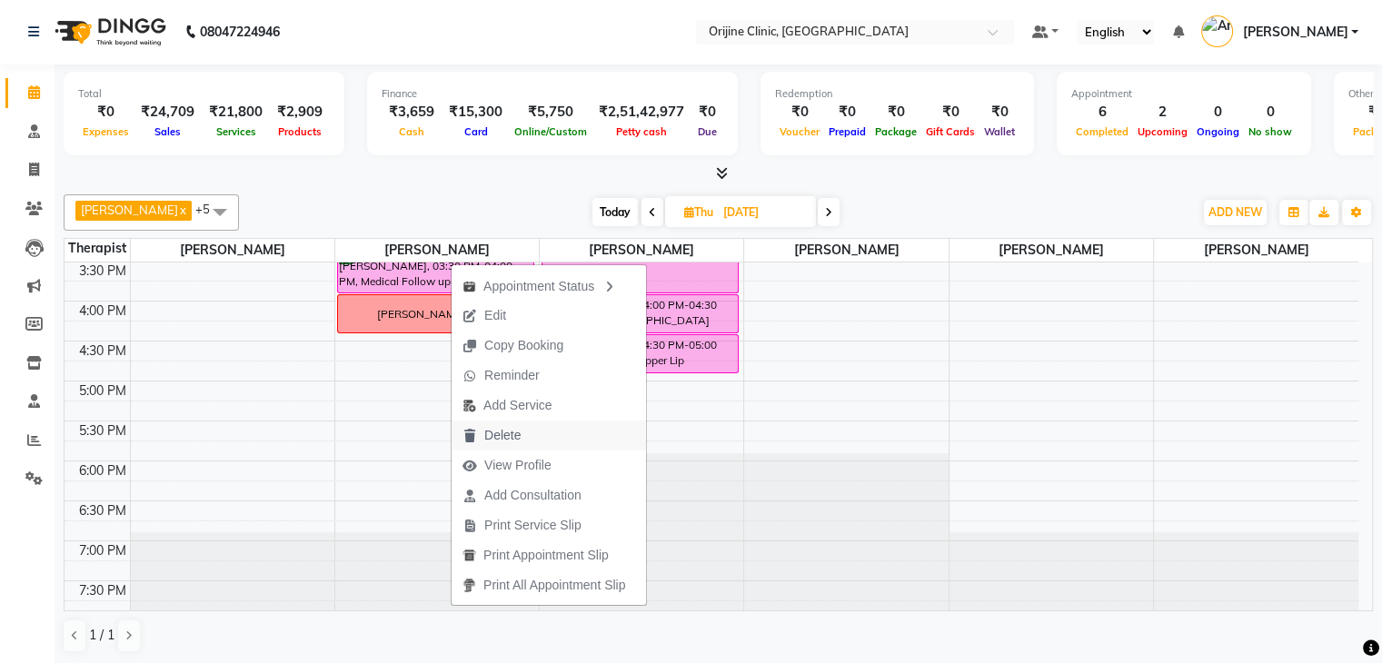
click at [494, 437] on span "Delete" at bounding box center [502, 435] width 36 height 19
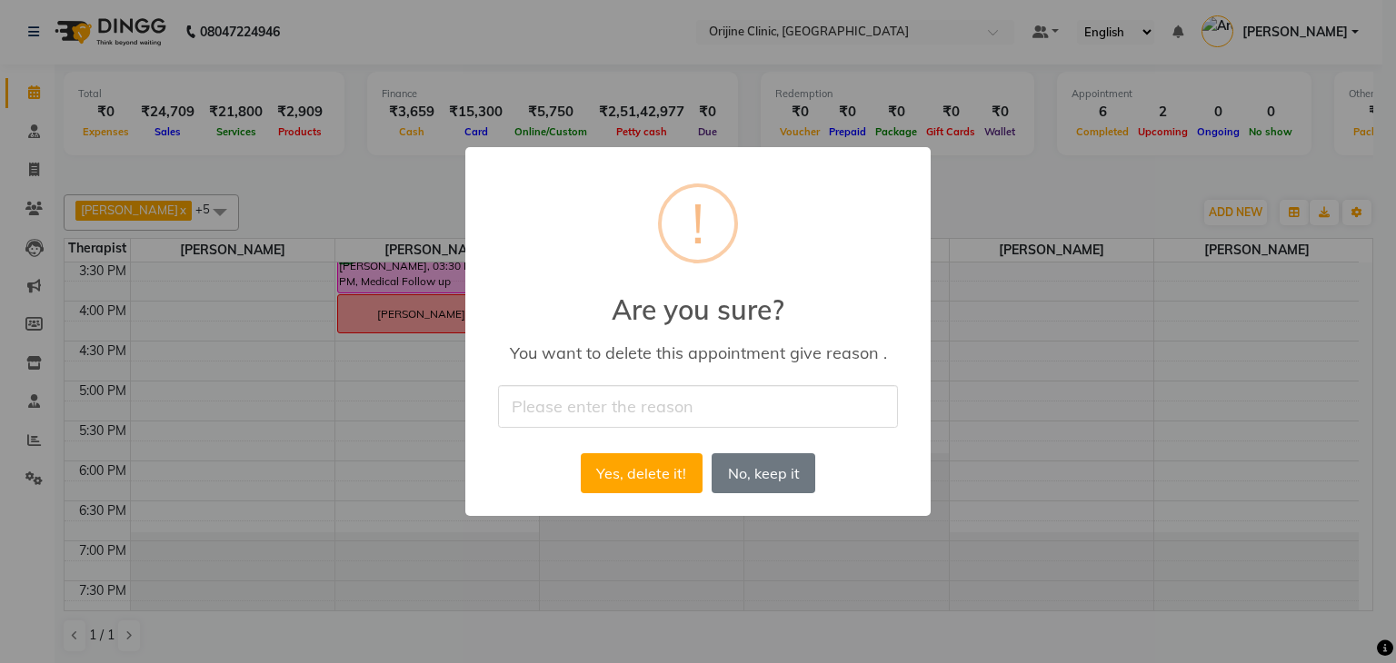
click at [545, 391] on input "text" at bounding box center [698, 406] width 400 height 43
type input "Cancelled"
click at [646, 478] on button "Yes, delete it!" at bounding box center [642, 473] width 122 height 40
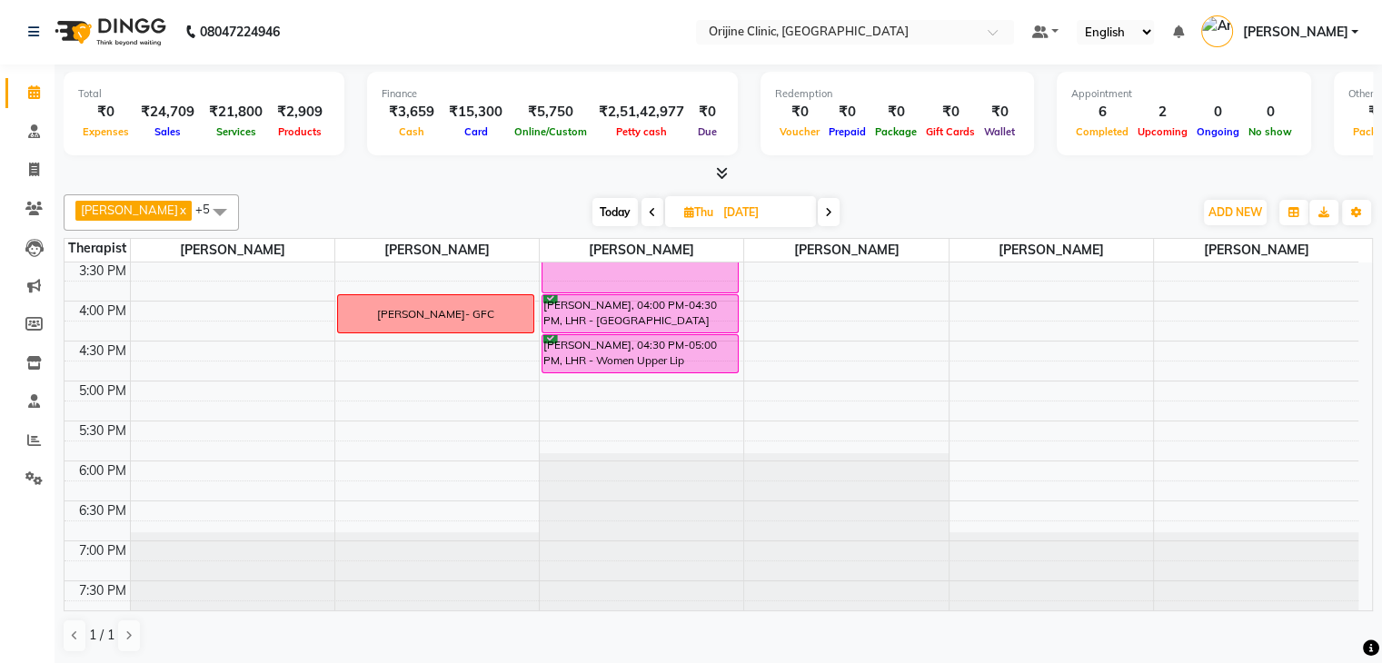
click at [603, 211] on span "Today" at bounding box center [614, 212] width 45 height 28
type input "[DATE]"
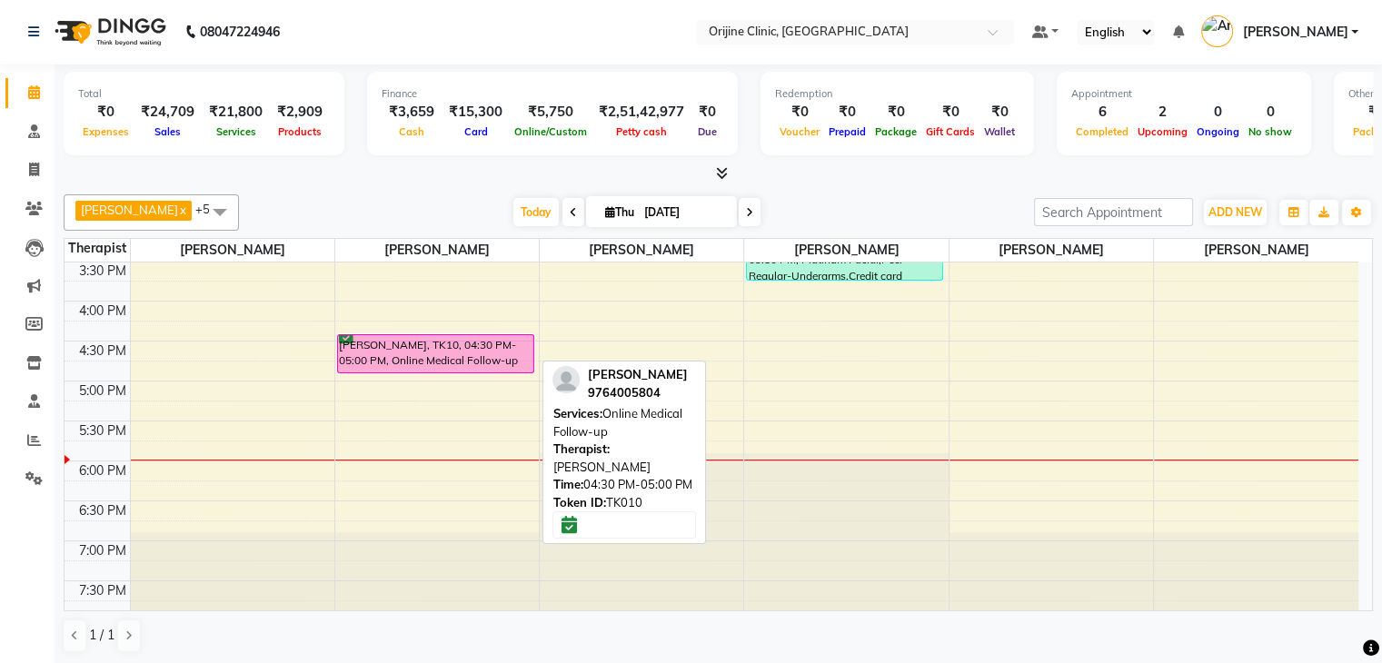
click at [353, 357] on div "Aparna Thadani, TK10, 04:30 PM-05:00 PM, Online Medical Follow-up" at bounding box center [435, 353] width 195 height 37
click at [495, 350] on div "Aparna Thadani, TK10, 04:30 PM-05:00 PM, Online Medical Follow-up" at bounding box center [435, 353] width 195 height 37
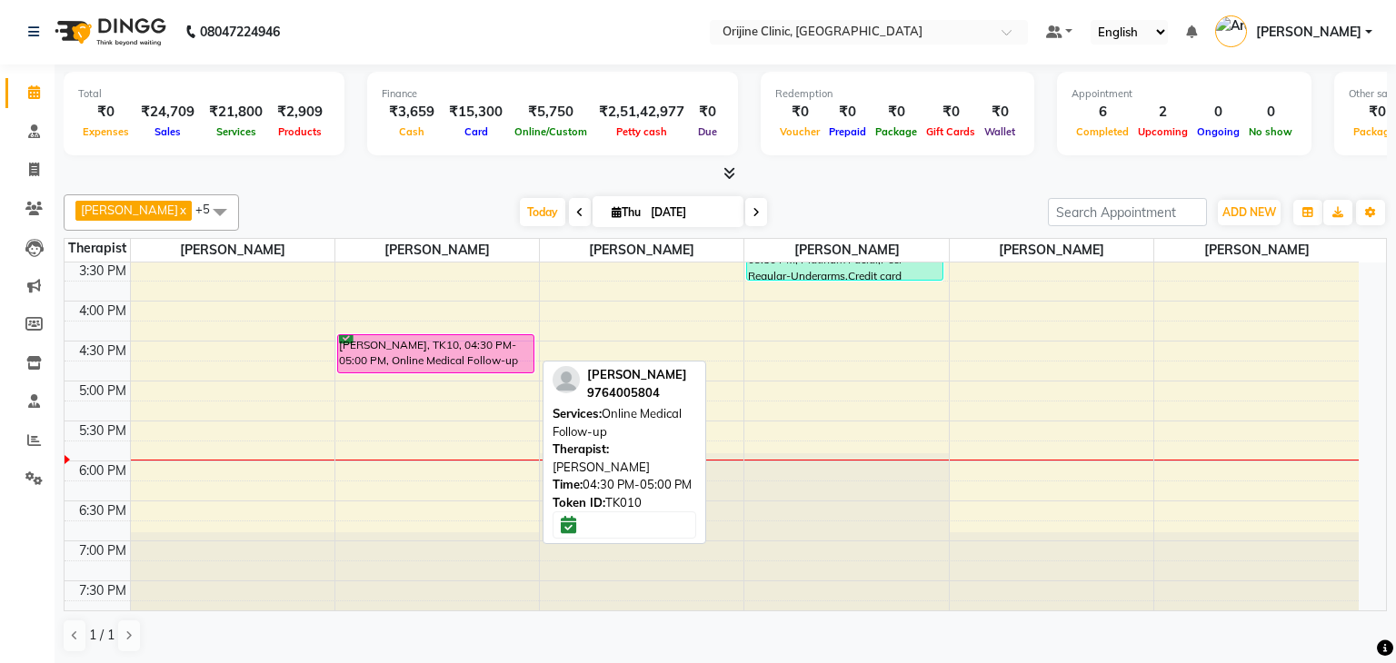
select select "6"
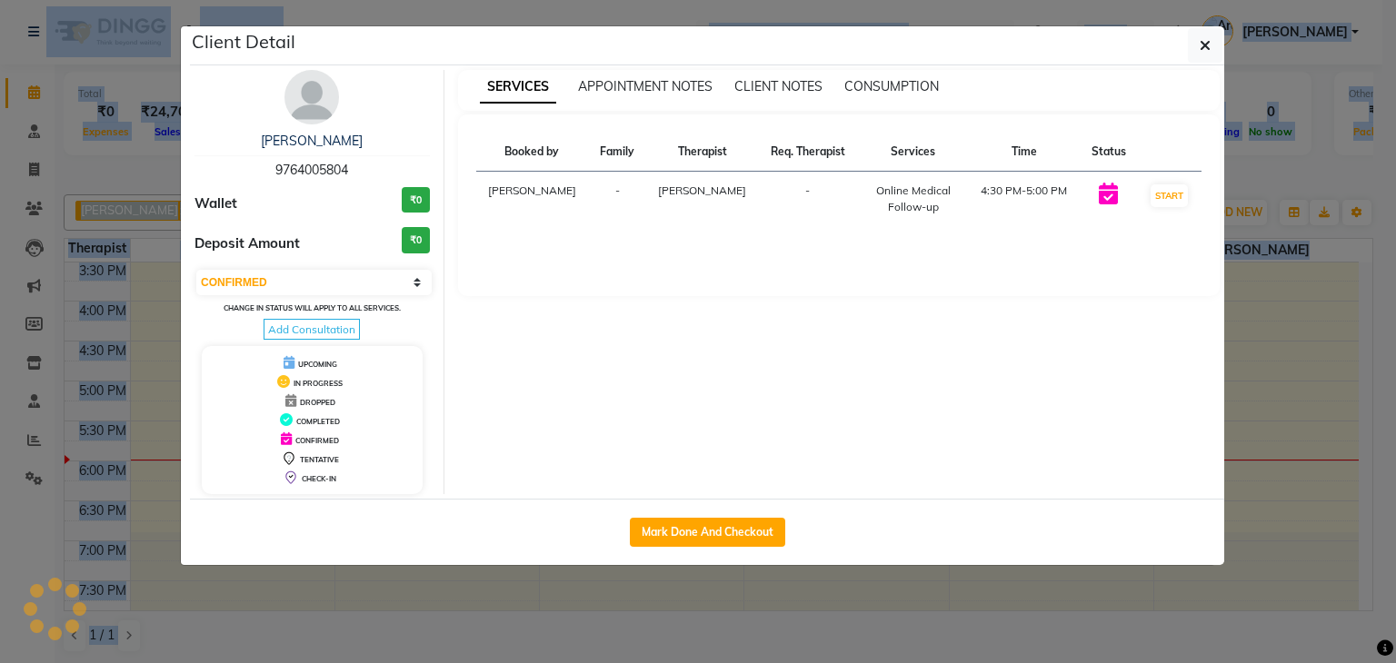
click at [495, 350] on div "SERVICES APPOINTMENT NOTES CLIENT NOTES CONSUMPTION Booked by Family Therapist …" at bounding box center [839, 282] width 790 height 424
click at [652, 521] on button "Mark Done And Checkout" at bounding box center [707, 532] width 155 height 29
select select "702"
select select "service"
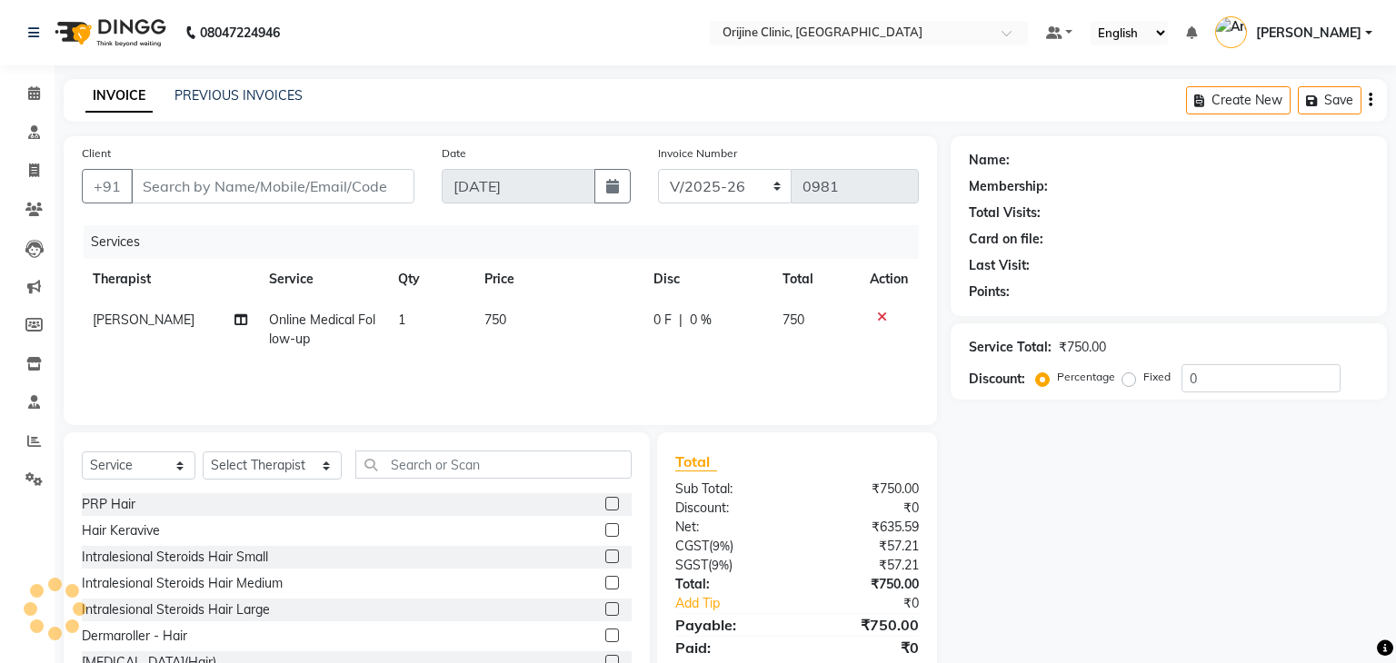
type input "97******04"
select select "10775"
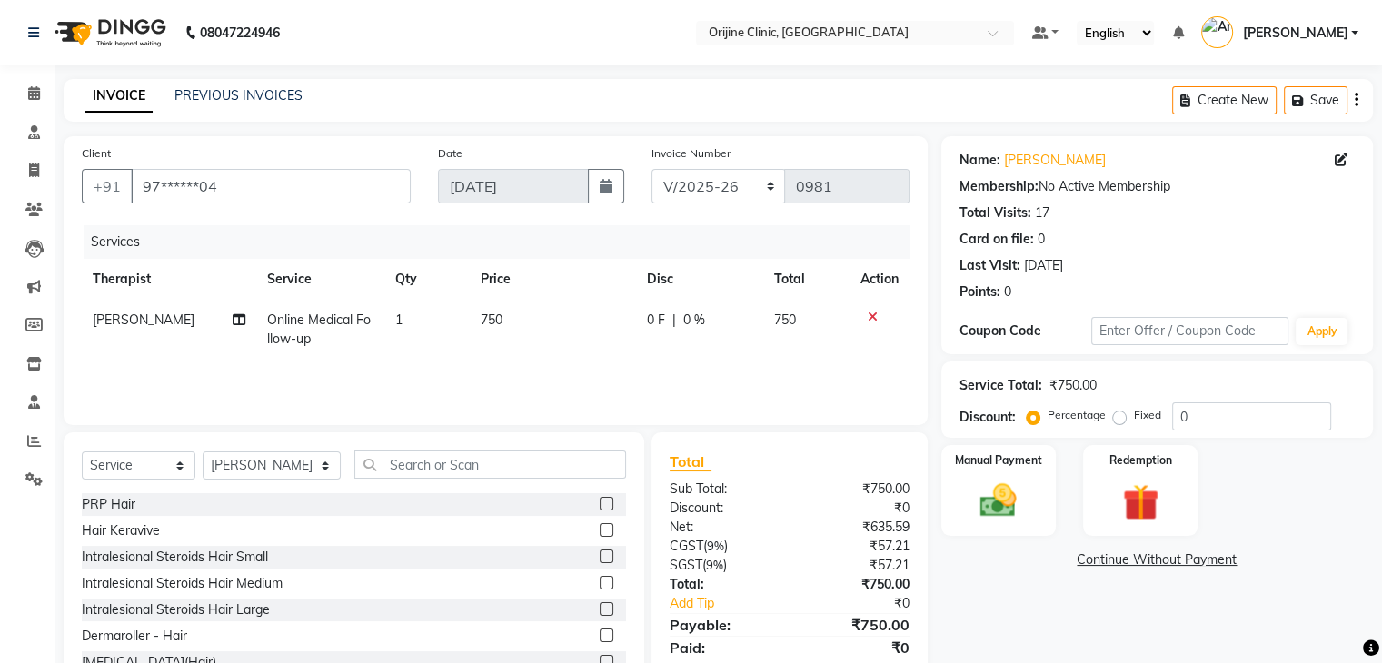
click at [1357, 100] on icon "button" at bounding box center [1357, 100] width 4 height 1
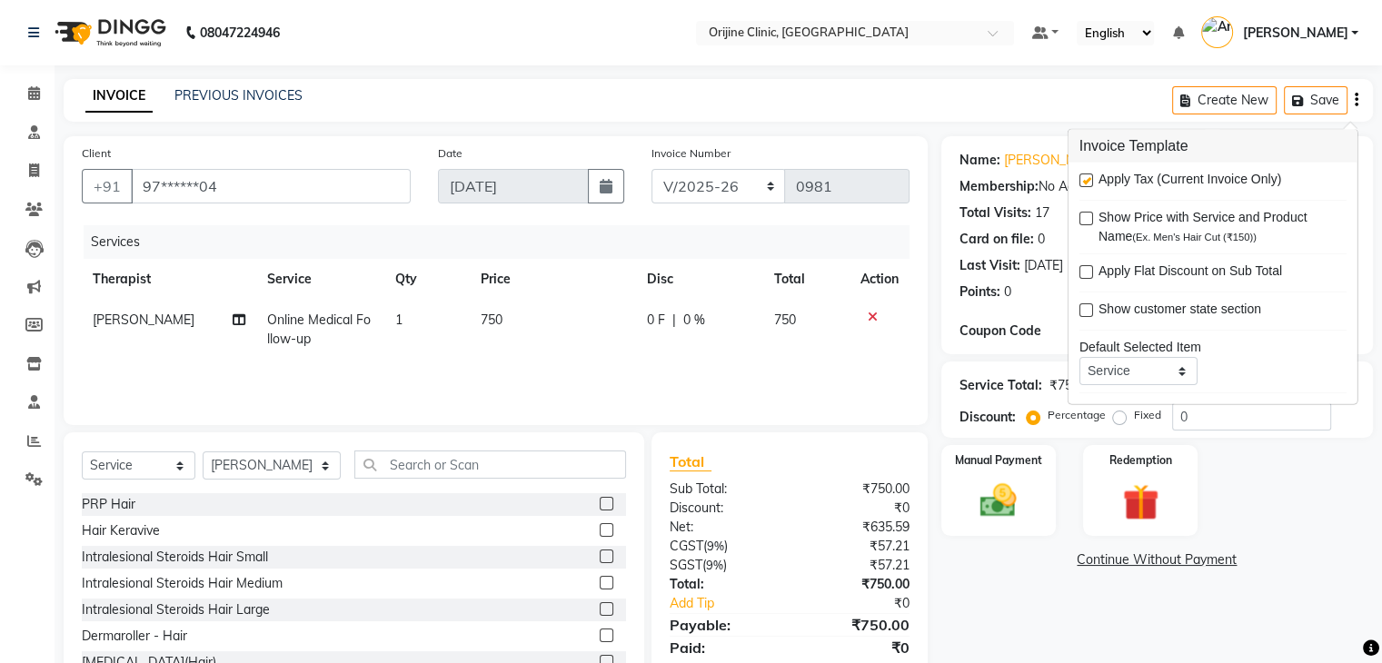
click at [1085, 176] on label at bounding box center [1087, 181] width 14 height 14
click at [1085, 176] on input "checkbox" at bounding box center [1086, 181] width 12 height 12
checkbox input "false"
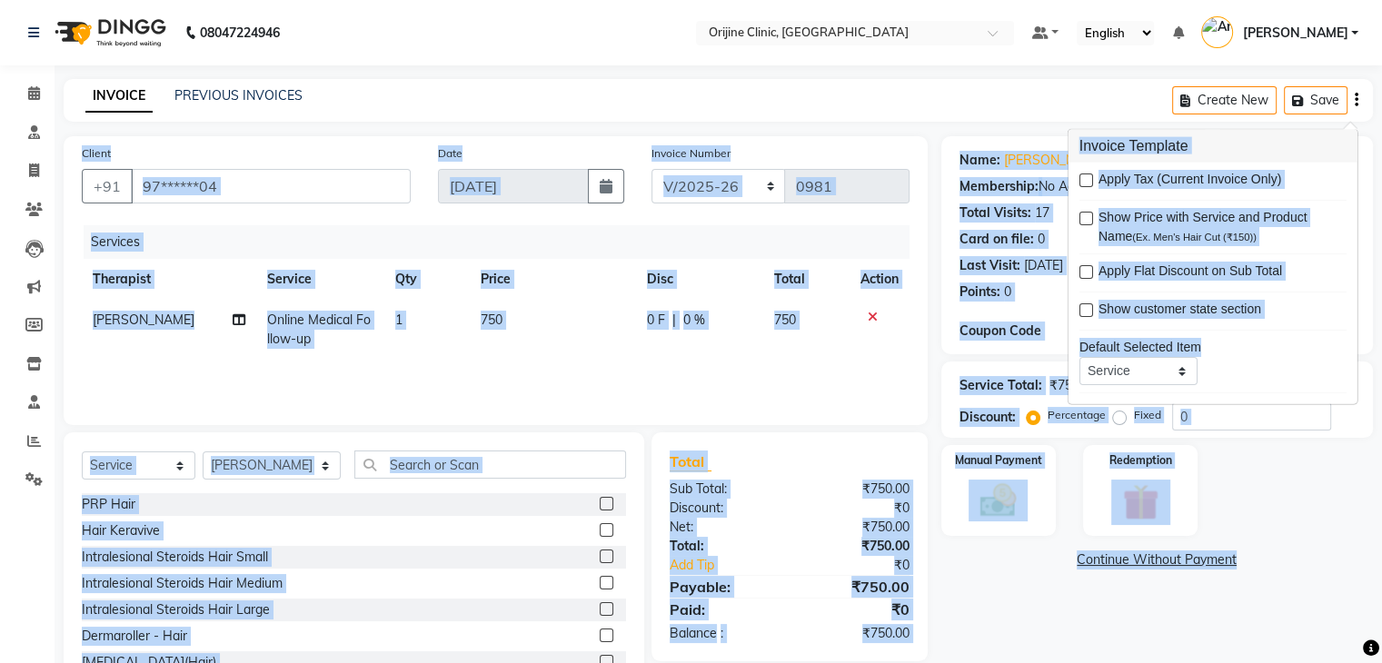
drag, startPoint x: 1353, startPoint y: 88, endPoint x: 1347, endPoint y: 365, distance: 277.2
click at [1347, 365] on body "08047224946 Select Location × Orijine Clinic, Kalyani Nagar Default Panel My Pa…" at bounding box center [691, 331] width 1382 height 663
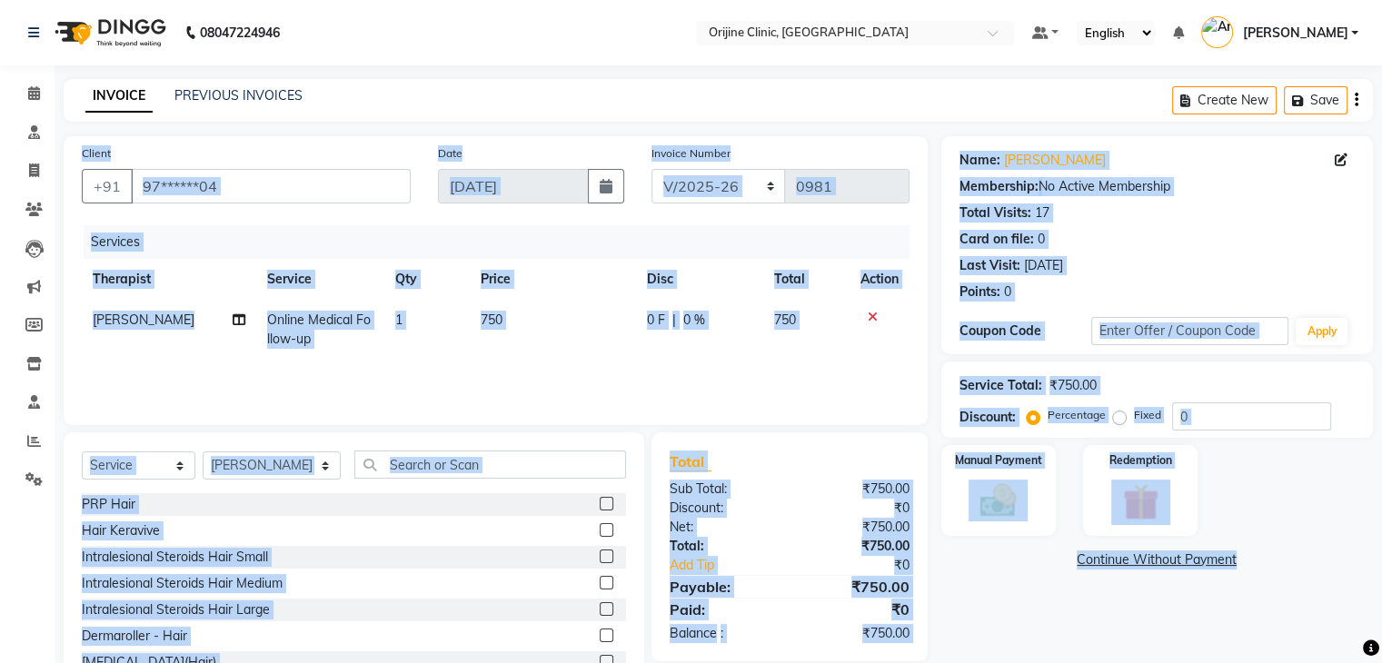
click at [1283, 530] on div "Manual Payment Redemption" at bounding box center [1157, 490] width 459 height 91
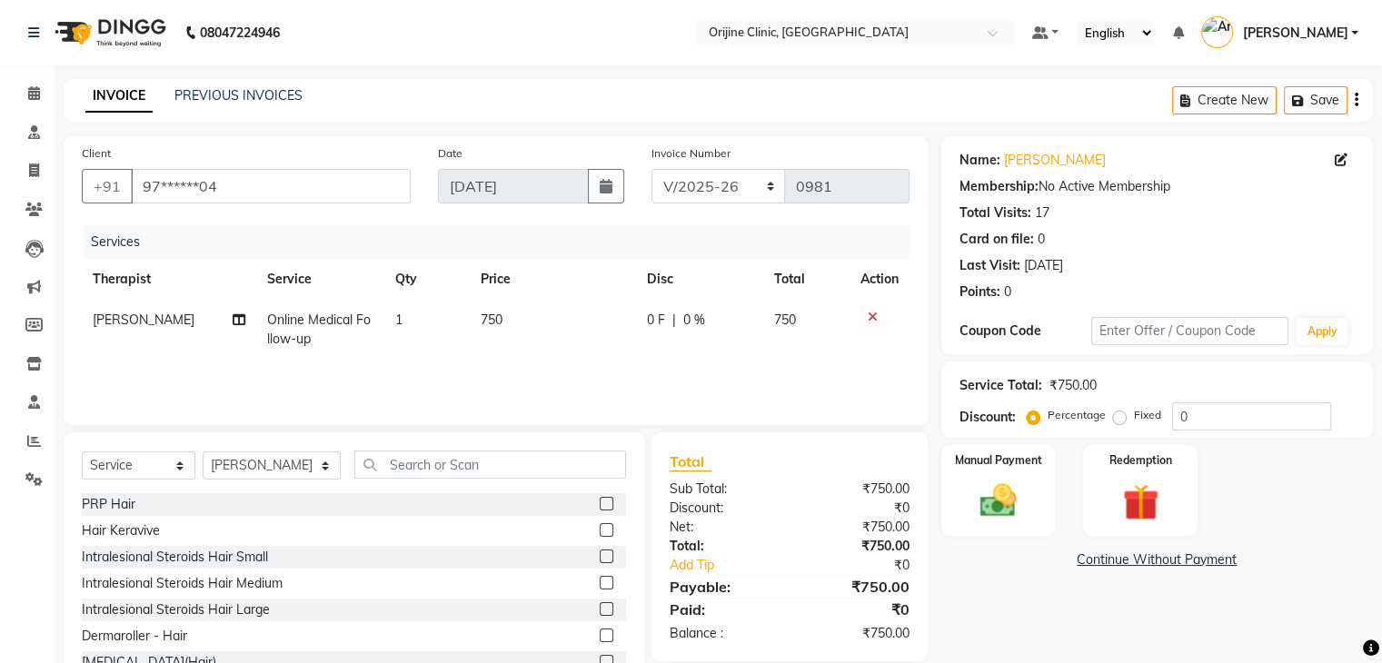
click at [1211, 563] on link "Continue Without Payment" at bounding box center [1157, 560] width 424 height 19
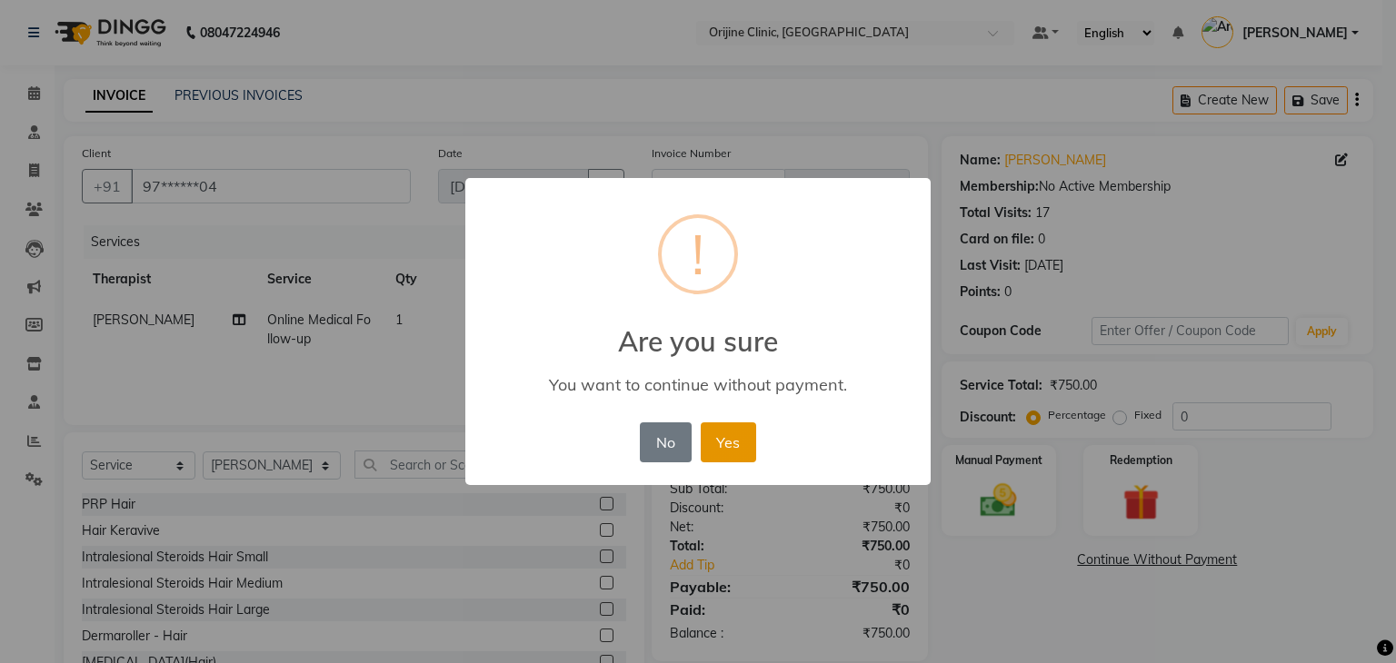
click at [721, 442] on button "Yes" at bounding box center [728, 443] width 55 height 40
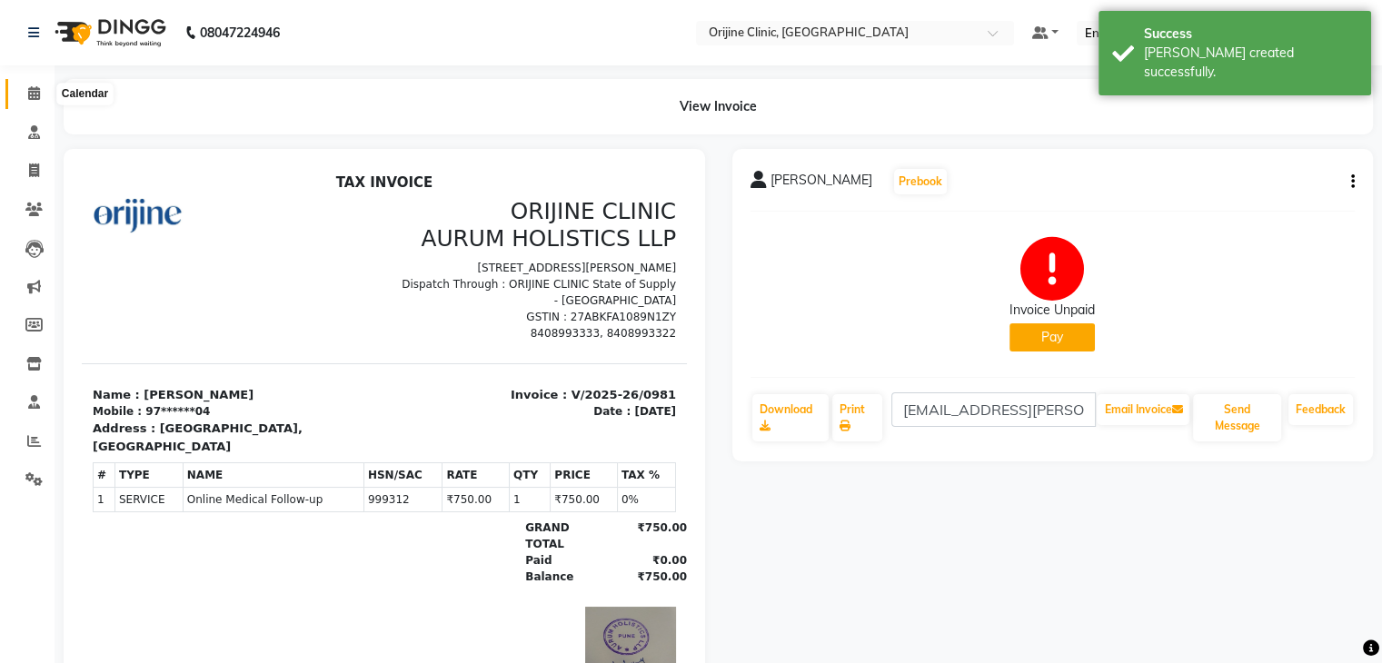
click at [29, 95] on icon at bounding box center [34, 93] width 12 height 14
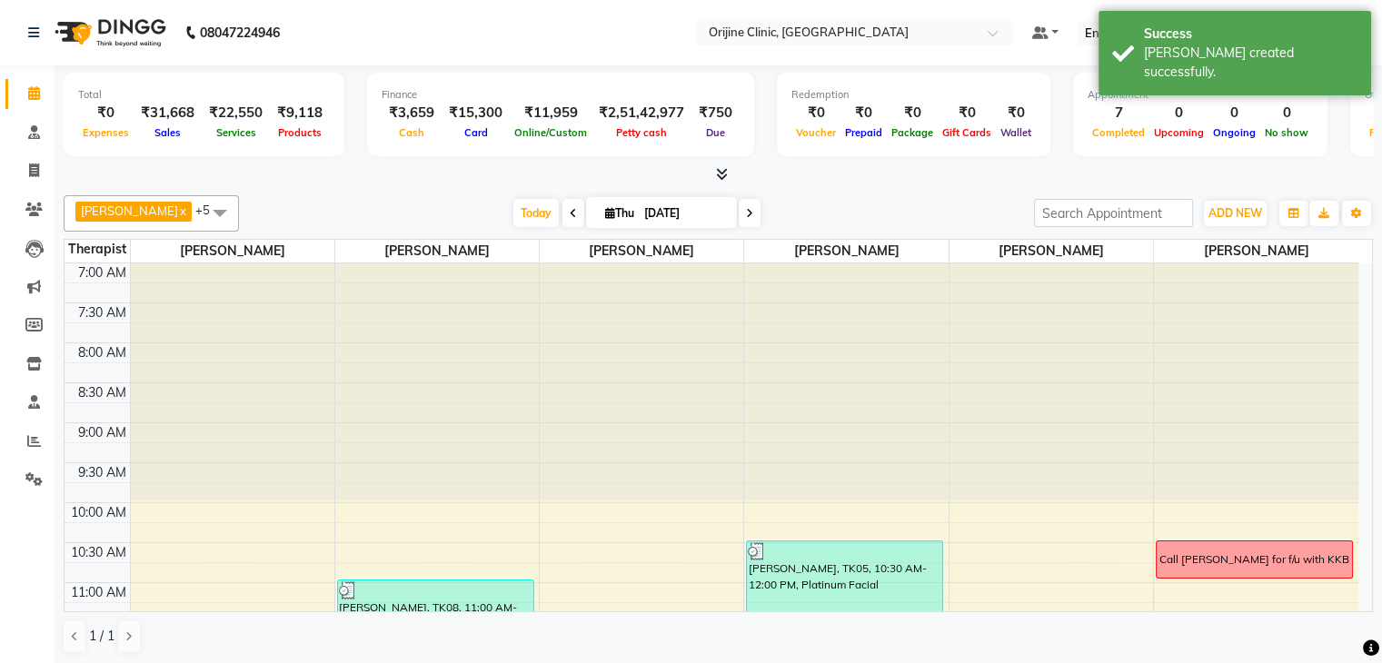
click at [749, 208] on icon at bounding box center [749, 213] width 7 height 11
type input "05-09-2025"
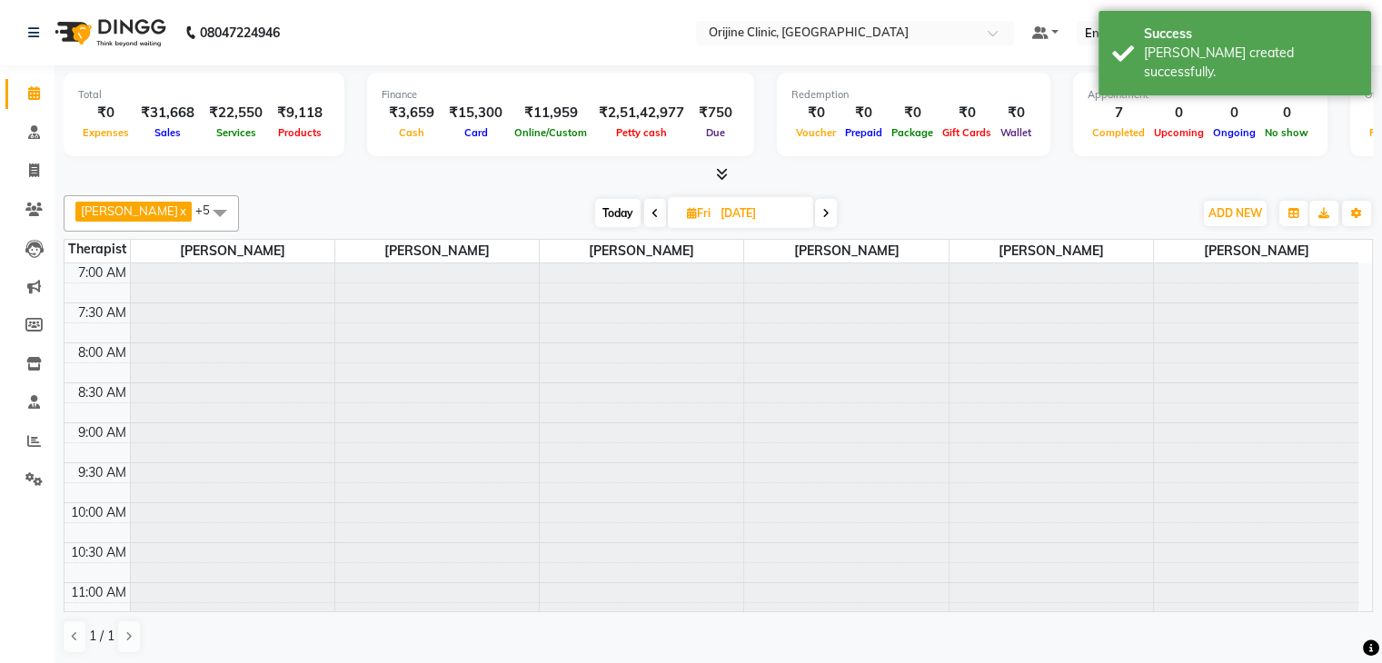
scroll to position [681, 0]
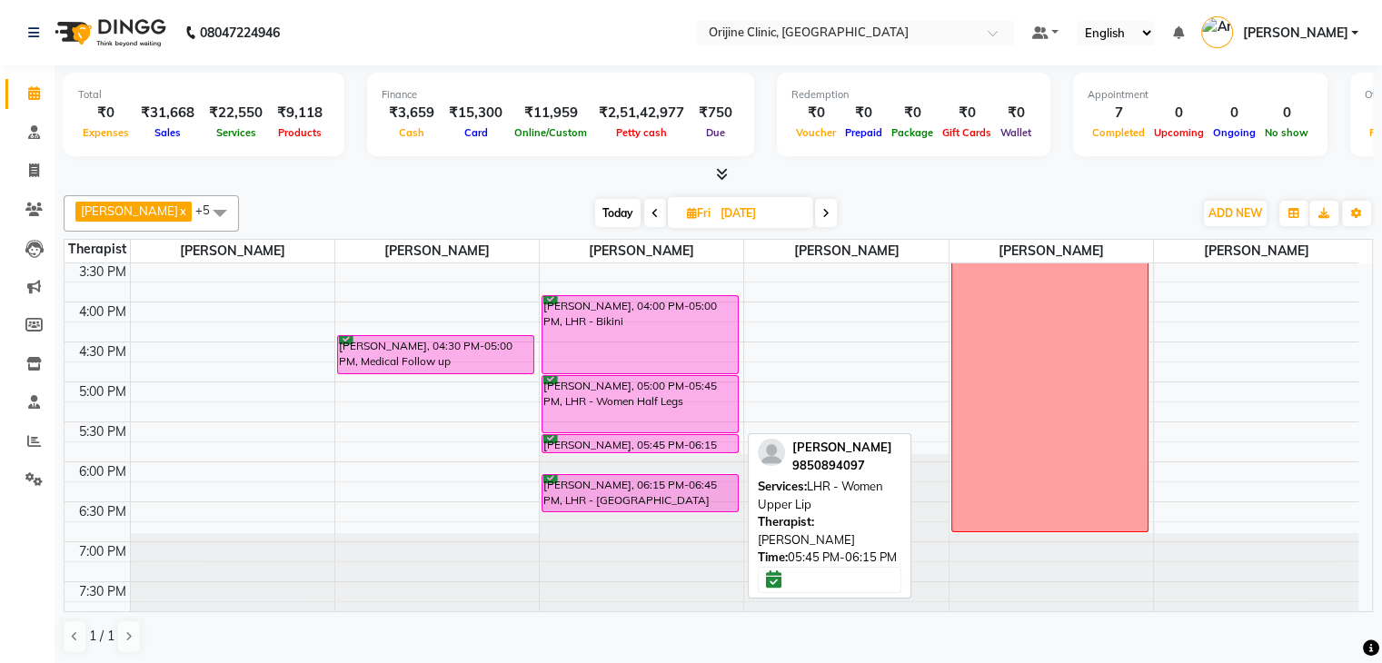
drag, startPoint x: 700, startPoint y: 468, endPoint x: 701, endPoint y: 444, distance: 23.6
click at [701, 444] on div "Esha Lakhani, 10:30 AM-11:30 AM, IV Hair Regrowth Sky Thomas, 04:00 PM-05:00 PM…" at bounding box center [642, 102] width 204 height 1039
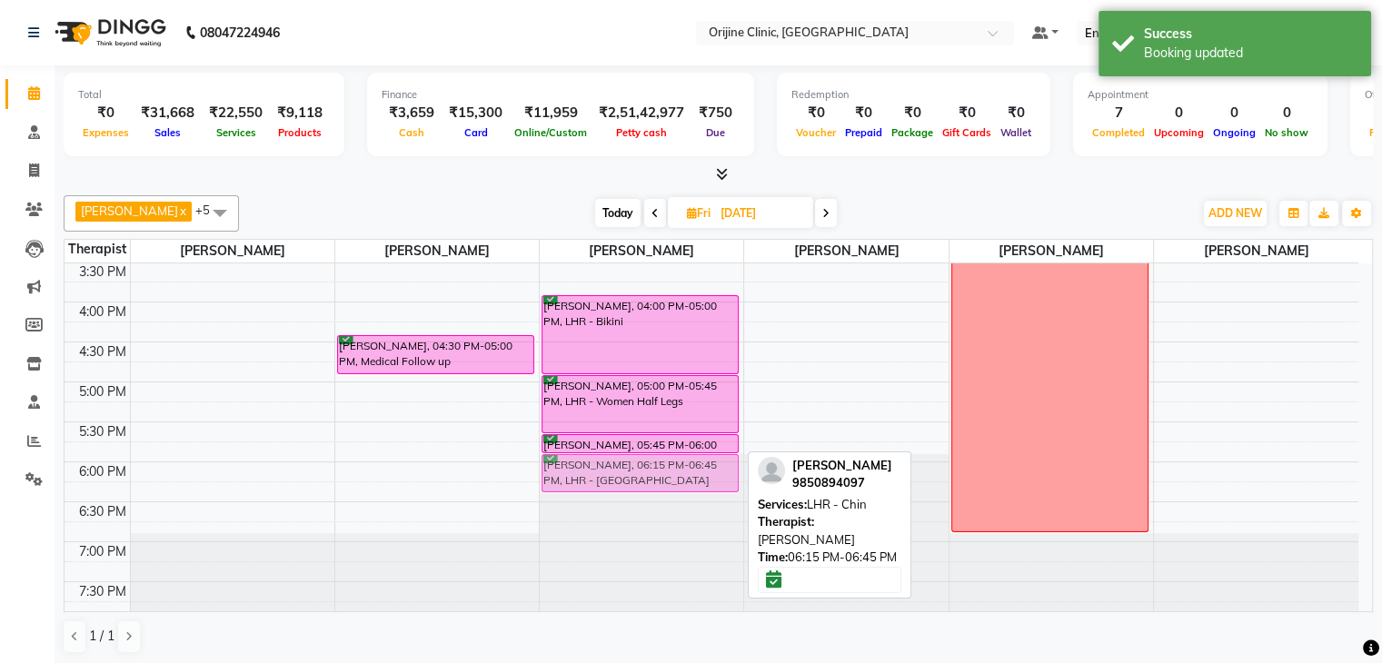
drag, startPoint x: 694, startPoint y: 484, endPoint x: 690, endPoint y: 461, distance: 24.1
click at [690, 461] on div "Esha Lakhani, 10:30 AM-11:30 AM, IV Hair Regrowth Sky Thomas, 04:00 PM-05:00 PM…" at bounding box center [642, 102] width 204 height 1039
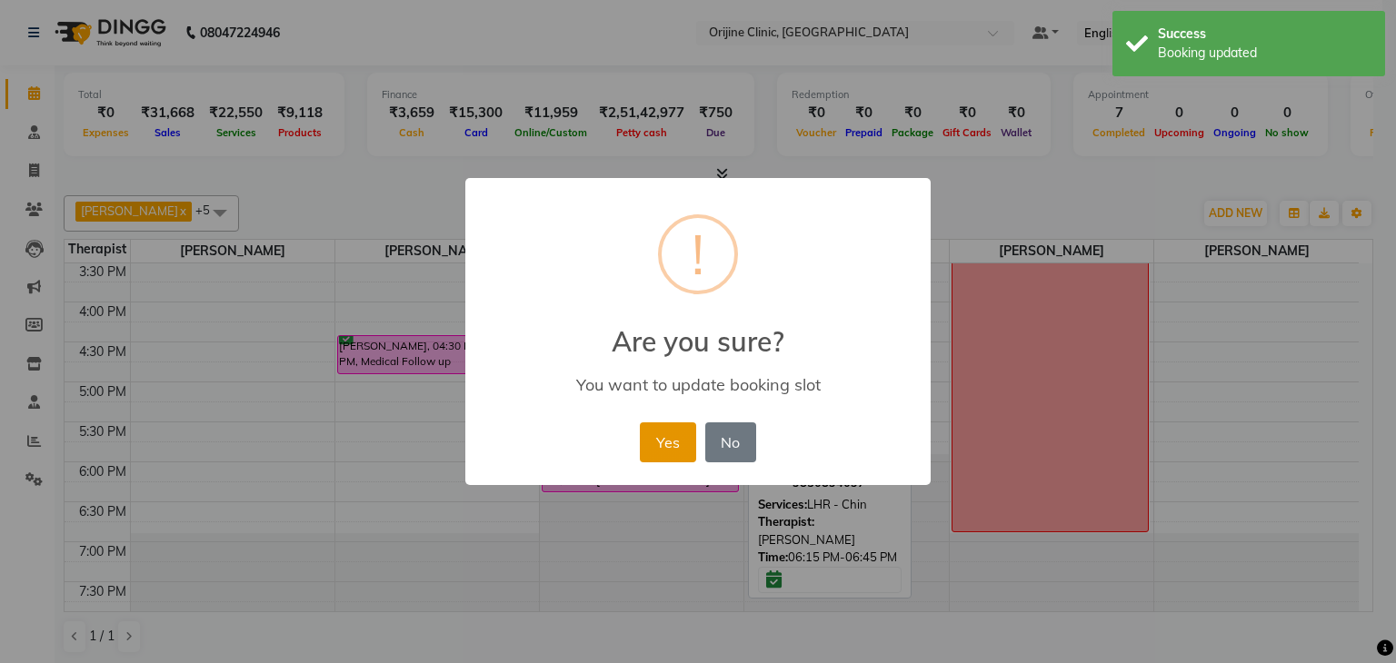
click at [673, 426] on button "Yes" at bounding box center [667, 443] width 55 height 40
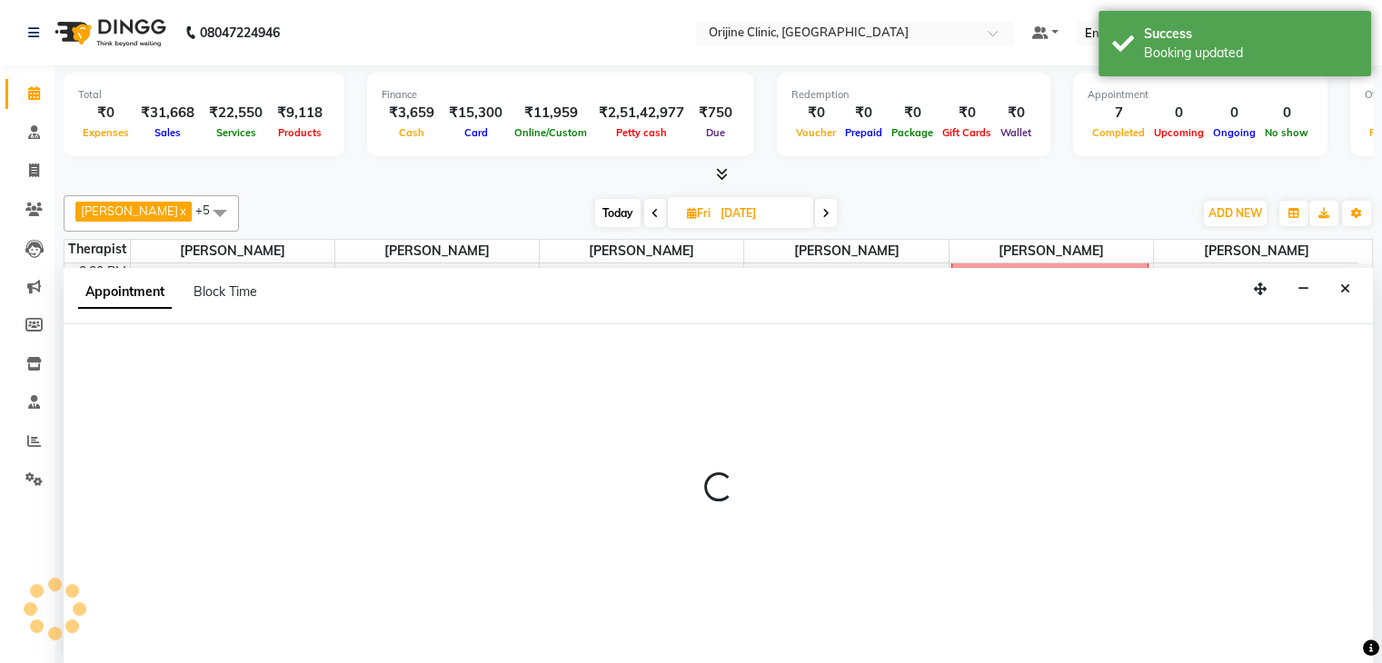
scroll to position [1, 0]
select select "10776"
select select "1110"
select select "tentative"
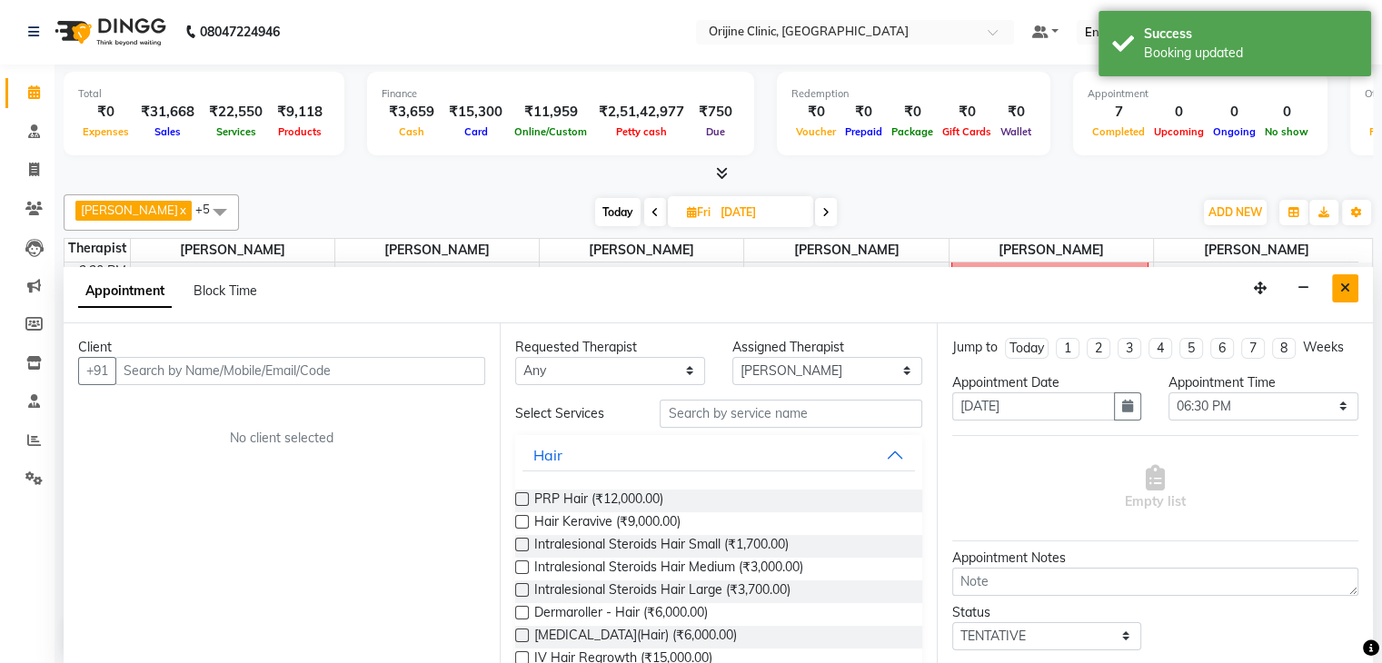
click at [1349, 284] on icon "Close" at bounding box center [1345, 288] width 10 height 13
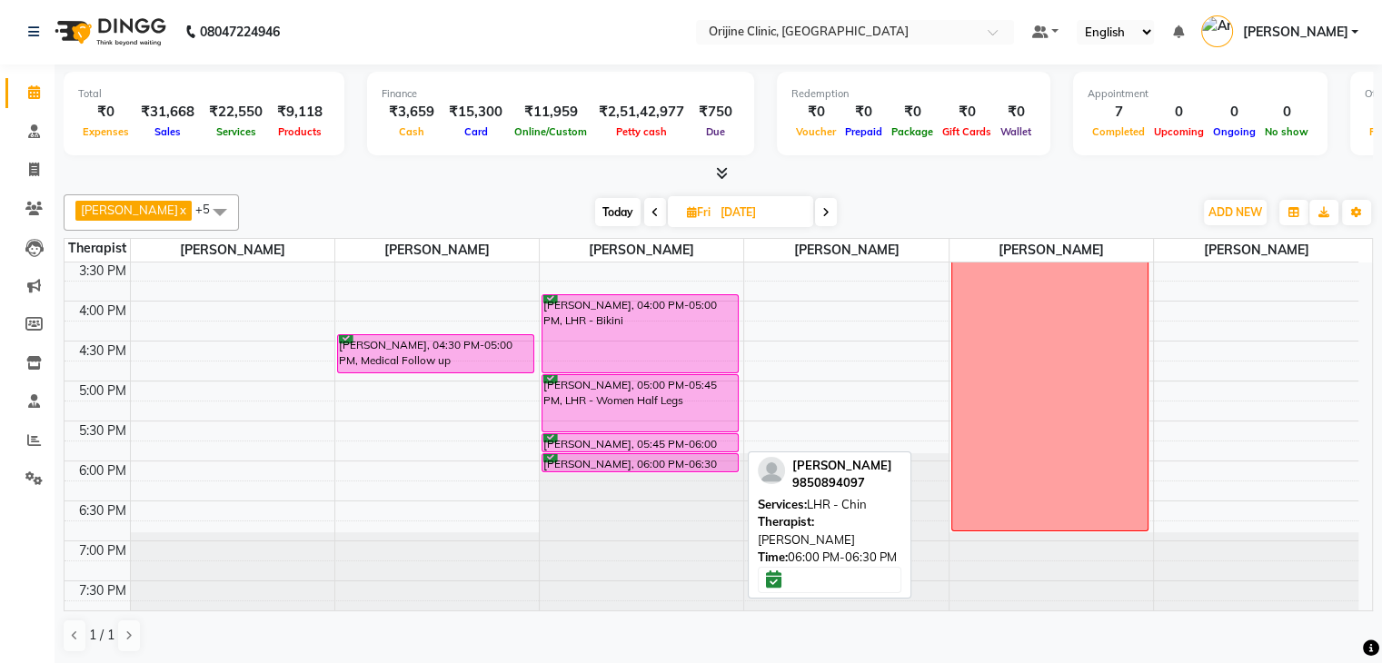
drag, startPoint x: 636, startPoint y: 487, endPoint x: 634, endPoint y: 468, distance: 19.2
click at [634, 468] on div "Esha Lakhani, 10:30 AM-11:30 AM, IV Hair Regrowth Sky Thomas, 04:00 PM-05:00 PM…" at bounding box center [642, 101] width 204 height 1039
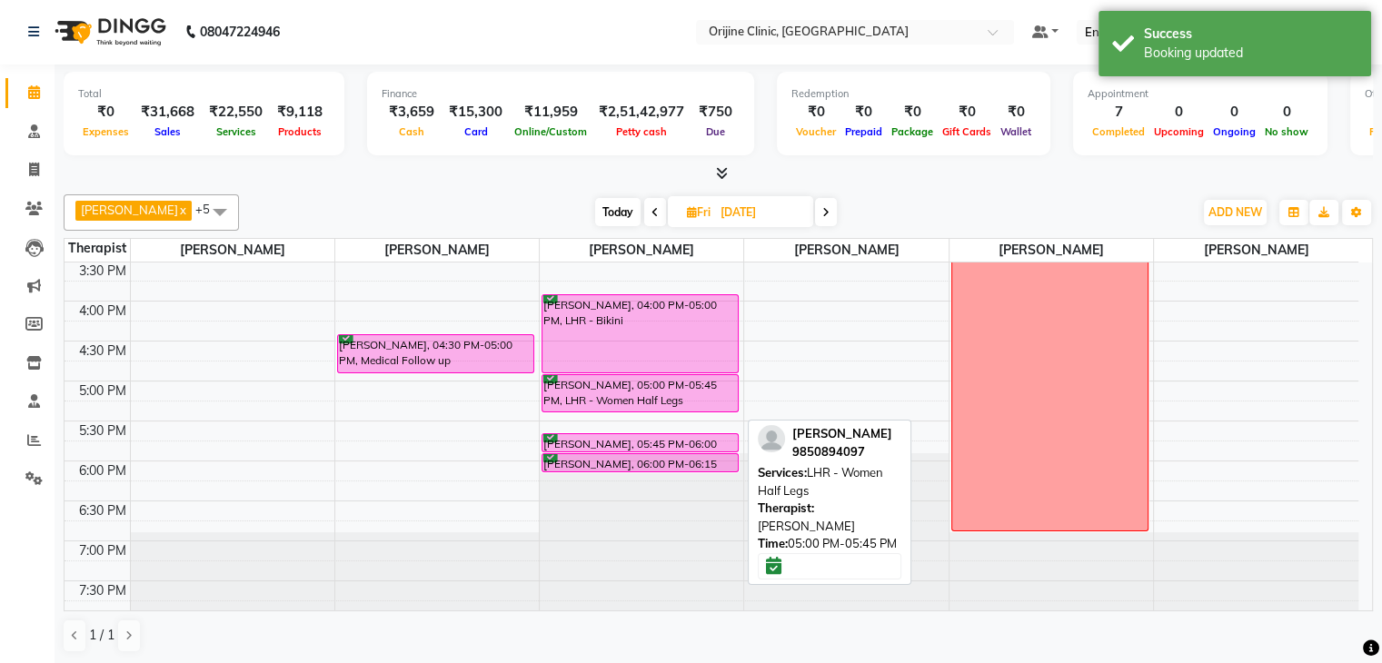
drag, startPoint x: 648, startPoint y: 428, endPoint x: 647, endPoint y: 404, distance: 23.6
click at [647, 404] on div "Esha Lakhani, 10:30 AM-11:30 AM, IV Hair Regrowth Sky Thomas, 04:00 PM-05:00 PM…" at bounding box center [642, 101] width 204 height 1039
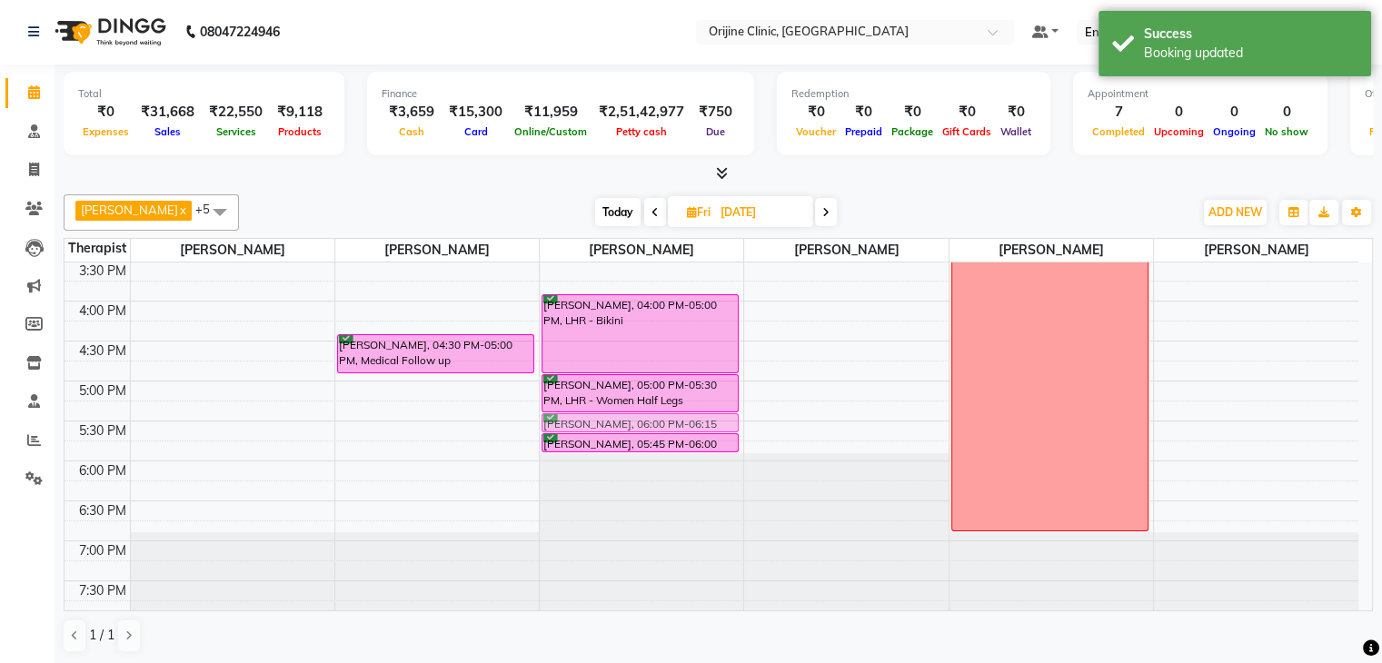
drag, startPoint x: 650, startPoint y: 457, endPoint x: 643, endPoint y: 419, distance: 38.7
click at [643, 419] on div "Esha Lakhani, 10:30 AM-11:30 AM, IV Hair Regrowth Sky Thomas, 04:00 PM-05:00 PM…" at bounding box center [642, 101] width 204 height 1039
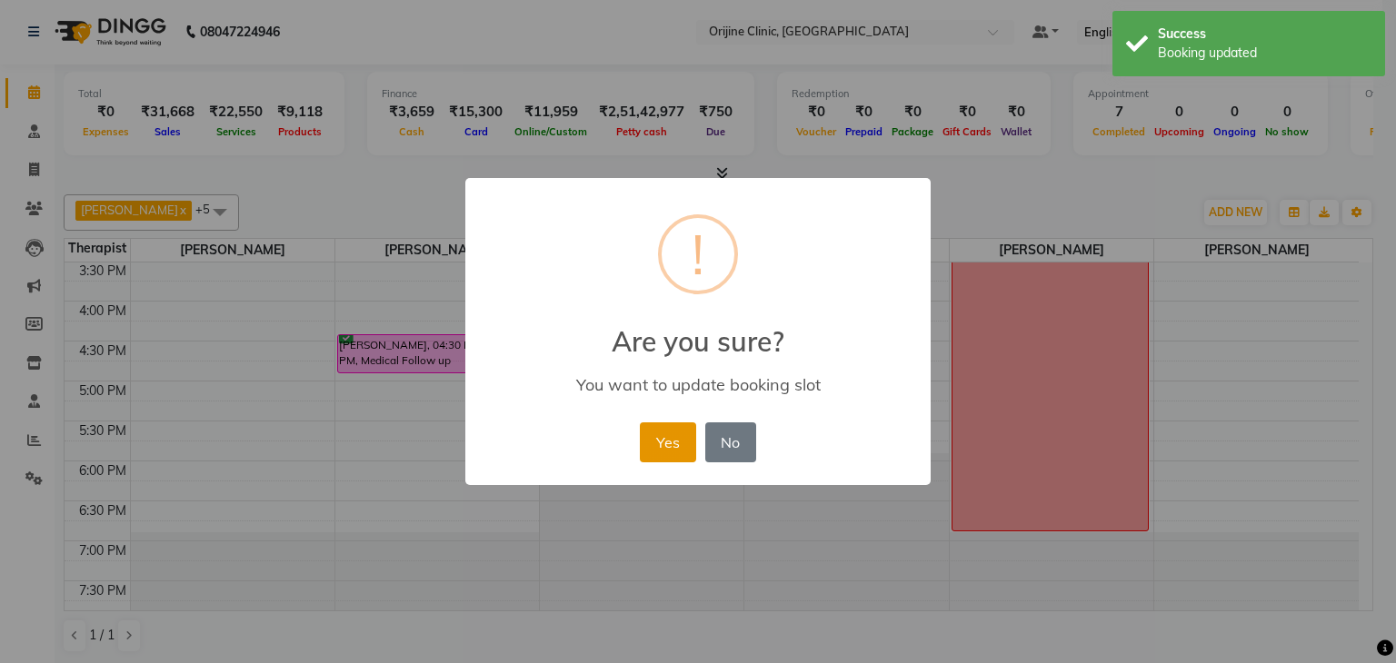
click at [680, 445] on button "Yes" at bounding box center [667, 443] width 55 height 40
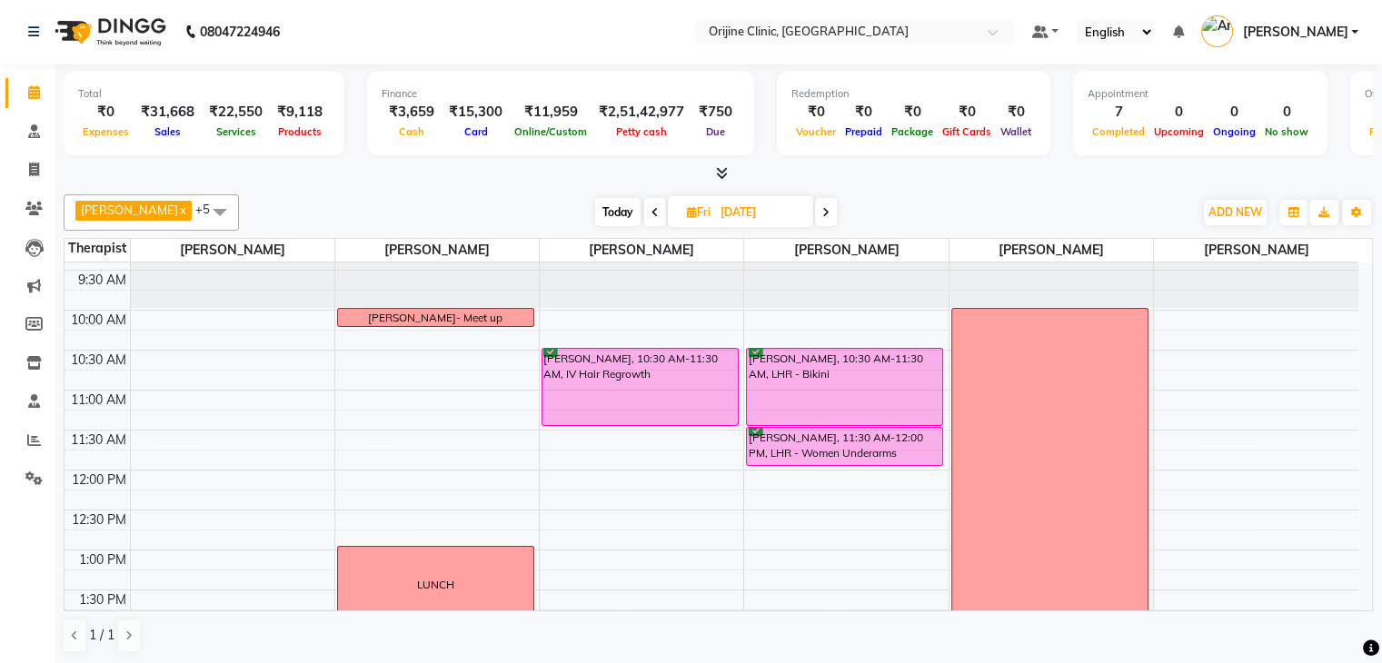
scroll to position [158, 0]
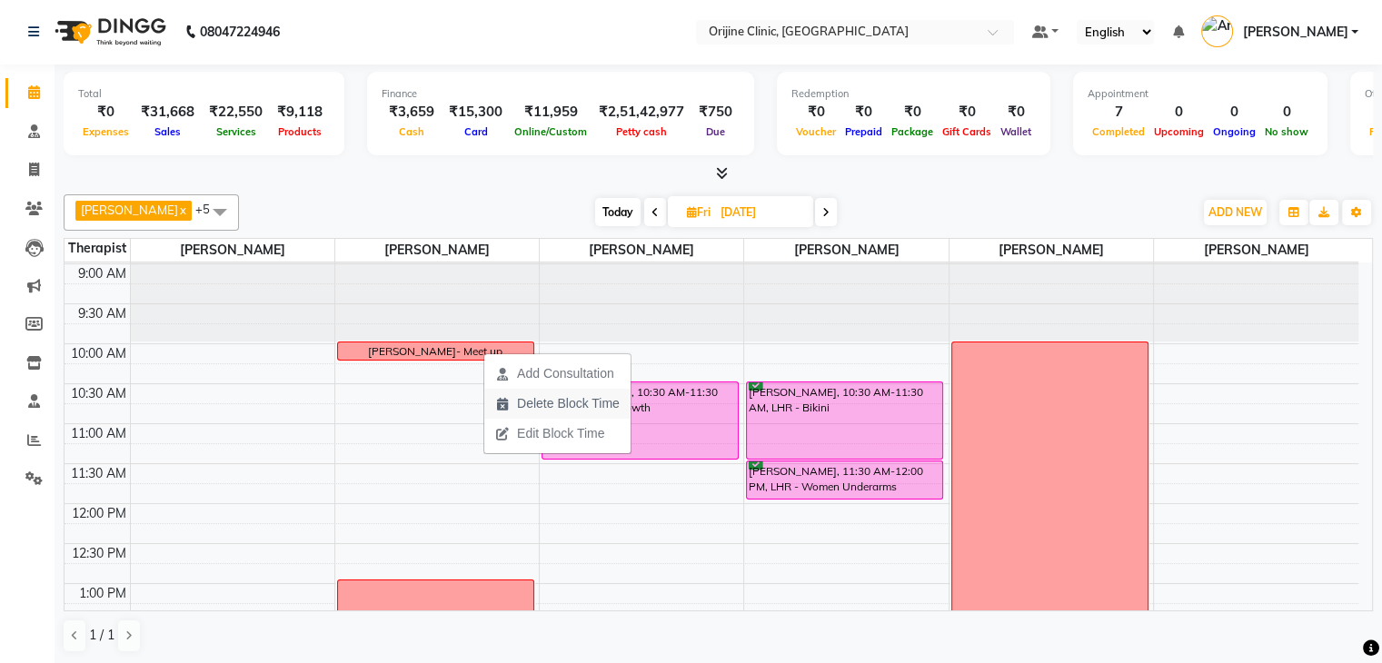
click at [535, 399] on span "Delete Block Time" at bounding box center [568, 403] width 103 height 19
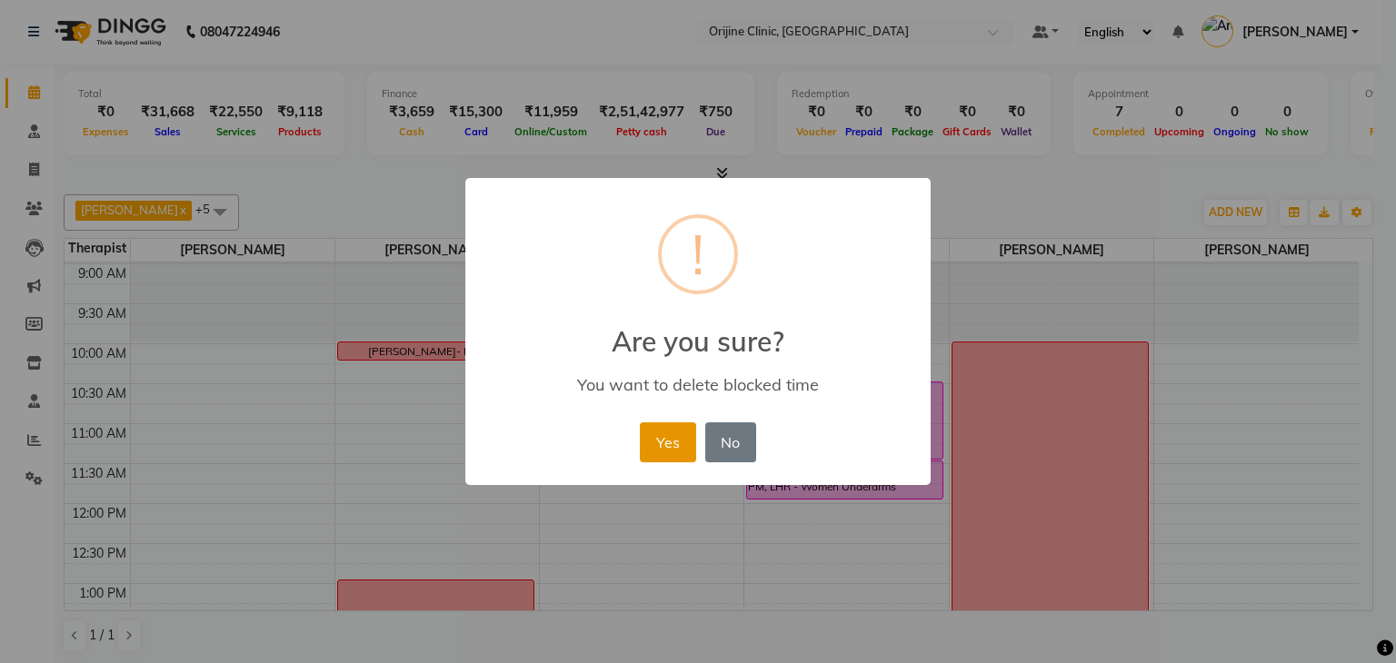
click at [683, 440] on button "Yes" at bounding box center [667, 443] width 55 height 40
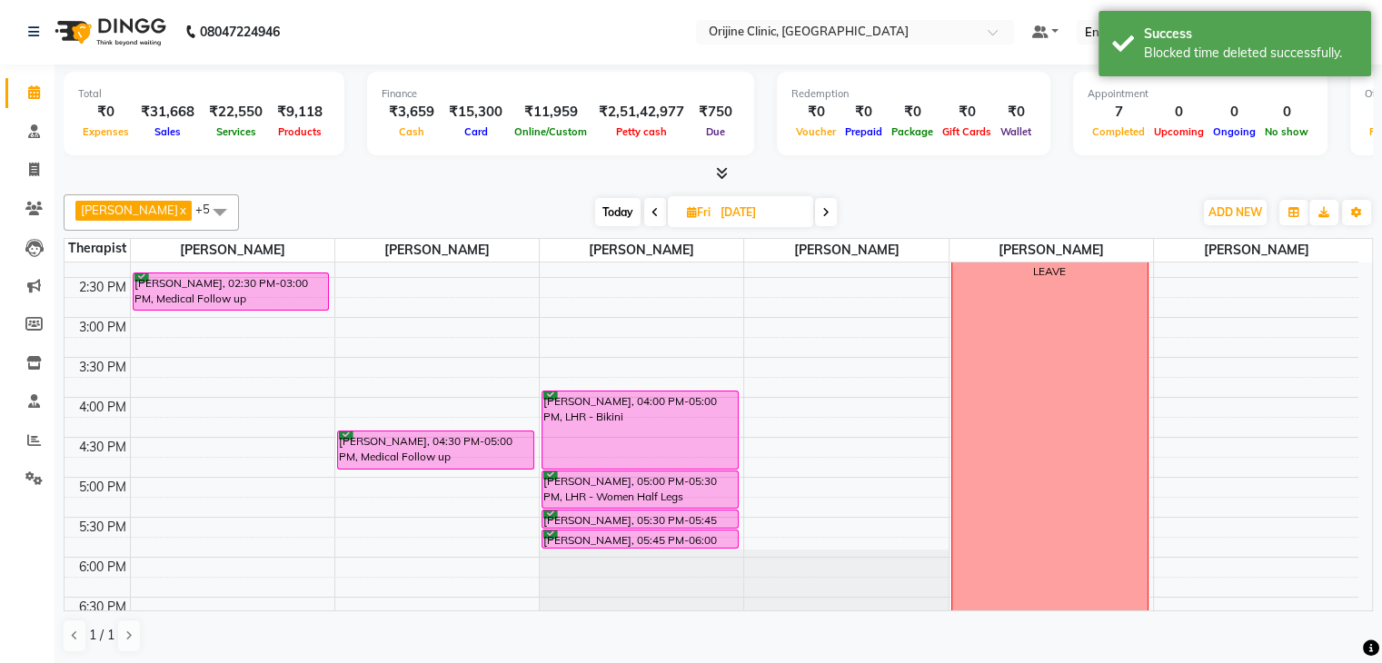
scroll to position [589, 0]
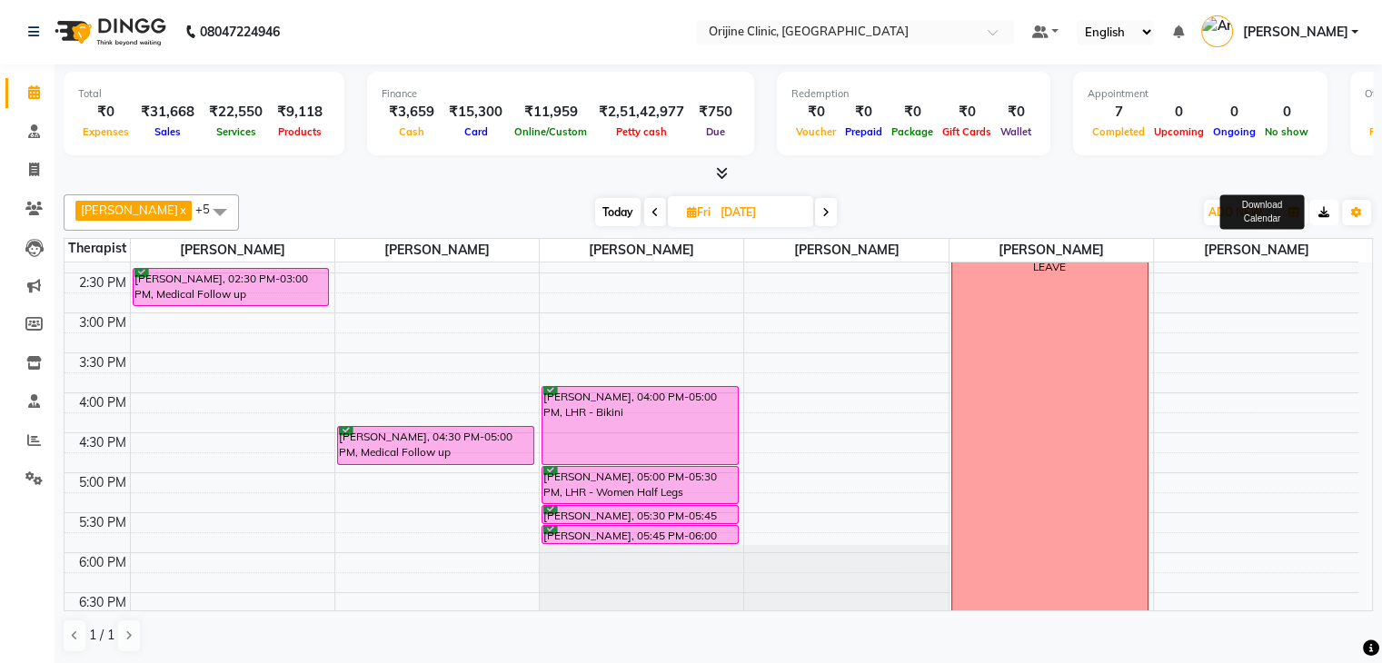
click at [1323, 215] on icon "button" at bounding box center [1324, 212] width 11 height 11
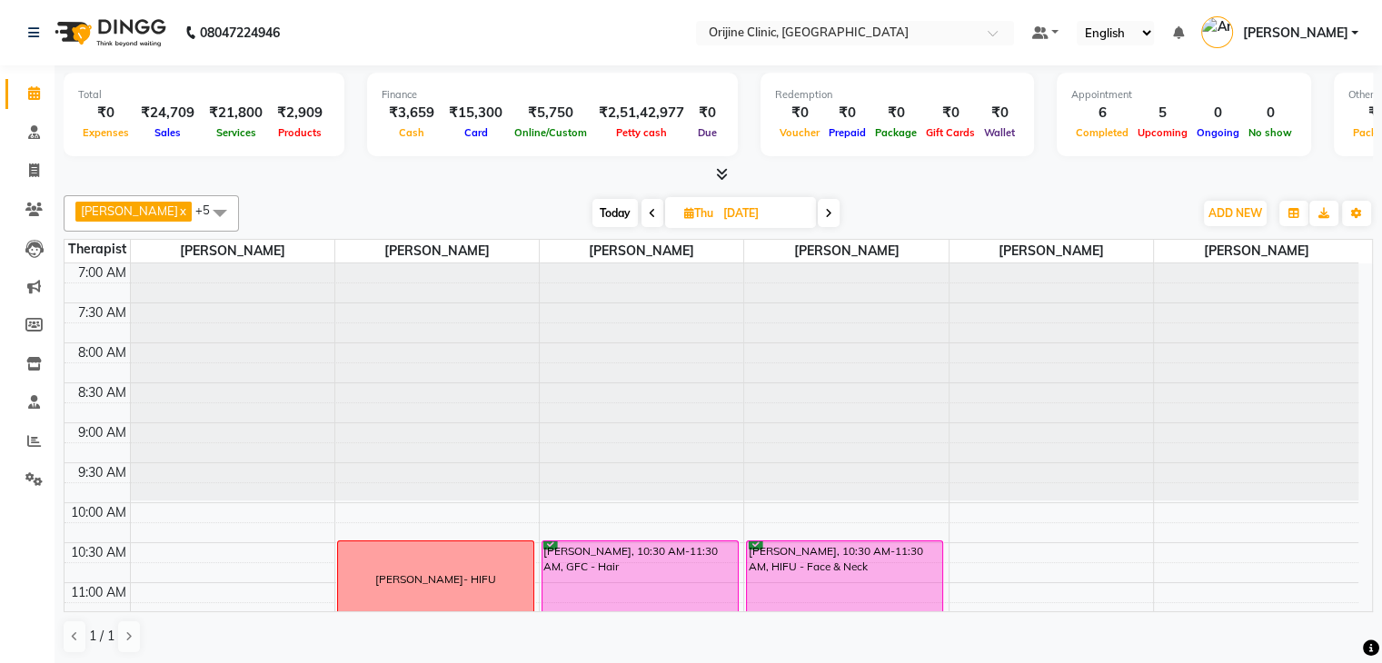
scroll to position [159, 0]
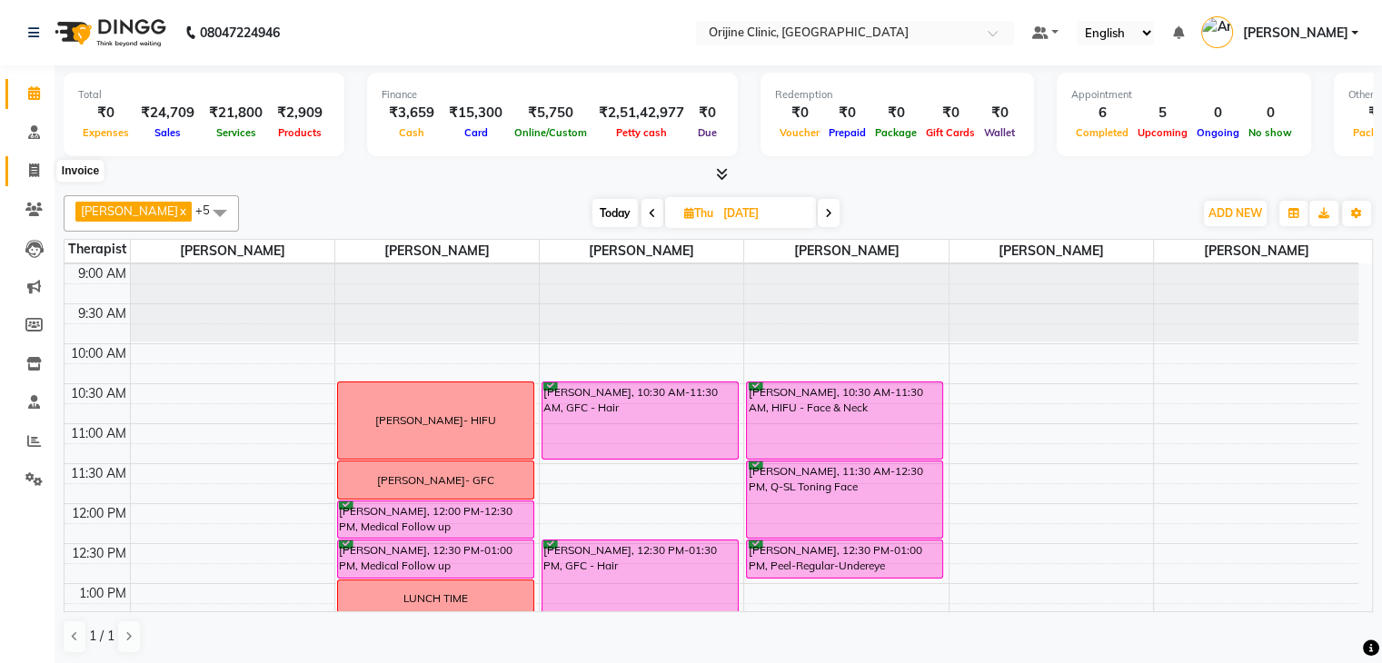
click at [35, 164] on icon at bounding box center [34, 171] width 10 height 14
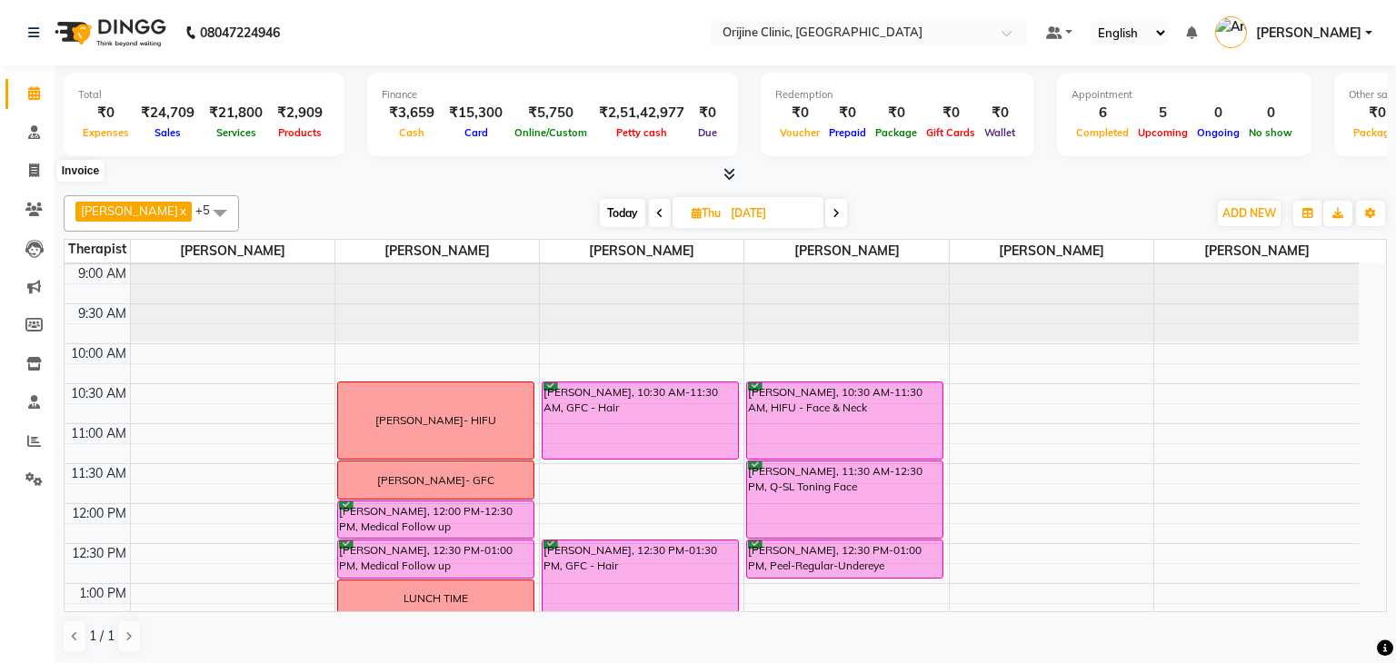
select select "702"
select select "service"
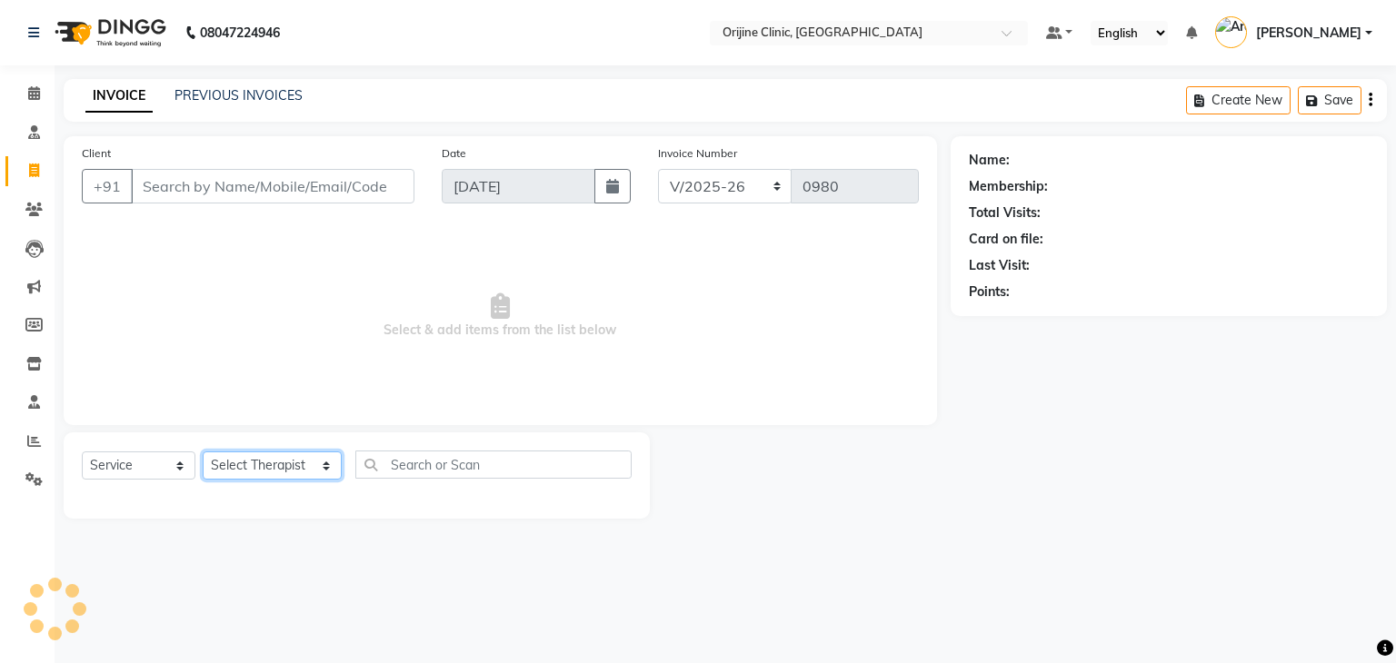
drag, startPoint x: 261, startPoint y: 473, endPoint x: 274, endPoint y: 226, distance: 246.6
click at [274, 226] on div "Client +91 Date [DATE] Invoice Number VCH/2025-26 PKG/2025-26 V/2025 V/[PHONE_N…" at bounding box center [500, 327] width 901 height 383
select select "10775"
click at [203, 453] on select "Select Therapist [PERSON_NAME][GEOGRAPHIC_DATA] [PERSON_NAME] [PERSON_NAME] [PE…" at bounding box center [272, 466] width 139 height 28
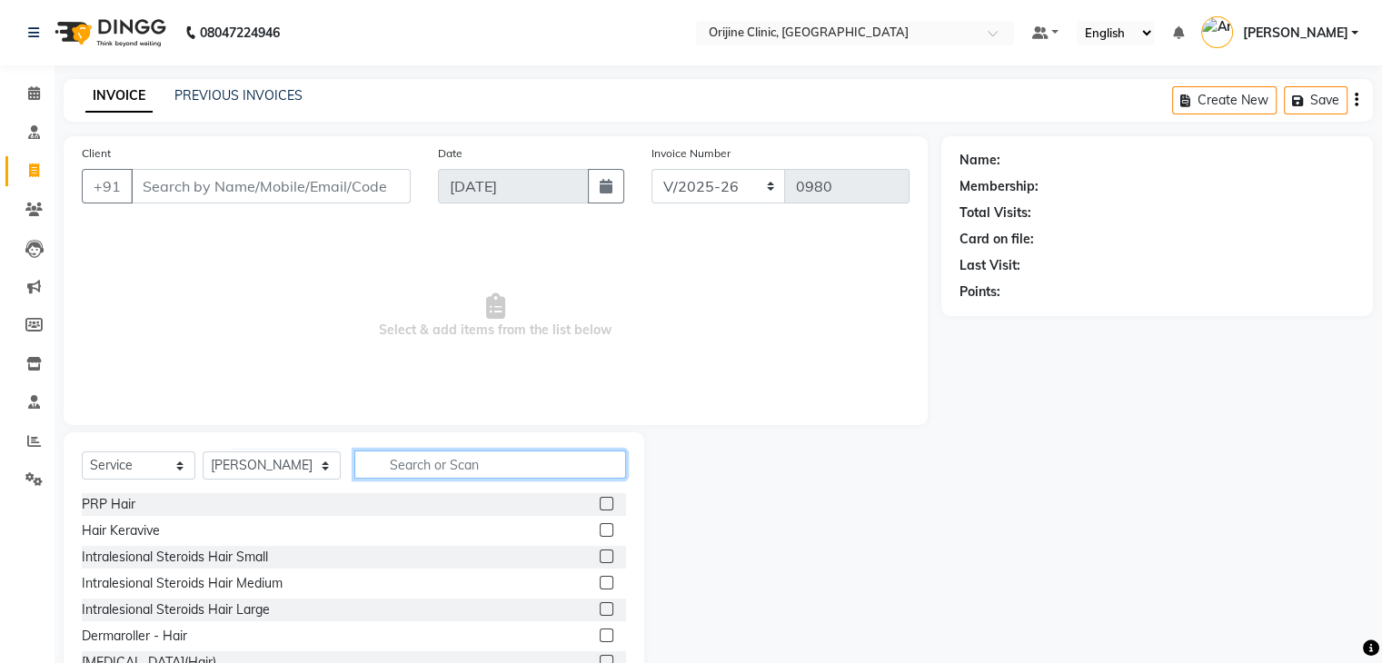
click at [423, 462] on input "text" at bounding box center [490, 465] width 272 height 28
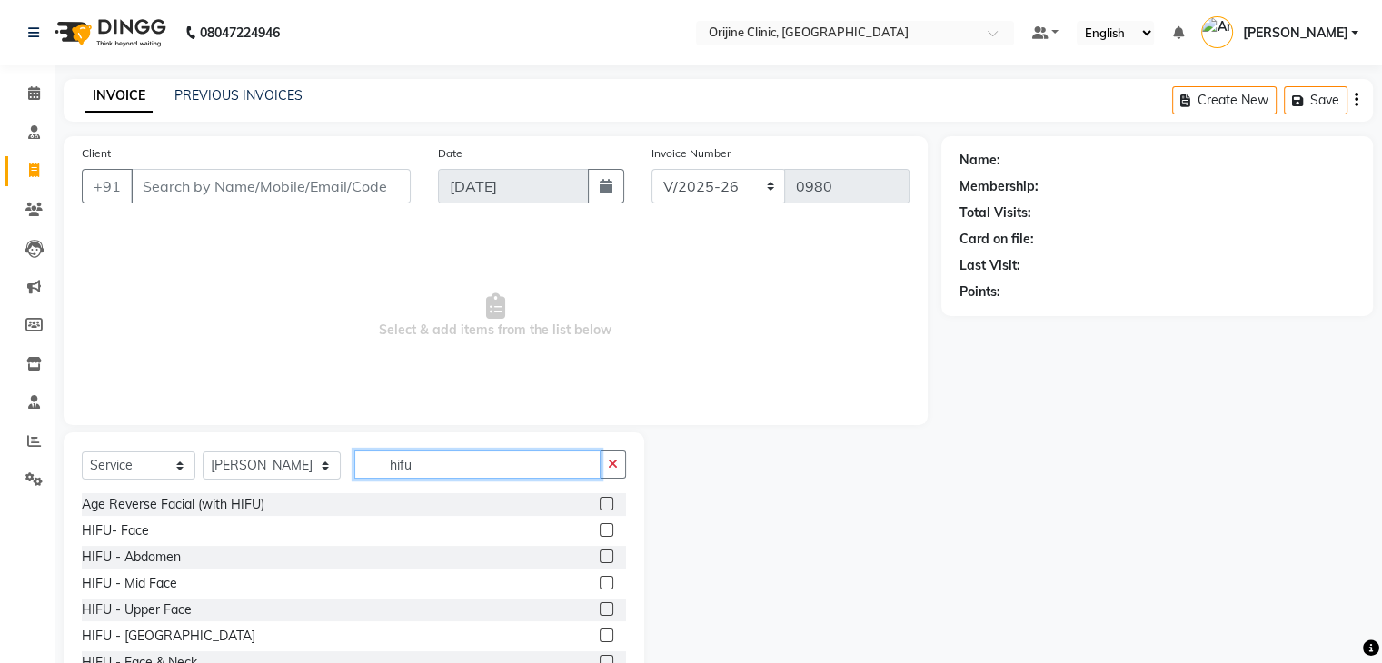
type input "hifu"
click at [600, 526] on label at bounding box center [607, 530] width 14 height 14
click at [600, 526] on input "checkbox" at bounding box center [606, 531] width 12 height 12
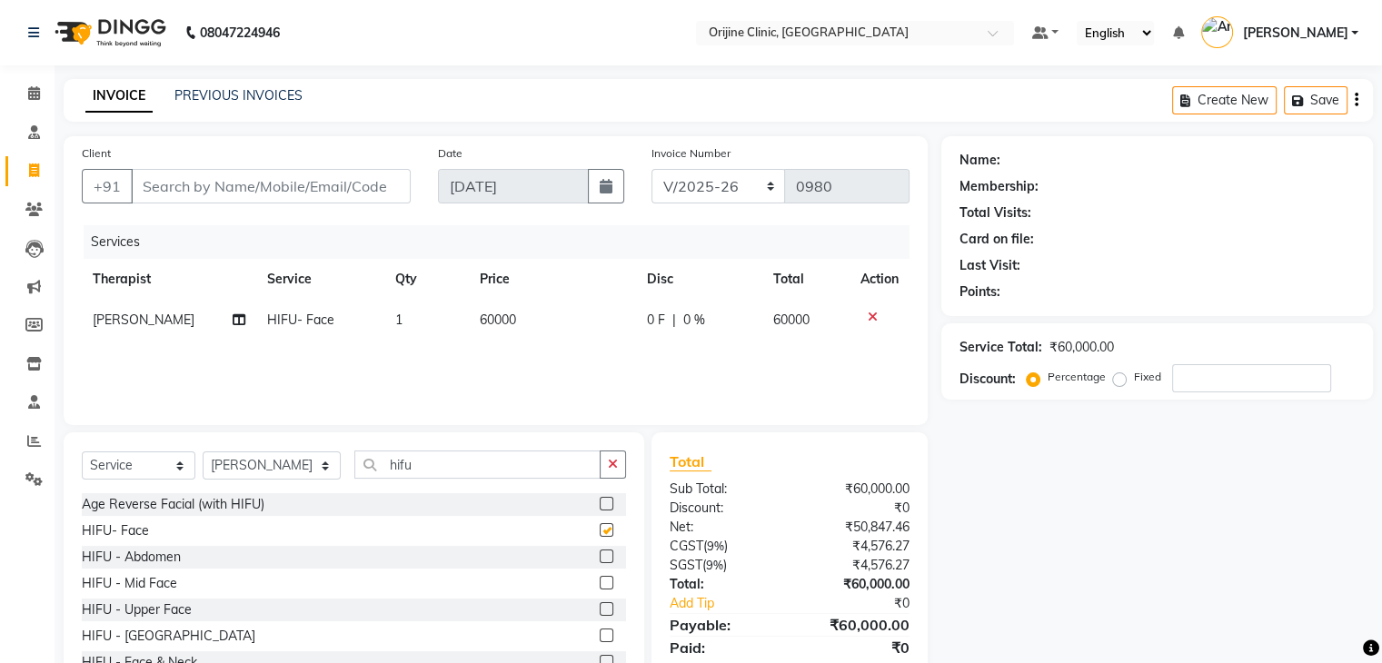
checkbox input "false"
click at [600, 615] on label at bounding box center [607, 609] width 14 height 14
click at [600, 615] on input "checkbox" at bounding box center [606, 610] width 12 height 12
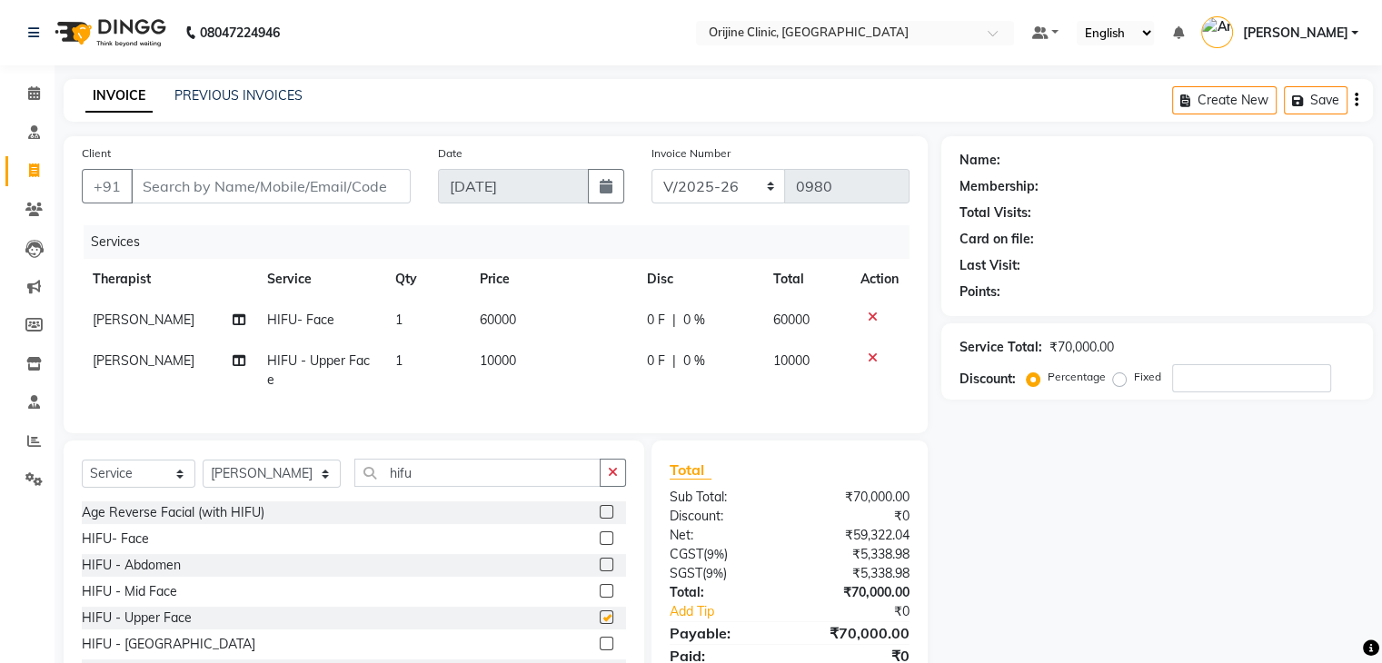
checkbox input "false"
click at [600, 649] on div at bounding box center [613, 644] width 26 height 23
click at [872, 315] on icon at bounding box center [873, 317] width 10 height 13
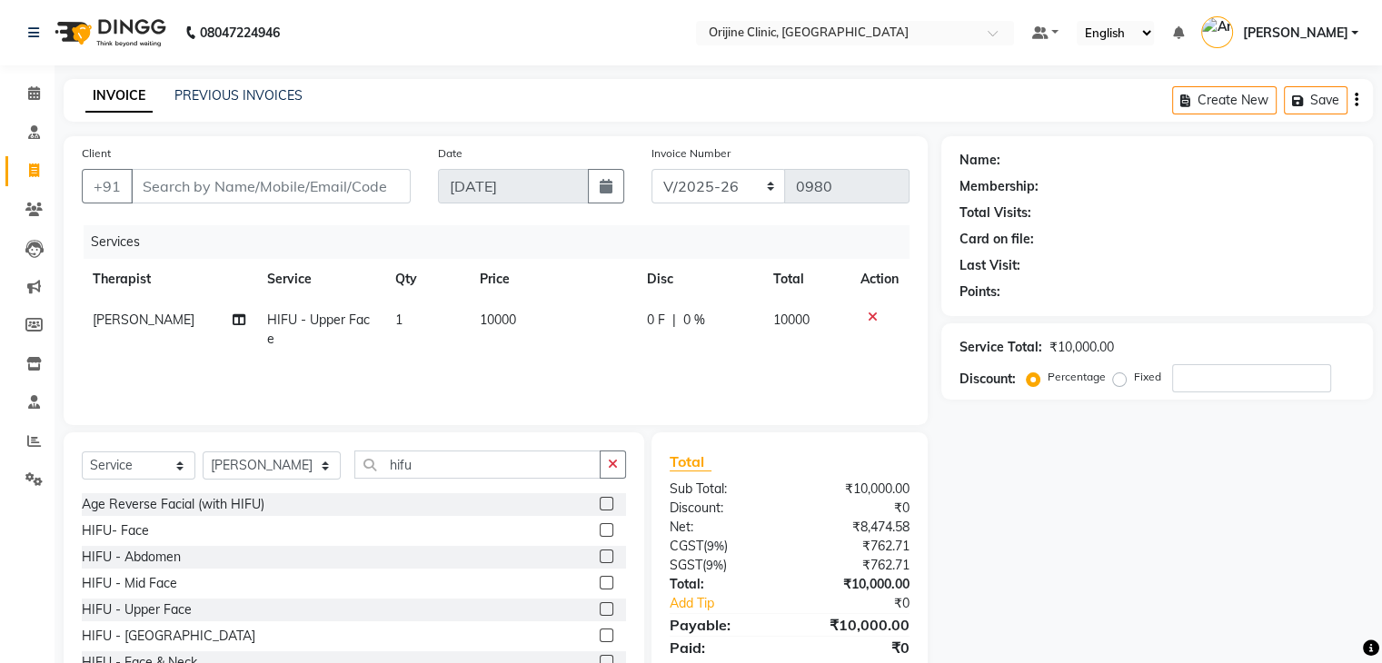
click at [871, 315] on icon at bounding box center [873, 317] width 10 height 13
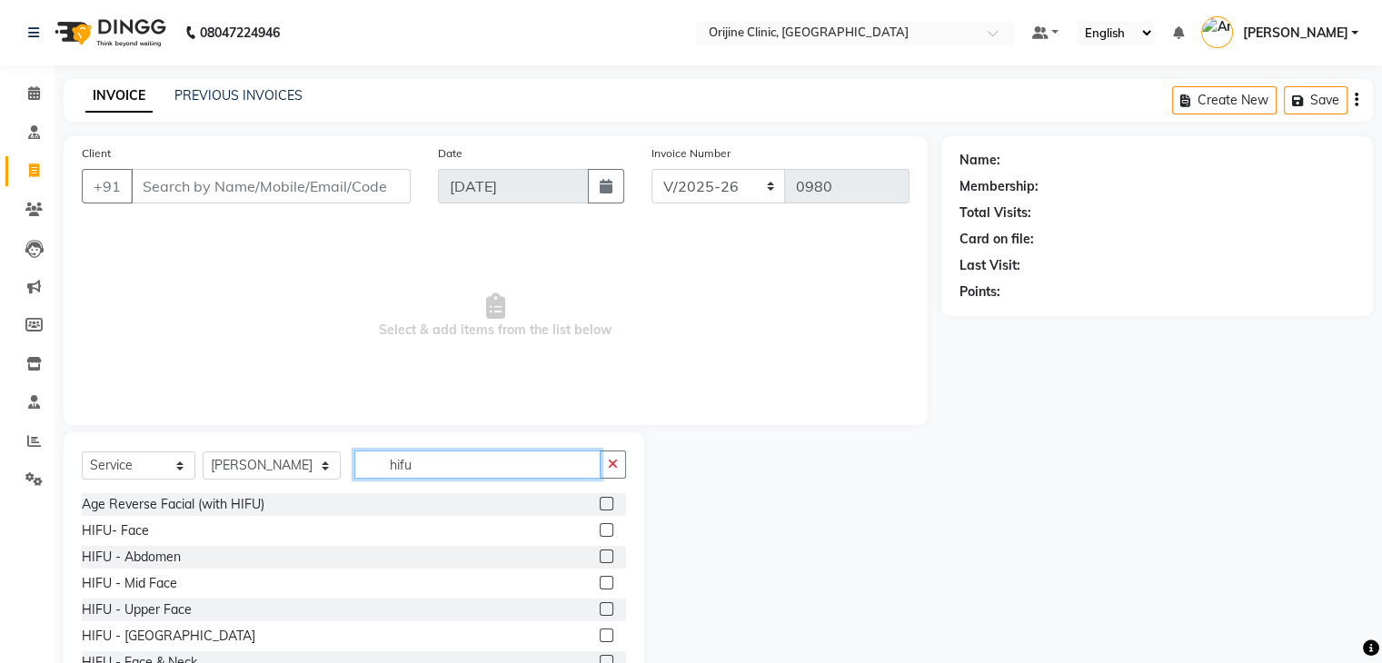
click at [370, 468] on input "hifu" at bounding box center [477, 465] width 246 height 28
type input "upper"
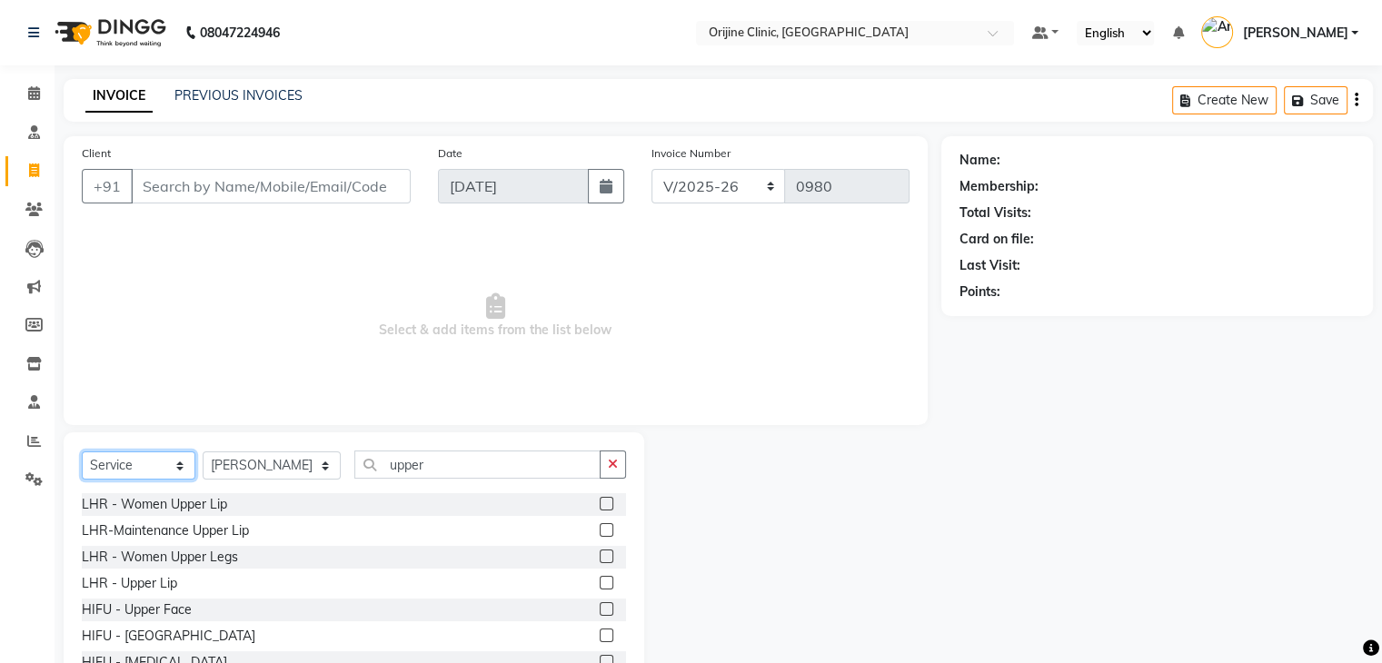
click at [175, 460] on select "Select Service Product Membership Package Voucher Prepaid Gift Card" at bounding box center [139, 466] width 114 height 28
select select "package"
click at [82, 453] on select "Select Service Product Membership Package Voucher Prepaid Gift Card" at bounding box center [139, 466] width 114 height 28
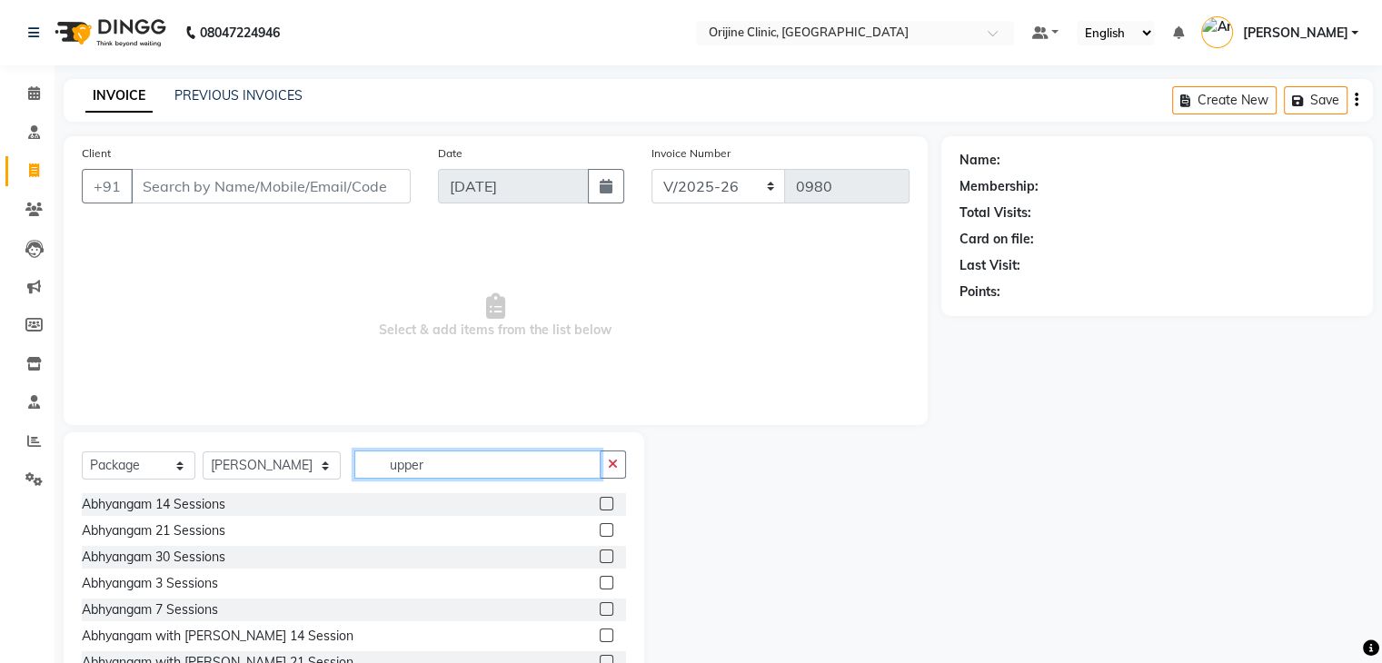
click at [416, 460] on input "upper" at bounding box center [477, 465] width 246 height 28
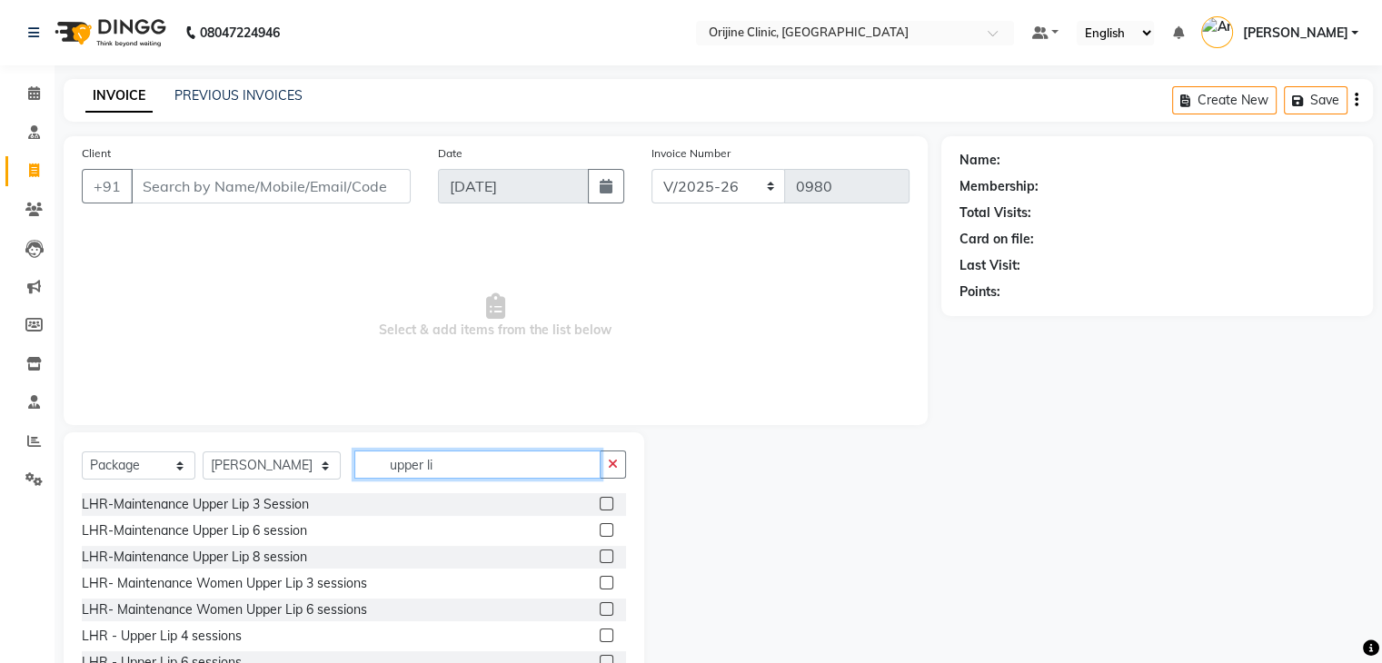
type input "upper li"
click at [33, 95] on icon at bounding box center [34, 93] width 12 height 14
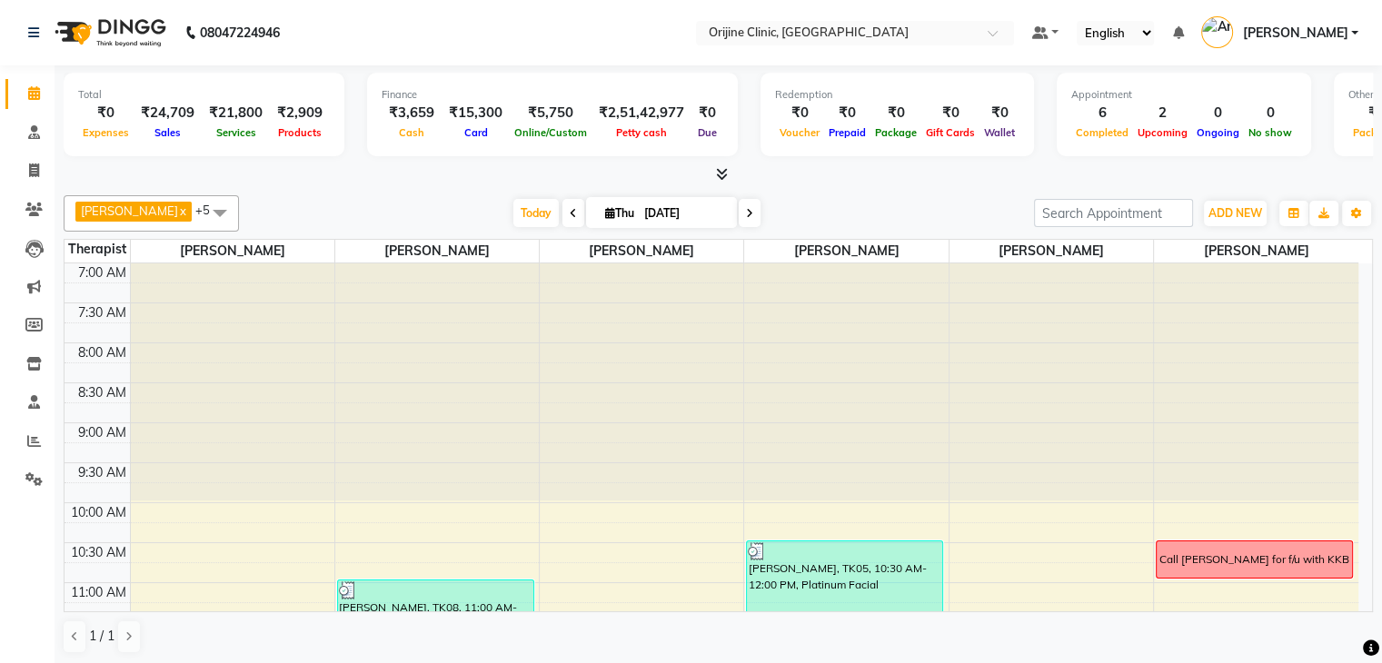
click at [611, 210] on span "Thu" at bounding box center [620, 213] width 38 height 14
select select "9"
select select "2025"
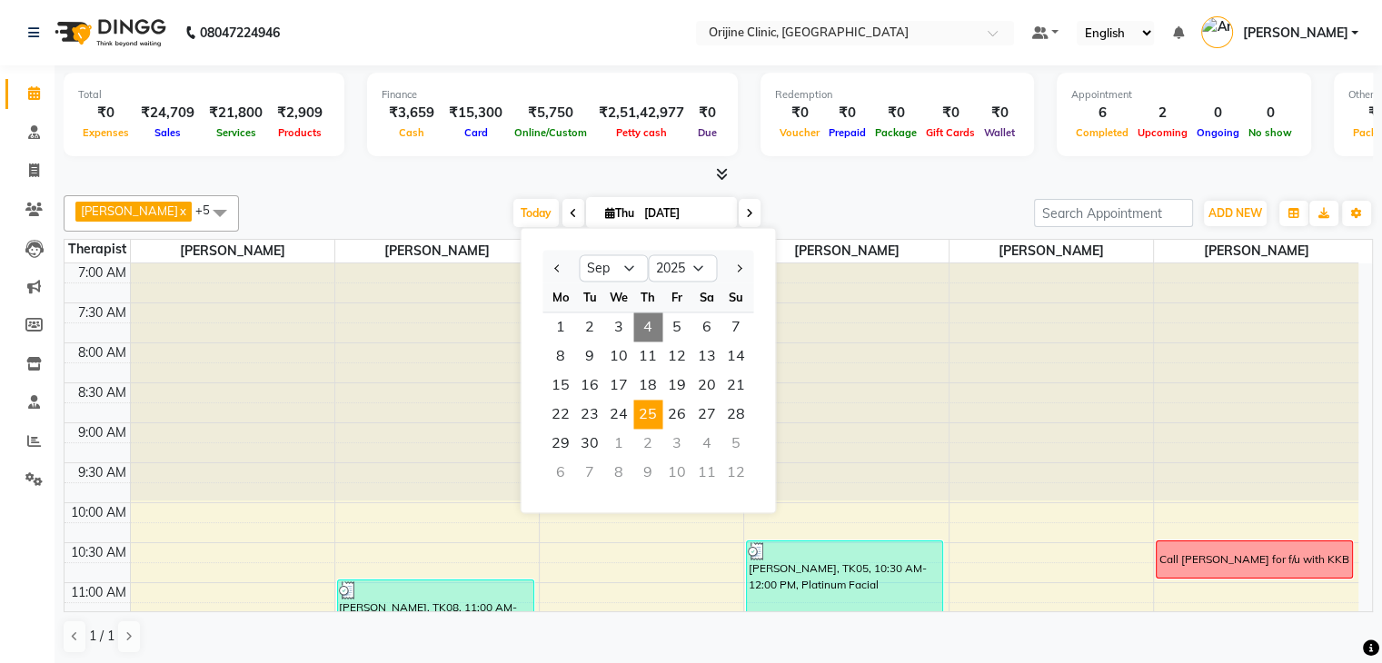
click at [640, 415] on span "25" at bounding box center [647, 414] width 29 height 29
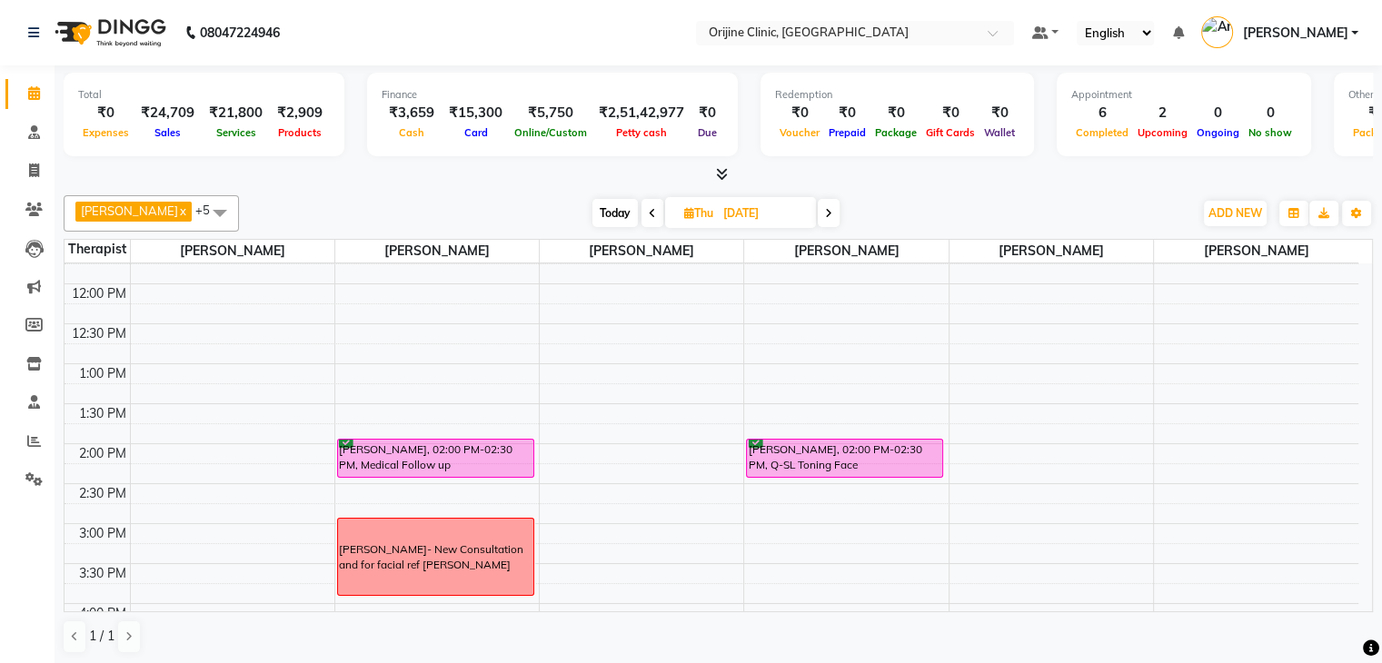
scroll to position [376, 0]
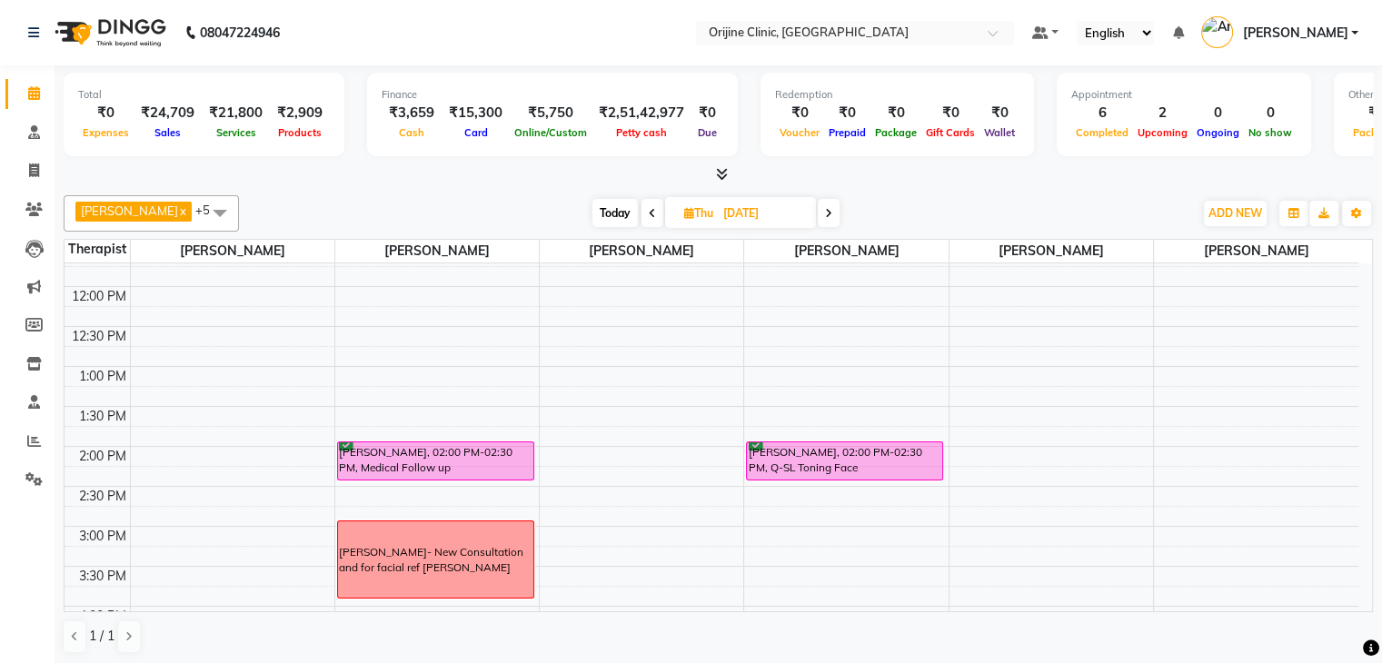
click at [611, 210] on span "Today" at bounding box center [614, 213] width 45 height 28
type input "[DATE]"
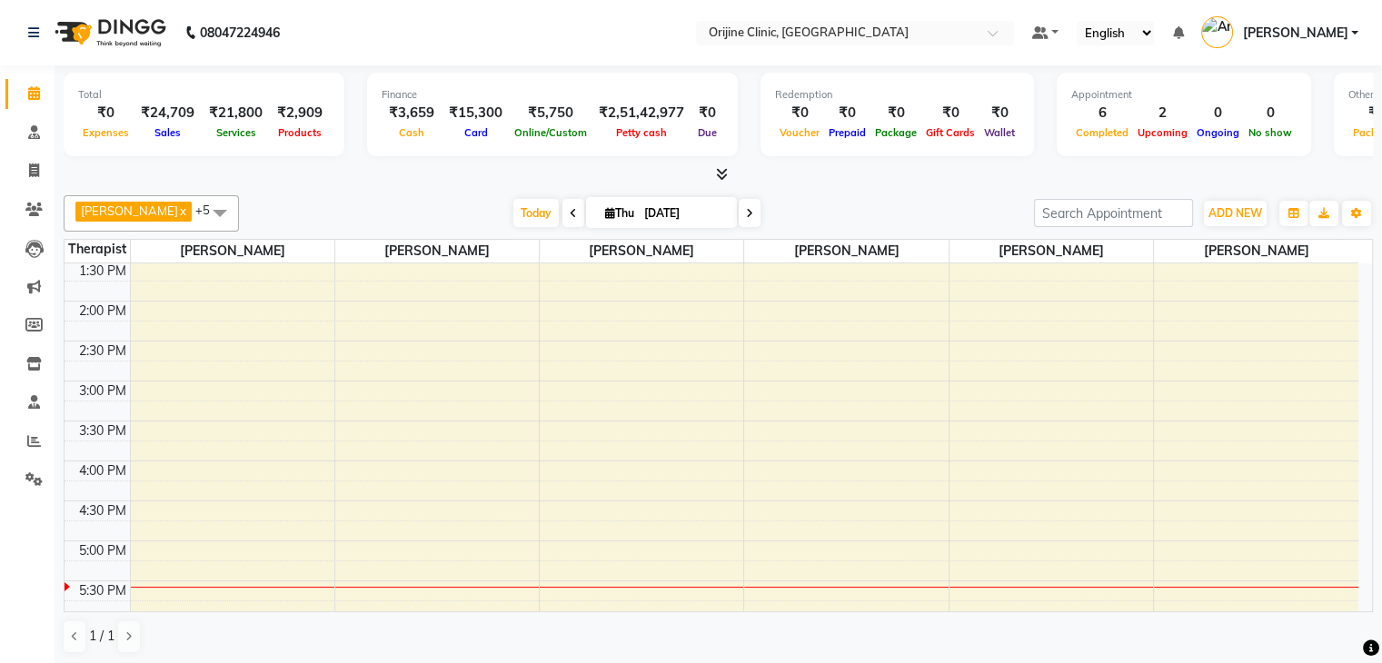
scroll to position [681, 0]
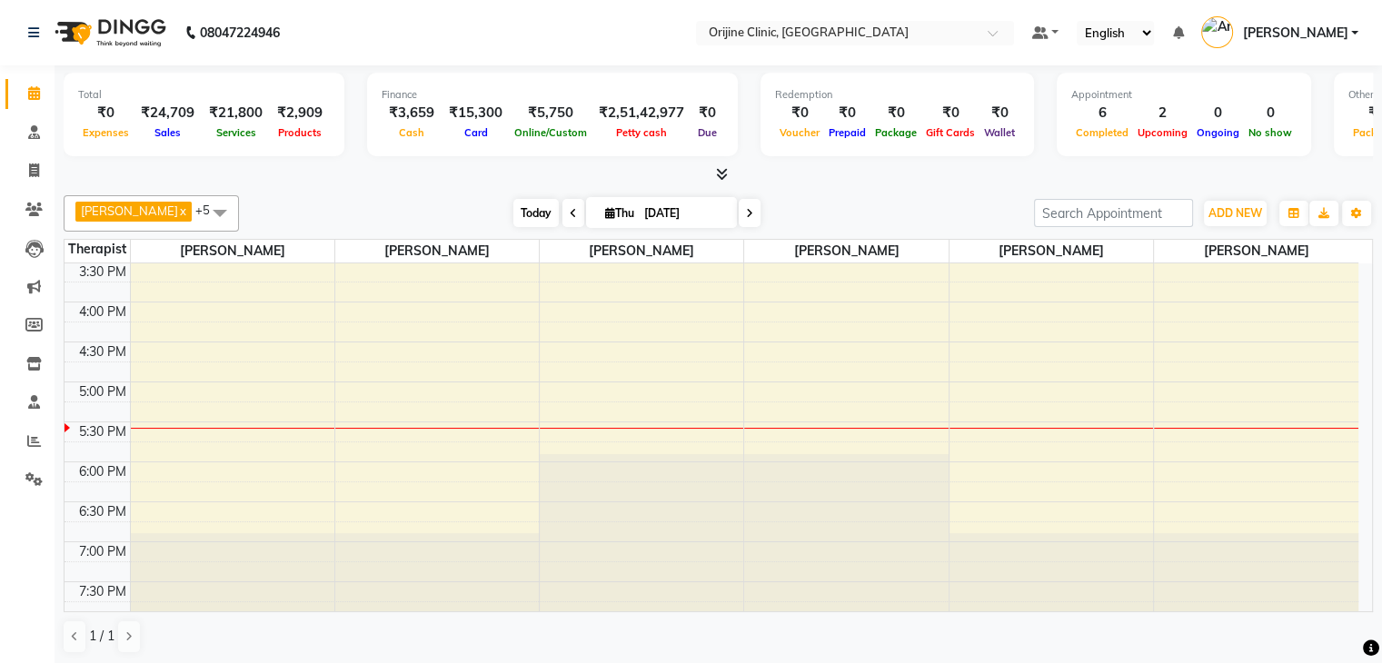
click at [535, 210] on span "Today" at bounding box center [535, 213] width 45 height 28
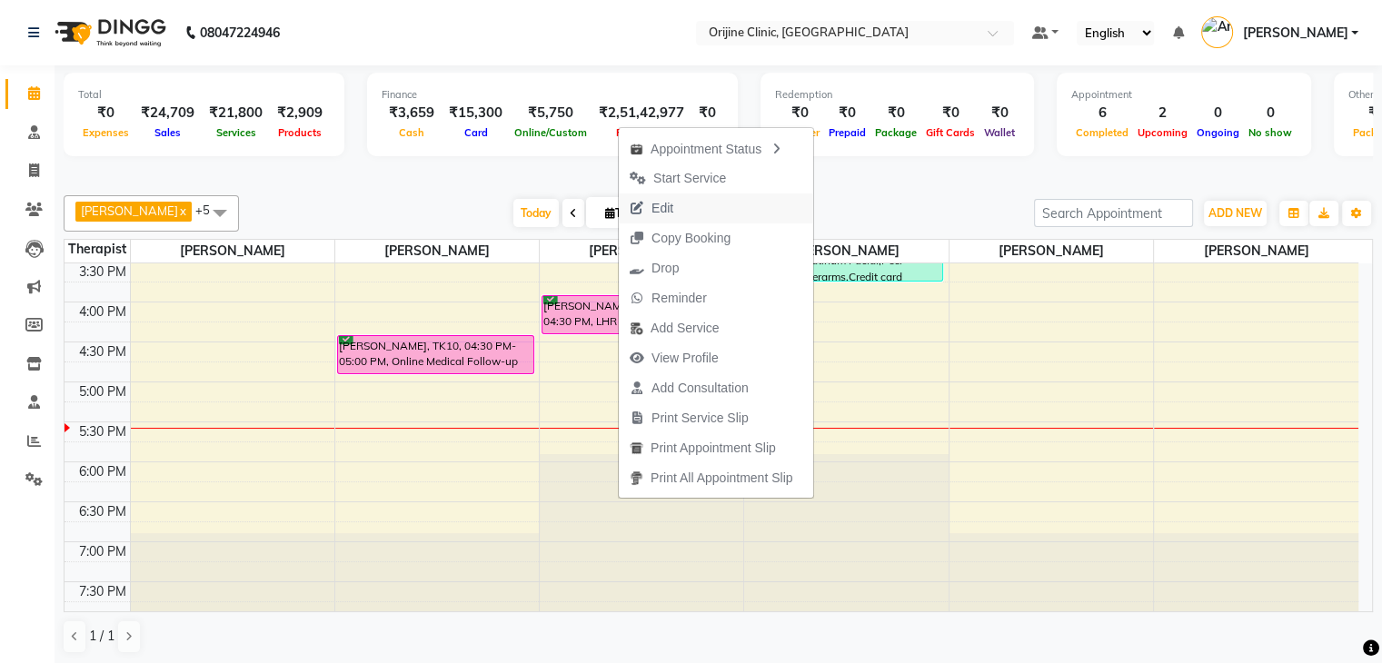
click at [685, 208] on button "Edit" at bounding box center [716, 209] width 194 height 30
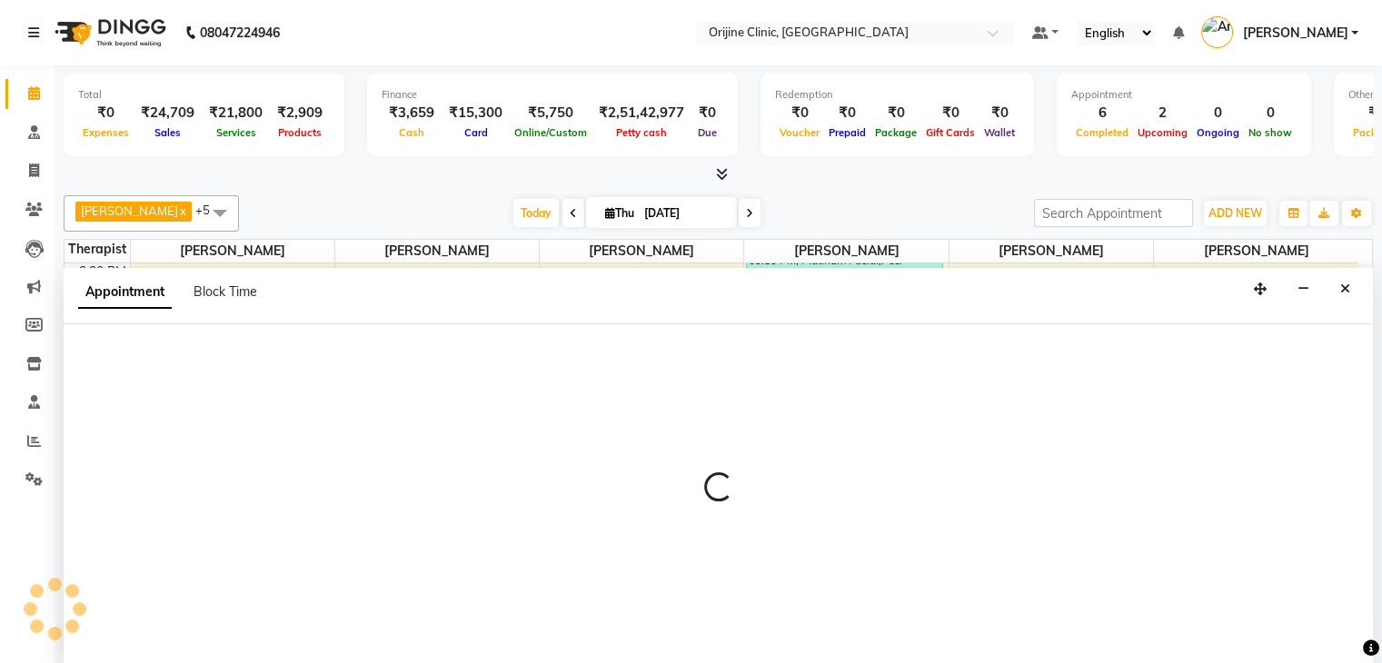
scroll to position [1, 0]
select select "confirm booking"
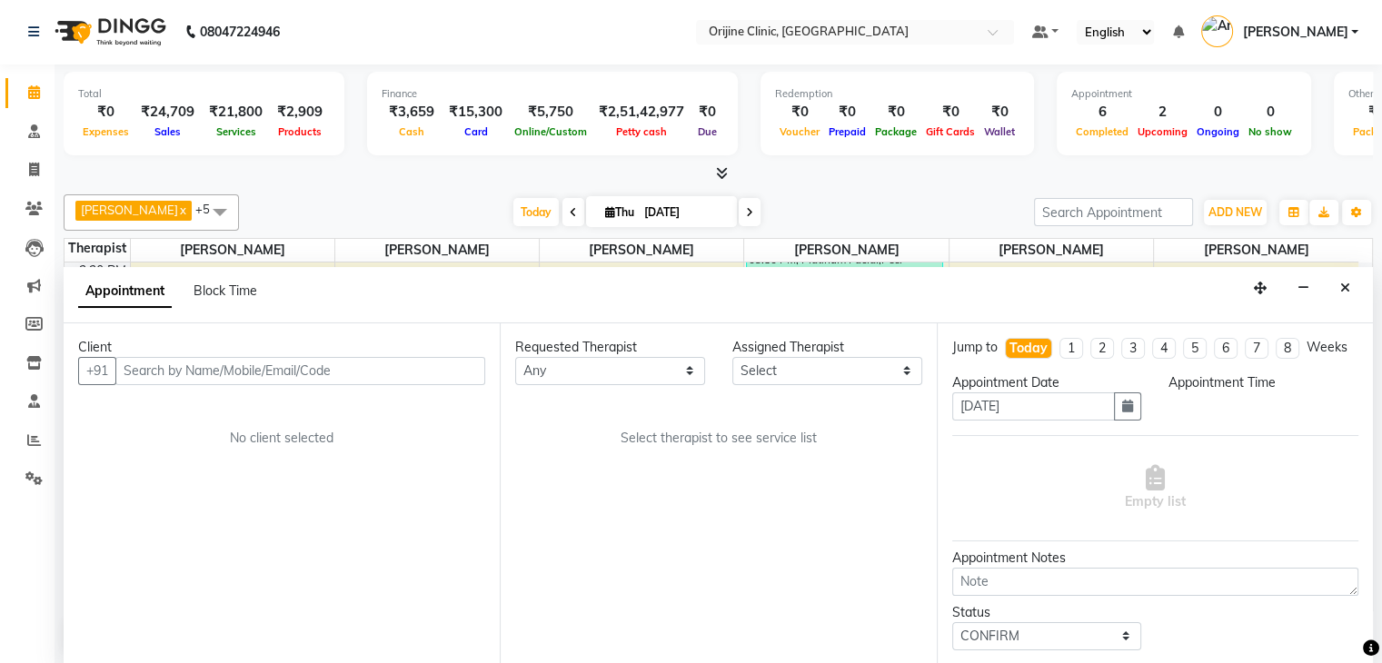
select select "10776"
select select "960"
select select "746"
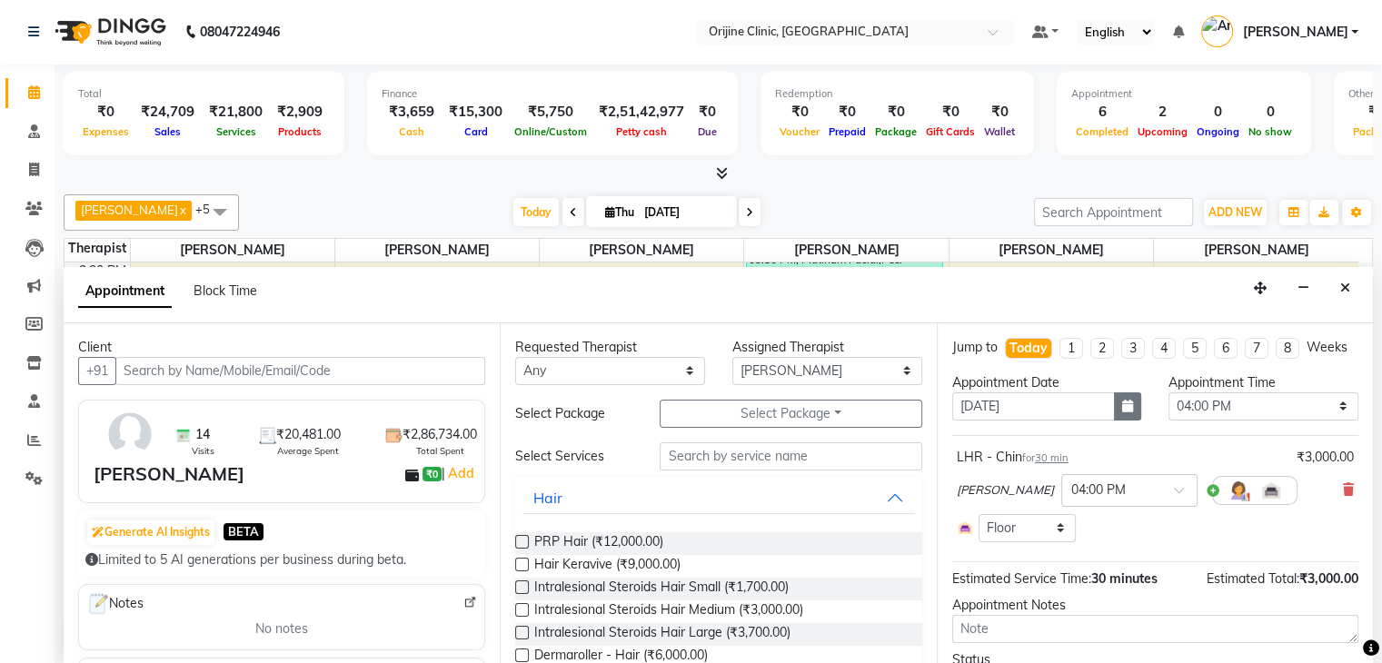
click at [1122, 413] on icon "button" at bounding box center [1127, 406] width 11 height 13
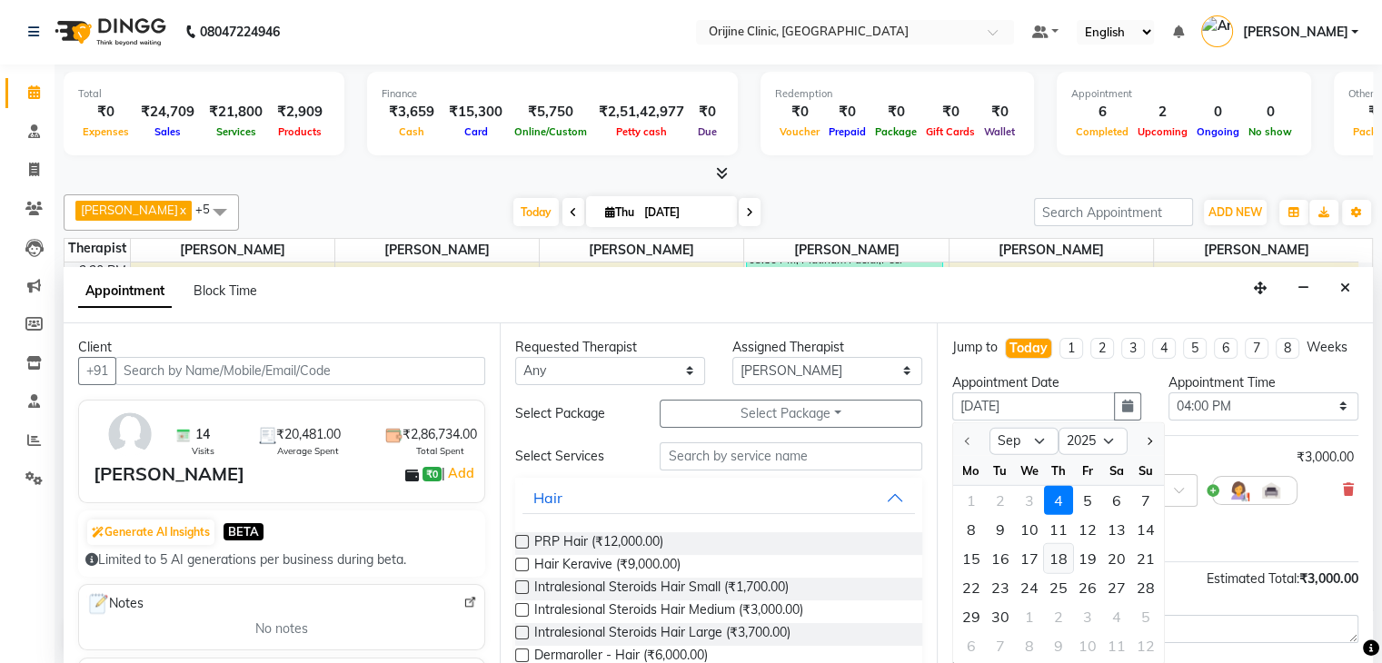
click at [1062, 573] on div "18" at bounding box center [1058, 558] width 29 height 29
type input "[DATE]"
select select "960"
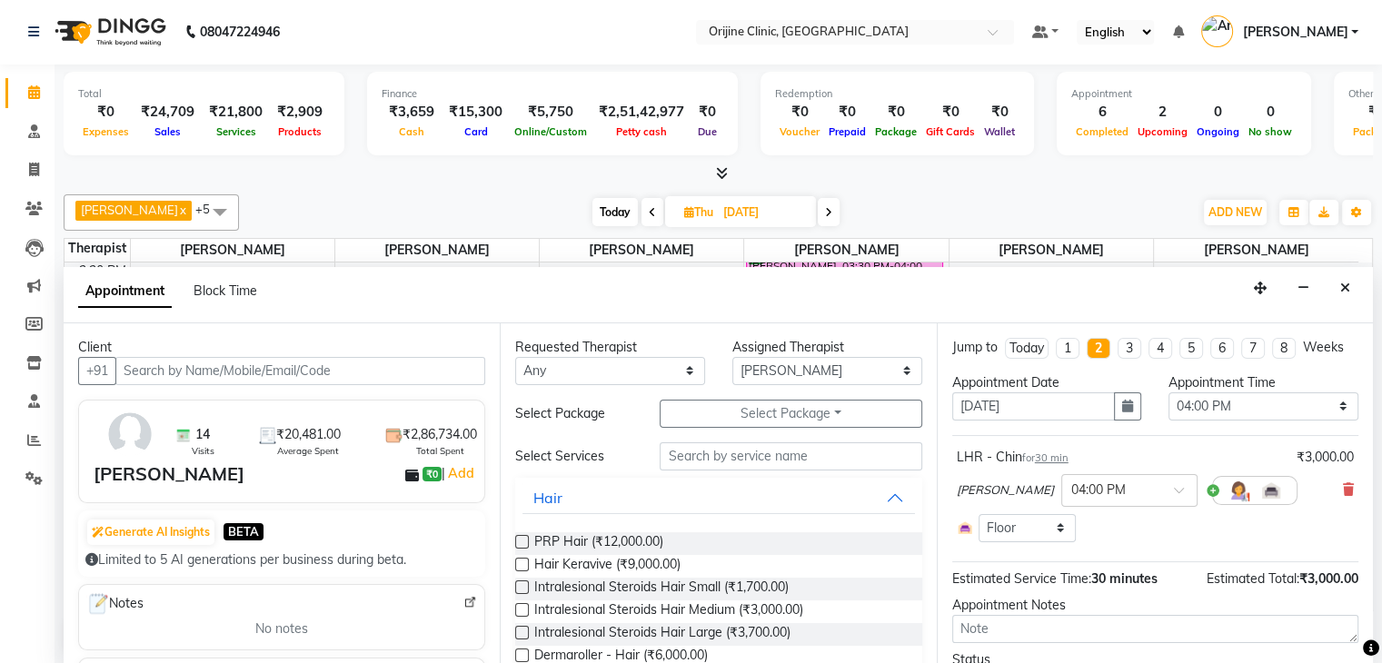
scroll to position [94, 0]
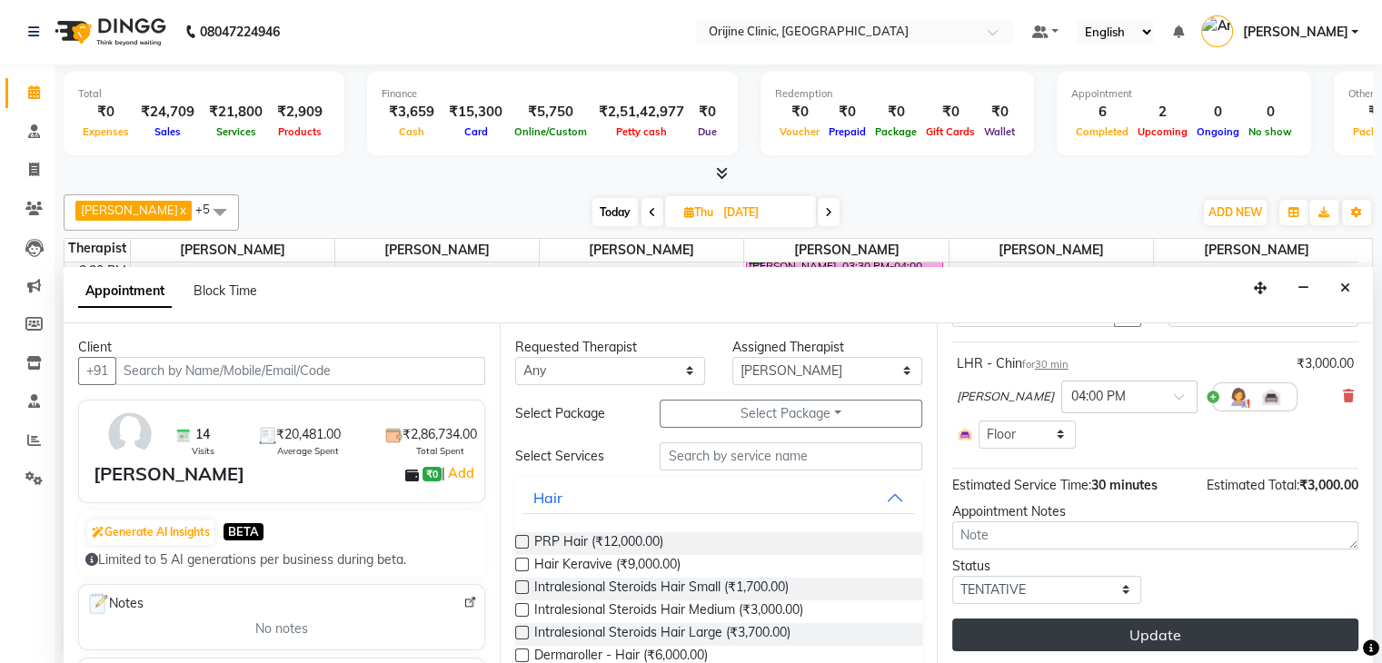
click at [1205, 640] on button "Update" at bounding box center [1155, 635] width 406 height 33
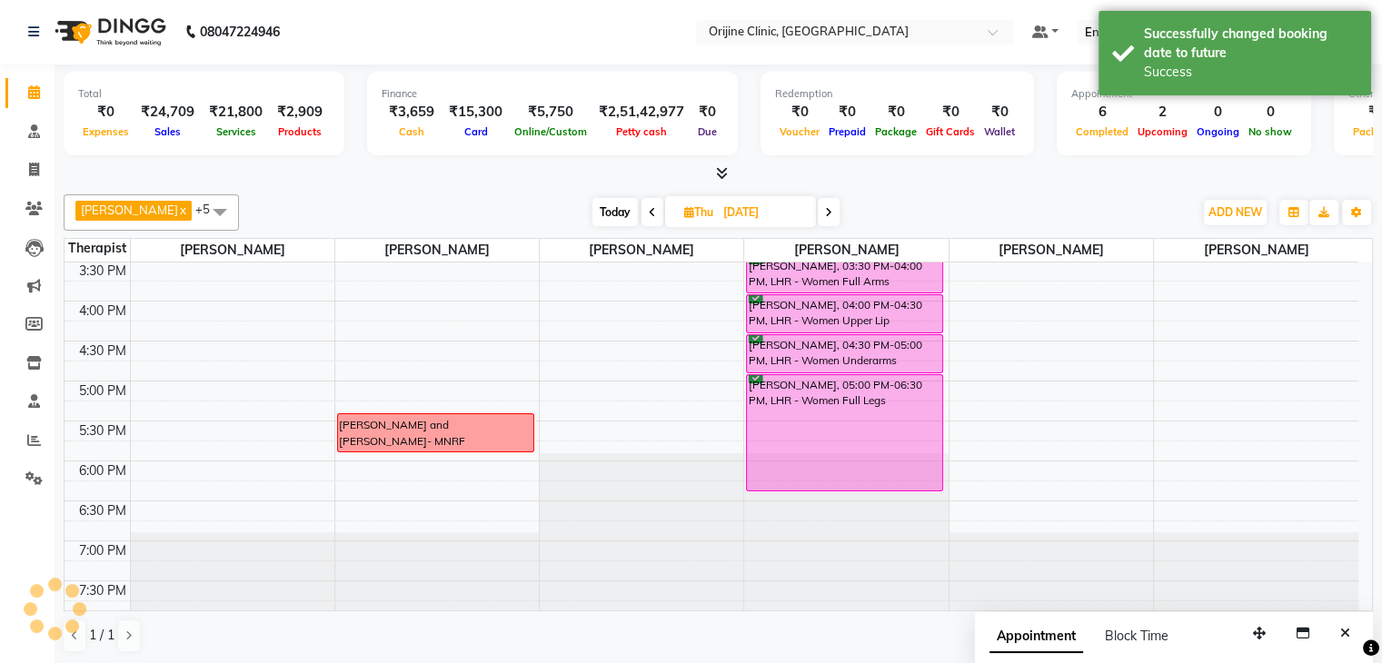
scroll to position [0, 0]
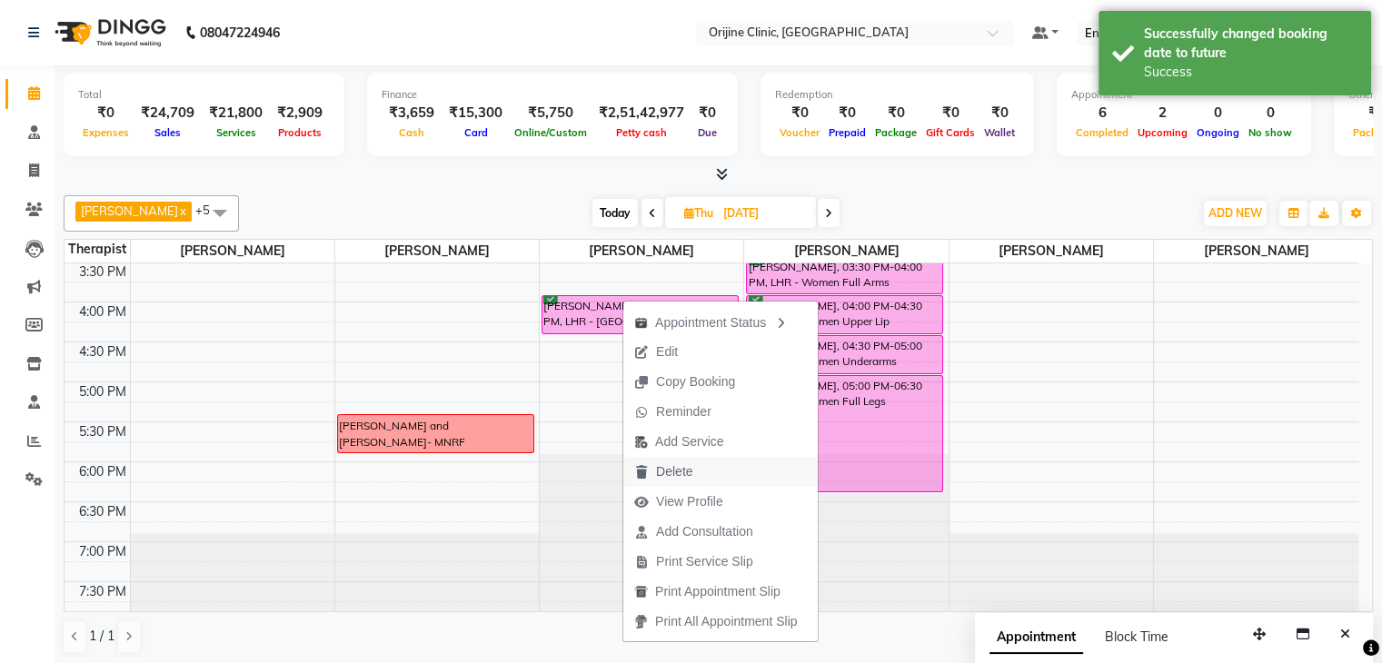
click at [668, 472] on span "Delete" at bounding box center [674, 472] width 36 height 19
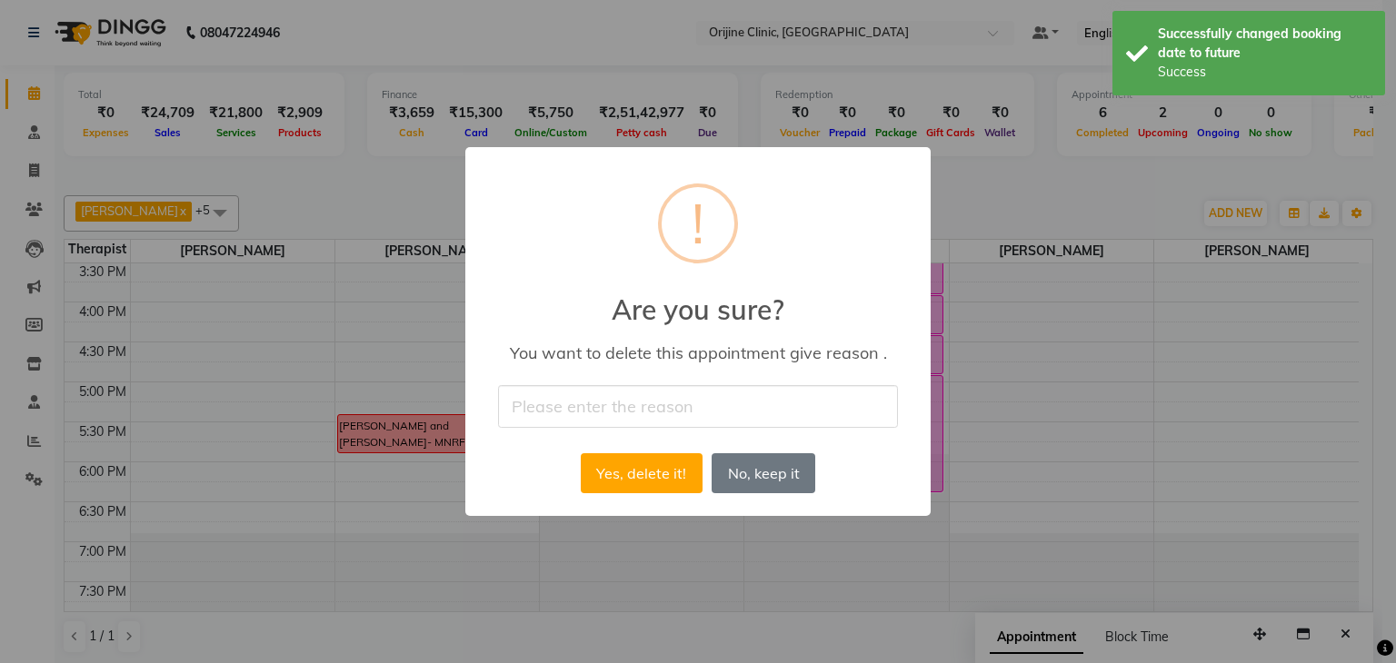
click at [639, 415] on input "text" at bounding box center [698, 406] width 400 height 43
type input "Cancelled"
click at [625, 466] on button "Yes, delete it!" at bounding box center [642, 473] width 122 height 40
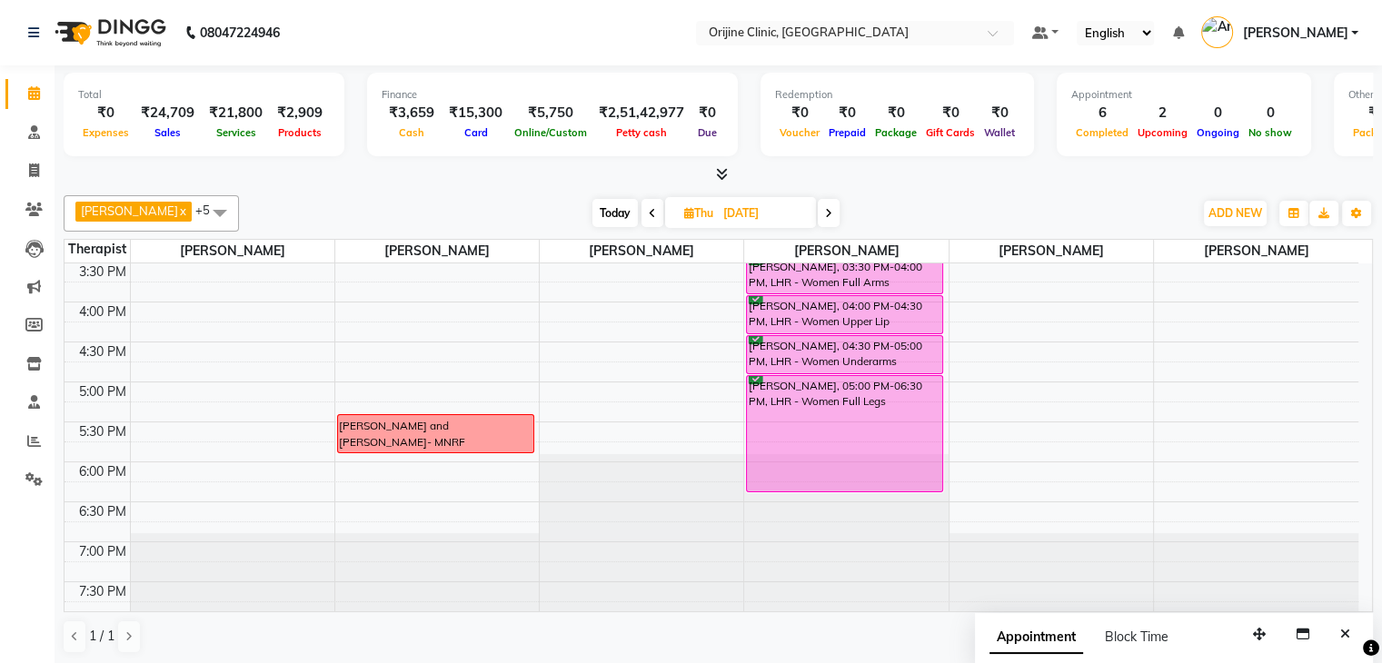
click at [686, 211] on icon at bounding box center [689, 213] width 10 height 12
select select "9"
select select "2025"
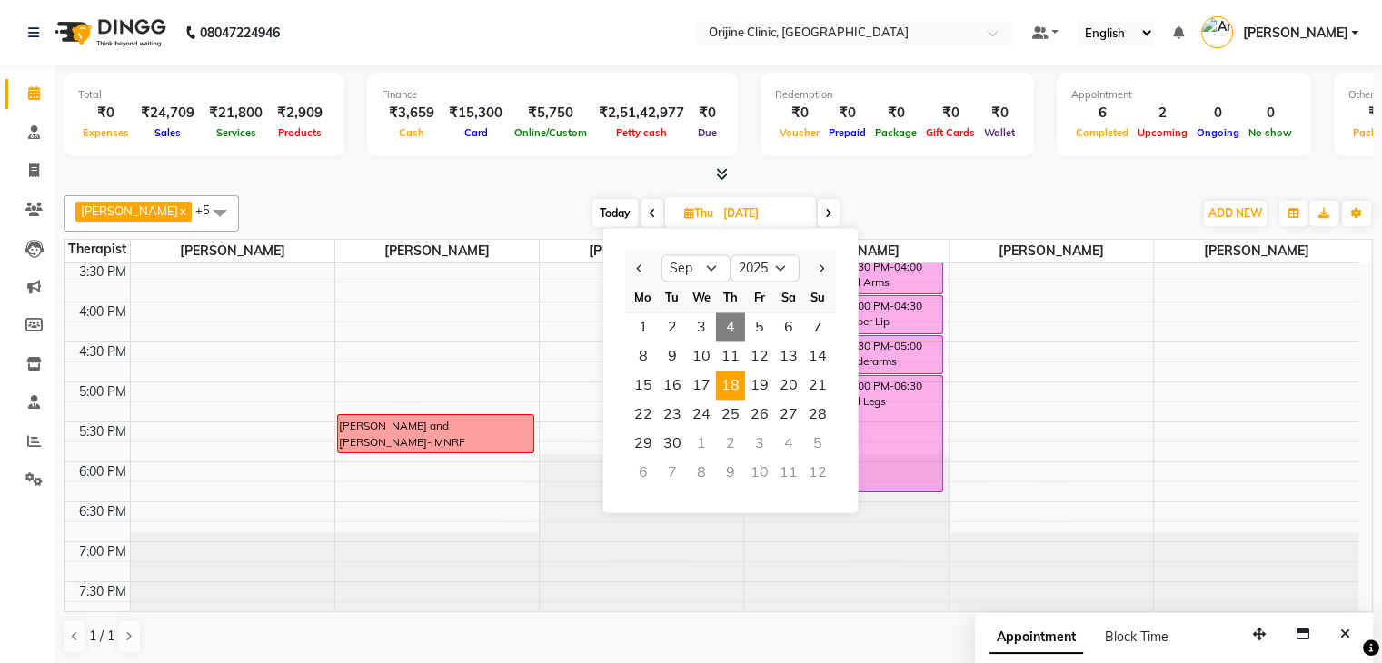
click at [722, 326] on span "4" at bounding box center [730, 327] width 29 height 29
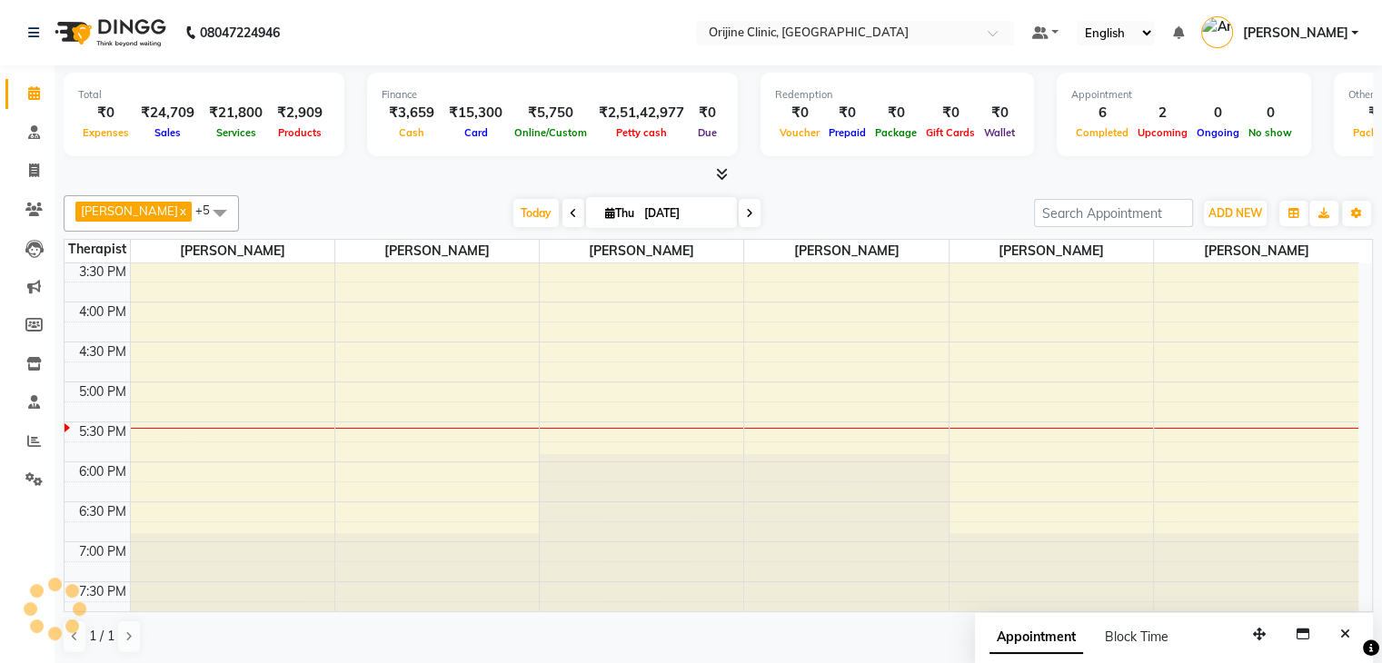
scroll to position [681, 0]
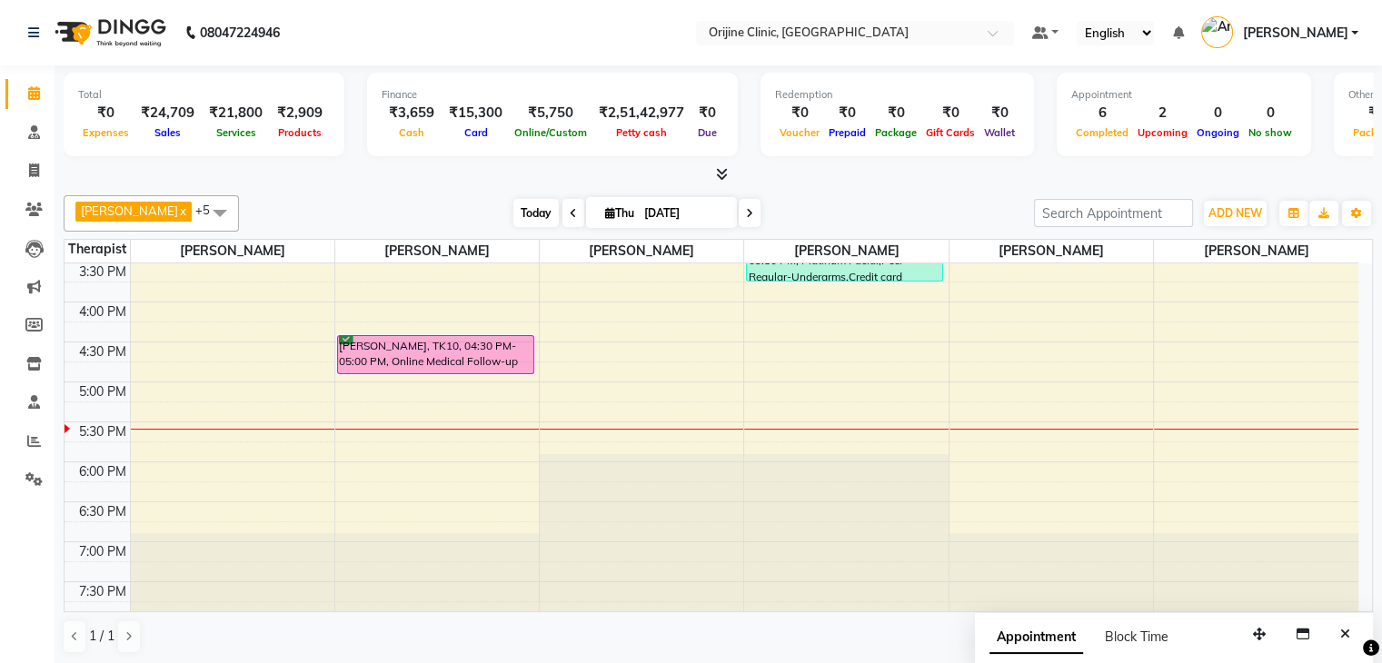
click at [540, 212] on span "Today" at bounding box center [535, 213] width 45 height 28
click at [749, 211] on icon at bounding box center [749, 213] width 7 height 11
type input "05-09-2025"
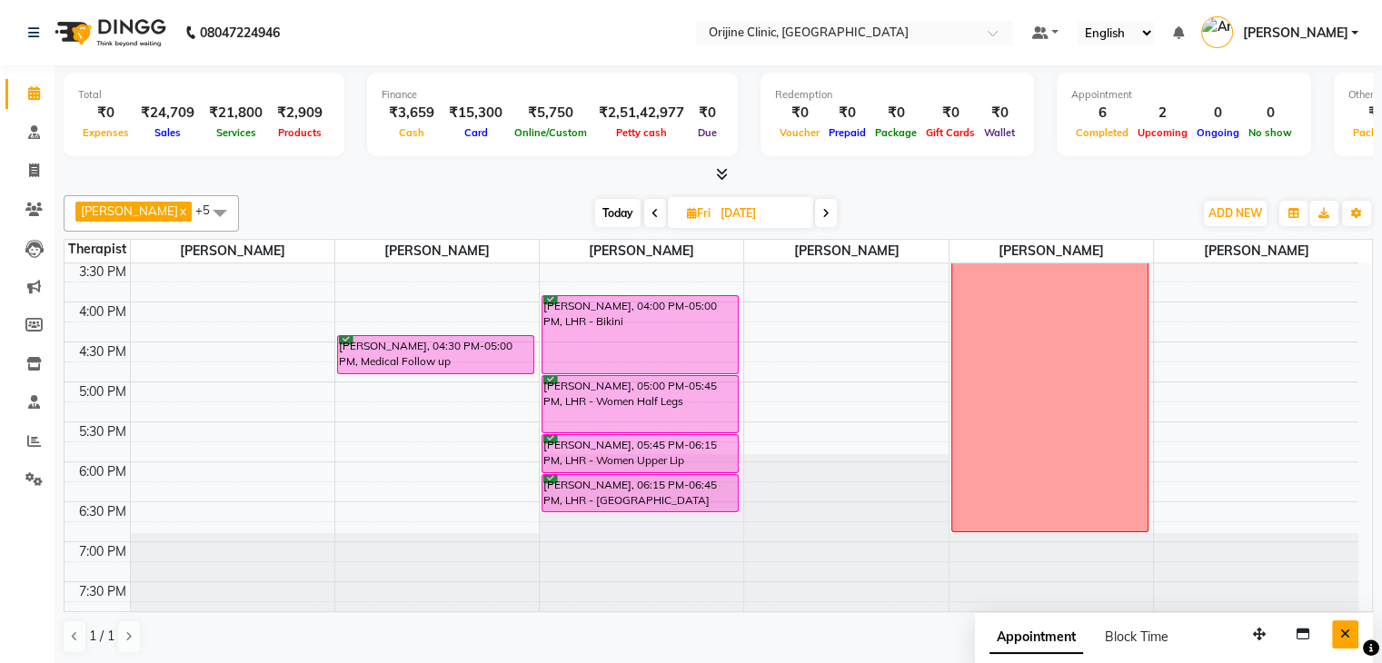
click at [1349, 633] on icon "Close" at bounding box center [1345, 634] width 10 height 13
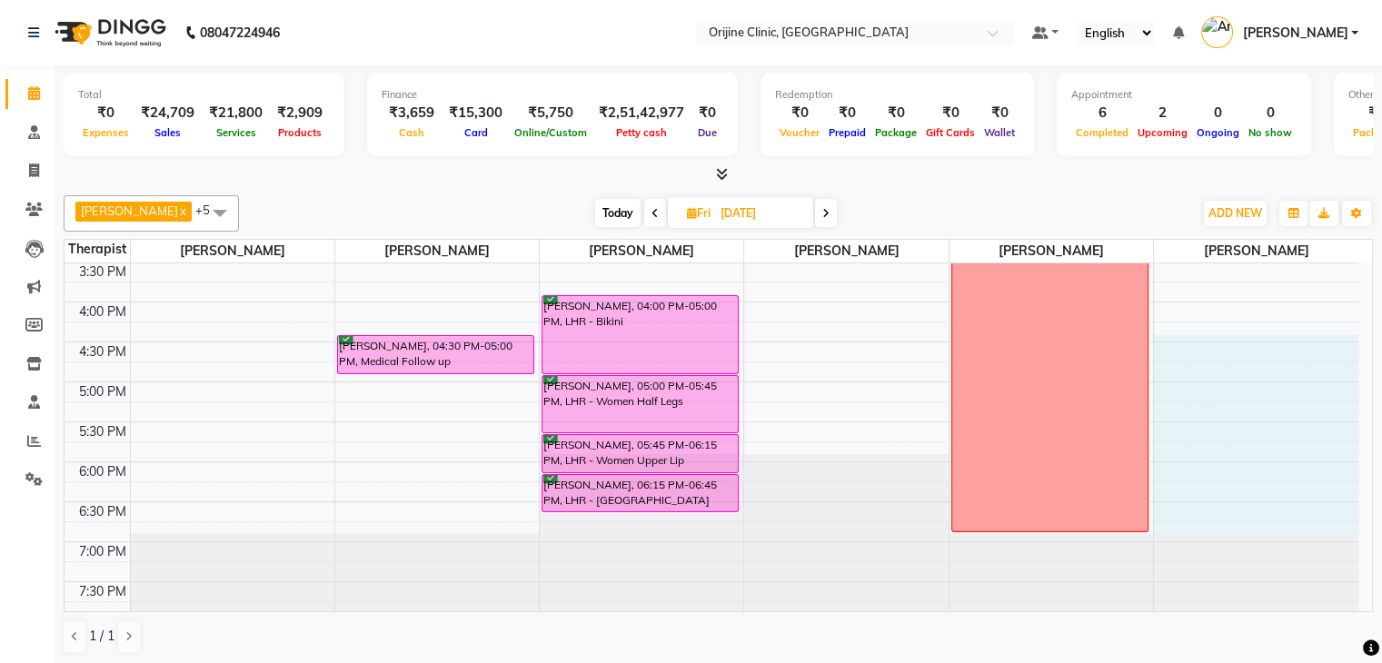
drag, startPoint x: 1349, startPoint y: 518, endPoint x: 1354, endPoint y: 339, distance: 179.1
click at [1354, 339] on div "7:00 AM 7:30 AM 8:00 AM 8:30 AM 9:00 AM 9:30 AM 10:00 AM 10:30 AM 11:00 AM 11:3…" at bounding box center [712, 102] width 1294 height 1039
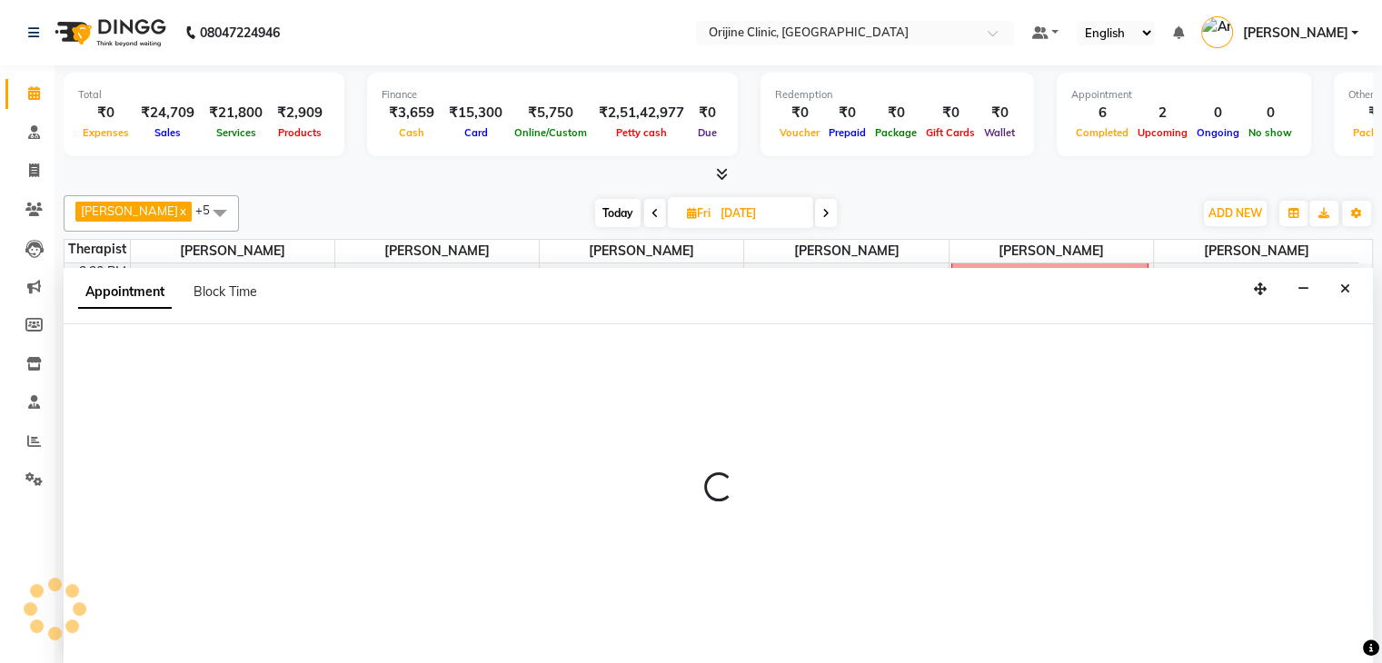
scroll to position [1, 0]
select select "tentative"
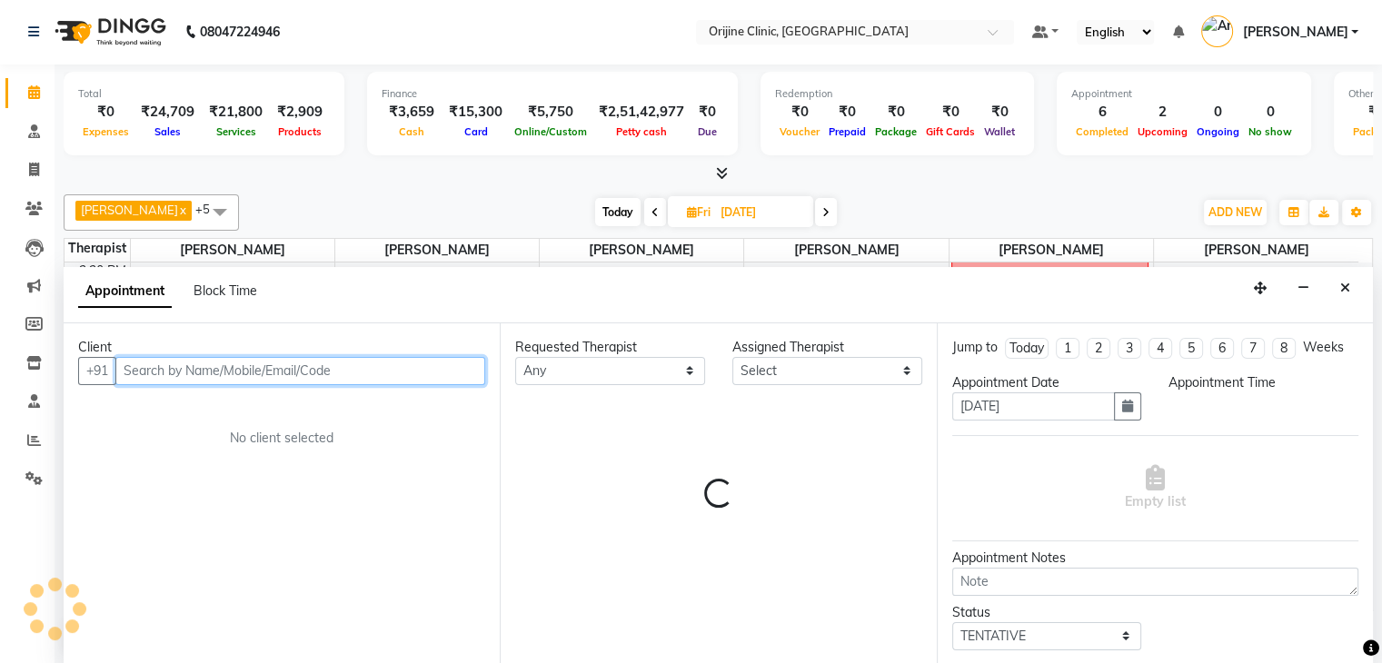
select select "990"
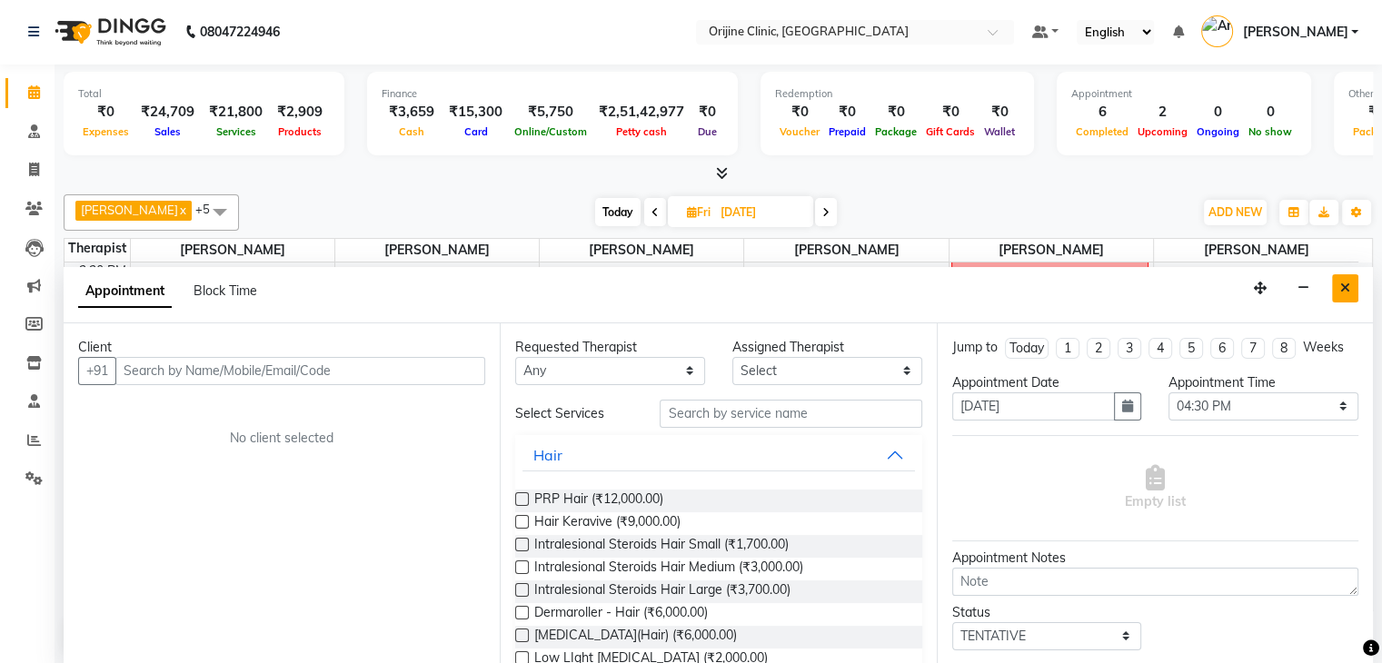
click at [1349, 291] on icon "Close" at bounding box center [1345, 288] width 10 height 13
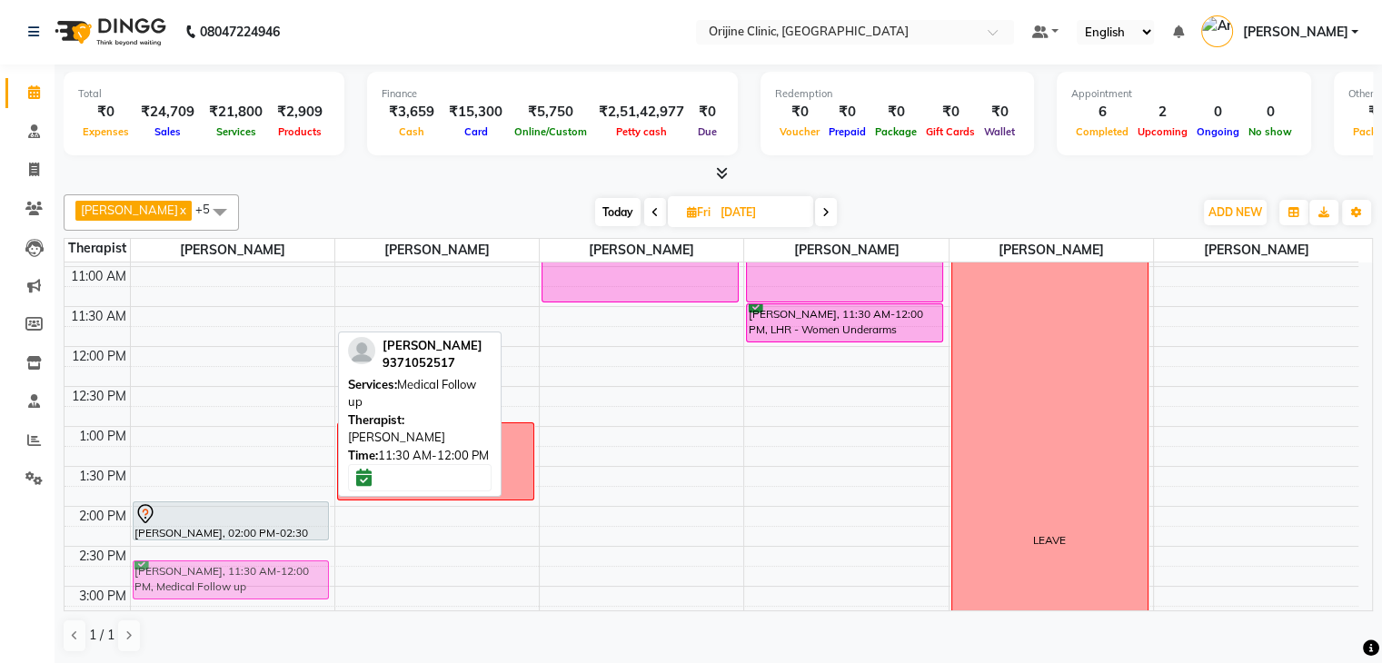
scroll to position [316, 0]
drag, startPoint x: 269, startPoint y: 312, endPoint x: 269, endPoint y: 551, distance: 239.0
click at [269, 551] on div "Vikram Jadhav, 11:30 AM-12:00 PM, Medical Follow up SHACHI DESAI, 02:00 PM-02:3…" at bounding box center [233, 465] width 204 height 1039
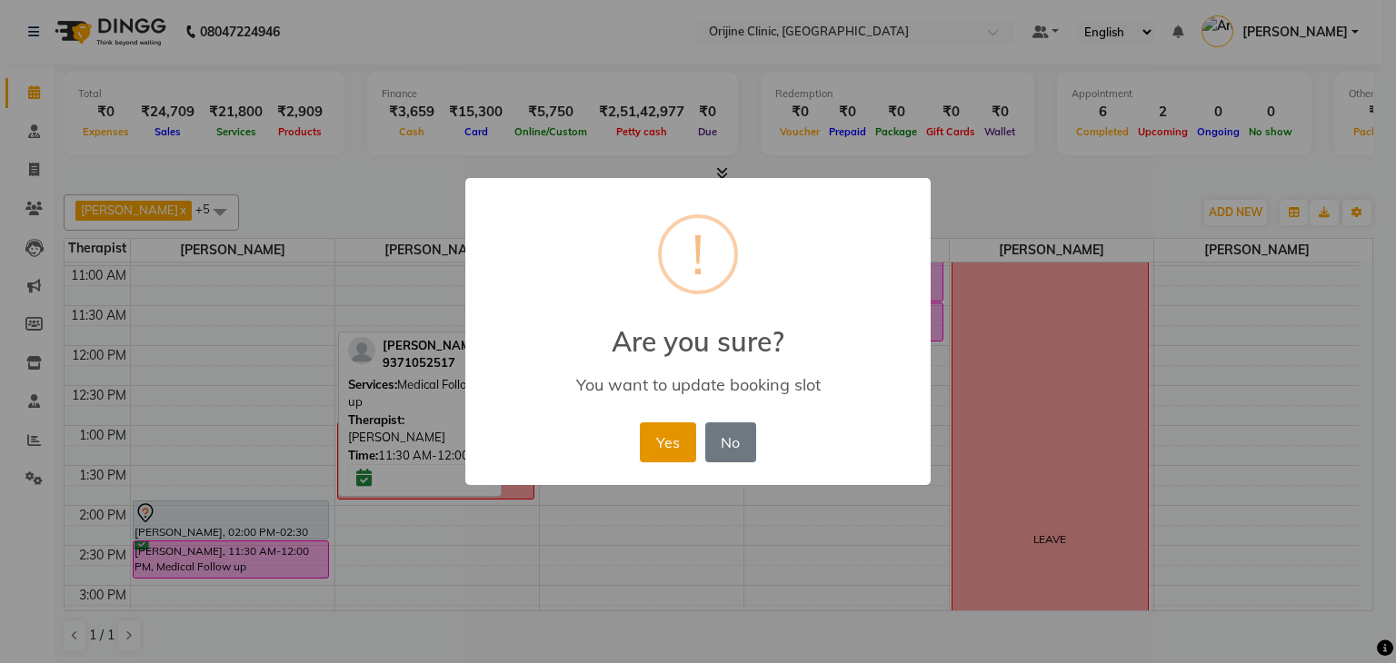
click at [678, 448] on button "Yes" at bounding box center [667, 443] width 55 height 40
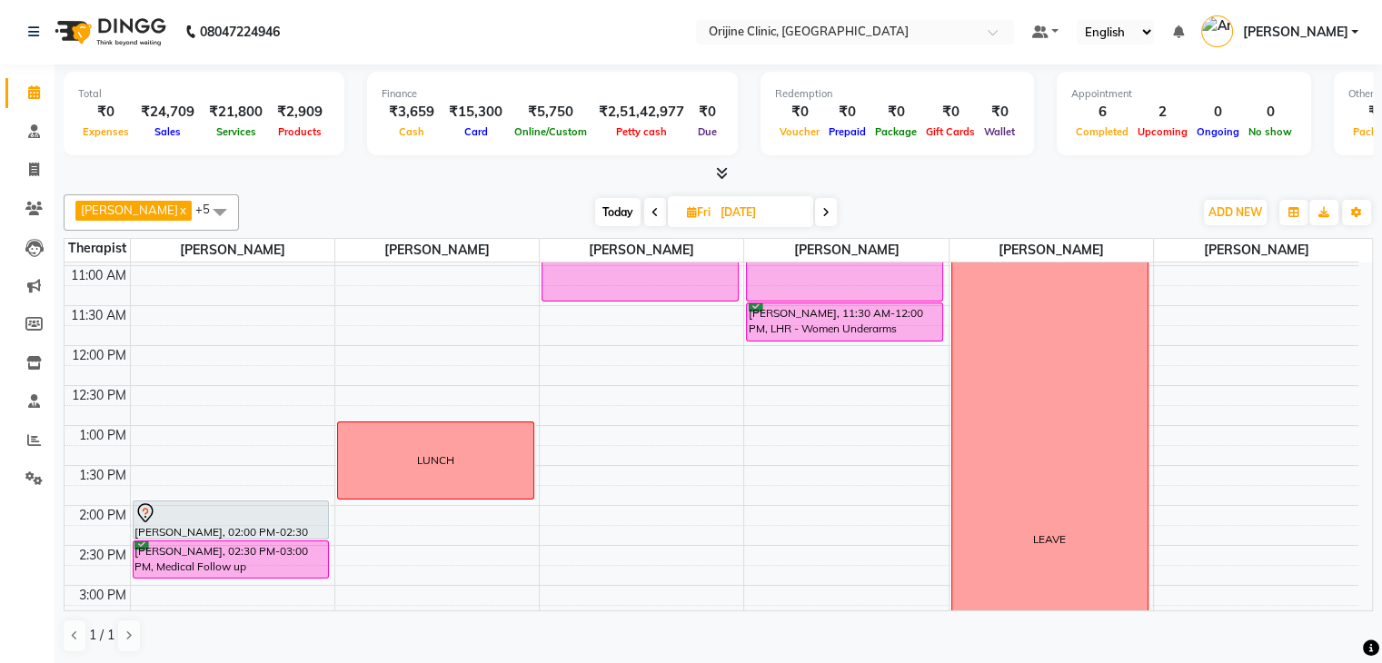
click at [823, 200] on span at bounding box center [826, 212] width 22 height 28
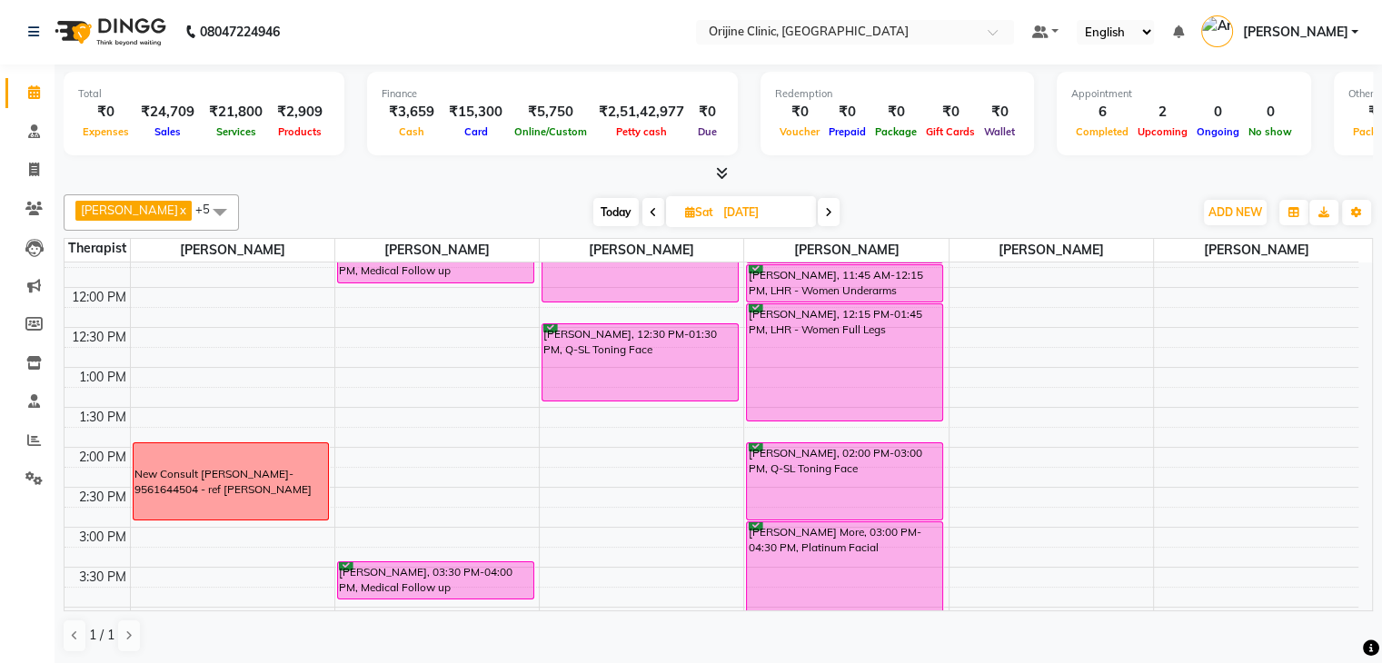
scroll to position [378, 0]
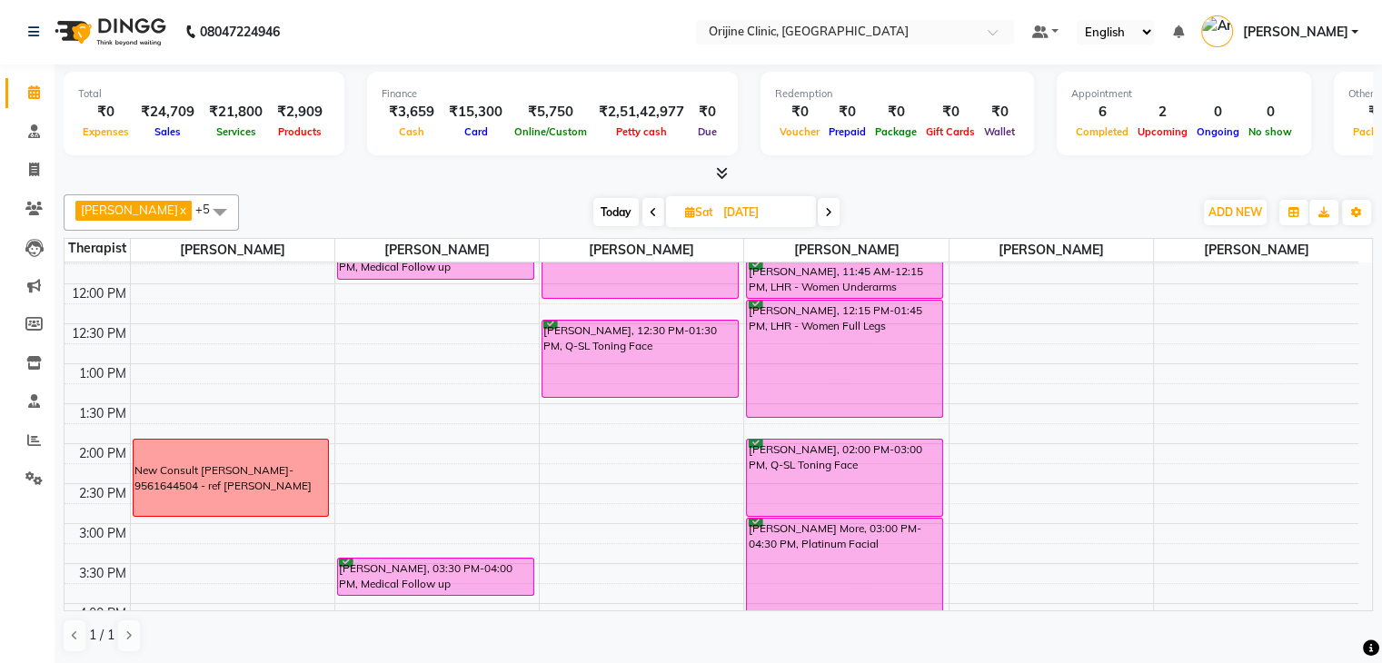
click at [653, 212] on icon at bounding box center [653, 212] width 7 height 11
type input "05-09-2025"
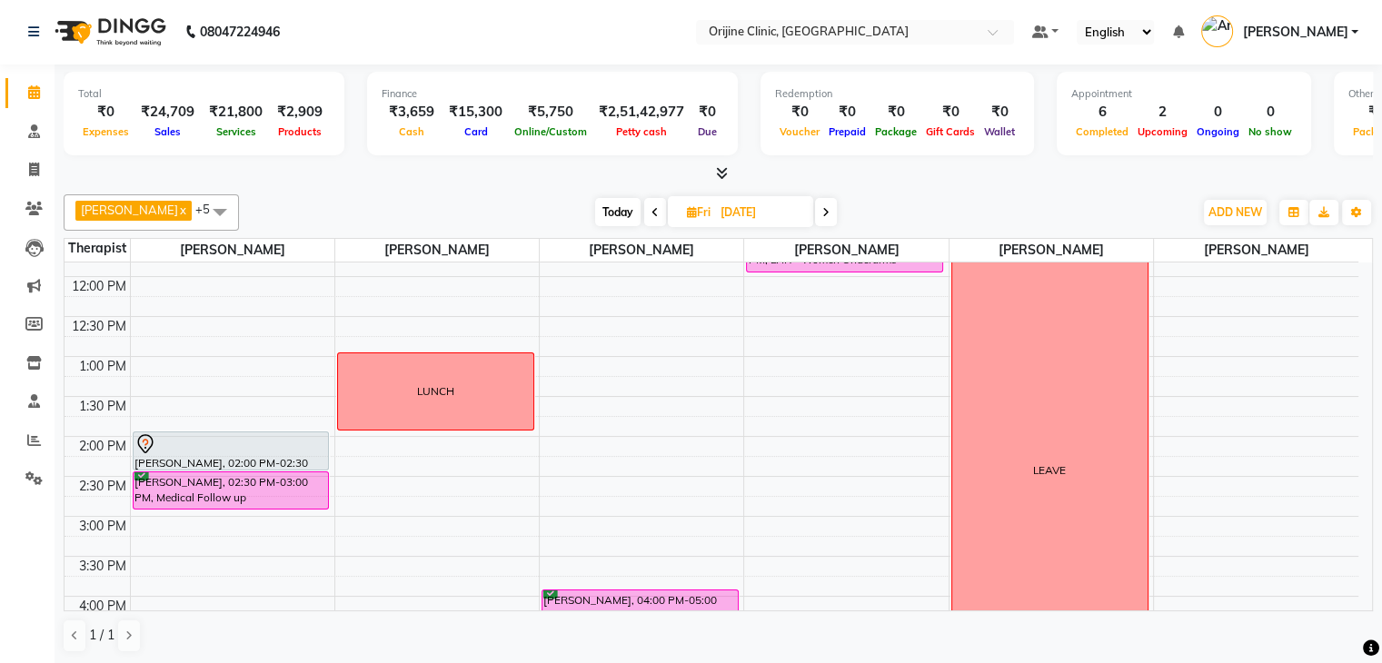
scroll to position [370, 0]
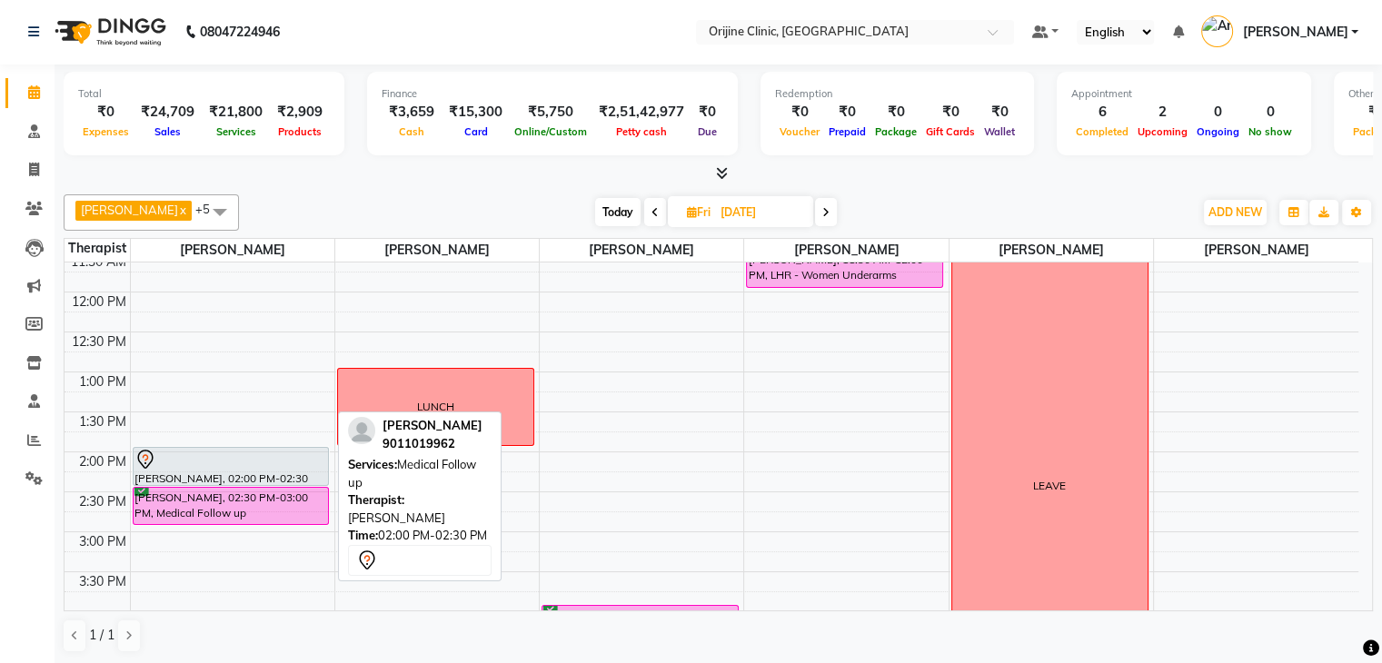
click at [254, 451] on div "SHACHI DESAI, 02:00 PM-02:30 PM, Medical Follow up Vikram Jadhav, 02:30 PM-03:0…" at bounding box center [233, 412] width 204 height 1039
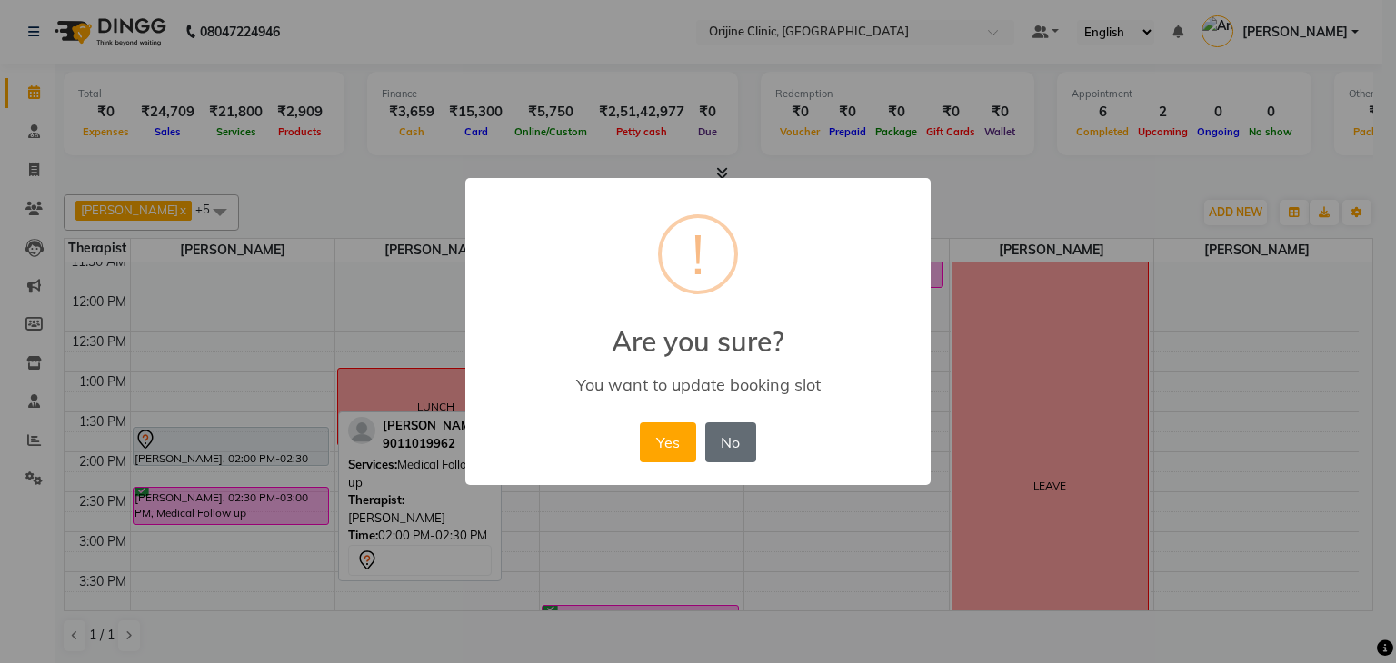
click at [741, 437] on button "No" at bounding box center [730, 443] width 51 height 40
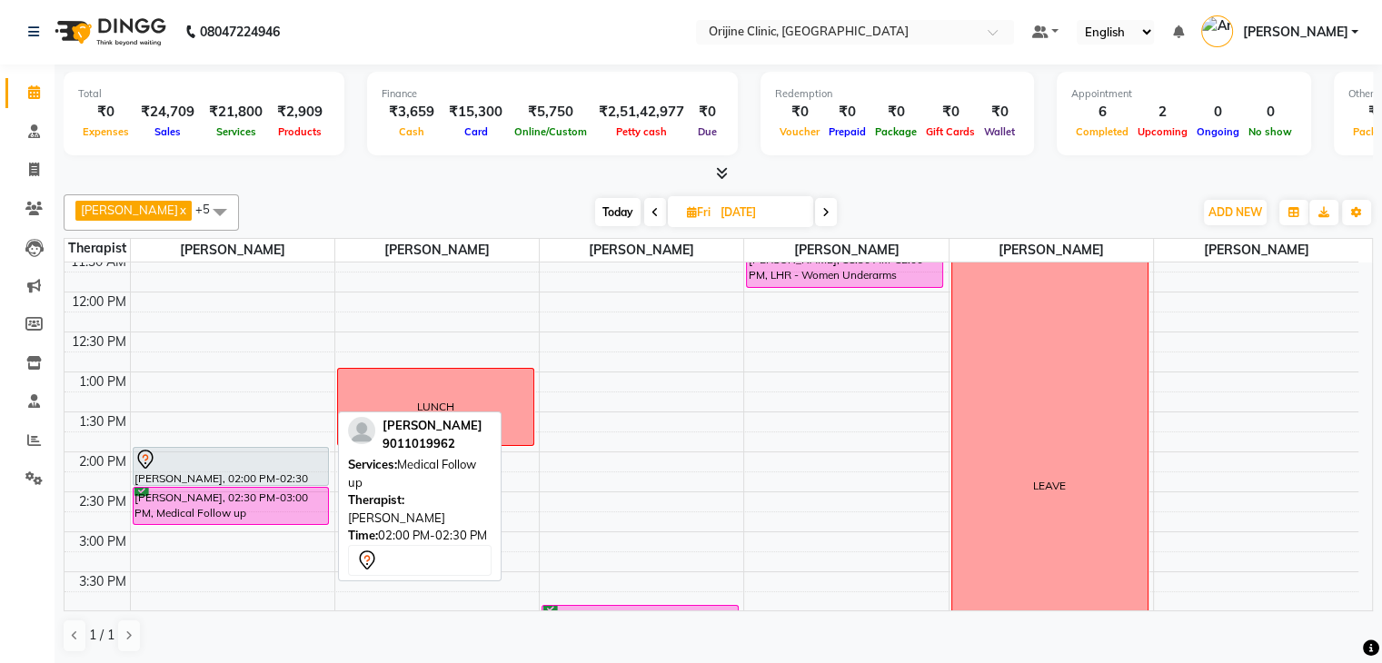
click at [207, 463] on div at bounding box center [231, 460] width 194 height 22
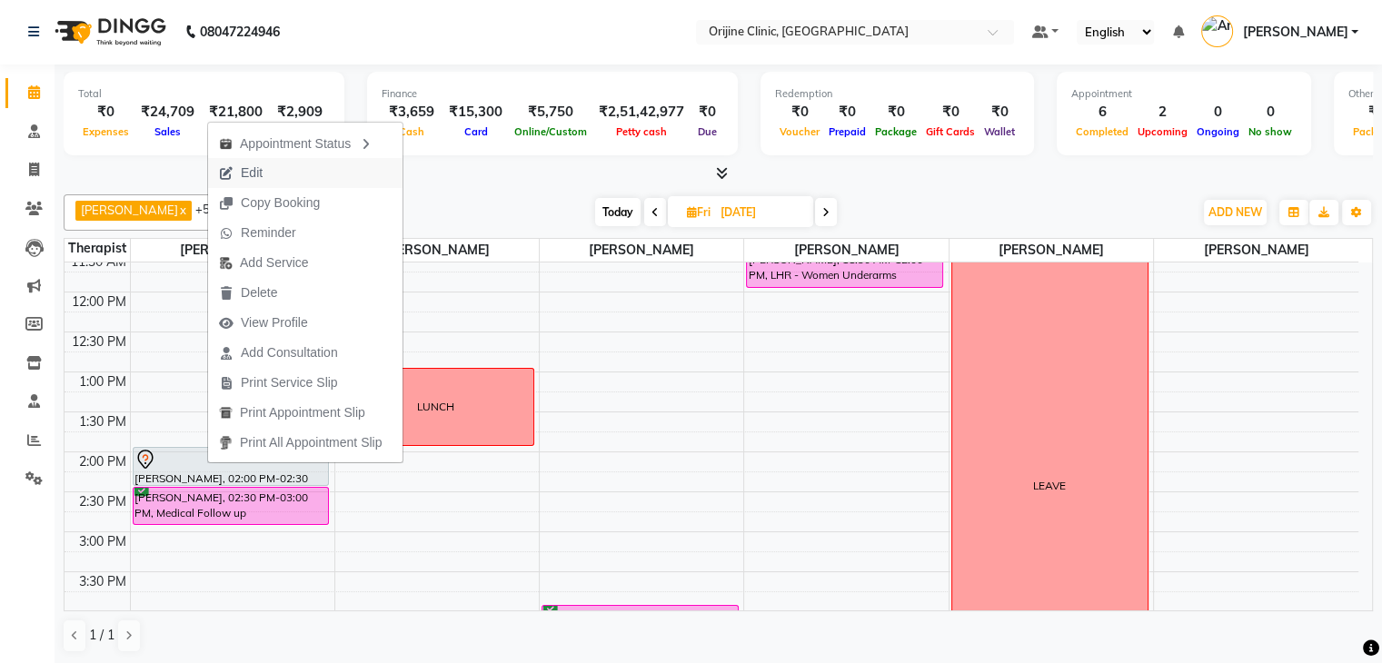
click at [253, 164] on span "Edit" at bounding box center [252, 173] width 22 height 19
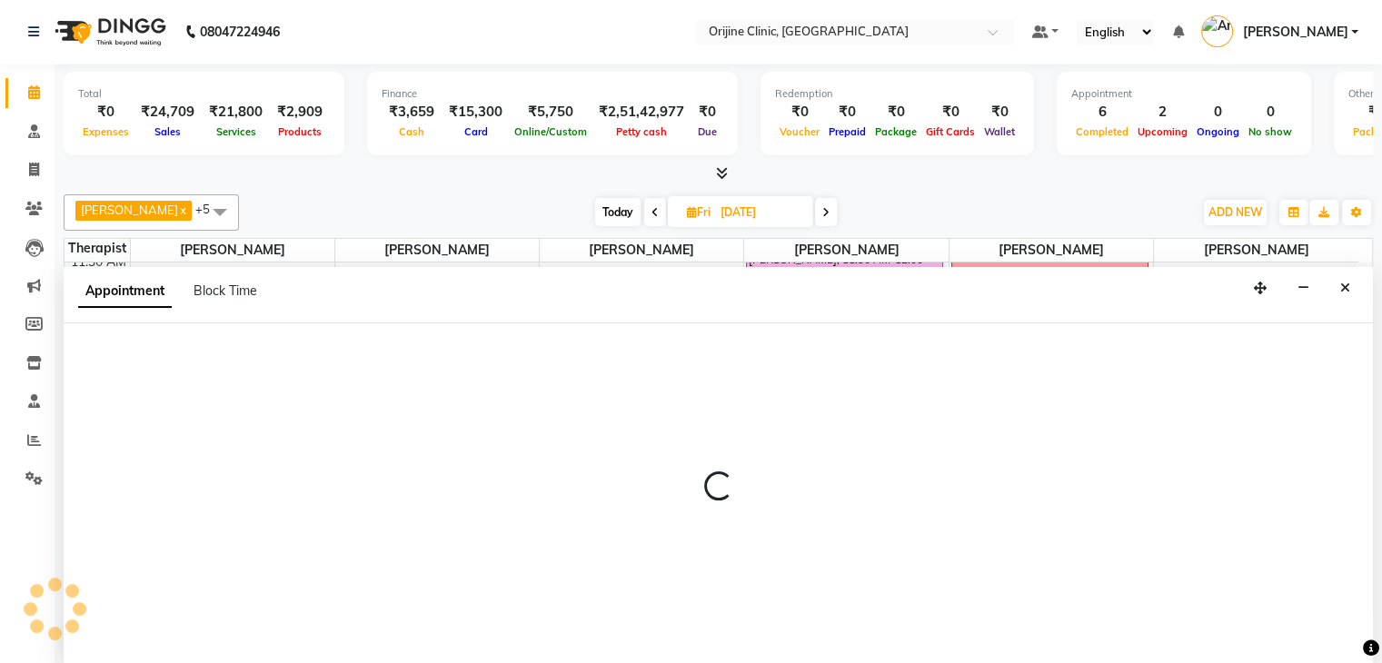
select select "tentative"
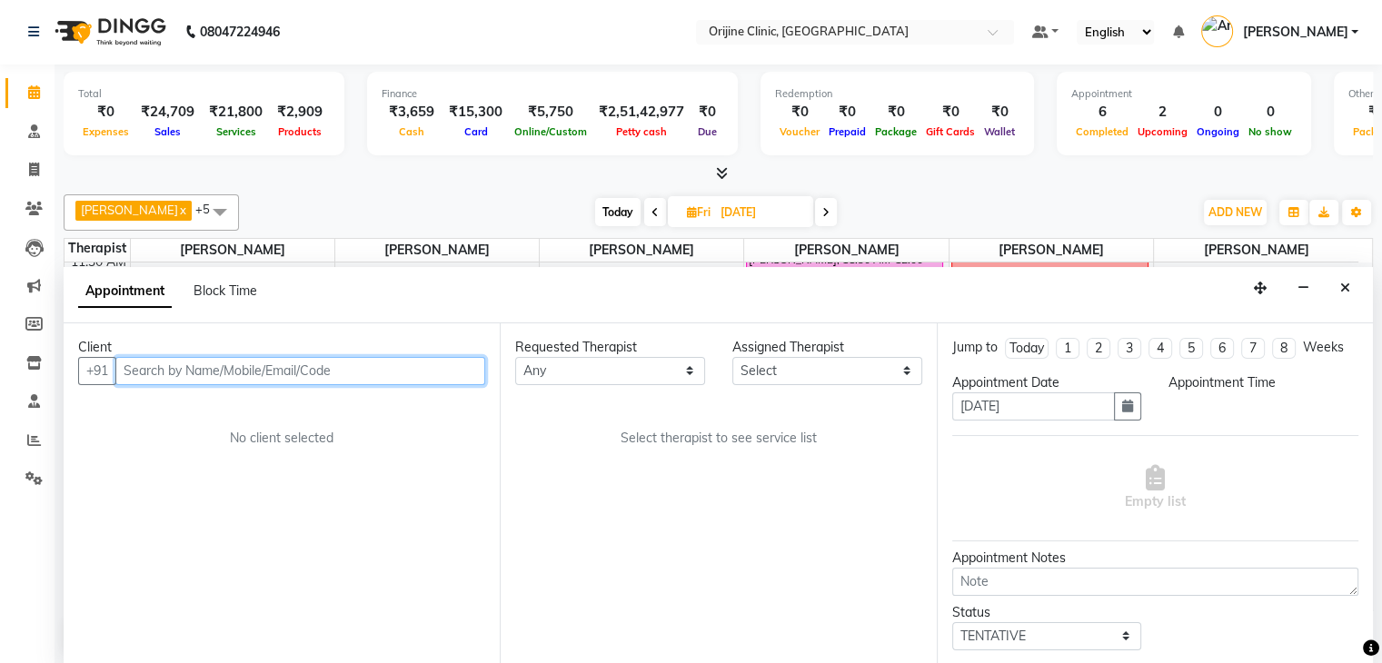
select select "10774"
select select "840"
select select "1133"
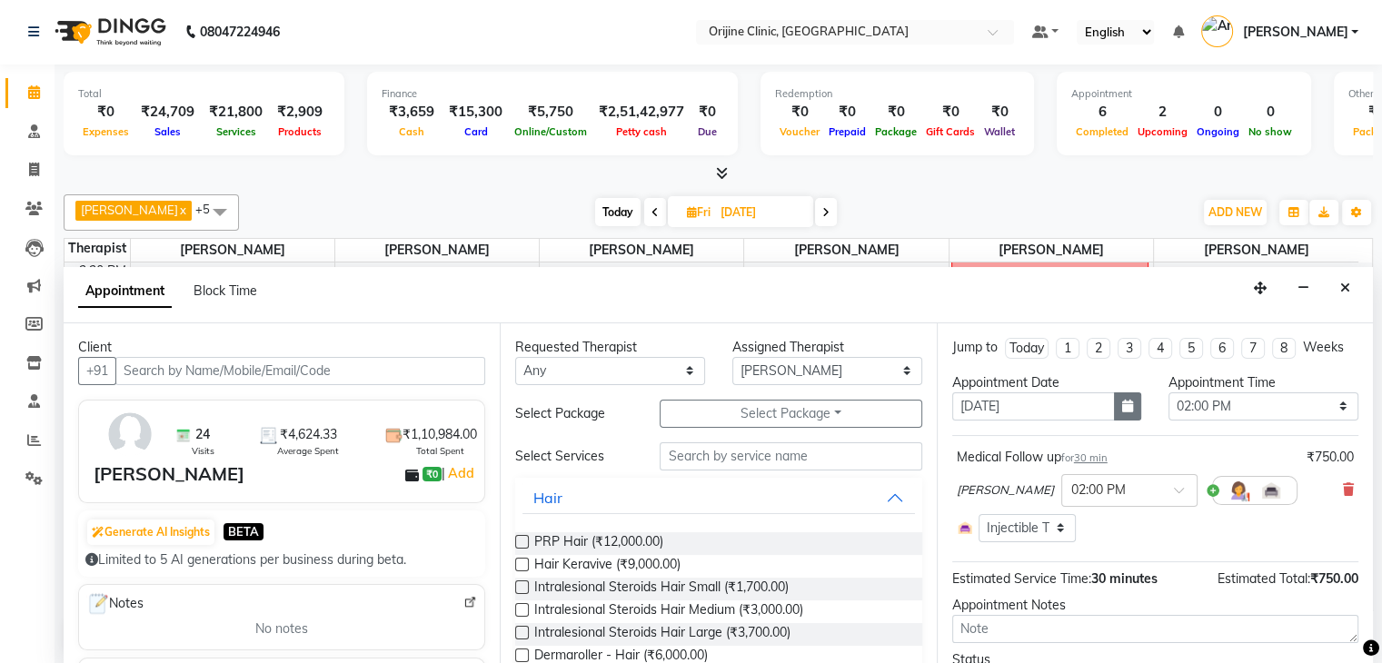
click at [1122, 408] on icon "button" at bounding box center [1127, 406] width 11 height 13
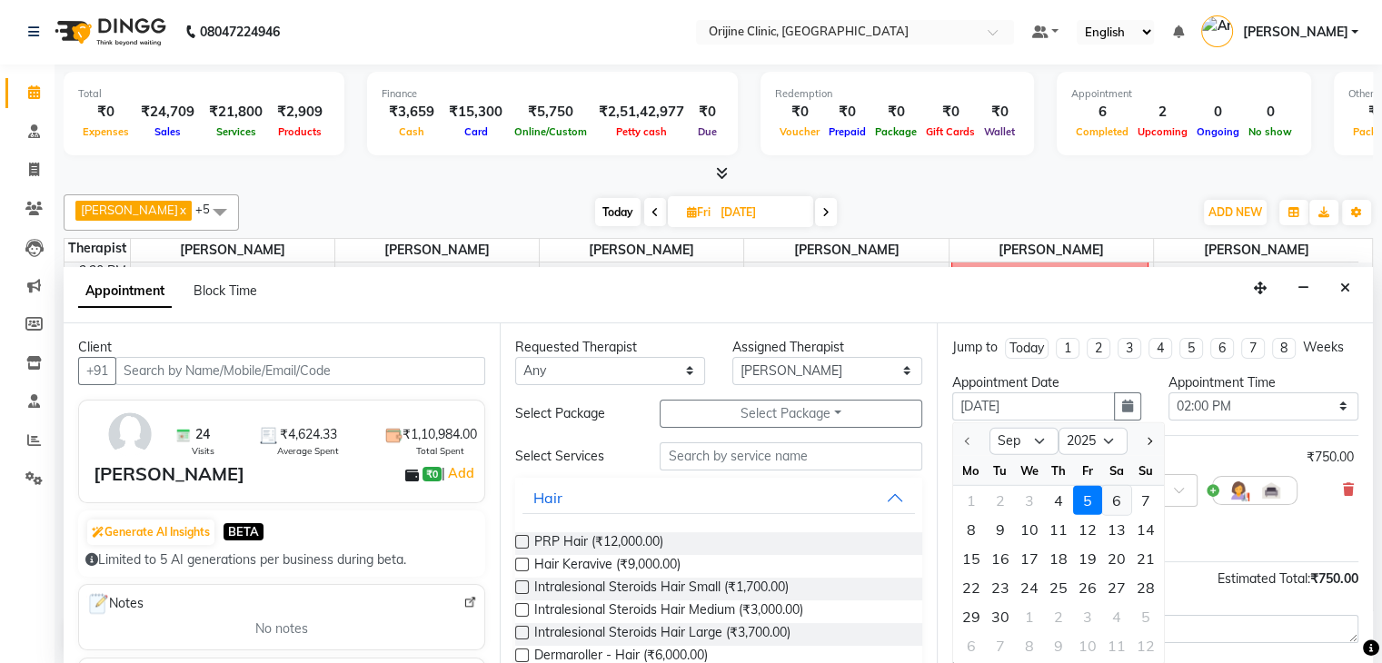
click at [1115, 498] on div "6" at bounding box center [1116, 500] width 29 height 29
type input "06-09-2025"
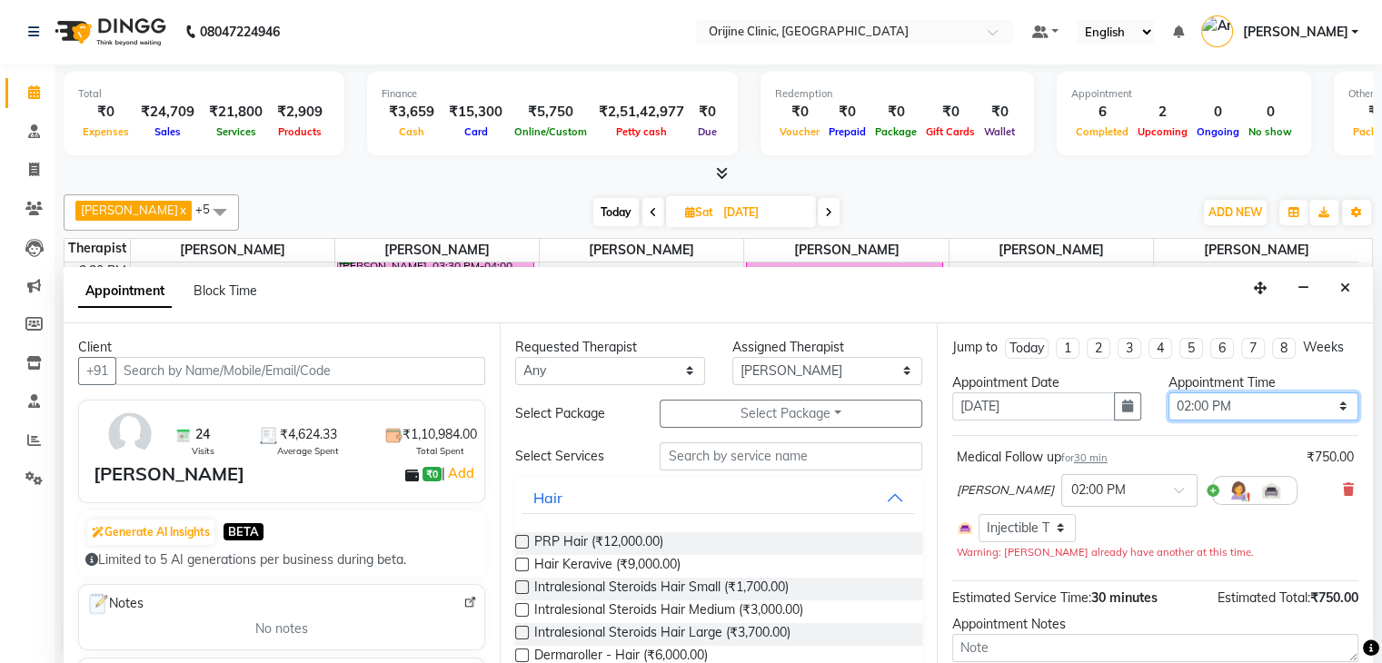
click at [1286, 402] on select "Select 08:00 AM 08:15 AM 08:30 AM 08:45 AM 09:00 AM 09:15 AM 09:30 AM 09:45 AM …" at bounding box center [1264, 407] width 190 height 28
select select "690"
click at [1169, 393] on select "Select 08:00 AM 08:15 AM 08:30 AM 08:45 AM 09:00 AM 09:15 AM 09:30 AM 09:45 AM …" at bounding box center [1264, 407] width 190 height 28
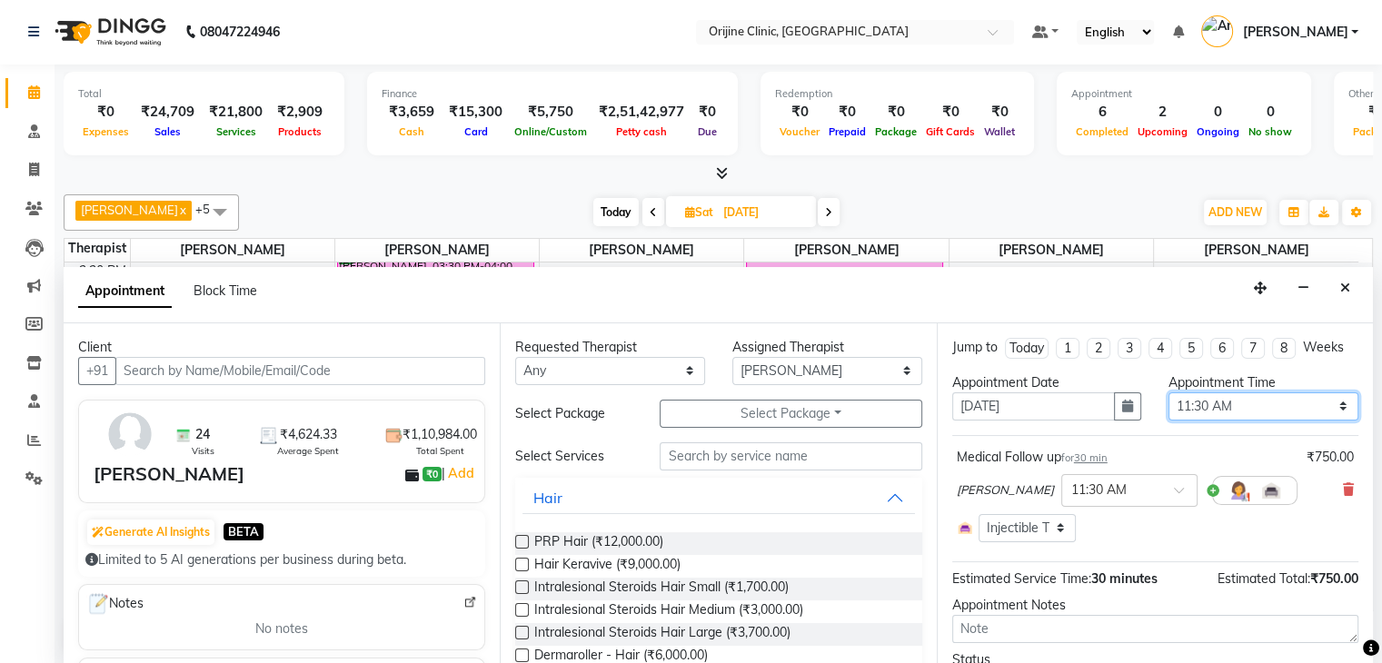
scroll to position [94, 0]
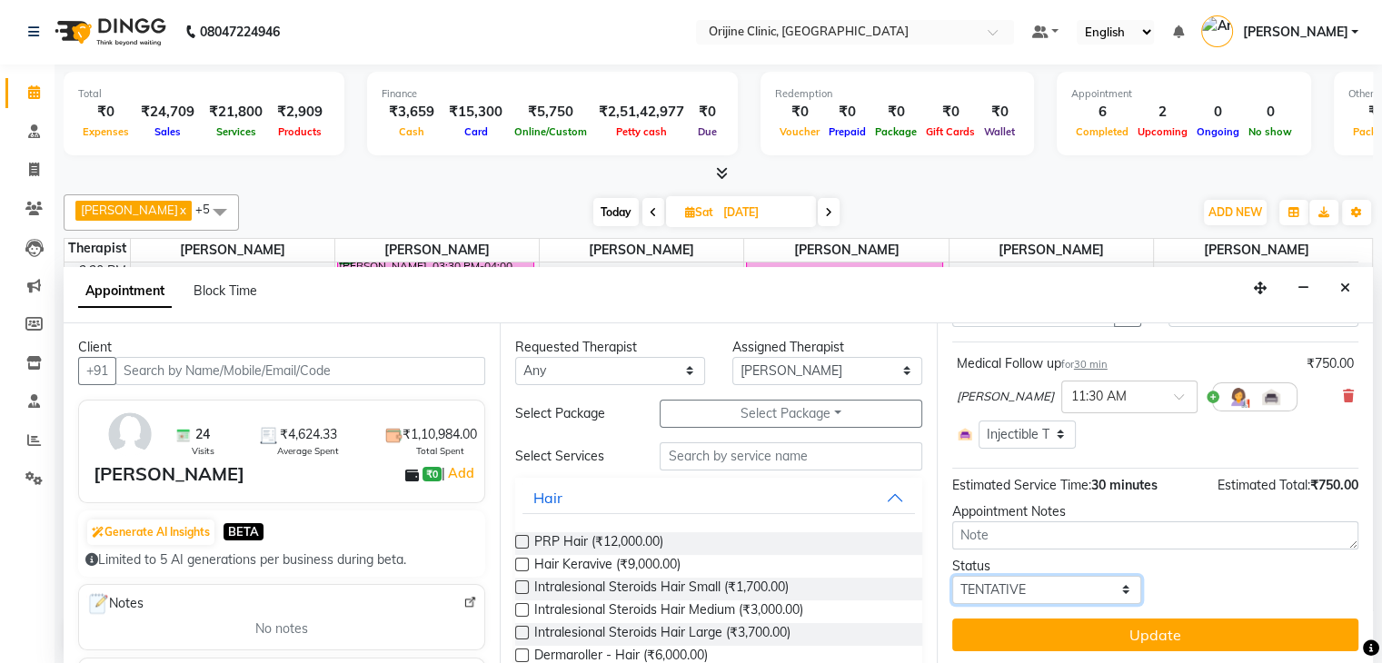
click at [1114, 593] on select "Select TENTATIVE CONFIRM UPCOMING" at bounding box center [1047, 590] width 190 height 28
select select "confirm booking"
click at [952, 576] on select "Select TENTATIVE CONFIRM UPCOMING" at bounding box center [1047, 590] width 190 height 28
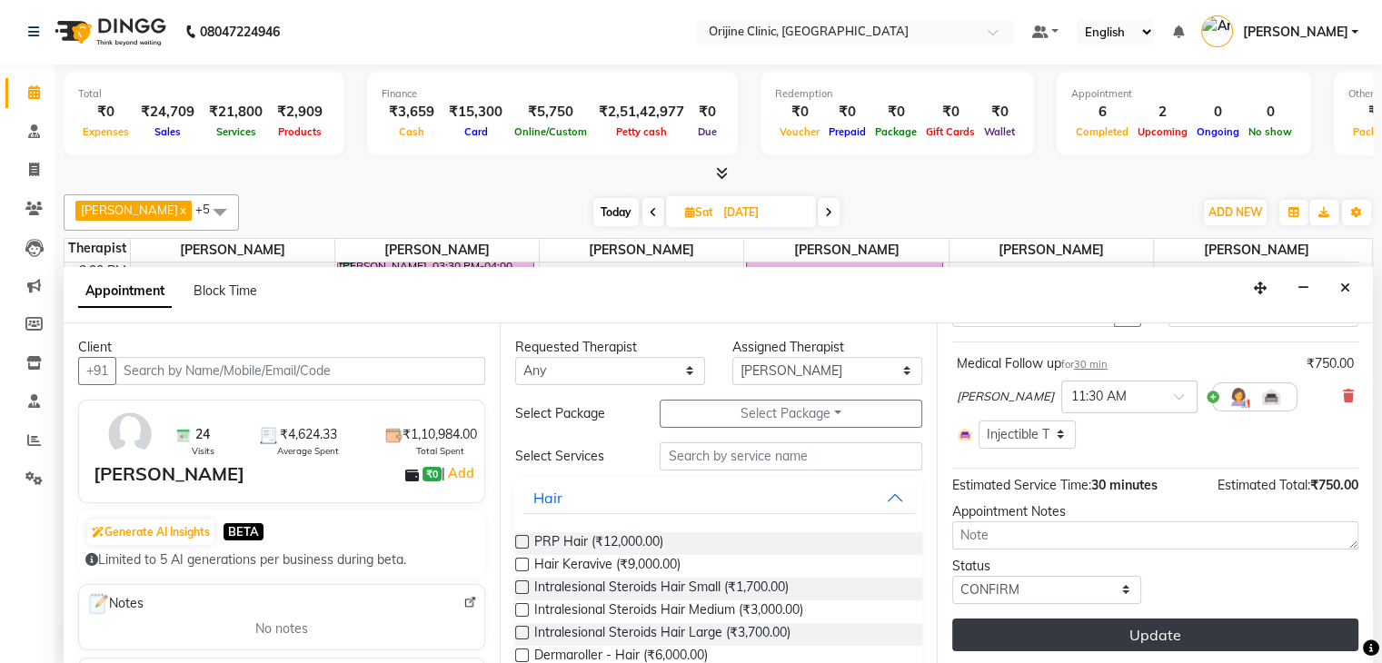
click at [1189, 640] on button "Update" at bounding box center [1155, 635] width 406 height 33
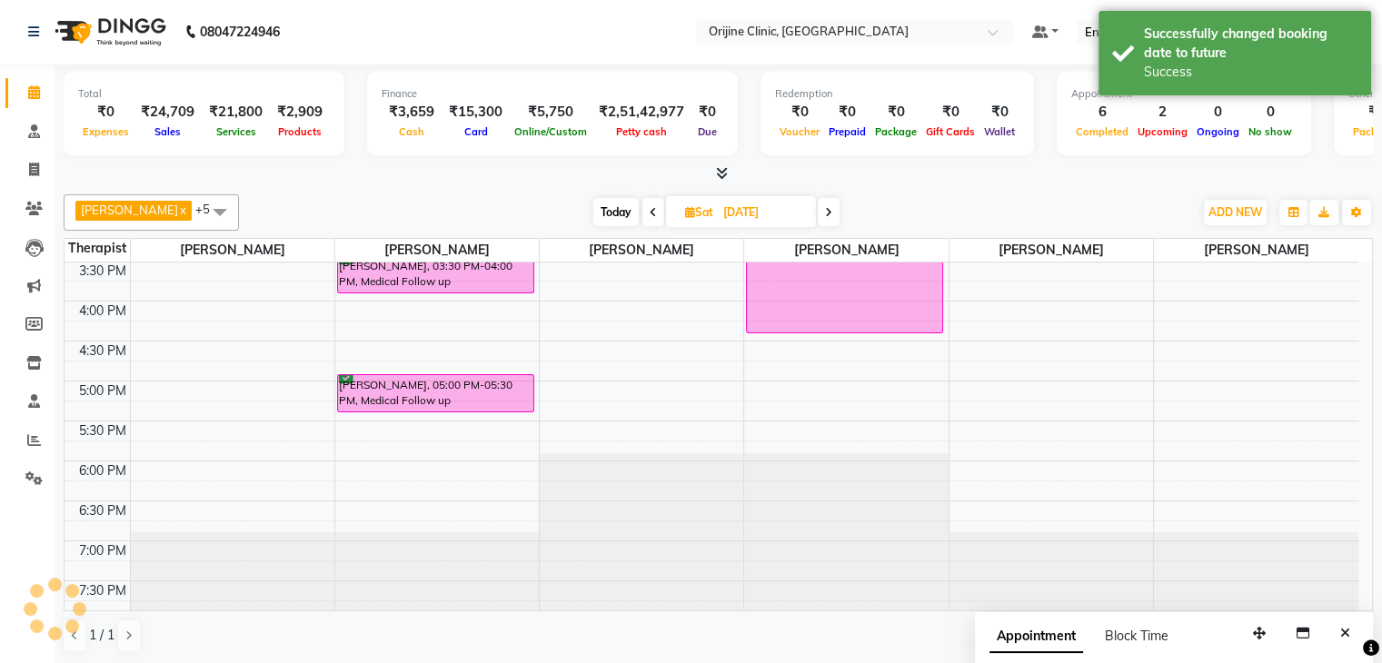
scroll to position [0, 0]
click at [1348, 630] on icon "Close" at bounding box center [1345, 634] width 10 height 13
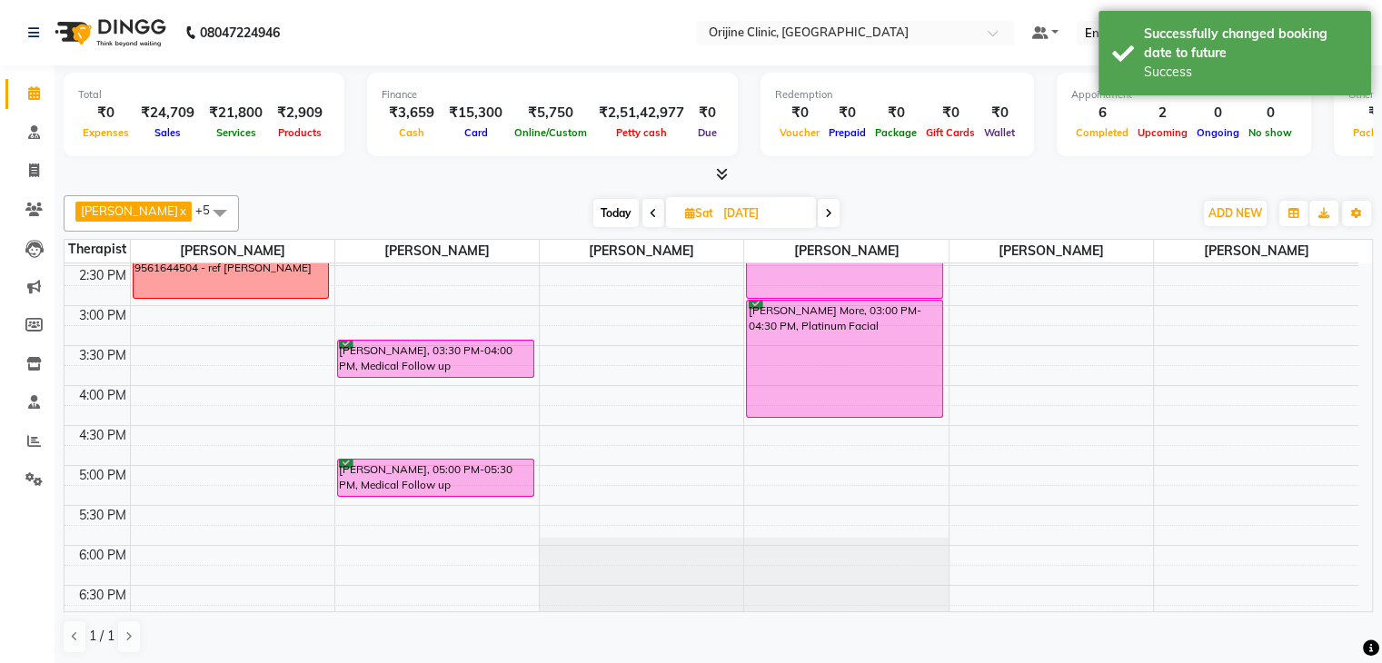
scroll to position [575, 0]
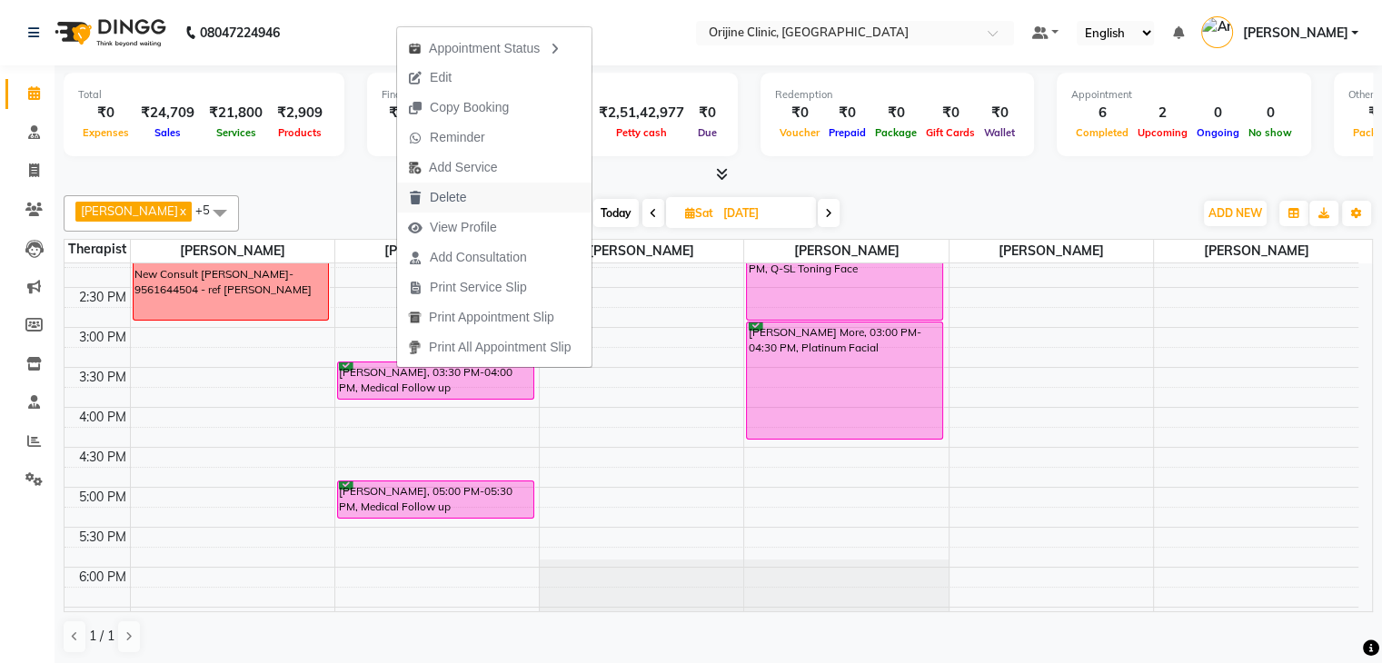
click at [444, 186] on span "Delete" at bounding box center [437, 198] width 80 height 30
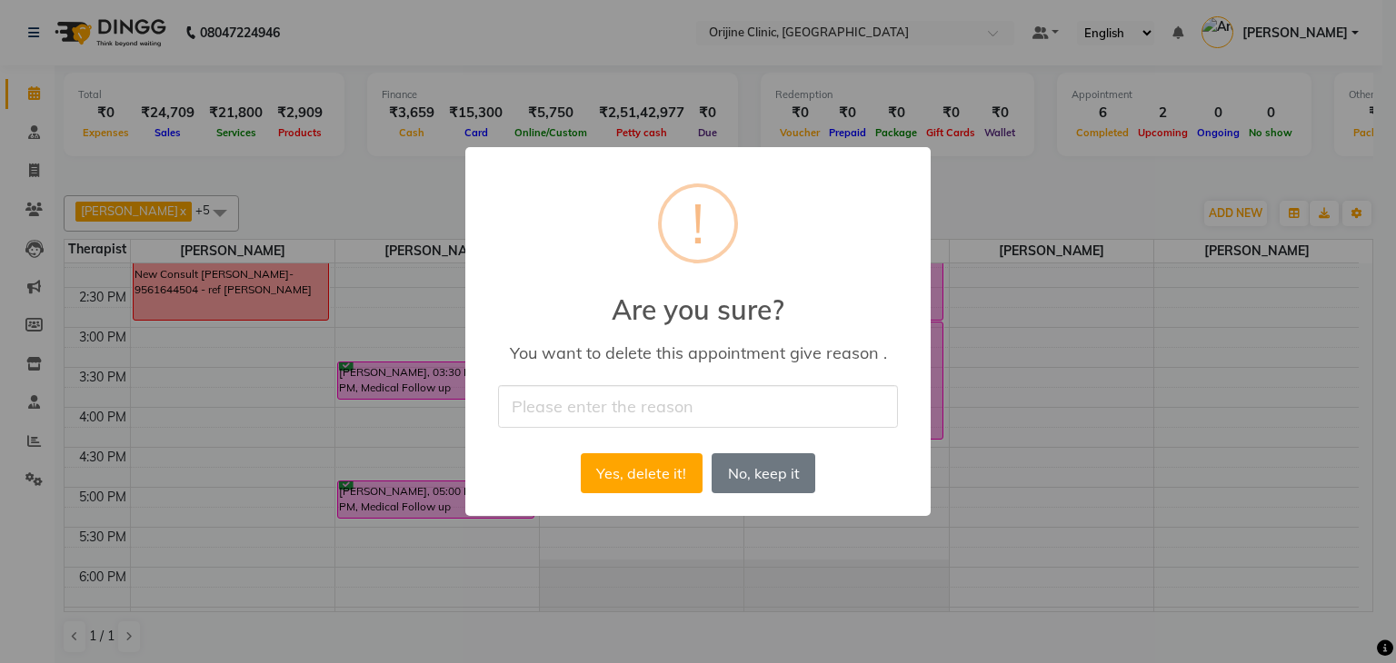
click at [543, 412] on input "text" at bounding box center [698, 406] width 400 height 43
type input "Cancelled"
click at [652, 481] on button "Yes, delete it!" at bounding box center [642, 473] width 122 height 40
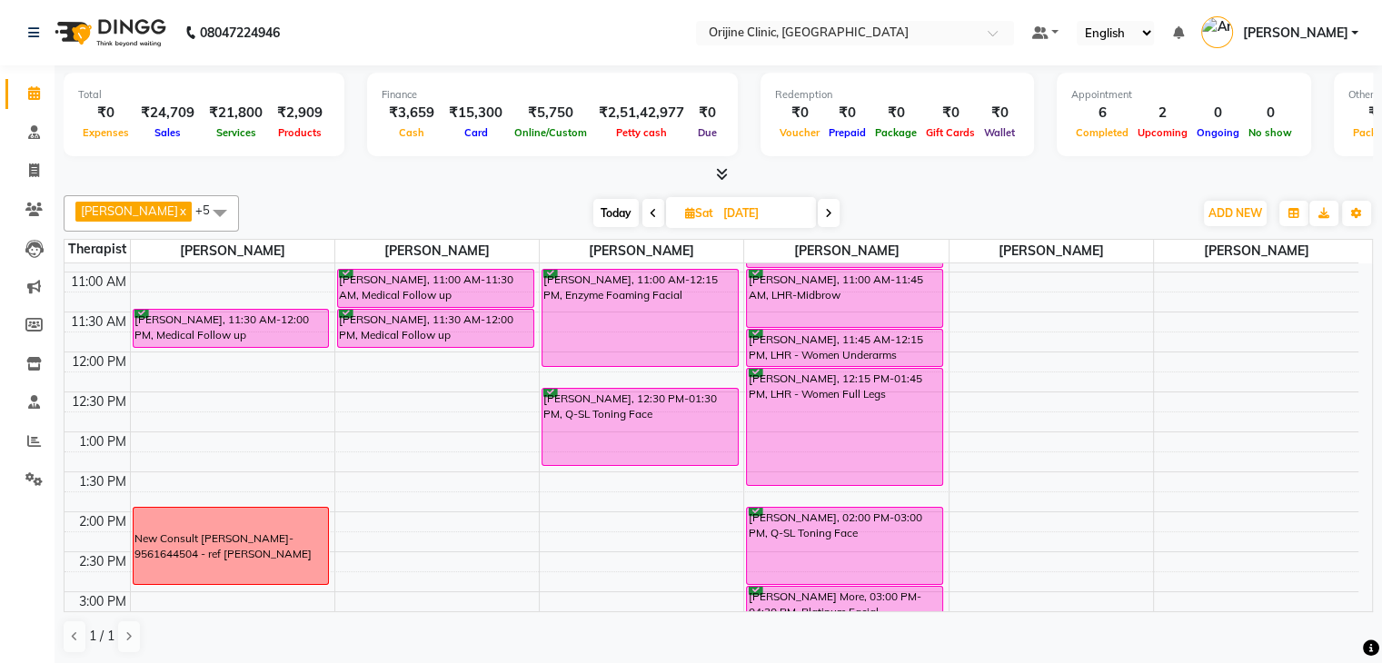
scroll to position [309, 0]
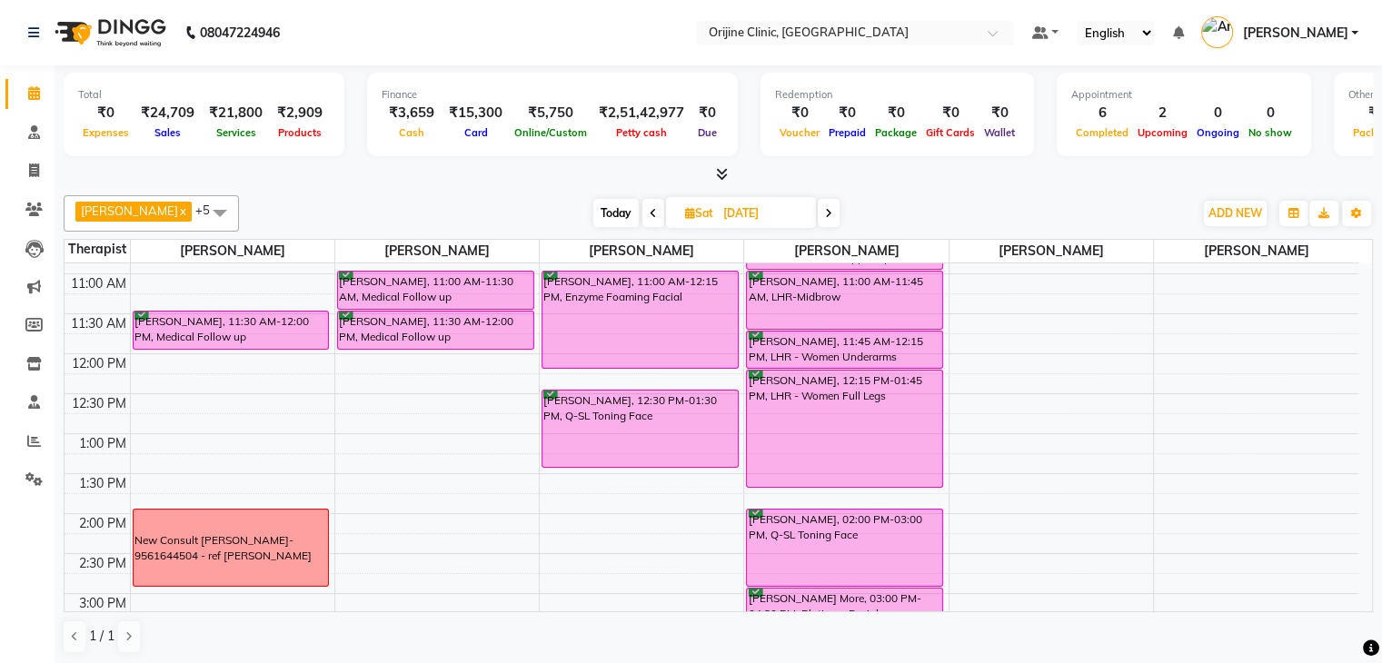
click at [622, 205] on span "Today" at bounding box center [615, 213] width 45 height 28
type input "[DATE]"
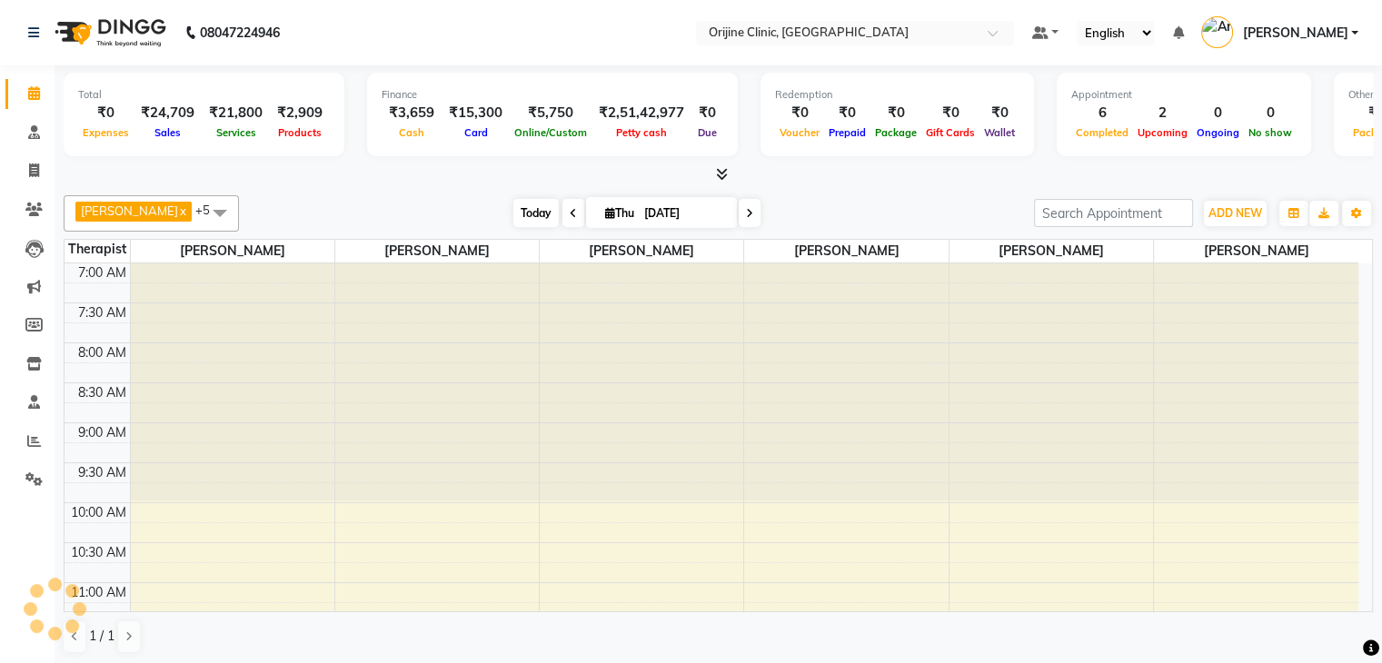
scroll to position [681, 0]
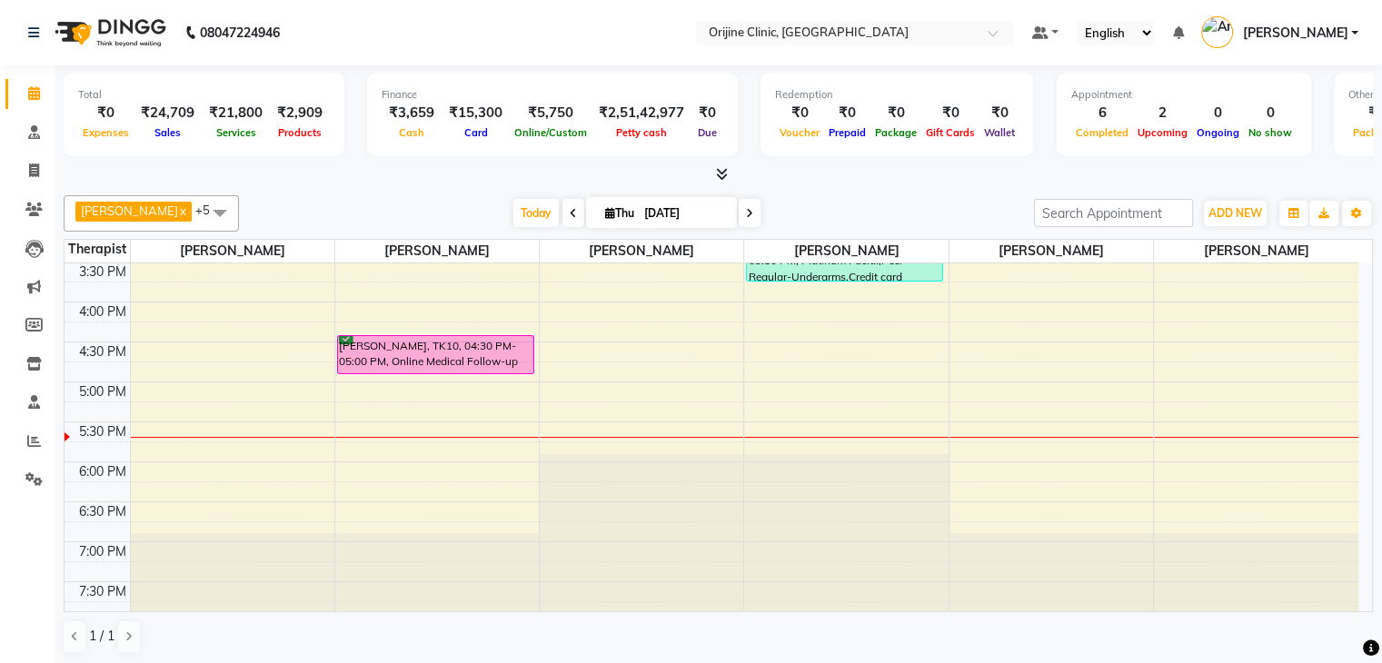
click at [611, 208] on span "Thu" at bounding box center [620, 213] width 38 height 14
select select "9"
select select "2025"
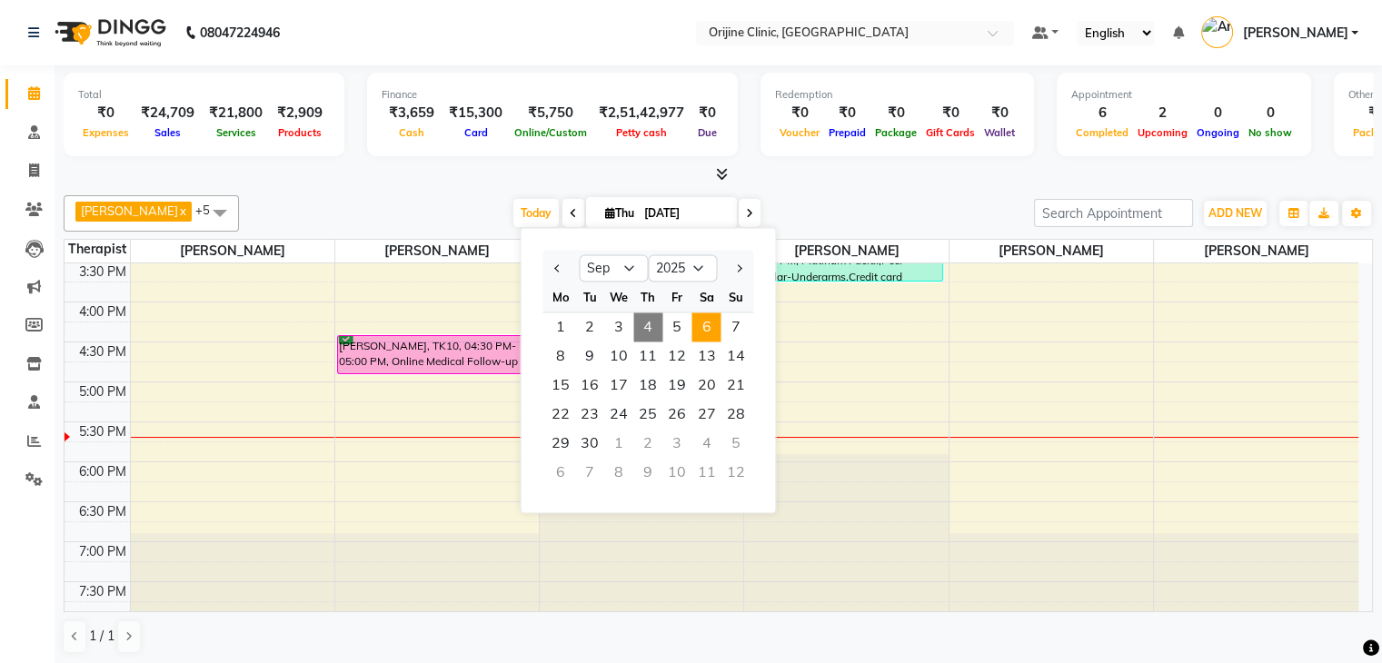
click at [708, 323] on span "6" at bounding box center [706, 327] width 29 height 29
type input "06-09-2025"
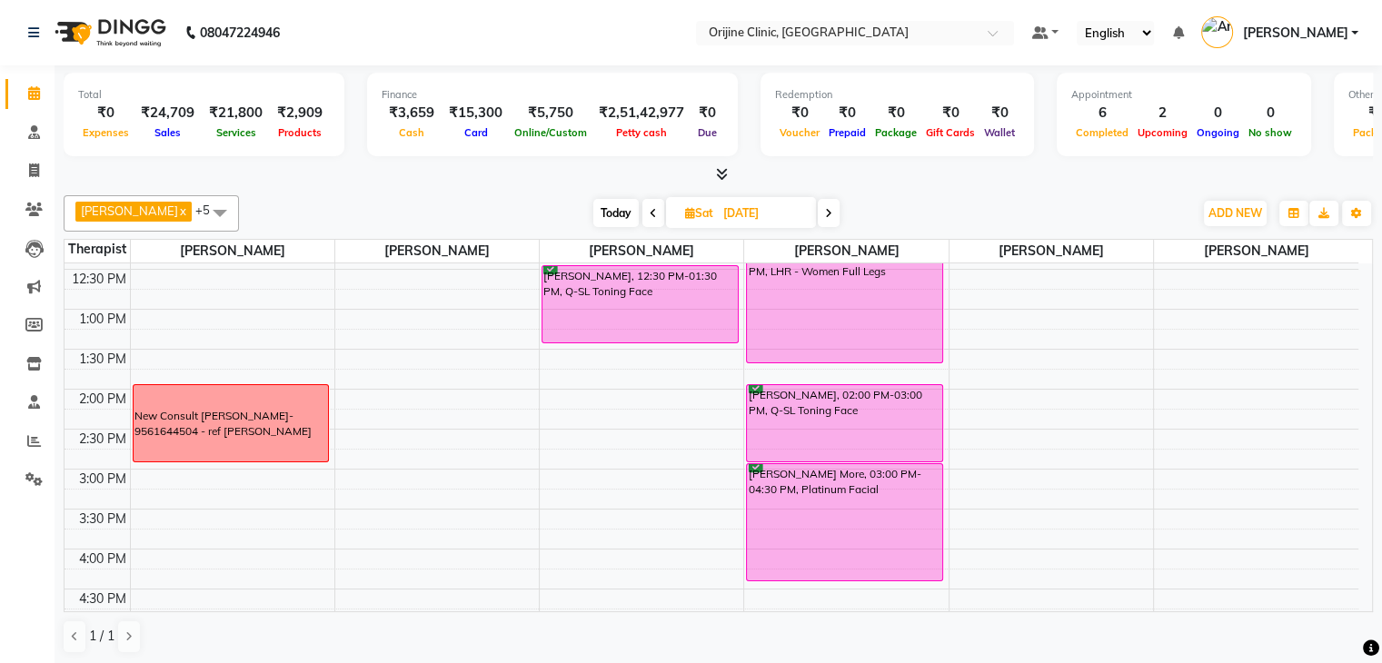
scroll to position [431, 0]
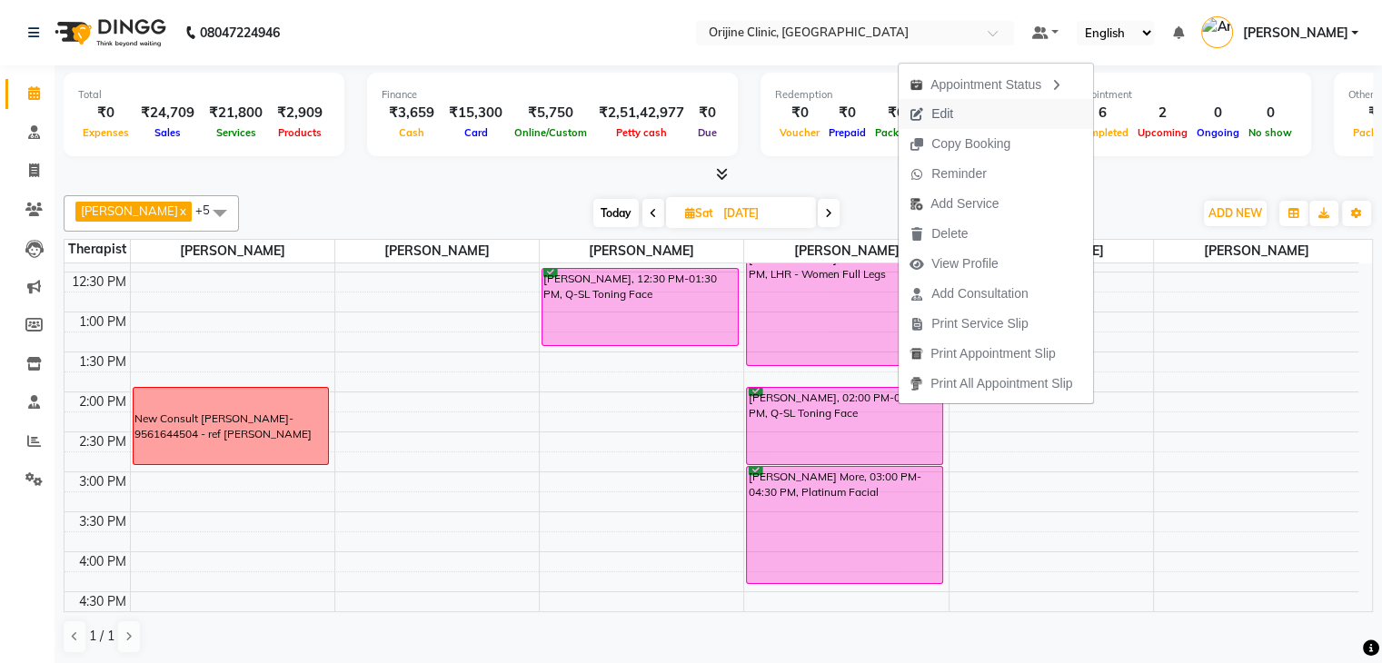
click at [954, 112] on span "Edit" at bounding box center [931, 114] width 65 height 30
select select "tentative"
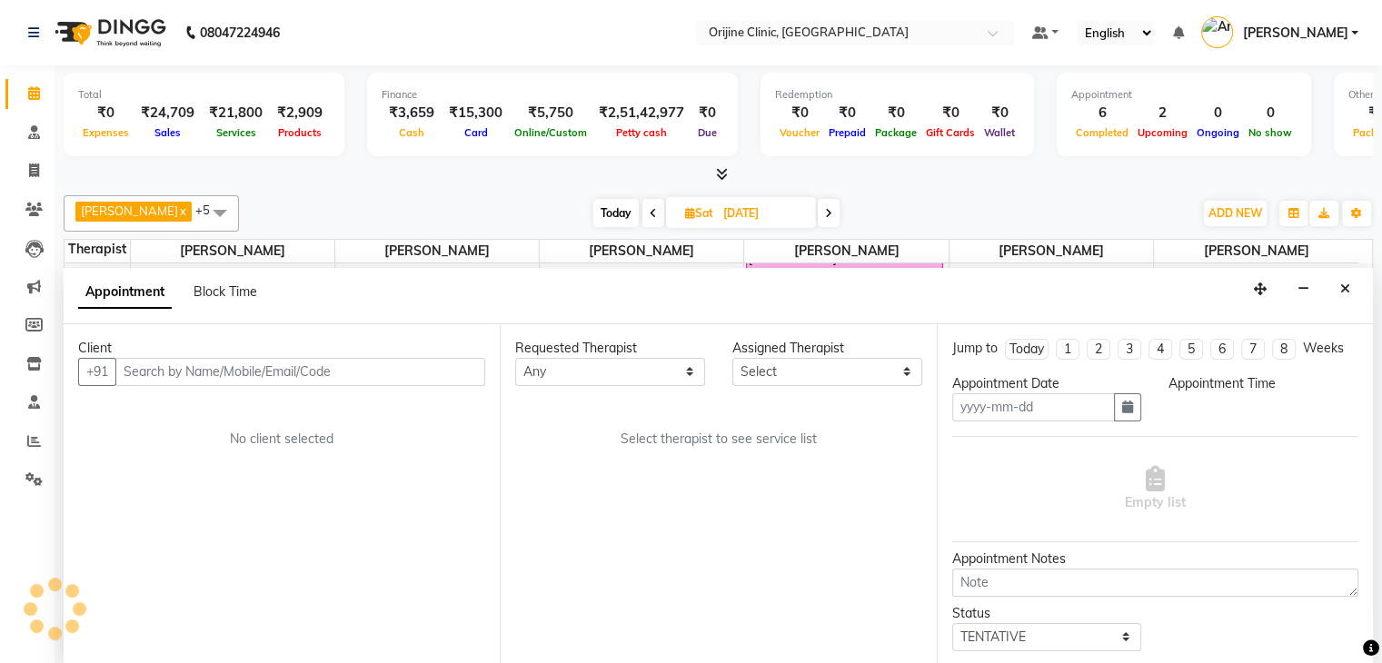
type input "06-09-2025"
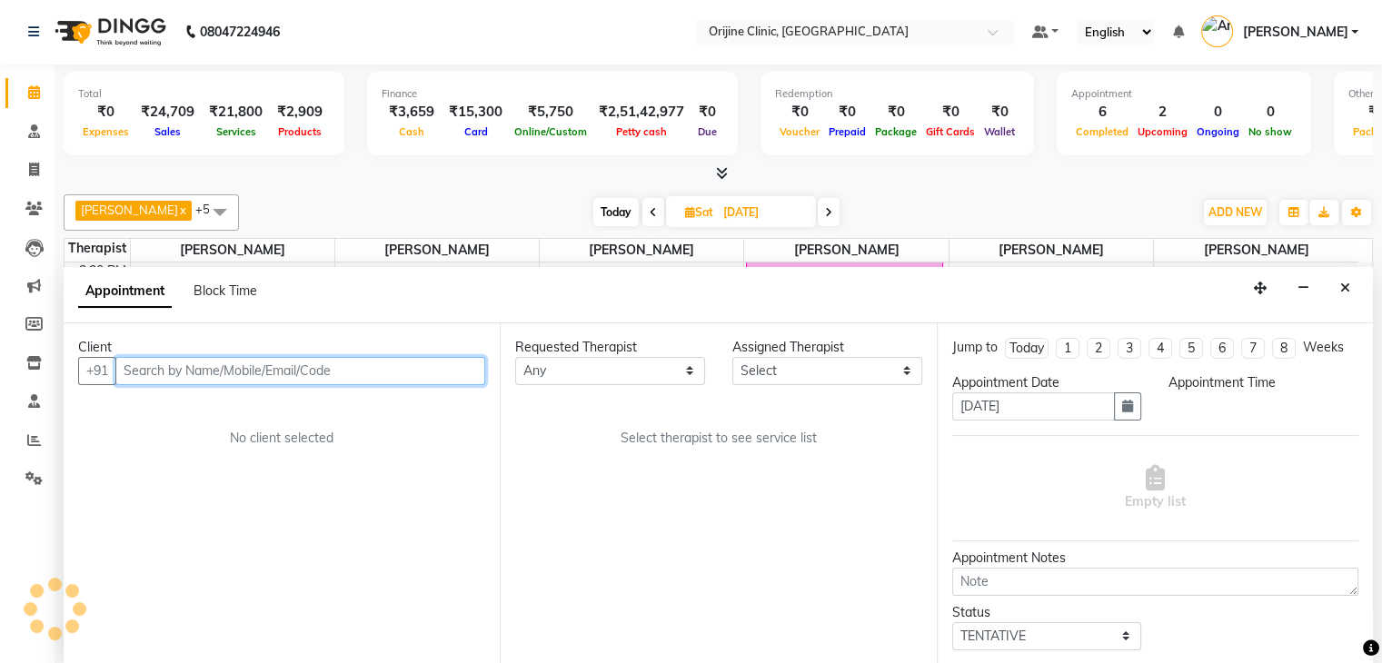
select select "10777"
select select "confirm booking"
select select "840"
select select "1130"
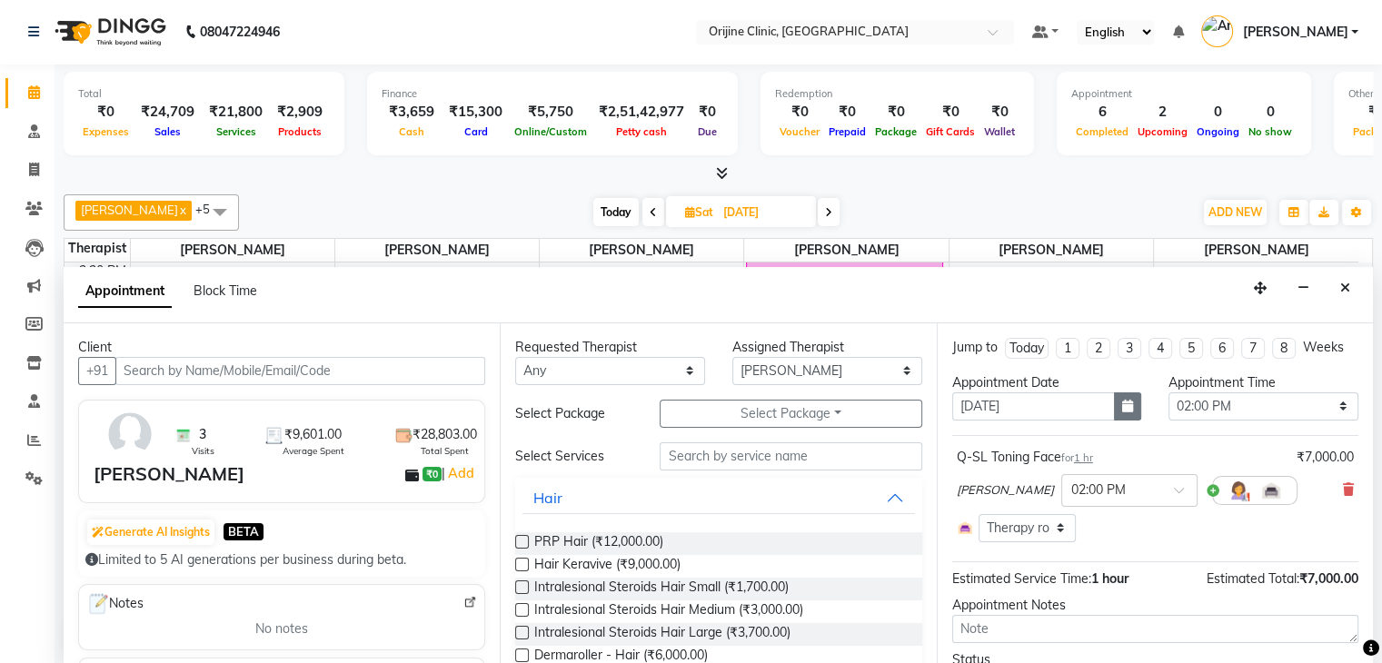
click at [1122, 409] on icon "button" at bounding box center [1127, 406] width 11 height 13
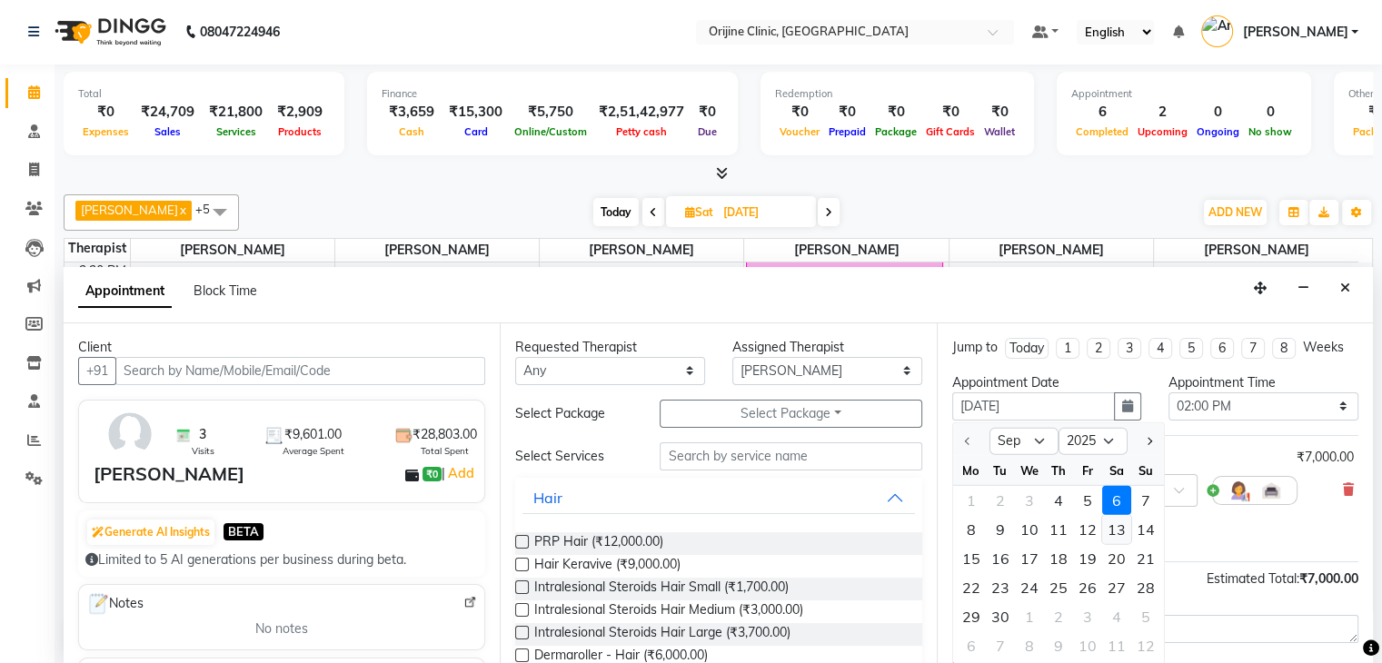
click at [1120, 521] on div "13" at bounding box center [1116, 529] width 29 height 29
type input "13-09-2025"
select select "840"
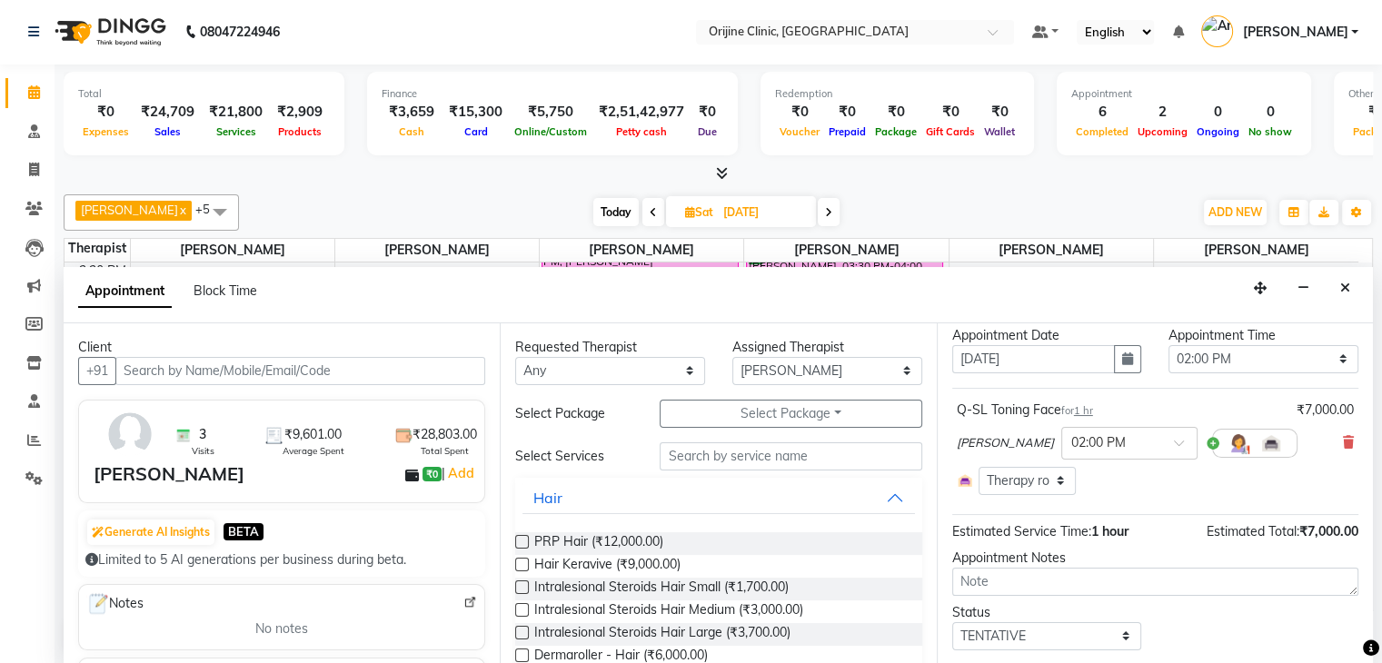
scroll to position [94, 0]
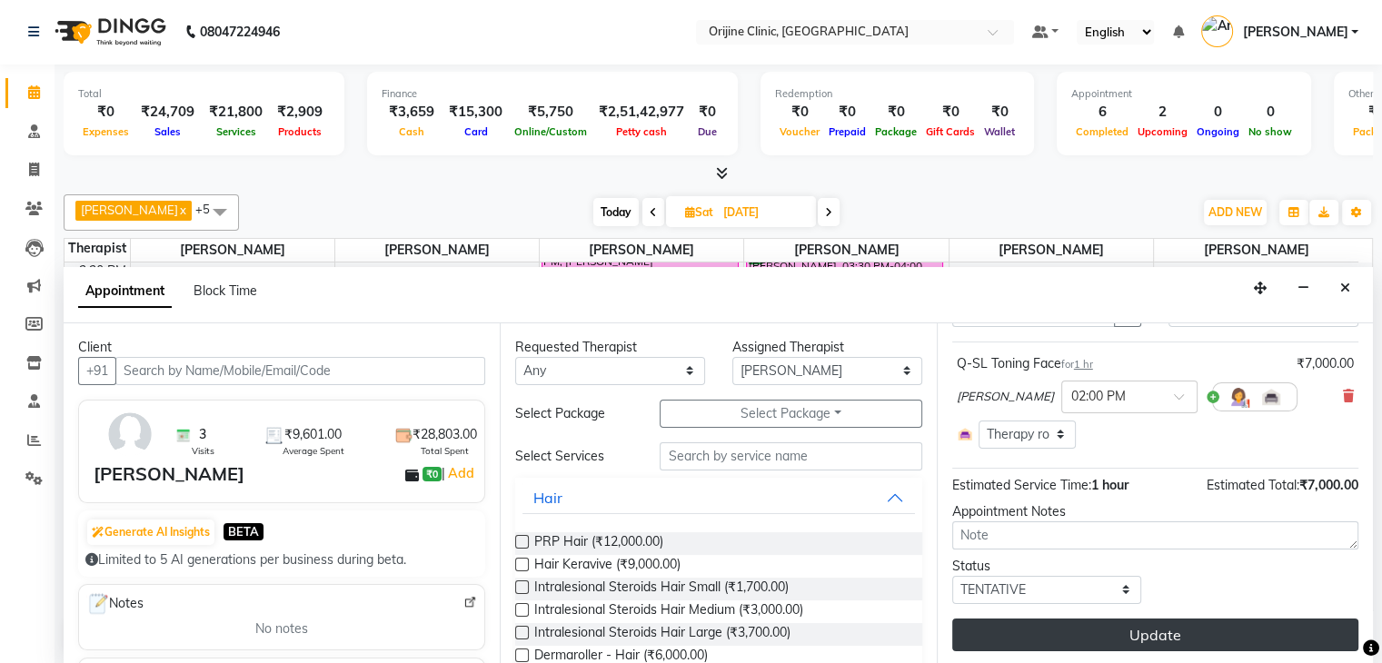
click at [1170, 635] on button "Update" at bounding box center [1155, 635] width 406 height 33
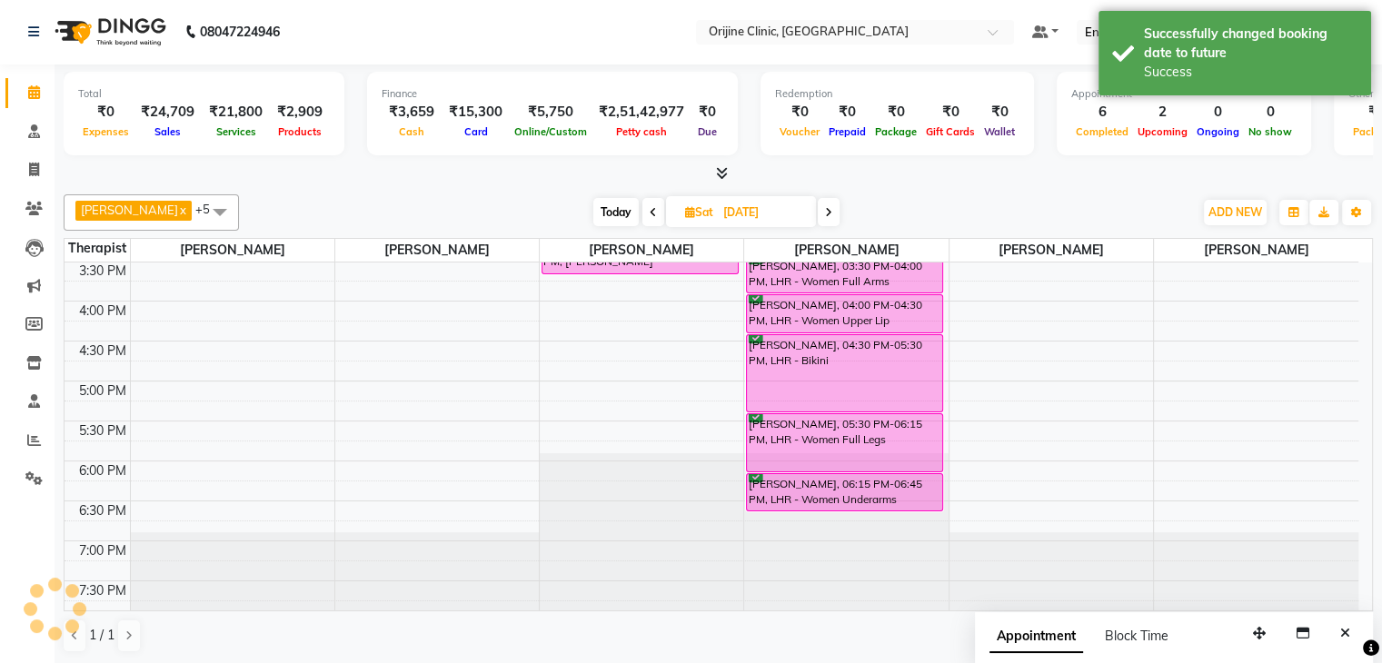
scroll to position [0, 0]
click at [1340, 632] on icon "Close" at bounding box center [1345, 634] width 10 height 13
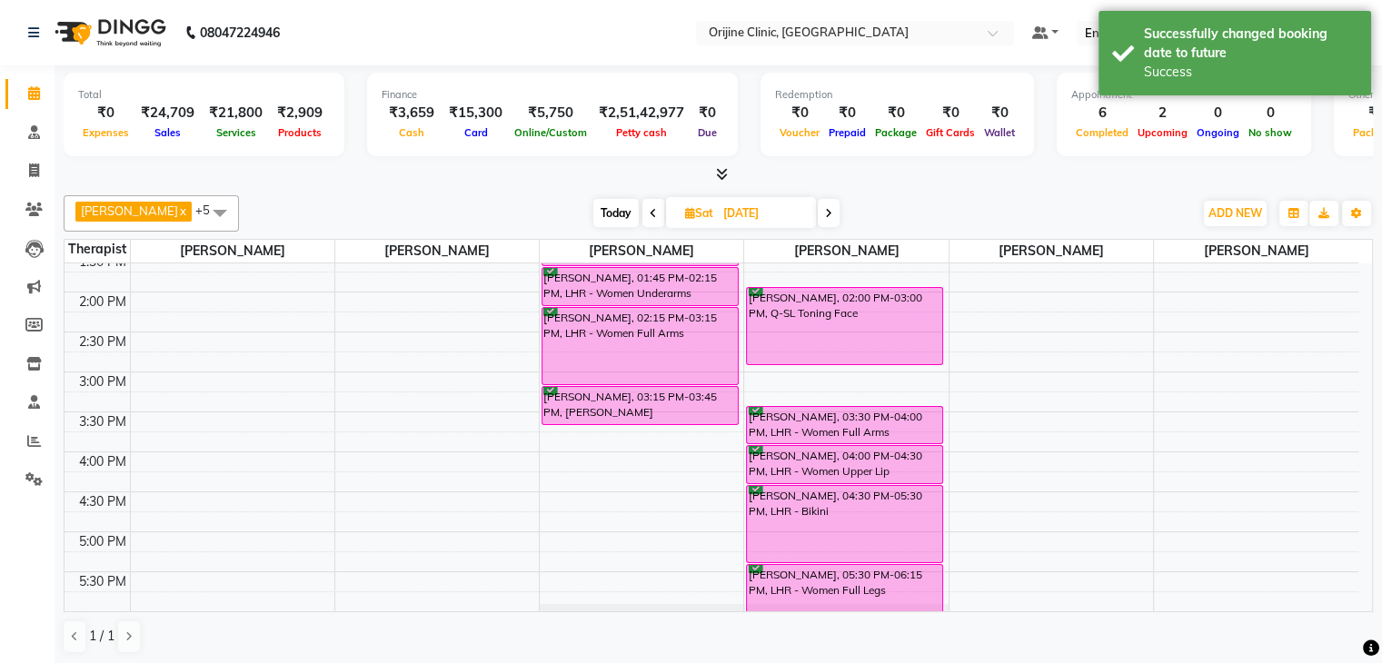
scroll to position [533, 0]
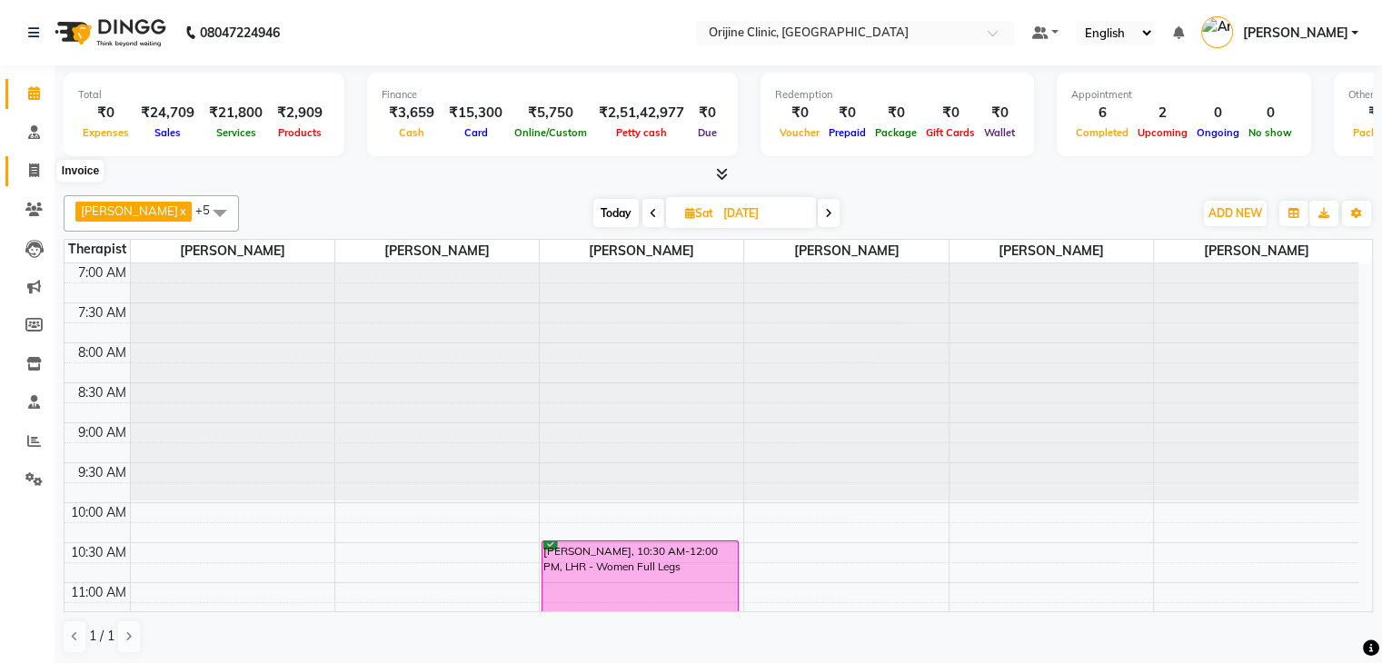
click at [33, 164] on icon at bounding box center [34, 171] width 10 height 14
select select "702"
select select "service"
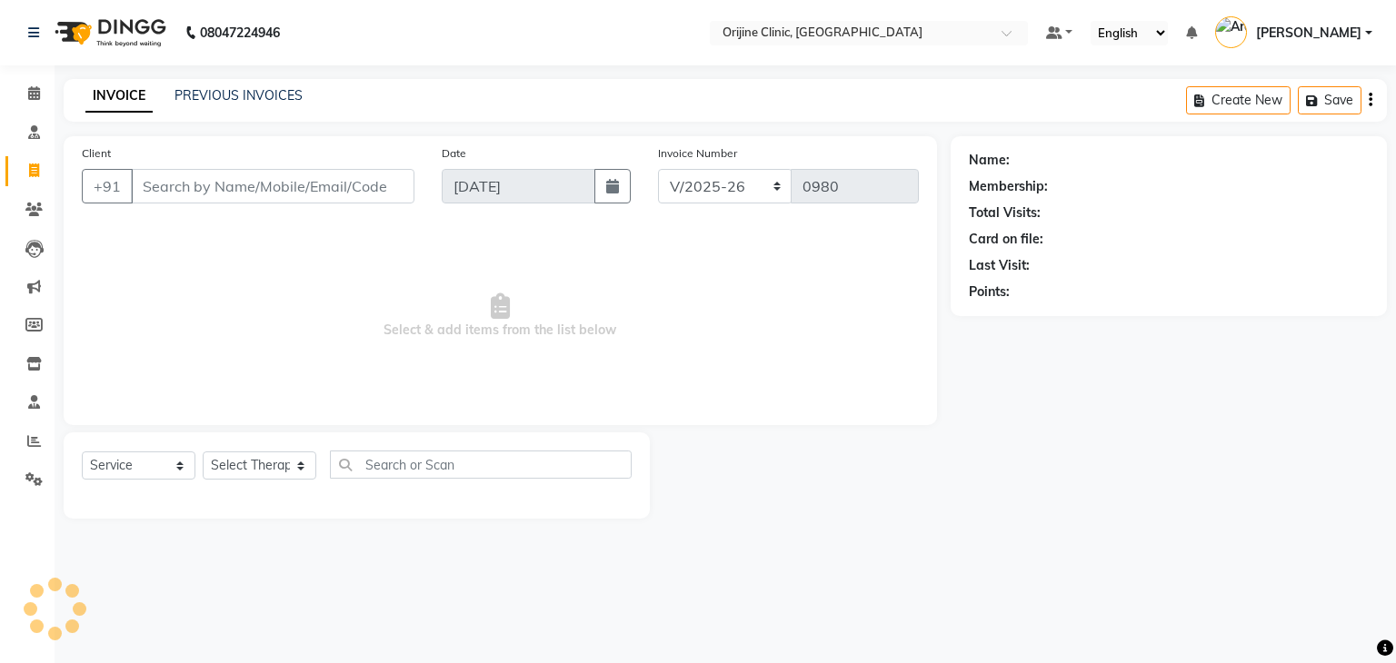
click at [215, 181] on input "Client" at bounding box center [273, 186] width 284 height 35
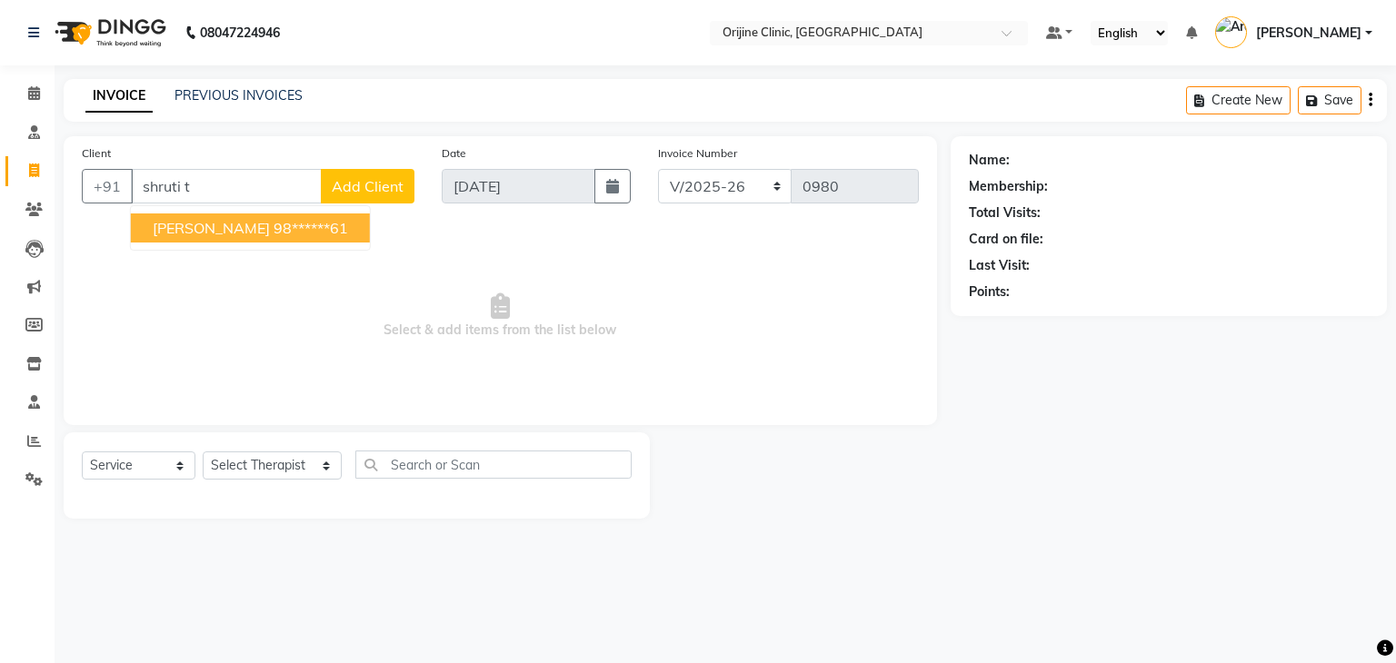
click at [228, 233] on span "[PERSON_NAME]" at bounding box center [211, 228] width 117 height 18
type input "98******61"
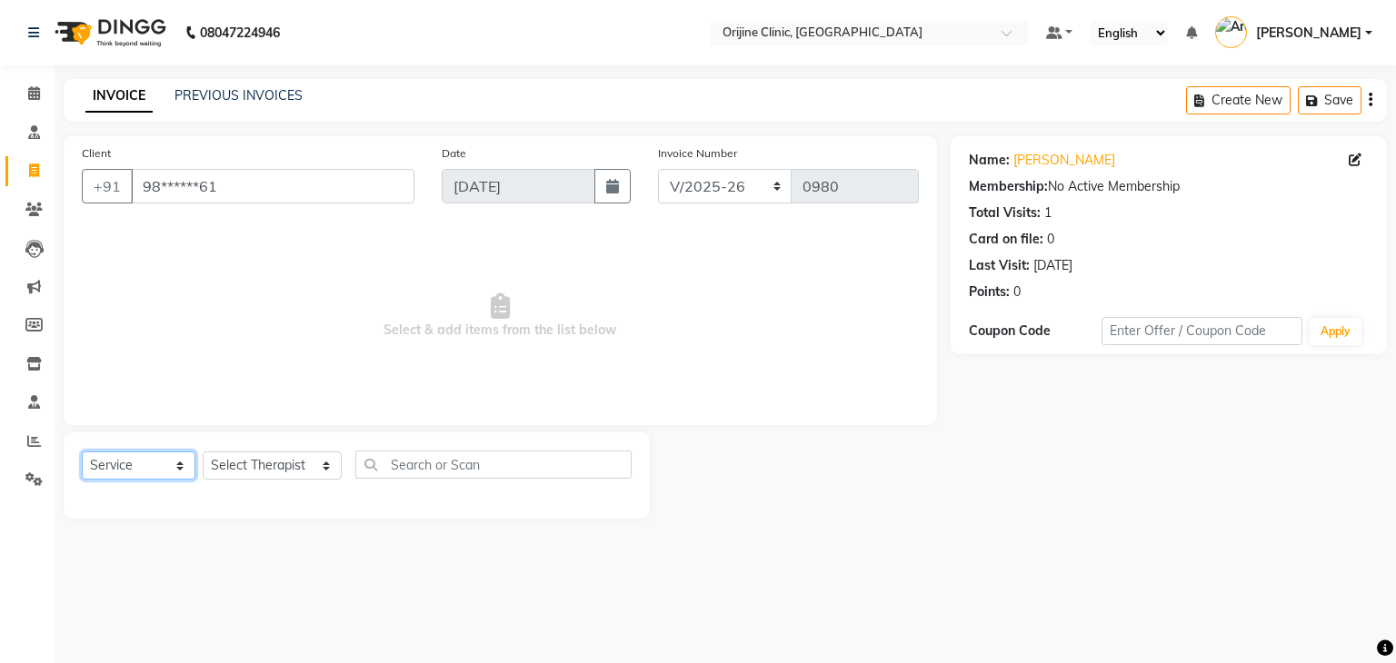
click at [174, 473] on select "Select Service Product Membership Package Voucher Prepaid Gift Card" at bounding box center [139, 466] width 114 height 28
select select "product"
click at [82, 453] on select "Select Service Product Membership Package Voucher Prepaid Gift Card" at bounding box center [139, 466] width 114 height 28
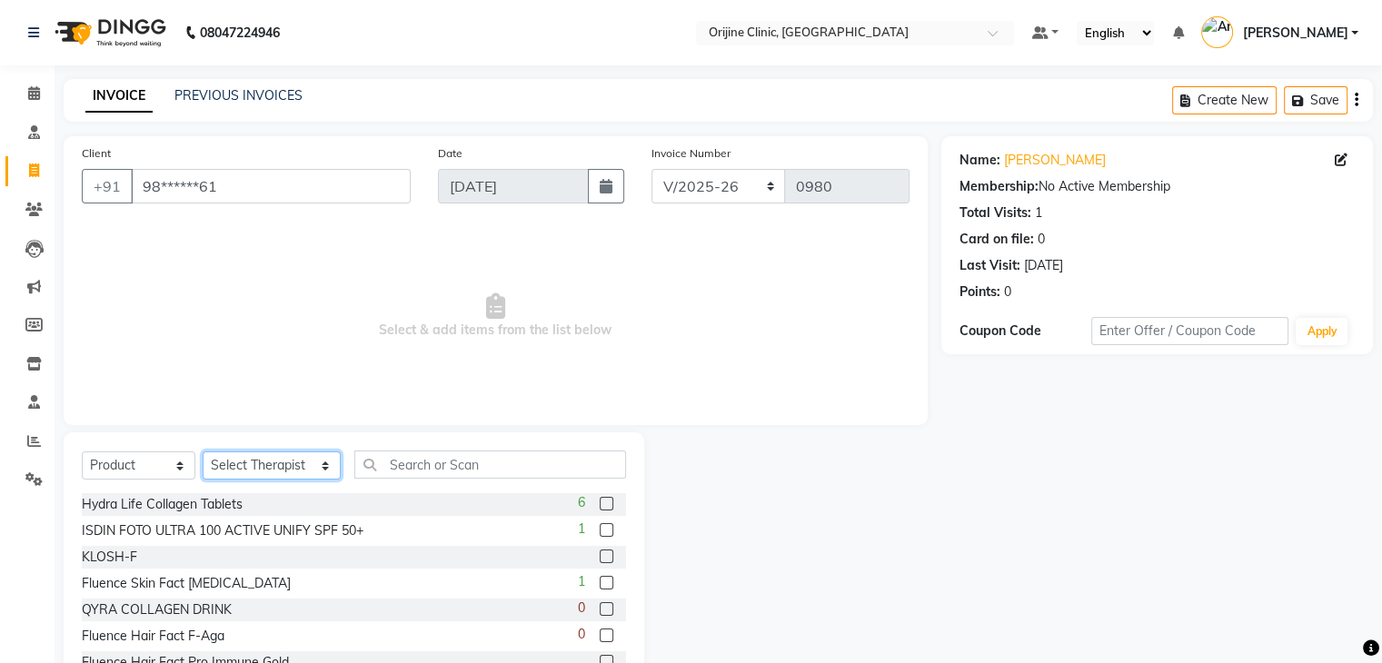
click at [264, 468] on select "Select Therapist [PERSON_NAME][GEOGRAPHIC_DATA] [PERSON_NAME] [PERSON_NAME] [PE…" at bounding box center [272, 466] width 138 height 28
select select "10775"
click at [203, 453] on select "Select Therapist [PERSON_NAME][GEOGRAPHIC_DATA] [PERSON_NAME] [PERSON_NAME] [PE…" at bounding box center [272, 466] width 138 height 28
click at [367, 461] on input "text" at bounding box center [490, 465] width 272 height 28
click at [393, 469] on input "text" at bounding box center [490, 465] width 272 height 28
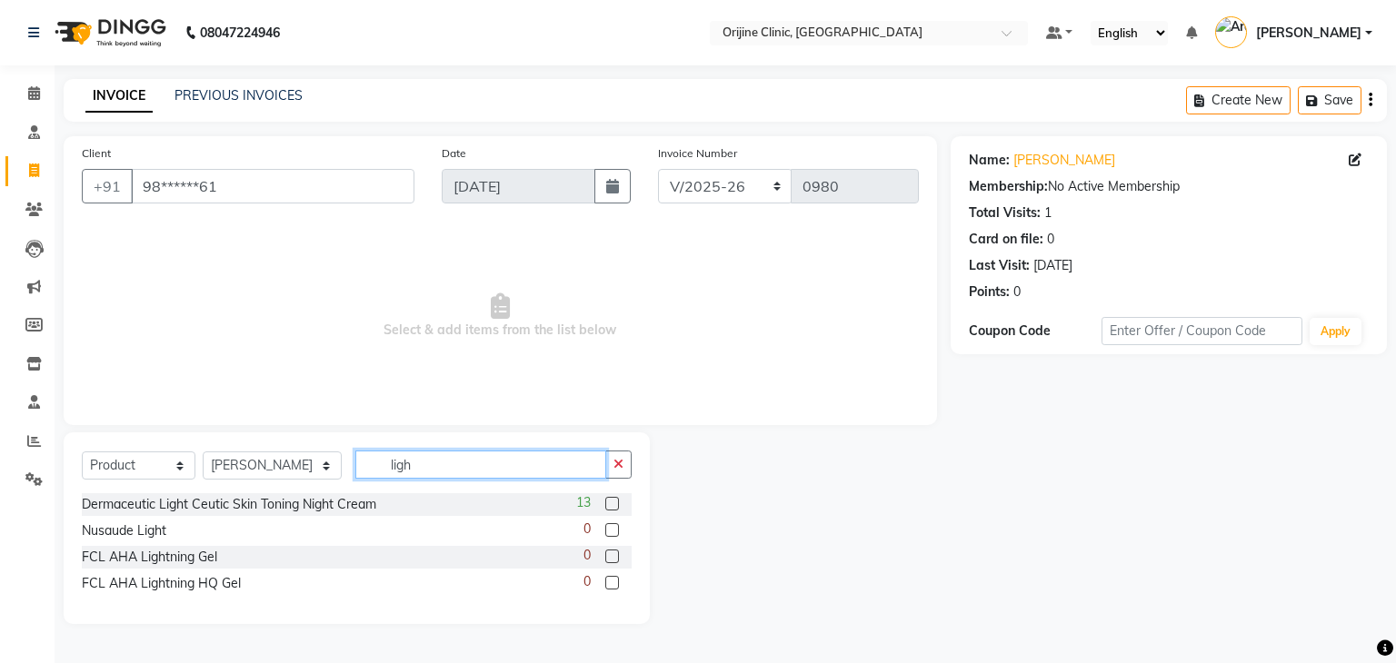
type input "ligh"
click at [613, 504] on label at bounding box center [612, 504] width 14 height 14
click at [613, 504] on input "checkbox" at bounding box center [611, 505] width 12 height 12
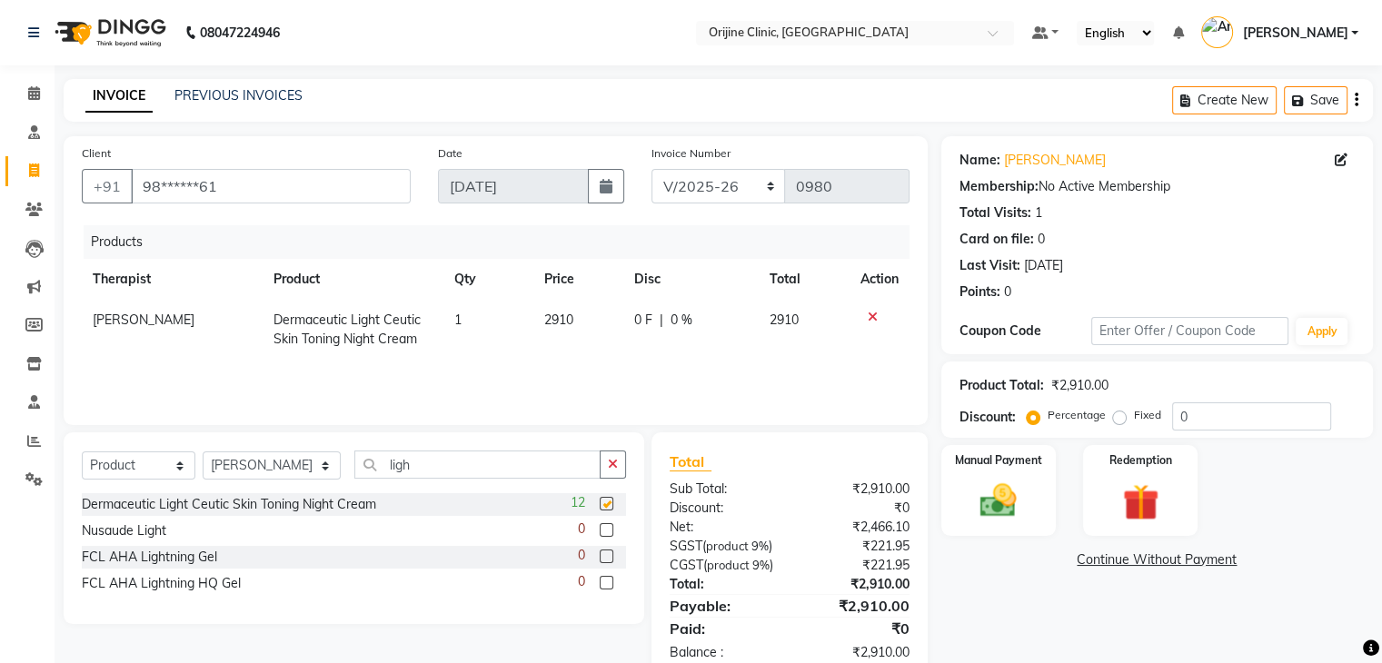
checkbox input "false"
click at [373, 466] on input "ligh" at bounding box center [477, 465] width 246 height 28
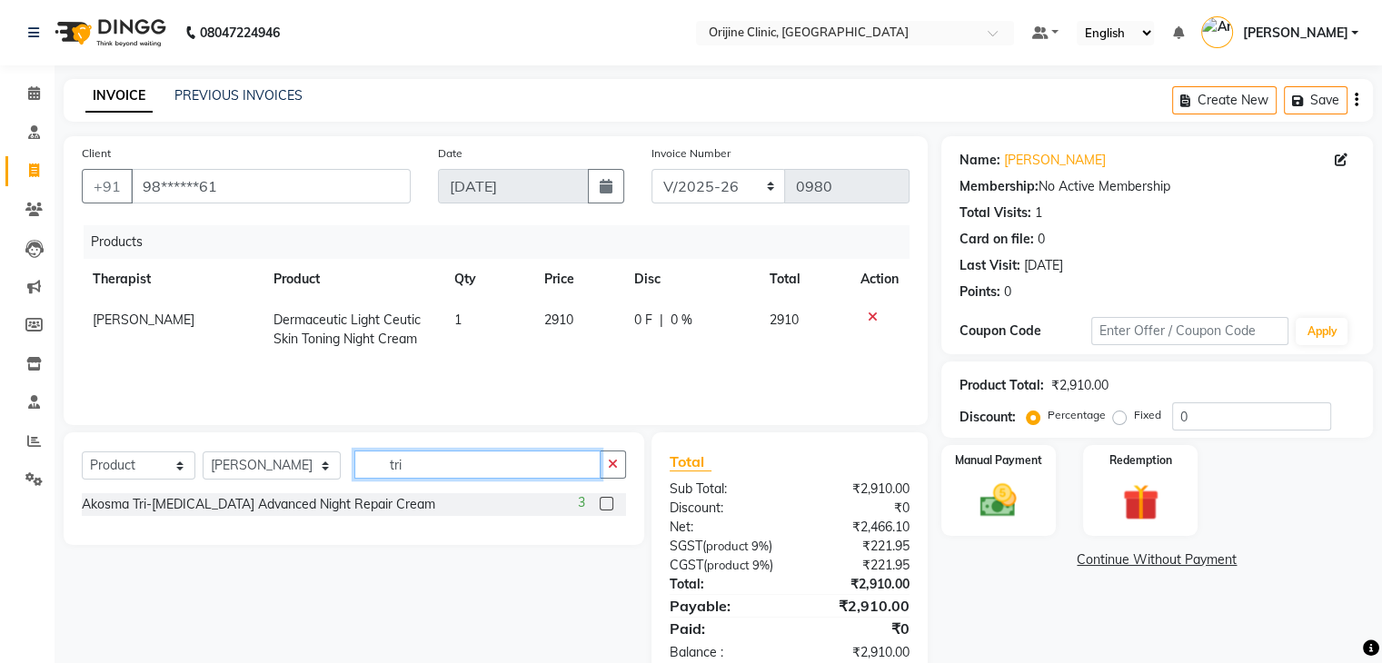
type input "tri"
click at [612, 510] on label at bounding box center [607, 504] width 14 height 14
click at [612, 510] on input "checkbox" at bounding box center [606, 505] width 12 height 12
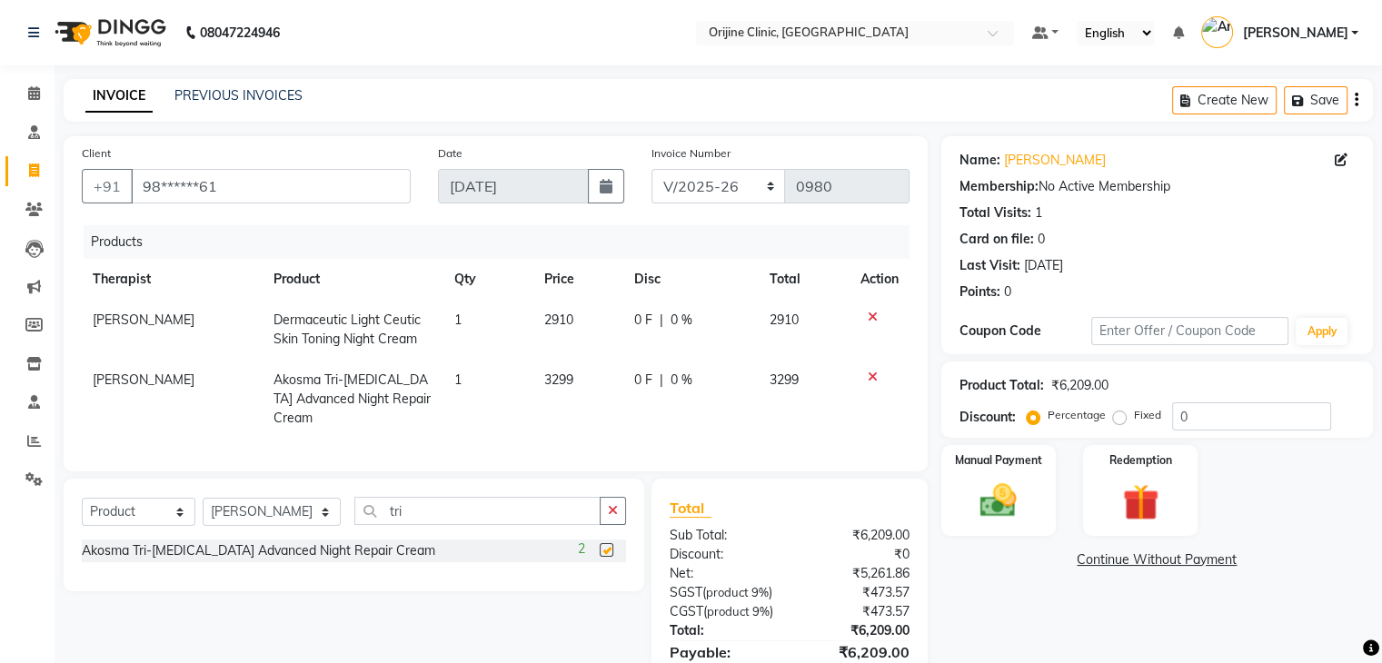
checkbox input "false"
click at [1003, 457] on label "Manual Payment" at bounding box center [998, 459] width 91 height 17
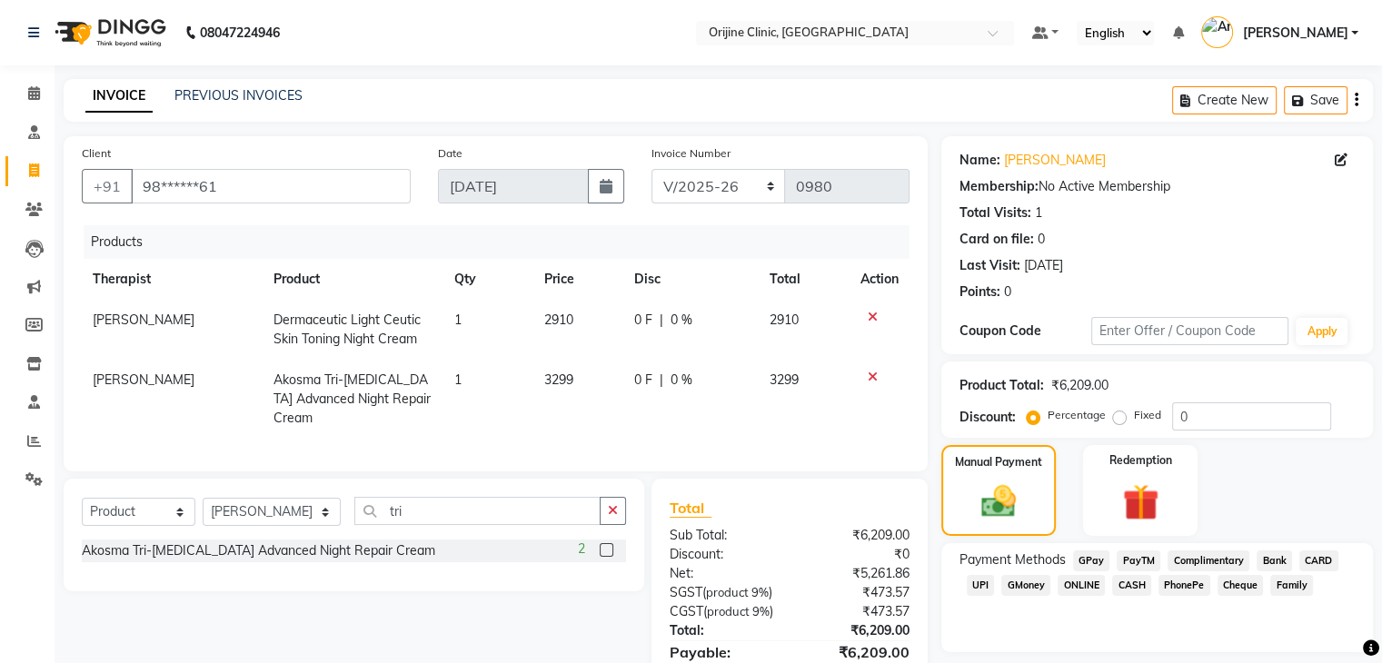
click at [1090, 564] on span "GPay" at bounding box center [1091, 561] width 37 height 21
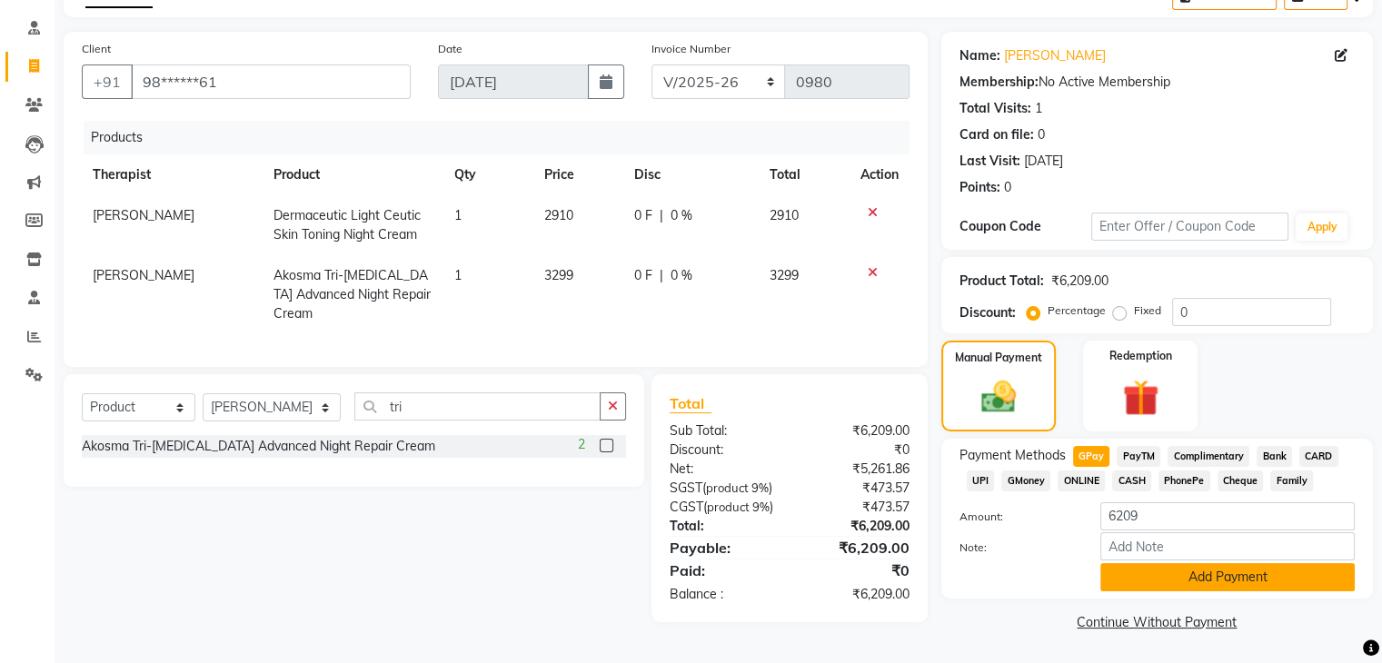
click at [1178, 579] on button "Add Payment" at bounding box center [1227, 577] width 254 height 28
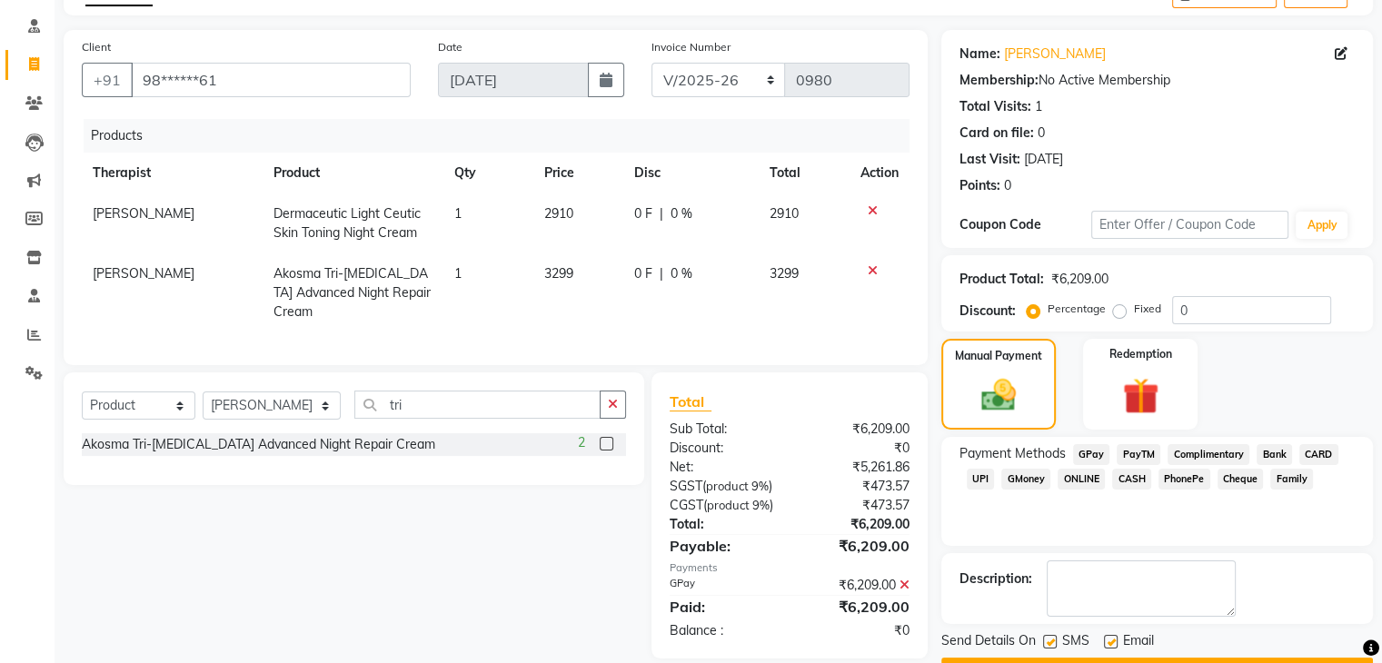
scroll to position [107, 0]
drag, startPoint x: 1389, startPoint y: 517, endPoint x: 1319, endPoint y: 602, distance: 109.1
click at [1379, 571] on div "Name: [PERSON_NAME] Membership: No Active Membership Total Visits: 1 Card on fi…" at bounding box center [1163, 357] width 445 height 656
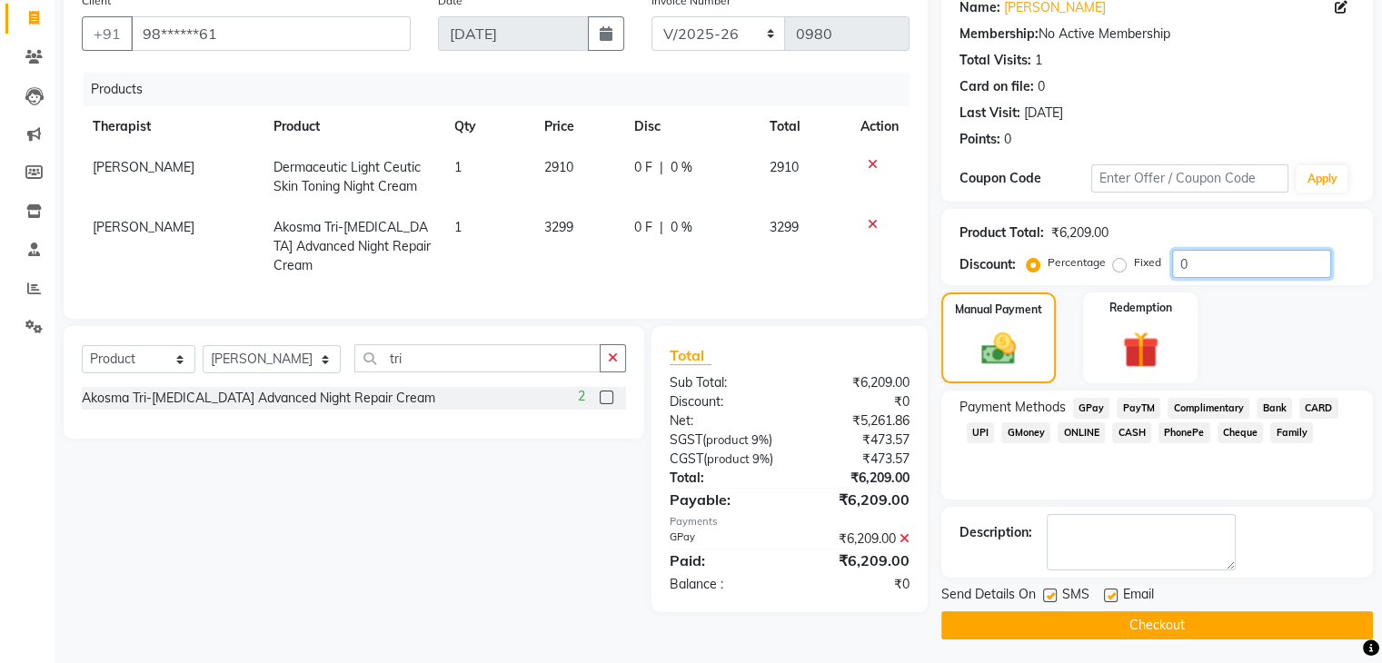
scroll to position [155, 0]
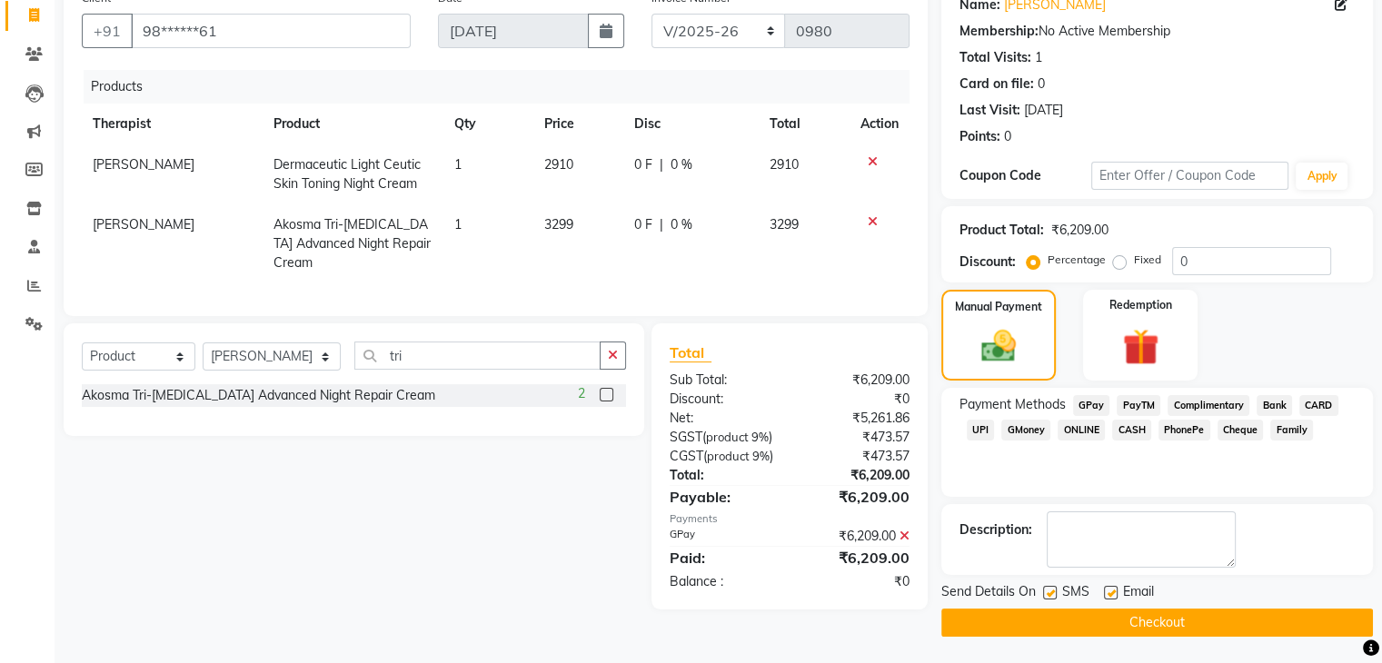
click at [1112, 590] on label at bounding box center [1111, 593] width 14 height 14
click at [1112, 590] on input "checkbox" at bounding box center [1110, 594] width 12 height 12
checkbox input "false"
click at [1050, 595] on label at bounding box center [1050, 593] width 14 height 14
click at [1050, 595] on input "checkbox" at bounding box center [1049, 594] width 12 height 12
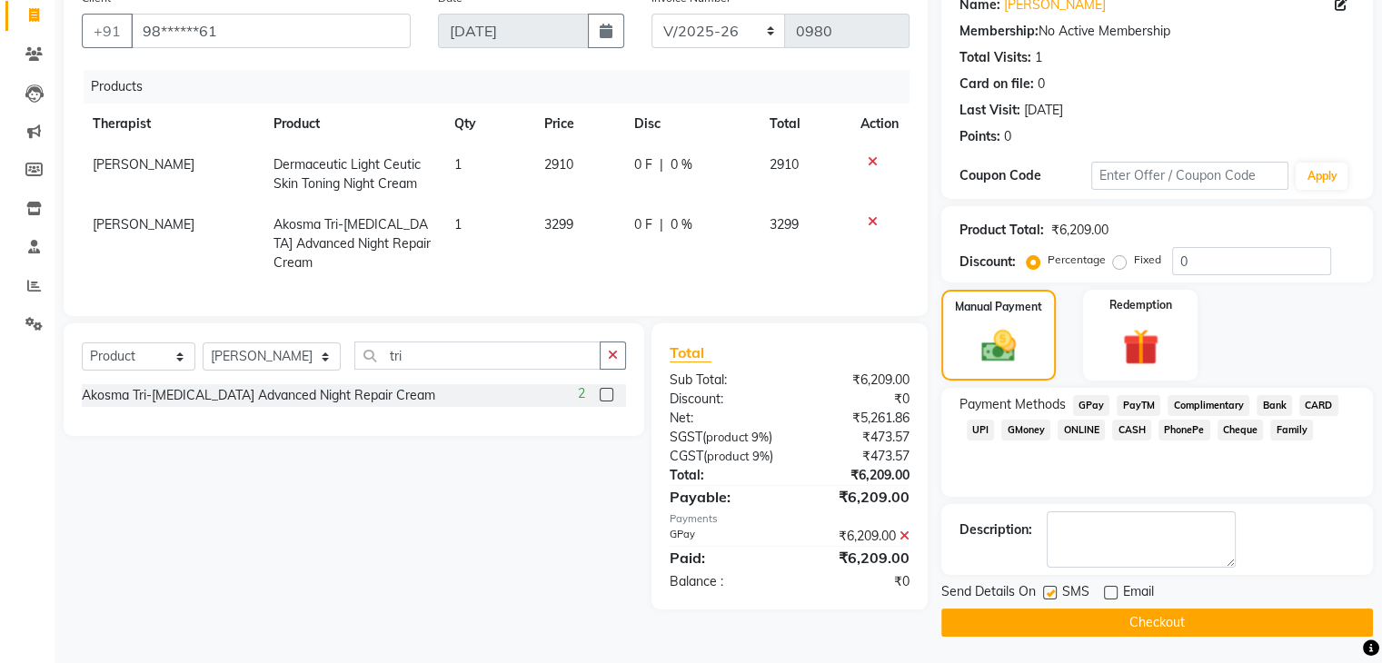
checkbox input "false"
click at [1145, 611] on button "Checkout" at bounding box center [1157, 623] width 432 height 28
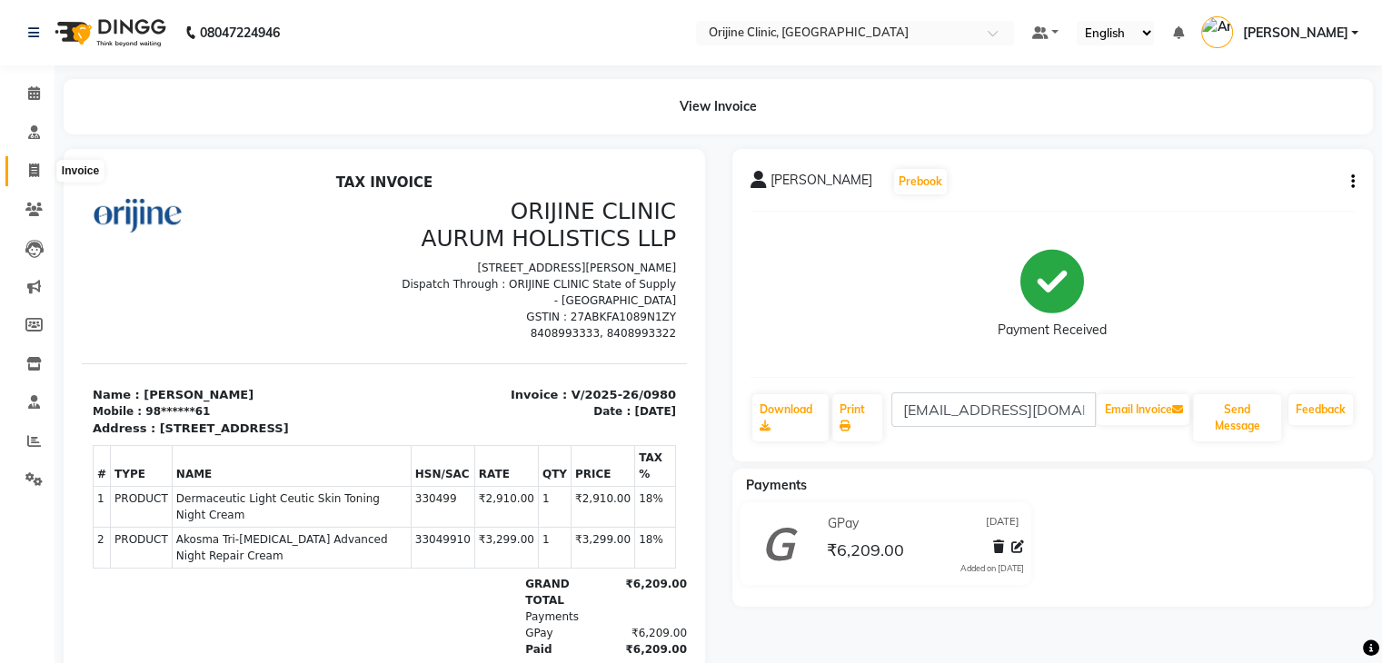
click at [33, 179] on span at bounding box center [34, 171] width 32 height 21
select select "702"
select select "service"
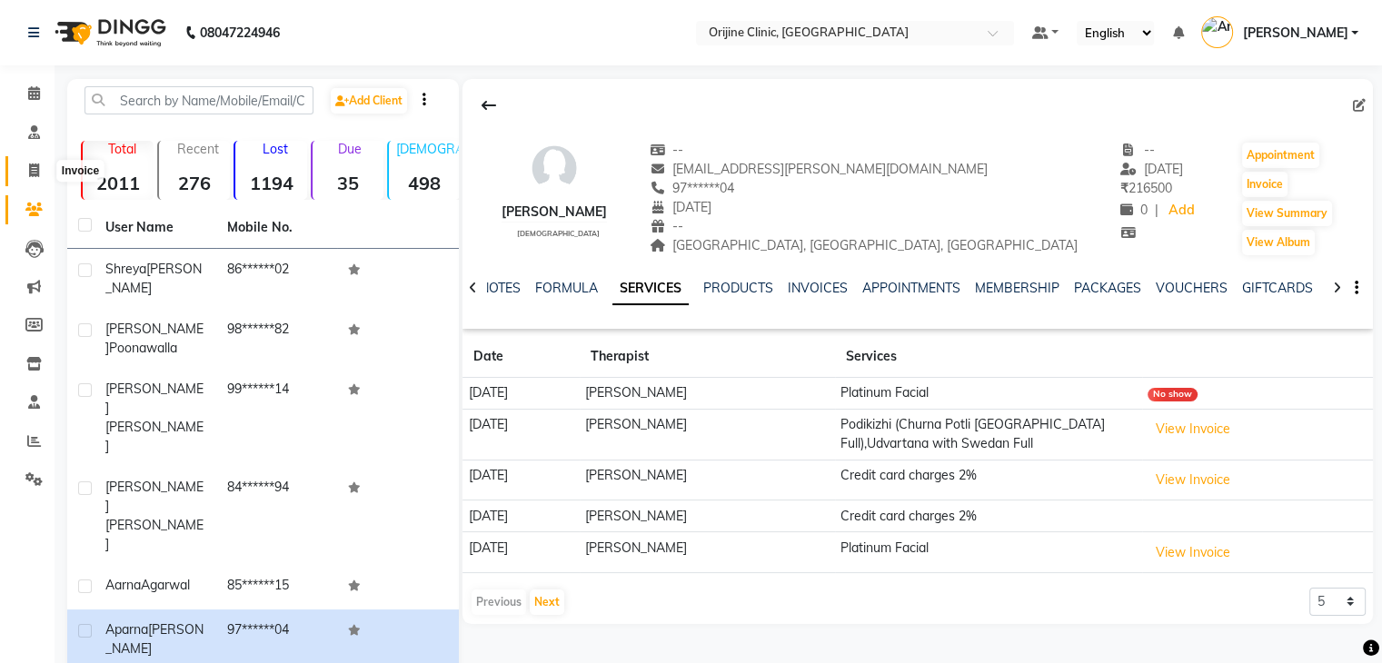
click at [33, 173] on icon at bounding box center [34, 171] width 10 height 14
select select "702"
select select "service"
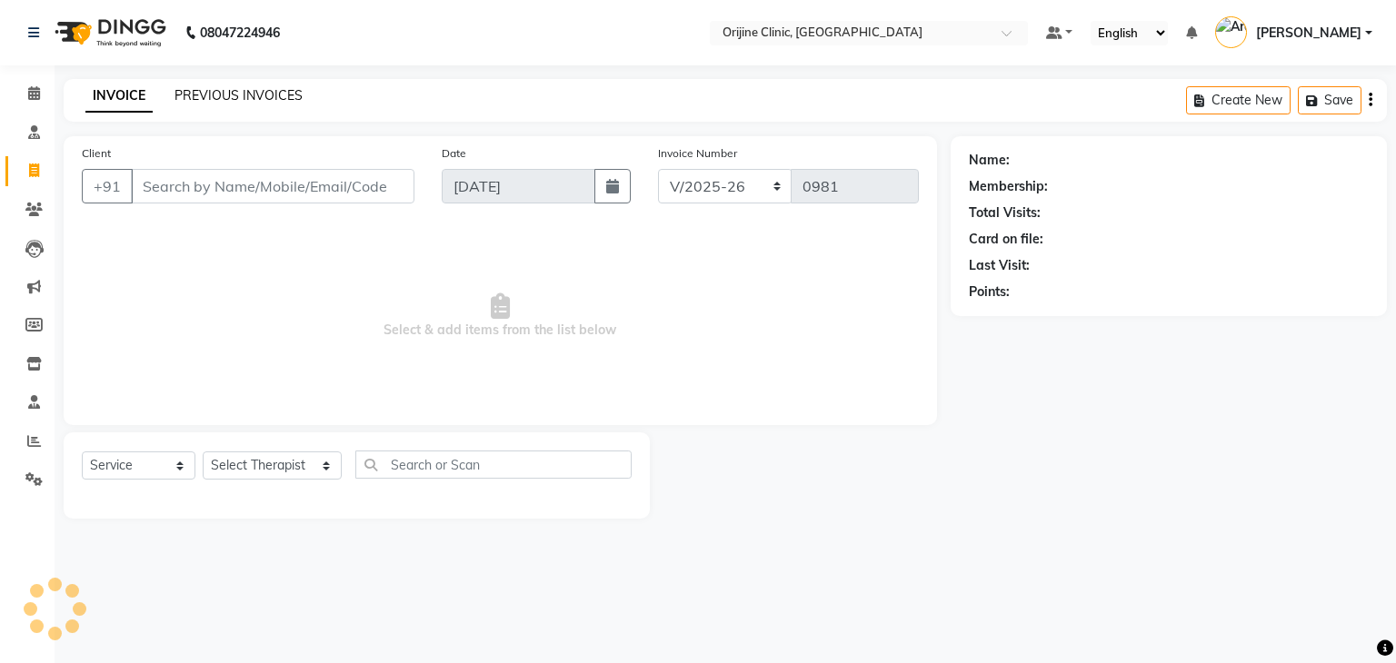
click at [205, 92] on link "PREVIOUS INVOICES" at bounding box center [238, 95] width 128 height 16
